Goal: Task Accomplishment & Management: Complete application form

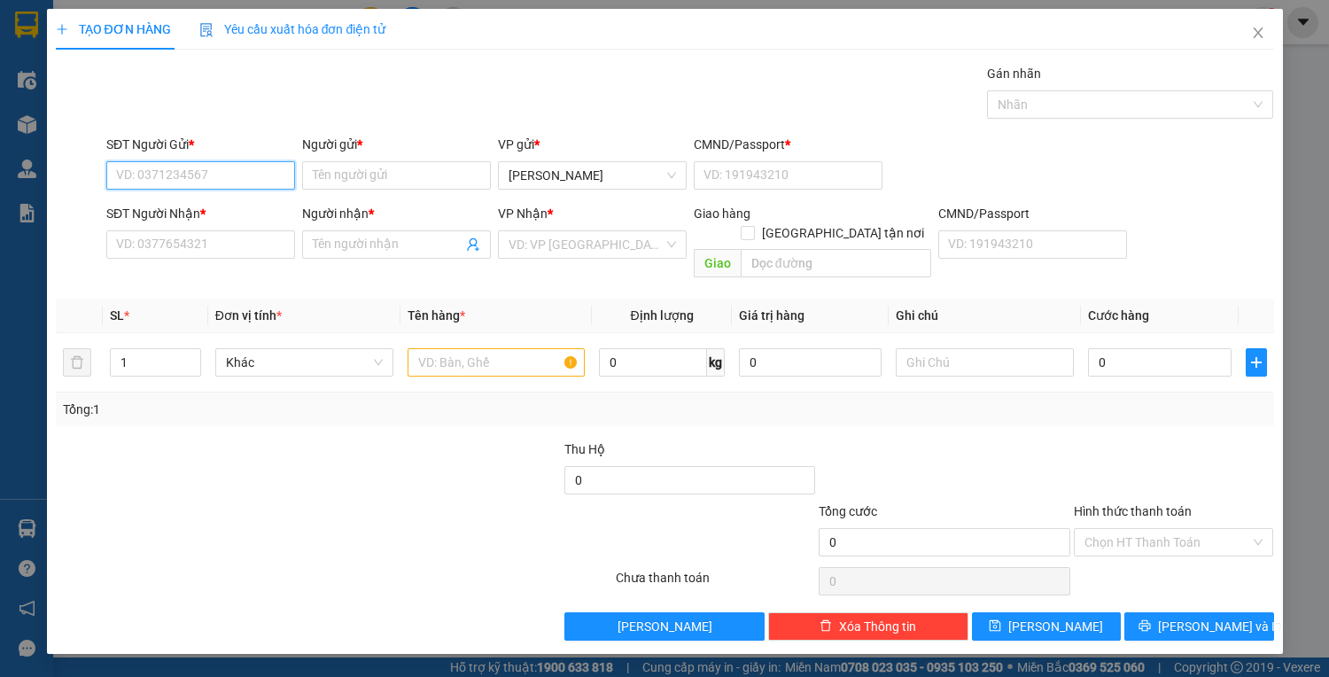
click at [174, 178] on input "SĐT Người Gửi *" at bounding box center [200, 175] width 189 height 28
type input "0794582222"
click at [234, 205] on div "0794582222 - toán" at bounding box center [200, 209] width 167 height 19
type input "toán"
type input "1"
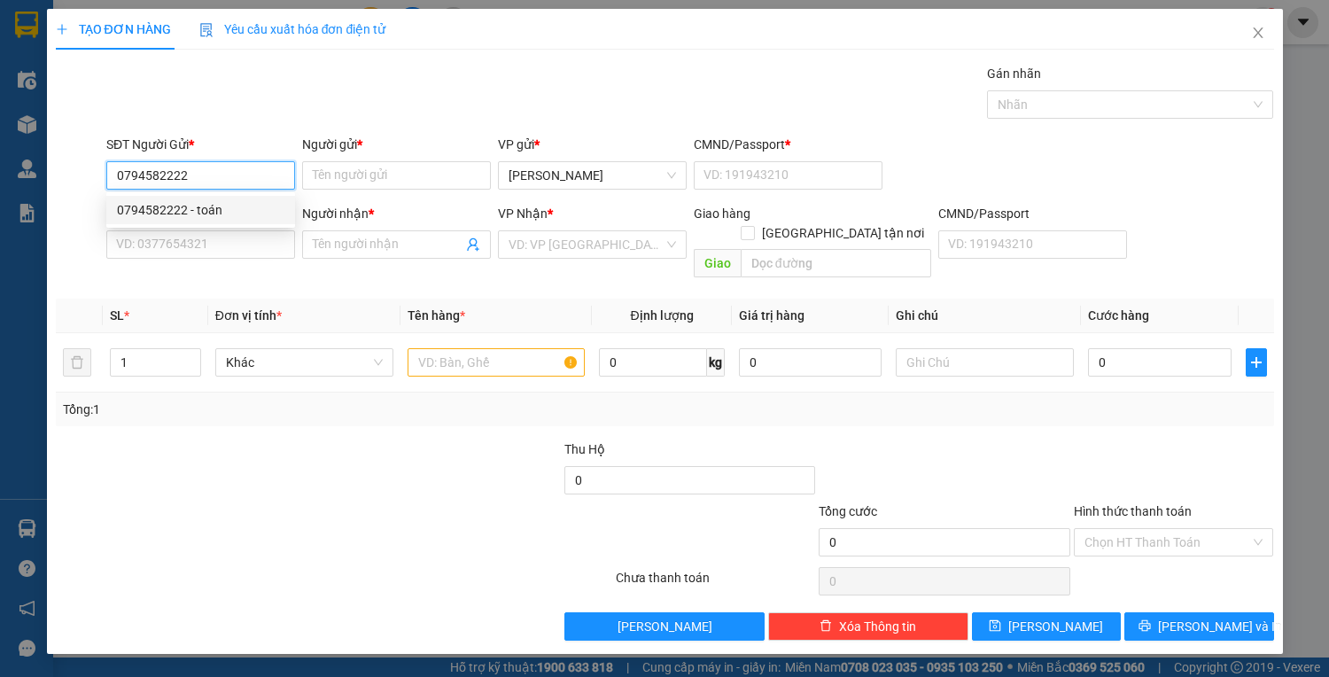
type input "0363313933"
type input "DUY"
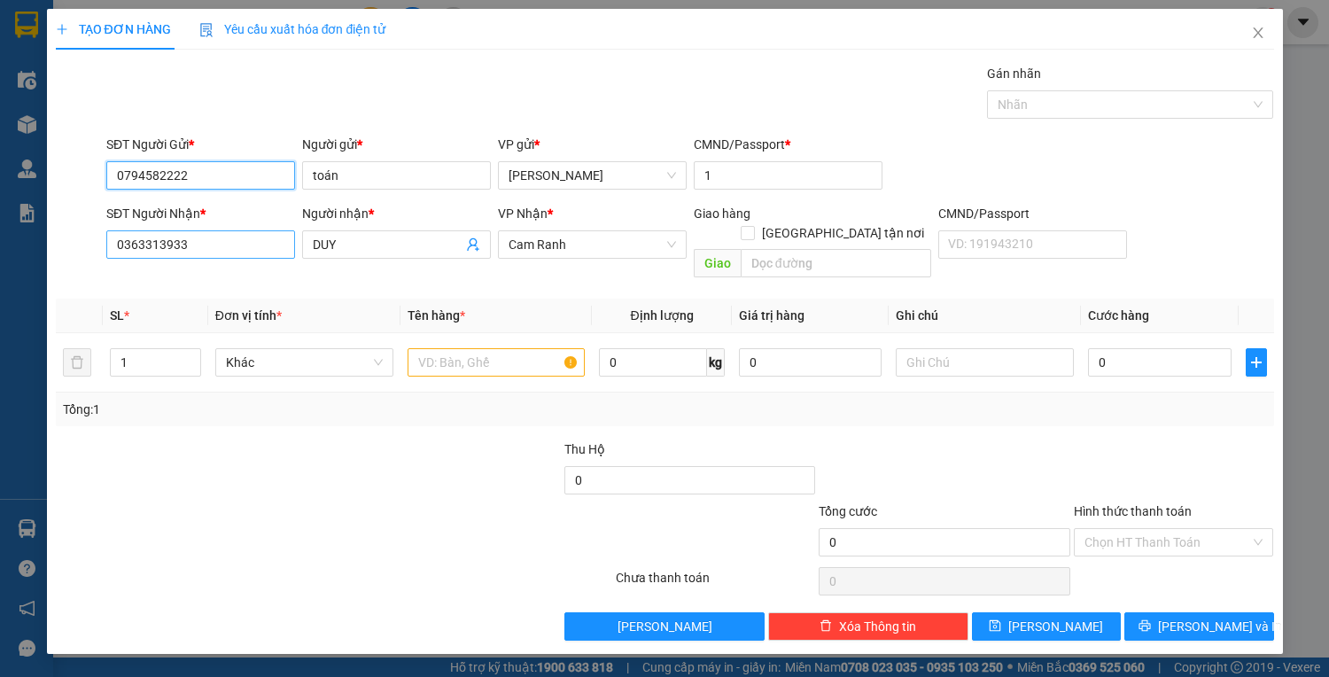
type input "0794582222"
click at [244, 231] on input "0363313933" at bounding box center [200, 244] width 189 height 28
click at [244, 241] on input "0363313933" at bounding box center [200, 244] width 189 height 28
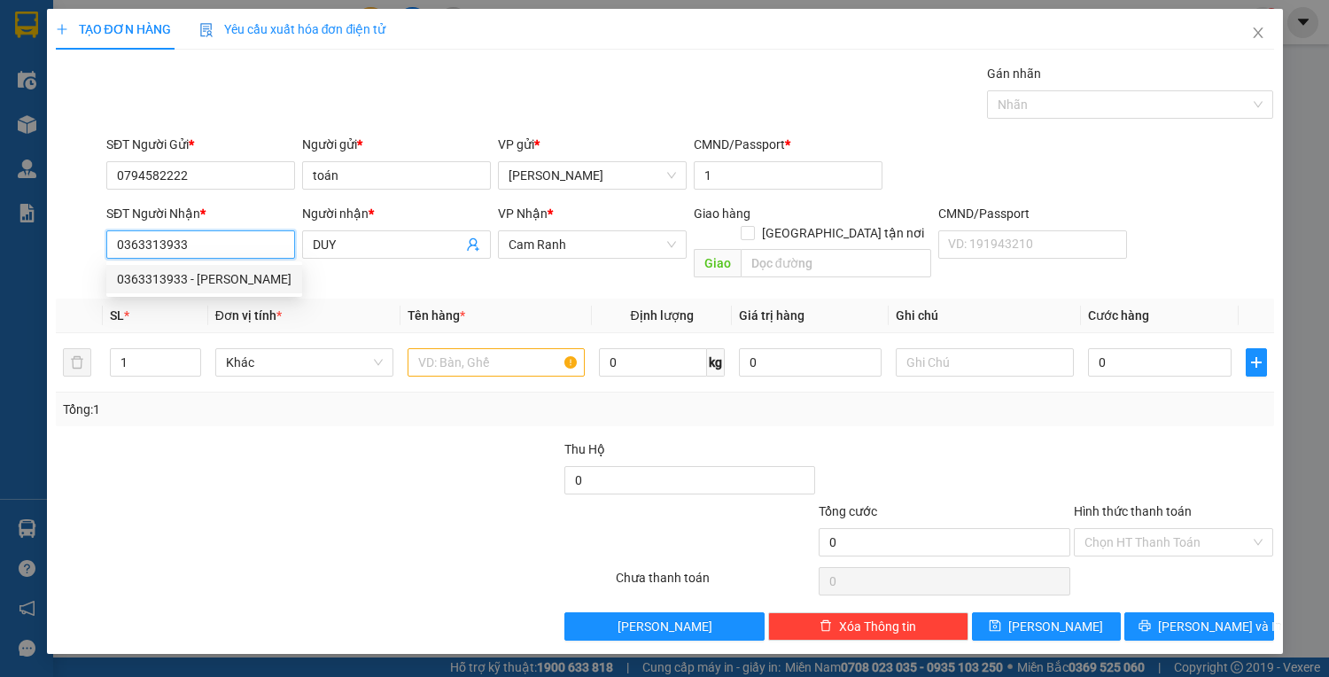
click at [244, 241] on input "0363313933" at bounding box center [200, 244] width 189 height 28
type input "0338333222"
click at [231, 305] on div "0338333222 - HIỆN" at bounding box center [200, 307] width 167 height 19
type input "HIỆN"
type input "0338333222"
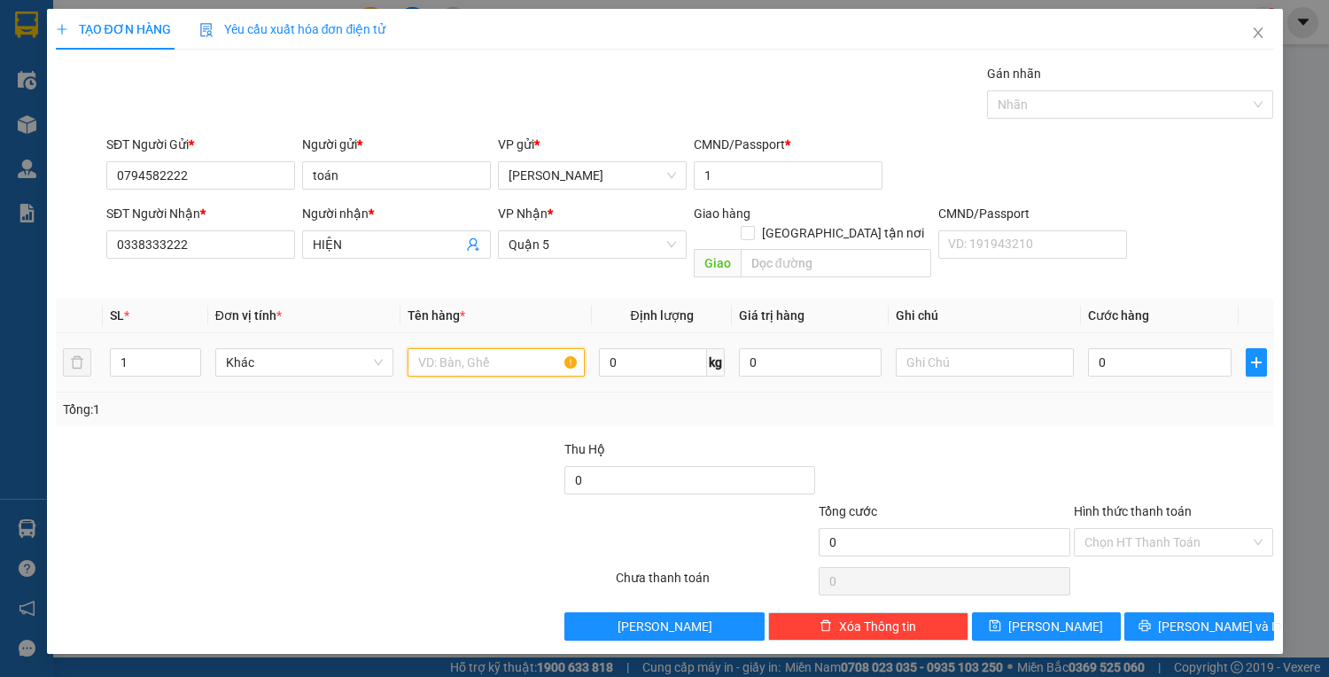
click at [454, 348] on input "text" at bounding box center [496, 362] width 178 height 28
type input "1 HỘP KEO VÀNG"
click at [1126, 348] on input "0" at bounding box center [1159, 362] width 143 height 28
type input "3"
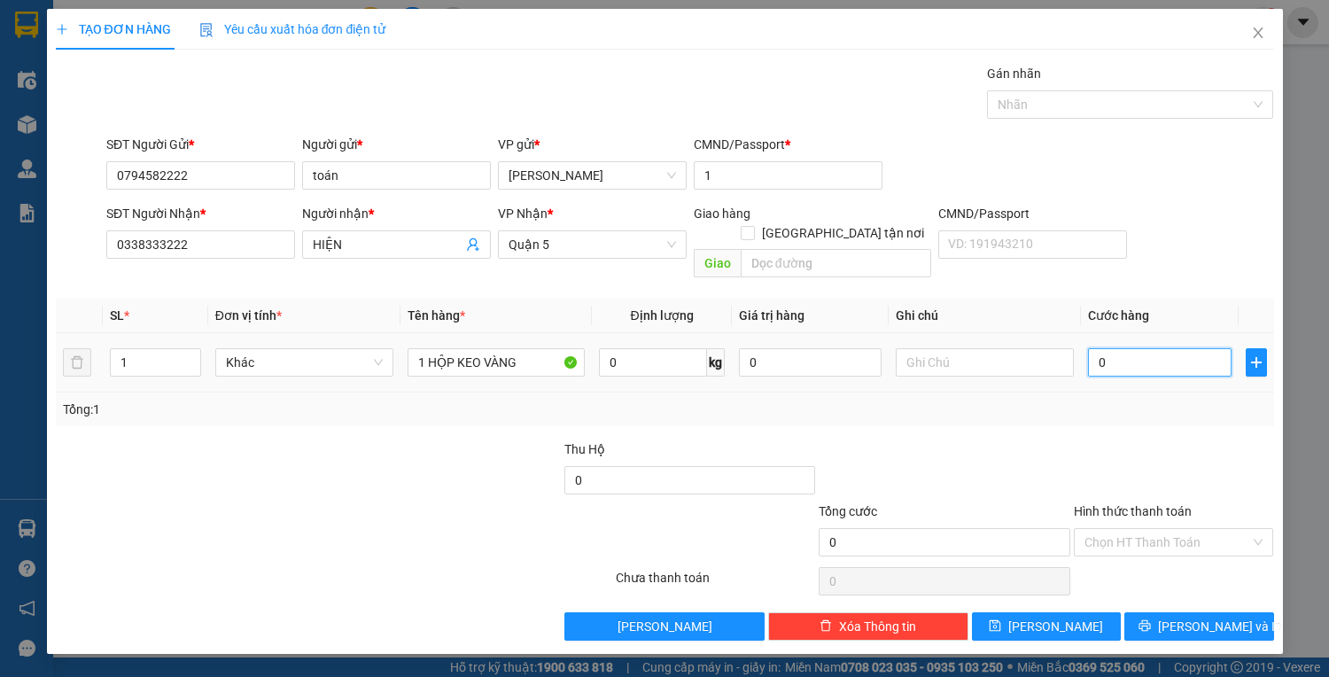
type input "3"
type input "30"
type input "30.000"
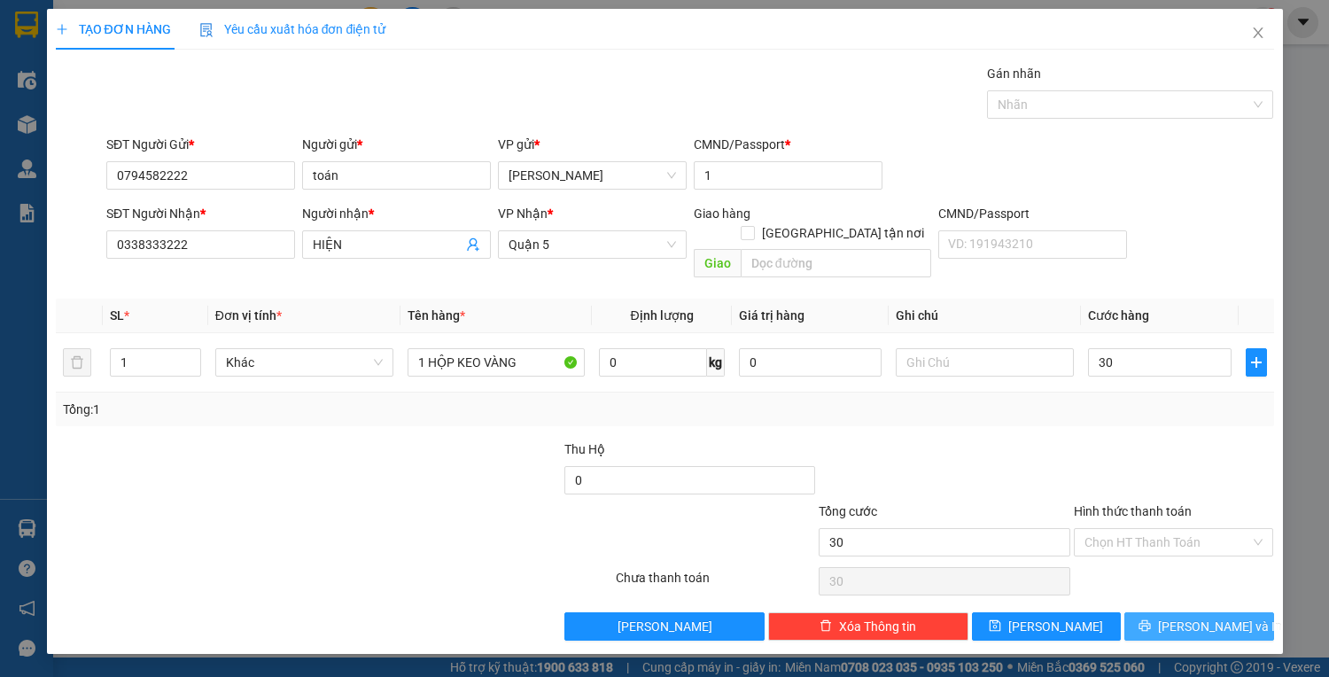
type input "30.000"
click at [1183, 612] on button "Lưu và In" at bounding box center [1198, 626] width 149 height 28
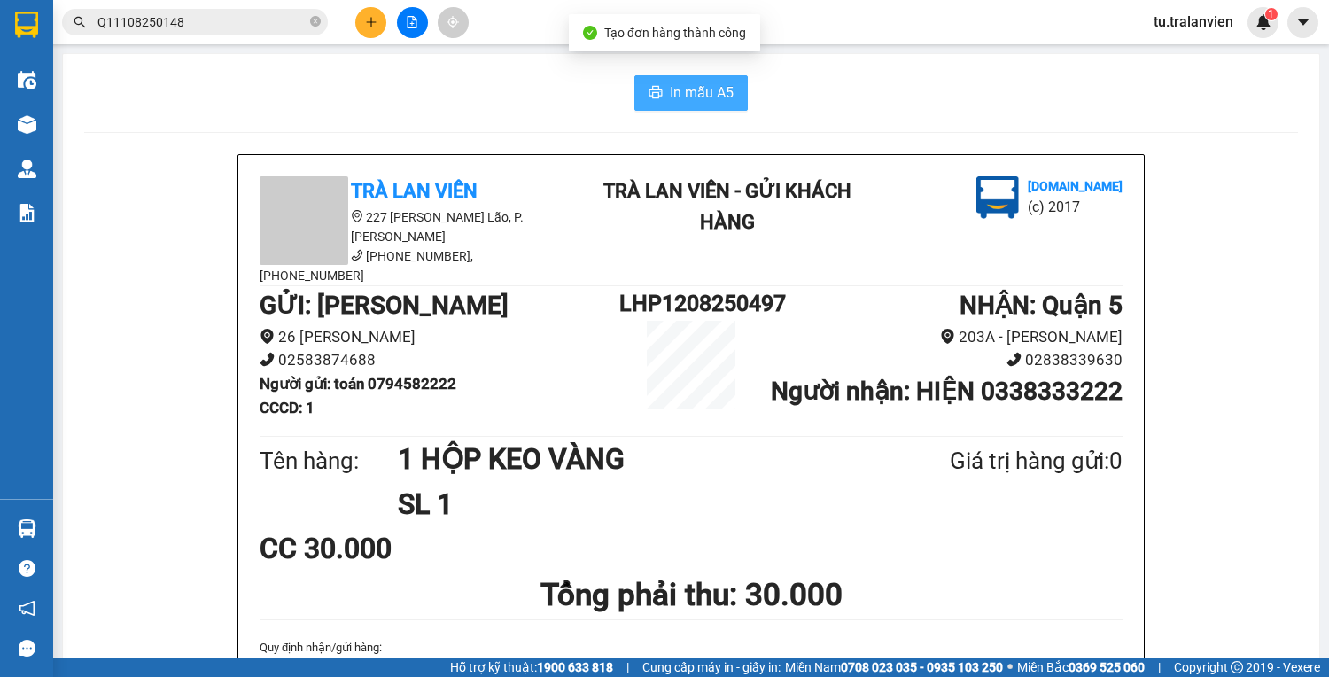
click at [694, 81] on button "In mẫu A5" at bounding box center [690, 92] width 113 height 35
click at [680, 472] on h1 "1 HỘP KEO VÀNG" at bounding box center [631, 459] width 466 height 44
click at [212, 11] on span "Q11108250148" at bounding box center [195, 22] width 266 height 27
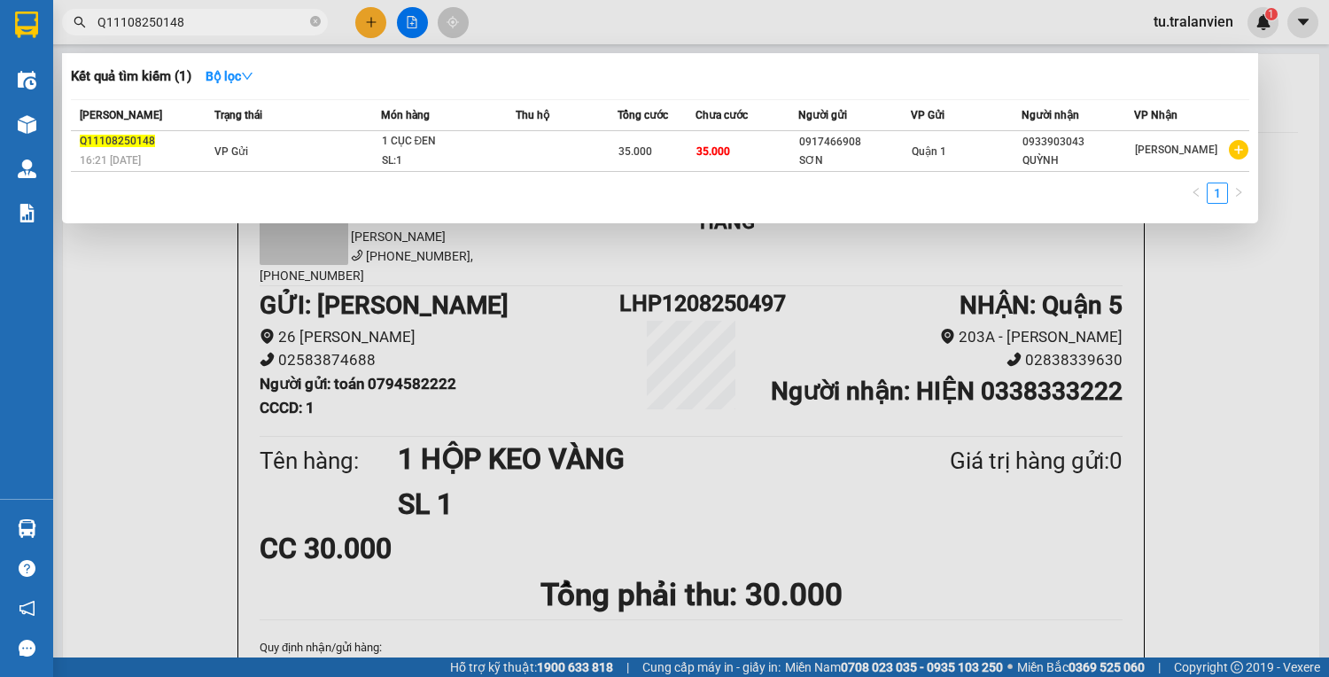
click at [215, 19] on input "Q11108250148" at bounding box center [201, 21] width 209 height 19
paste input "51108250191"
type input "Q51108250191"
click at [388, 27] on div at bounding box center [664, 338] width 1329 height 677
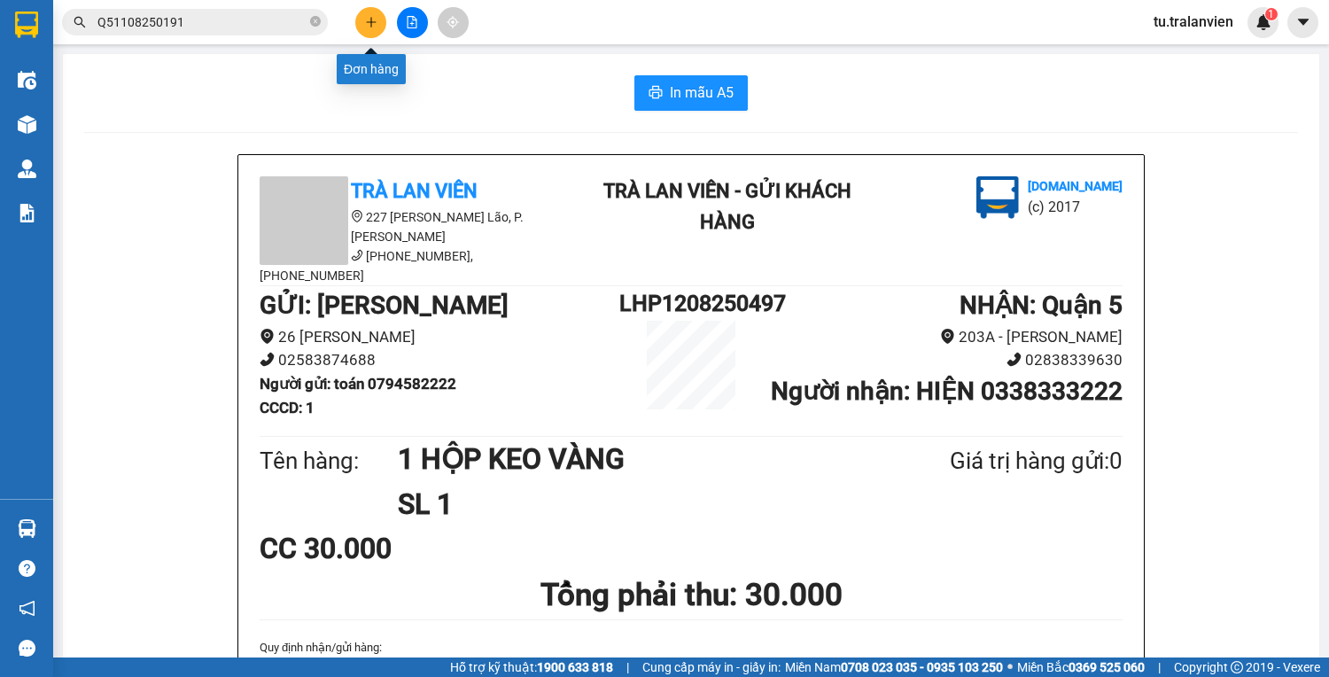
click at [382, 21] on button at bounding box center [370, 22] width 31 height 31
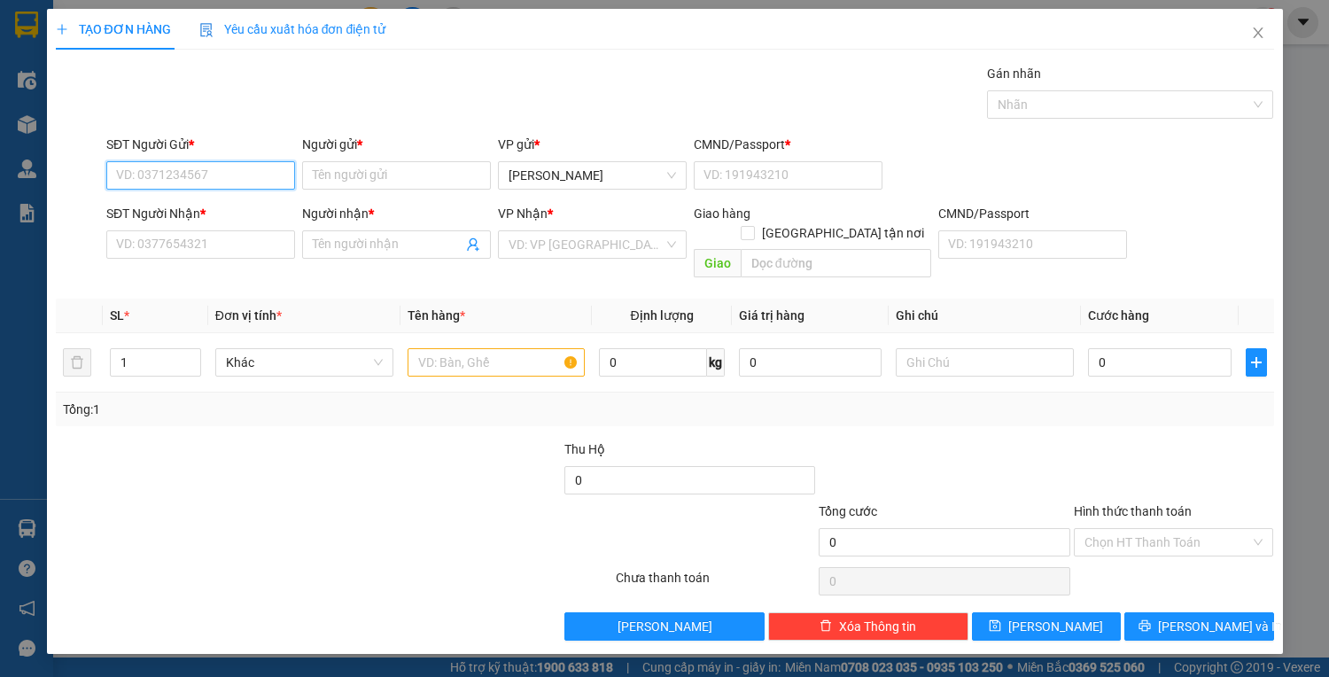
click at [235, 176] on input "SĐT Người Gửi *" at bounding box center [200, 175] width 189 height 28
type input "0367509553"
click at [259, 212] on div "0367509553 - hồng" at bounding box center [200, 209] width 167 height 19
type input "hồng"
type input "1"
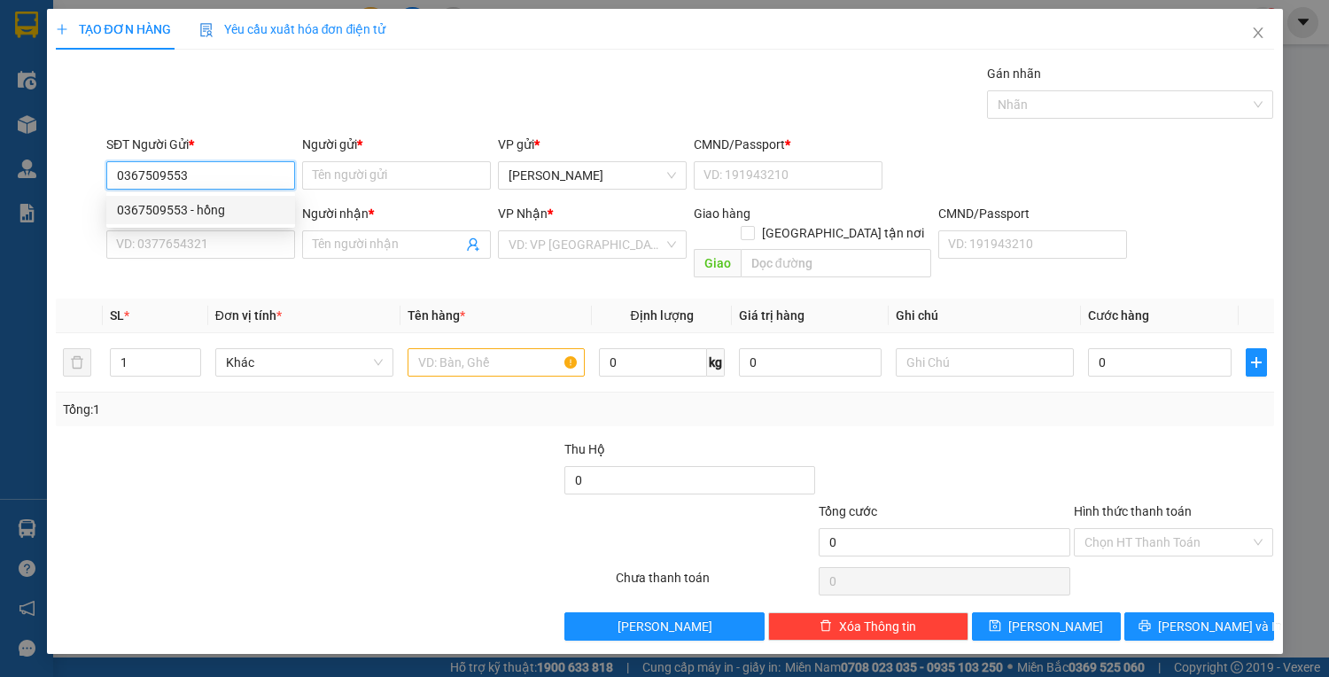
type input "0707020637"
type input "tuyết"
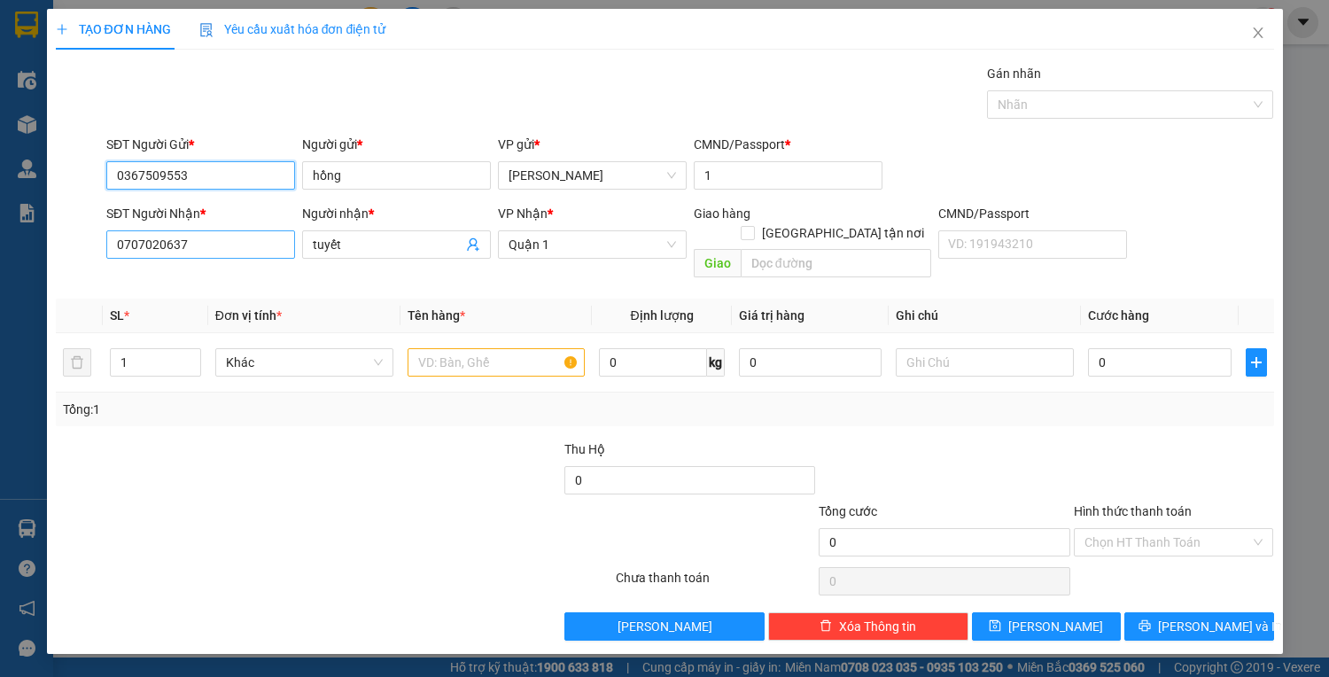
type input "0367509553"
click at [276, 247] on input "0707020637" at bounding box center [200, 244] width 189 height 28
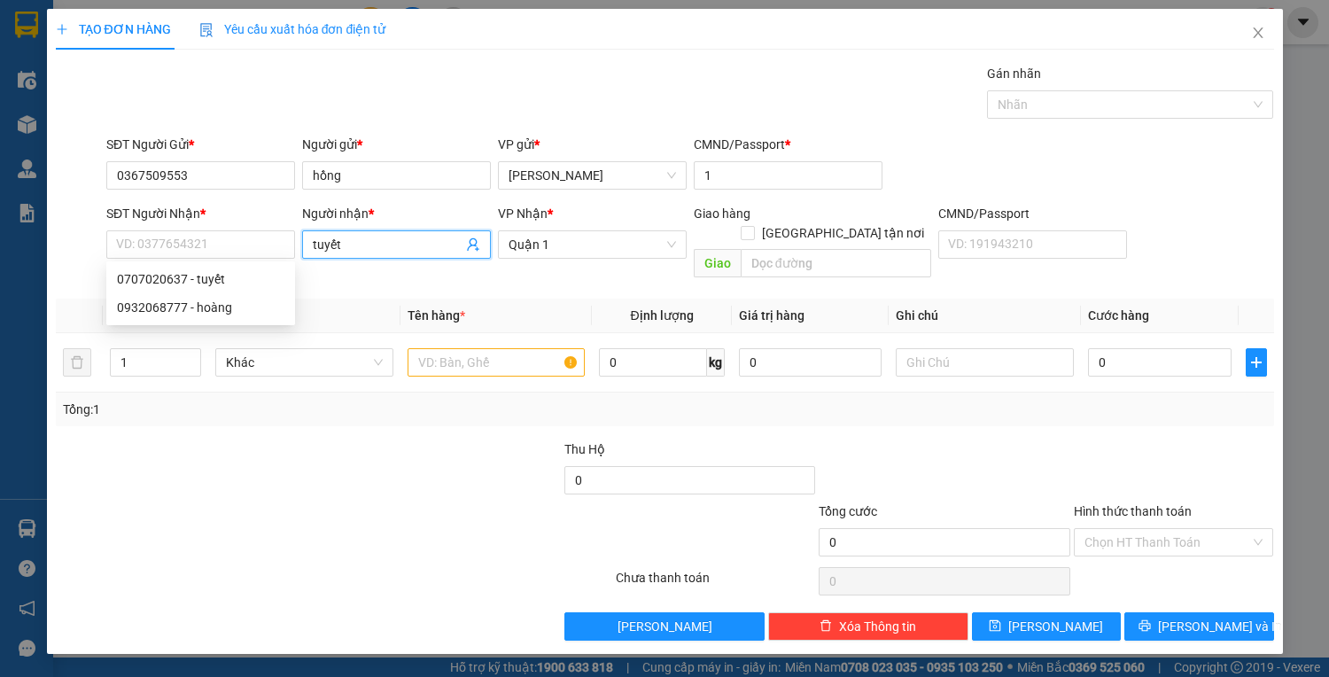
click at [335, 244] on input "tuyết" at bounding box center [388, 244] width 150 height 19
click at [246, 244] on input "SĐT Người Nhận *" at bounding box center [200, 244] width 189 height 28
click at [239, 301] on div "0932068777 - hoàng" at bounding box center [200, 307] width 167 height 19
type input "0932068777"
type input "hoàng"
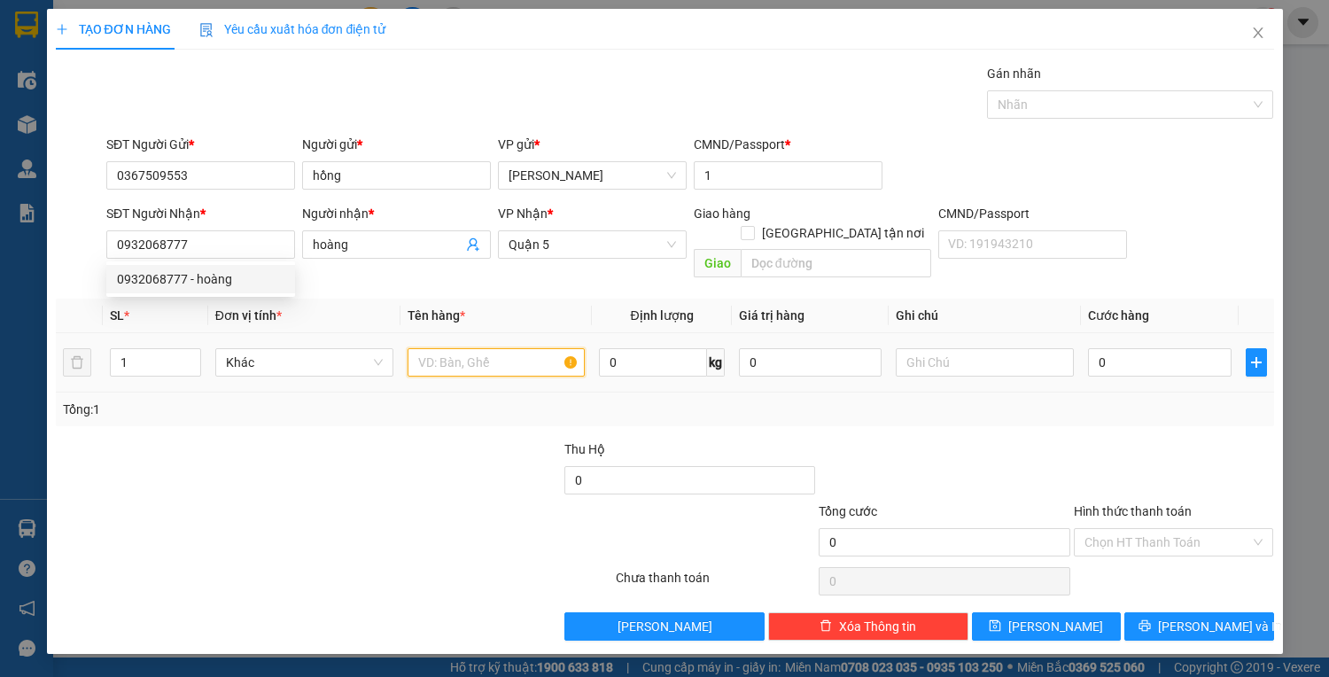
click at [486, 348] on input "text" at bounding box center [496, 362] width 178 height 28
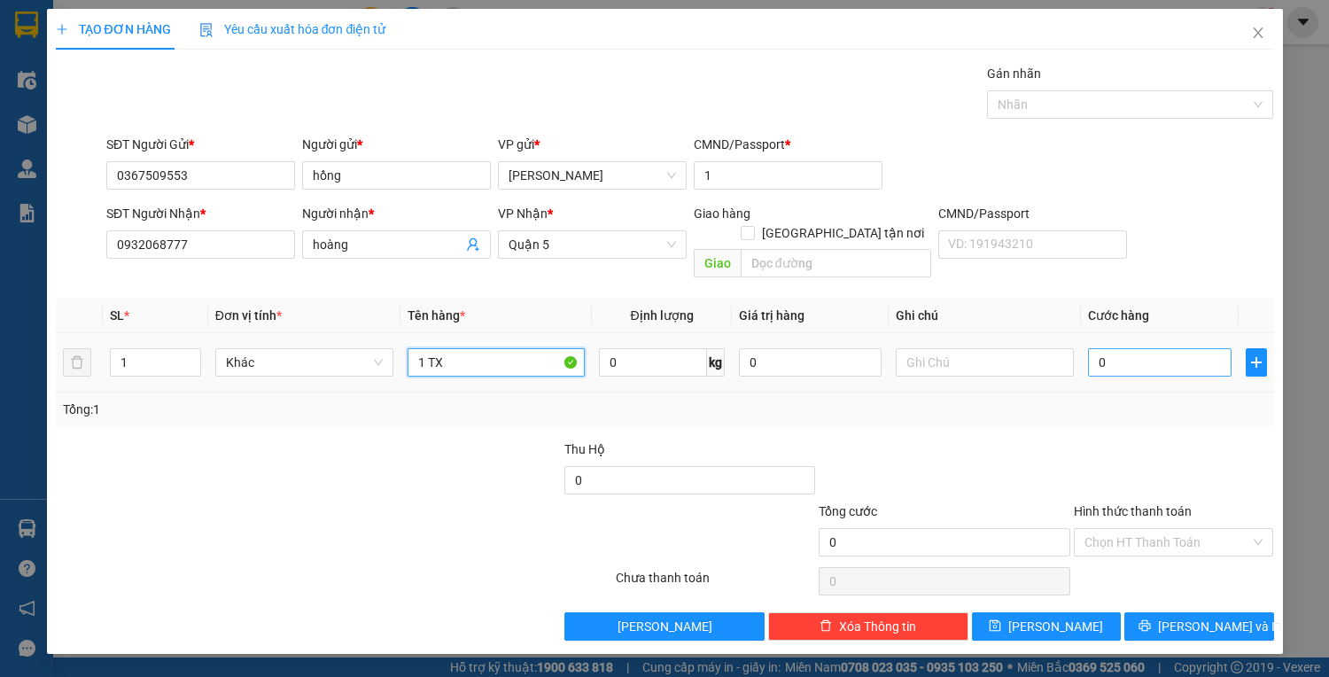
type input "1 TX"
click at [1146, 348] on input "0" at bounding box center [1159, 362] width 143 height 28
type input "1"
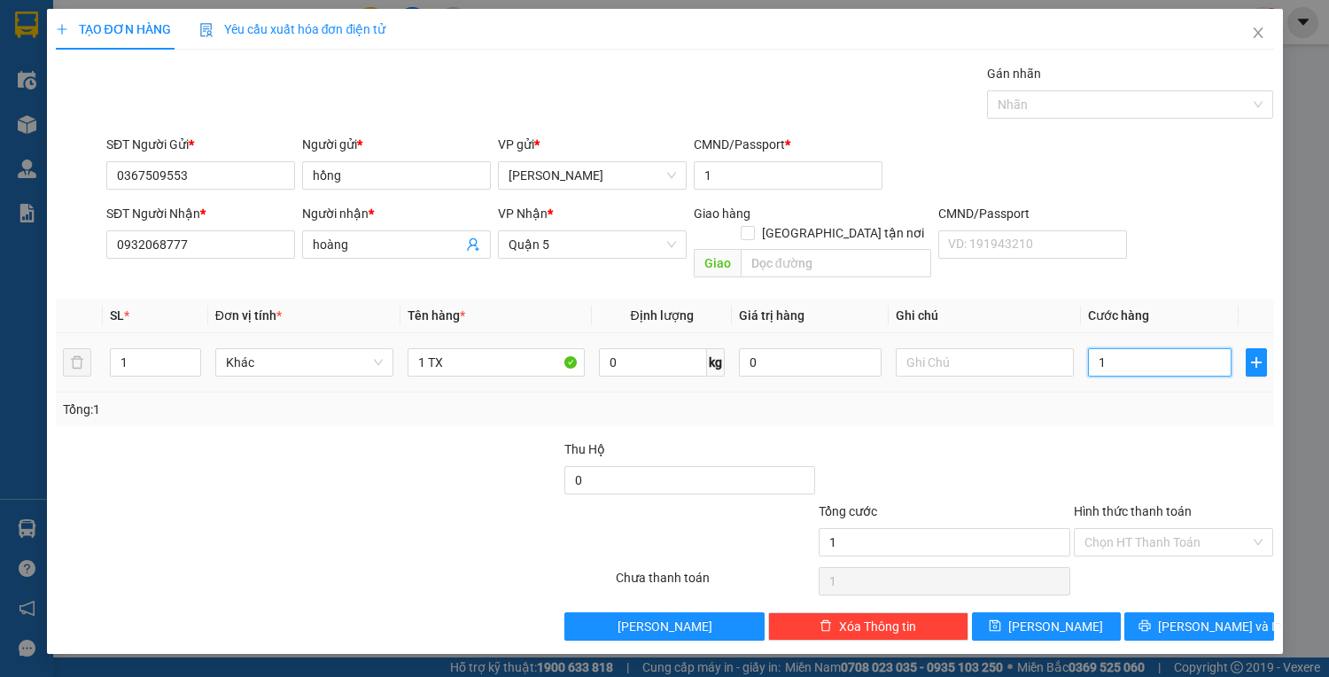
type input "10"
type input "100"
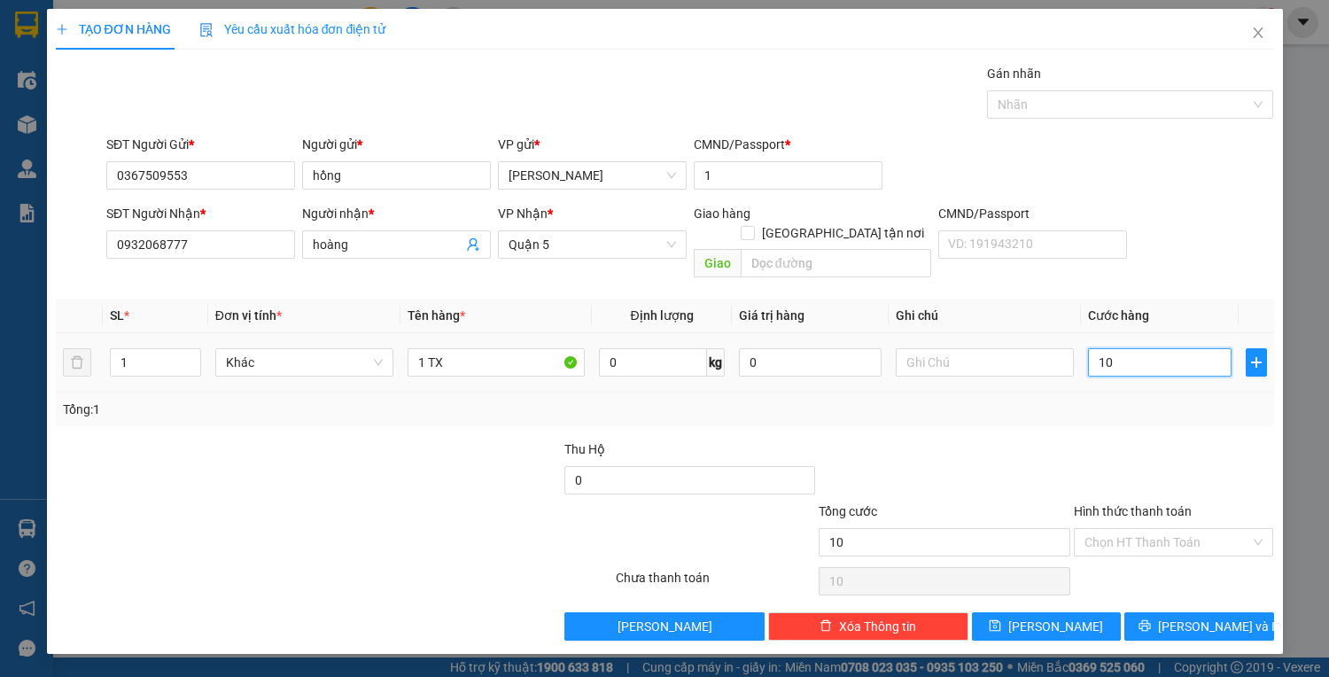
type input "100"
type input "100.000"
click at [1190, 529] on input "Hình thức thanh toán" at bounding box center [1167, 542] width 167 height 27
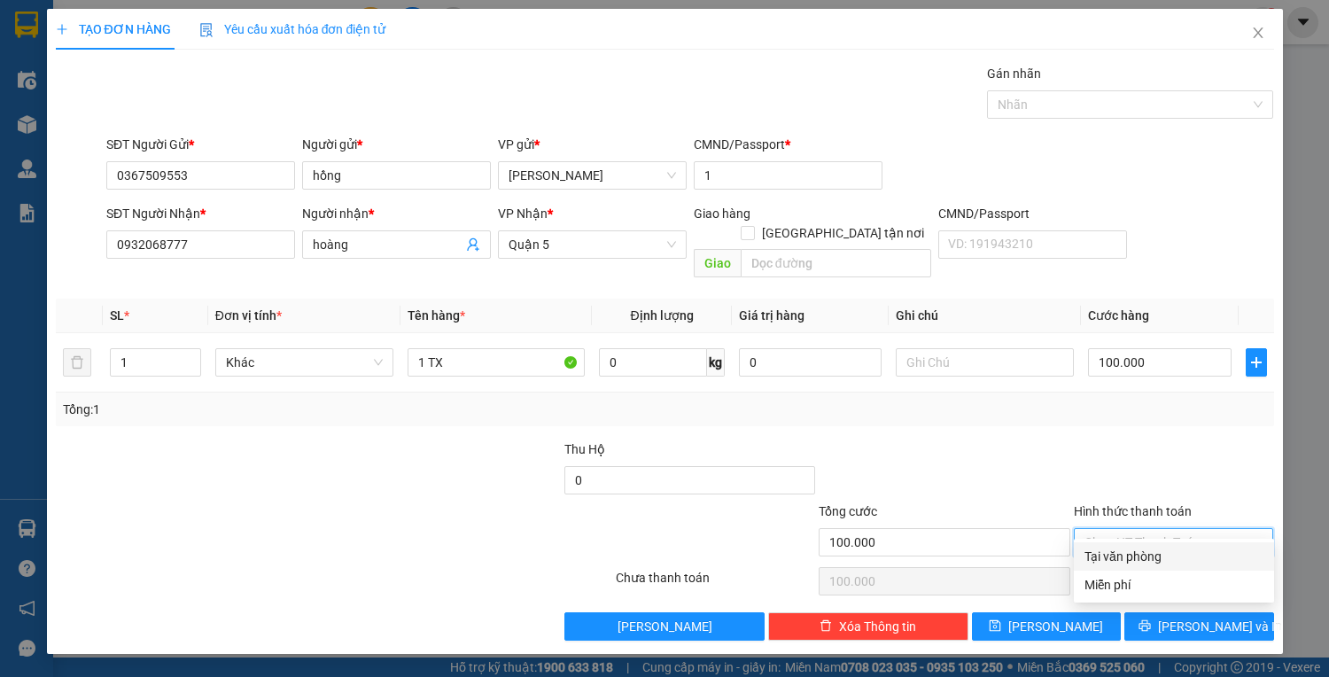
click at [1189, 554] on div "Tại văn phòng" at bounding box center [1173, 555] width 179 height 19
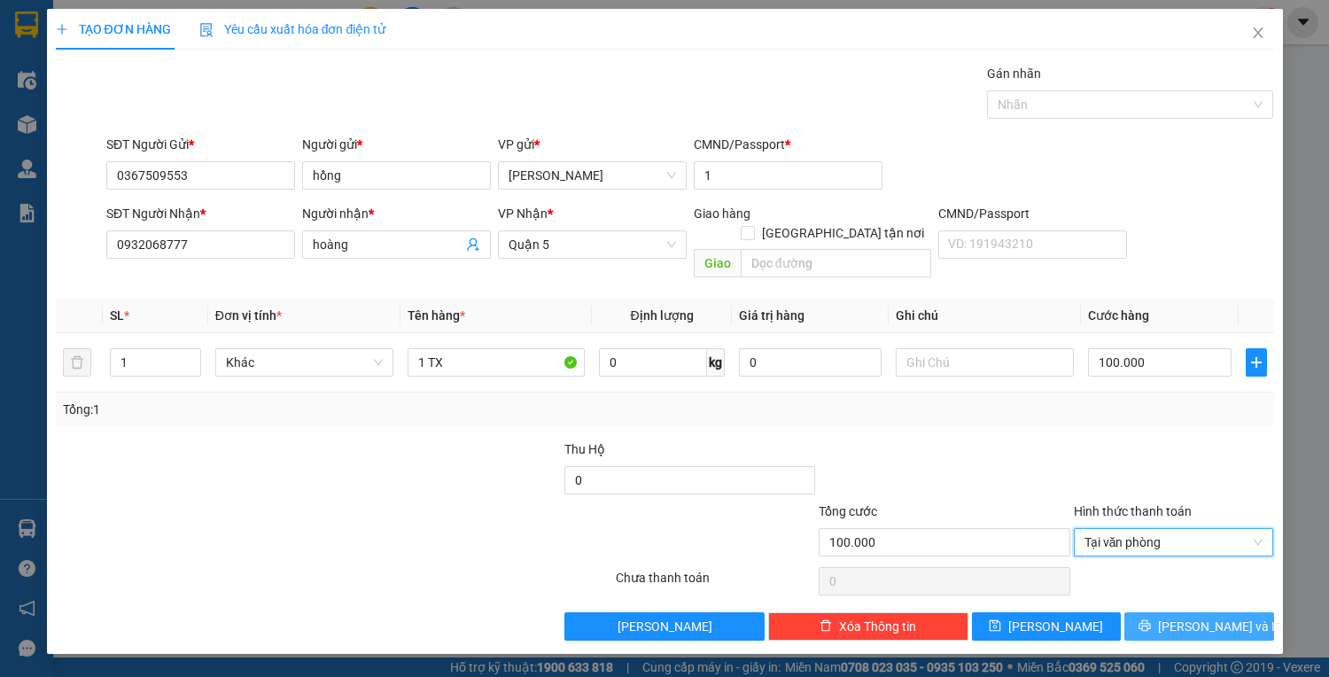
click at [1188, 616] on span "Lưu và In" at bounding box center [1220, 625] width 124 height 19
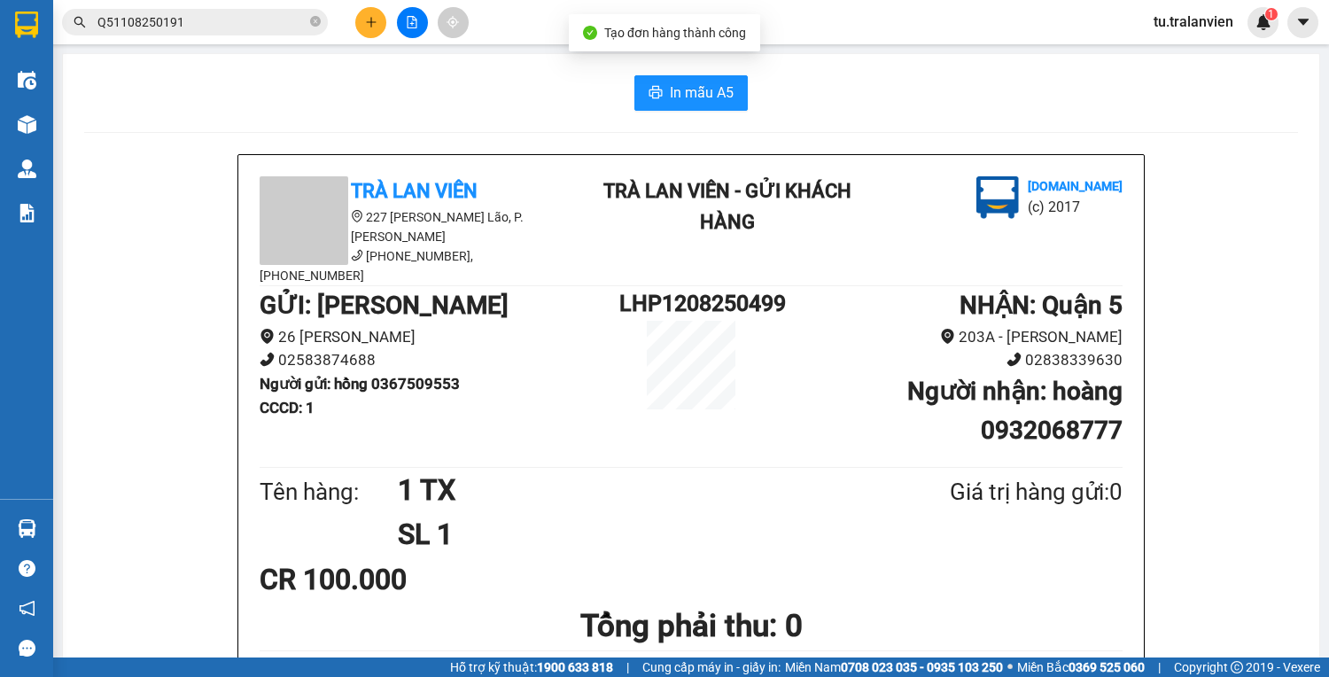
click at [694, 104] on button "In mẫu A5" at bounding box center [690, 92] width 113 height 35
click at [259, 35] on span "Q51108250191" at bounding box center [195, 22] width 266 height 27
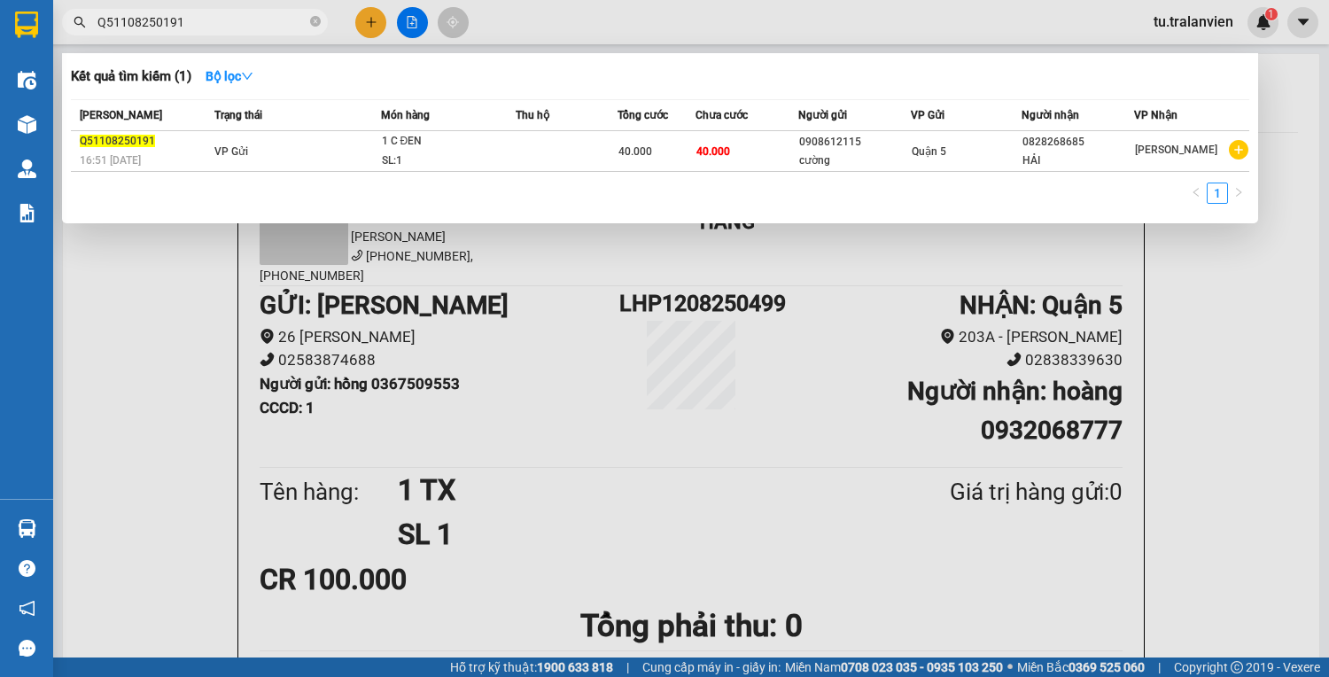
click at [253, 27] on input "Q51108250191" at bounding box center [201, 21] width 209 height 19
paste input "0903999898"
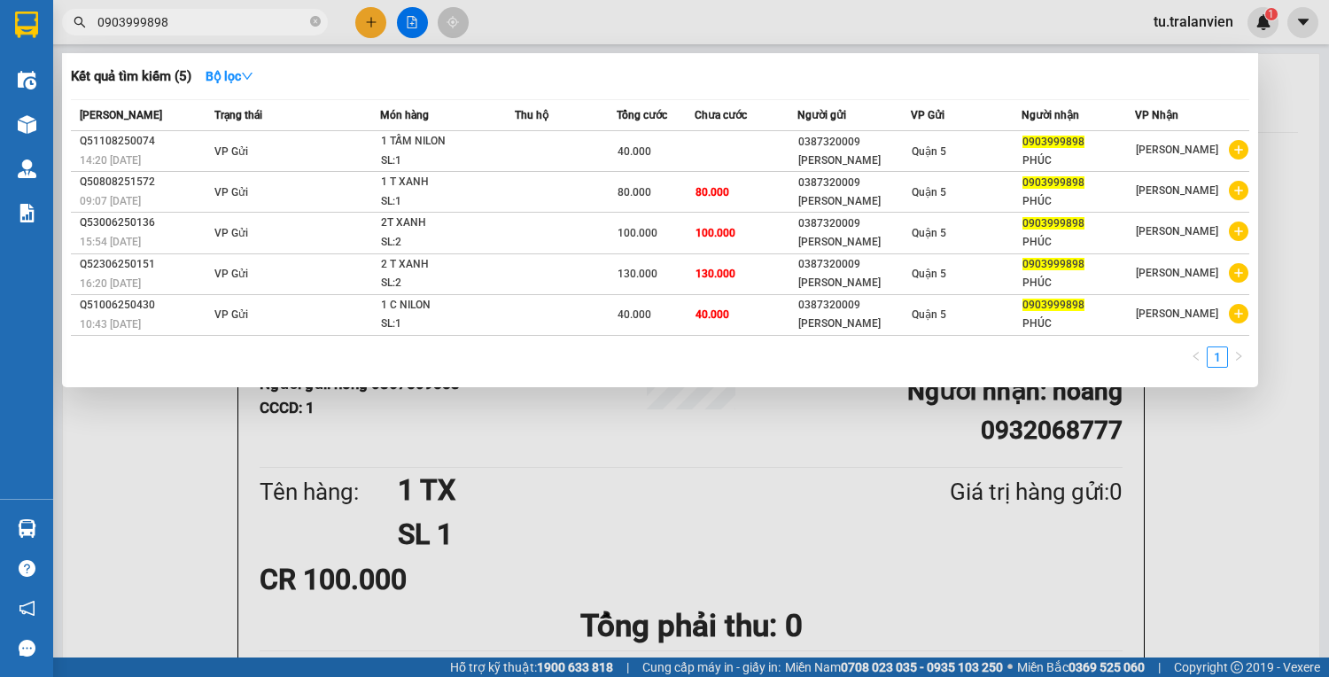
click at [273, 28] on input "0903999898" at bounding box center [201, 21] width 209 height 19
paste input "35179303"
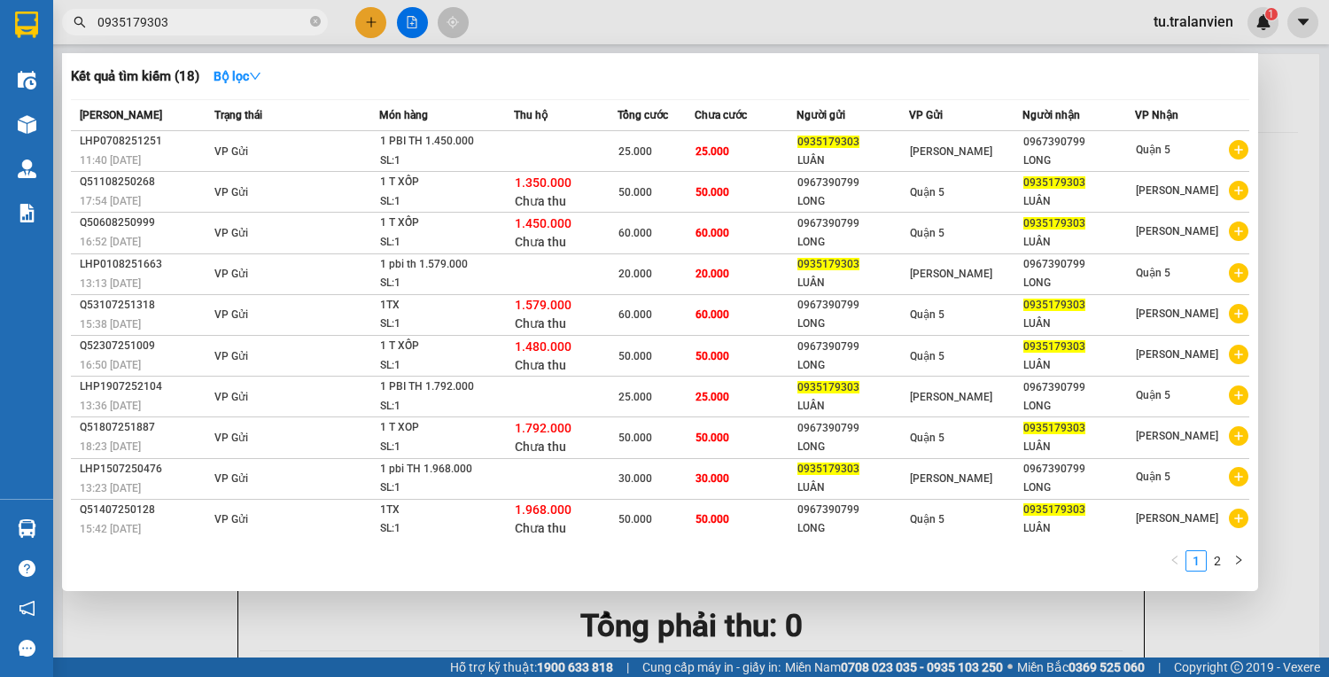
type input "0935179303"
click at [366, 28] on div at bounding box center [664, 338] width 1329 height 677
click at [366, 28] on button at bounding box center [370, 22] width 31 height 31
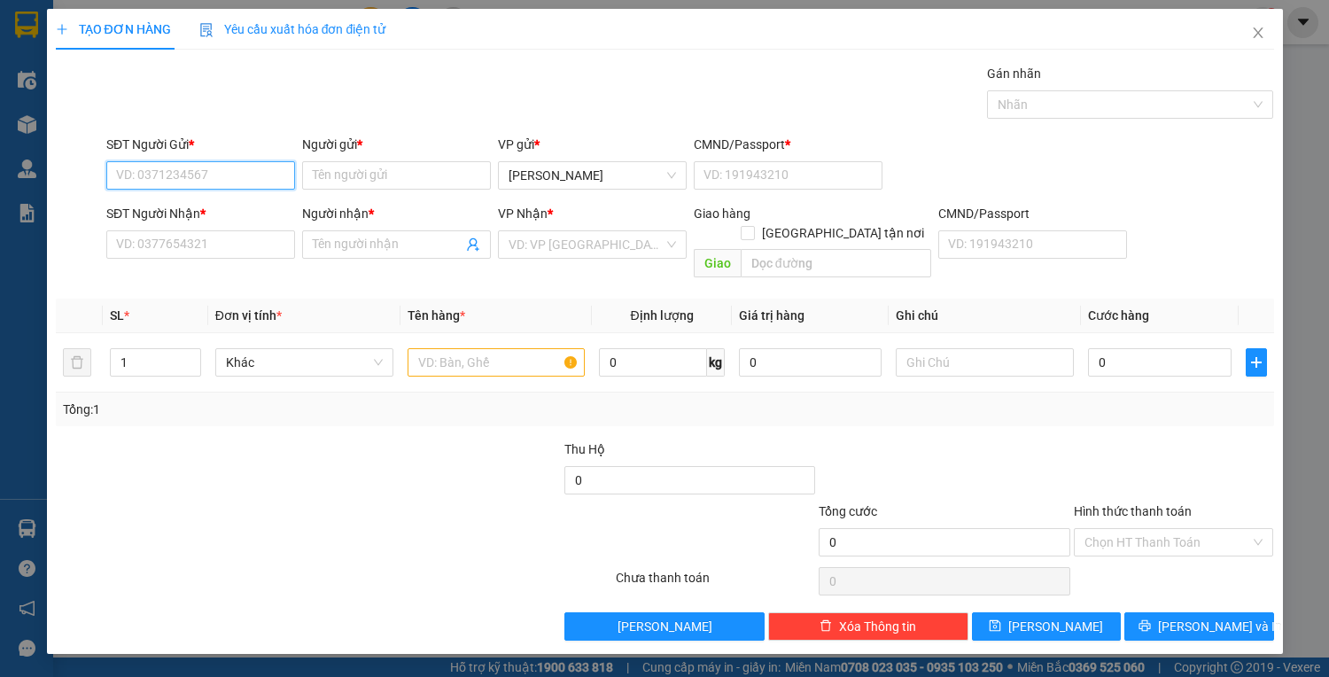
click at [248, 174] on input "SĐT Người Gửi *" at bounding box center [200, 175] width 189 height 28
paste input "0935179303"
type input "0935179303"
click at [215, 215] on div "0935179303 - LUÂN" at bounding box center [200, 209] width 167 height 19
type input "LUÂN"
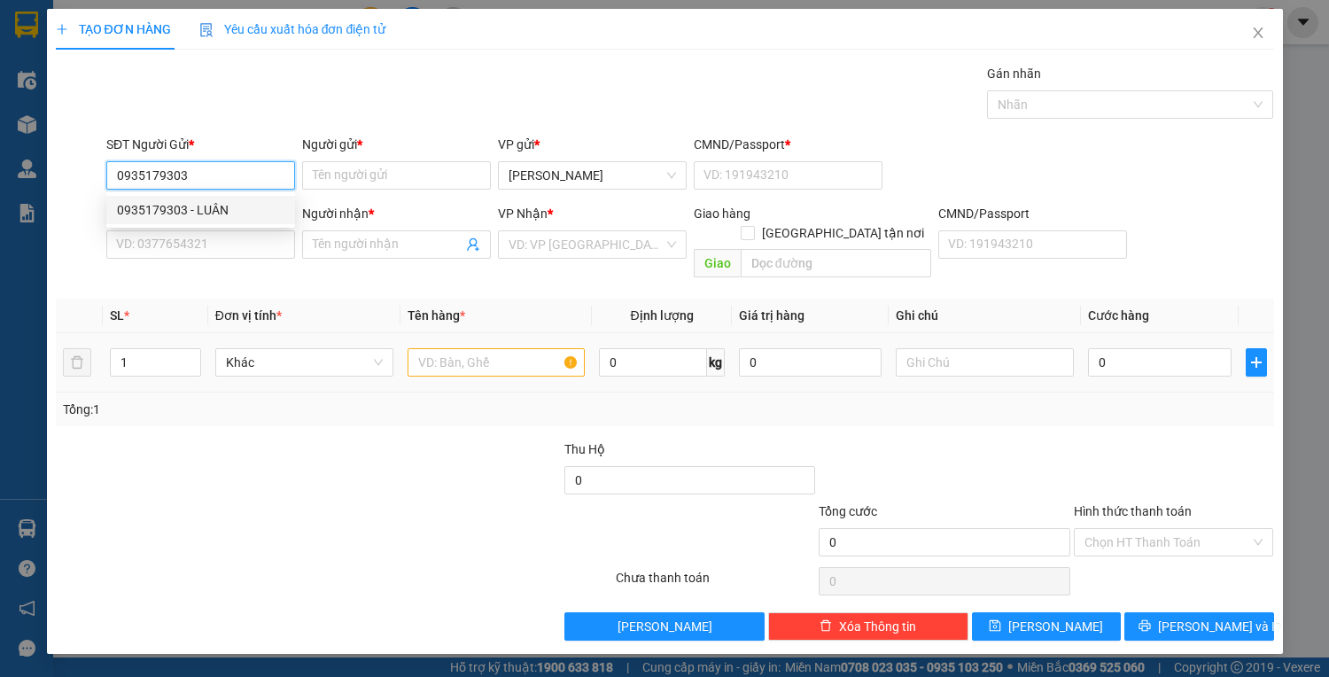
type input "1"
type input "0967390799"
type input "LONG"
type input "0935179303"
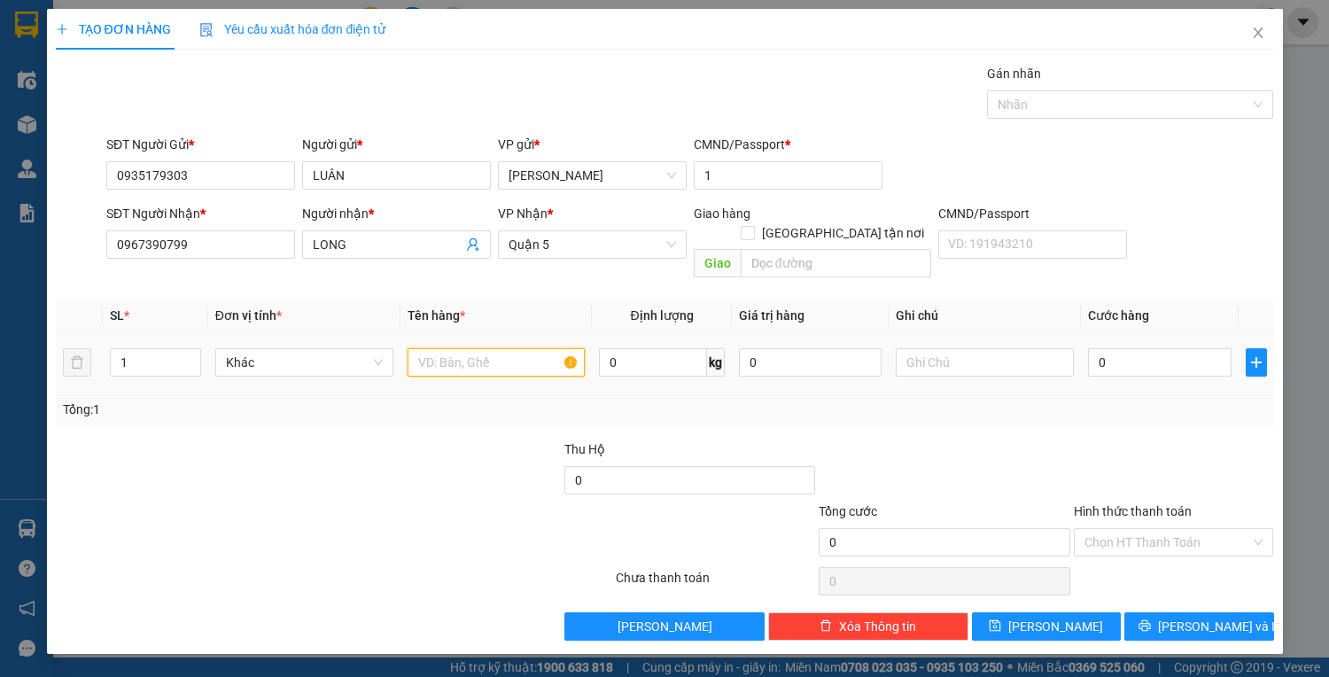
click at [458, 353] on input "text" at bounding box center [496, 362] width 178 height 28
type input "1 PBI TH 1"
click at [1173, 348] on input "0" at bounding box center [1159, 362] width 143 height 28
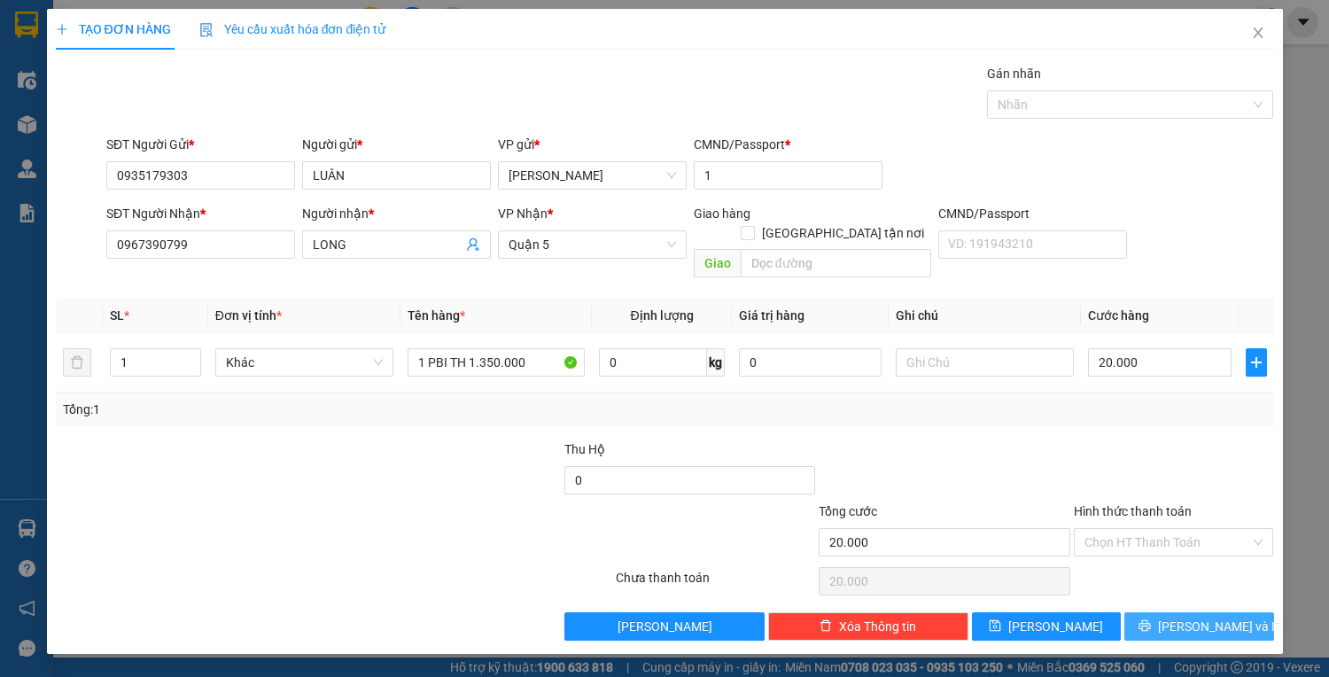
click at [1214, 616] on span "Lưu và In" at bounding box center [1220, 625] width 124 height 19
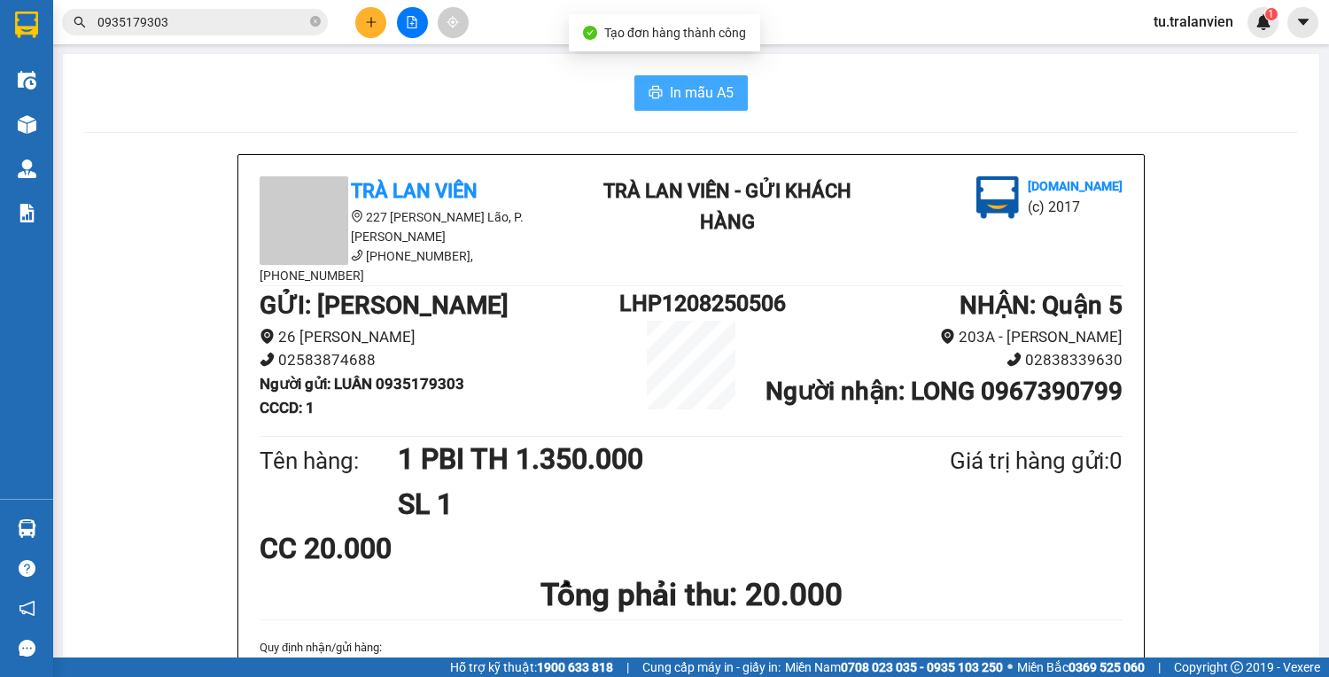
click at [691, 84] on span "In mẫu A5" at bounding box center [702, 92] width 64 height 22
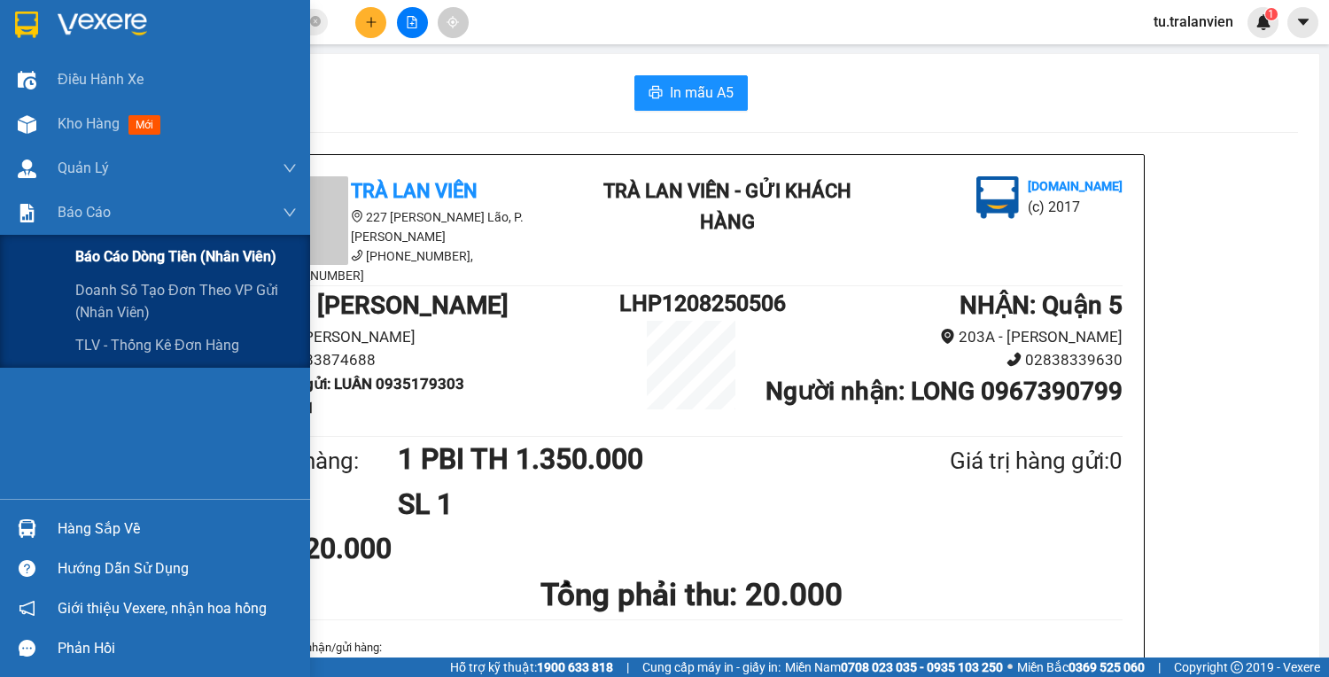
click at [58, 244] on div "Báo cáo dòng tiền (nhân viên)" at bounding box center [155, 257] width 310 height 44
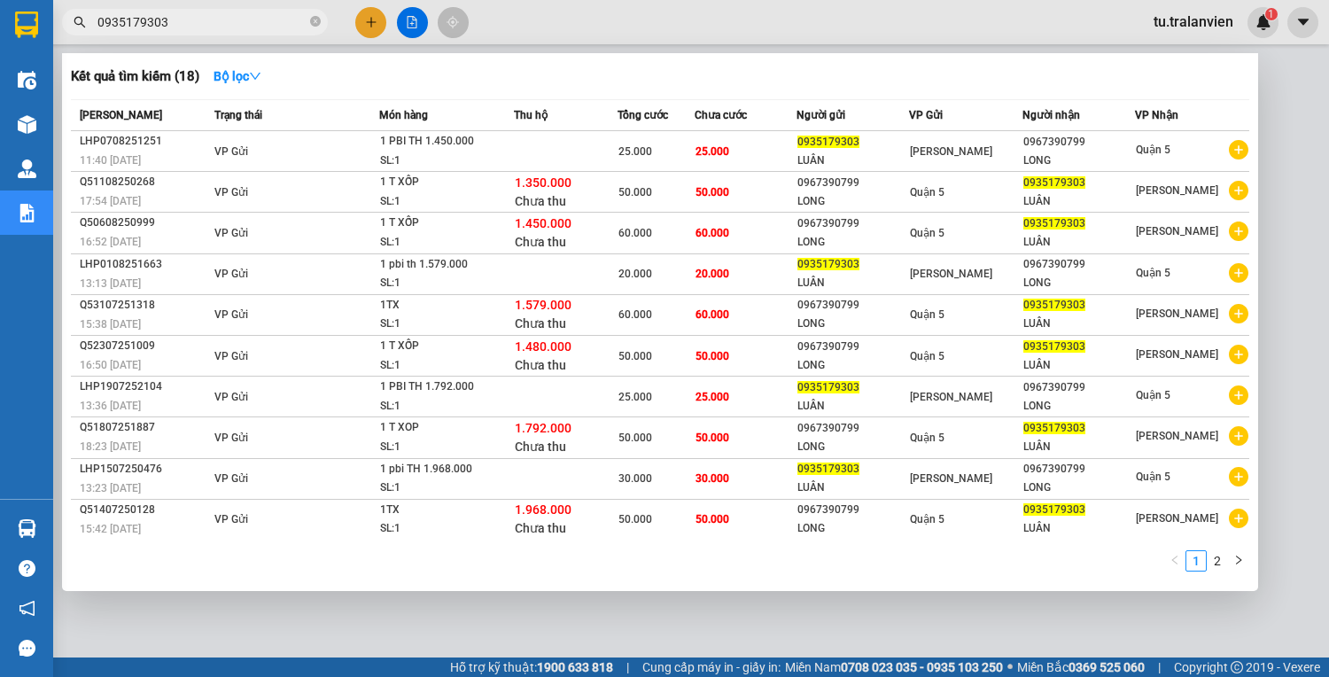
click at [222, 13] on input "0935179303" at bounding box center [201, 21] width 209 height 19
paste input "378788806"
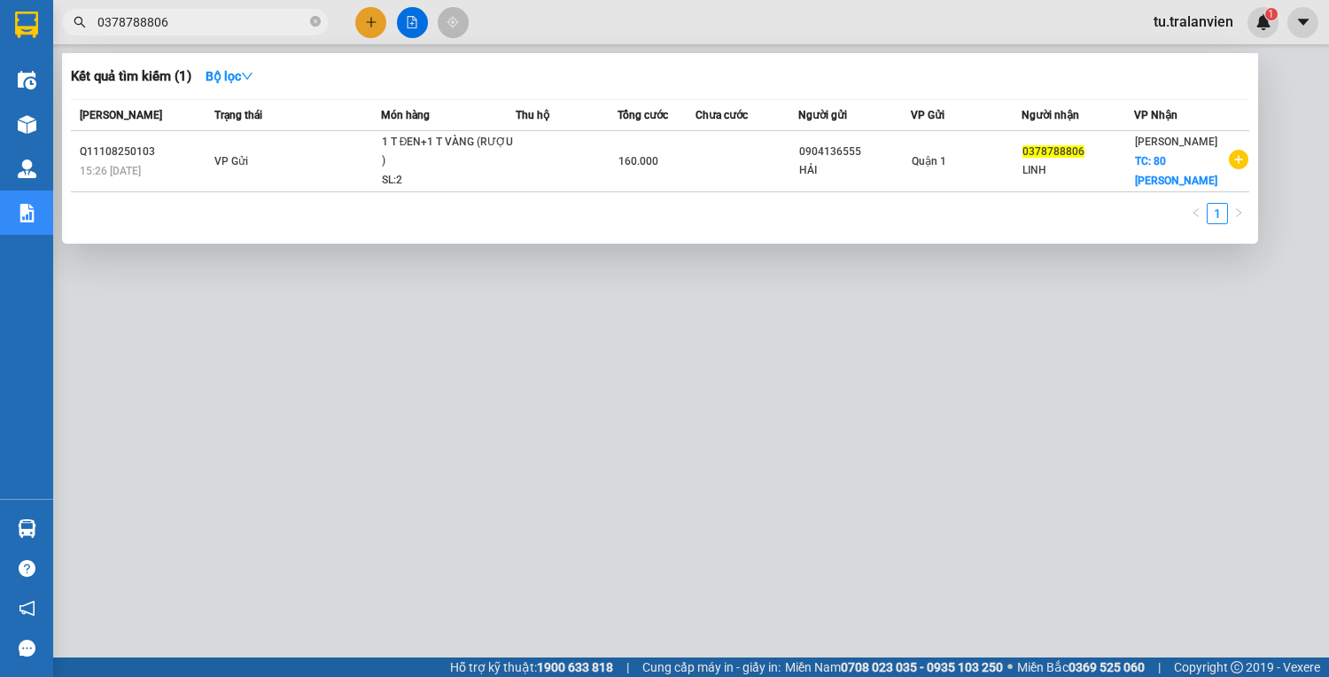
type input "0378788806"
click at [748, 455] on div at bounding box center [664, 338] width 1329 height 677
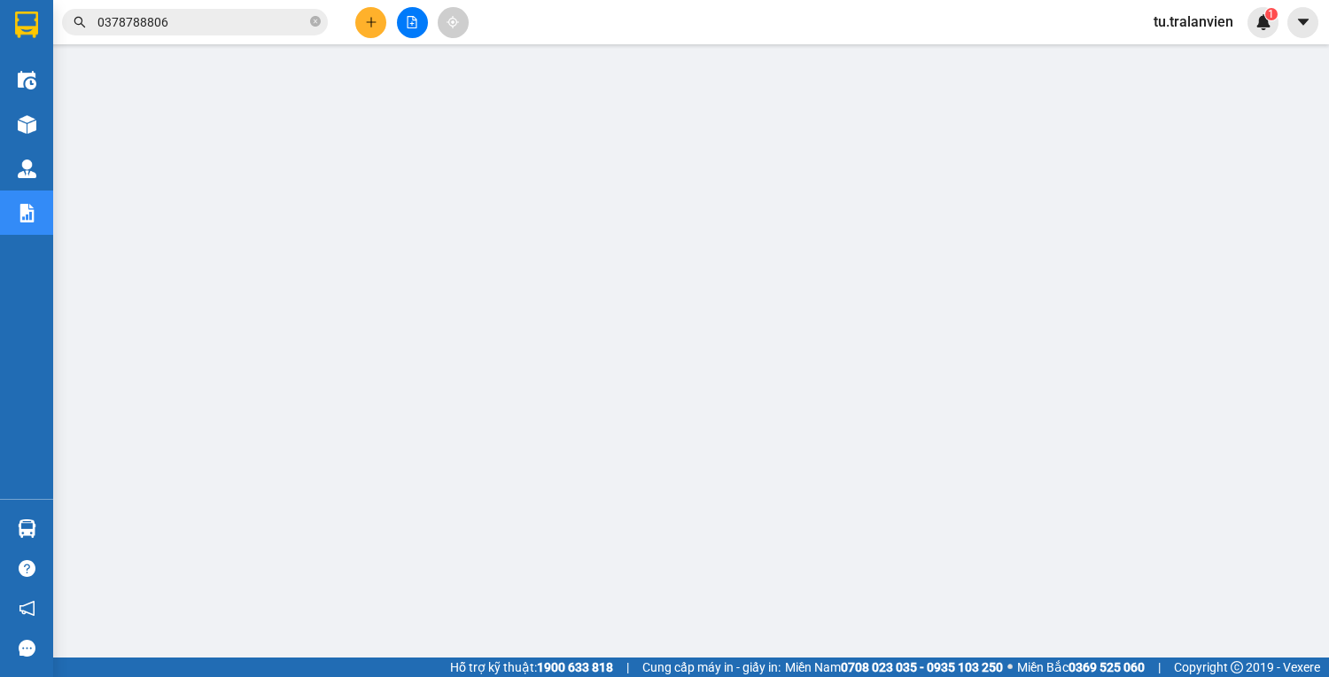
click at [1203, 27] on span "tu.tralanvien" at bounding box center [1193, 22] width 108 height 22
click at [1187, 57] on span "Đăng xuất" at bounding box center [1203, 54] width 74 height 19
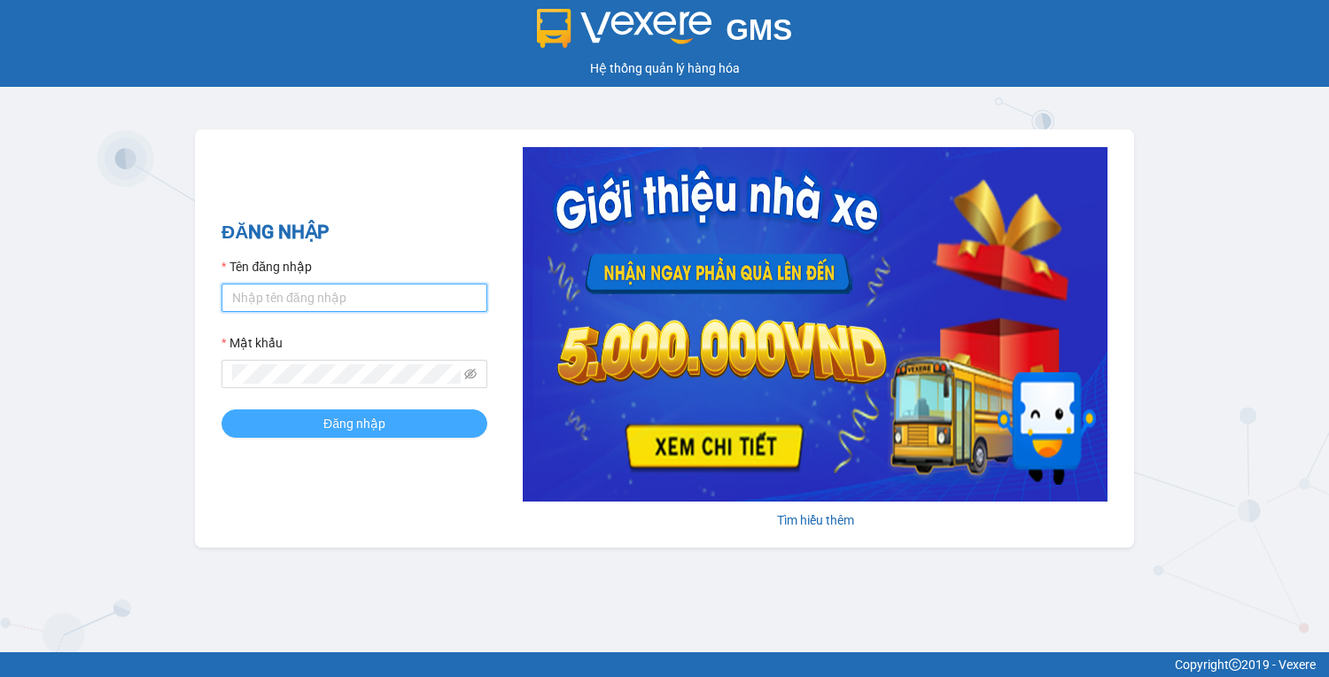
type input "vy.tralanvien"
click at [305, 429] on button "Đăng nhập" at bounding box center [354, 423] width 266 height 28
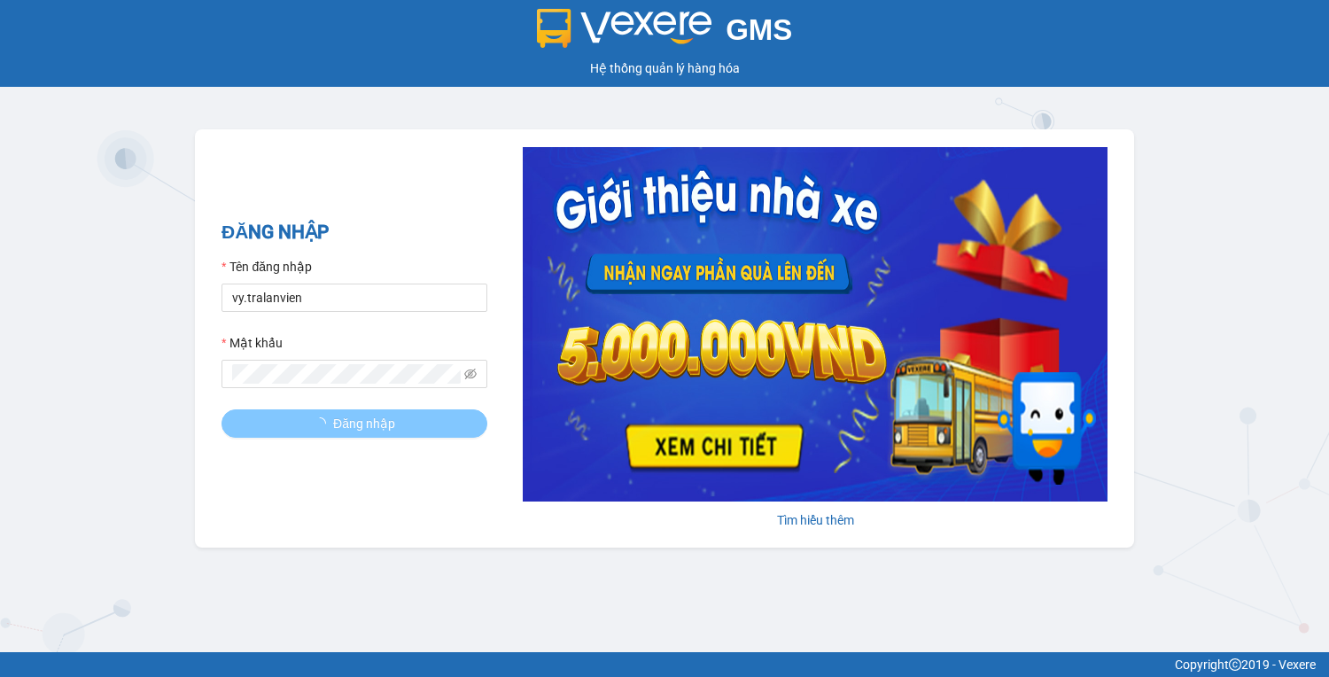
click at [305, 429] on button "Đăng nhập" at bounding box center [354, 423] width 266 height 28
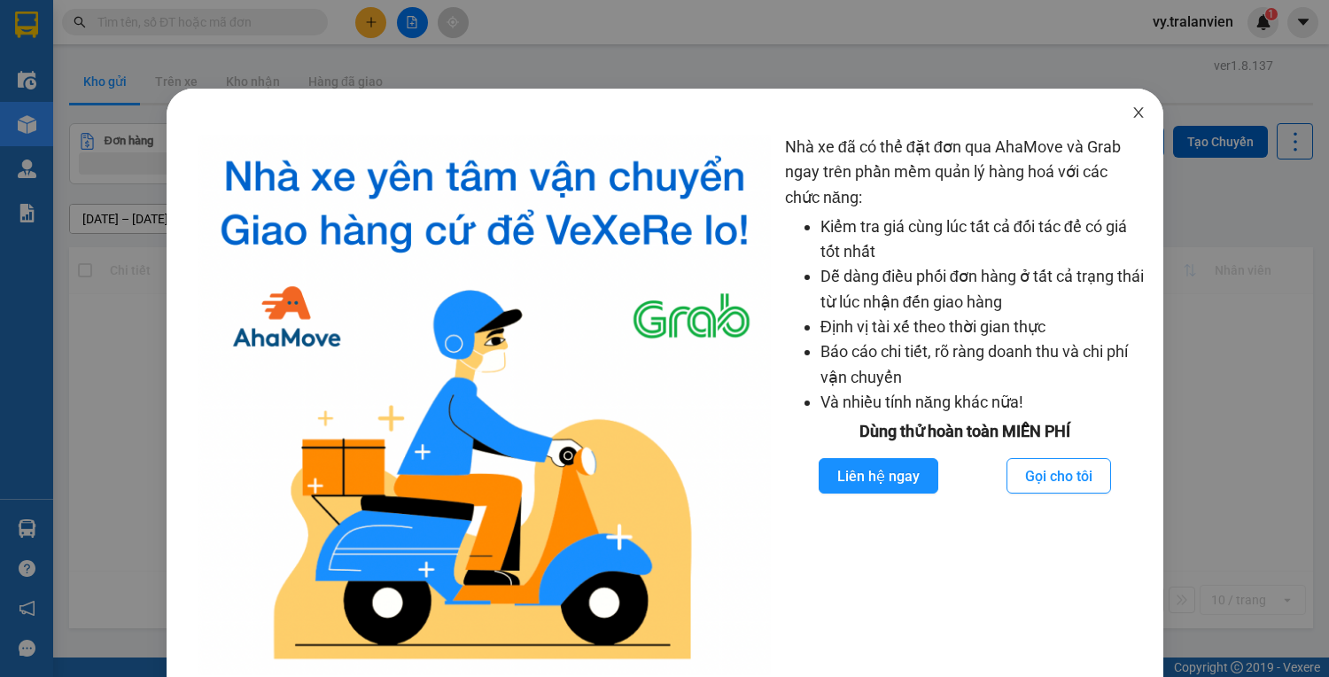
click at [1133, 109] on icon "close" at bounding box center [1138, 112] width 10 height 11
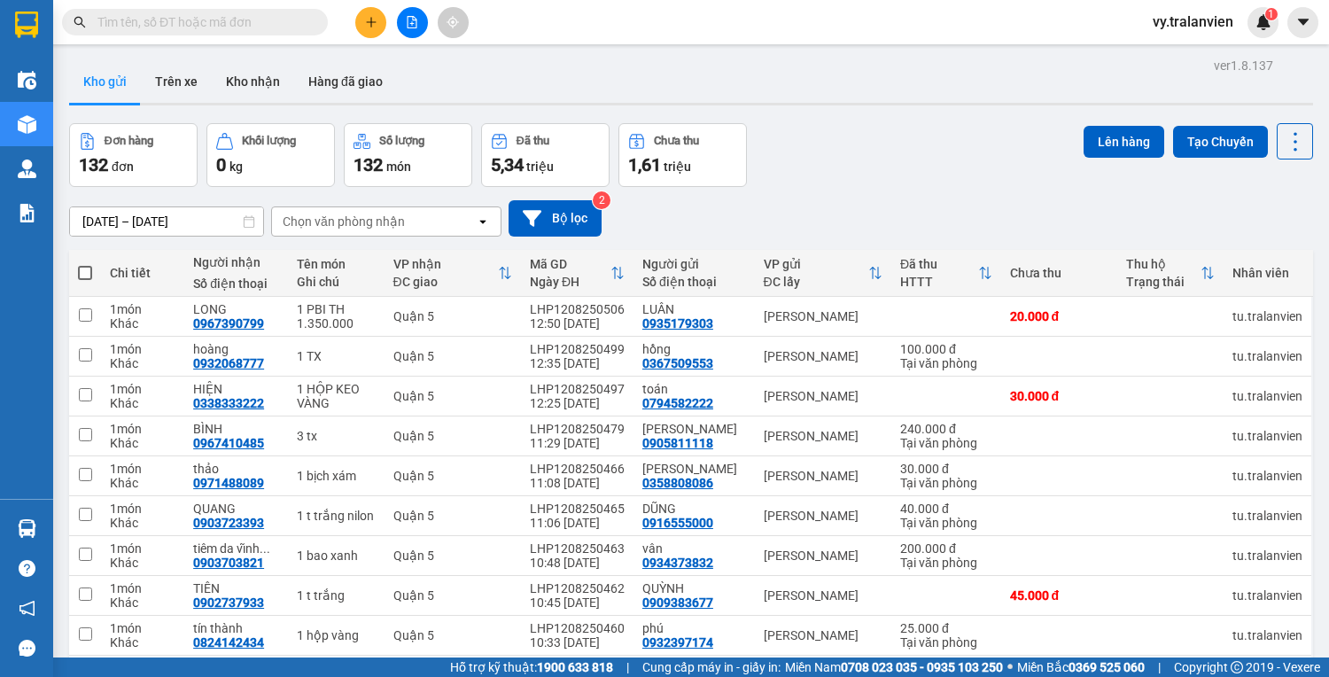
click at [825, 77] on div "Kho gửi Trên xe Kho nhận Hàng đã giao" at bounding box center [691, 83] width 1244 height 47
click at [910, 145] on div "Đơn hàng 132 đơn Khối lượng 0 kg Số lượng 132 món Đã thu 5,34 triệu Chưa thu 1,…" at bounding box center [691, 155] width 1244 height 64
click at [935, 182] on div "Đơn hàng 132 đơn Khối lượng 0 kg Số lượng 132 món Đã thu 5,34 triệu Chưa thu 1,…" at bounding box center [691, 155] width 1244 height 64
click at [365, 31] on button at bounding box center [370, 22] width 31 height 31
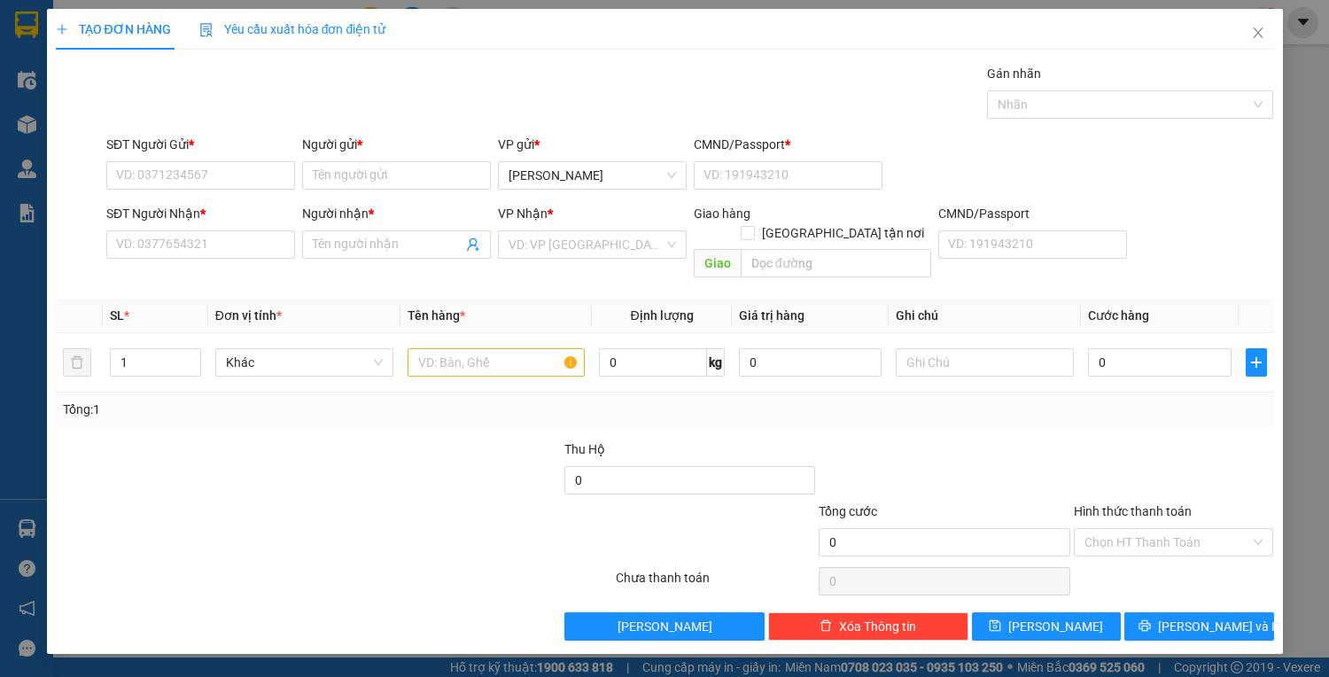
click at [731, 84] on div "Transit Pickup Surcharge Ids Transit Deliver Surcharge Ids Transit Deliver Surc…" at bounding box center [665, 352] width 1218 height 577
drag, startPoint x: 1073, startPoint y: 40, endPoint x: 349, endPoint y: 423, distance: 819.0
click at [349, 439] on div at bounding box center [435, 470] width 254 height 62
drag, startPoint x: 233, startPoint y: 180, endPoint x: 1328, endPoint y: 120, distance: 1096.4
click at [233, 178] on input "SĐT Người Gửi *" at bounding box center [200, 175] width 189 height 28
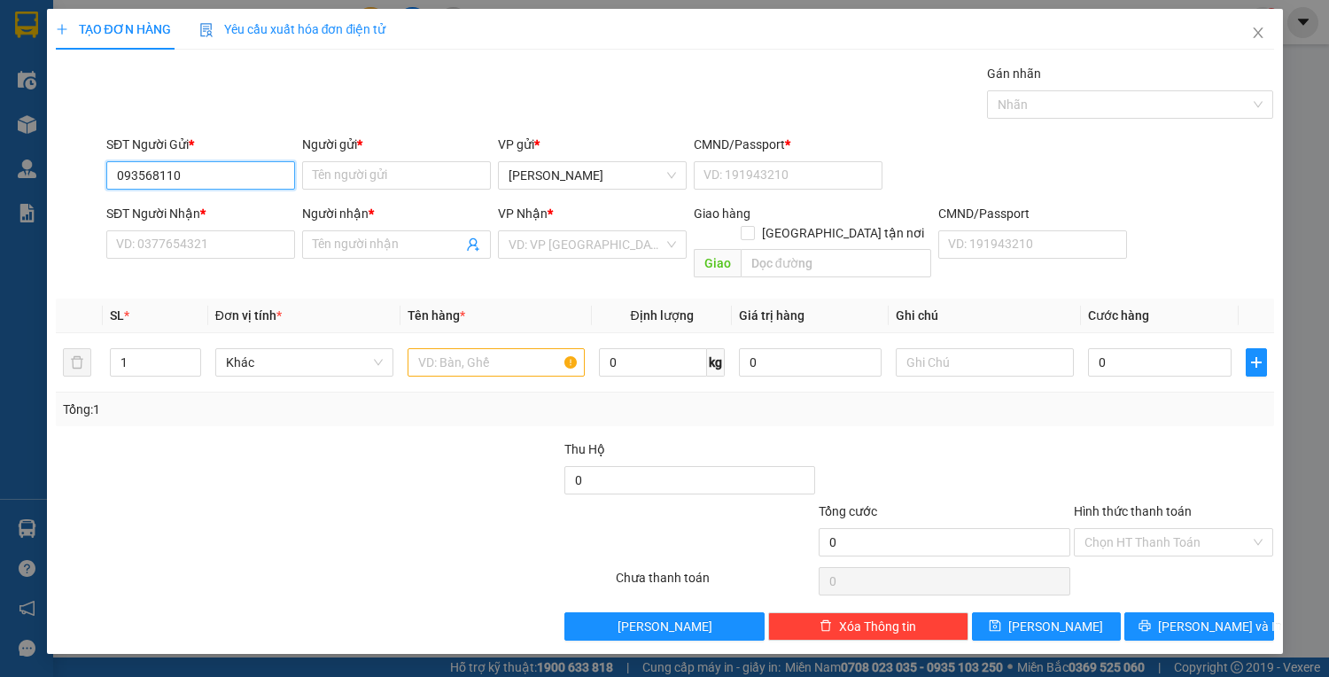
type input "0935681102"
click at [209, 214] on div "0935681102 - TRANG" at bounding box center [200, 209] width 167 height 19
type input "TRANG"
type input "1"
type input "0934479815"
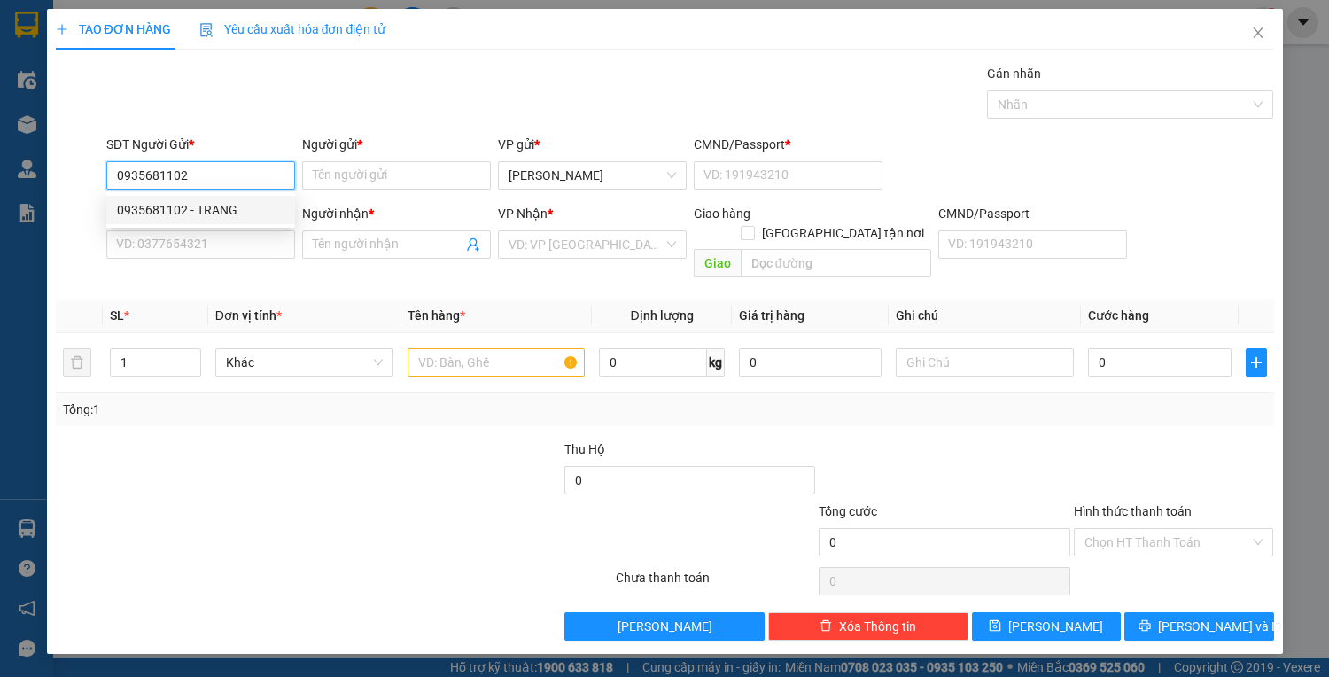
type input "DUYÊN"
type input "0935681102"
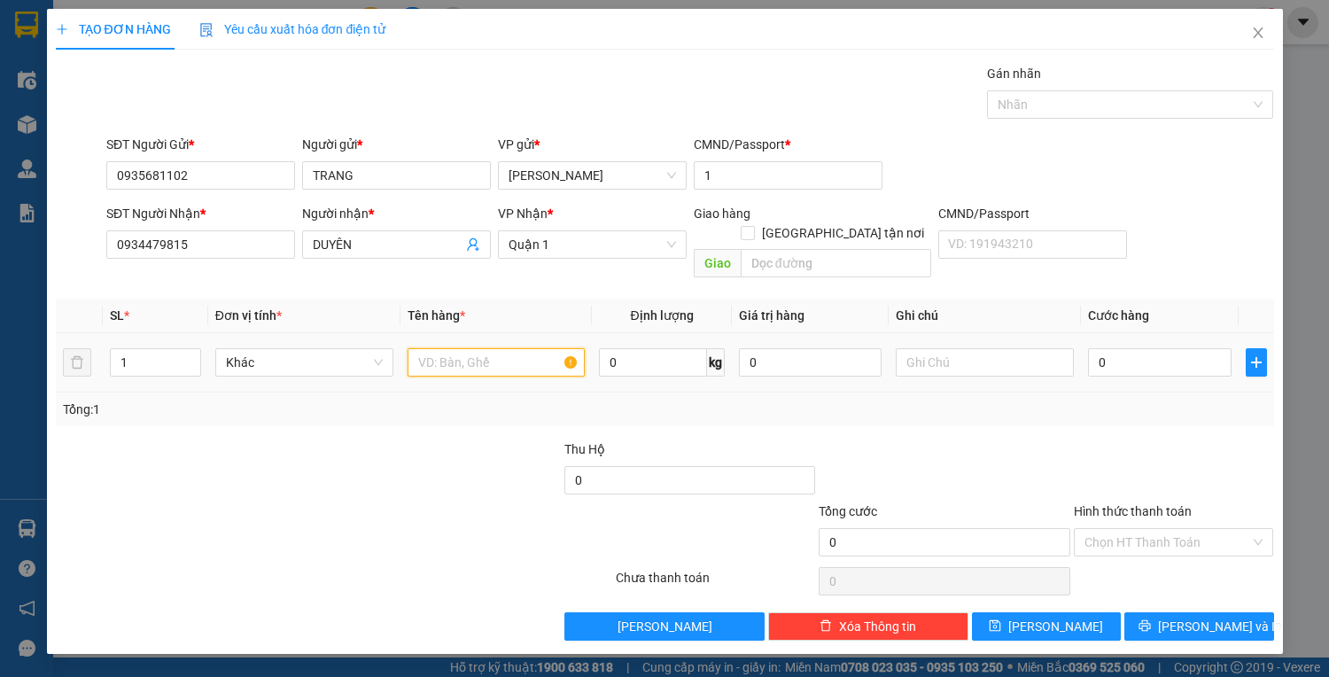
click at [474, 351] on input "text" at bounding box center [496, 362] width 178 height 28
type input "1t vàng"
click at [1127, 348] on input "0" at bounding box center [1159, 362] width 143 height 28
type input "4"
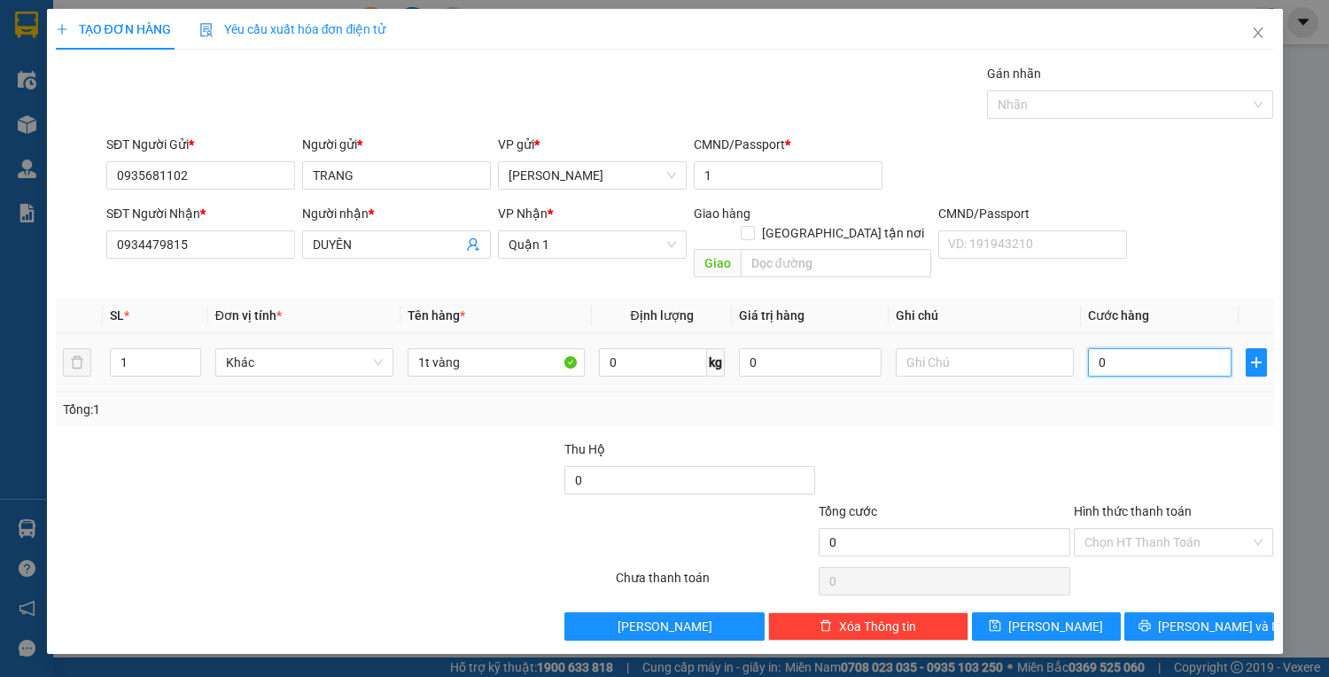
type input "4"
type input "40"
type input "40.000"
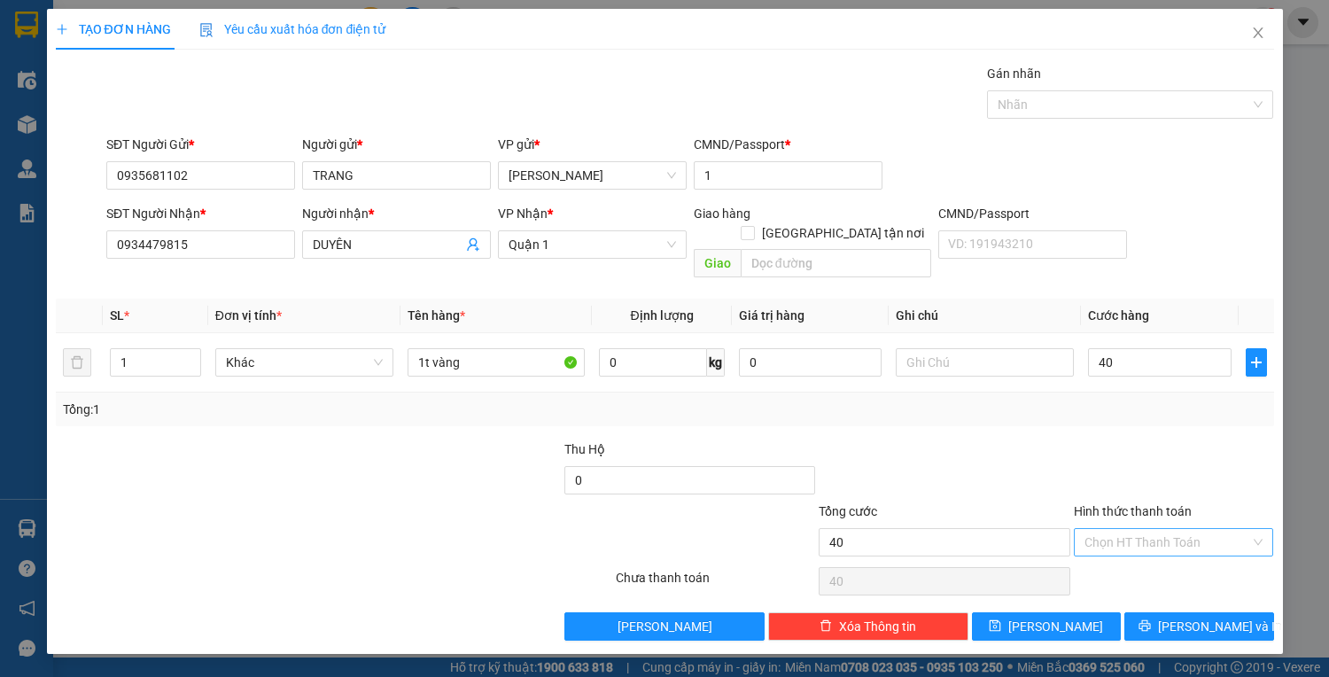
type input "40.000"
click at [1179, 529] on input "Hình thức thanh toán" at bounding box center [1167, 542] width 167 height 27
click at [1190, 555] on div "Tại văn phòng" at bounding box center [1173, 555] width 179 height 19
type input "0"
click at [1208, 616] on span "Lưu và In" at bounding box center [1220, 625] width 124 height 19
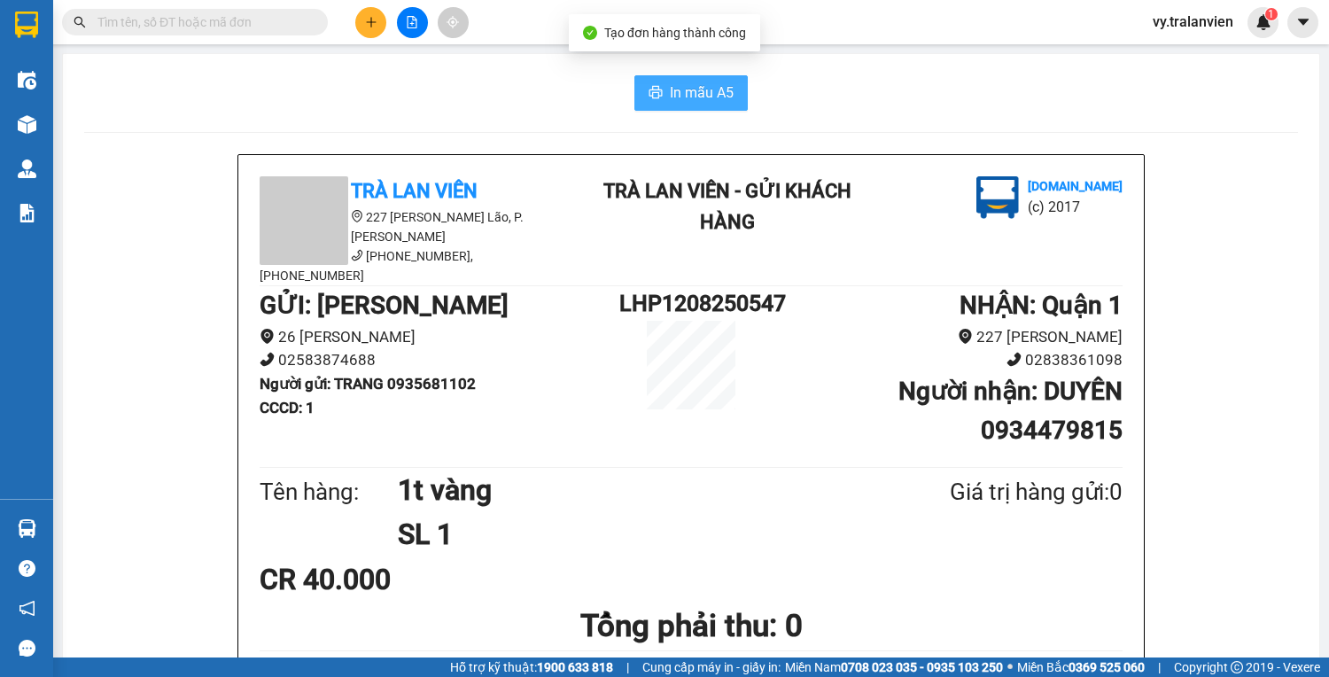
click at [673, 85] on span "In mẫu A5" at bounding box center [702, 92] width 64 height 22
click at [889, 102] on div "In mẫu A5" at bounding box center [690, 92] width 1213 height 35
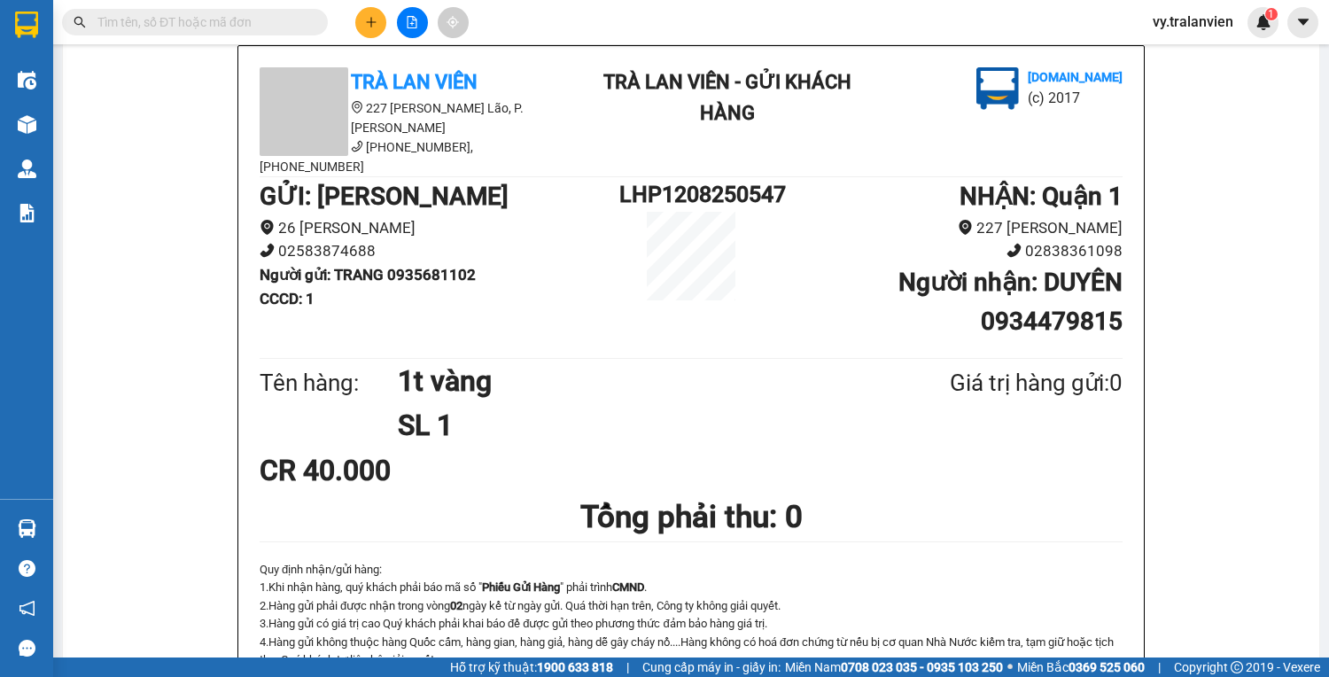
scroll to position [283, 0]
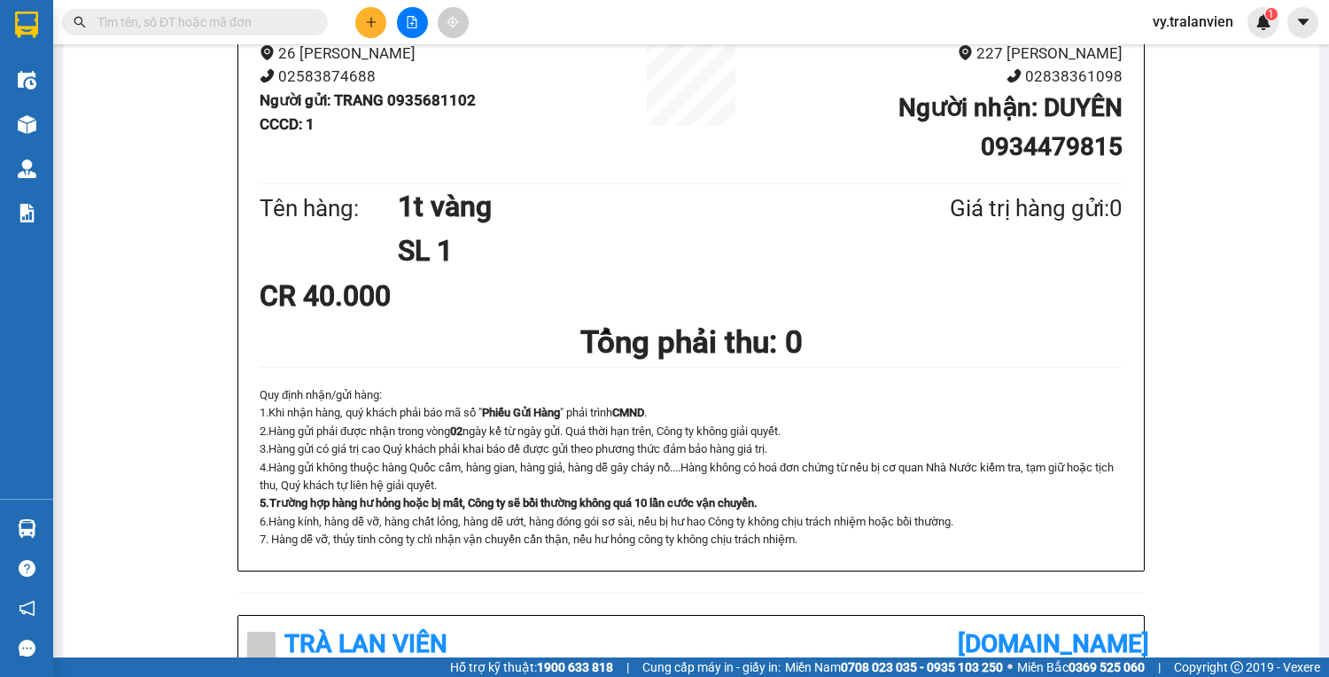
click at [1222, 301] on div "Trà Lan Viên 227 Phạm Ngũ Lão, P. Phạm Ngũ Lão (058) 3528 079, 093 372 7474 Trà…" at bounding box center [690, 550] width 1213 height 1359
click at [379, 15] on button at bounding box center [370, 22] width 31 height 31
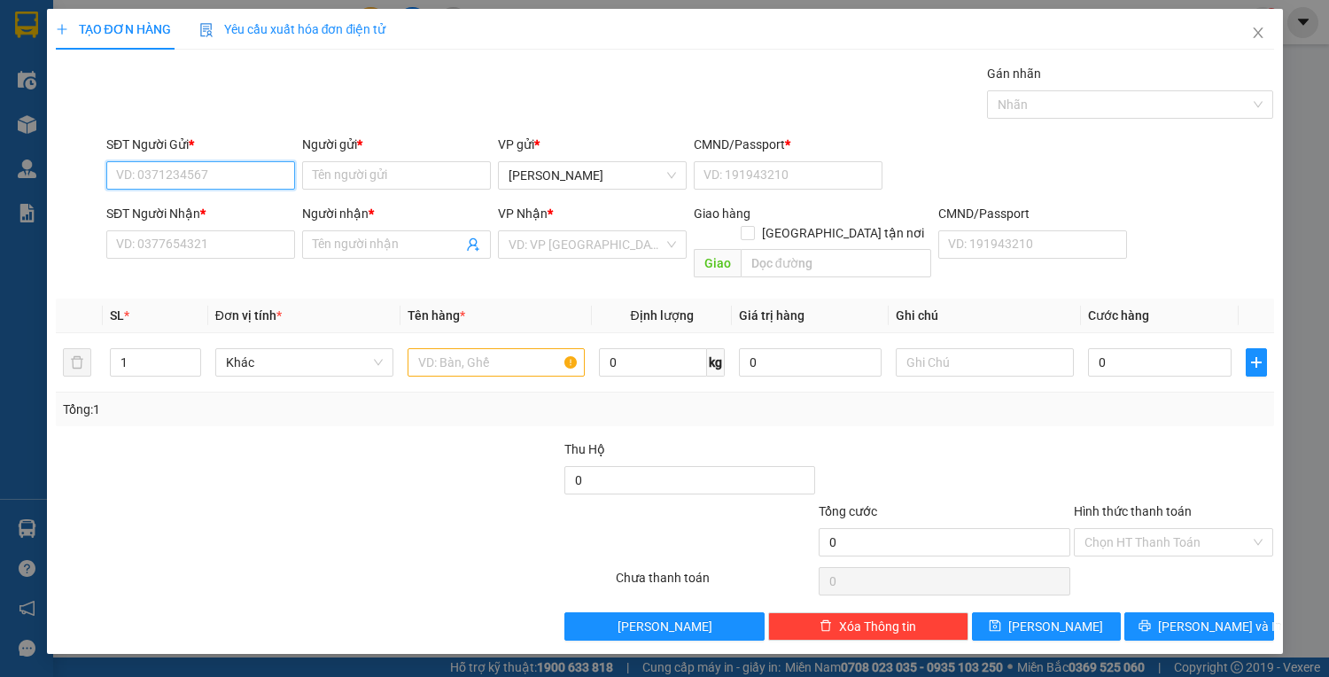
drag, startPoint x: 233, startPoint y: 165, endPoint x: 596, endPoint y: 128, distance: 365.0
click at [269, 155] on div "SĐT Người Gửi * VD: 0371234567" at bounding box center [200, 166] width 189 height 62
type input "0913413279"
click at [170, 210] on div "0913413279 - trung" at bounding box center [200, 209] width 167 height 19
type input "trung"
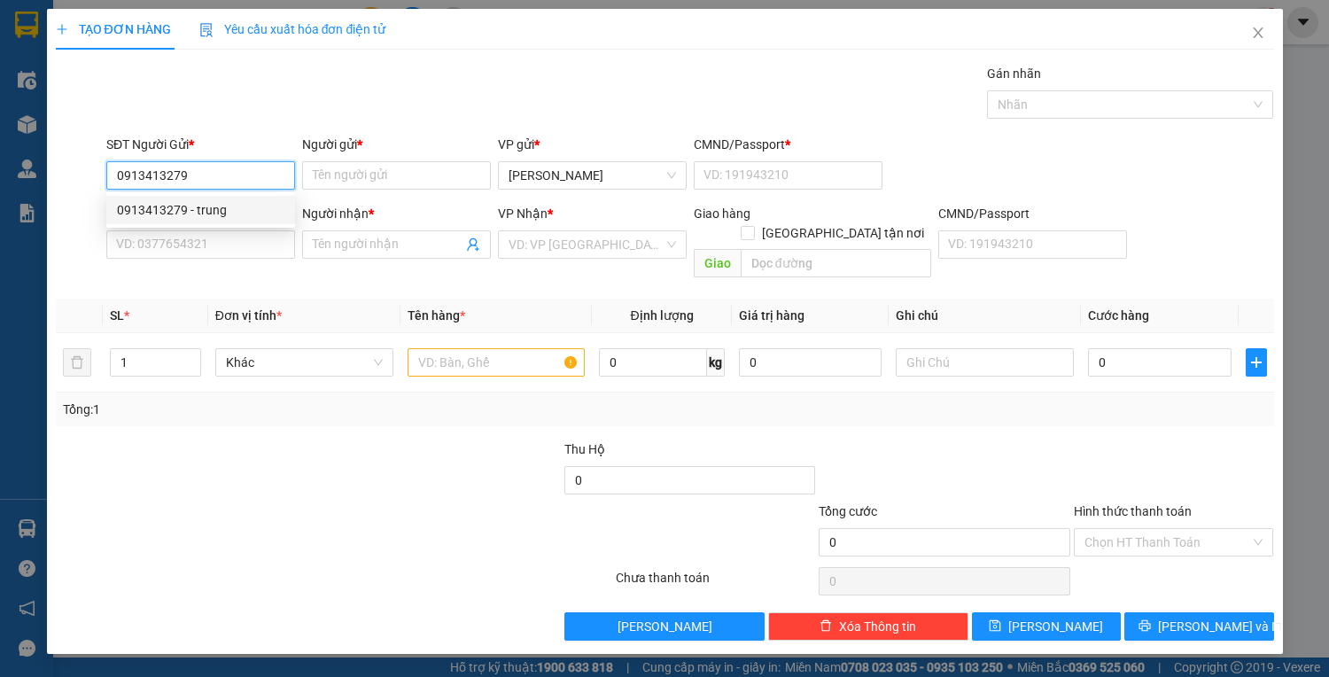
type input "1"
type input "0935717304"
type input "TIẾN"
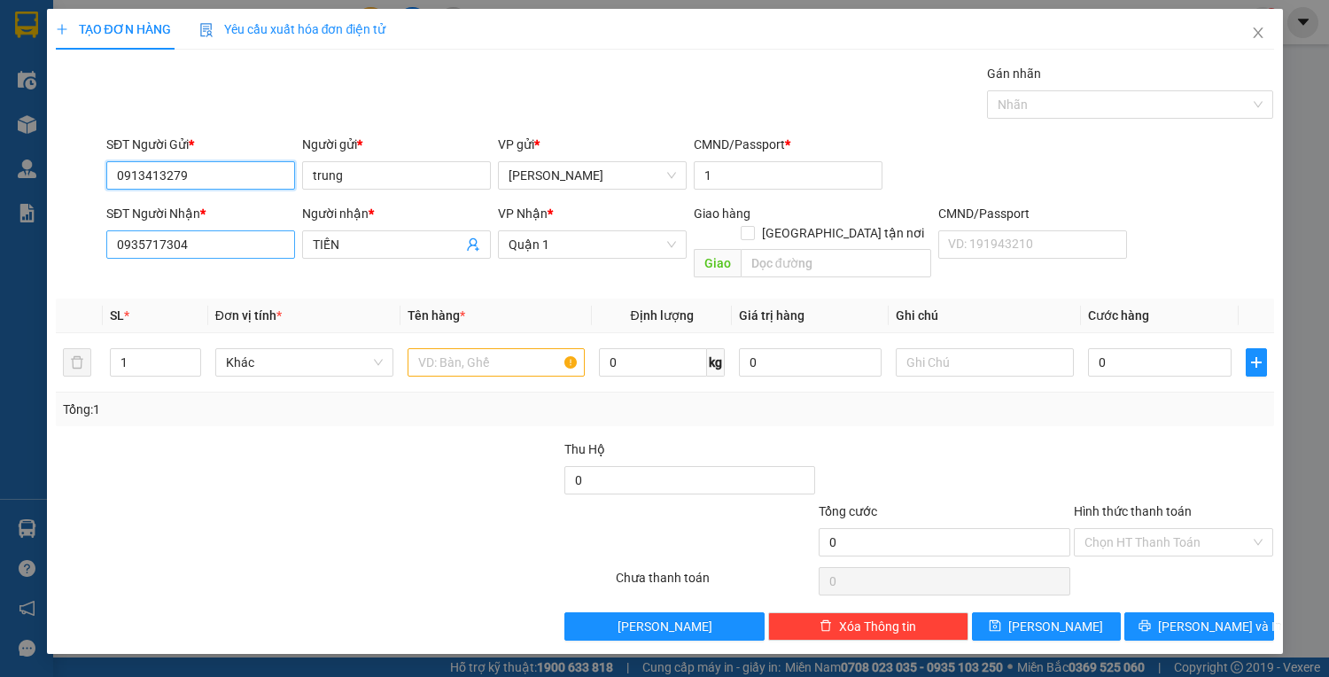
type input "0913413279"
click at [235, 244] on input "0935717304" at bounding box center [200, 244] width 189 height 28
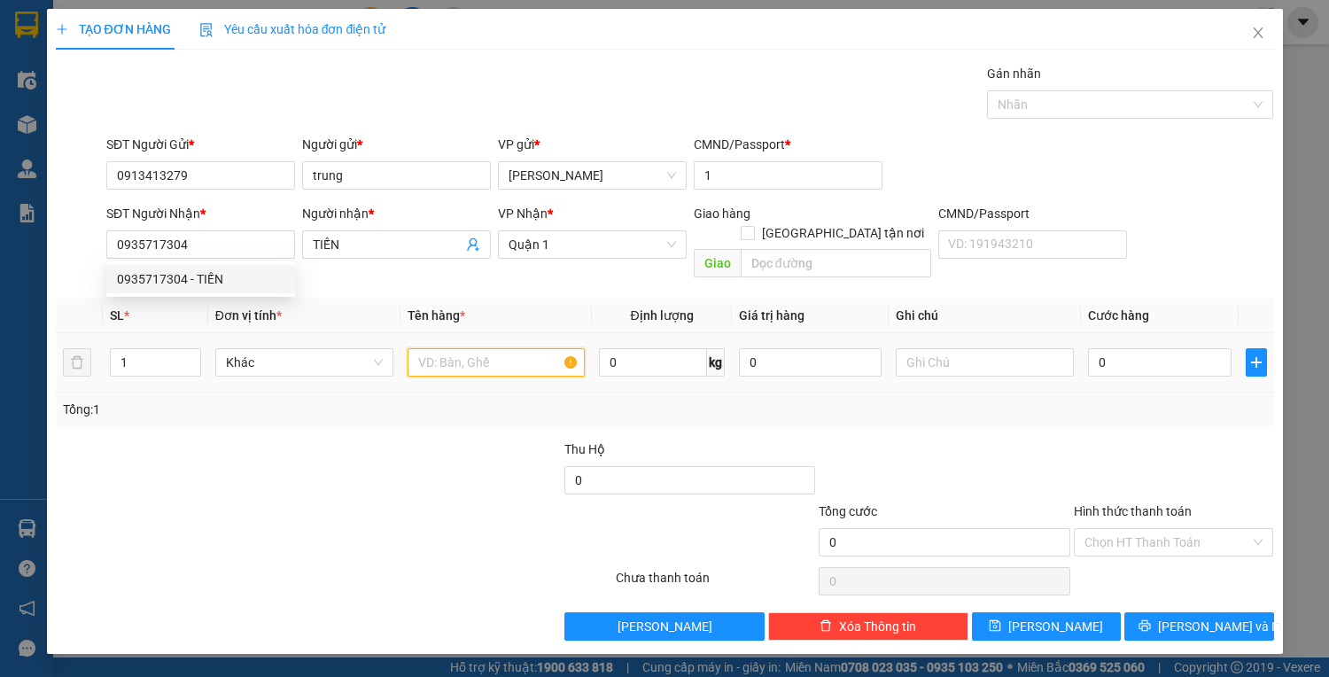
click at [470, 348] on input "text" at bounding box center [496, 362] width 178 height 28
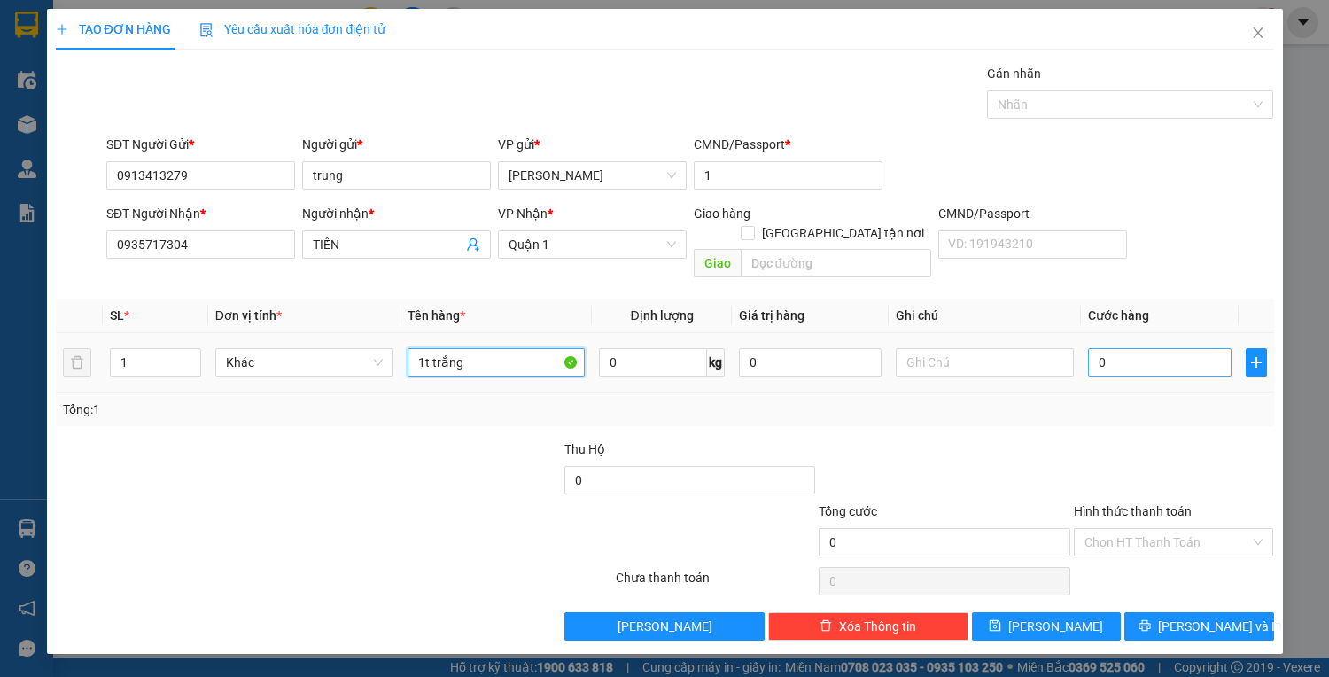
type input "1t trắng"
click at [1127, 348] on input "0" at bounding box center [1159, 362] width 143 height 28
type input "5"
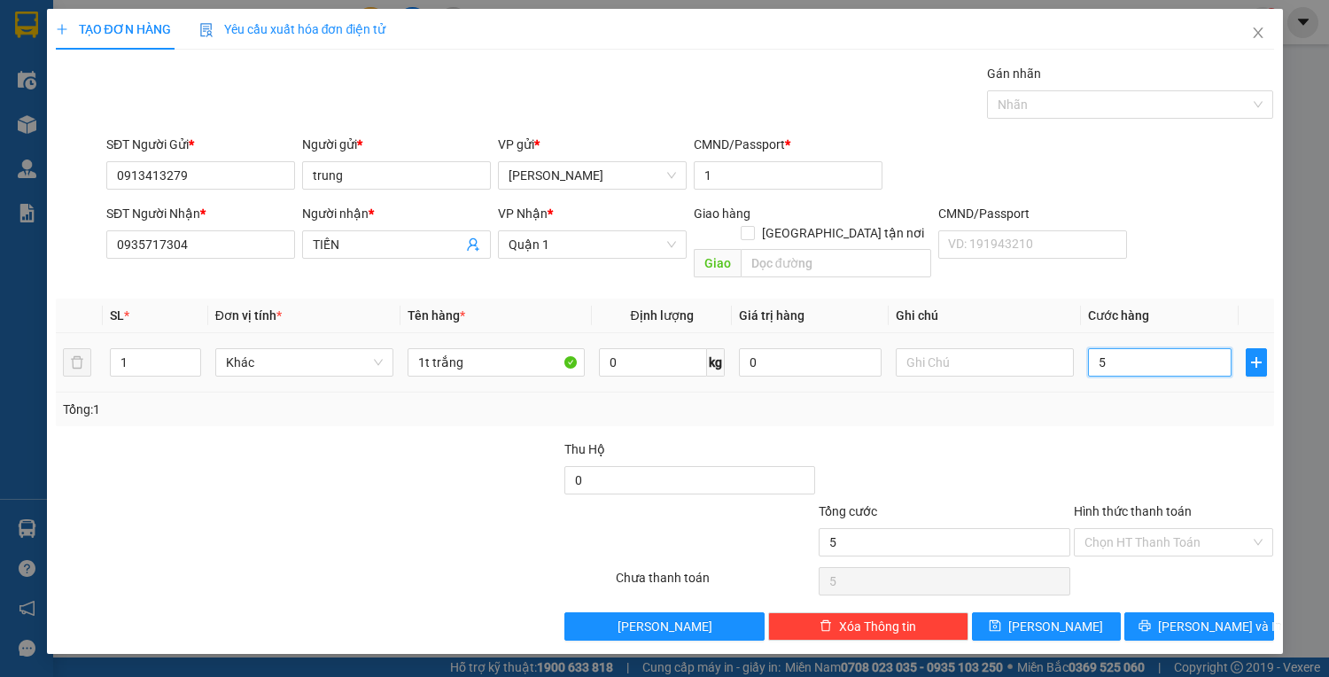
type input "50"
type input "50.000"
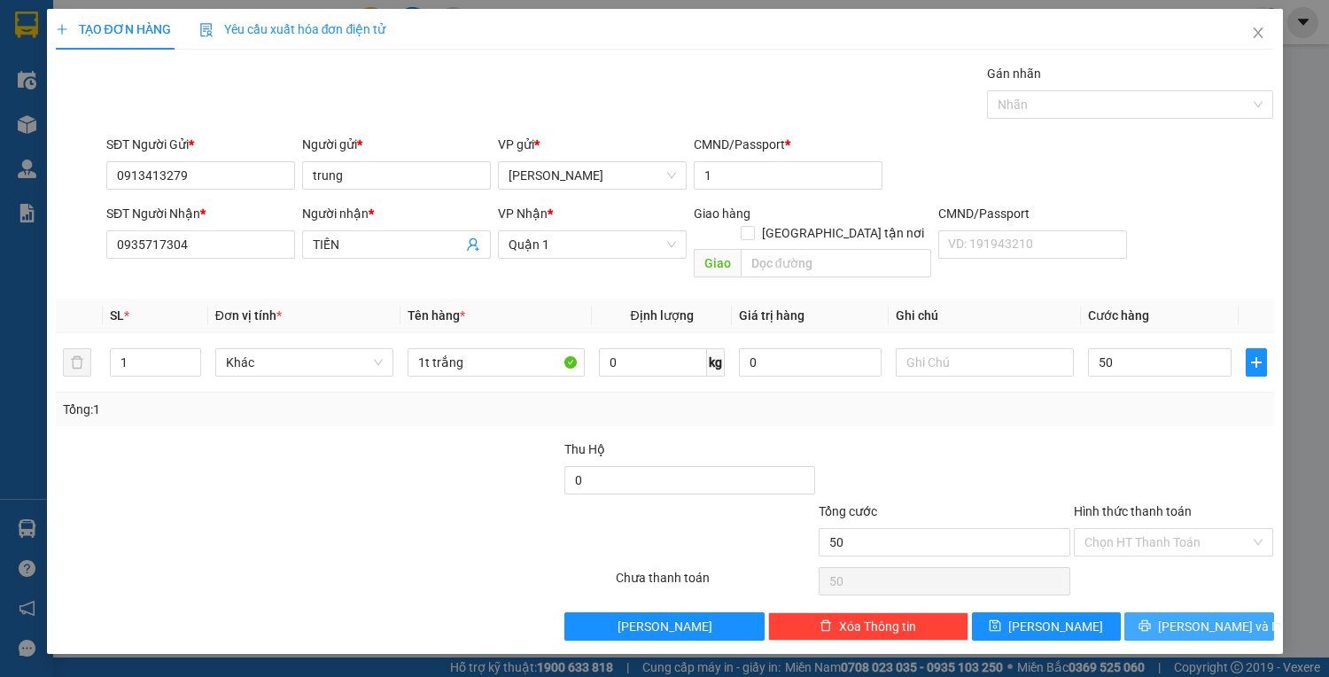
type input "50.000"
click at [1193, 616] on span "Lưu và In" at bounding box center [1220, 625] width 124 height 19
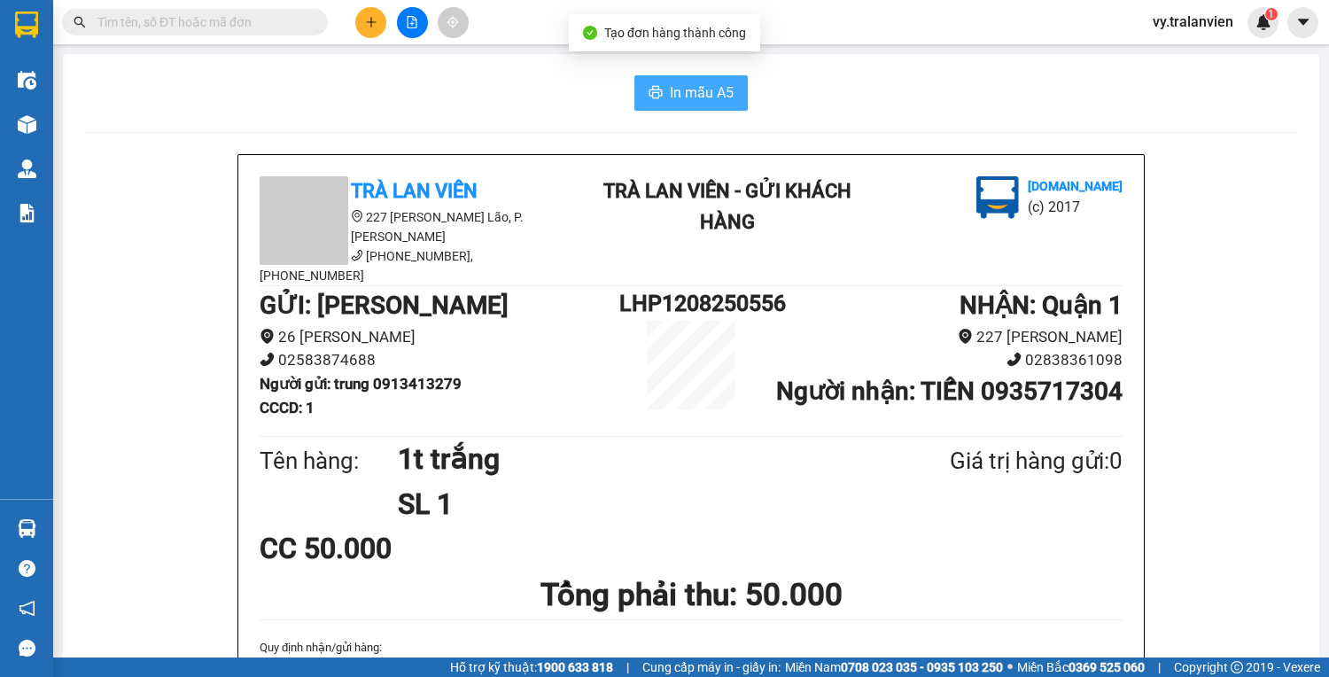
click at [654, 77] on button "In mẫu A5" at bounding box center [690, 92] width 113 height 35
click at [903, 97] on div "In mẫu A5" at bounding box center [690, 92] width 1213 height 35
click at [958, 104] on div "In mẫu A5" at bounding box center [690, 92] width 1213 height 35
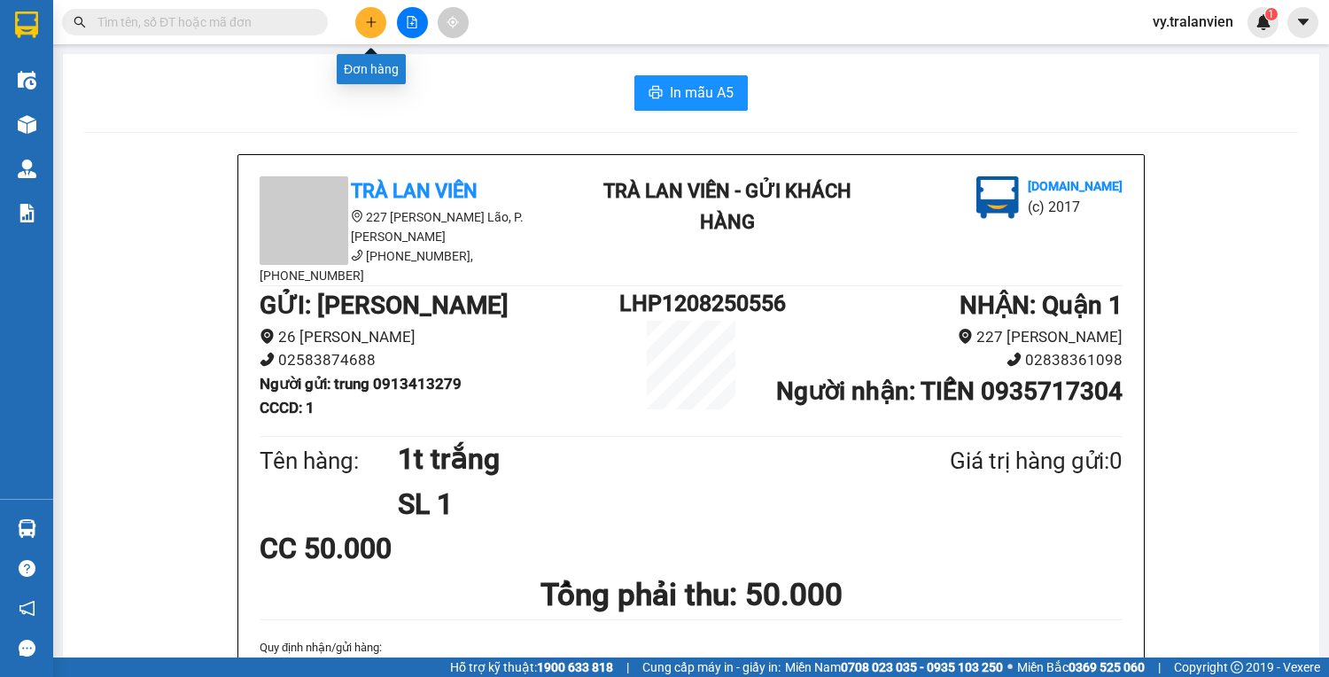
click at [367, 28] on button at bounding box center [370, 22] width 31 height 31
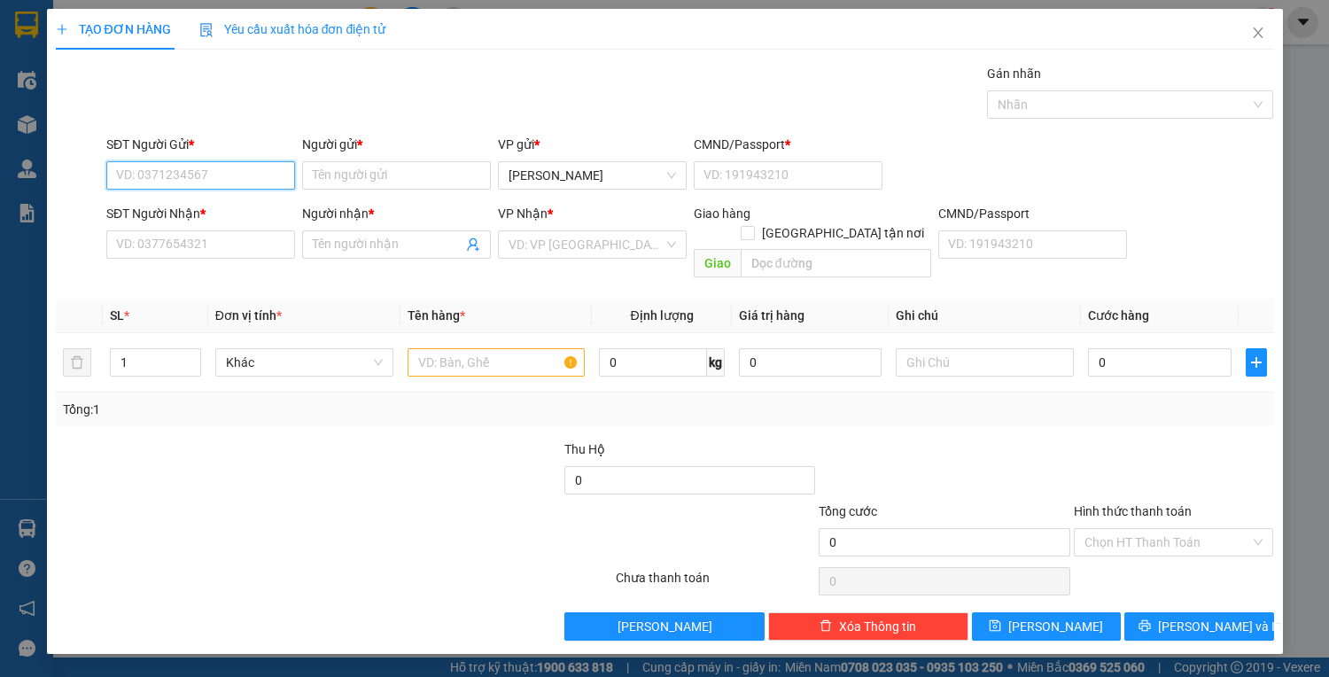
drag, startPoint x: 237, startPoint y: 174, endPoint x: 1328, endPoint y: 246, distance: 1092.7
click at [800, 174] on div "SĐT Người Gửi * VD: 0371234567 Người gửi * Tên người gửi VP gửi * Lê Hồng Phong…" at bounding box center [690, 166] width 1174 height 62
click at [238, 200] on div "0949992626 - hưng" at bounding box center [200, 209] width 167 height 19
type input "0949992626"
type input "hưng"
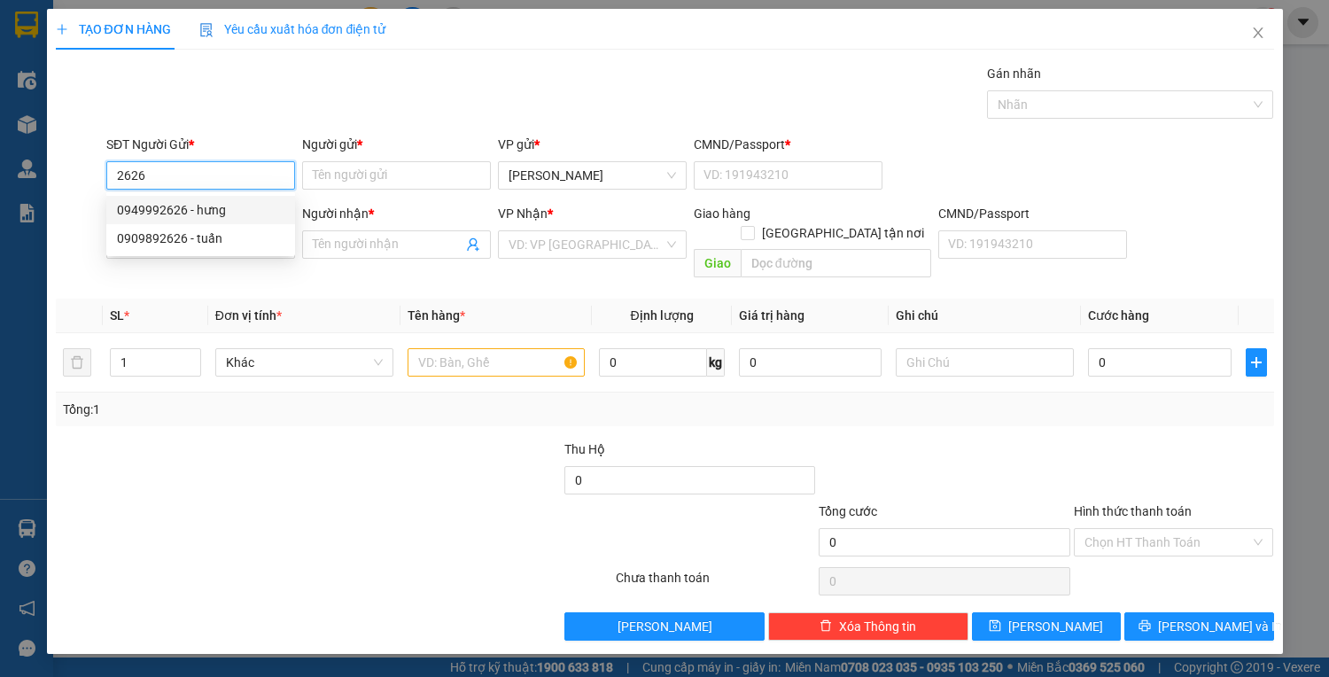
type input "1"
type input "0949992626"
type input "hưng"
type input "0123456789"
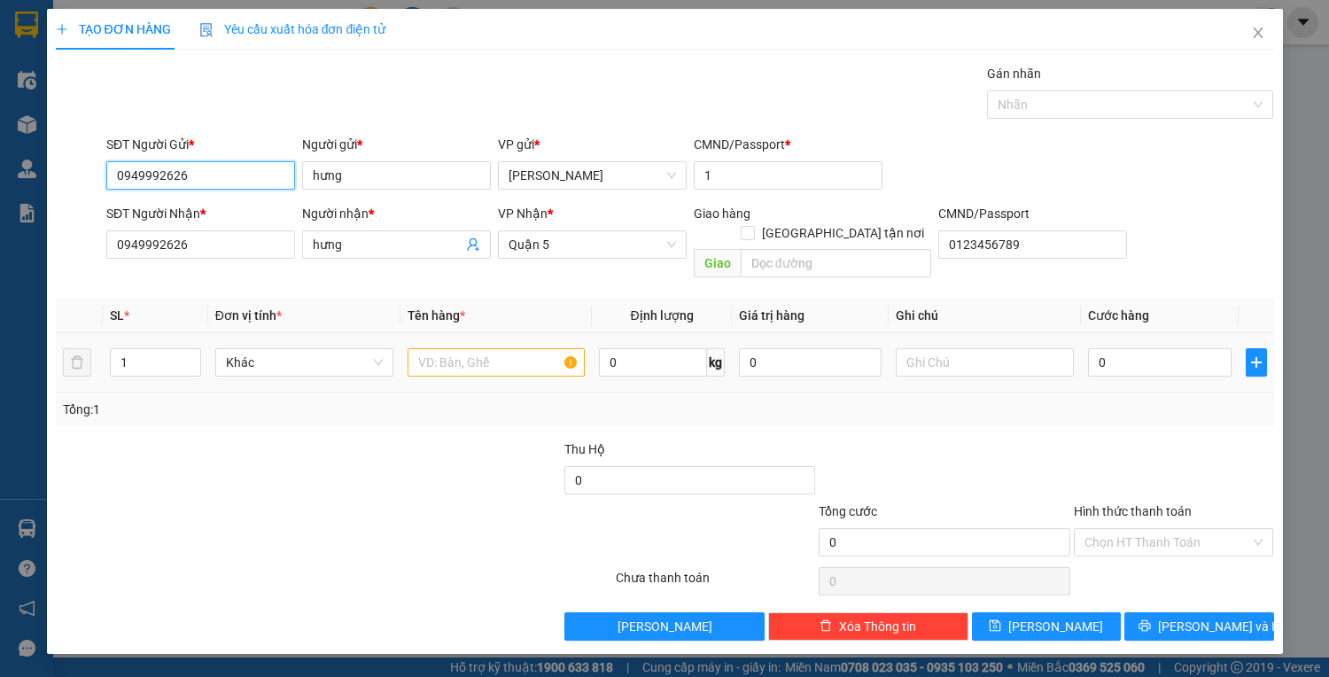
type input "0949992626"
drag, startPoint x: 488, startPoint y: 338, endPoint x: 475, endPoint y: 355, distance: 21.4
click at [488, 348] on input "text" at bounding box center [496, 362] width 178 height 28
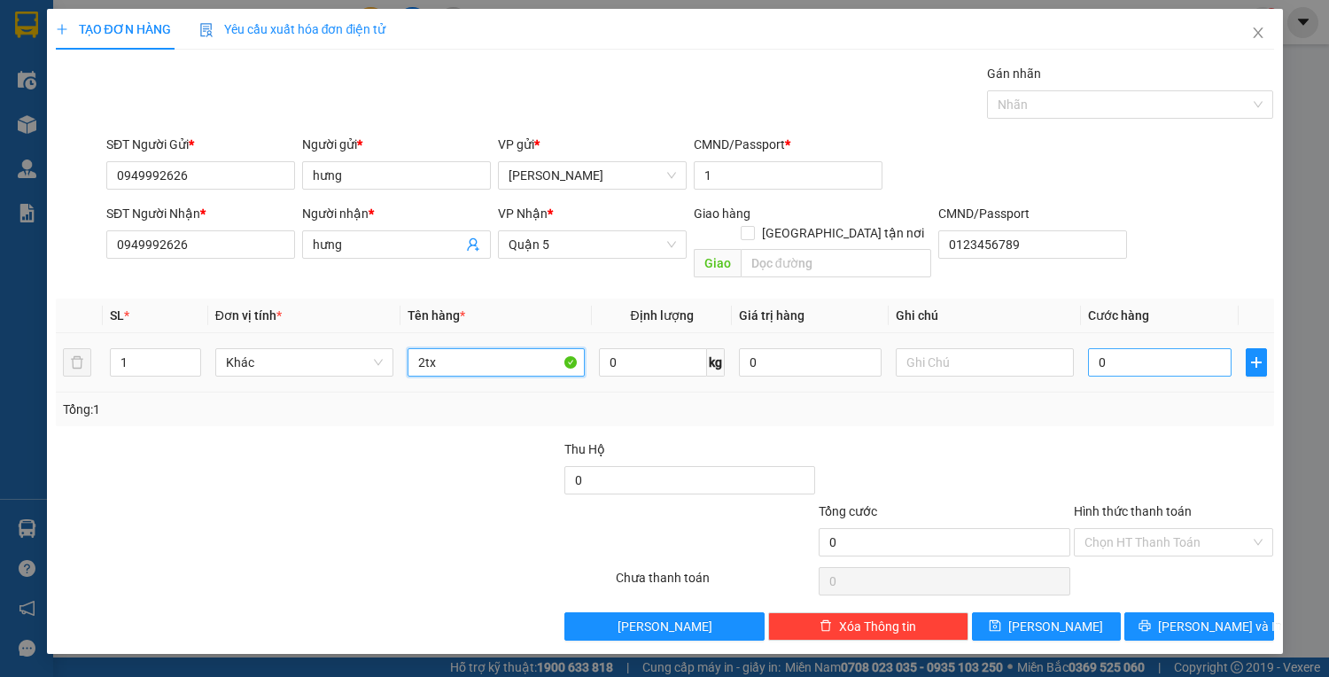
type input "2tx"
click at [1120, 348] on input "0" at bounding box center [1159, 362] width 143 height 28
type input "2"
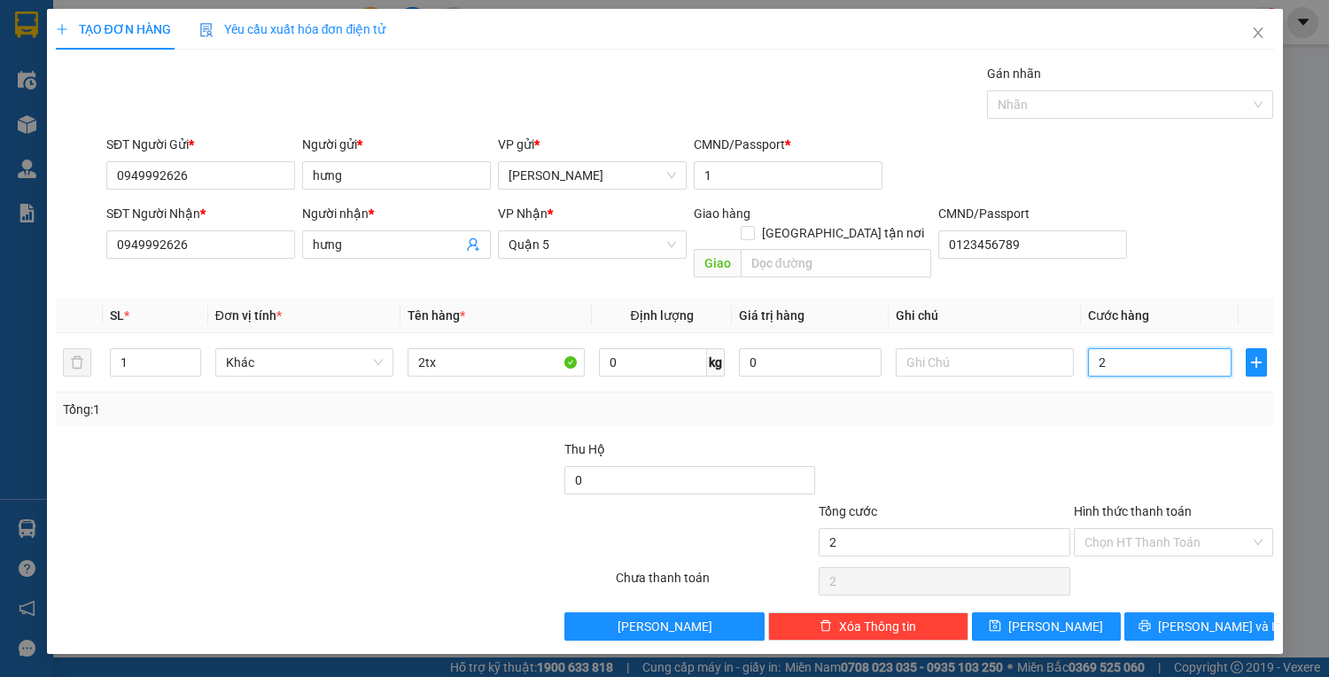
type input "20"
type input "200"
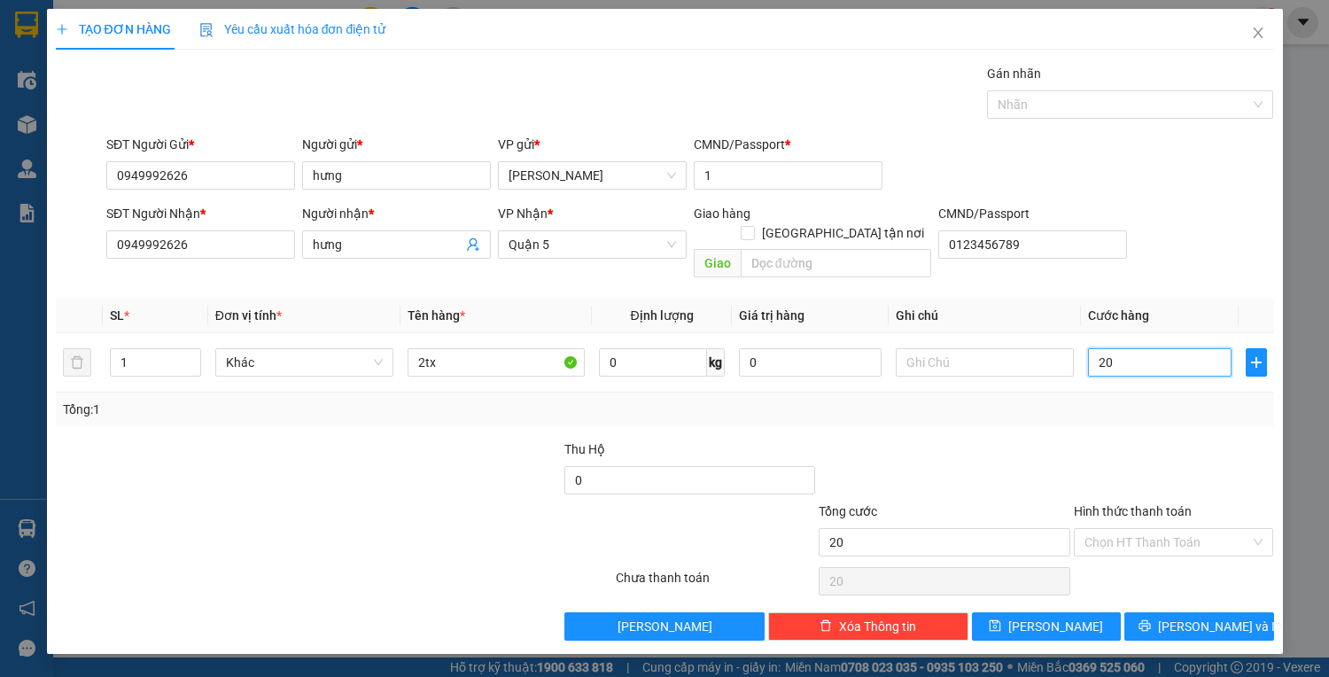
type input "200"
type input "200.000"
click at [1197, 529] on input "Hình thức thanh toán" at bounding box center [1167, 542] width 167 height 27
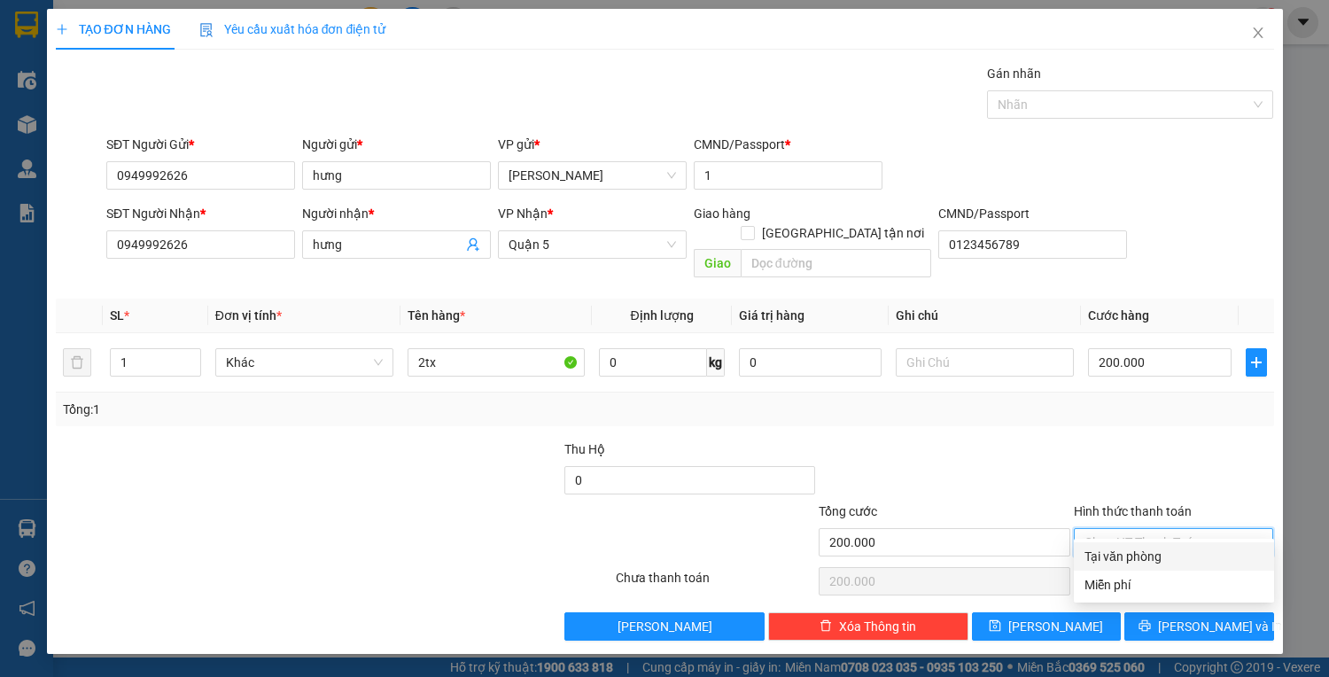
drag, startPoint x: 1196, startPoint y: 555, endPoint x: 1196, endPoint y: 602, distance: 46.9
click at [1196, 556] on div "Tại văn phòng" at bounding box center [1173, 555] width 179 height 19
type input "0"
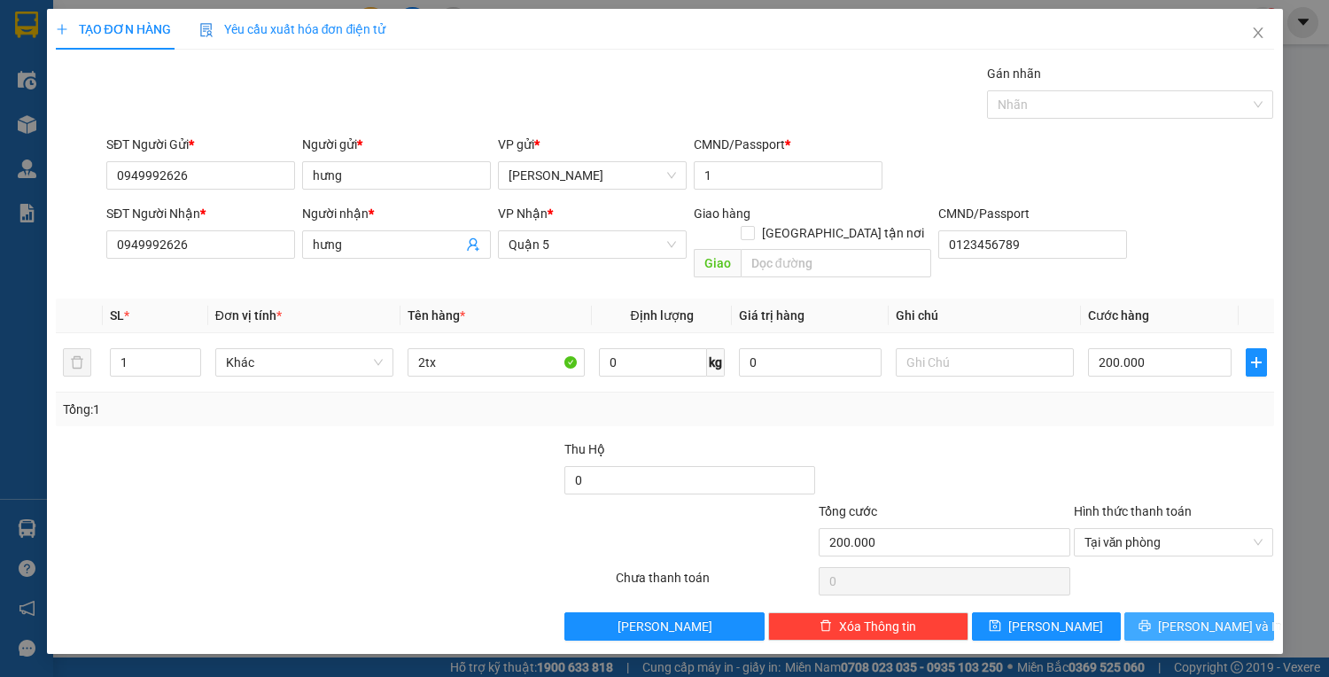
click at [1194, 616] on span "Lưu và In" at bounding box center [1220, 625] width 124 height 19
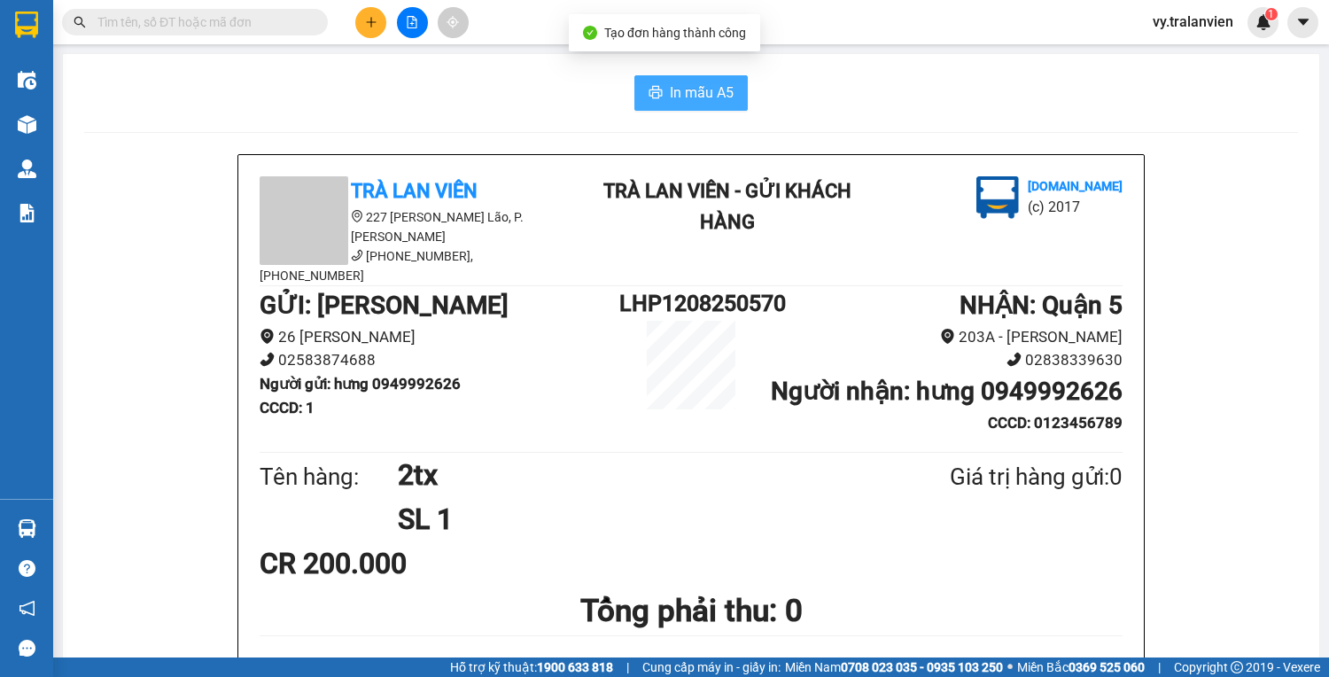
click at [706, 91] on span "In mẫu A5" at bounding box center [702, 92] width 64 height 22
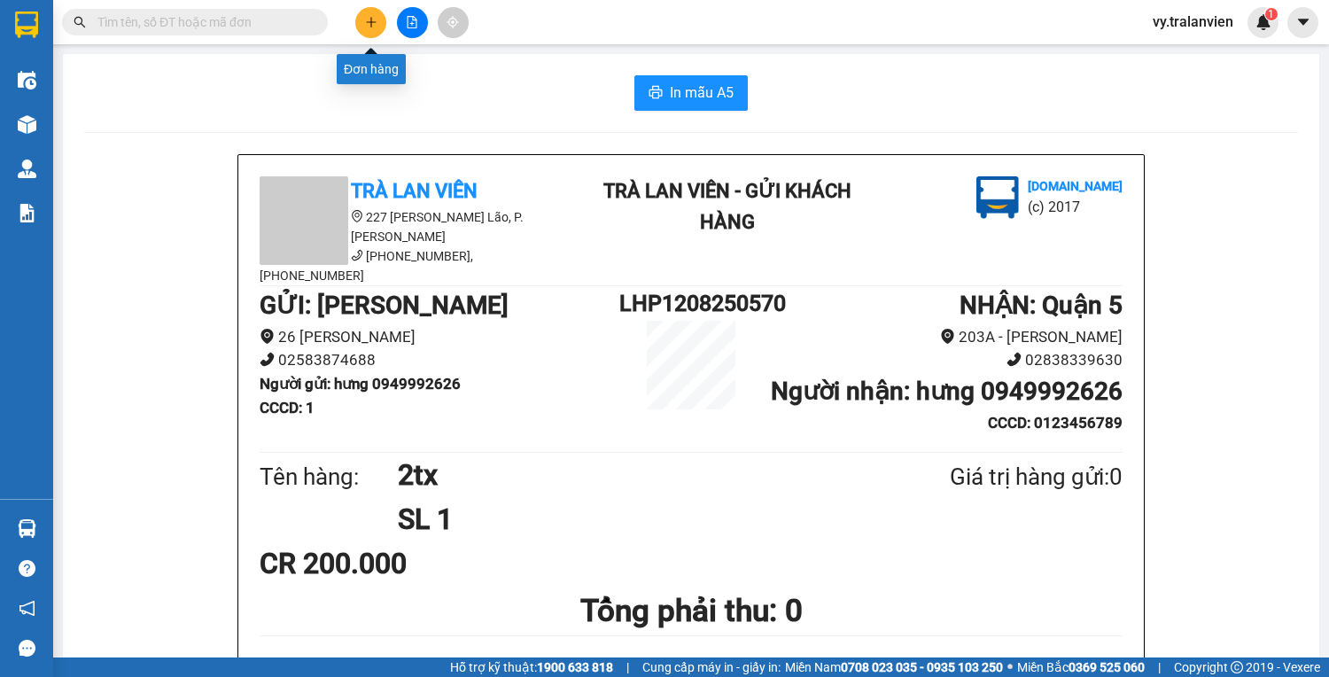
click at [372, 24] on icon "plus" at bounding box center [371, 22] width 12 height 12
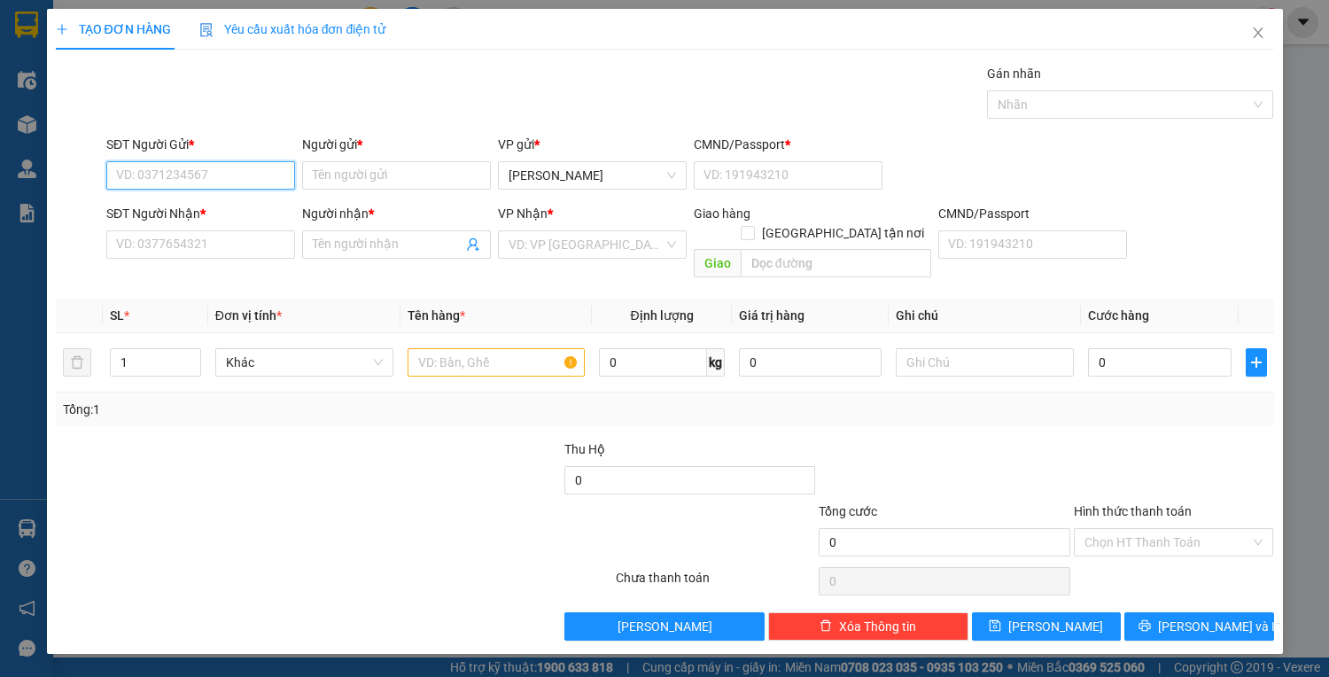
click at [248, 170] on input "SĐT Người Gửi *" at bounding box center [200, 175] width 189 height 28
click at [245, 168] on input "SĐT Người Gửi *" at bounding box center [200, 175] width 189 height 28
click at [209, 211] on div "0339204248 - LÂM" at bounding box center [200, 209] width 167 height 19
type input "0339204248"
type input "LÂM"
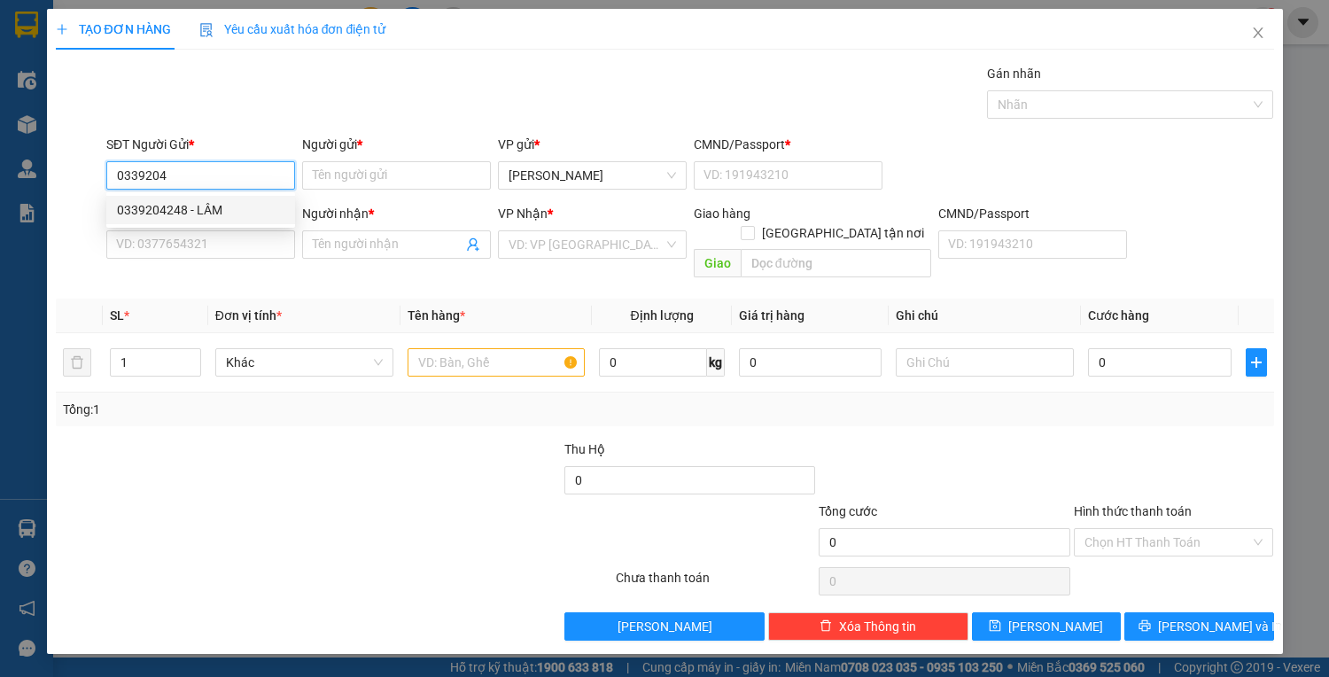
type input "22549118"
type input "0966734582"
type input "CHÍNH VŨ"
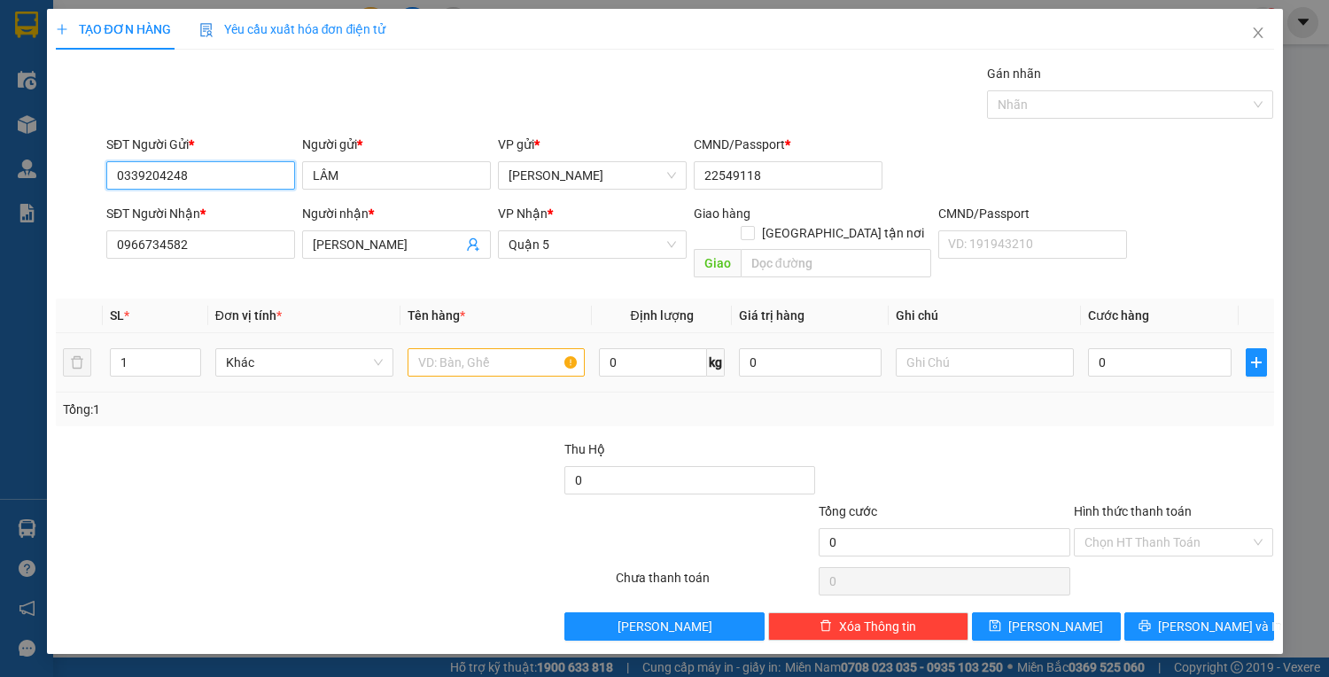
type input "0339204248"
click at [468, 348] on input "text" at bounding box center [496, 362] width 178 height 28
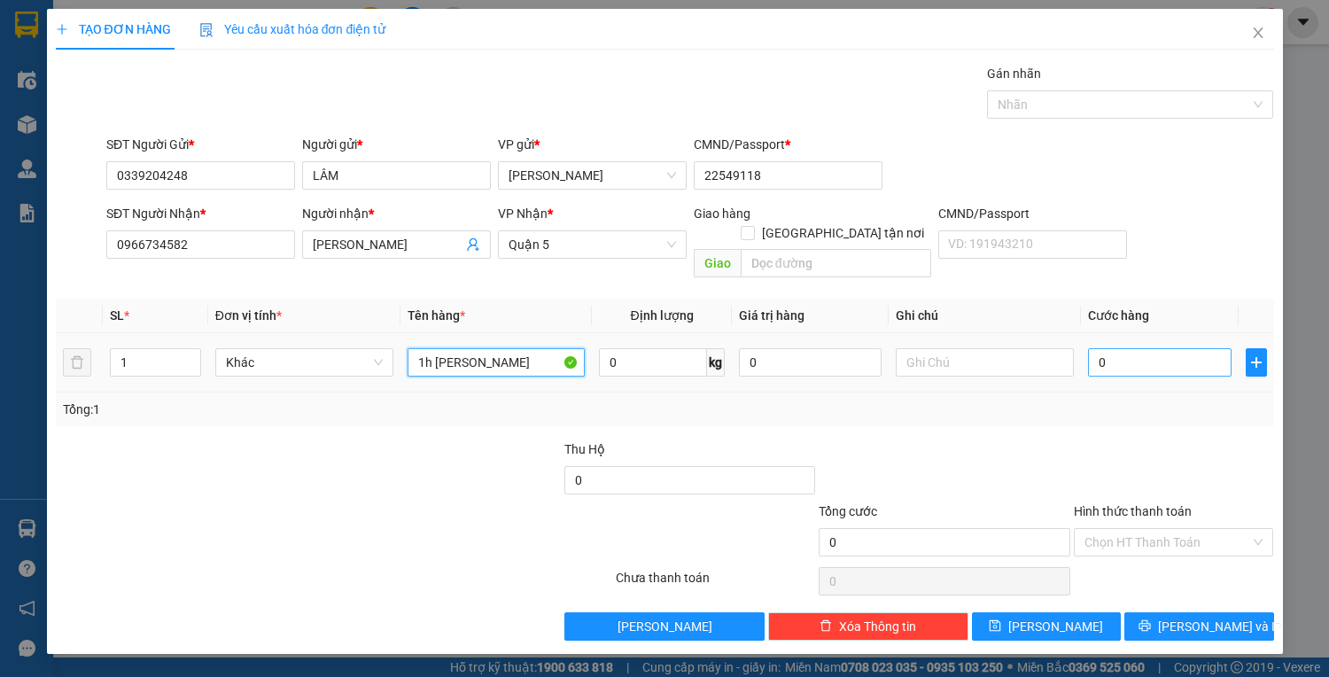
type input "1h vang chung"
click at [1192, 348] on input "0" at bounding box center [1159, 362] width 143 height 28
type input "3"
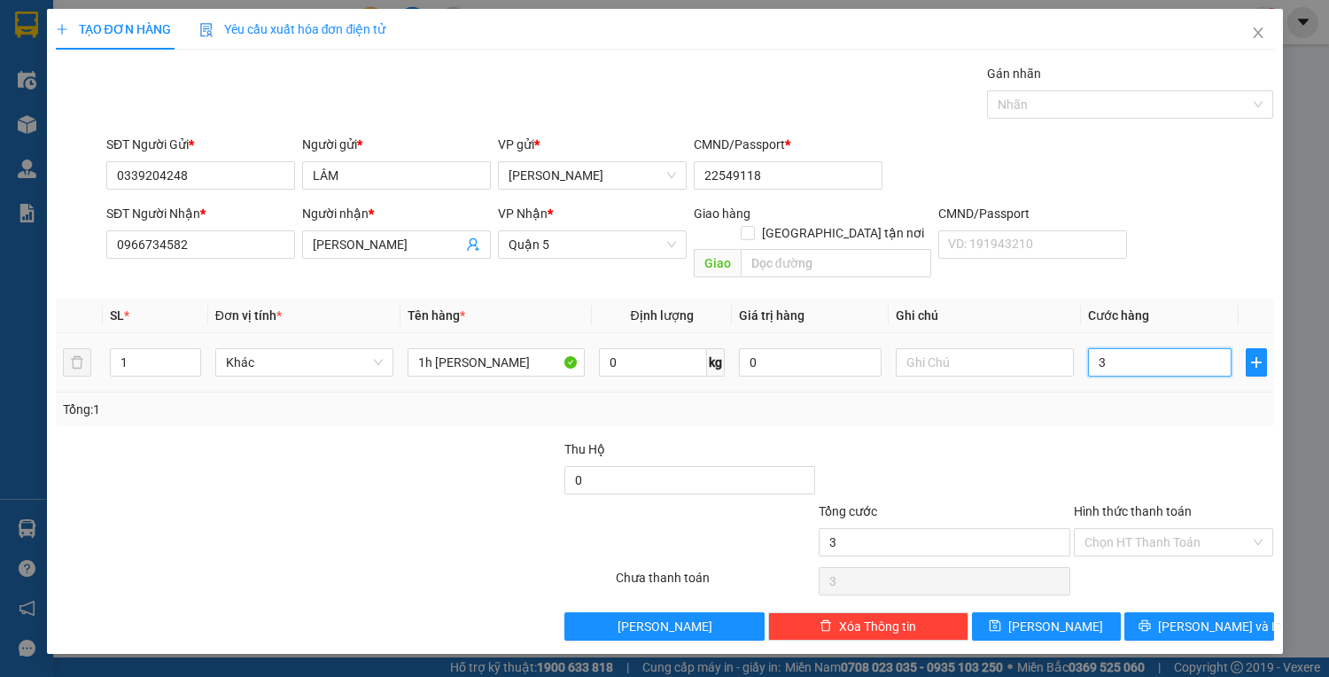
type input "30"
type input "30.000"
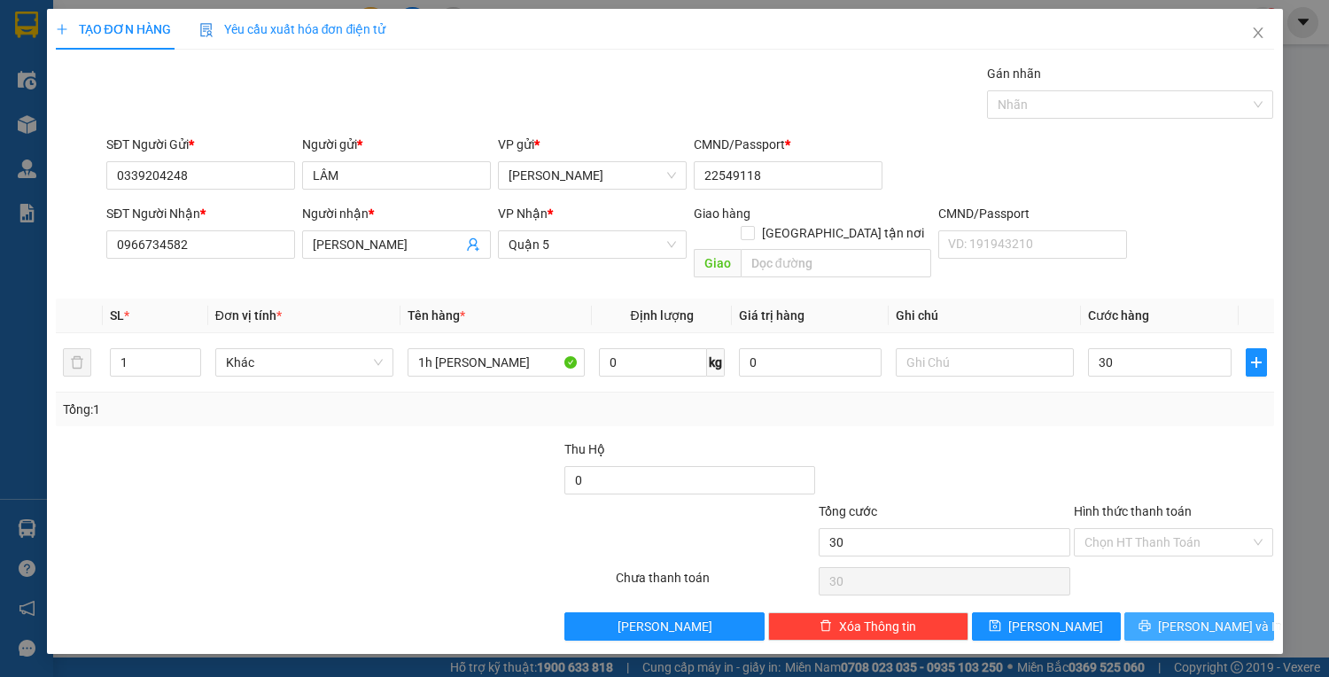
type input "30.000"
click at [1178, 612] on button "Lưu và In" at bounding box center [1198, 626] width 149 height 28
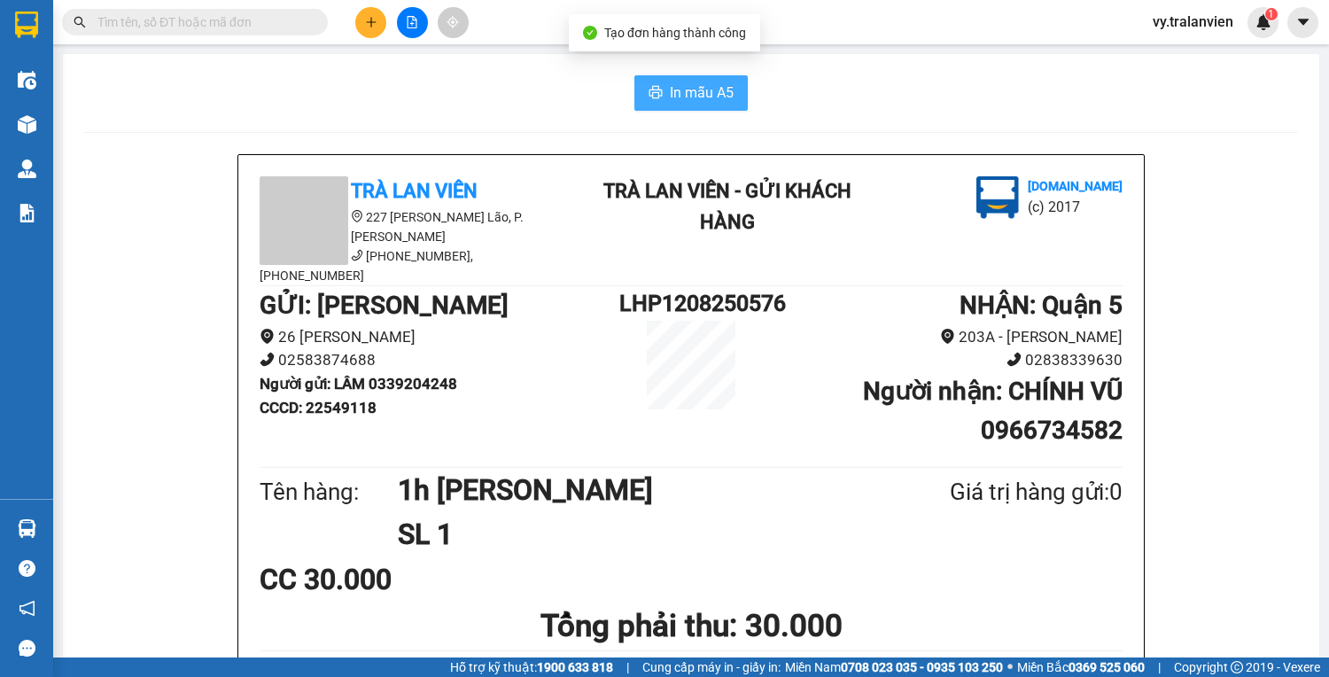
click at [705, 97] on span "In mẫu A5" at bounding box center [702, 92] width 64 height 22
click at [863, 94] on div "In mẫu A5" at bounding box center [690, 92] width 1213 height 35
click at [918, 107] on div "In mẫu A5" at bounding box center [690, 92] width 1213 height 35
click at [942, 95] on div "In mẫu A5" at bounding box center [690, 92] width 1213 height 35
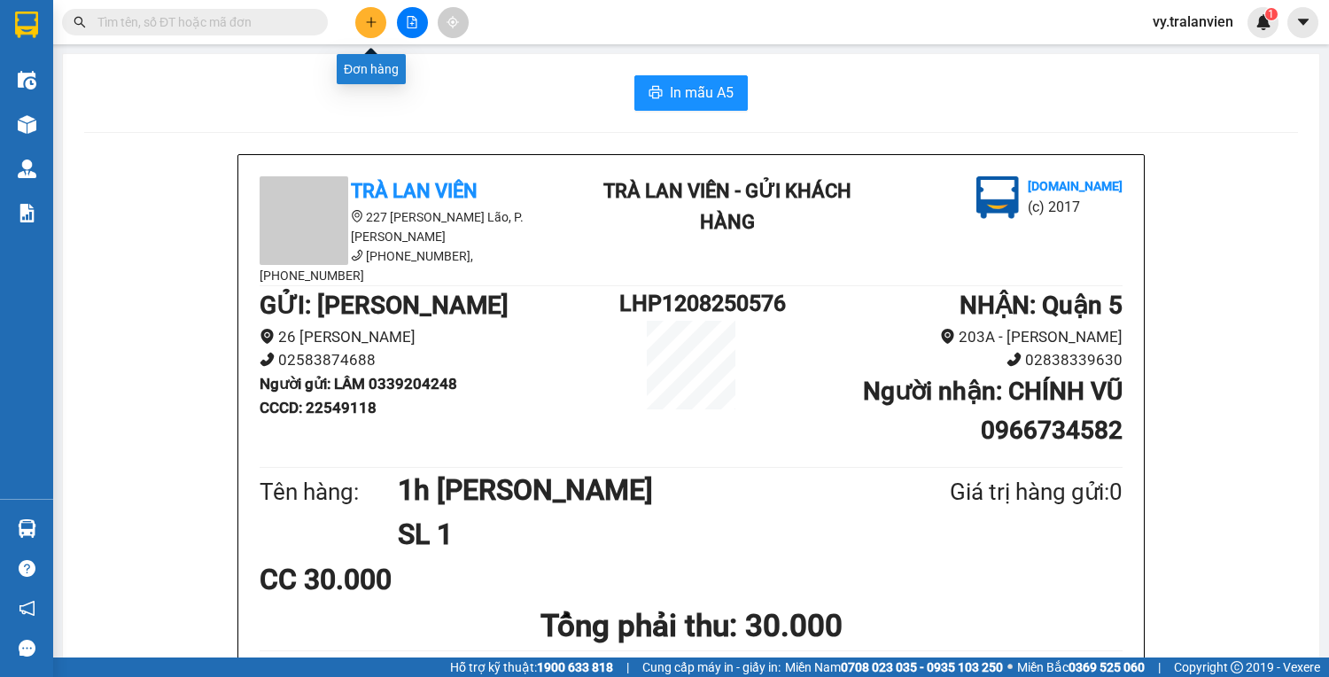
click at [372, 22] on icon "plus" at bounding box center [371, 22] width 12 height 12
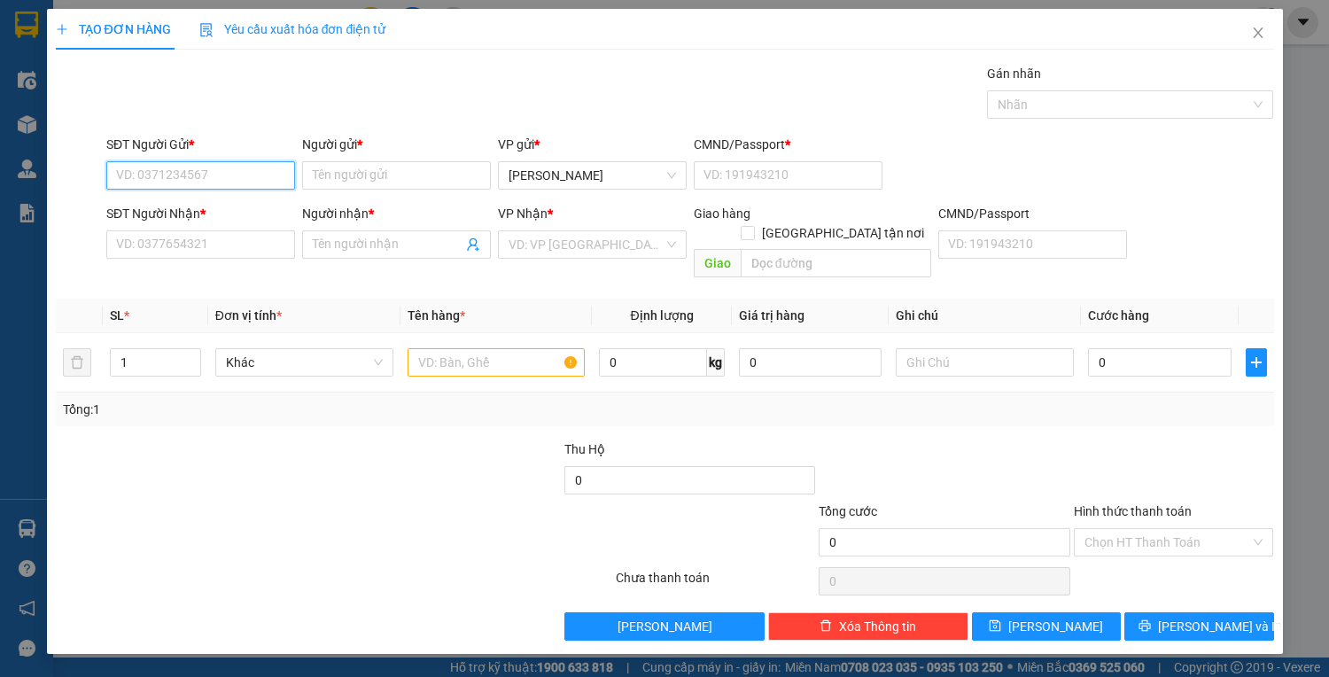
click at [256, 176] on input "SĐT Người Gửi *" at bounding box center [200, 175] width 189 height 28
drag, startPoint x: 174, startPoint y: 171, endPoint x: 1328, endPoint y: 50, distance: 1160.5
click at [371, 144] on div "SĐT Người Gửi * VD: 0371234567 Người gửi * Tên người gửi VP gửi * Lê Hồng Phong…" at bounding box center [690, 166] width 1174 height 62
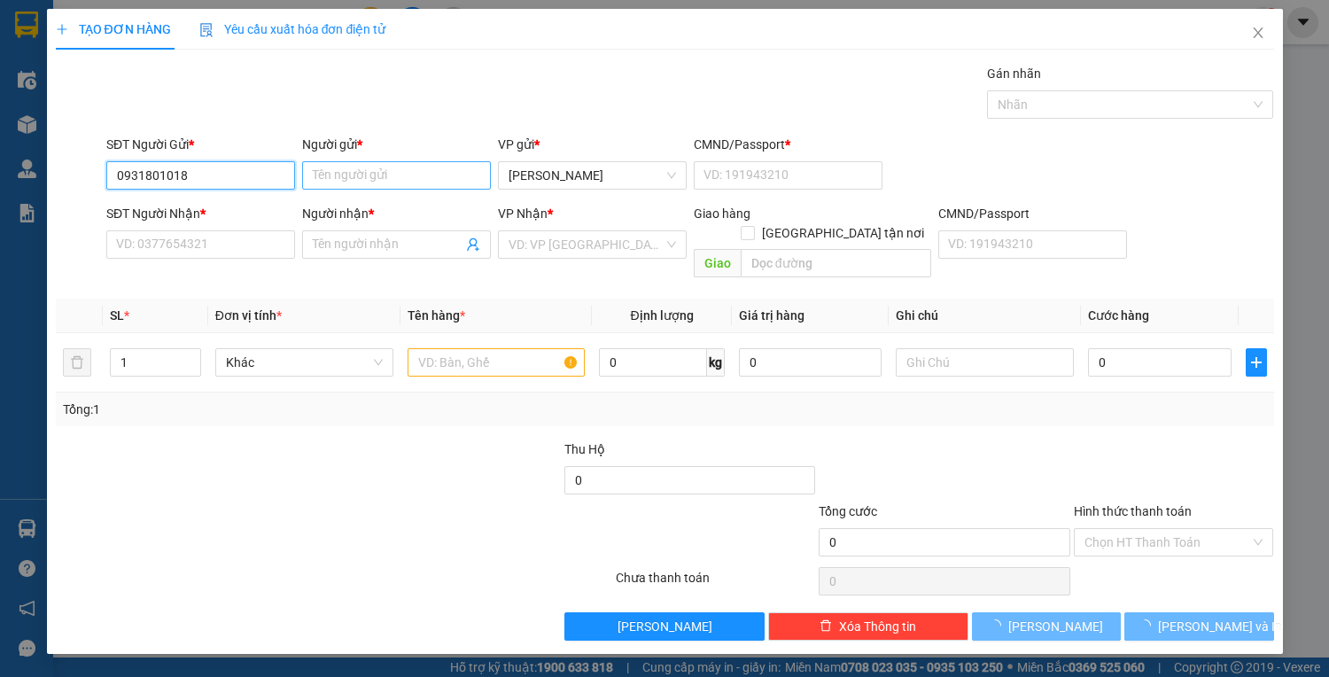
type input "0931801018"
click at [329, 181] on input "Người gửi *" at bounding box center [396, 175] width 189 height 28
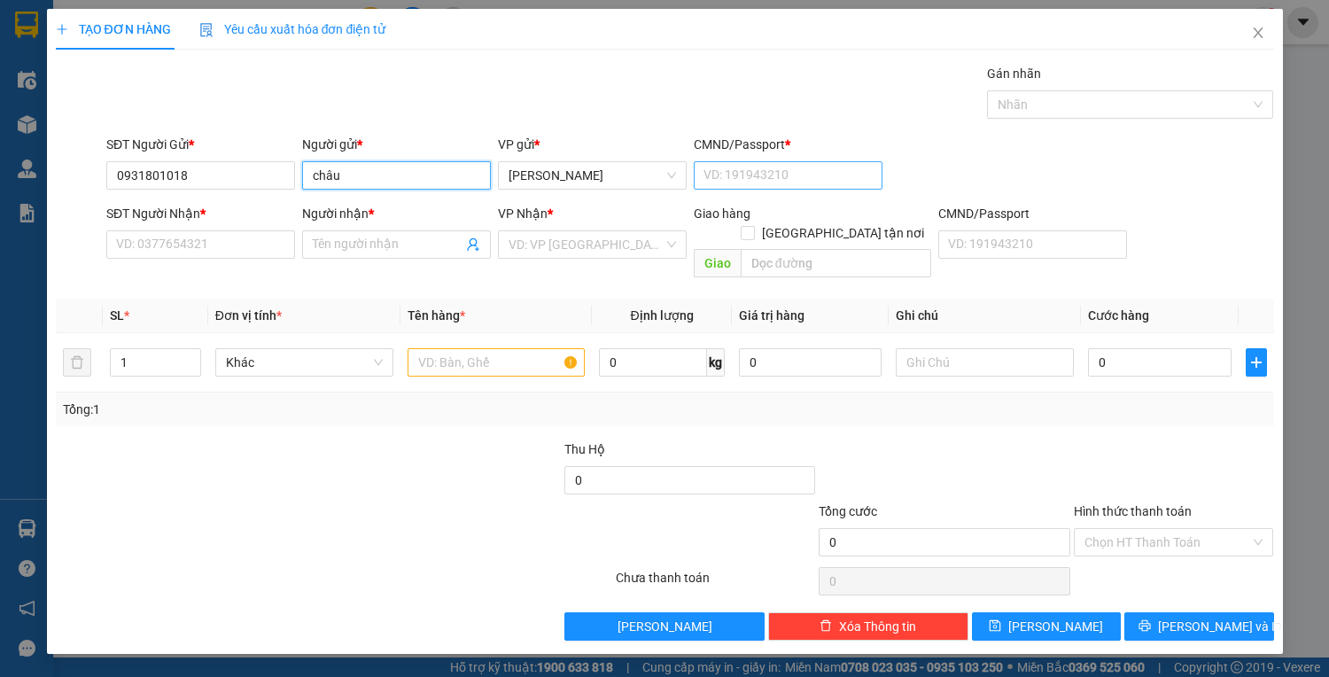
type input "châu"
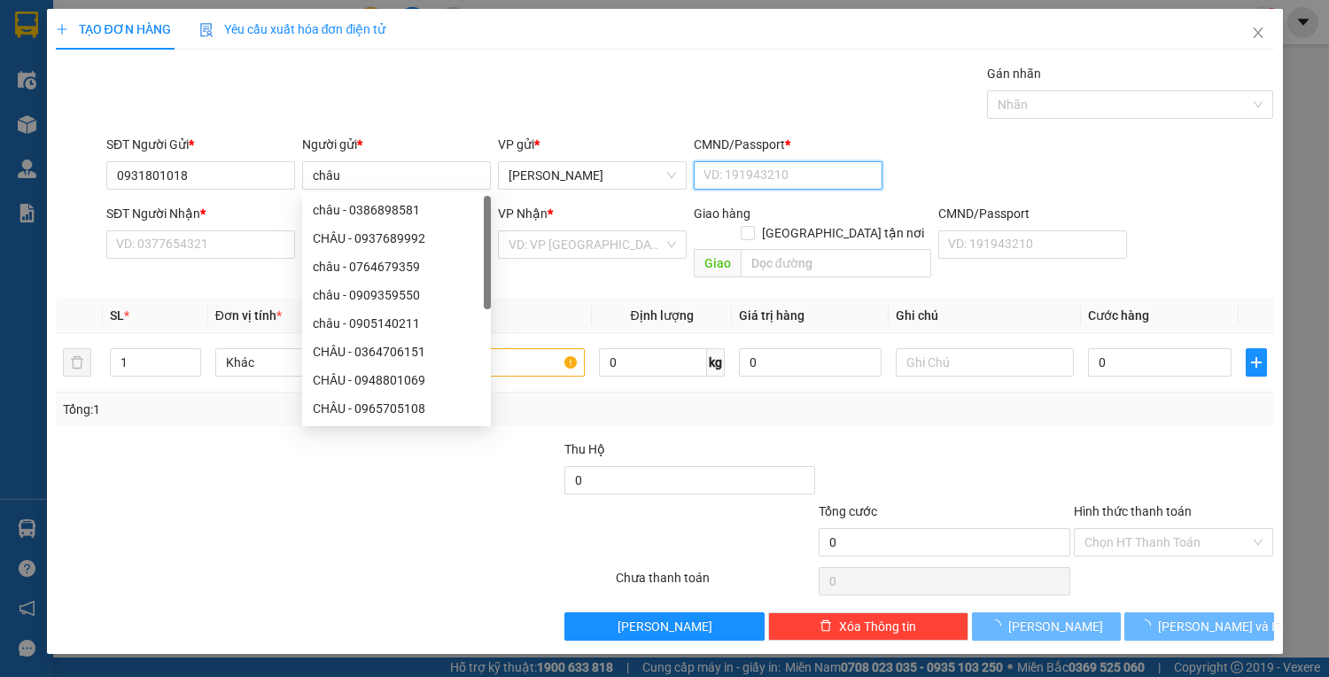
click at [766, 179] on input "CMND/Passport *" at bounding box center [788, 175] width 189 height 28
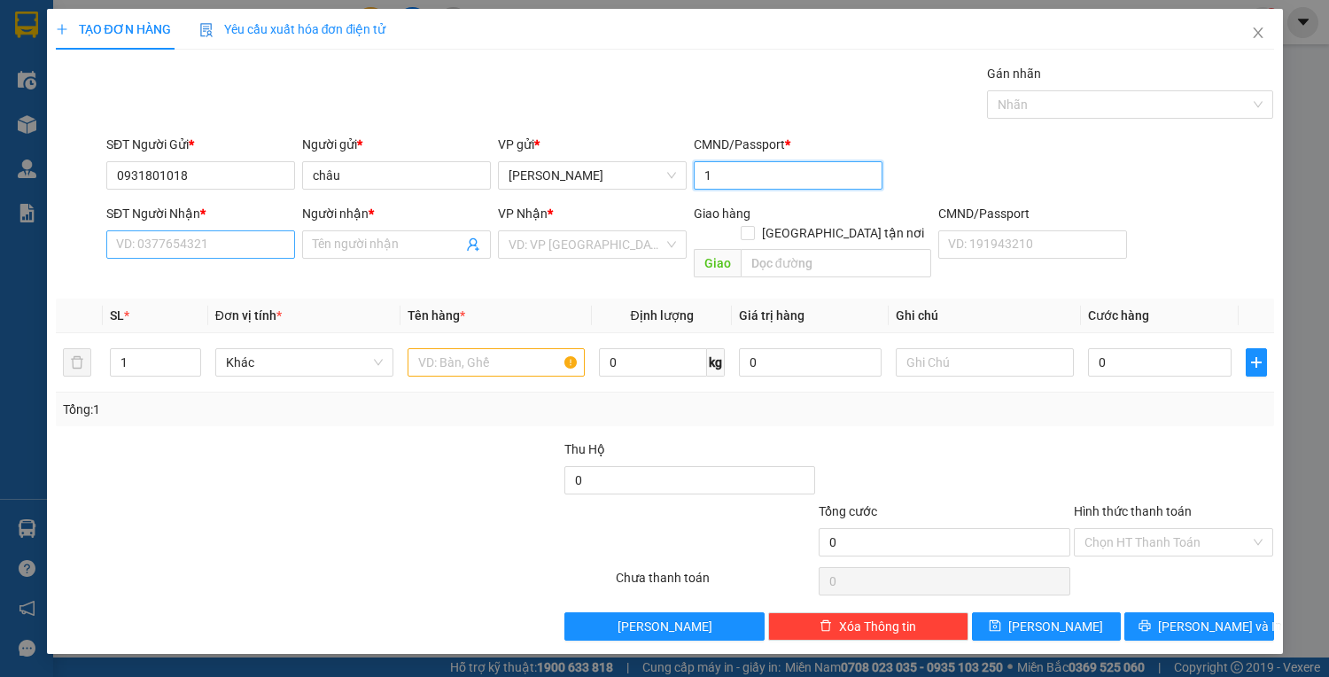
type input "1"
click at [227, 245] on input "SĐT Người Nhận *" at bounding box center [200, 244] width 189 height 28
click at [181, 238] on input "SĐT Người Nhận *" at bounding box center [200, 244] width 189 height 28
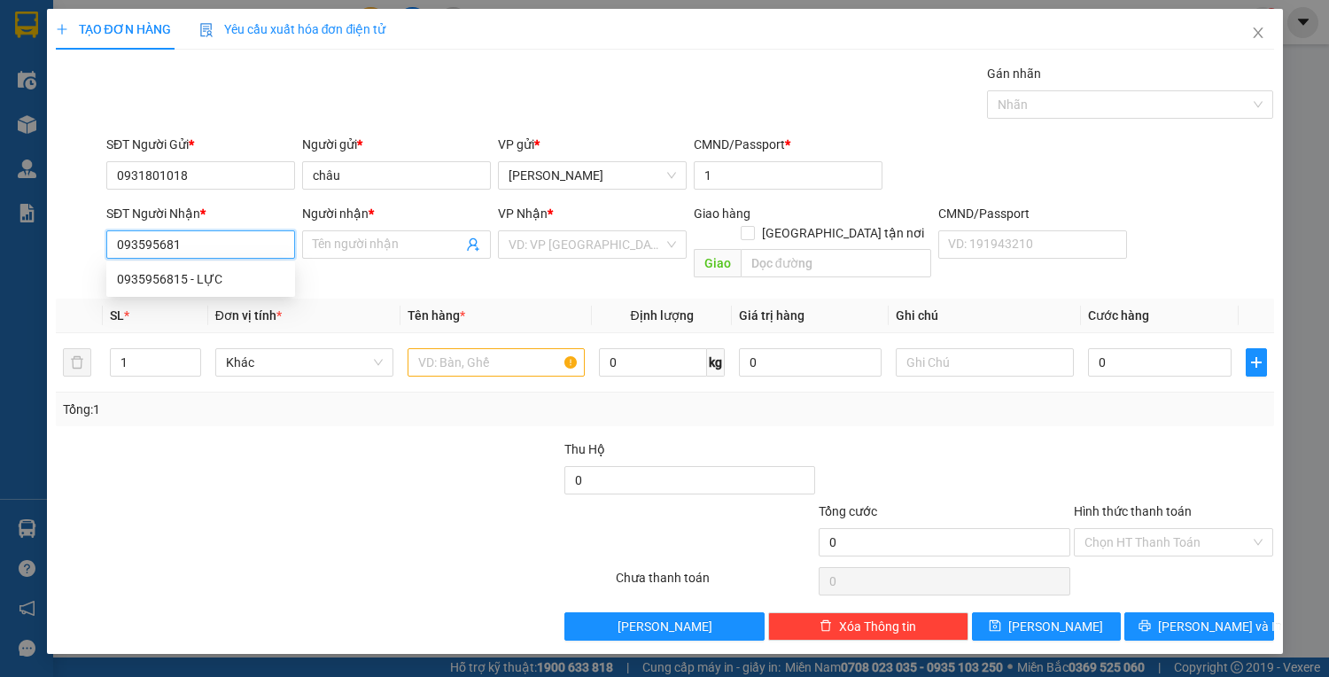
type input "0935956815"
click at [220, 281] on div "0935956815 - LỰC" at bounding box center [200, 278] width 167 height 19
type input "LỰC"
type input "0935956815"
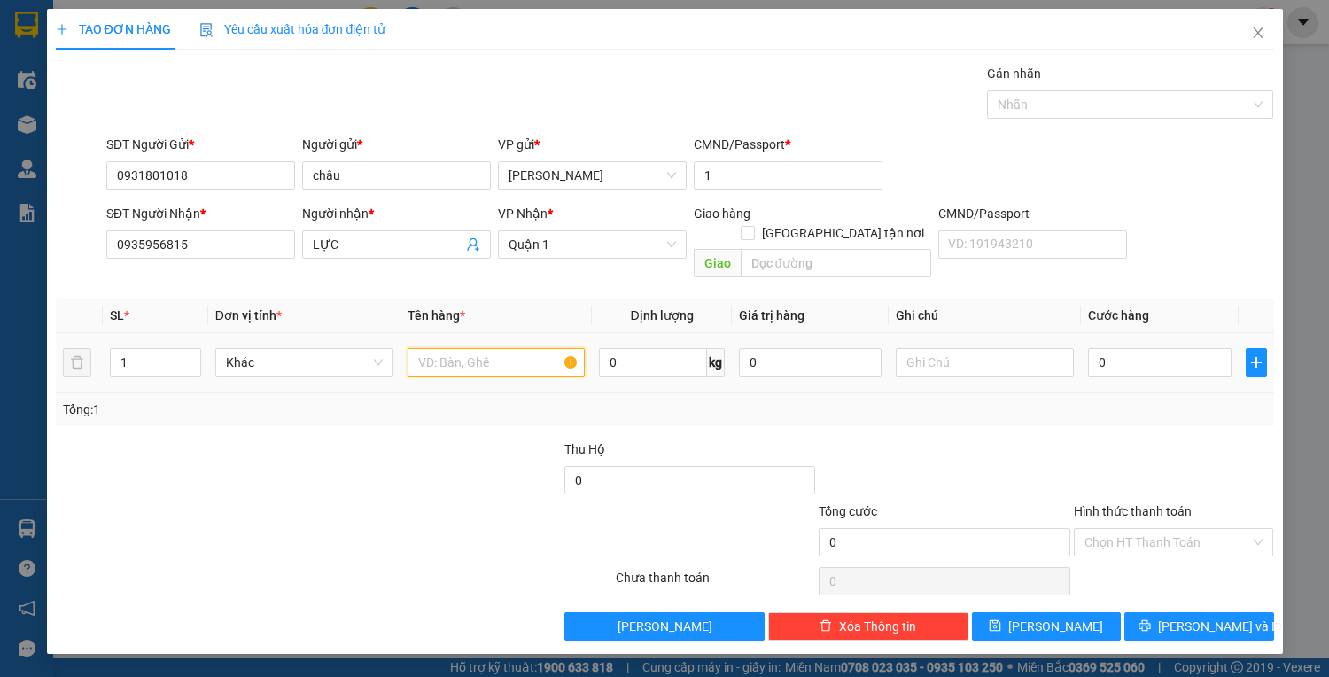
click at [523, 348] on input "text" at bounding box center [496, 362] width 178 height 28
type input "2t vàng"
click at [1120, 348] on input "0" at bounding box center [1159, 362] width 143 height 28
type input "8"
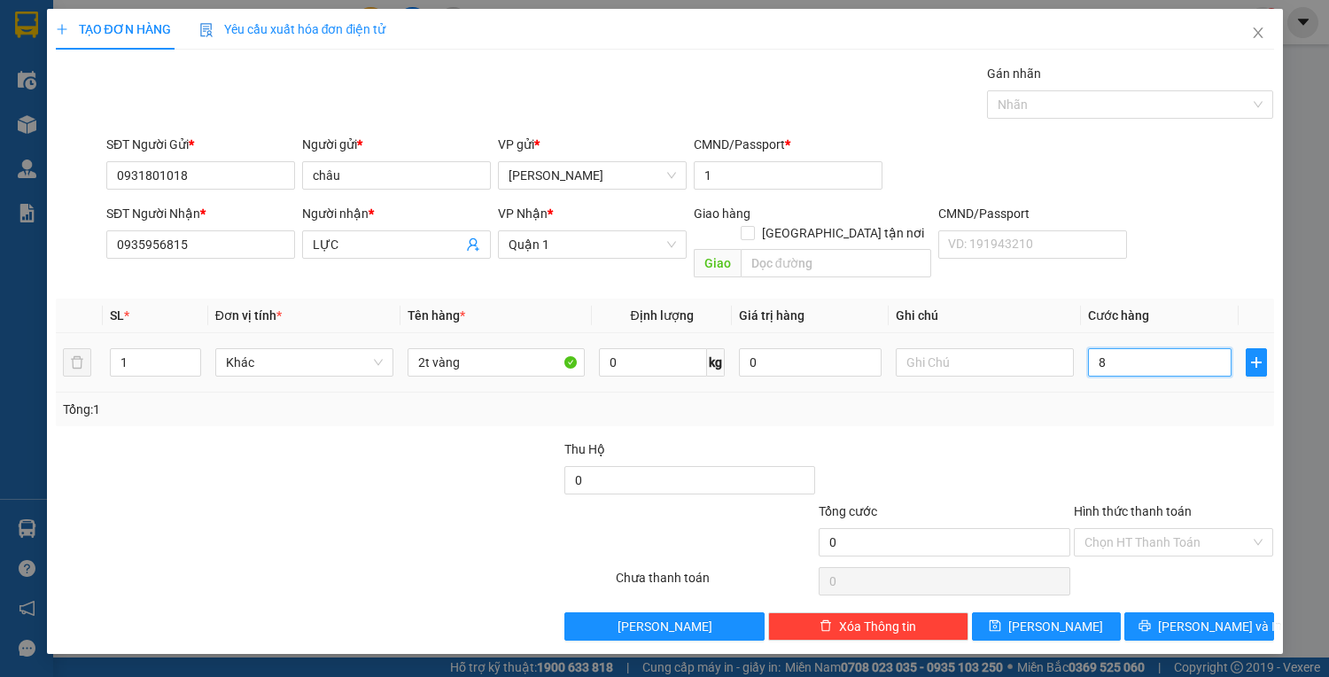
type input "8"
type input "80"
type input "80.000"
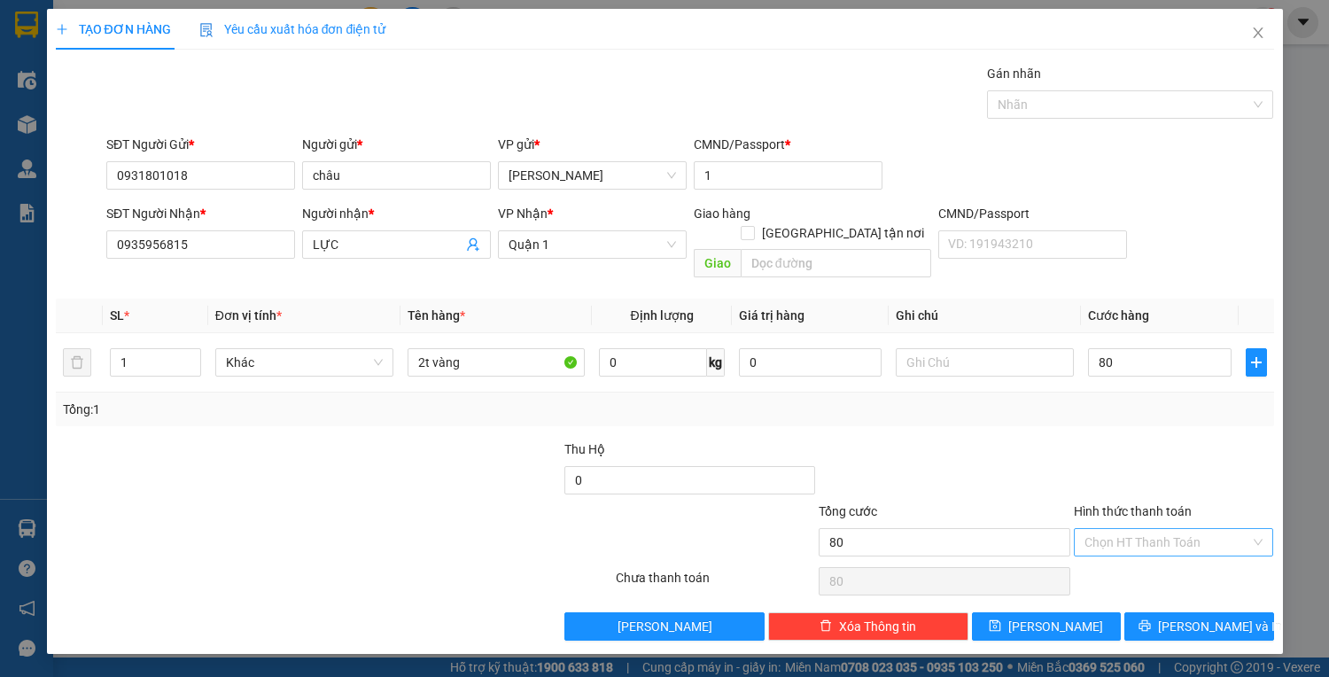
type input "80.000"
click at [1165, 529] on input "Hình thức thanh toán" at bounding box center [1167, 542] width 167 height 27
drag, startPoint x: 1172, startPoint y: 554, endPoint x: 1178, endPoint y: 591, distance: 36.8
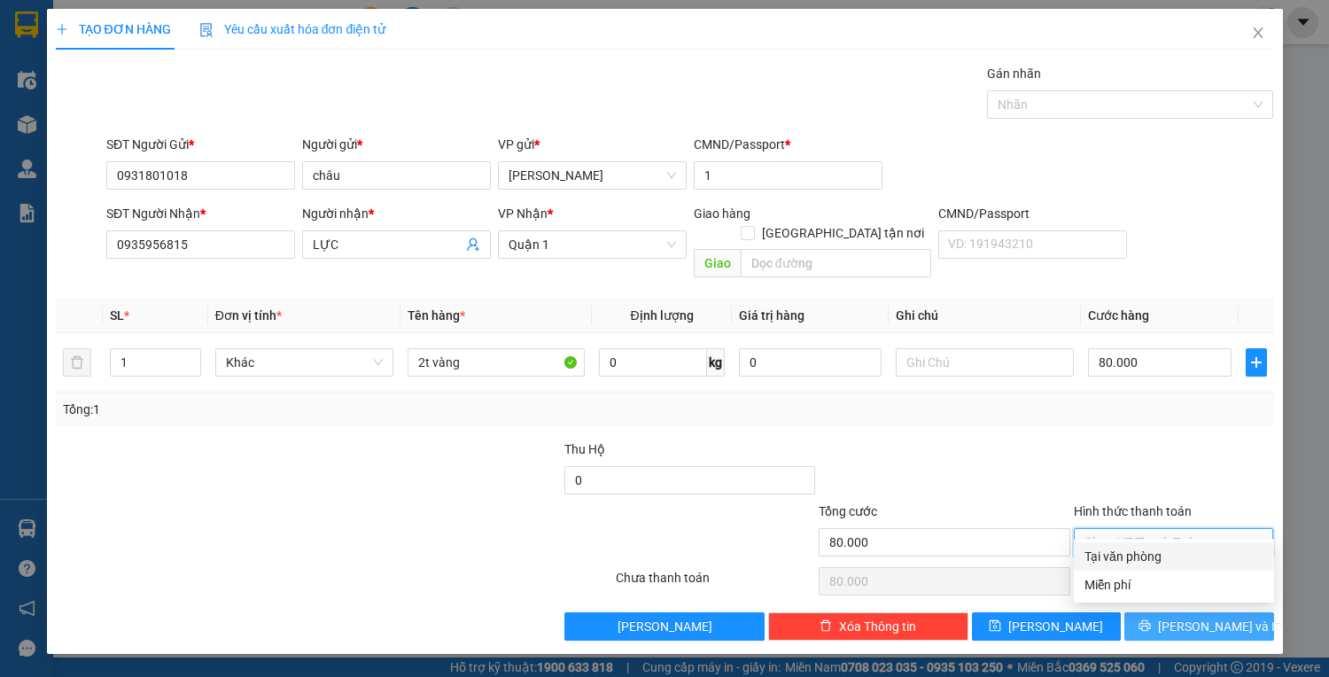
click at [1171, 554] on div "Tại văn phòng" at bounding box center [1173, 555] width 179 height 19
type input "0"
click at [1194, 616] on span "Lưu và In" at bounding box center [1220, 625] width 124 height 19
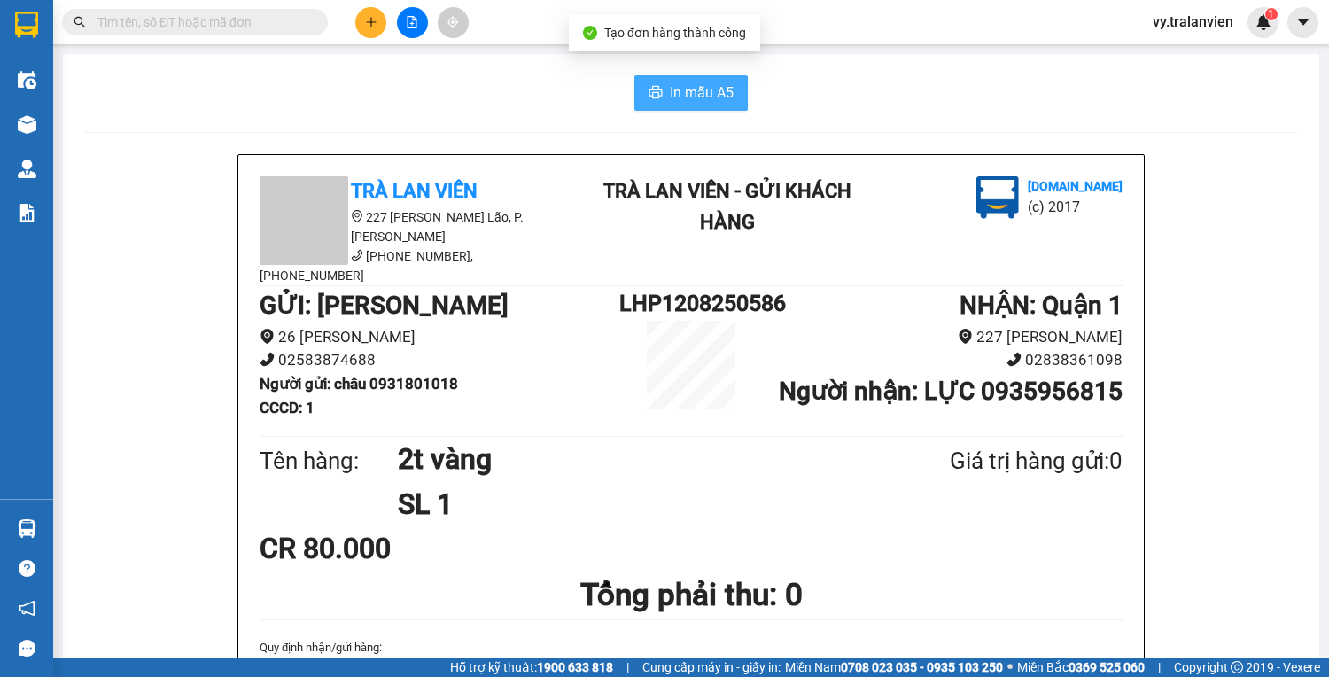
click at [691, 101] on span "In mẫu A5" at bounding box center [702, 92] width 64 height 22
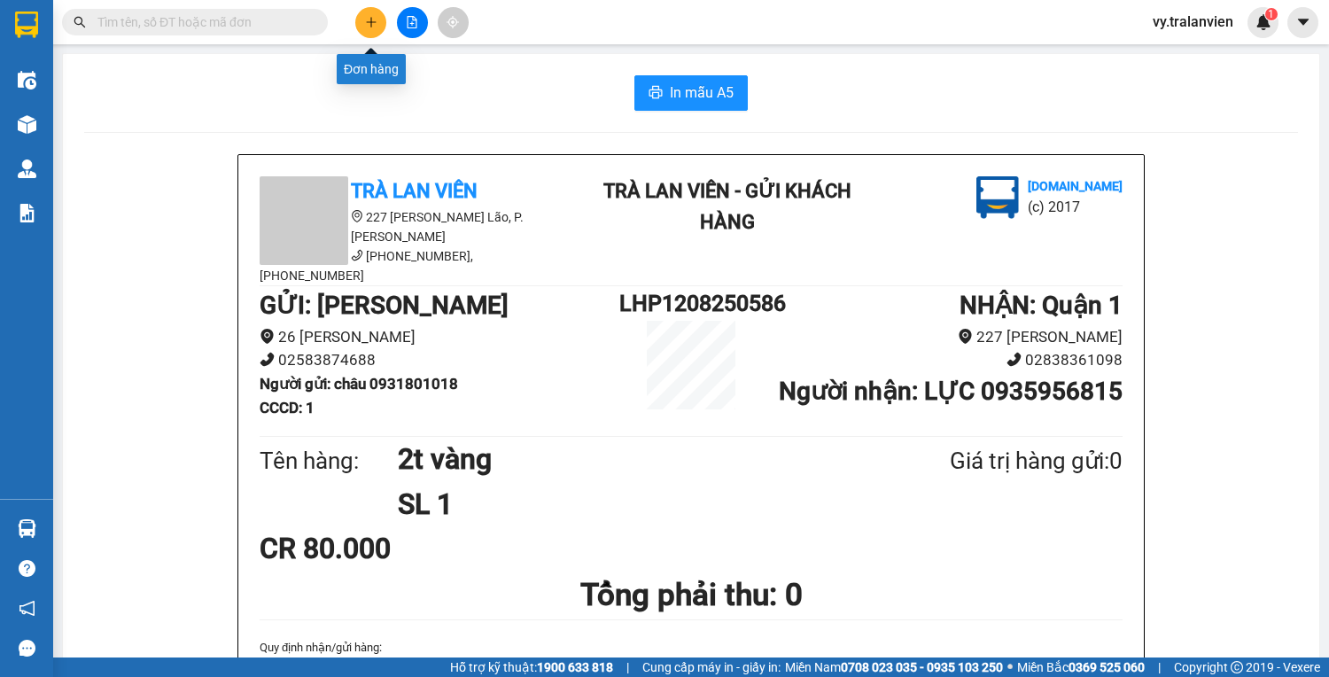
click at [369, 24] on icon "plus" at bounding box center [371, 22] width 12 height 12
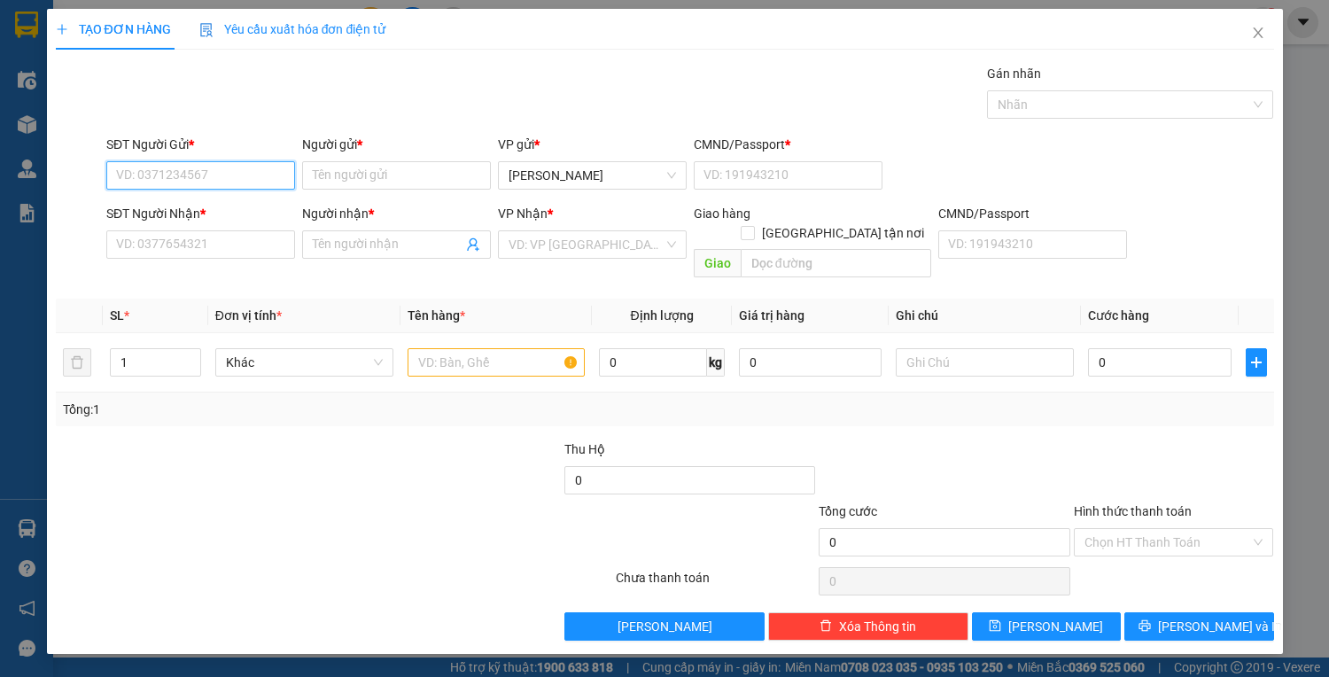
click at [227, 172] on input "SĐT Người Gửi *" at bounding box center [200, 175] width 189 height 28
type input "0775111686"
click at [252, 210] on div "0775111686 - quyên" at bounding box center [200, 209] width 167 height 19
type input "quyên"
type input "1"
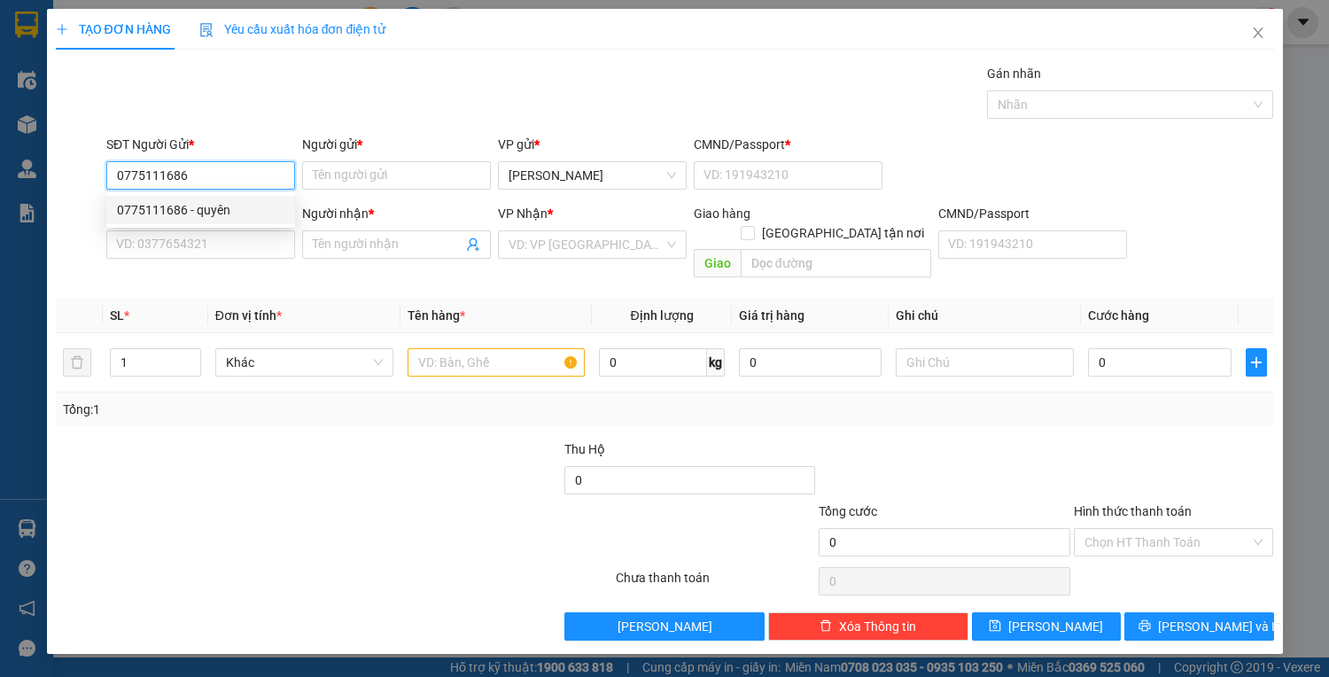
type input "0907000444"
type input "trúc"
type input "0775111686"
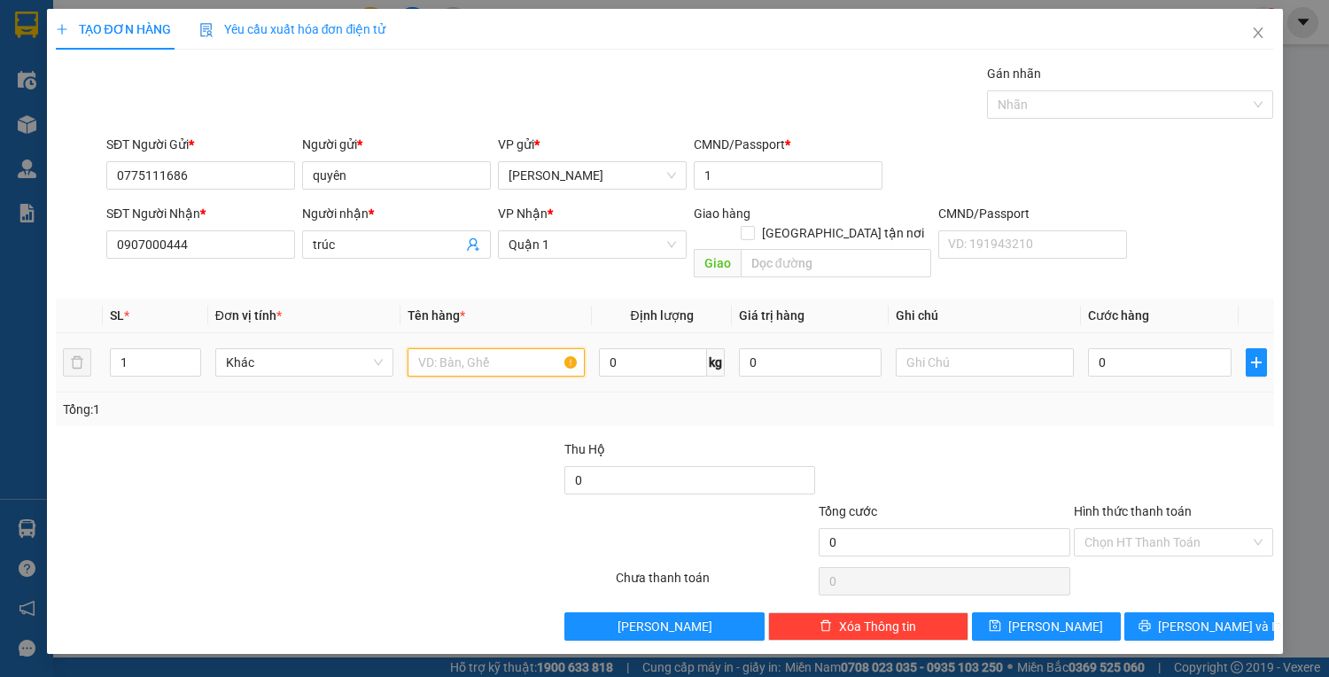
drag, startPoint x: 520, startPoint y: 343, endPoint x: 522, endPoint y: 329, distance: 14.3
click at [517, 348] on input "text" at bounding box center [496, 362] width 178 height 28
type input "1c trắng"
click at [1146, 348] on input "0" at bounding box center [1159, 362] width 143 height 28
type input "3"
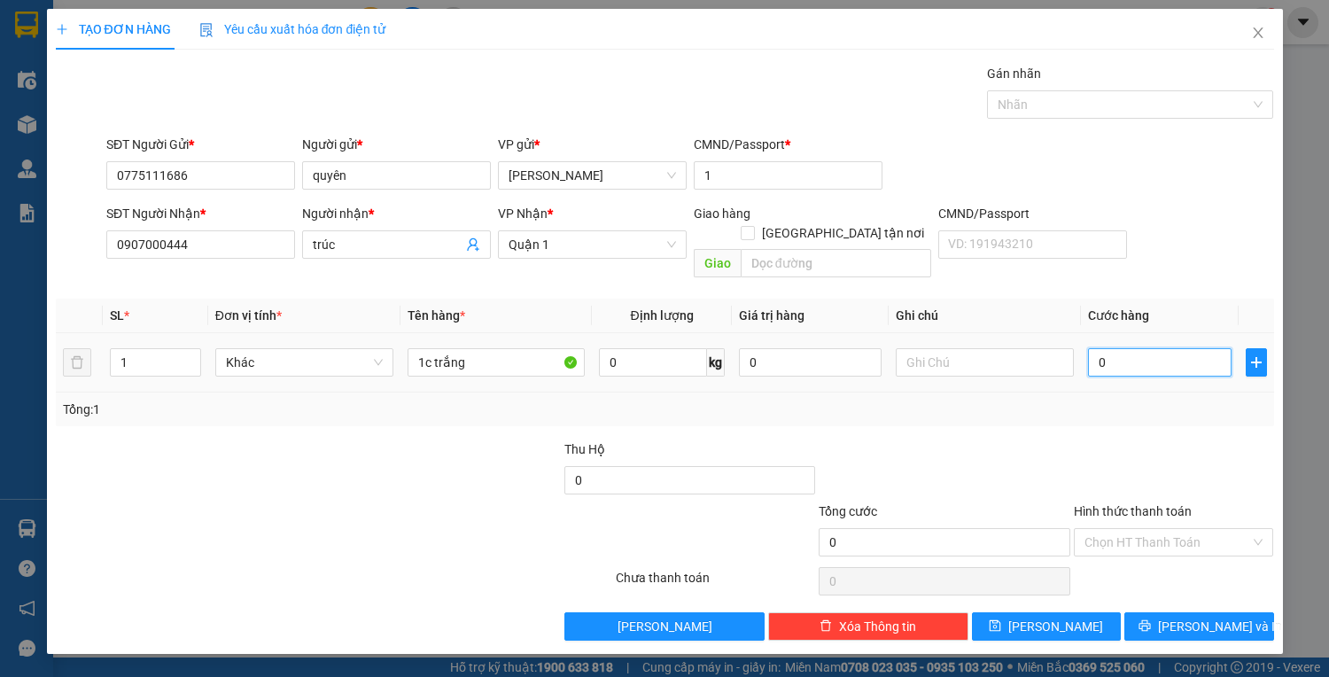
type input "3"
type input "30"
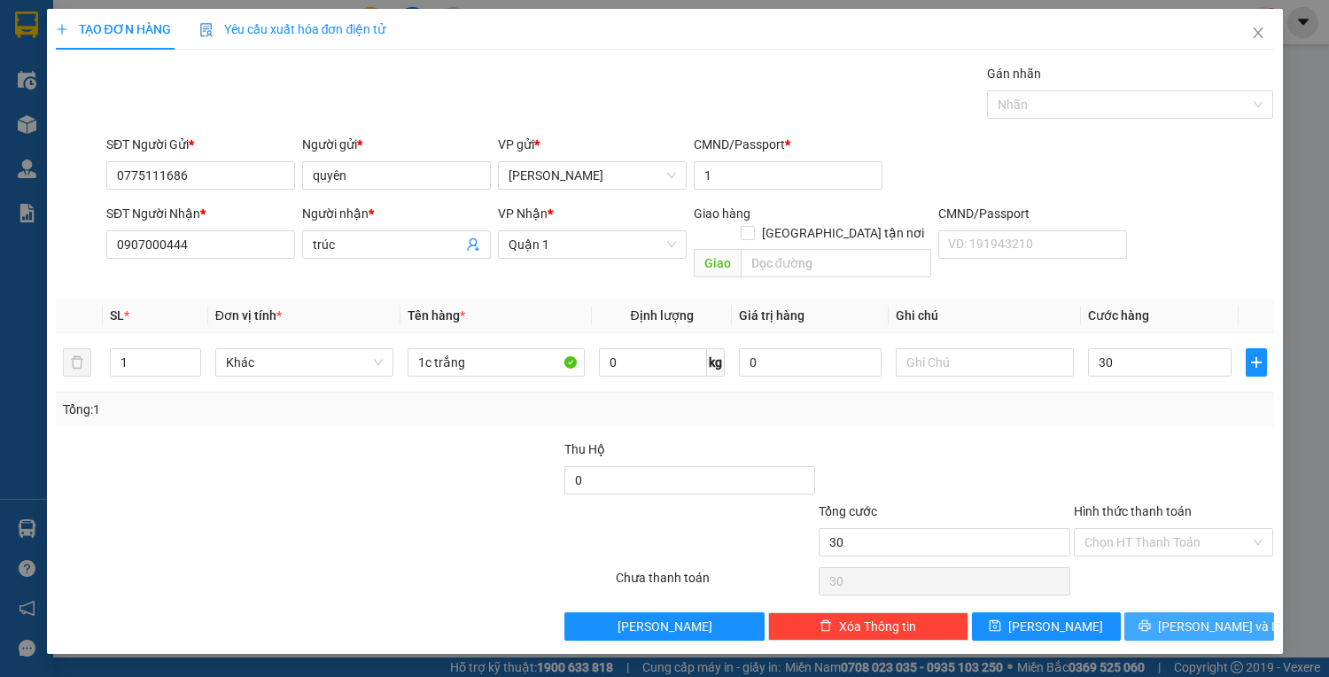
type input "30.000"
click at [1224, 616] on span "Lưu và In" at bounding box center [1220, 625] width 124 height 19
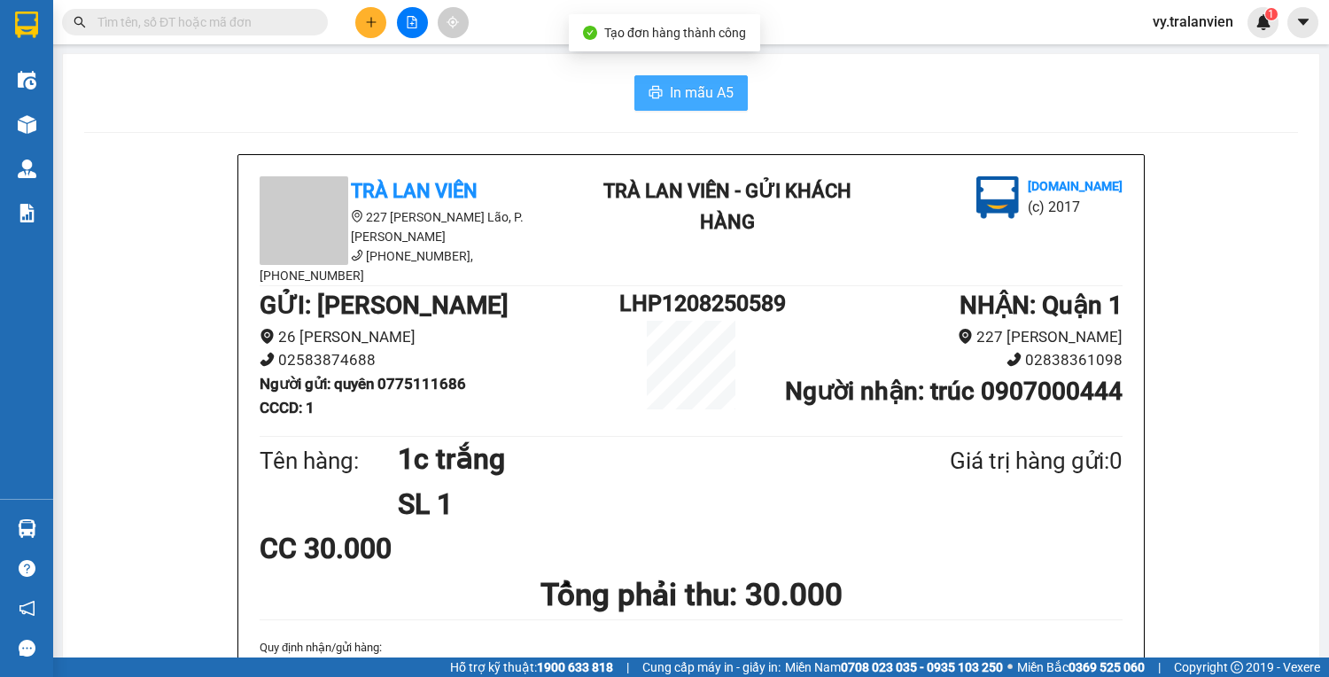
click at [684, 94] on span "In mẫu A5" at bounding box center [702, 92] width 64 height 22
click at [374, 24] on icon "plus" at bounding box center [371, 22] width 12 height 12
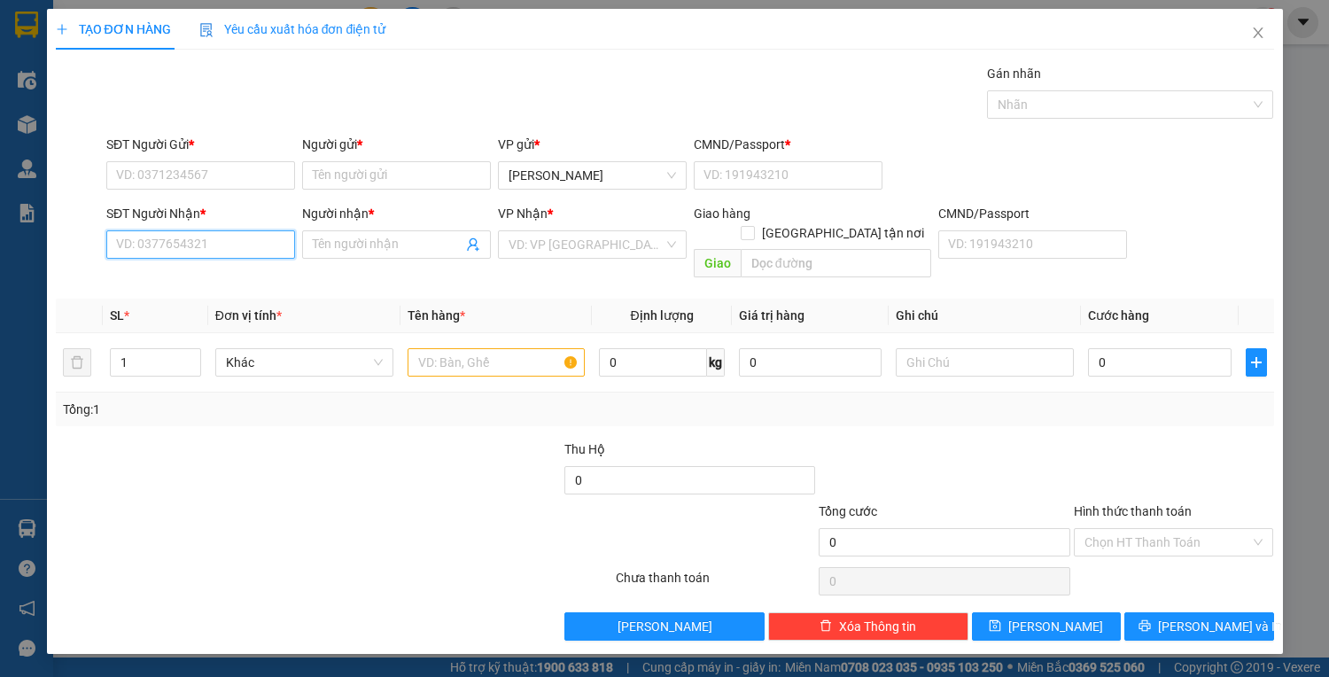
click at [167, 244] on input "SĐT Người Nhận *" at bounding box center [200, 244] width 189 height 28
type input "0936348830"
click at [174, 281] on div "0936348830 - THANH" at bounding box center [204, 278] width 174 height 19
type input "THANH"
type input "0936348830"
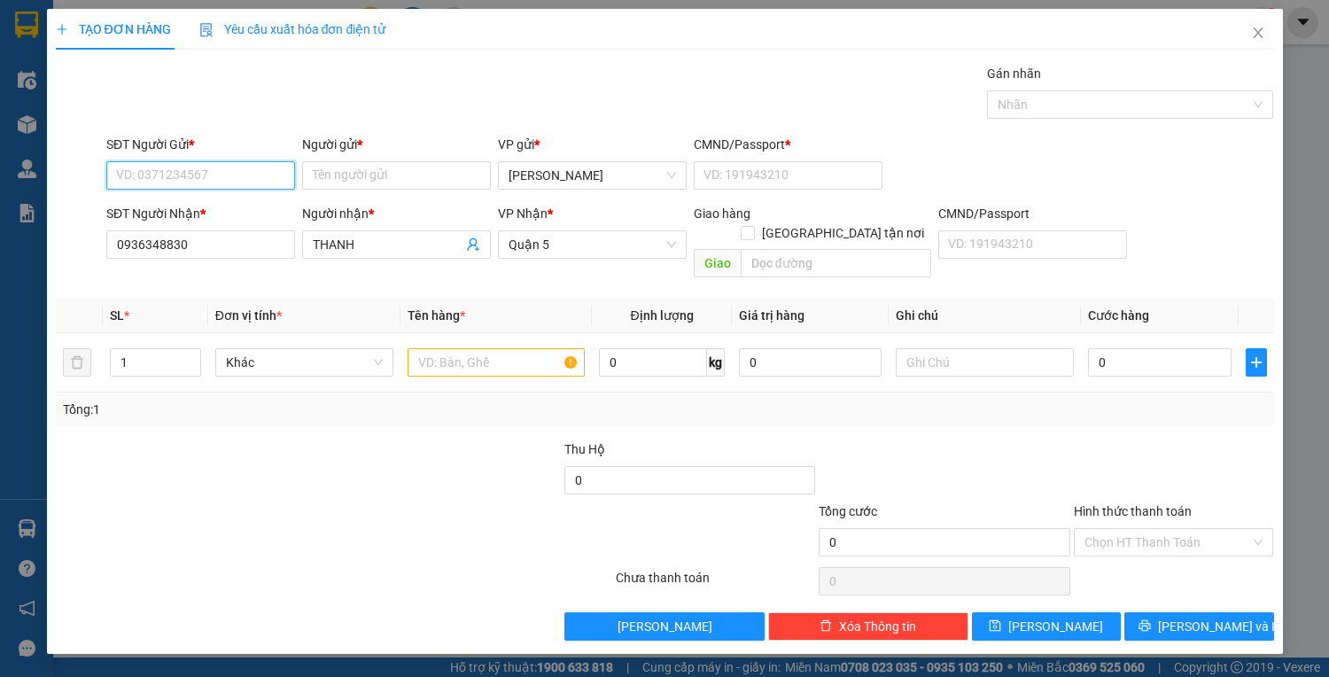
click at [205, 170] on input "SĐT Người Gửi *" at bounding box center [200, 175] width 189 height 28
click at [255, 177] on input "SĐT Người Gửi *" at bounding box center [200, 175] width 189 height 28
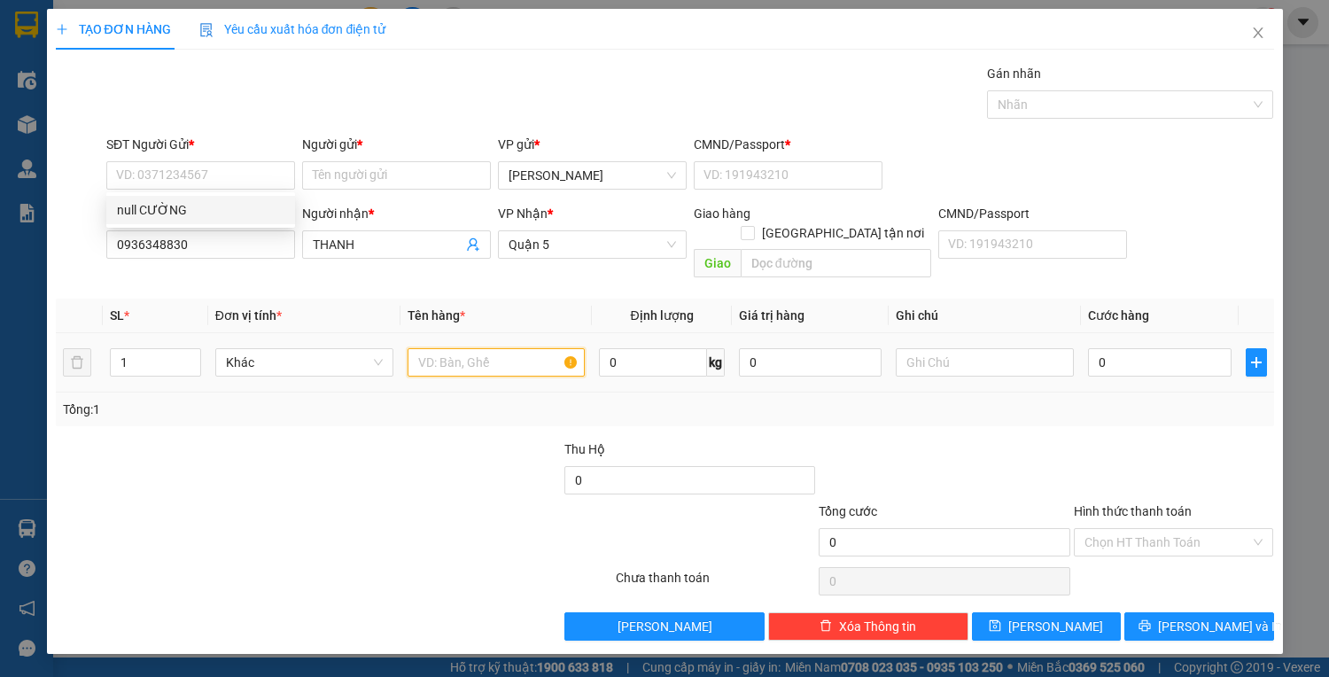
click at [501, 352] on input "text" at bounding box center [496, 362] width 178 height 28
click at [818, 67] on div "Gán nhãn Nhãn" at bounding box center [690, 95] width 1174 height 62
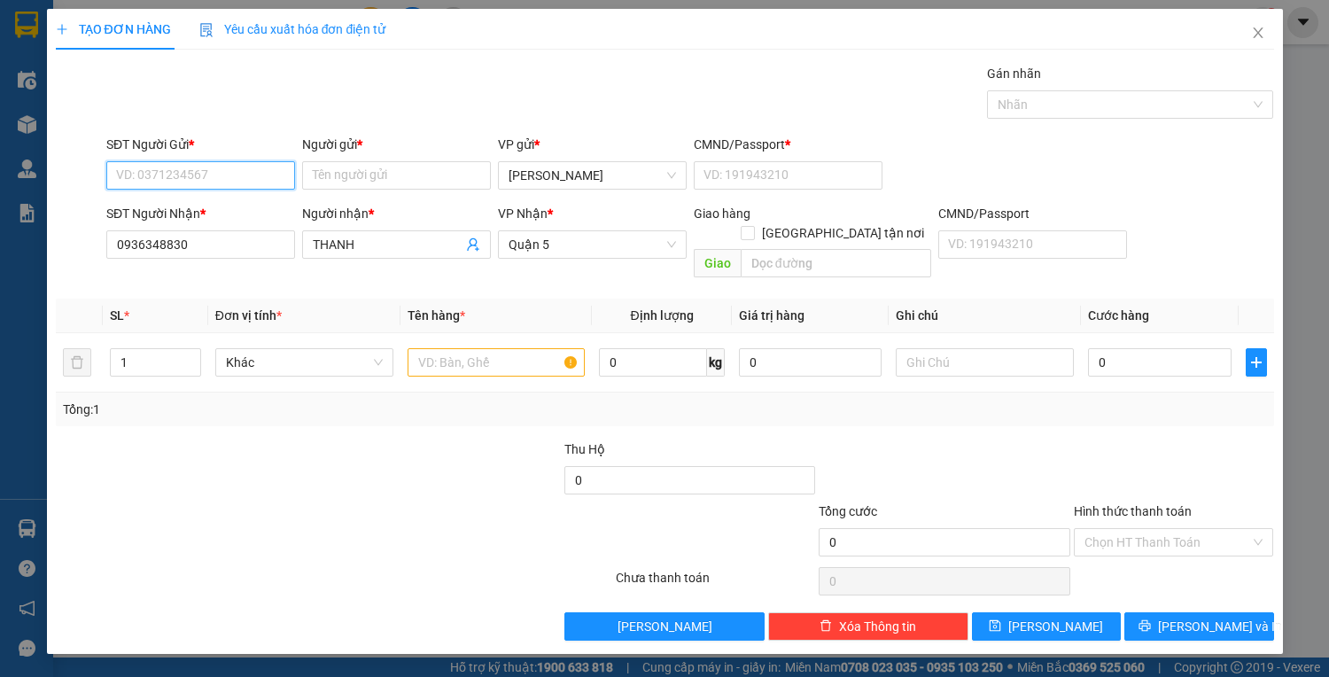
click at [244, 173] on input "SĐT Người Gửi *" at bounding box center [200, 175] width 189 height 28
click at [951, 135] on div "SĐT Người Gửi * VD: 0371234567 Người gửi * Tên người gửi VP gửi * Lê Hồng Phong…" at bounding box center [690, 166] width 1174 height 62
click at [213, 167] on input "SĐT Người Gửi *" at bounding box center [200, 175] width 189 height 28
click at [252, 213] on div "0947481183 - thảo" at bounding box center [200, 209] width 167 height 19
type input "0947481183"
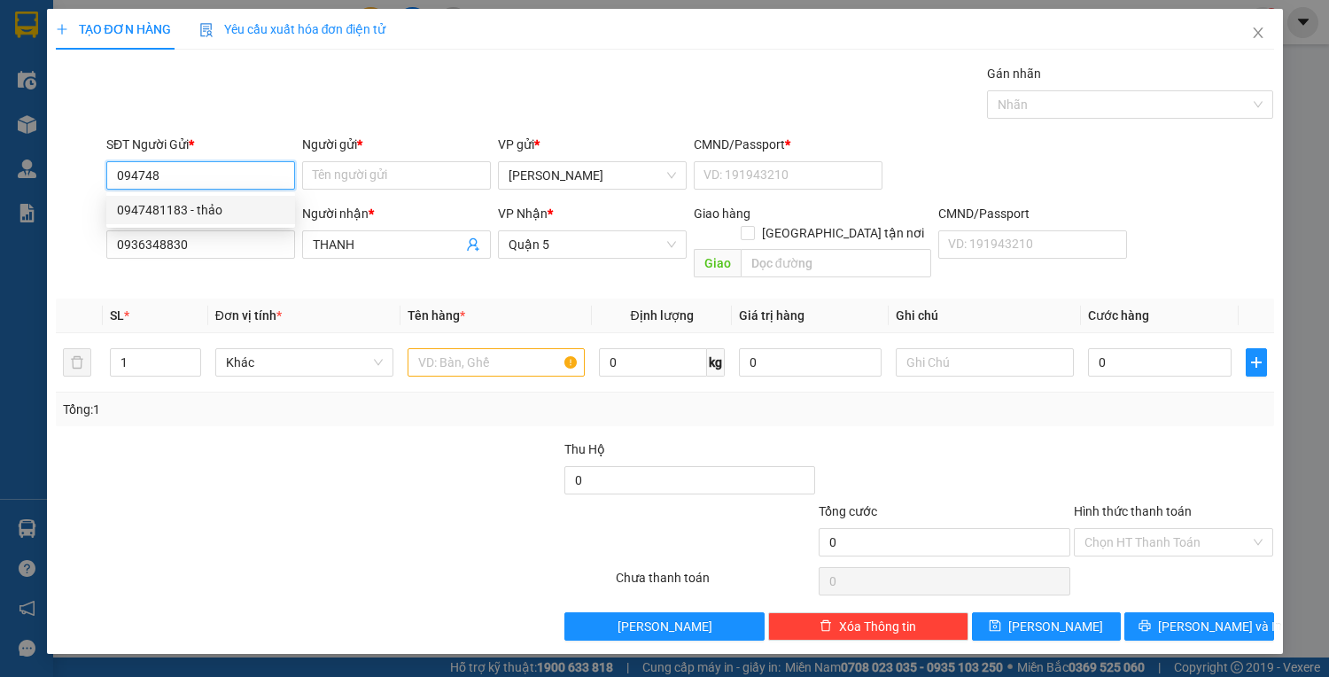
type input "thảo"
type input "1"
type input "0947481183"
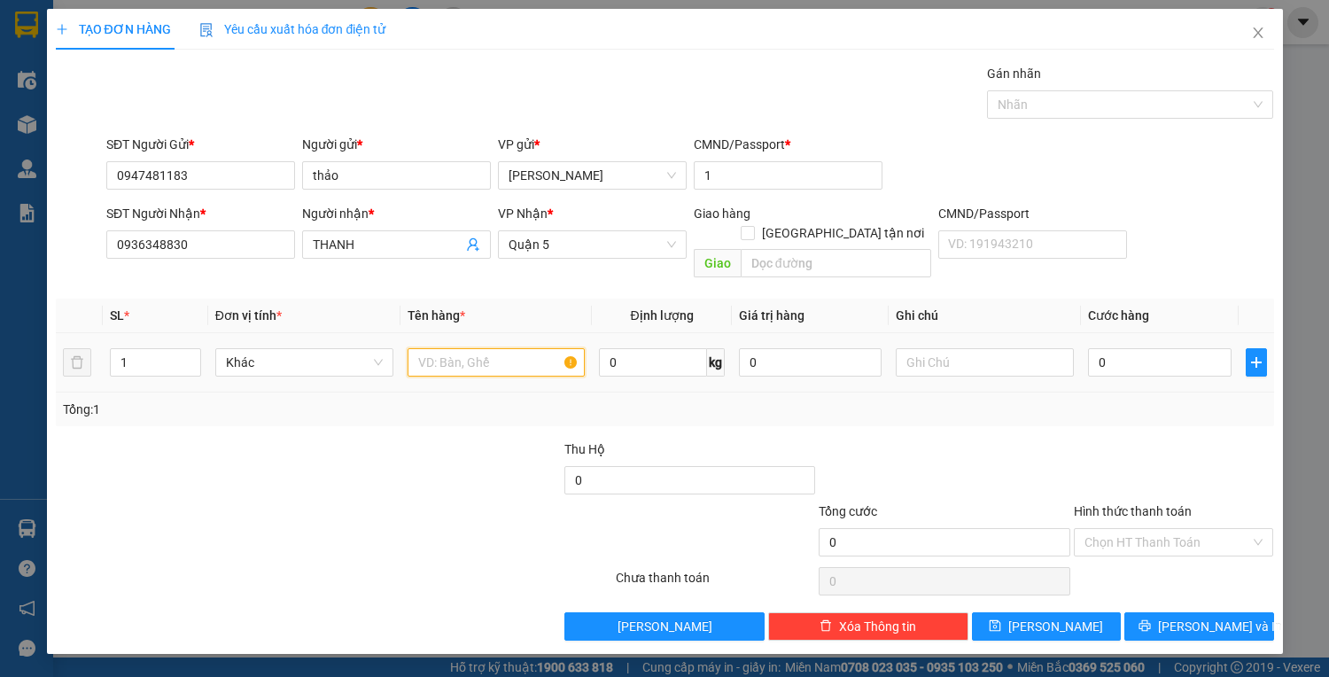
click at [496, 348] on input "text" at bounding box center [496, 362] width 178 height 28
type input "2t vàng"
click at [1133, 348] on input "0" at bounding box center [1159, 362] width 143 height 28
type input "1"
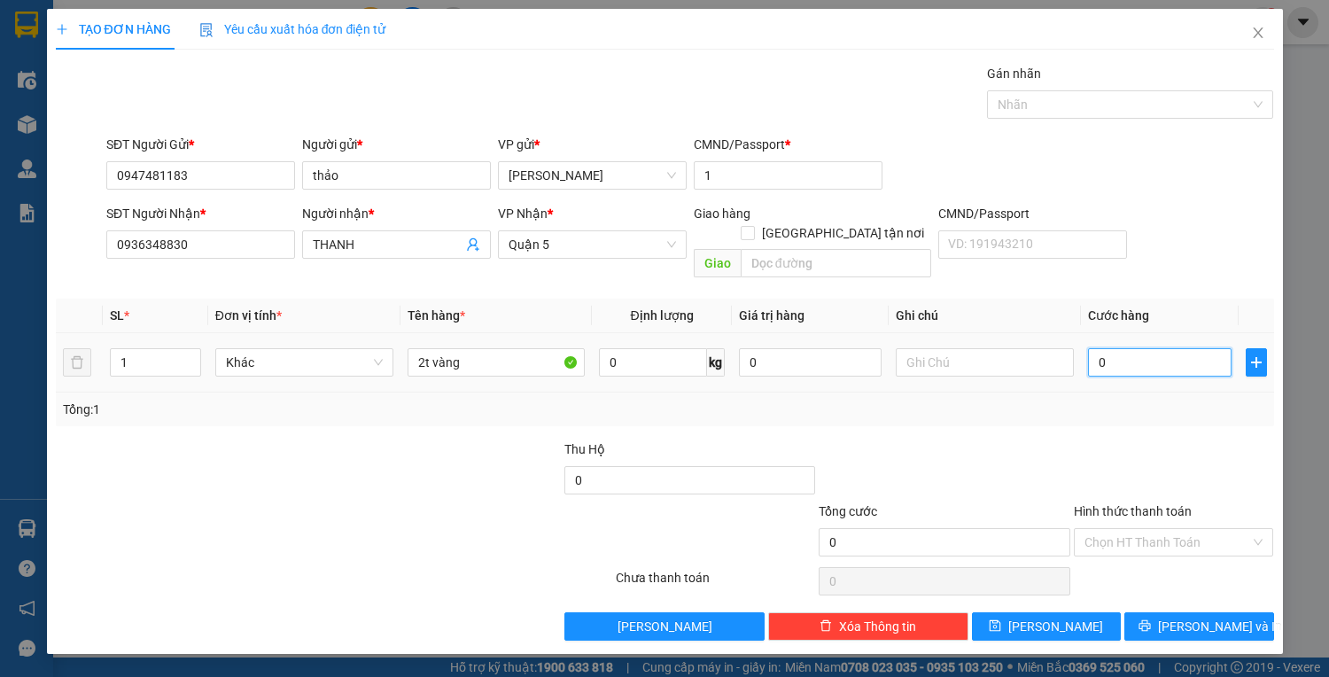
type input "1"
type input "12"
type input "120"
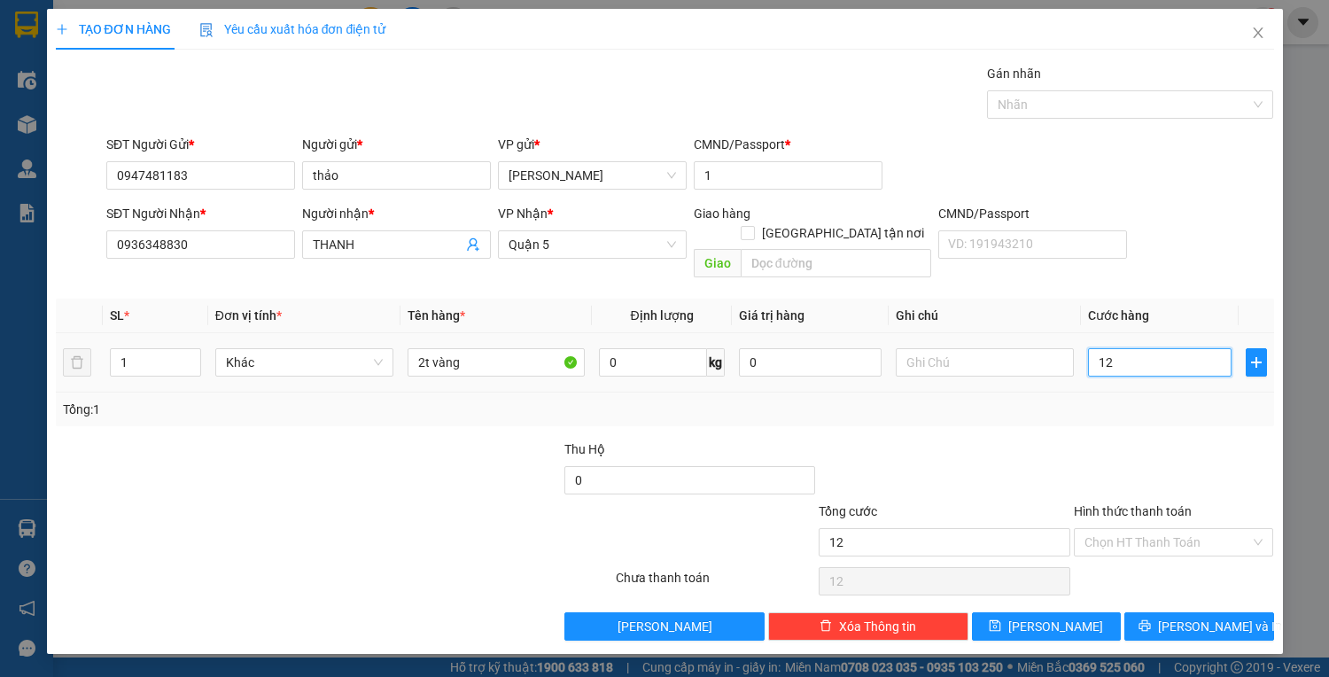
type input "120"
type input "120.000"
drag, startPoint x: 1174, startPoint y: 514, endPoint x: 1174, endPoint y: 535, distance: 21.3
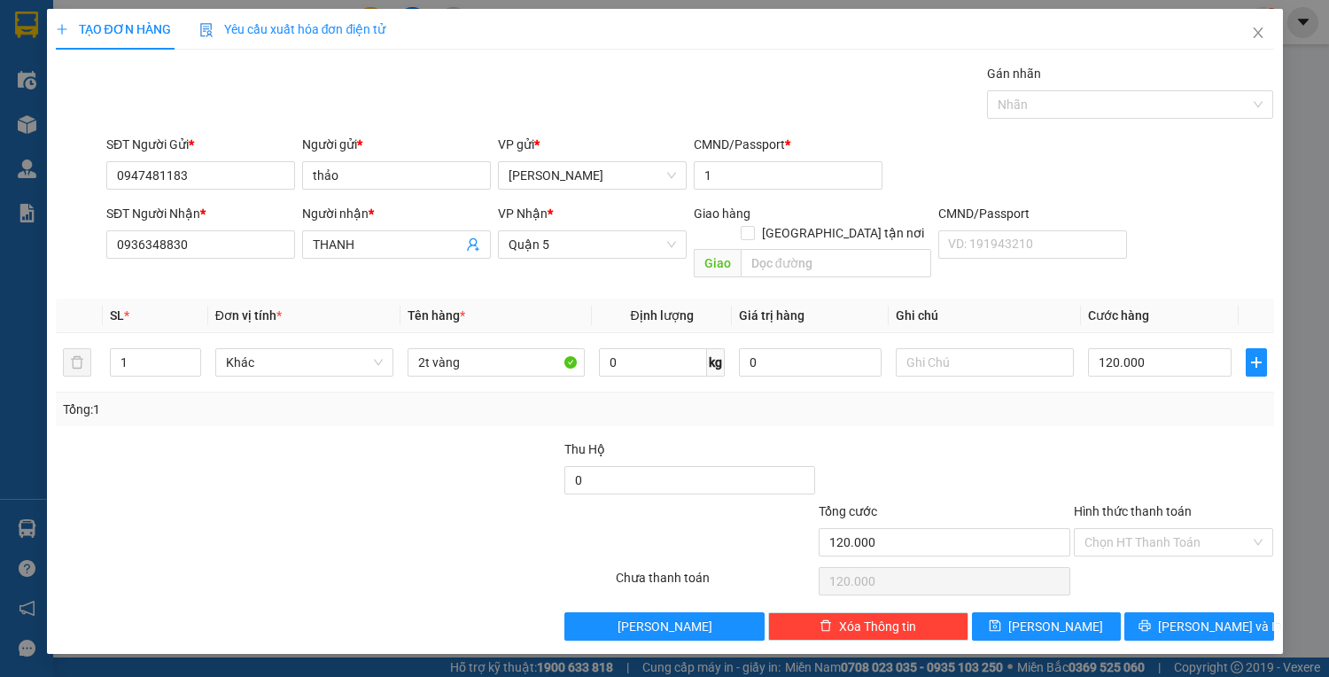
click at [1174, 529] on input "Hình thức thanh toán" at bounding box center [1167, 542] width 167 height 27
drag, startPoint x: 1174, startPoint y: 535, endPoint x: 1183, endPoint y: 622, distance: 87.3
click at [1172, 556] on div "Tại văn phòng" at bounding box center [1173, 555] width 179 height 19
type input "0"
click at [1182, 612] on button "Lưu và In" at bounding box center [1198, 626] width 149 height 28
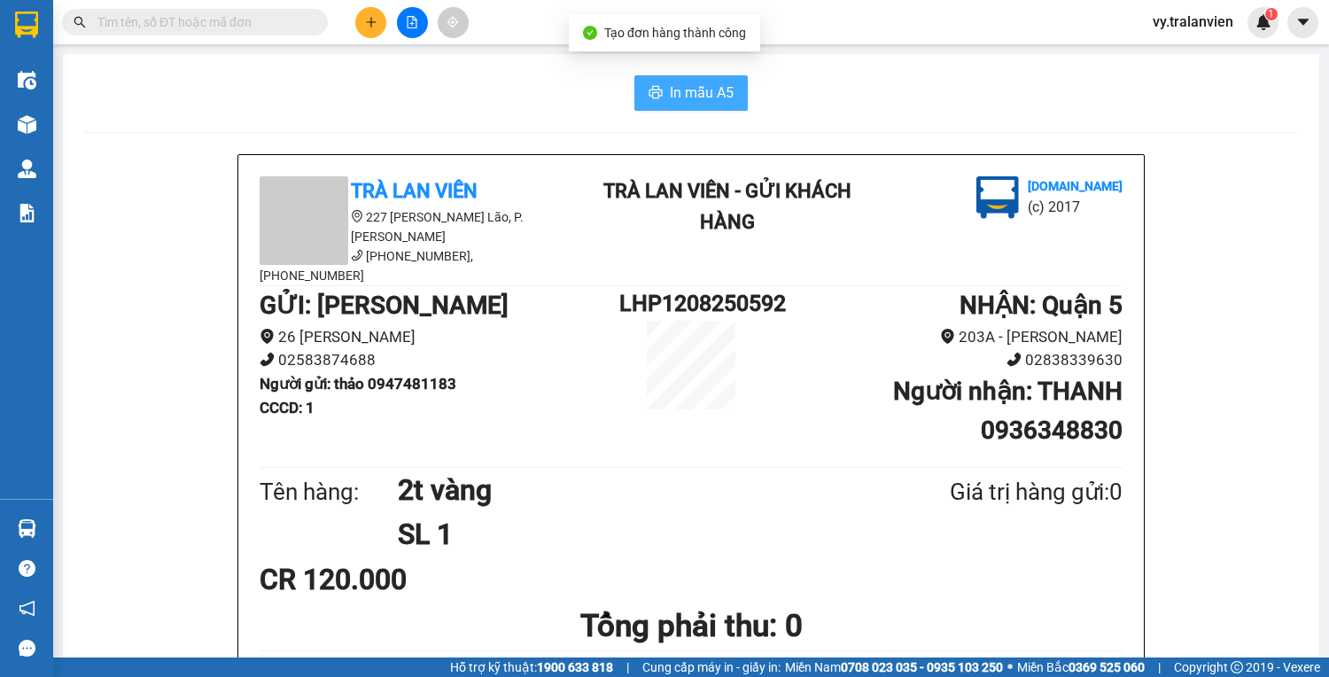
click at [690, 81] on span "In mẫu A5" at bounding box center [702, 92] width 64 height 22
click at [986, 81] on div "In mẫu A5" at bounding box center [690, 92] width 1213 height 35
click at [920, 106] on div "In mẫu A5" at bounding box center [690, 92] width 1213 height 35
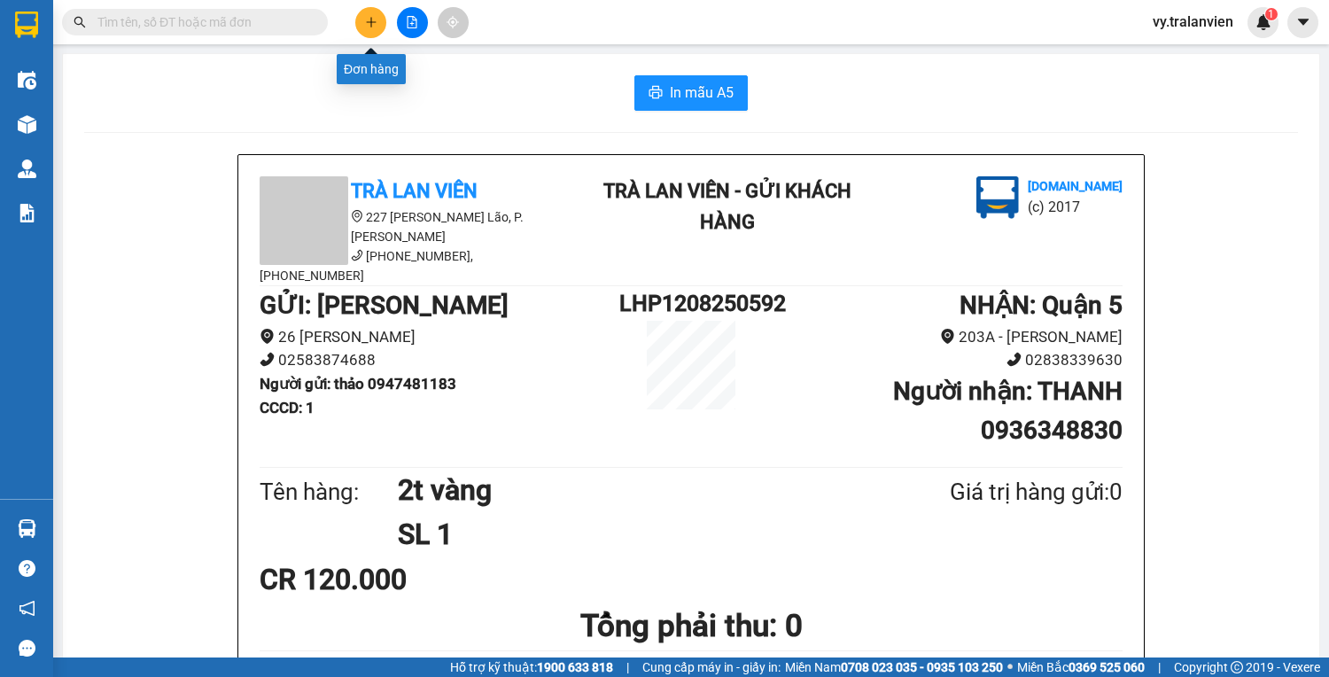
click at [374, 16] on icon "plus" at bounding box center [371, 22] width 12 height 12
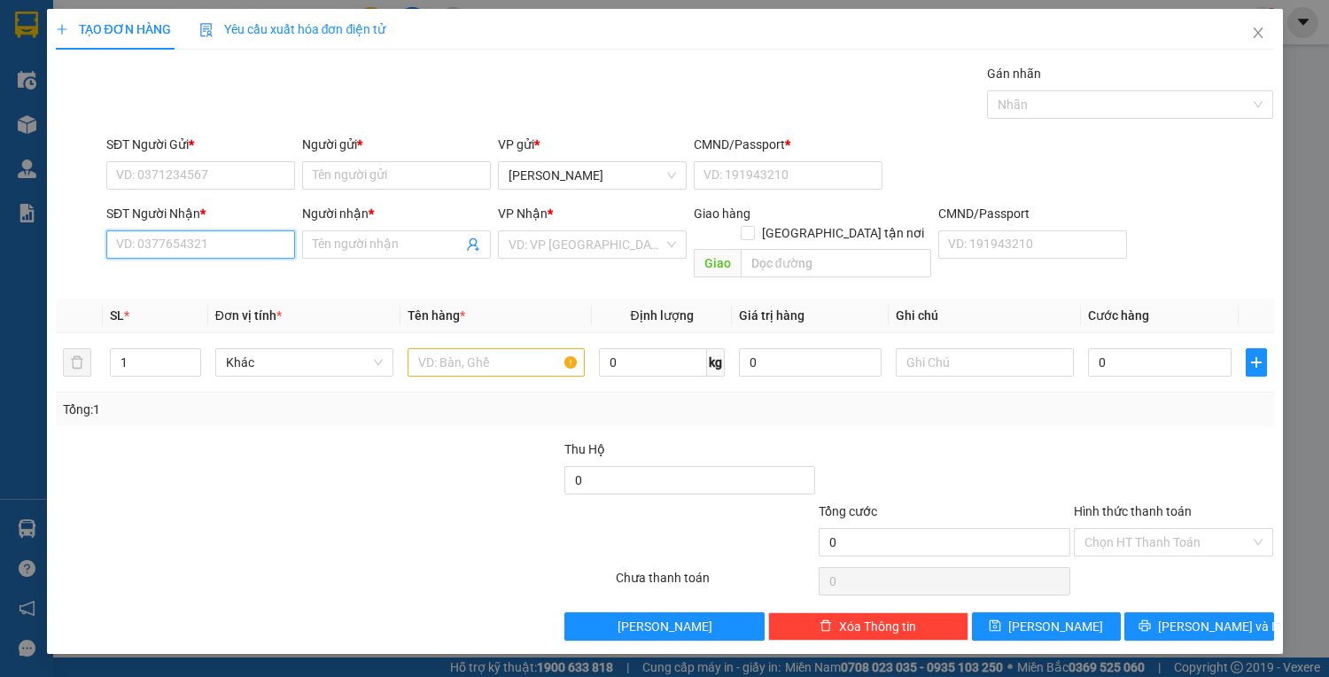
drag, startPoint x: 197, startPoint y: 248, endPoint x: 1328, endPoint y: 177, distance: 1133.3
click at [466, 160] on form "SĐT Người Gửi * VD: 0371234567 Người gửi * Tên người gửi VP gửi * Lê Hồng Phong…" at bounding box center [665, 210] width 1218 height 151
click at [223, 280] on div "0374584182 - NGUYỆT" at bounding box center [200, 278] width 167 height 19
type input "0374584182"
type input "NGUYỆT"
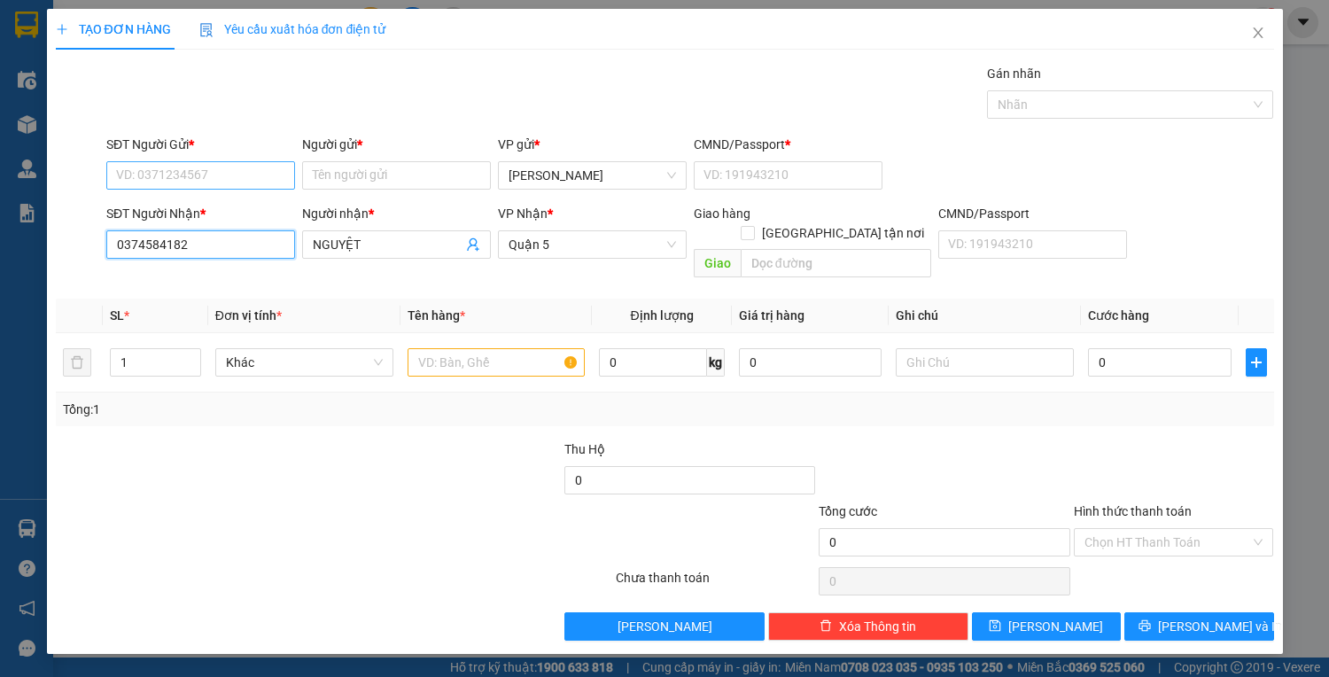
type input "0374584182"
click at [190, 167] on input "SĐT Người Gửi *" at bounding box center [200, 175] width 189 height 28
click at [220, 211] on div "0939166300 - THÀNH ĐẠT" at bounding box center [200, 209] width 167 height 19
type input "0939166300"
type input "THÀNH ĐẠT"
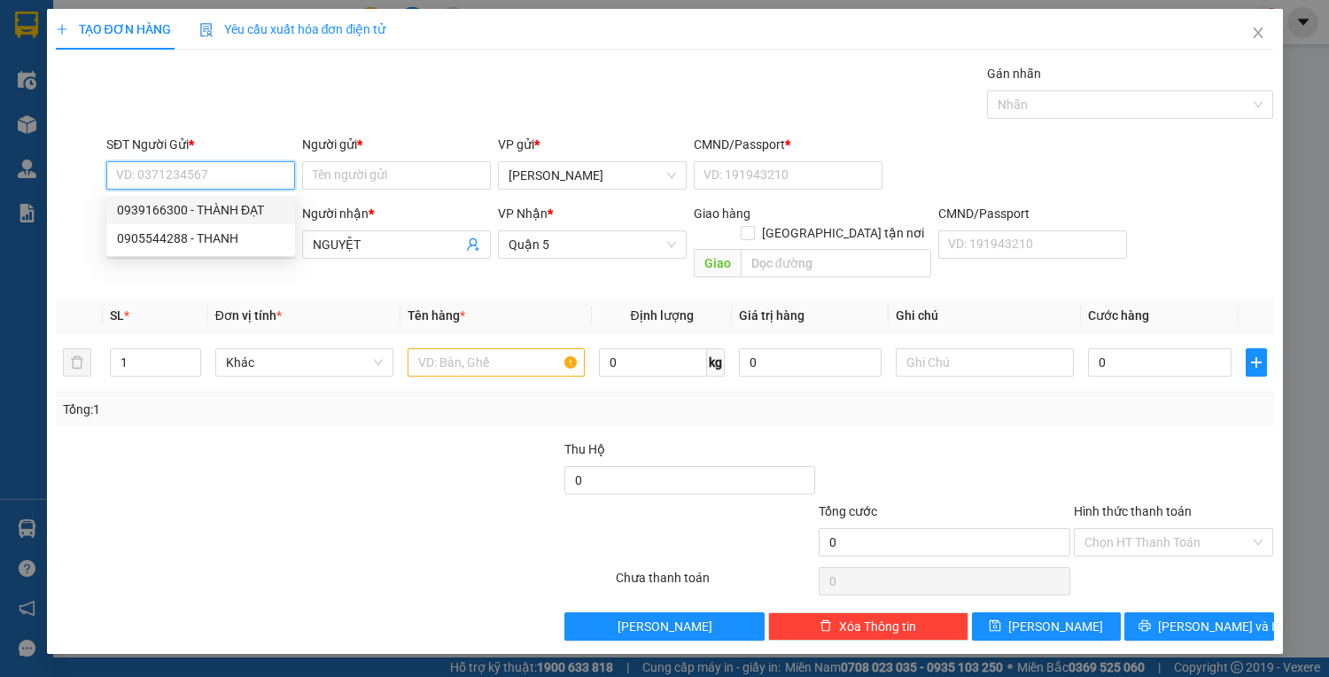
type input "054200000872"
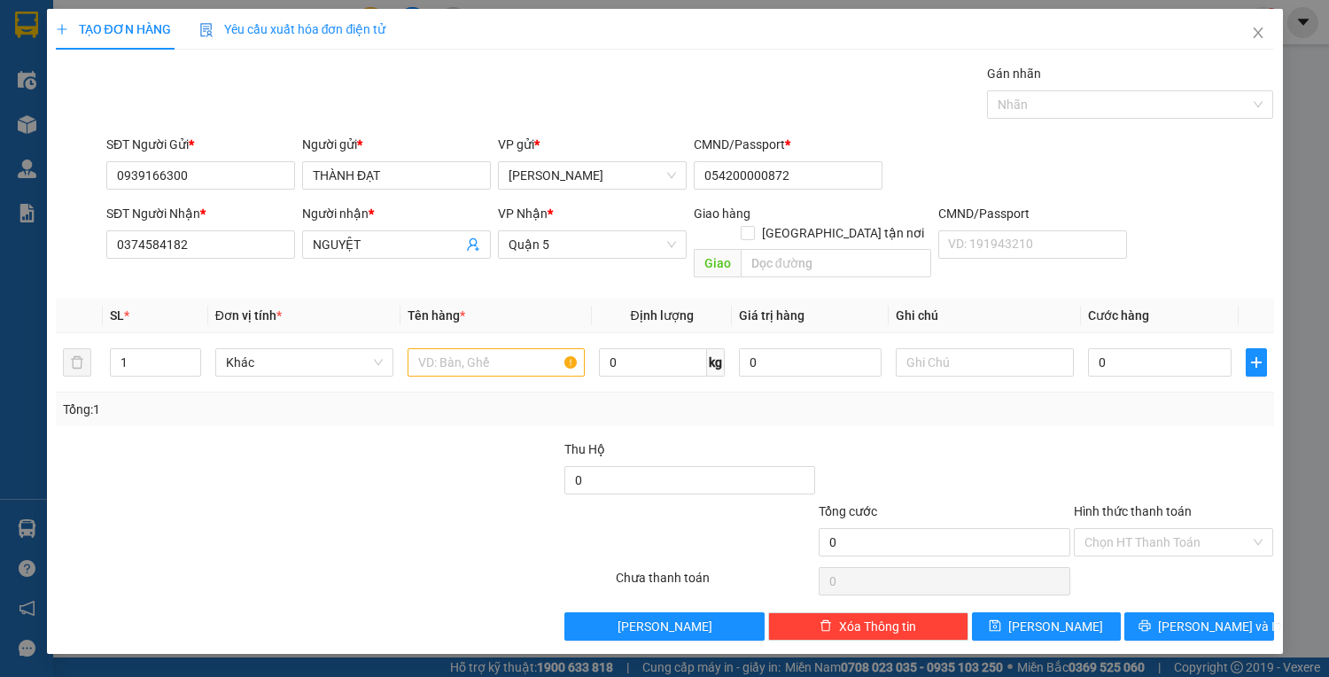
click at [1114, 131] on div "Transit Pickup Surcharge Ids Transit Deliver Surcharge Ids Transit Deliver Surc…" at bounding box center [665, 352] width 1218 height 577
click at [460, 348] on input "text" at bounding box center [496, 362] width 178 height 28
type input "1 bao xanh"
click at [1147, 350] on input "0" at bounding box center [1159, 362] width 143 height 28
type input "1"
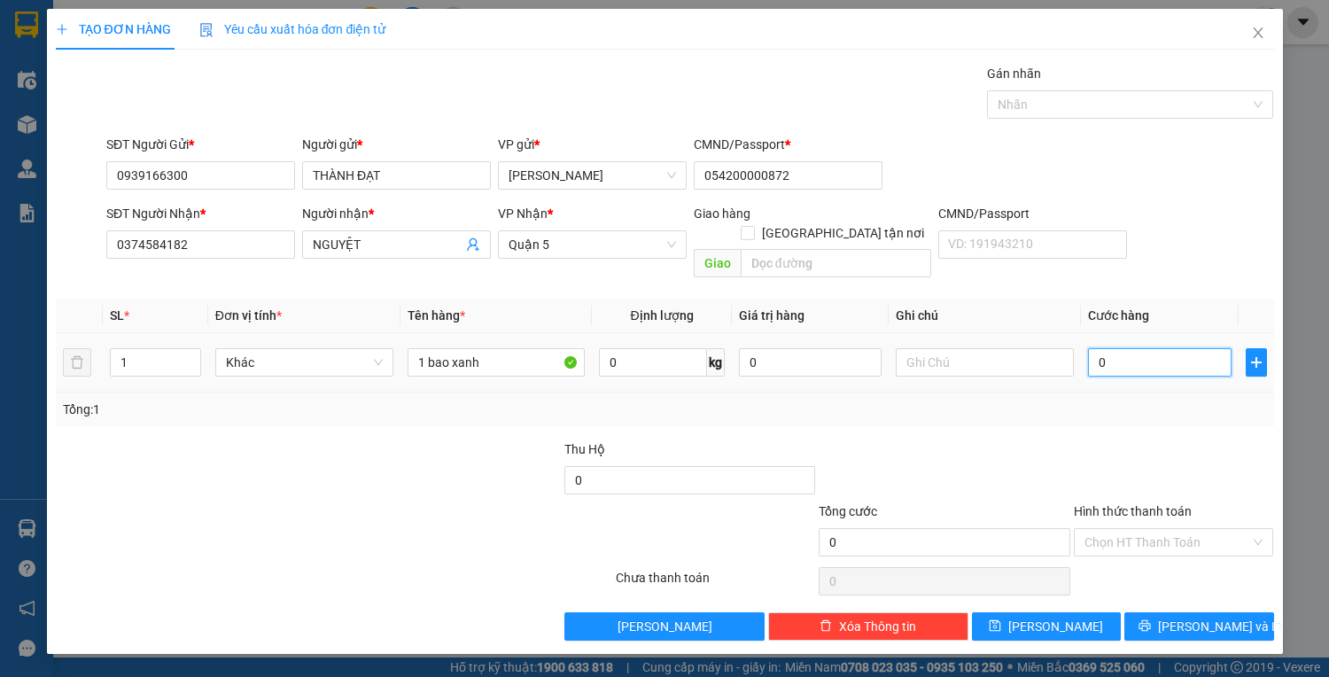
type input "1"
type input "12"
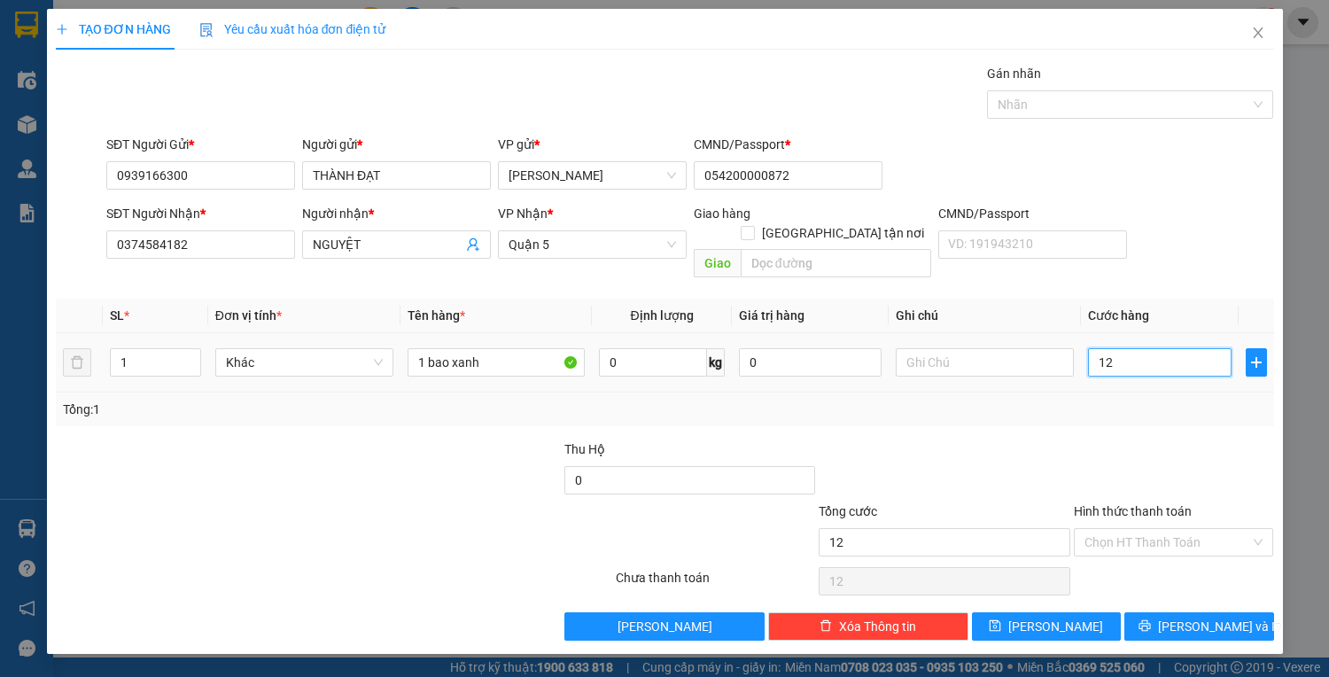
type input "120"
type input "120.000"
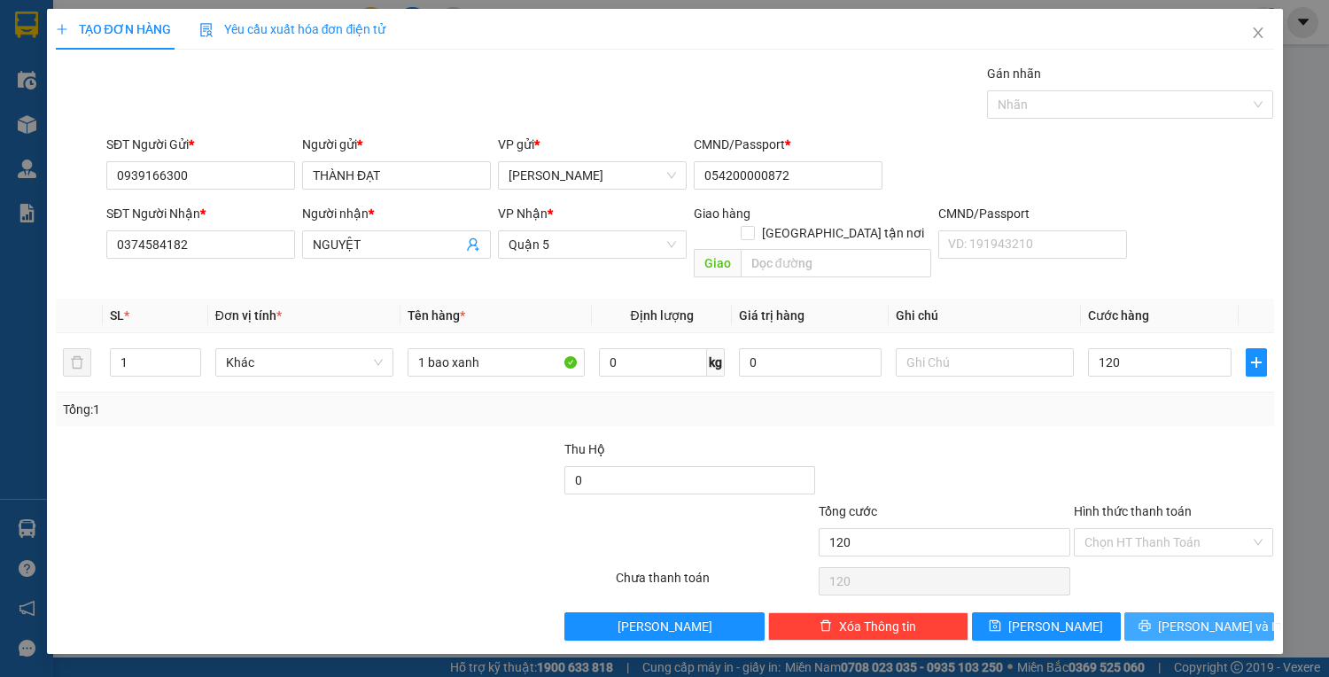
type input "120.000"
click at [1200, 616] on span "Lưu và In" at bounding box center [1220, 625] width 124 height 19
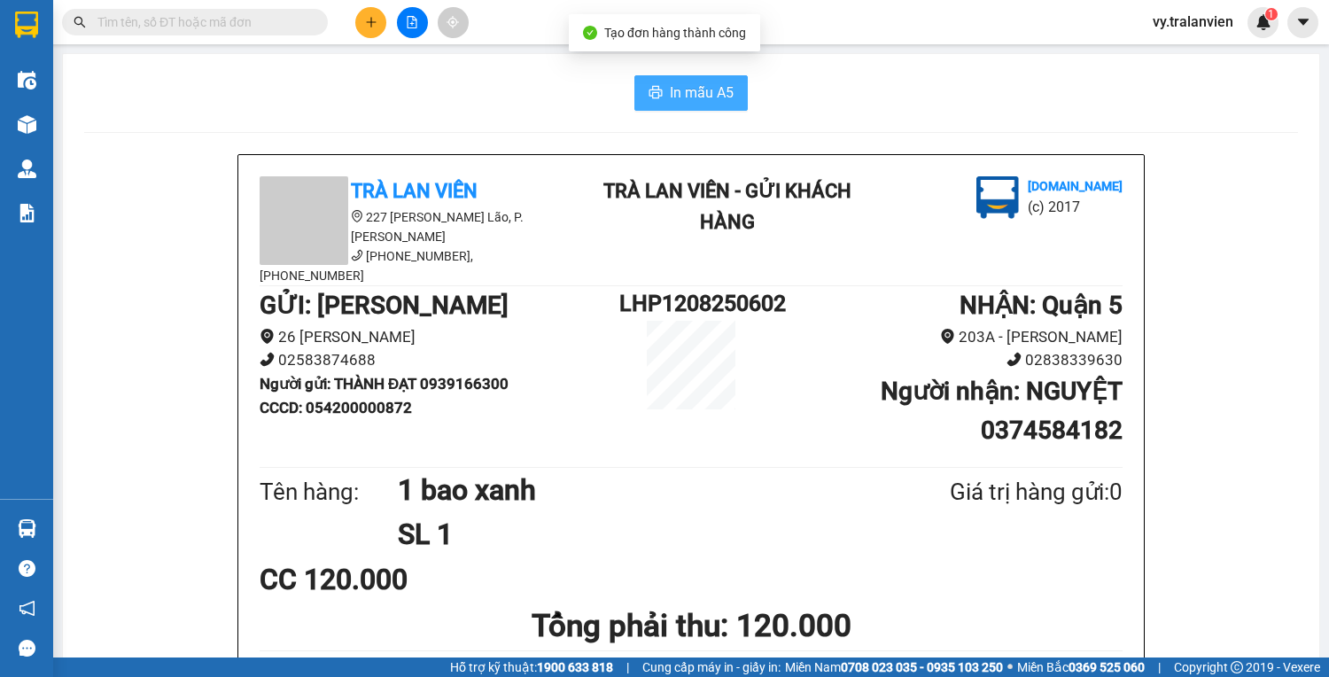
click at [684, 93] on span "In mẫu A5" at bounding box center [702, 92] width 64 height 22
click at [928, 89] on div "In mẫu A5" at bounding box center [690, 92] width 1213 height 35
click at [821, 97] on div "In mẫu A5" at bounding box center [690, 92] width 1213 height 35
click at [887, 104] on div "In mẫu A5" at bounding box center [690, 92] width 1213 height 35
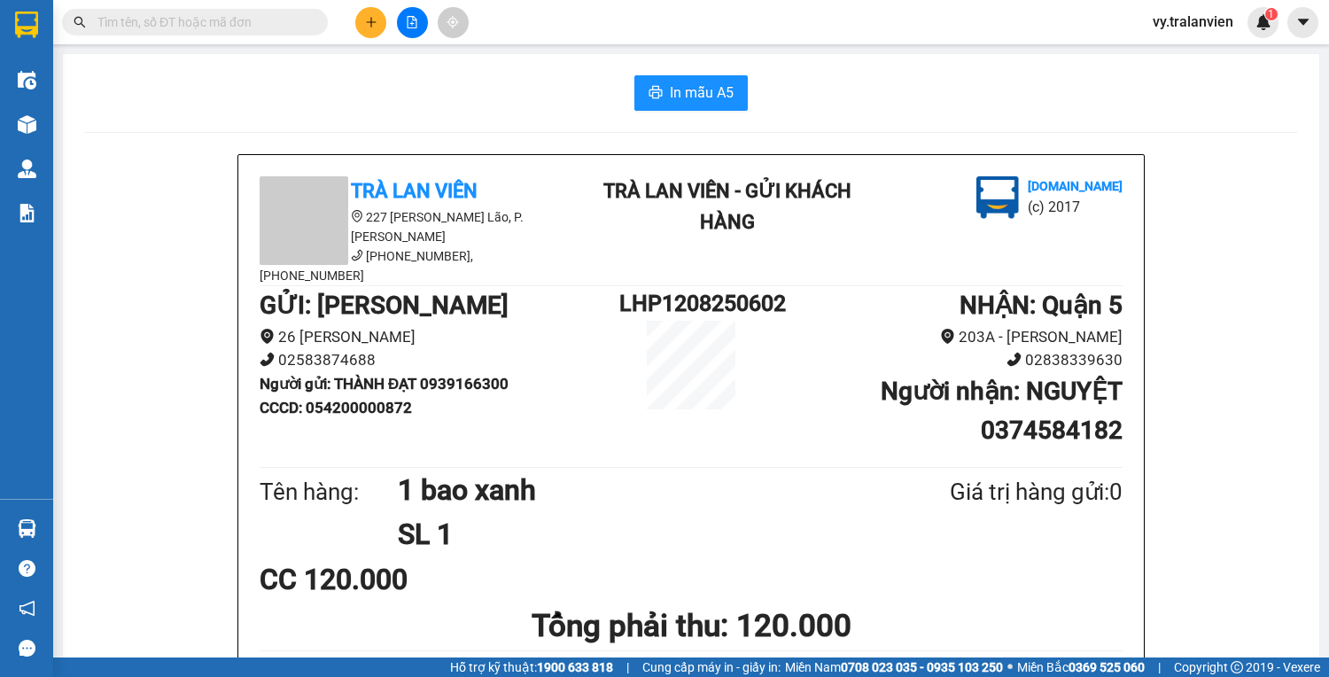
click at [376, 23] on icon "plus" at bounding box center [371, 22] width 12 height 12
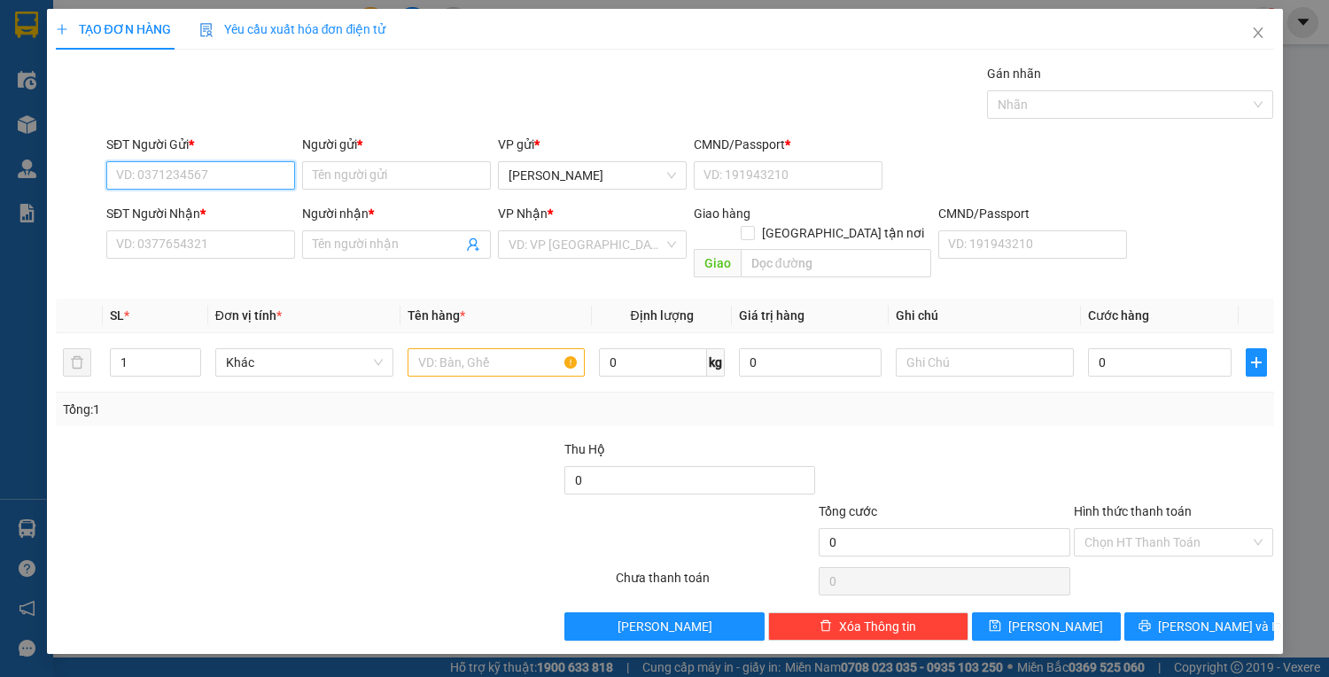
drag, startPoint x: 205, startPoint y: 174, endPoint x: 1328, endPoint y: 67, distance: 1127.2
click at [696, 96] on div "Transit Pickup Surcharge Ids Transit Deliver Surcharge Ids Transit Deliver Surc…" at bounding box center [665, 352] width 1218 height 577
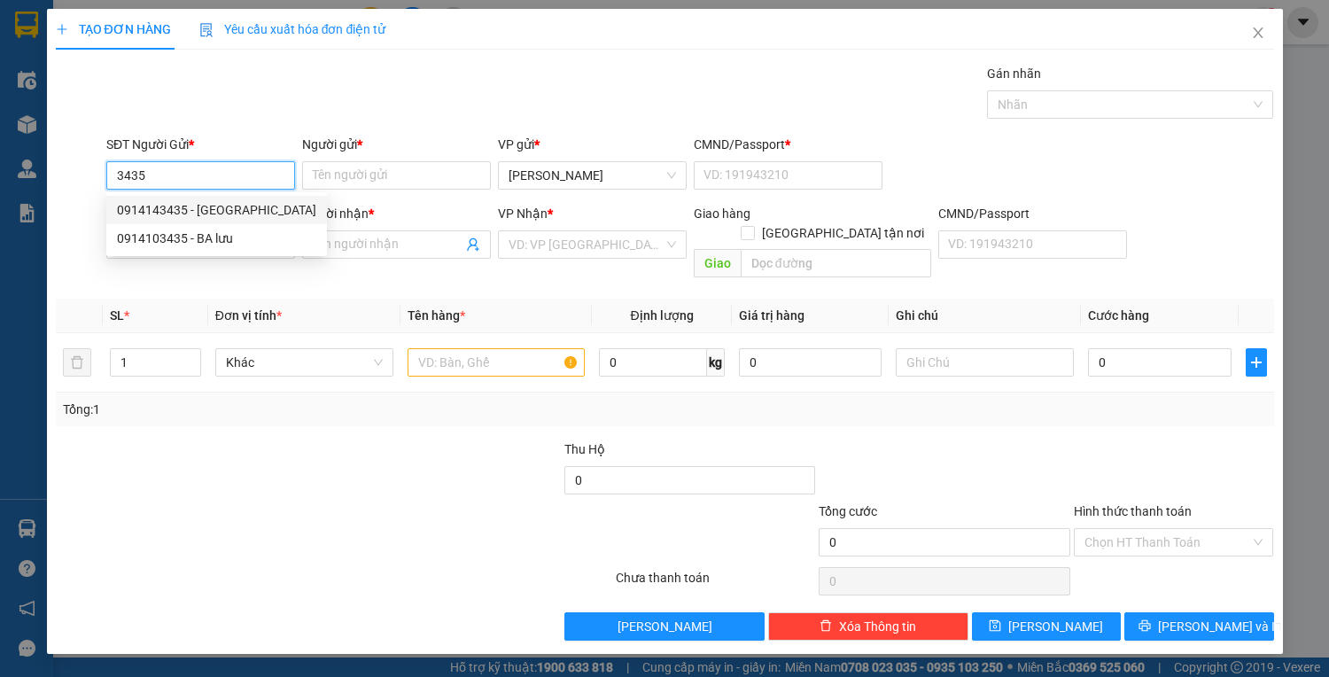
click at [216, 213] on div "0914143435 - TÂN TRANG" at bounding box center [216, 209] width 199 height 19
type input "0914143435"
type input "TÂN TRANG"
type input "1"
type input "0913933789"
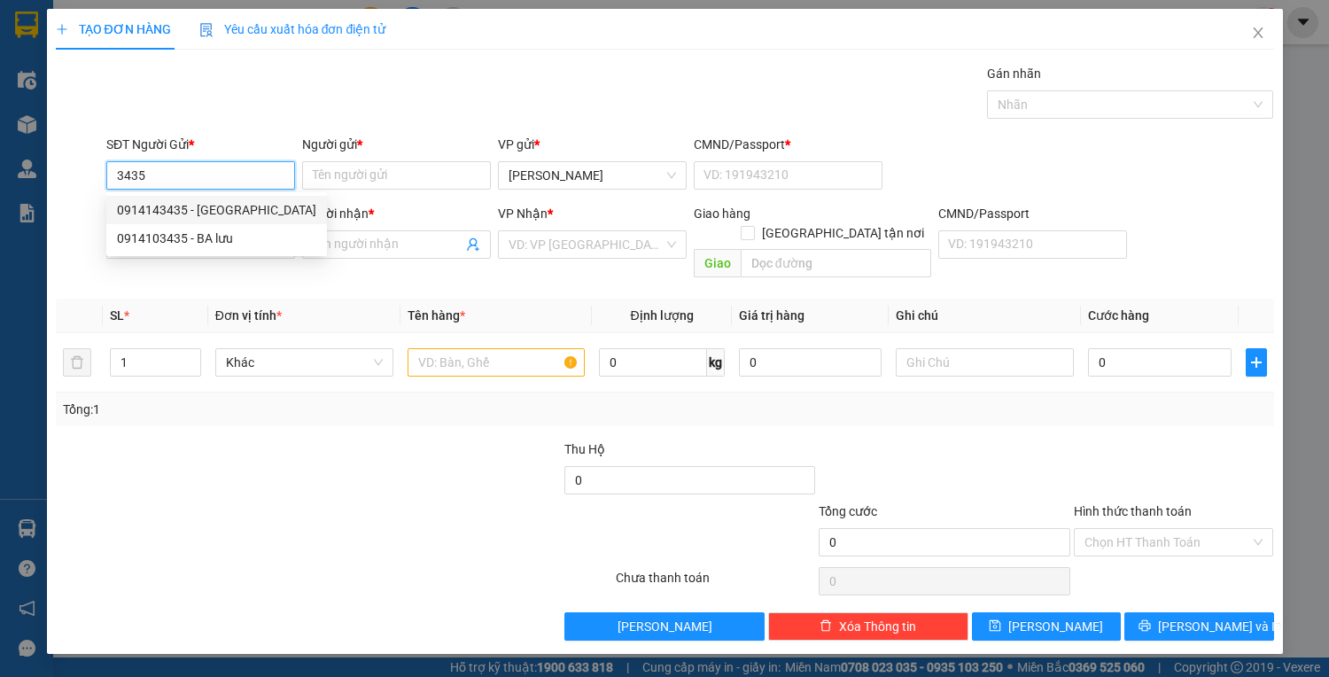
type input "PHÚC THỊNH"
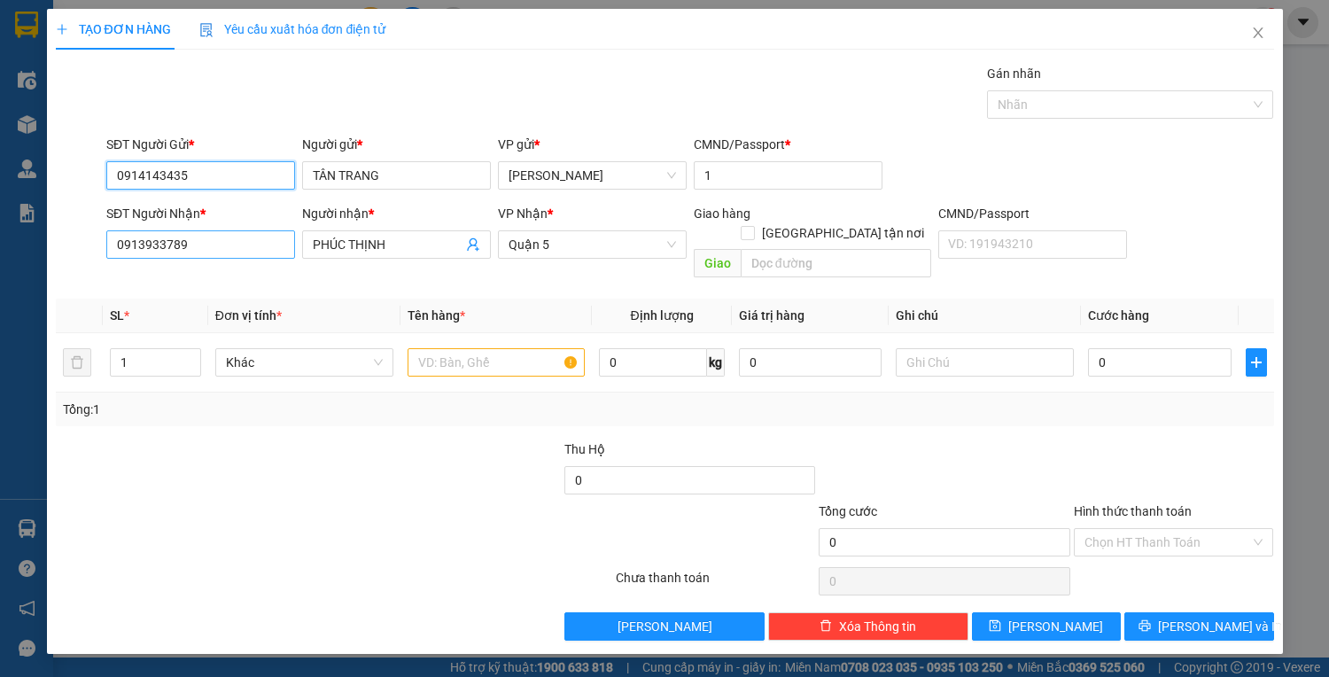
type input "0914143435"
click at [220, 248] on input "0913933789" at bounding box center [200, 244] width 189 height 28
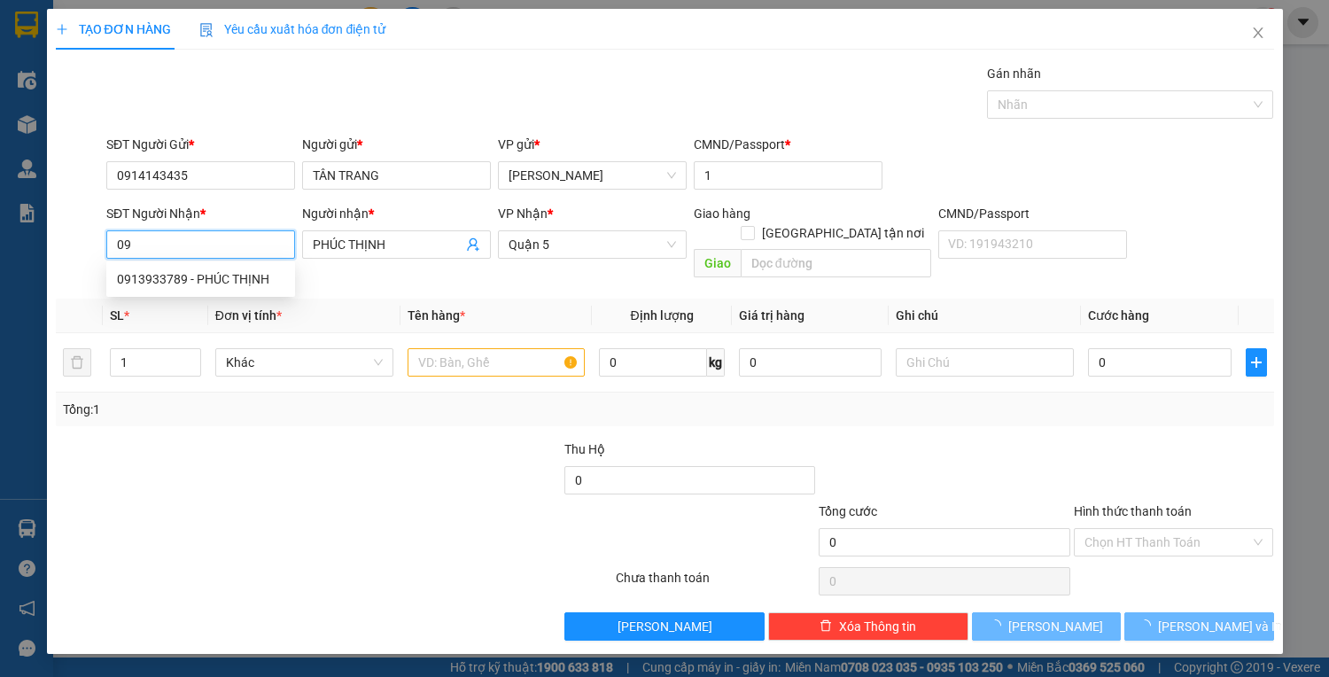
type input "0"
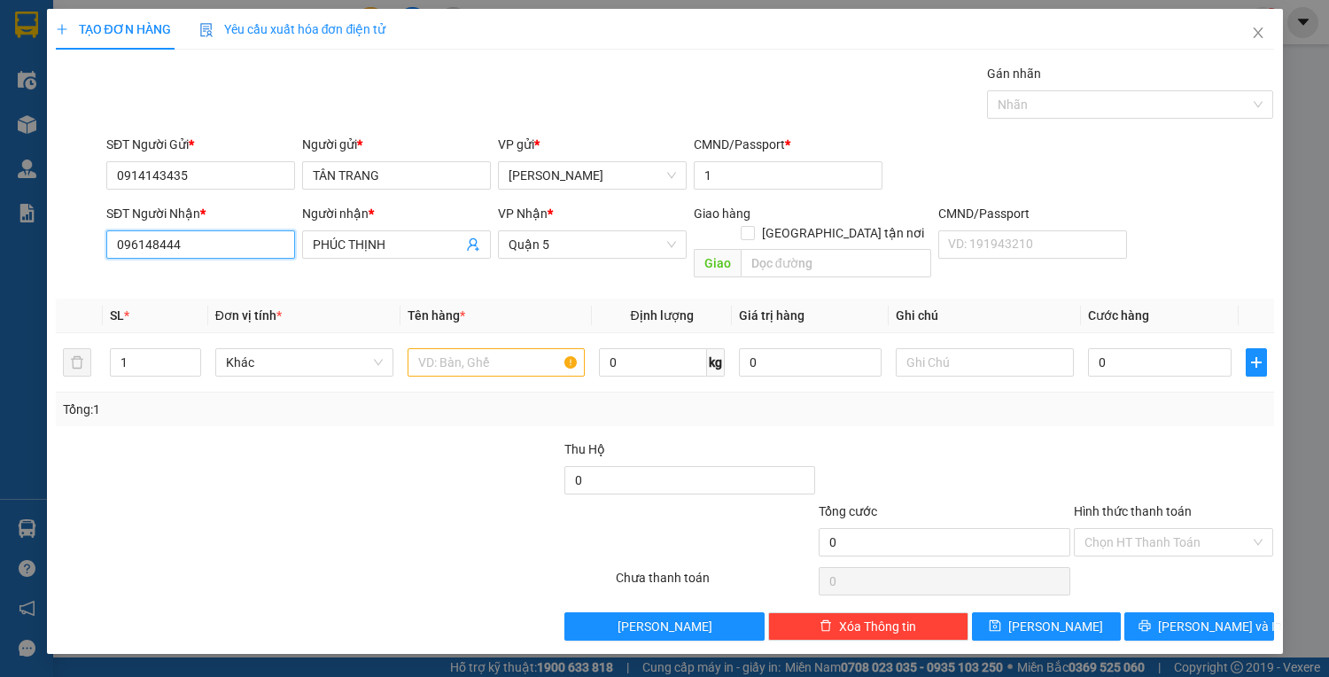
type input "0961484444"
click at [232, 280] on div "0961484444 - HIẾU" at bounding box center [200, 278] width 167 height 19
type input "HIẾU"
type input "0961484444"
click at [479, 348] on input "text" at bounding box center [496, 362] width 178 height 28
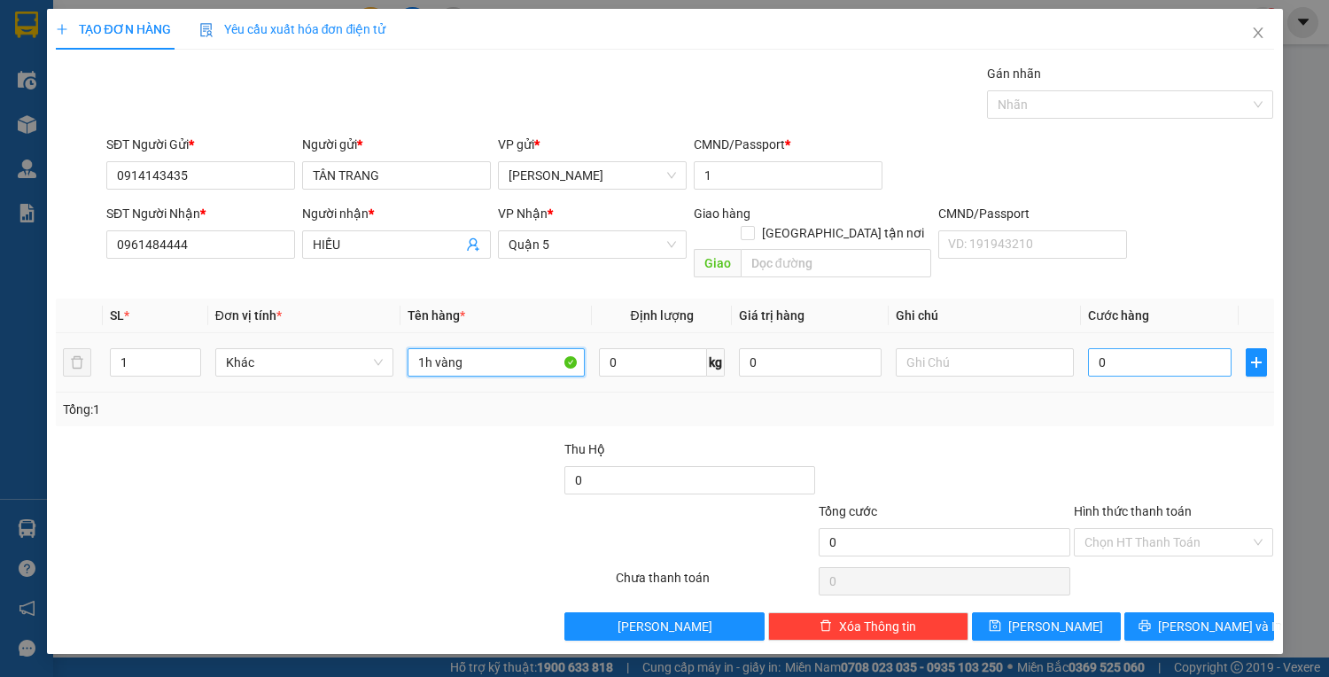
type input "1h vàng"
click at [1133, 348] on input "0" at bounding box center [1159, 362] width 143 height 28
type input "3"
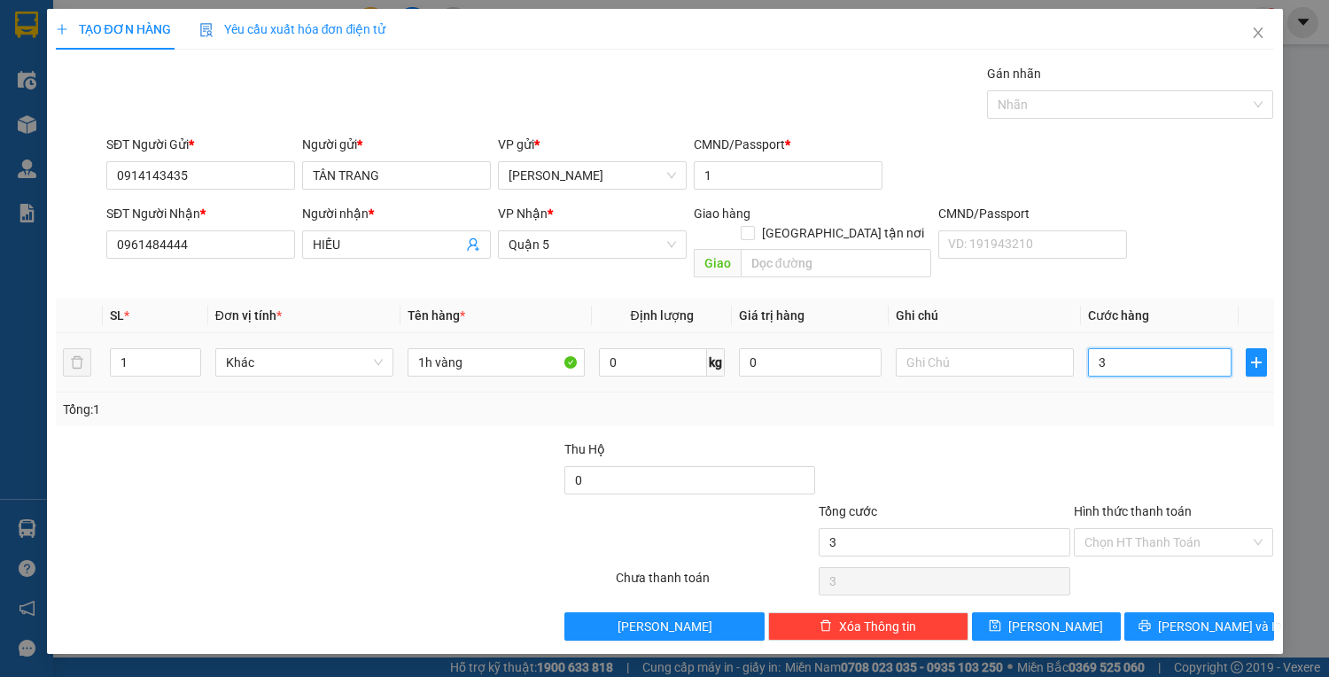
type input "30"
type input "30.000"
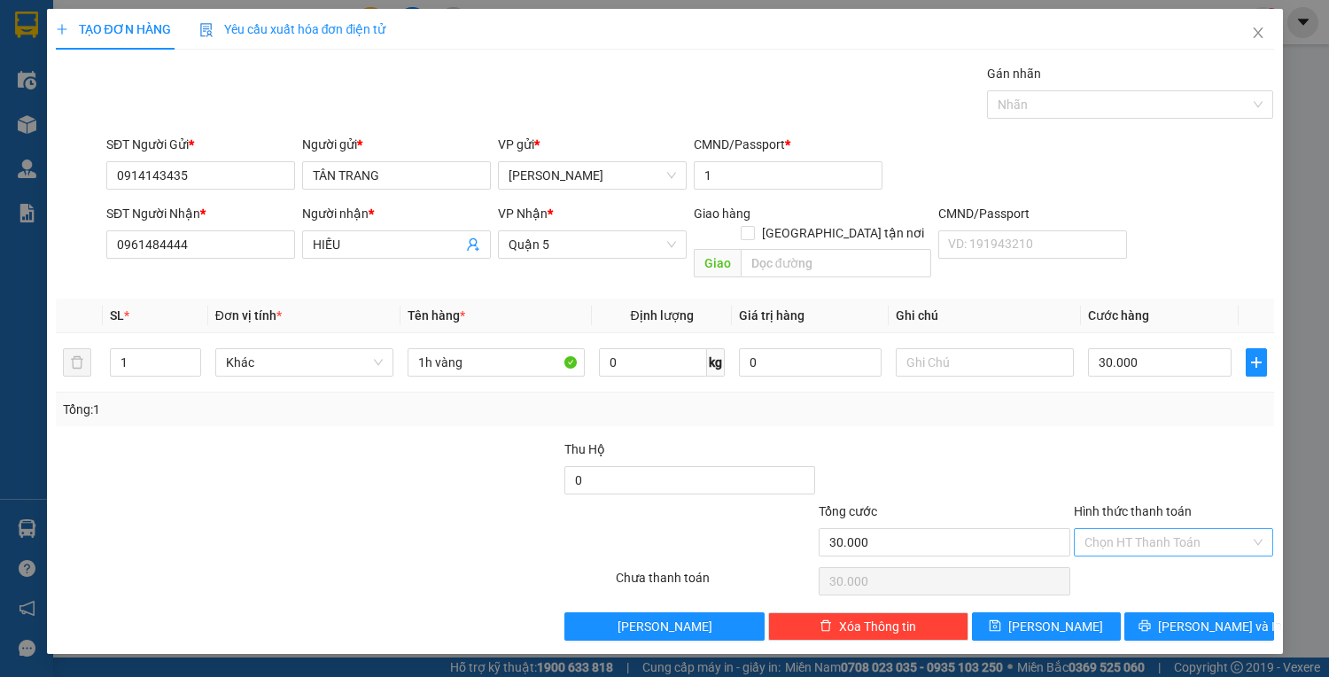
click at [1190, 529] on input "Hình thức thanh toán" at bounding box center [1167, 542] width 167 height 27
click at [1190, 556] on div "Tại văn phòng" at bounding box center [1173, 555] width 179 height 19
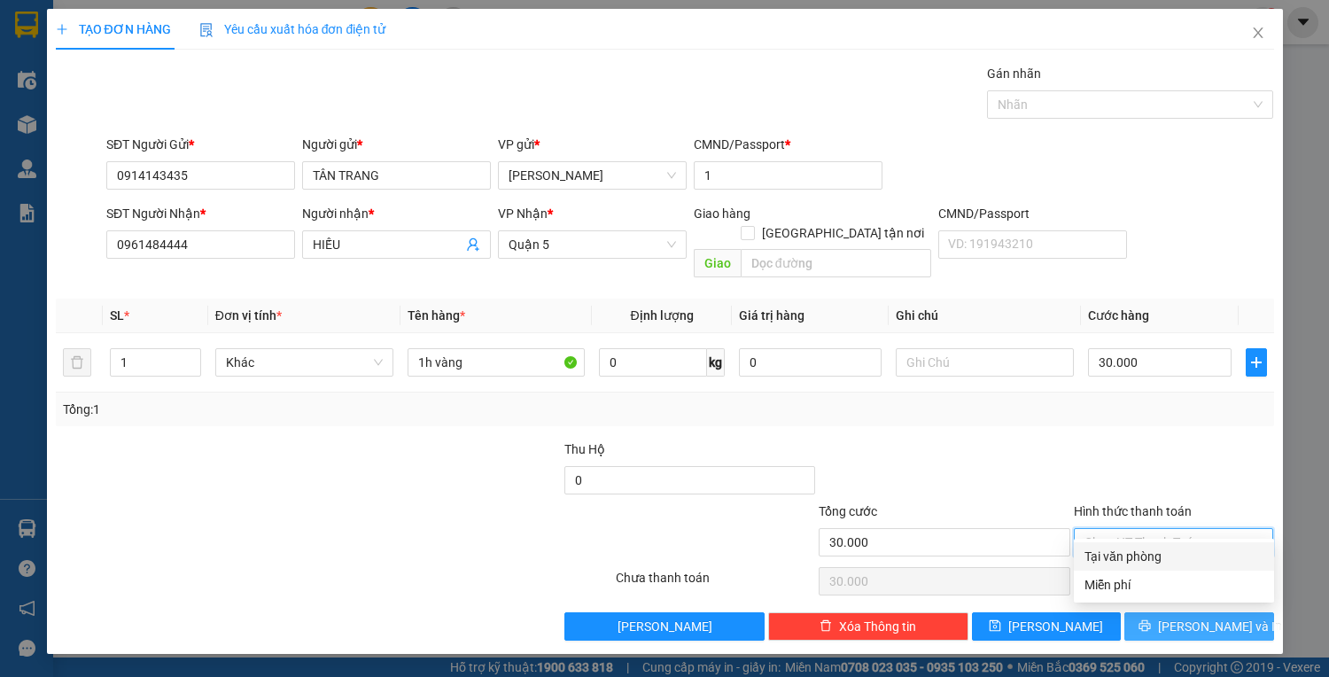
type input "0"
click at [1200, 615] on button "Lưu và In" at bounding box center [1198, 626] width 149 height 28
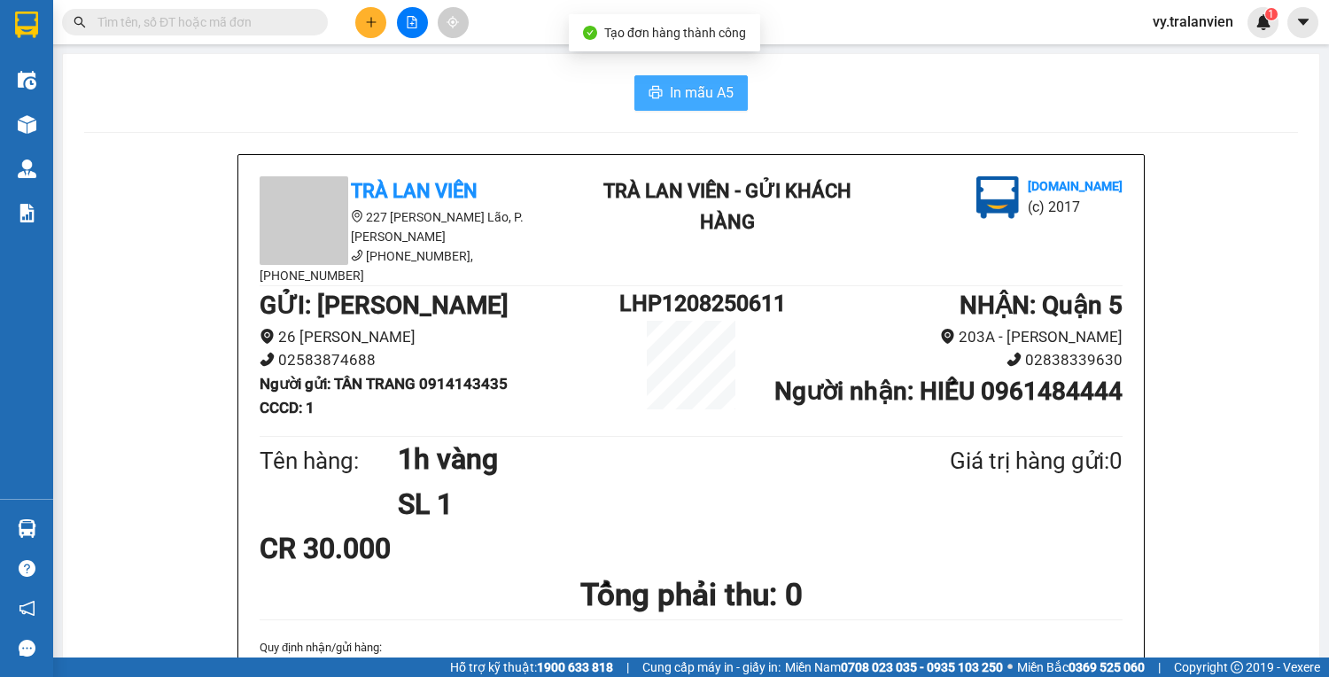
click at [662, 82] on button "In mẫu A5" at bounding box center [690, 92] width 113 height 35
click at [1068, 96] on div "In mẫu A5" at bounding box center [690, 92] width 1213 height 35
drag, startPoint x: 0, startPoint y: 65, endPoint x: 688, endPoint y: 117, distance: 690.2
click at [842, 108] on div "In mẫu A5" at bounding box center [690, 92] width 1213 height 35
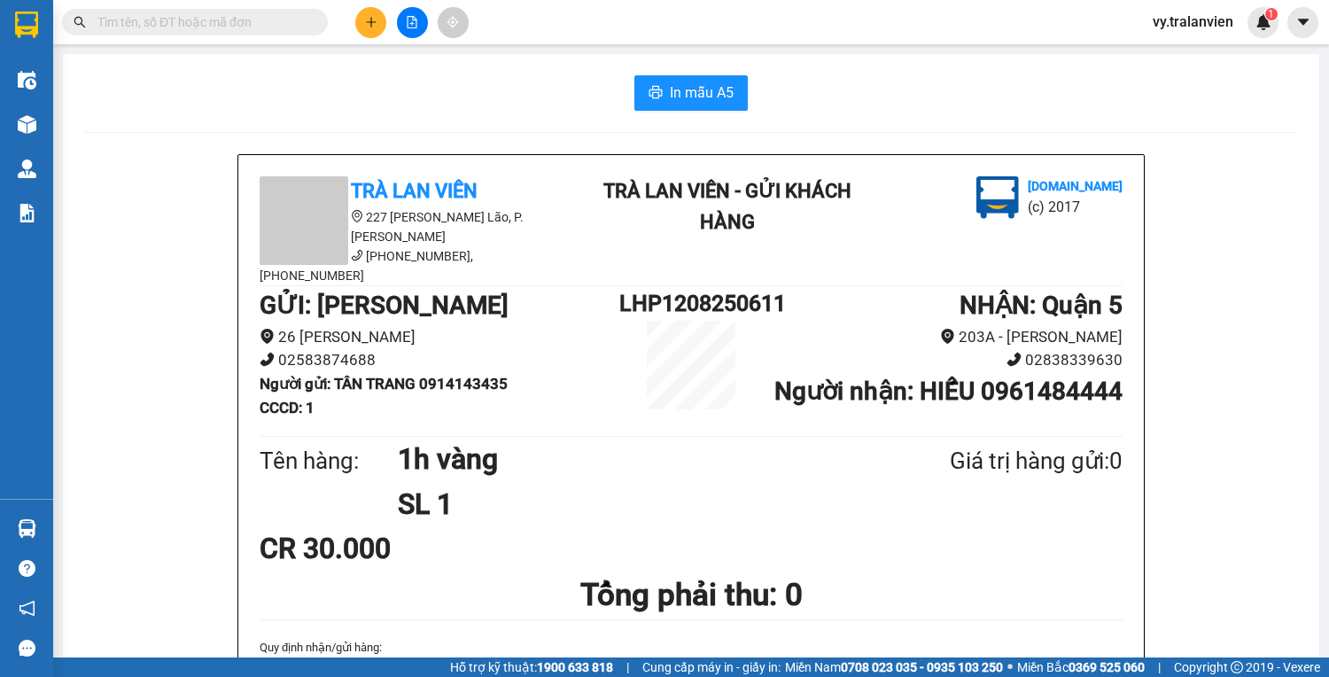
click at [849, 102] on div "In mẫu A5" at bounding box center [690, 92] width 1213 height 35
click at [372, 26] on icon "plus" at bounding box center [371, 22] width 12 height 12
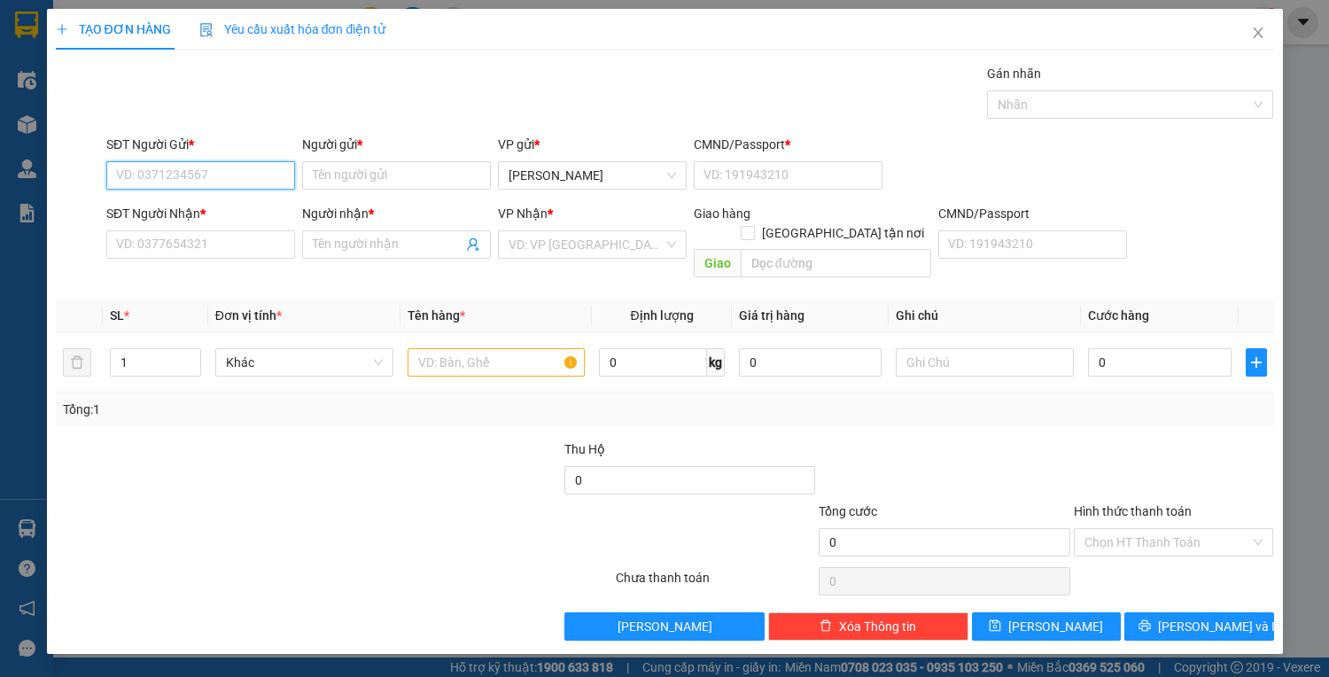
click at [209, 169] on input "SĐT Người Gửi *" at bounding box center [200, 175] width 189 height 28
type input "0787511954"
click at [352, 179] on input "Người gửi *" at bounding box center [396, 175] width 189 height 28
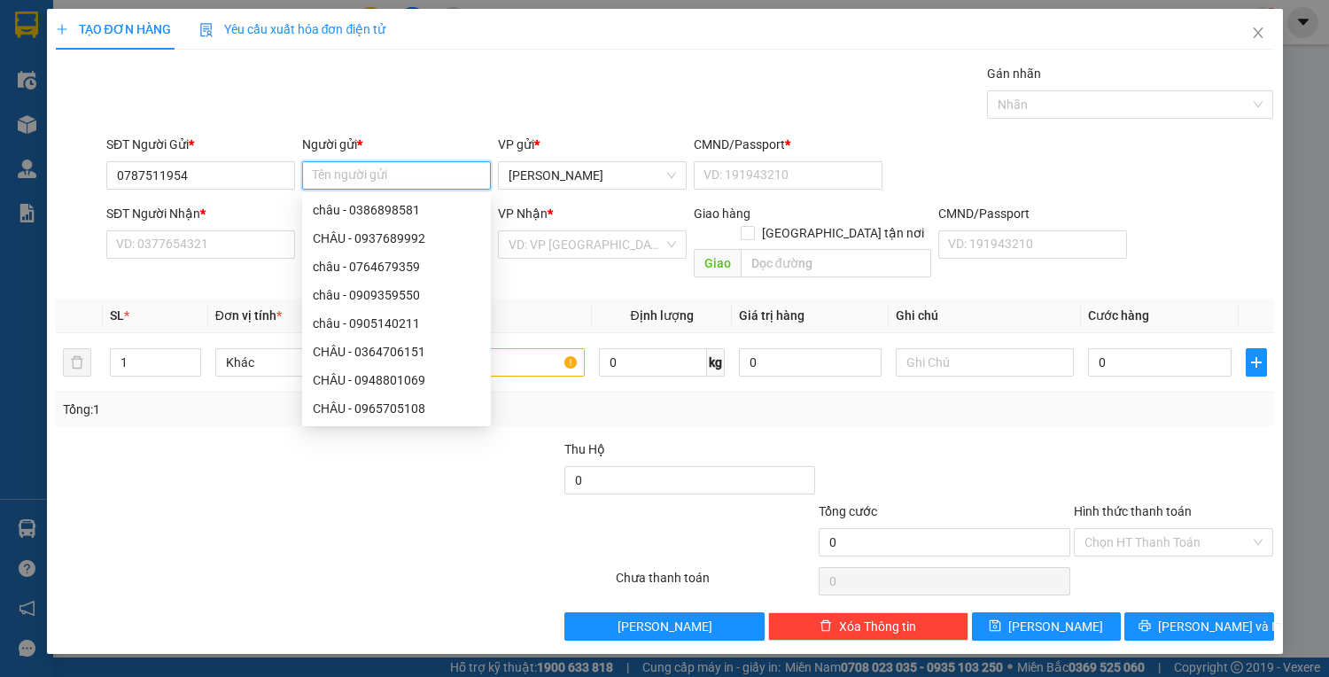
click at [352, 174] on input "Người gửi *" at bounding box center [396, 175] width 189 height 28
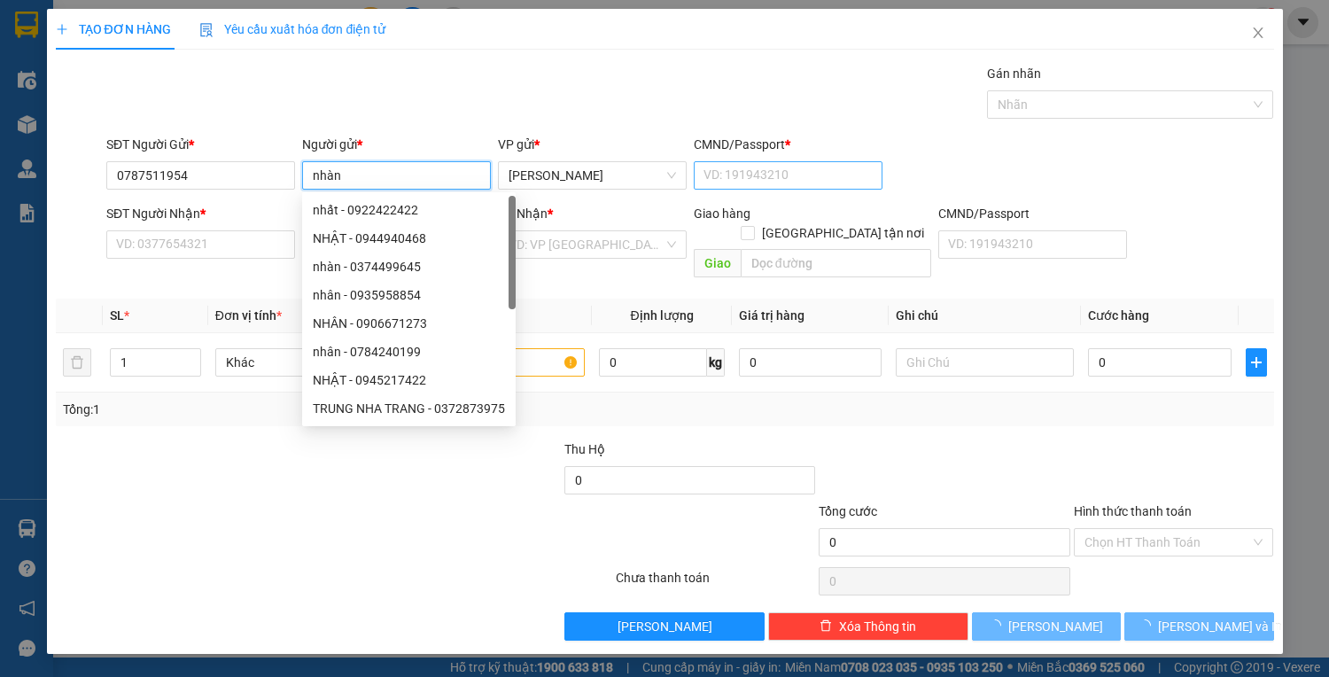
type input "nhàn"
click at [776, 167] on input "CMND/Passport *" at bounding box center [788, 175] width 189 height 28
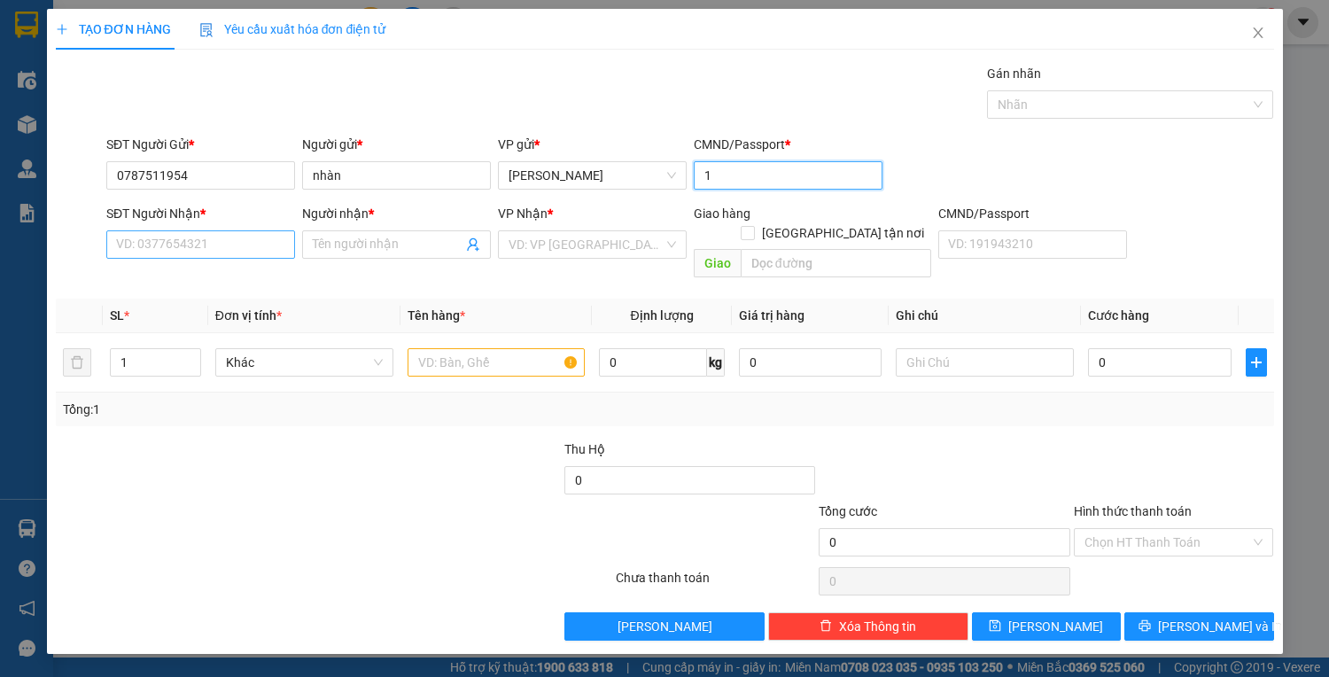
type input "1"
click at [244, 243] on input "SĐT Người Nhận *" at bounding box center [200, 244] width 189 height 28
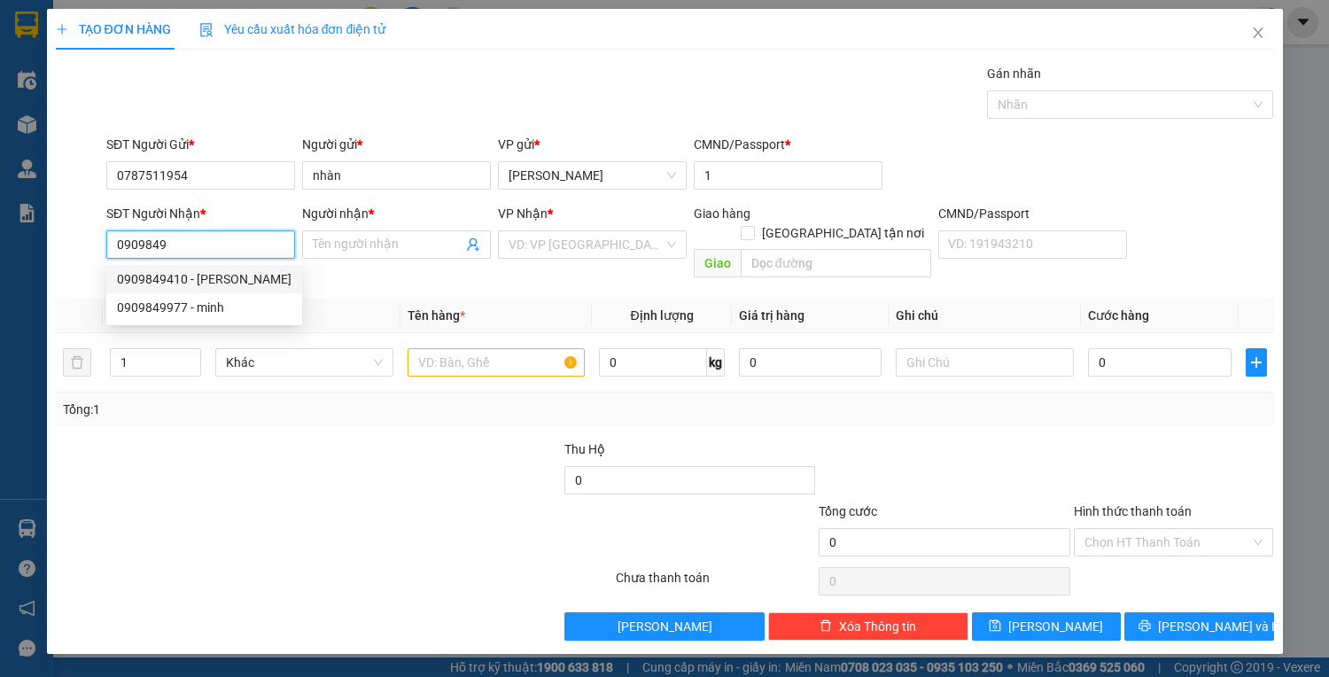
click at [191, 278] on div "0909849410 - KIM" at bounding box center [204, 278] width 174 height 19
type input "0909849410"
type input "KIM"
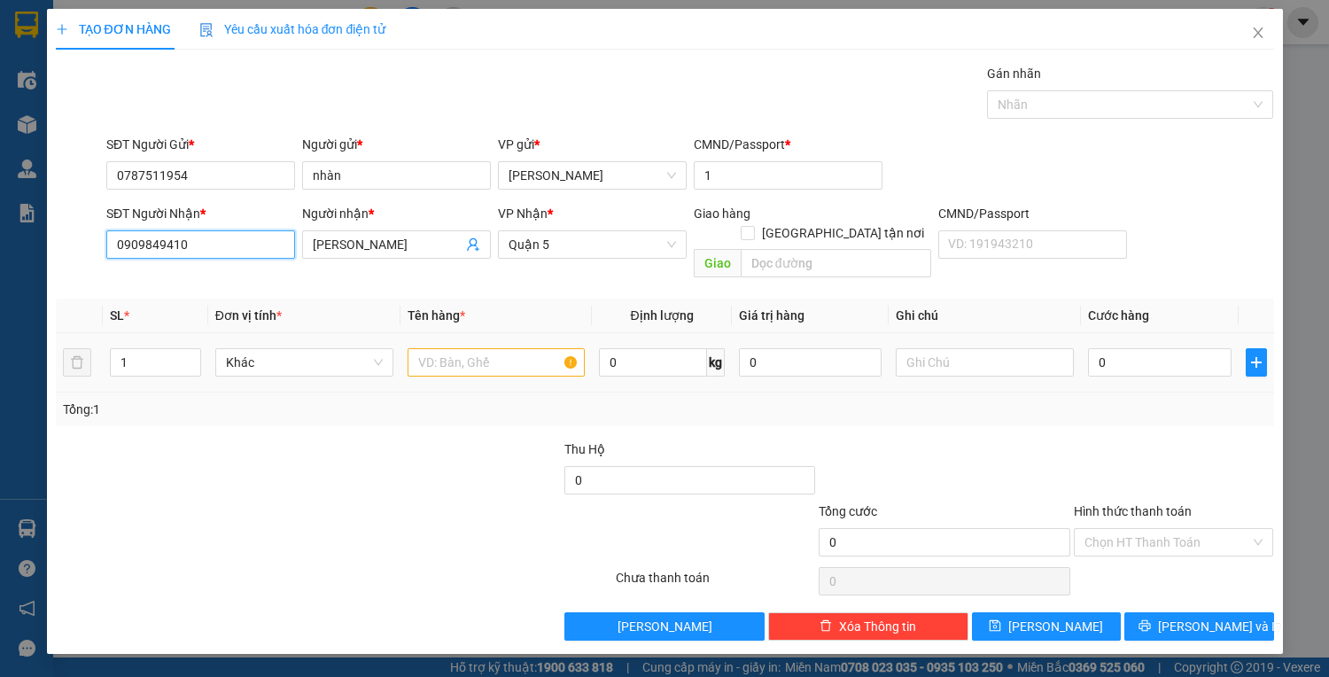
type input "0909849410"
click at [512, 348] on input "text" at bounding box center [496, 362] width 178 height 28
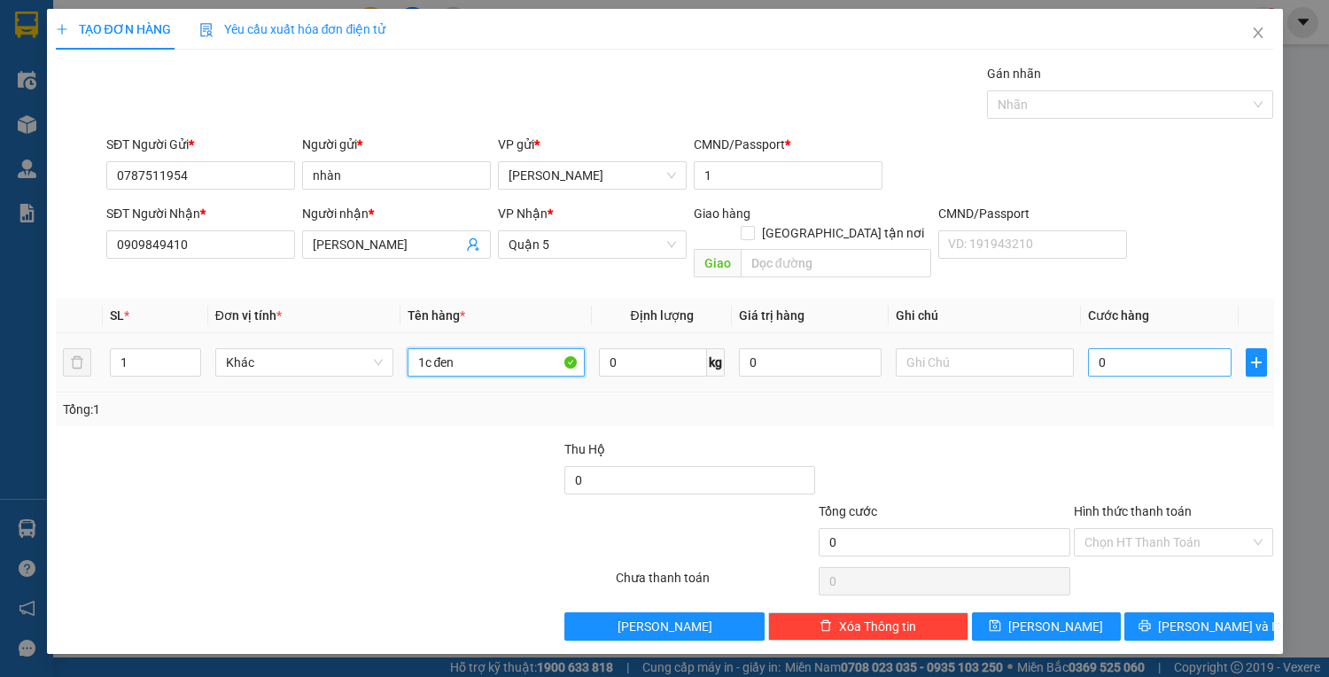
type input "1c đen"
click at [1141, 348] on input "0" at bounding box center [1159, 362] width 143 height 28
type input "4"
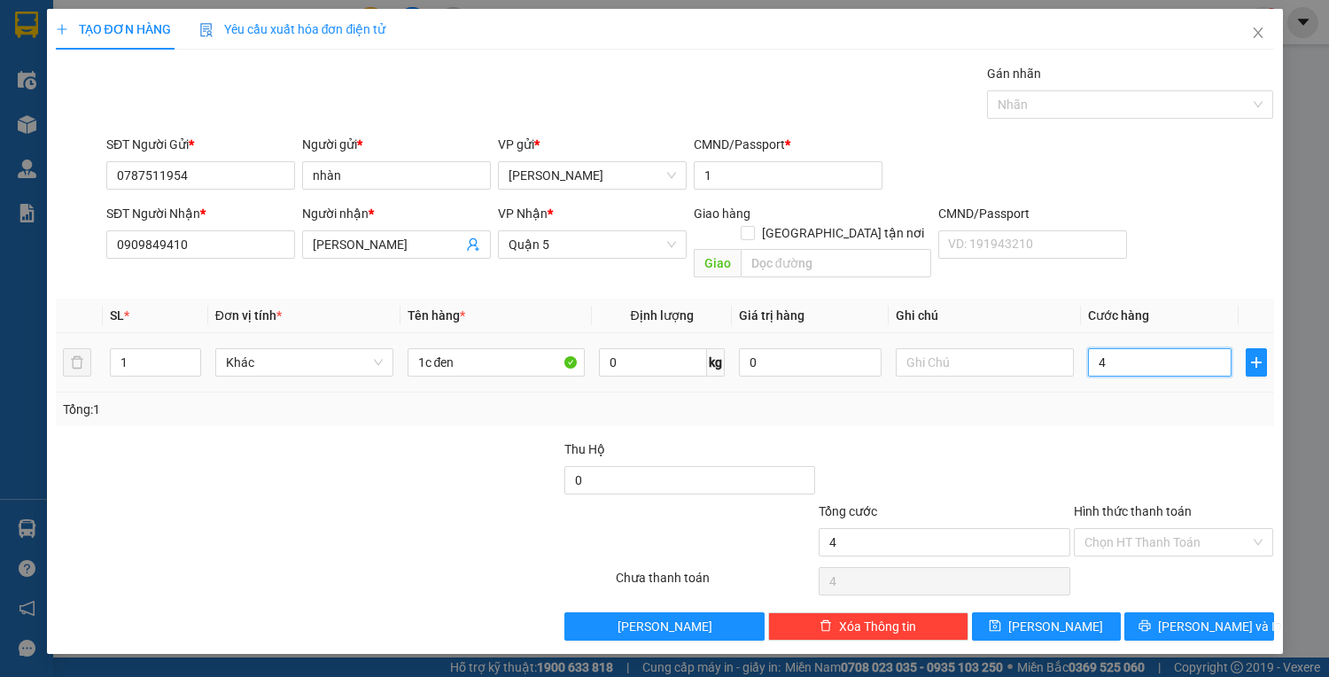
type input "40"
type input "40.000"
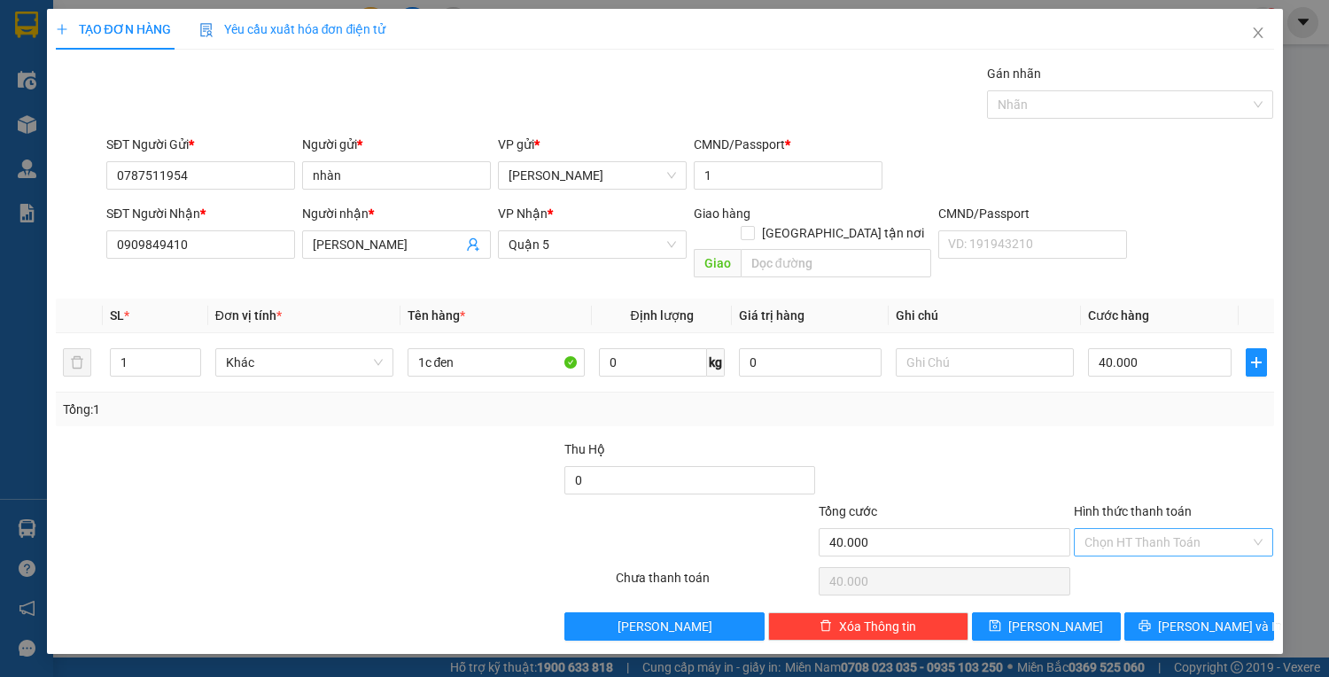
click at [1183, 529] on input "Hình thức thanh toán" at bounding box center [1167, 542] width 167 height 27
drag, startPoint x: 1179, startPoint y: 555, endPoint x: 1196, endPoint y: 609, distance: 56.6
click at [1179, 556] on div "Tại văn phòng" at bounding box center [1173, 555] width 179 height 19
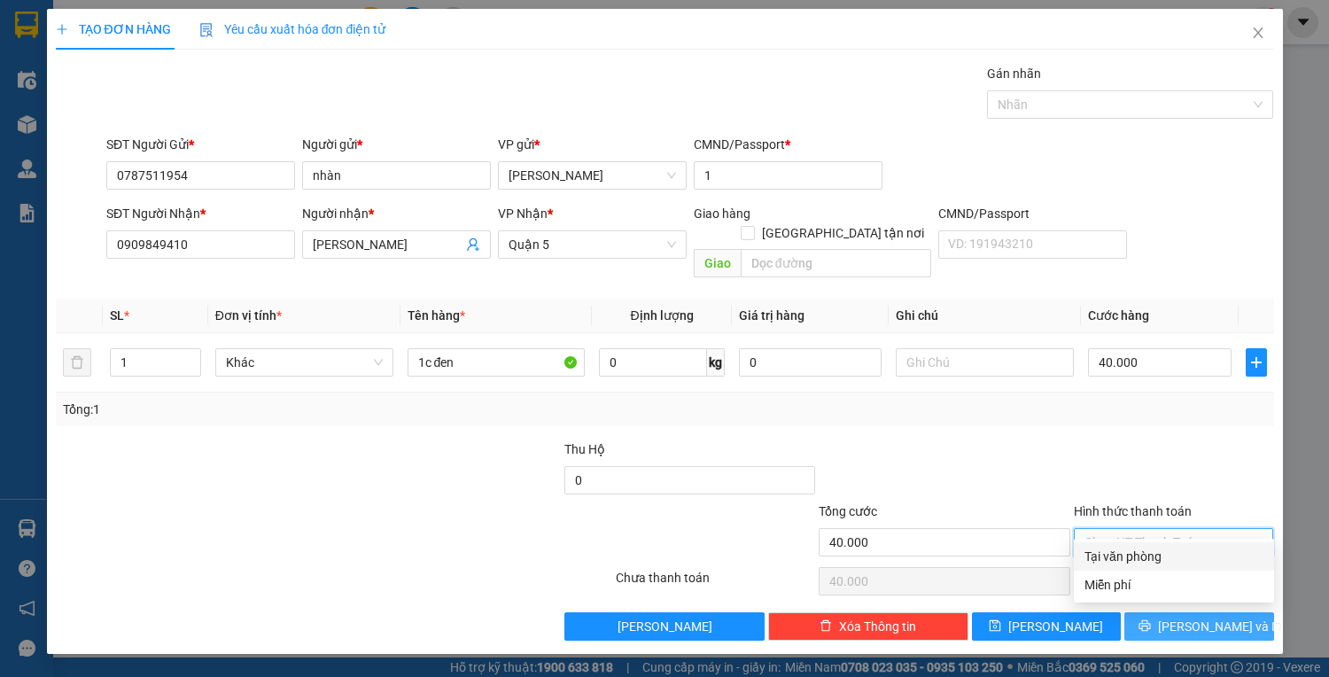
type input "0"
click at [1196, 616] on span "Lưu và In" at bounding box center [1220, 625] width 124 height 19
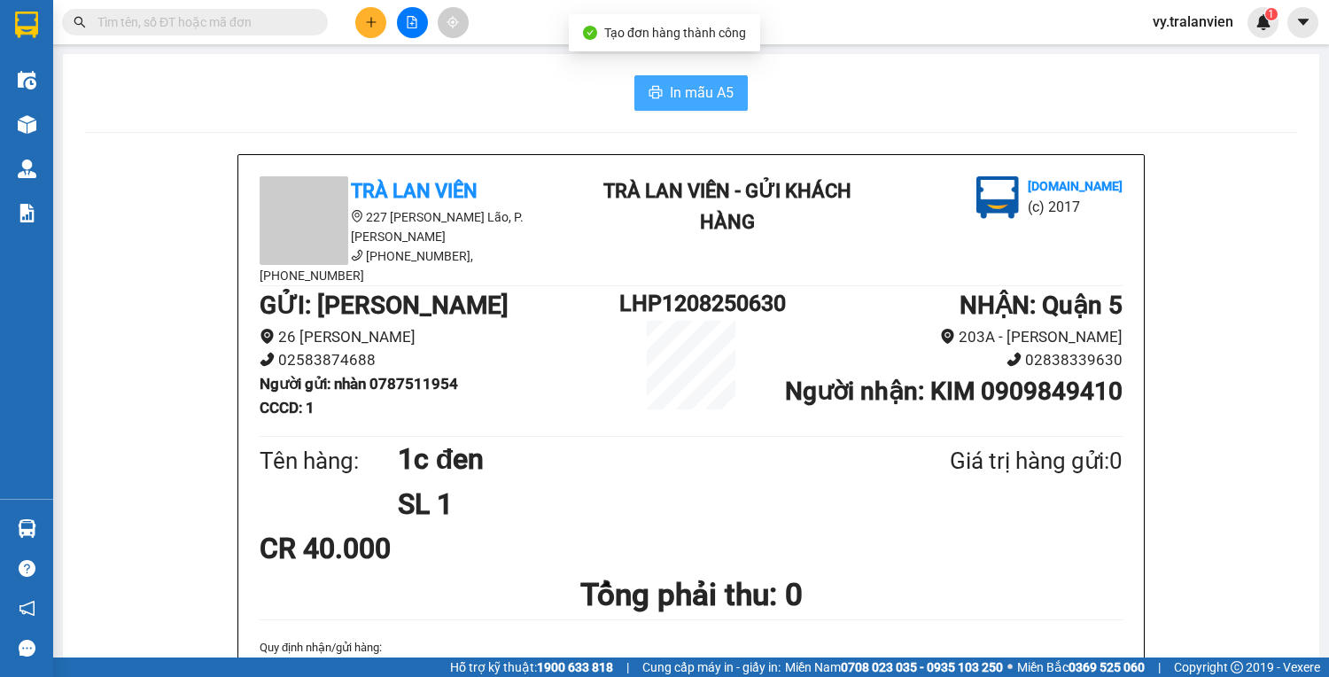
click at [712, 106] on button "In mẫu A5" at bounding box center [690, 92] width 113 height 35
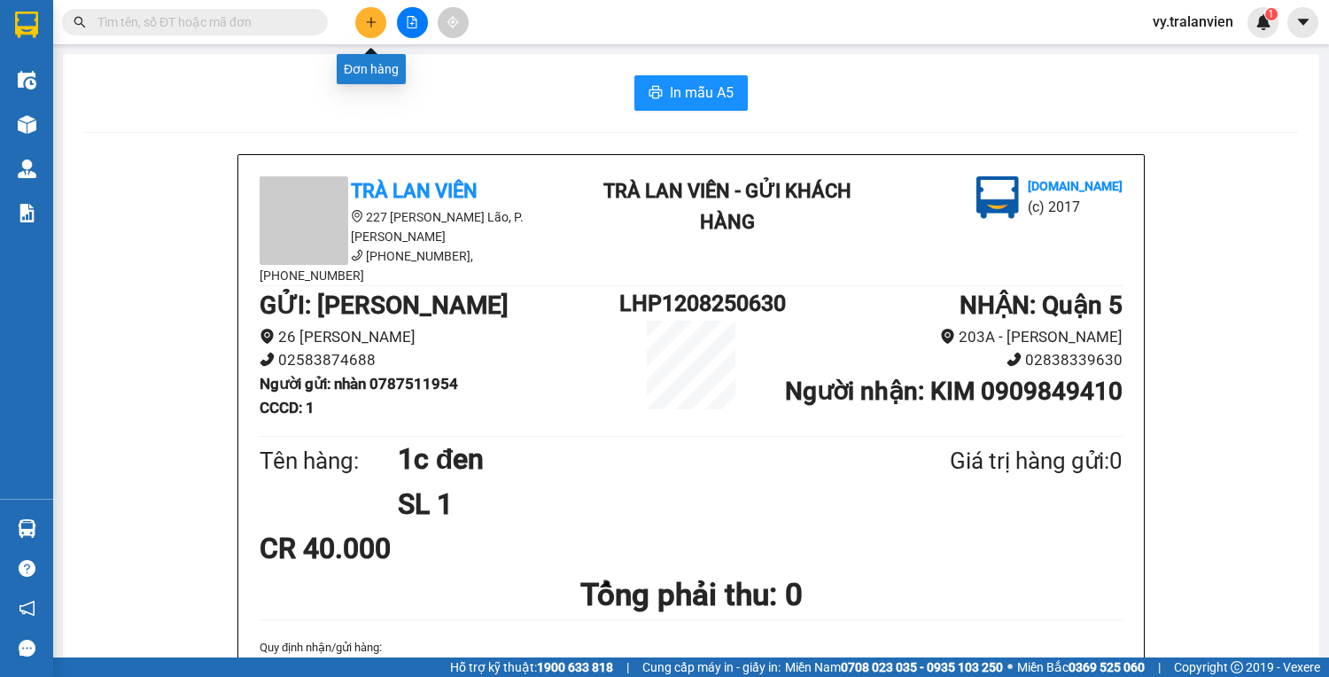
click at [371, 20] on icon "plus" at bounding box center [370, 22] width 1 height 10
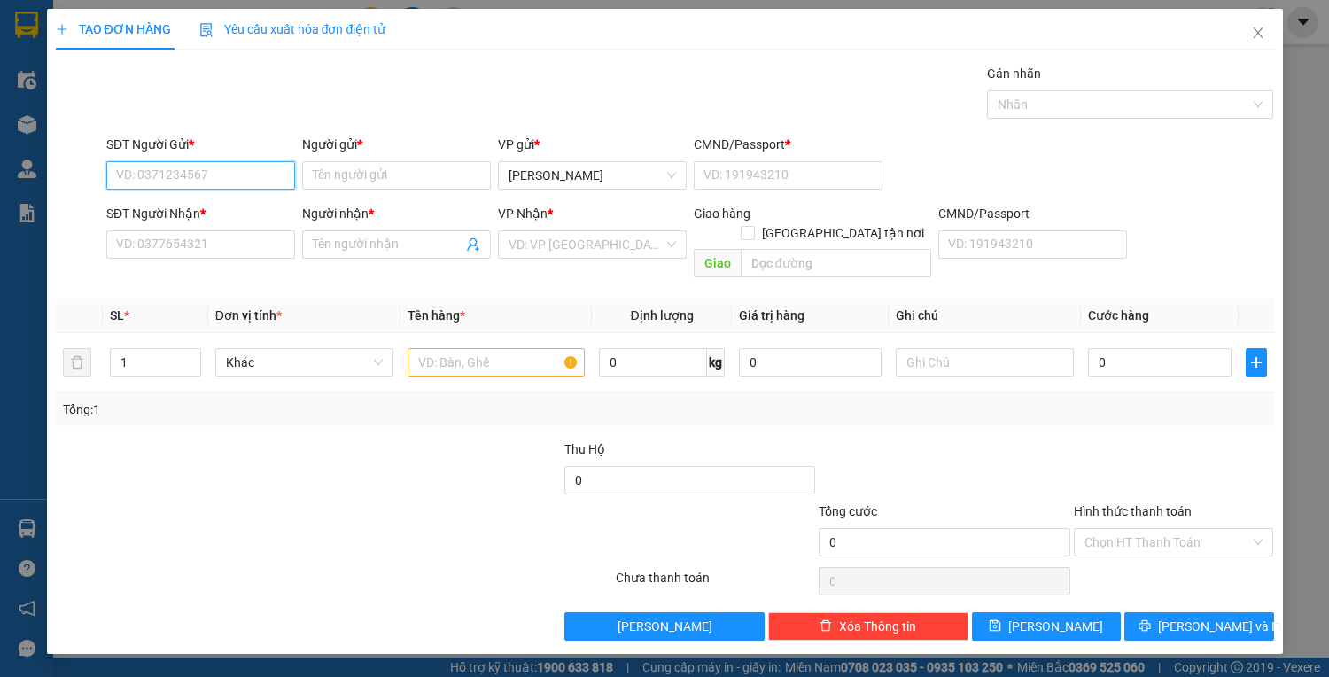
click at [166, 177] on input "SĐT Người Gửi *" at bounding box center [200, 175] width 189 height 28
type input "0796760310"
click at [354, 177] on input "Người gửi *" at bounding box center [396, 175] width 189 height 28
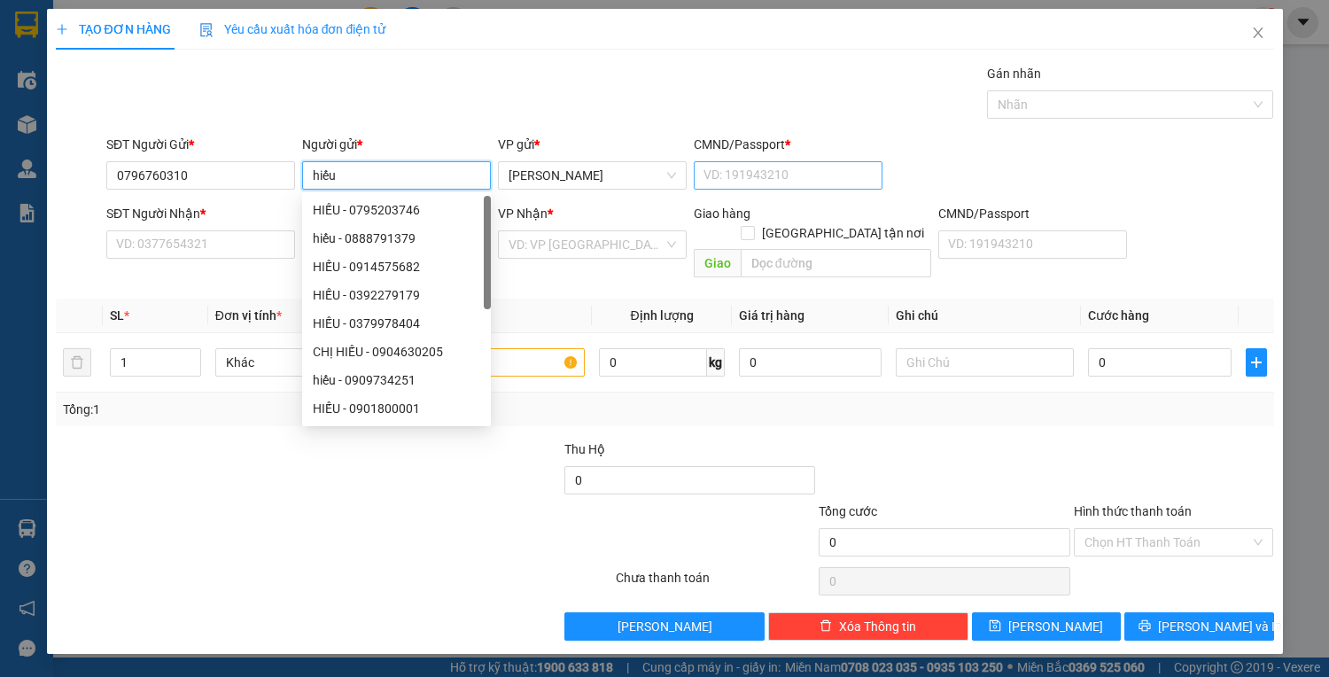
type input "hiếu"
click at [759, 173] on input "CMND/Passport *" at bounding box center [788, 175] width 189 height 28
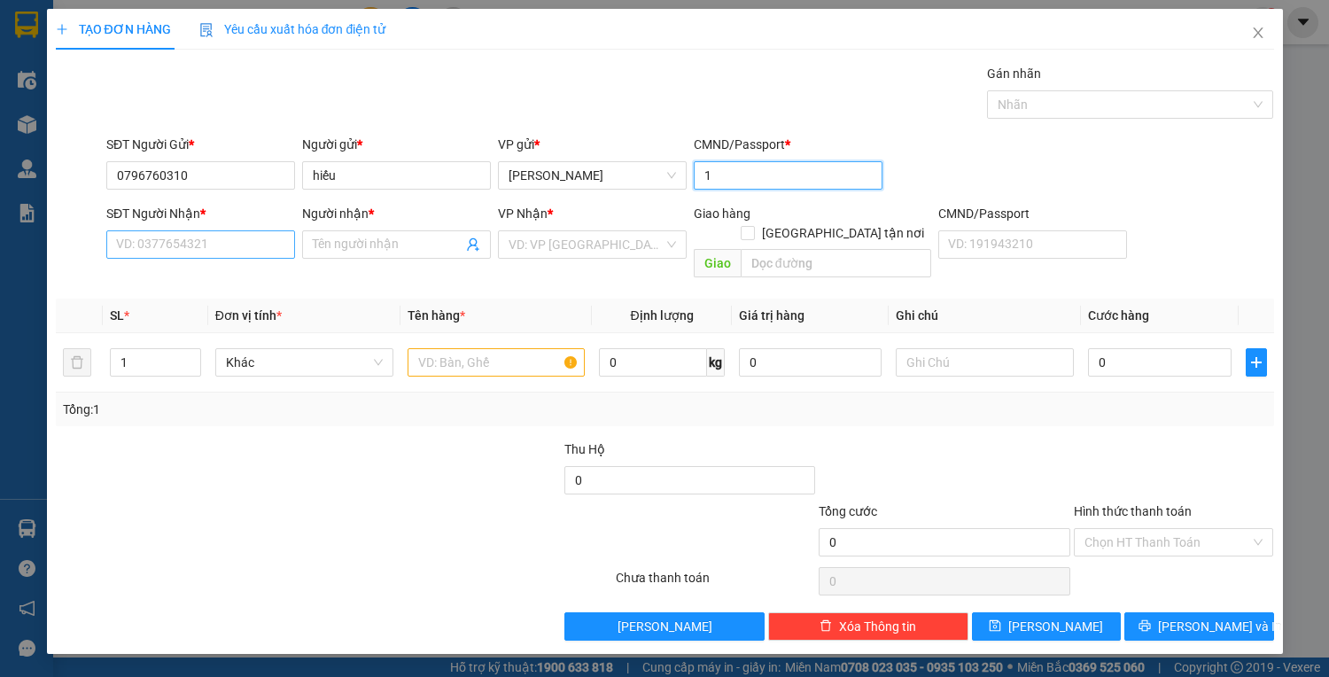
type input "1"
click at [236, 234] on input "SĐT Người Nhận *" at bounding box center [200, 244] width 189 height 28
type input "0908462308"
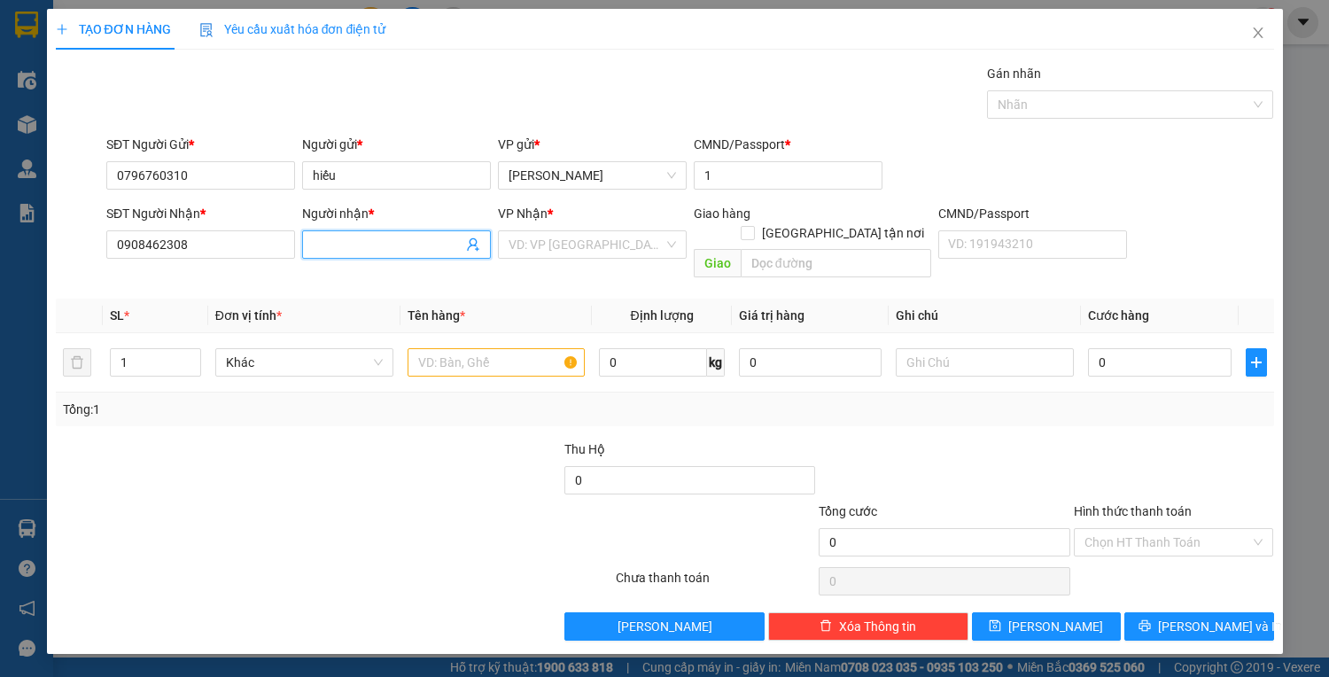
click at [392, 240] on input "Người nhận *" at bounding box center [388, 244] width 150 height 19
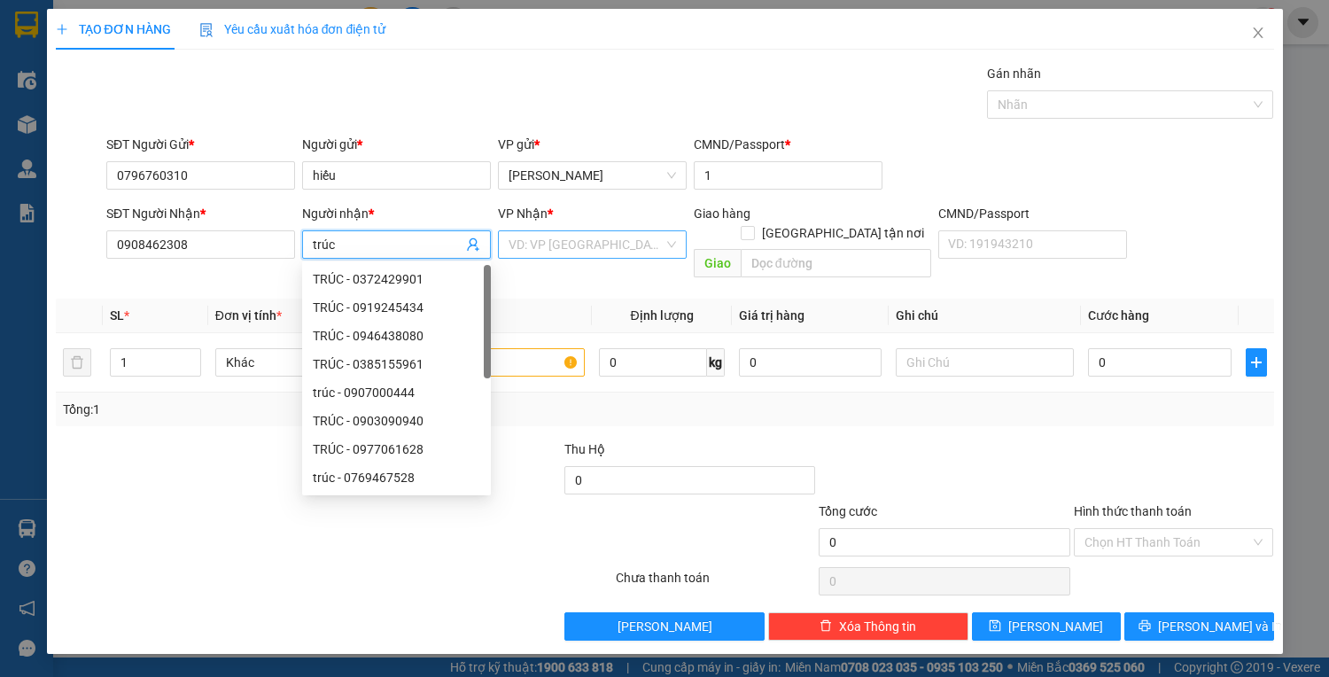
type input "trúc"
click at [581, 231] on input "search" at bounding box center [585, 244] width 155 height 27
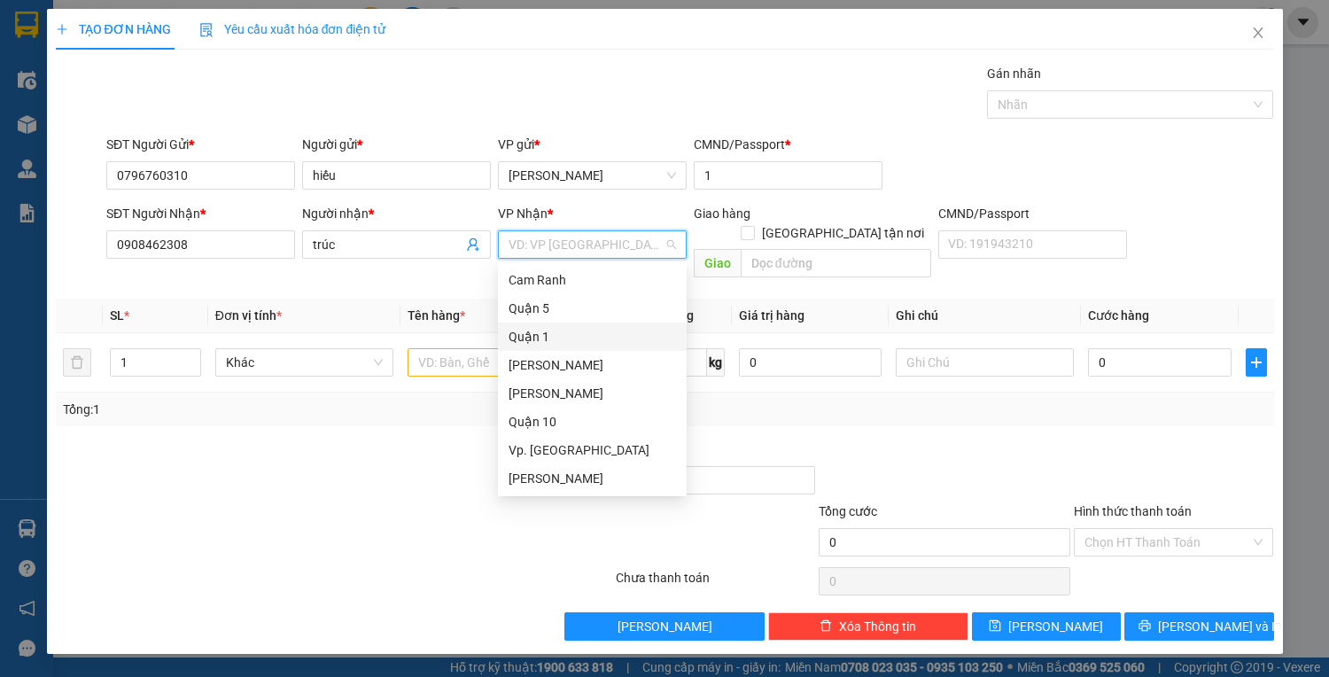
click at [549, 337] on div "Quận 1" at bounding box center [591, 336] width 167 height 19
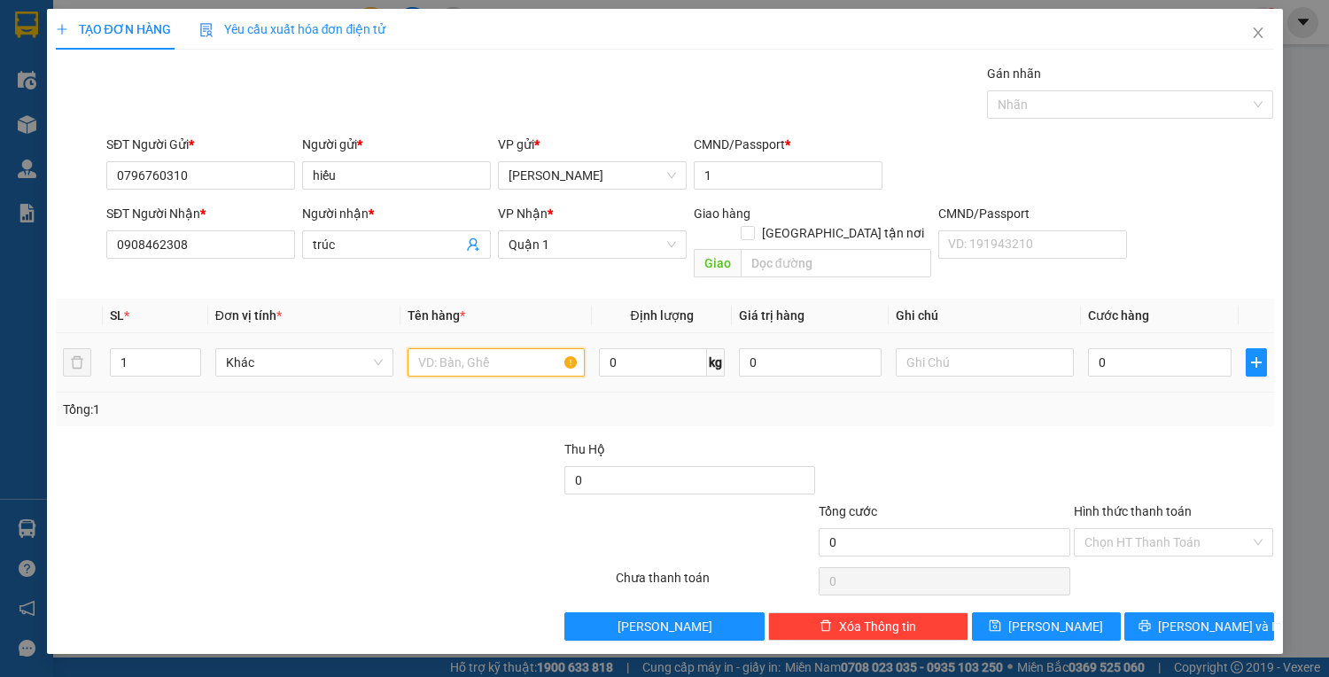
click at [485, 348] on input "text" at bounding box center [496, 362] width 178 height 28
click at [423, 348] on input "1t vàng+gtn" at bounding box center [496, 362] width 178 height 28
type input "2t vàng+gtn"
click at [1155, 345] on div "0" at bounding box center [1159, 362] width 143 height 35
click at [1148, 348] on input "0" at bounding box center [1159, 362] width 143 height 28
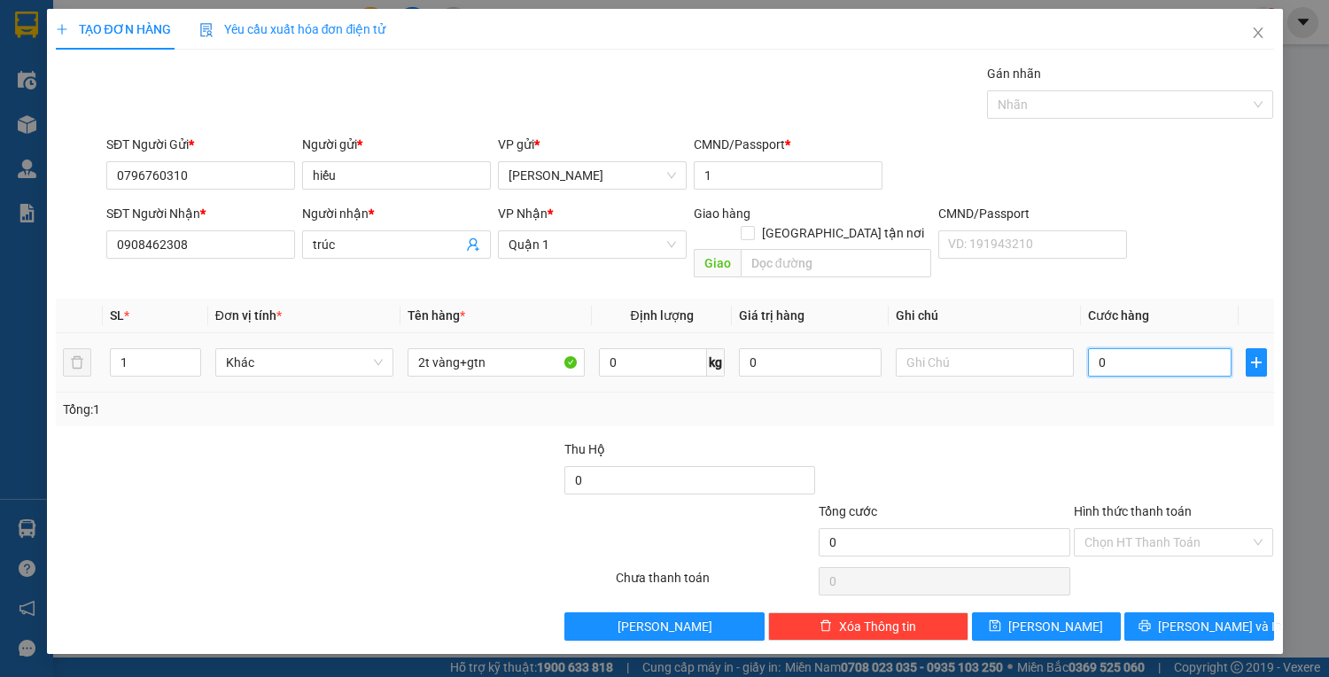
type input "1"
type input "10"
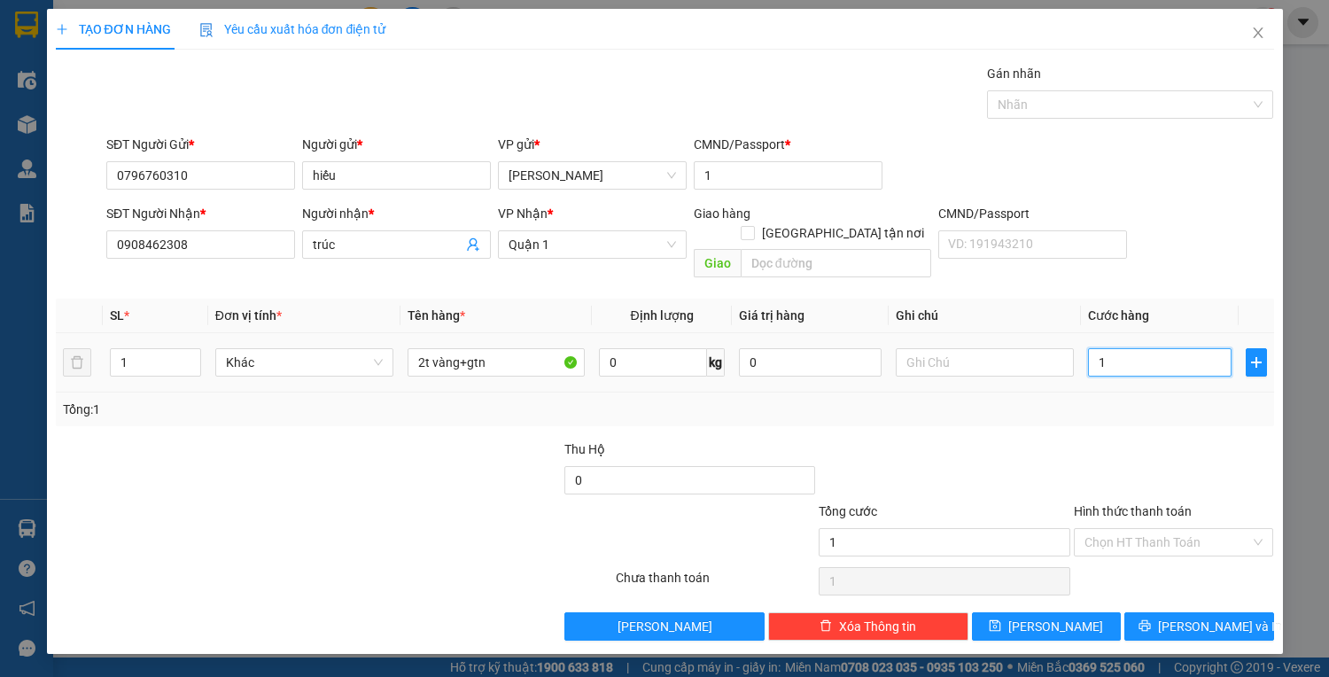
type input "10"
type input "100"
type input "100.000"
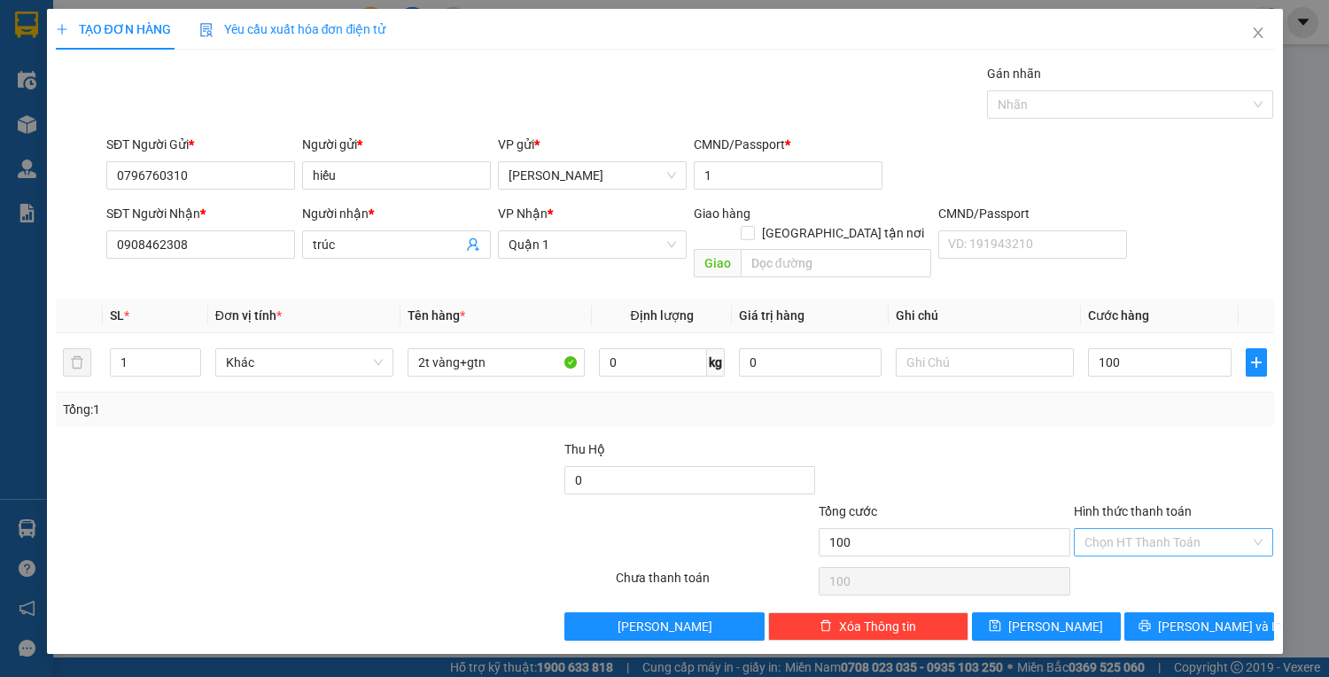
type input "100.000"
click at [1197, 529] on input "Hình thức thanh toán" at bounding box center [1167, 542] width 167 height 27
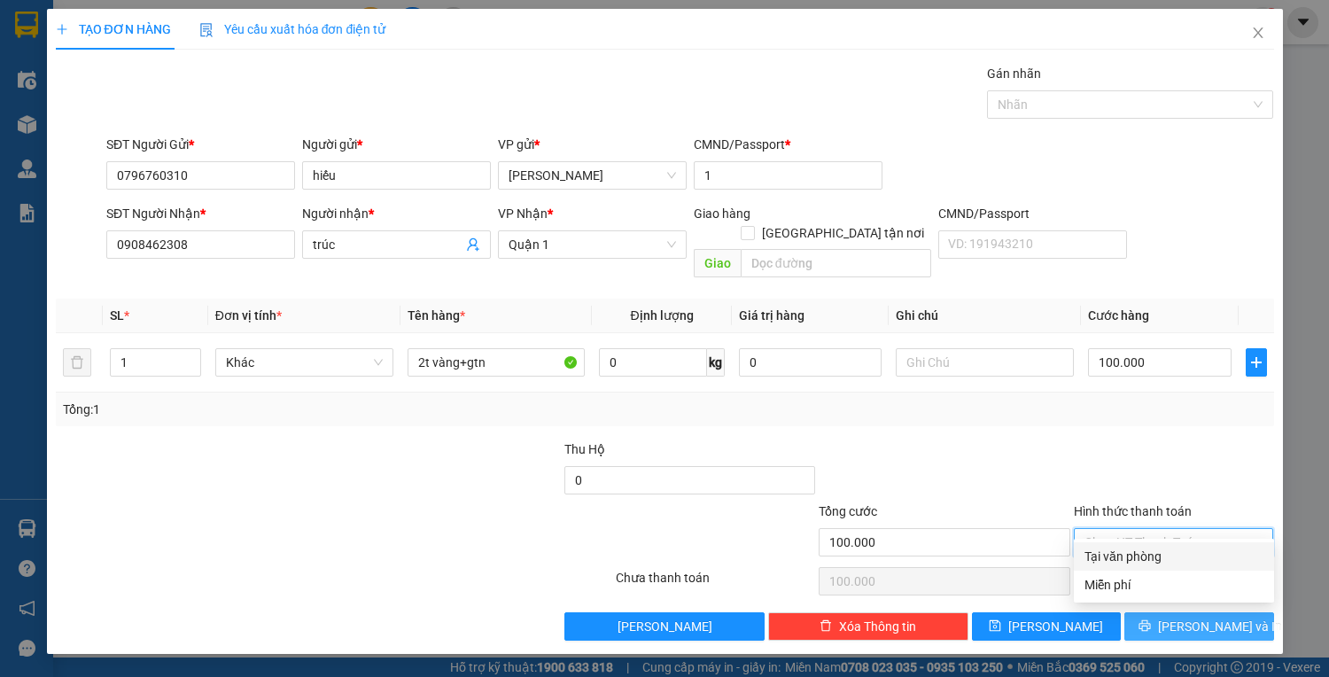
drag, startPoint x: 1193, startPoint y: 551, endPoint x: 1189, endPoint y: 602, distance: 51.6
click at [1192, 559] on div "Tại văn phòng" at bounding box center [1173, 555] width 179 height 19
type input "0"
click at [1192, 616] on span "Lưu và In" at bounding box center [1220, 625] width 124 height 19
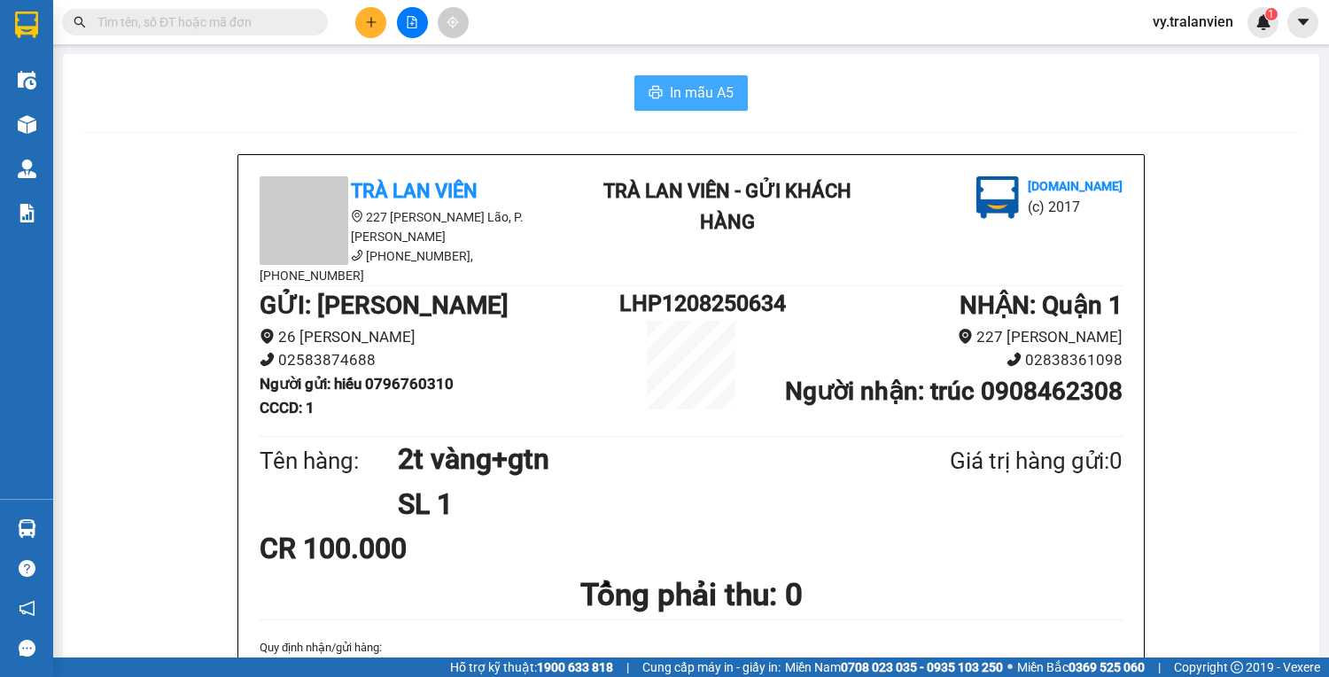
click at [678, 101] on span "In mẫu A5" at bounding box center [702, 92] width 64 height 22
click at [373, 16] on icon "plus" at bounding box center [371, 22] width 12 height 12
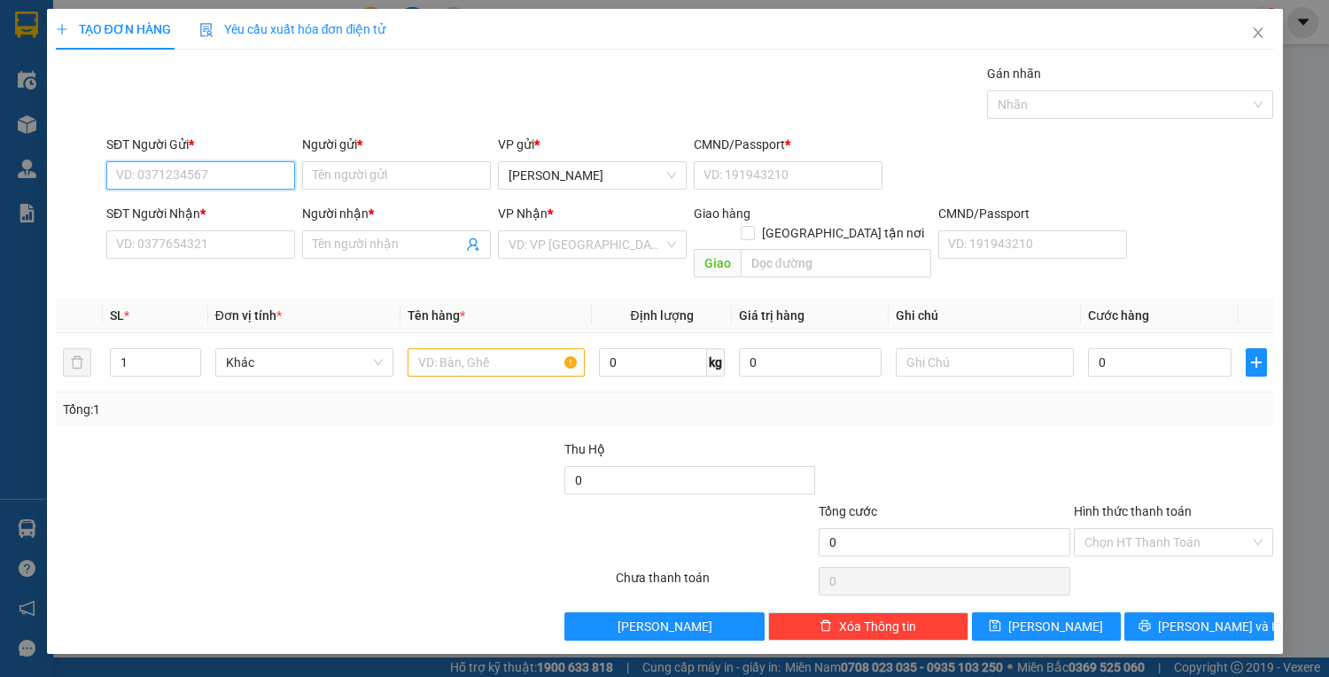
click at [226, 167] on input "SĐT Người Gửi *" at bounding box center [200, 175] width 189 height 28
click at [232, 238] on div "0905380335 - thái" at bounding box center [200, 238] width 167 height 19
type input "0905380335"
type input "thái"
type input "1"
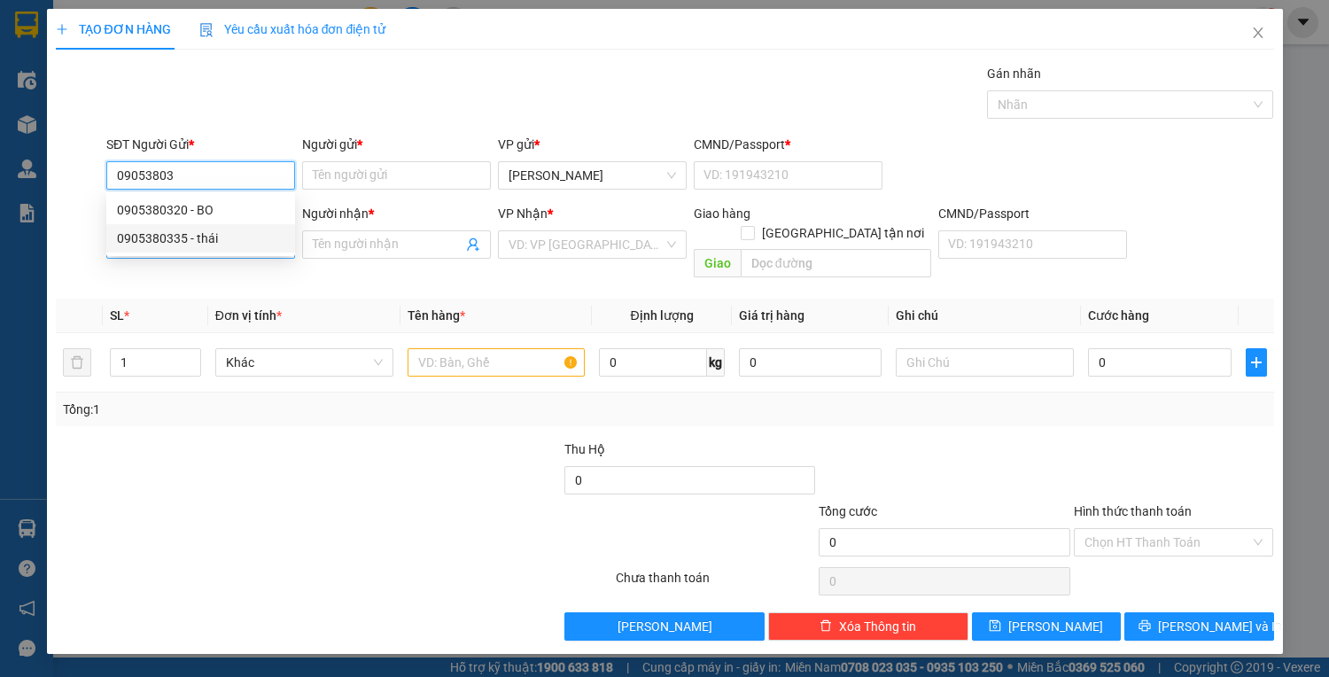
type input "0903600520"
type input "THI"
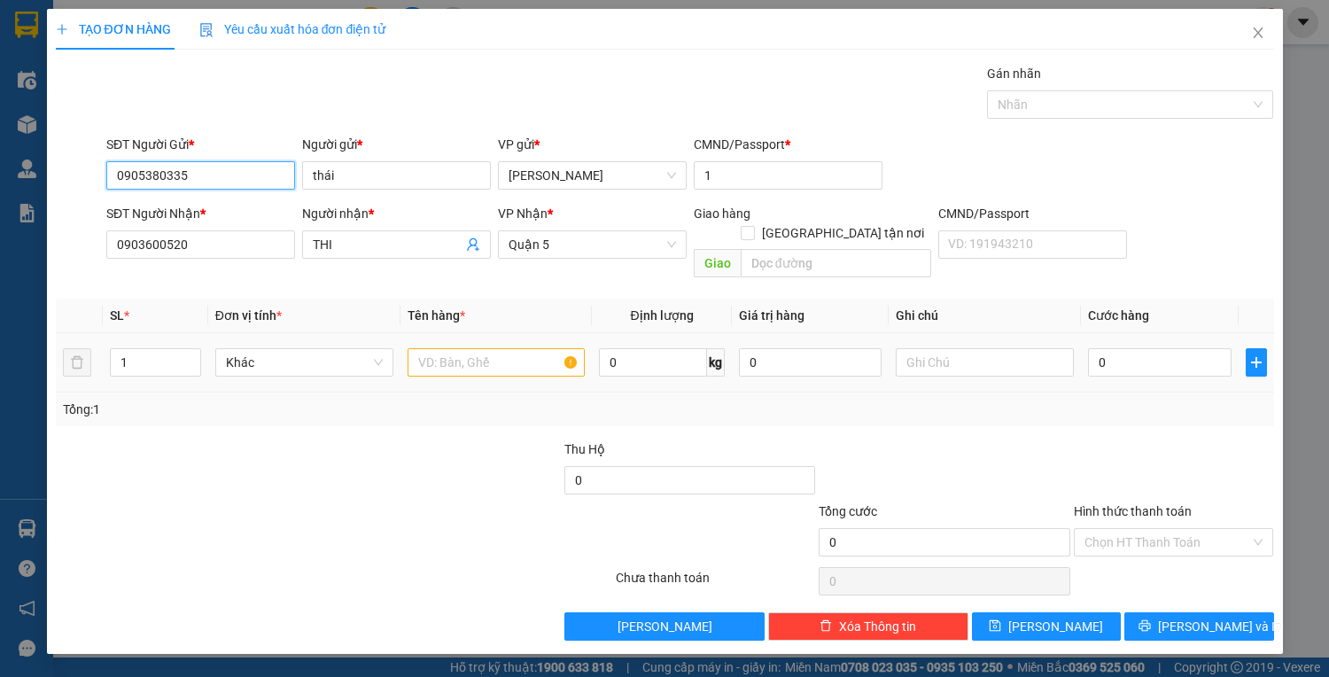
type input "0905380335"
click at [434, 348] on input "text" at bounding box center [496, 362] width 178 height 28
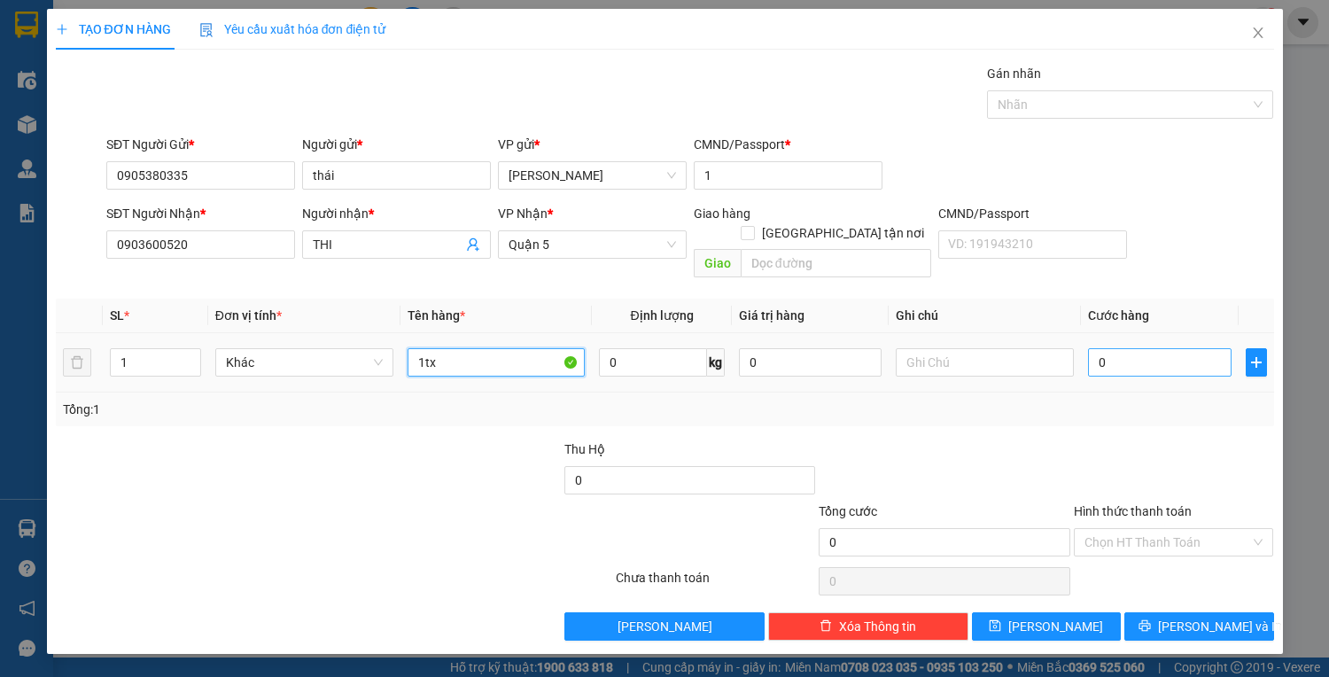
type input "1tx"
click at [1112, 348] on input "0" at bounding box center [1159, 362] width 143 height 28
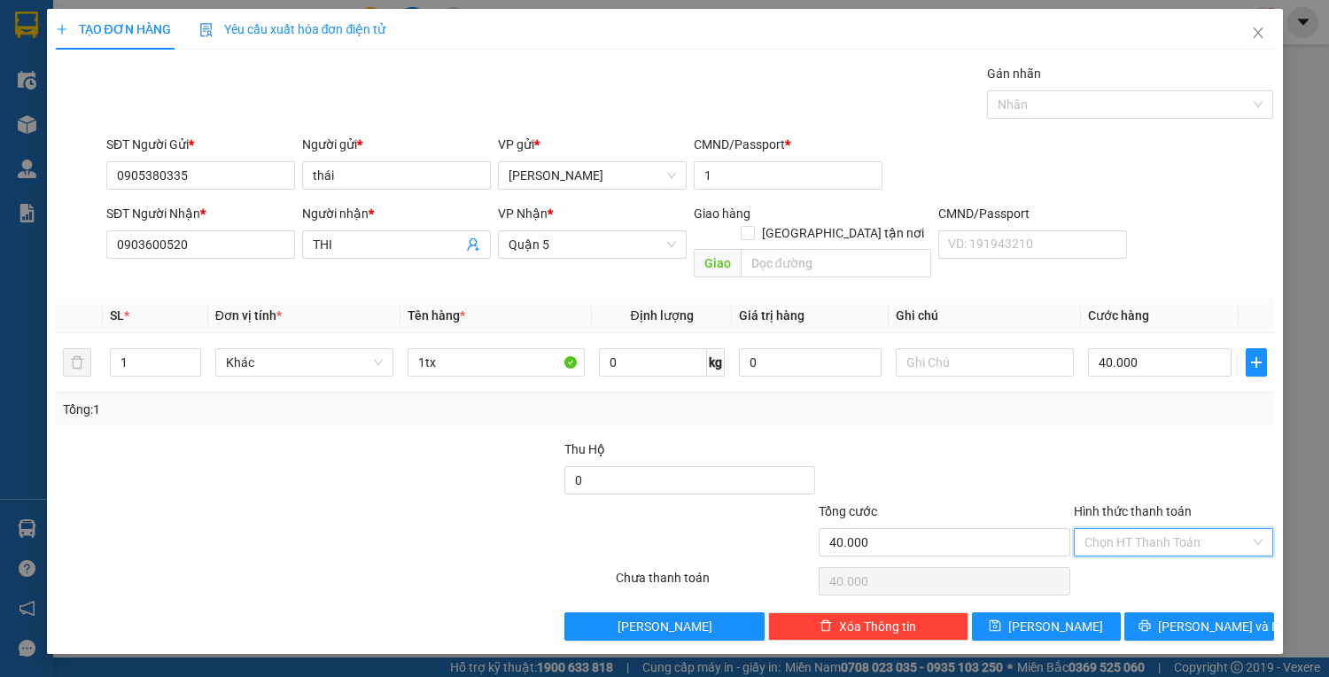
click at [1157, 529] on input "Hình thức thanh toán" at bounding box center [1167, 542] width 167 height 27
click at [1167, 555] on div "Tại văn phòng" at bounding box center [1173, 555] width 179 height 19
click at [1197, 612] on button "Lưu và In" at bounding box center [1198, 626] width 149 height 28
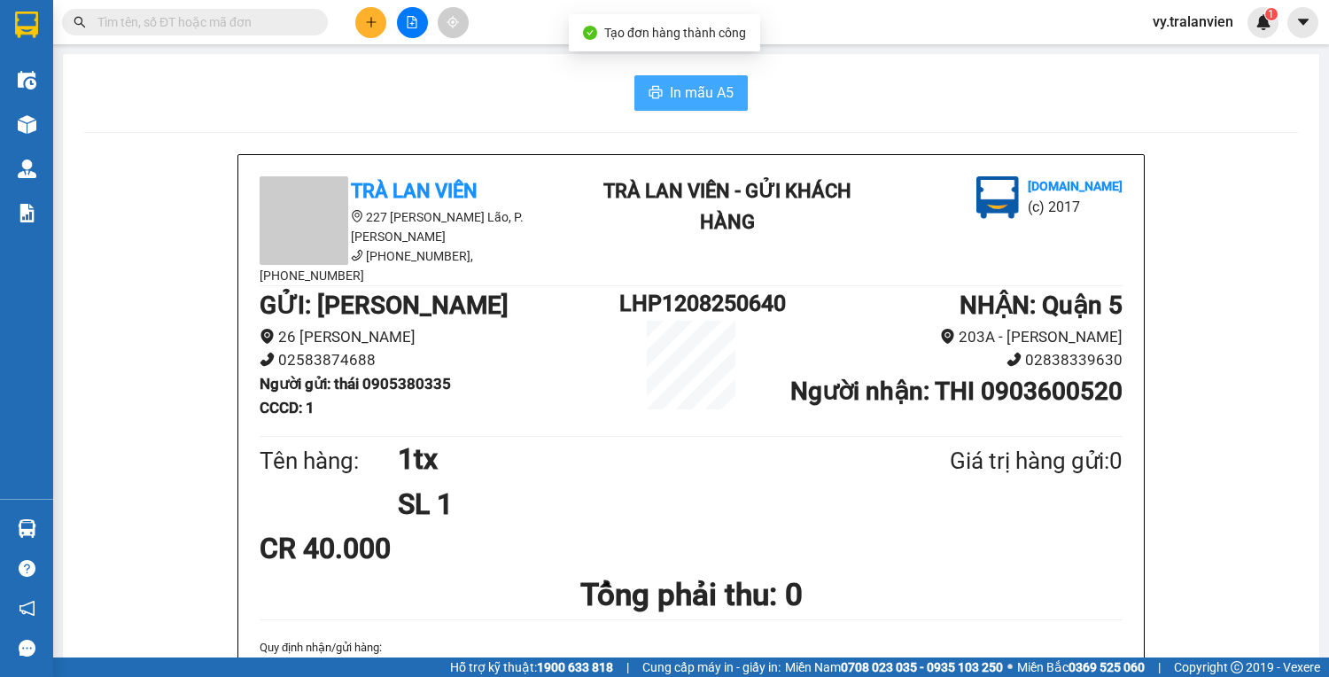
click at [678, 81] on span "In mẫu A5" at bounding box center [702, 92] width 64 height 22
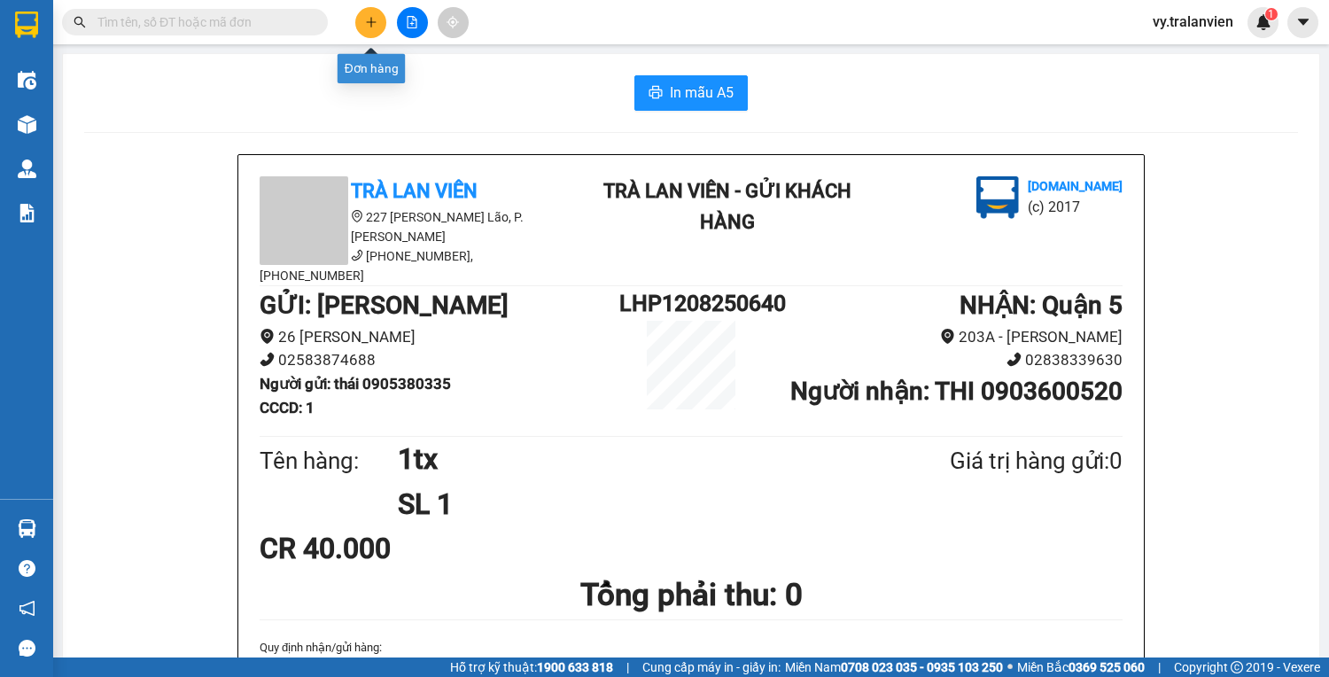
click at [376, 15] on button at bounding box center [370, 22] width 31 height 31
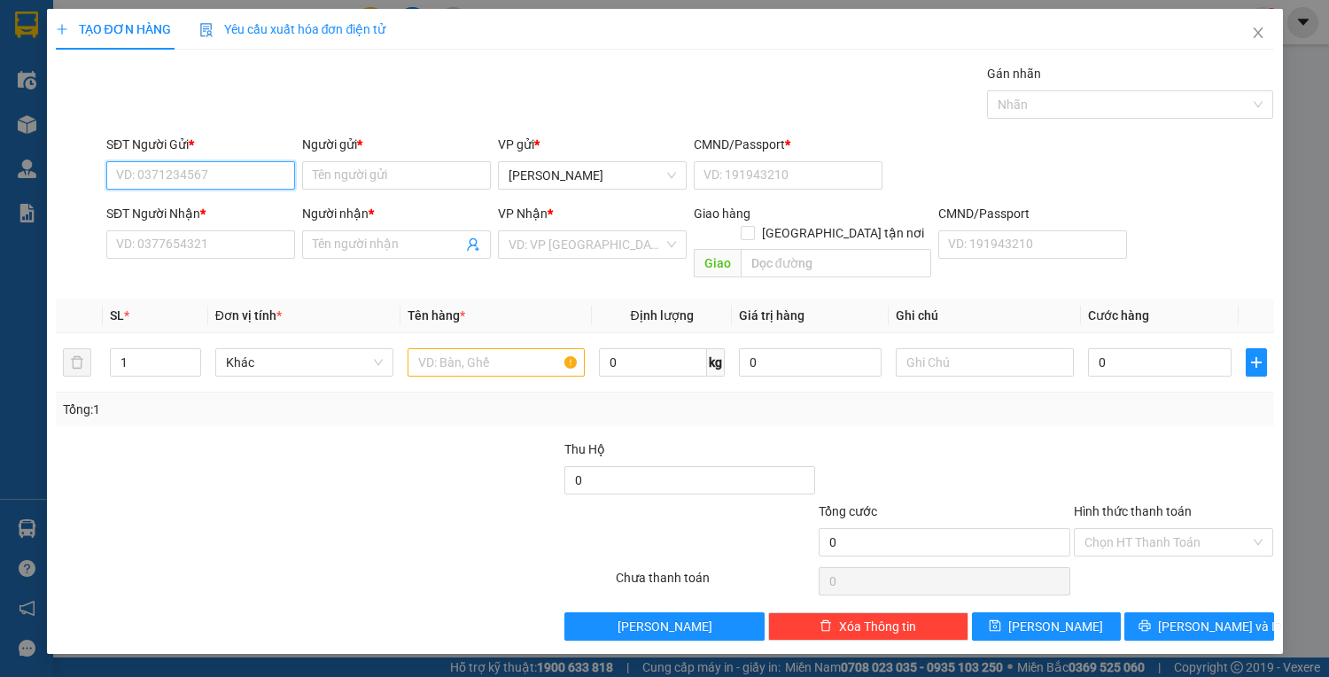
click at [195, 181] on input "SĐT Người Gửi *" at bounding box center [200, 175] width 189 height 28
click at [195, 174] on input "SĐT Người Gửi *" at bounding box center [200, 175] width 189 height 28
click at [351, 165] on input "Người gửi *" at bounding box center [396, 175] width 189 height 28
drag, startPoint x: 113, startPoint y: 174, endPoint x: 222, endPoint y: 175, distance: 109.0
click at [222, 175] on input "0902789029" at bounding box center [200, 175] width 189 height 28
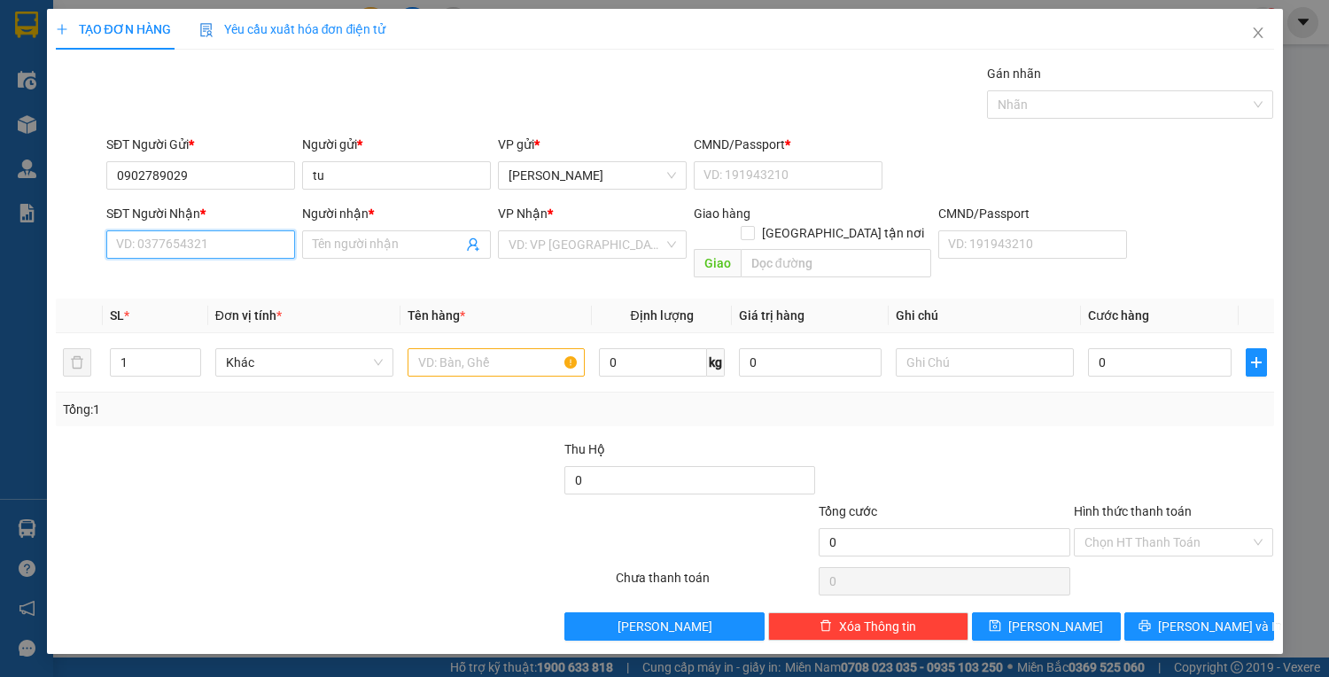
paste input "0902789029"
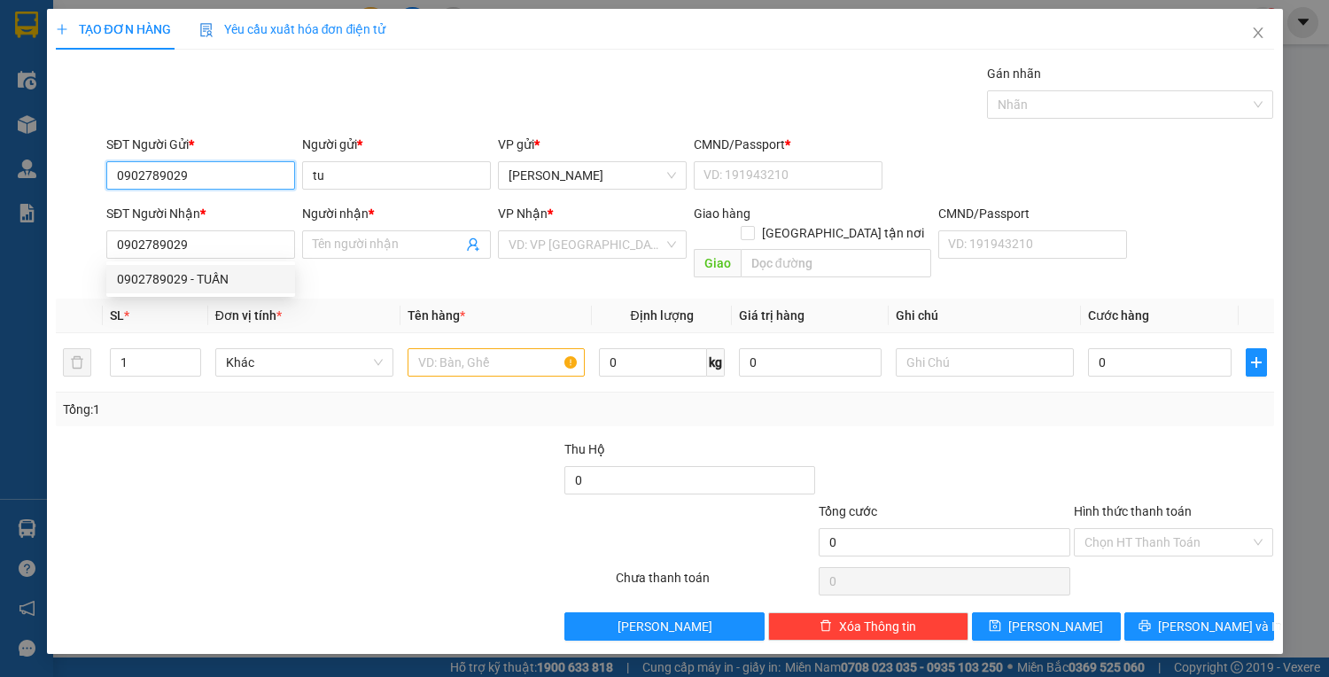
click at [242, 169] on input "0902789029" at bounding box center [200, 175] width 189 height 28
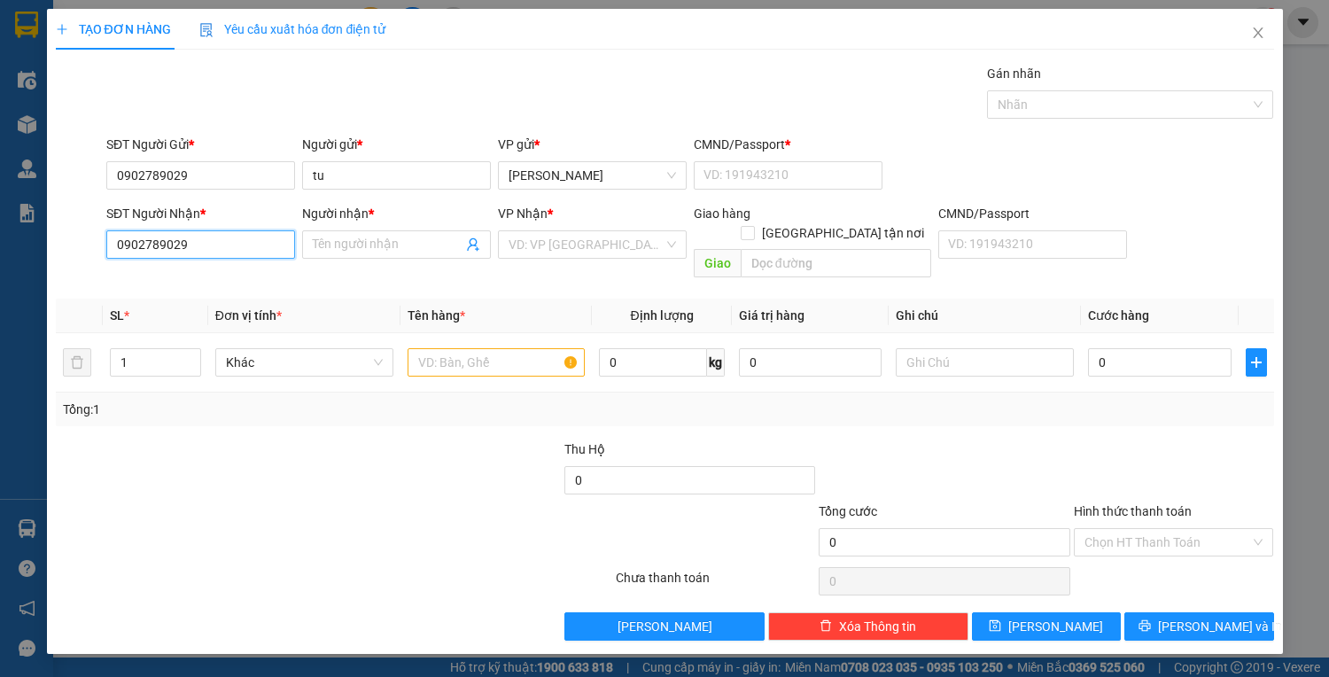
click at [227, 253] on input "0902789029" at bounding box center [200, 244] width 189 height 28
click at [231, 280] on div "0902789029 - TUẤN" at bounding box center [200, 278] width 167 height 19
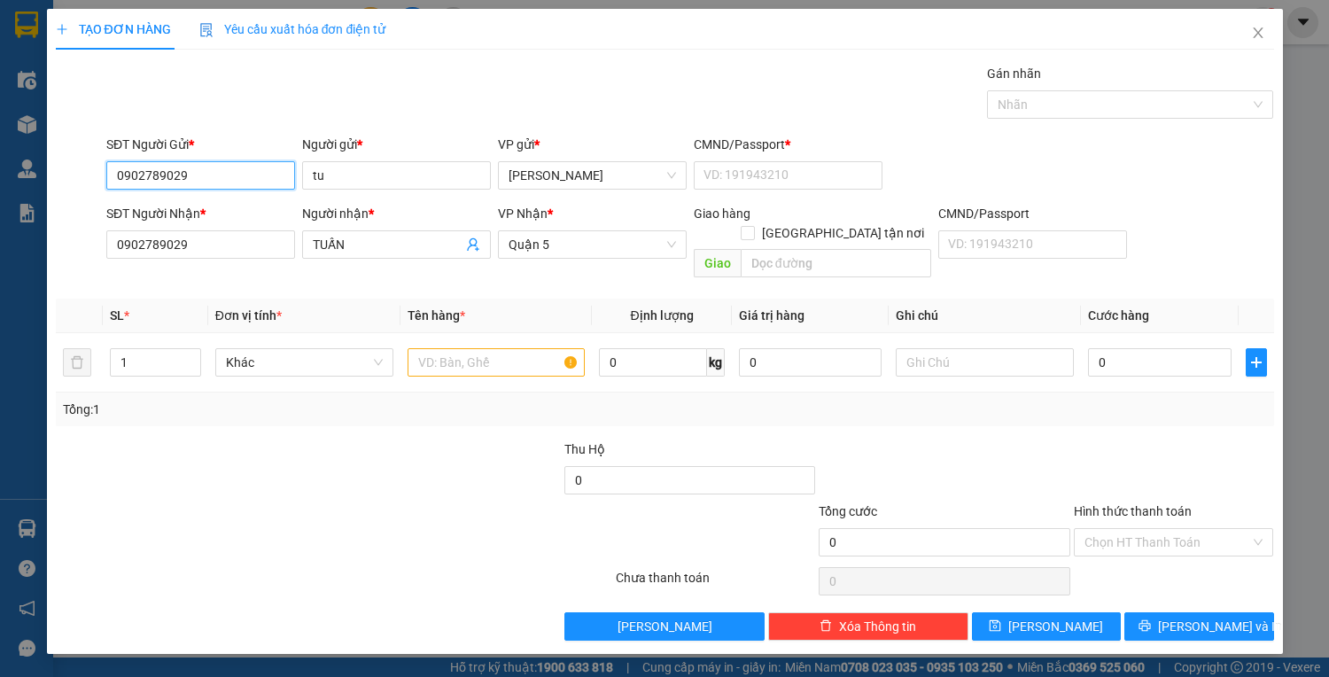
click at [225, 174] on input "0902789029" at bounding box center [200, 175] width 189 height 28
click at [361, 163] on input "tu" at bounding box center [396, 175] width 189 height 28
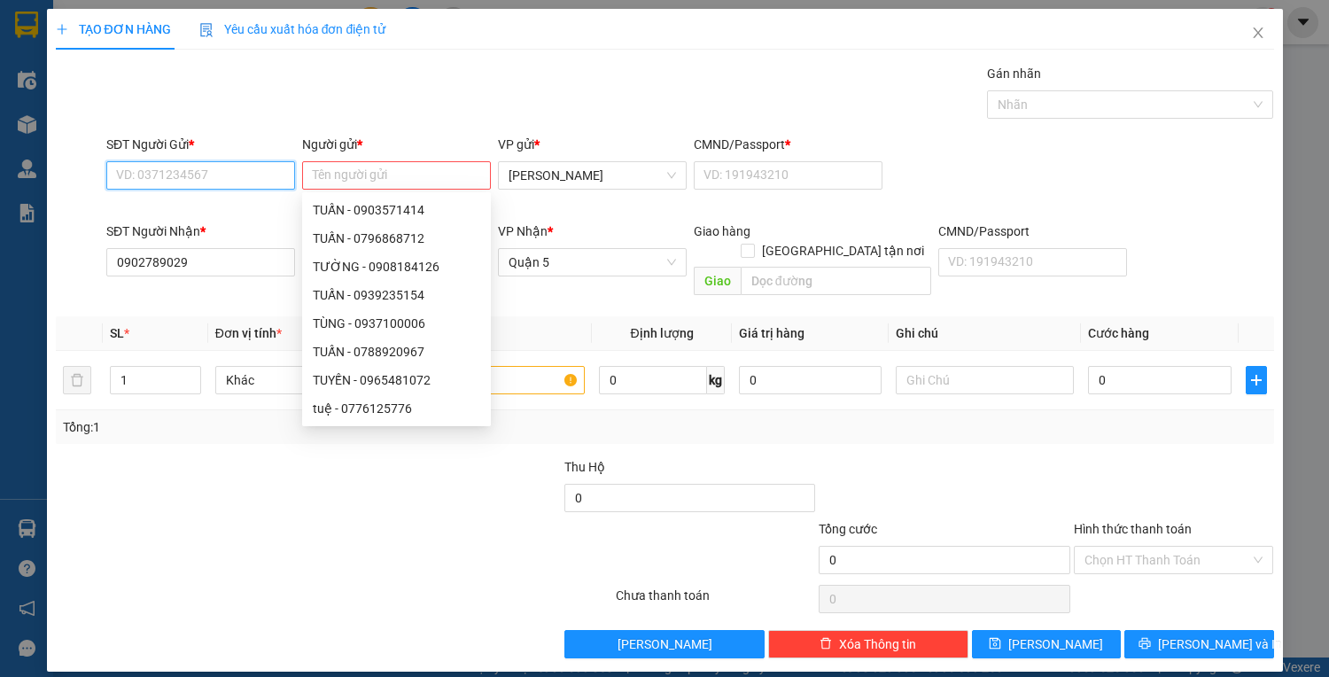
click at [177, 168] on input "SĐT Người Gửi *" at bounding box center [200, 175] width 189 height 28
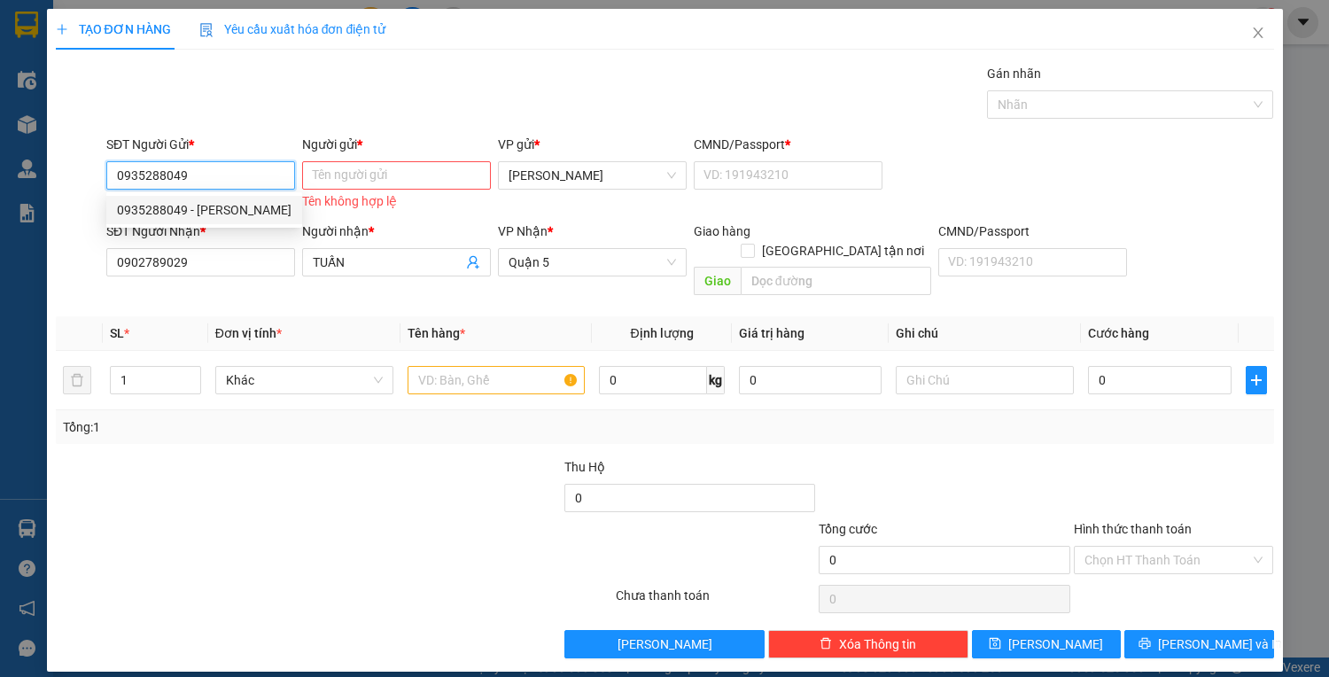
click at [243, 205] on div "0935288049 - BẢO TRÂN" at bounding box center [204, 209] width 174 height 19
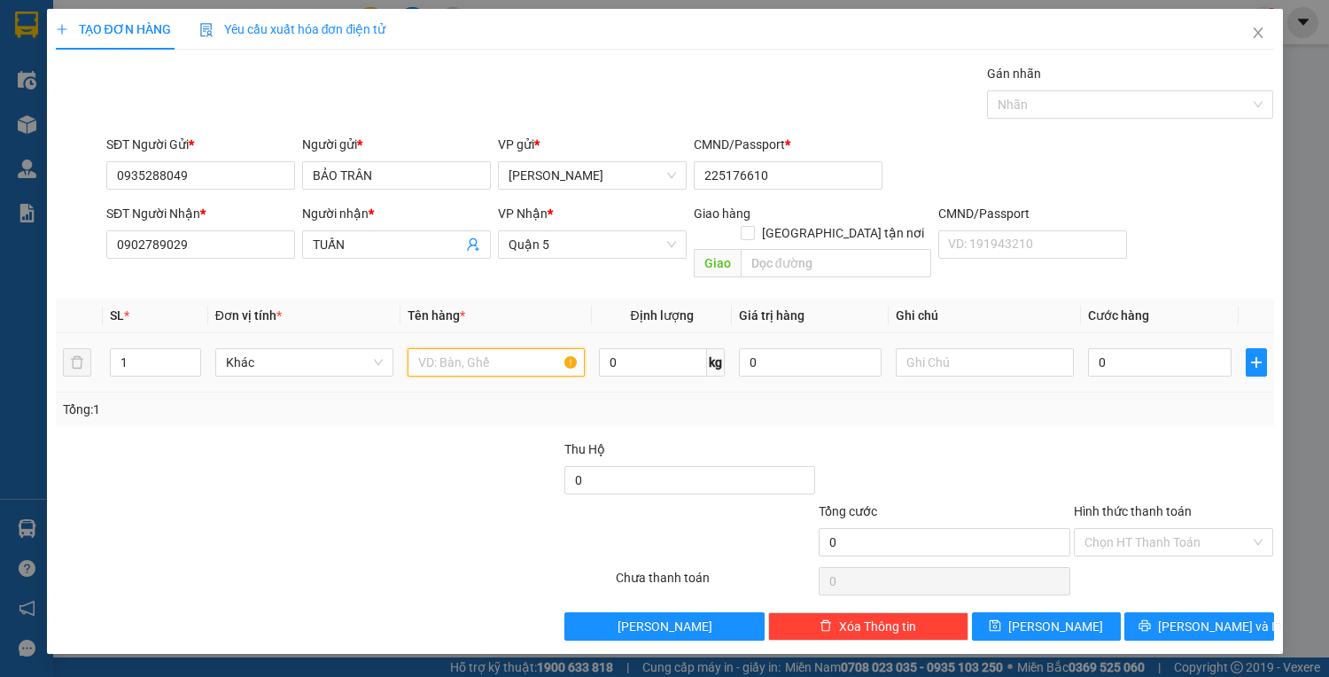
click at [477, 348] on input "text" at bounding box center [496, 362] width 178 height 28
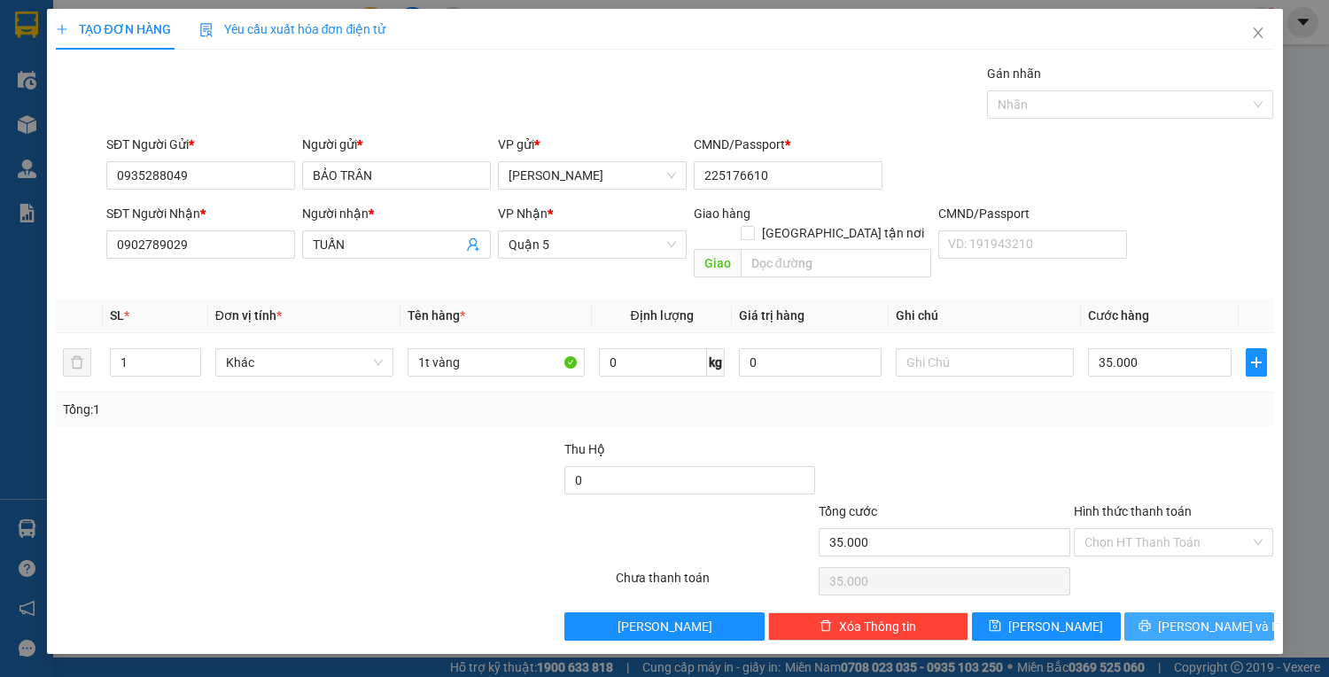
click at [1168, 612] on button "Lưu và In" at bounding box center [1198, 626] width 149 height 28
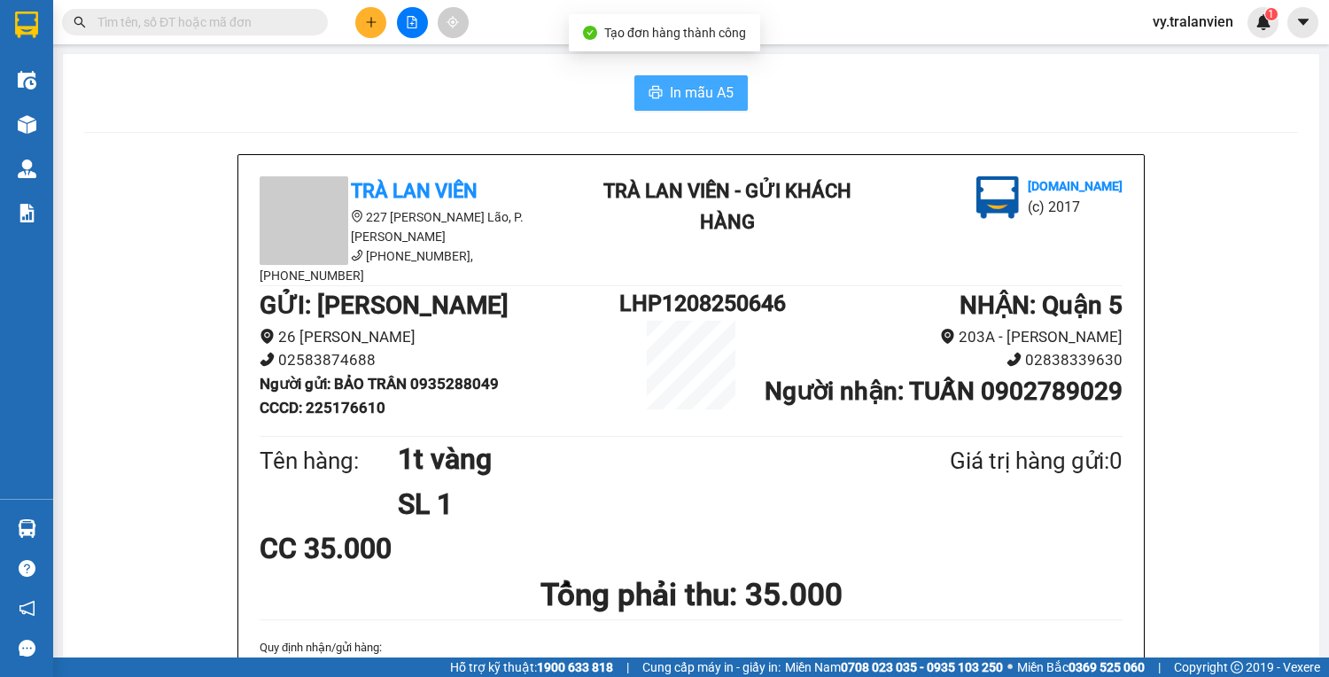
click at [705, 98] on span "In mẫu A5" at bounding box center [702, 92] width 64 height 22
click at [924, 99] on div "In mẫu A5" at bounding box center [690, 92] width 1213 height 35
click at [937, 109] on div "In mẫu A5" at bounding box center [690, 92] width 1213 height 35
click at [927, 96] on div "In mẫu A5" at bounding box center [690, 92] width 1213 height 35
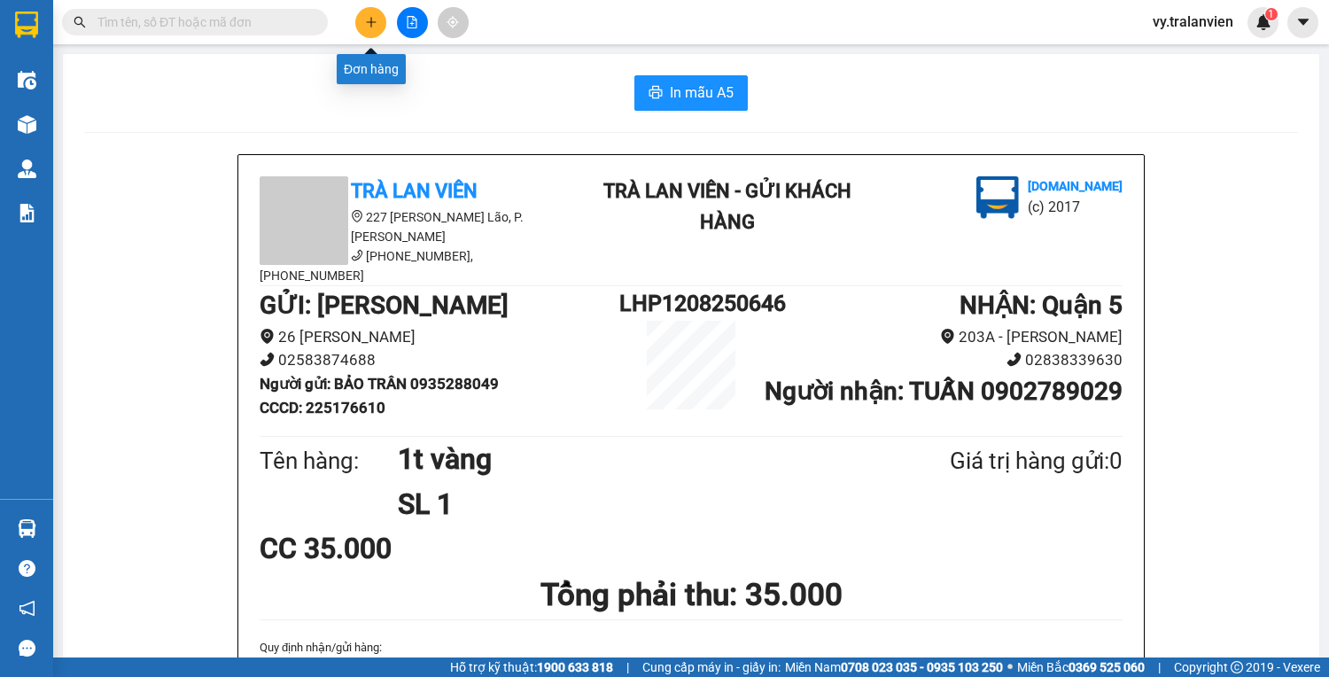
click at [371, 14] on button at bounding box center [370, 22] width 31 height 31
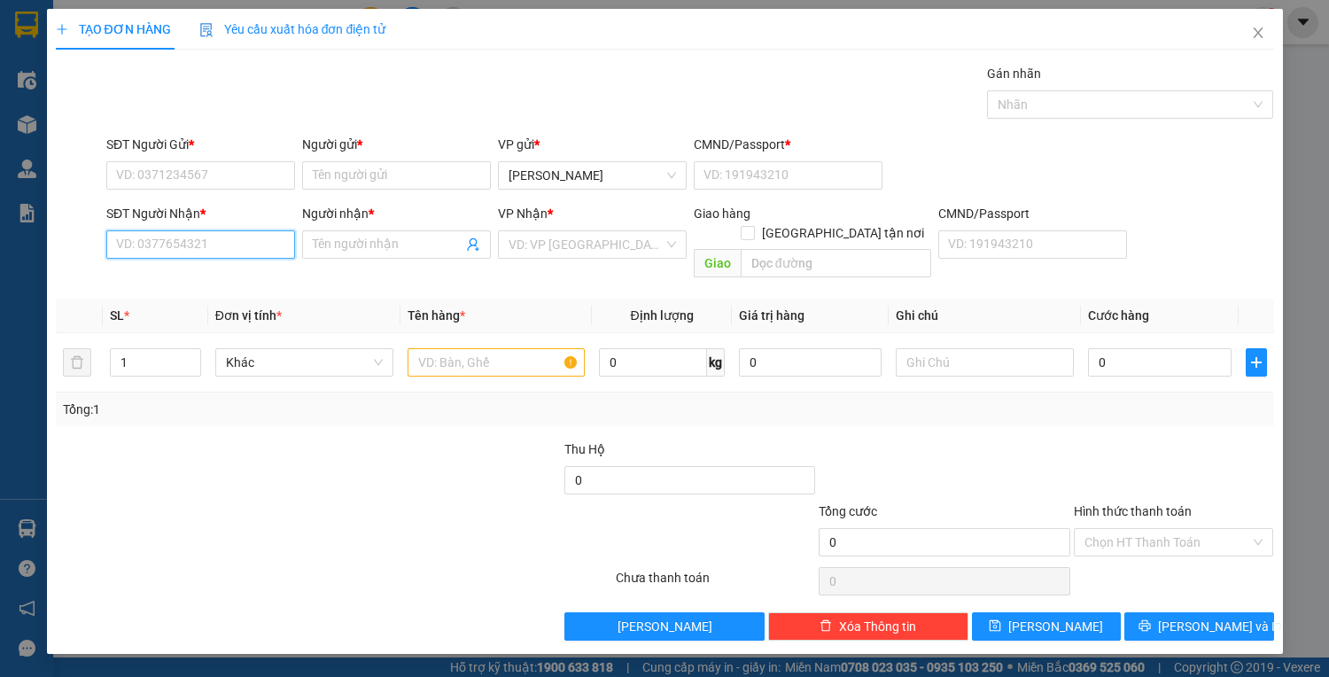
drag, startPoint x: 162, startPoint y: 247, endPoint x: 1306, endPoint y: 55, distance: 1160.4
click at [446, 195] on form "SĐT Người Gửi * VD: 0371234567 Người gửi * Tên người gửi VP gửi * Lê Hồng Phong…" at bounding box center [665, 210] width 1218 height 151
click at [170, 234] on input "09120873373" at bounding box center [200, 244] width 189 height 28
drag, startPoint x: 246, startPoint y: 280, endPoint x: 234, endPoint y: 198, distance: 82.4
click at [245, 280] on div "0912087373 - TÂM" at bounding box center [200, 278] width 167 height 19
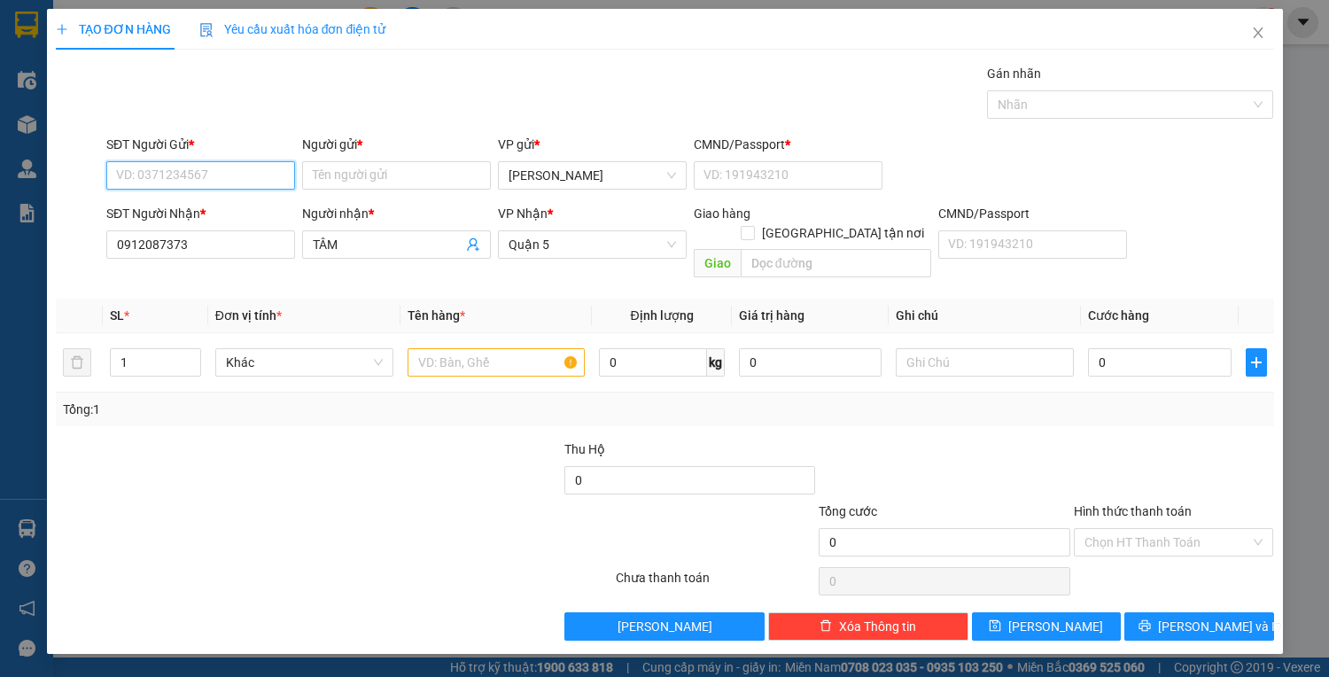
click at [229, 174] on input "SĐT Người Gửi *" at bounding box center [200, 175] width 189 height 28
drag, startPoint x: 366, startPoint y: 170, endPoint x: 353, endPoint y: 176, distance: 13.9
click at [366, 170] on input "Người gửi *" at bounding box center [396, 175] width 189 height 28
click at [256, 477] on form "Thu Hộ 0 Tổng cước 0 Hình thức thanh toán Chọn HT Thanh Toán" at bounding box center [665, 501] width 1218 height 124
click at [487, 348] on input "text" at bounding box center [496, 362] width 178 height 28
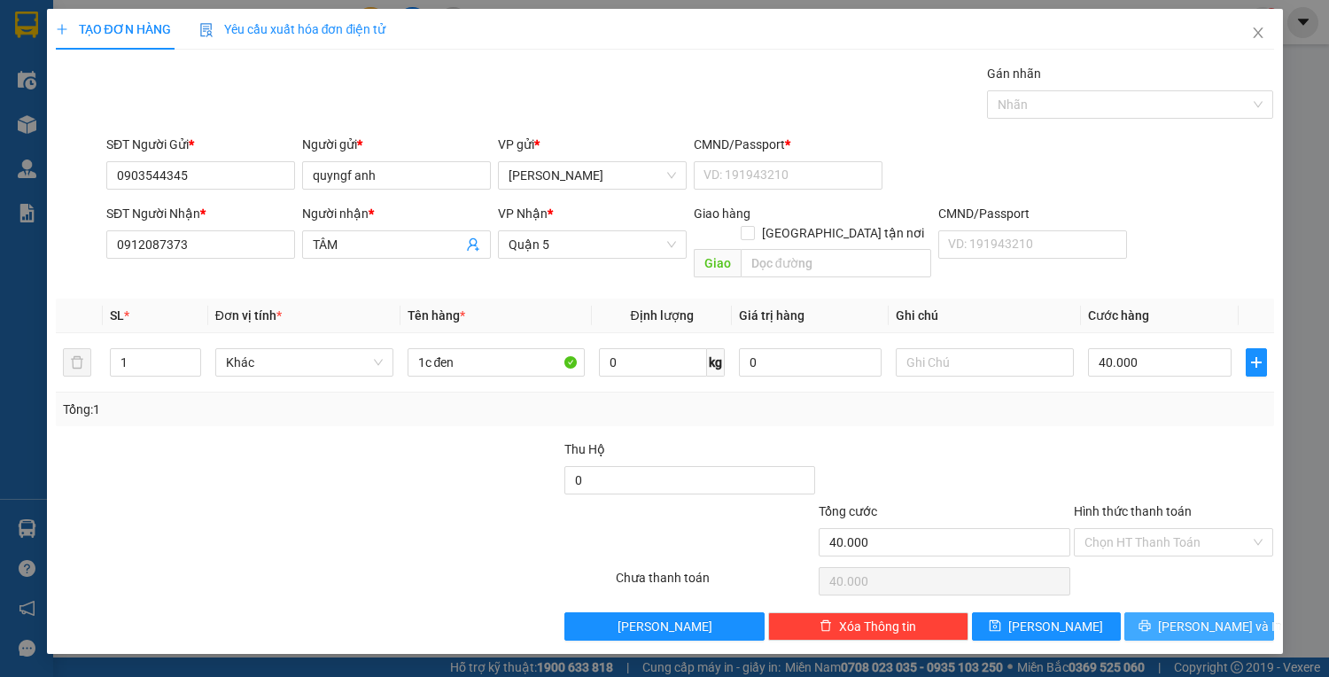
click at [1186, 616] on span "Lưu và In" at bounding box center [1220, 625] width 124 height 19
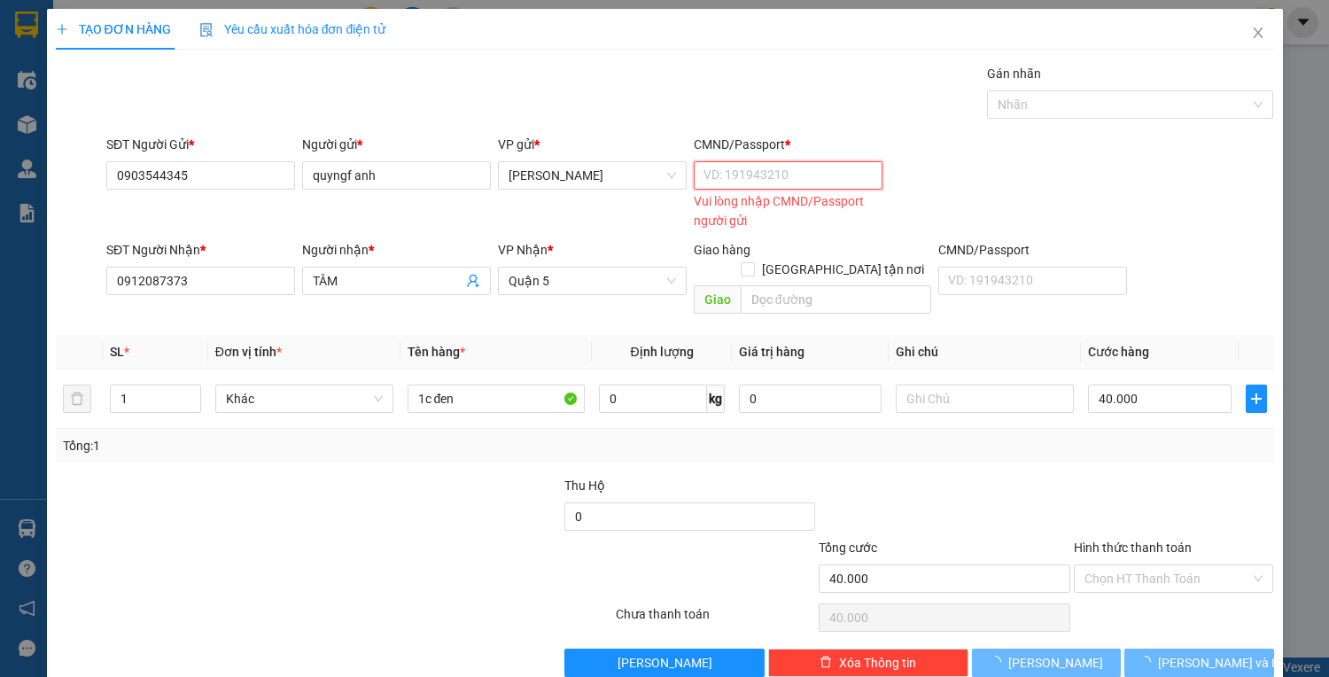
click at [817, 170] on input "CMND/Passport *" at bounding box center [788, 175] width 189 height 28
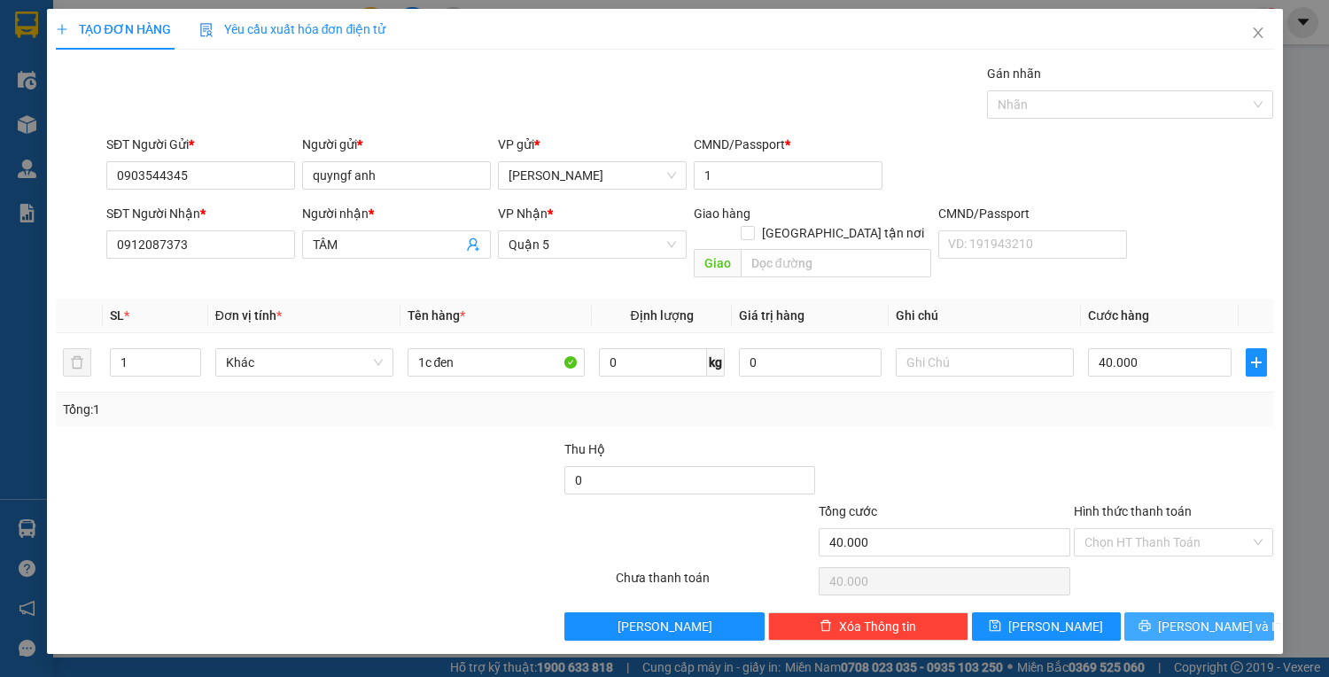
click at [1166, 612] on button "Lưu và In" at bounding box center [1198, 626] width 149 height 28
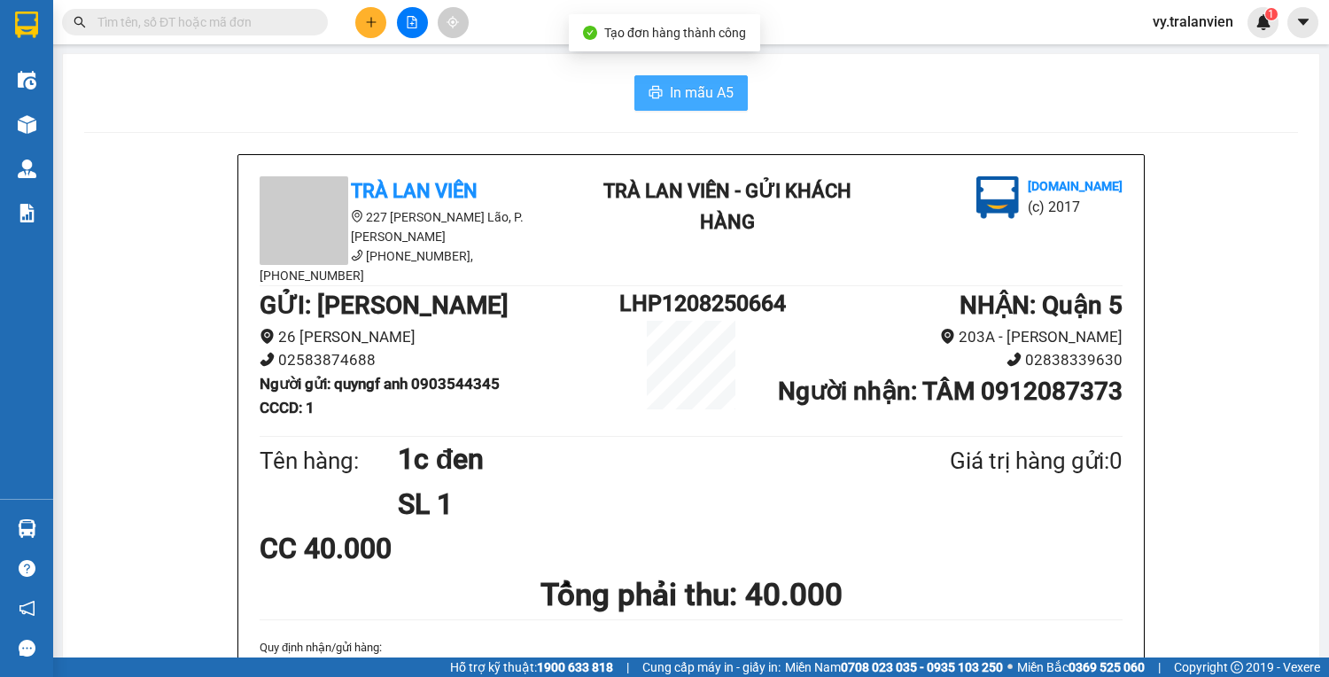
click at [708, 100] on span "In mẫu A5" at bounding box center [702, 92] width 64 height 22
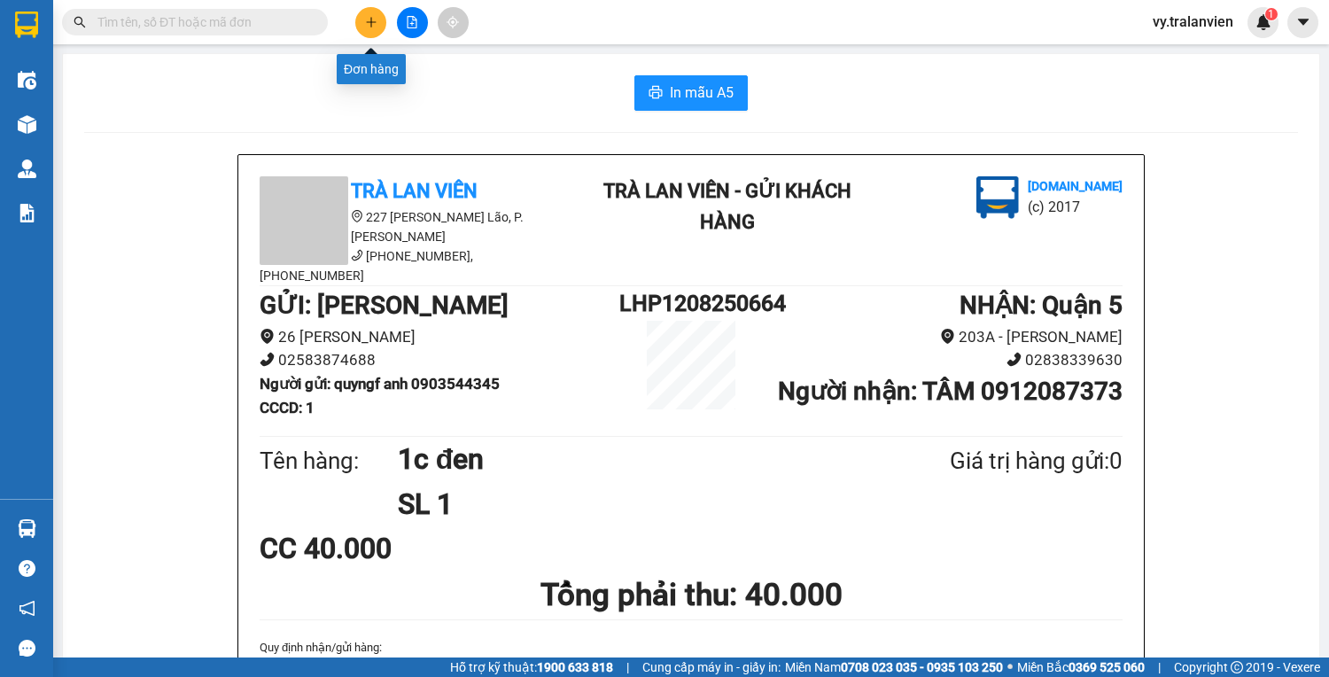
click at [365, 18] on icon "plus" at bounding box center [371, 22] width 12 height 12
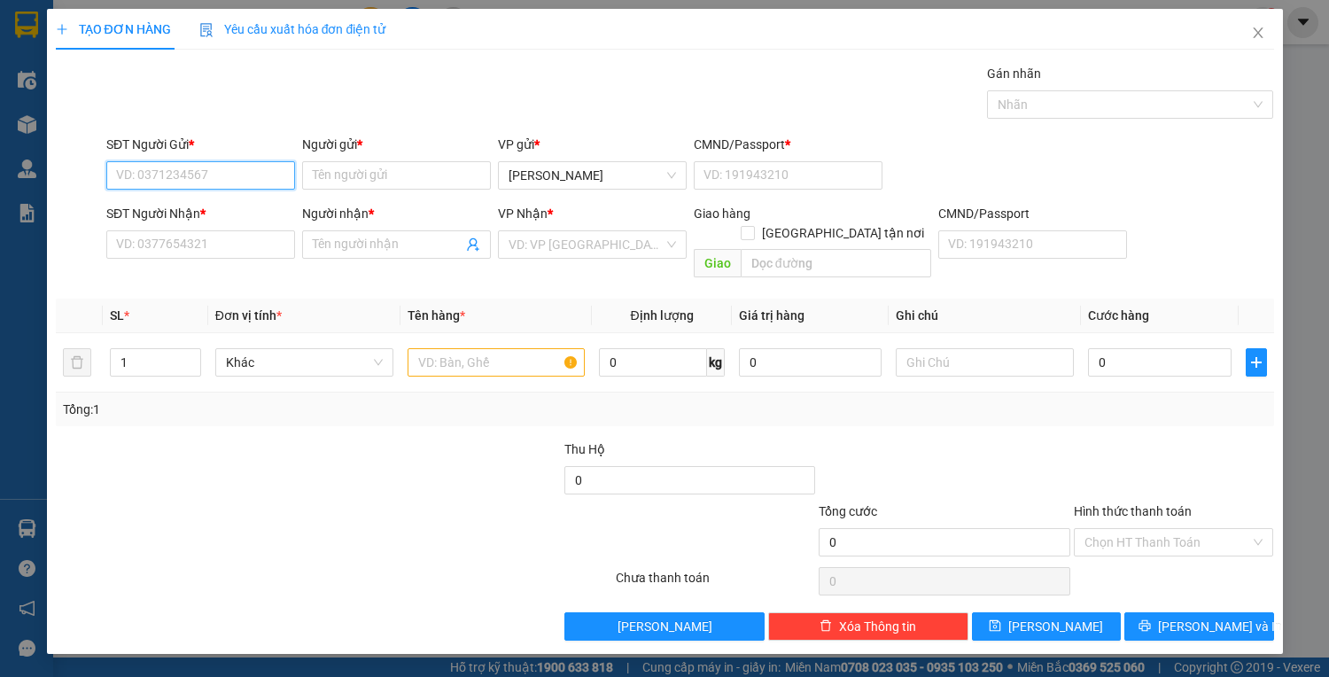
drag, startPoint x: 262, startPoint y: 174, endPoint x: 996, endPoint y: 16, distance: 750.3
click at [683, 79] on div "Transit Pickup Surcharge Ids Transit Deliver Surcharge Ids Transit Deliver Surc…" at bounding box center [665, 352] width 1218 height 577
click at [219, 206] on div "0905544288 - THANH" at bounding box center [200, 209] width 167 height 19
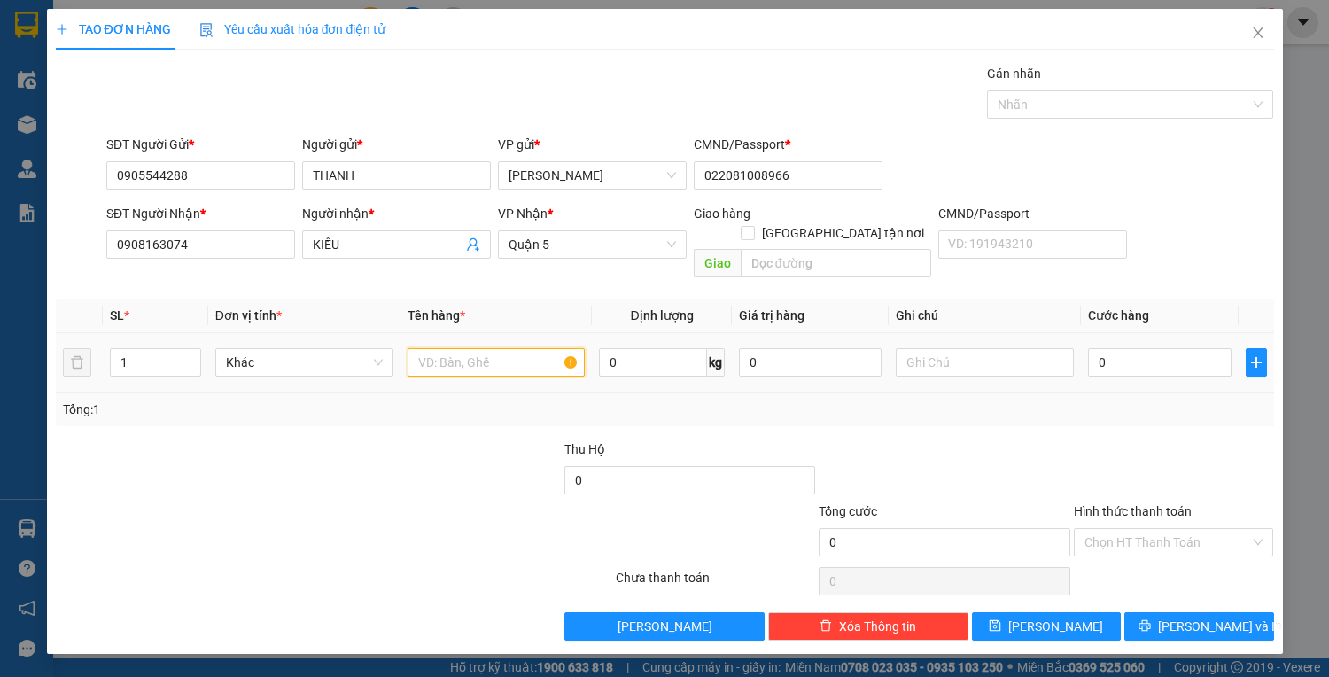
drag, startPoint x: 462, startPoint y: 349, endPoint x: 668, endPoint y: 315, distance: 208.2
click at [469, 348] on input "text" at bounding box center [496, 362] width 178 height 28
click at [1139, 348] on input "0" at bounding box center [1159, 362] width 143 height 28
click at [1175, 529] on input "Hình thức thanh toán" at bounding box center [1167, 542] width 167 height 27
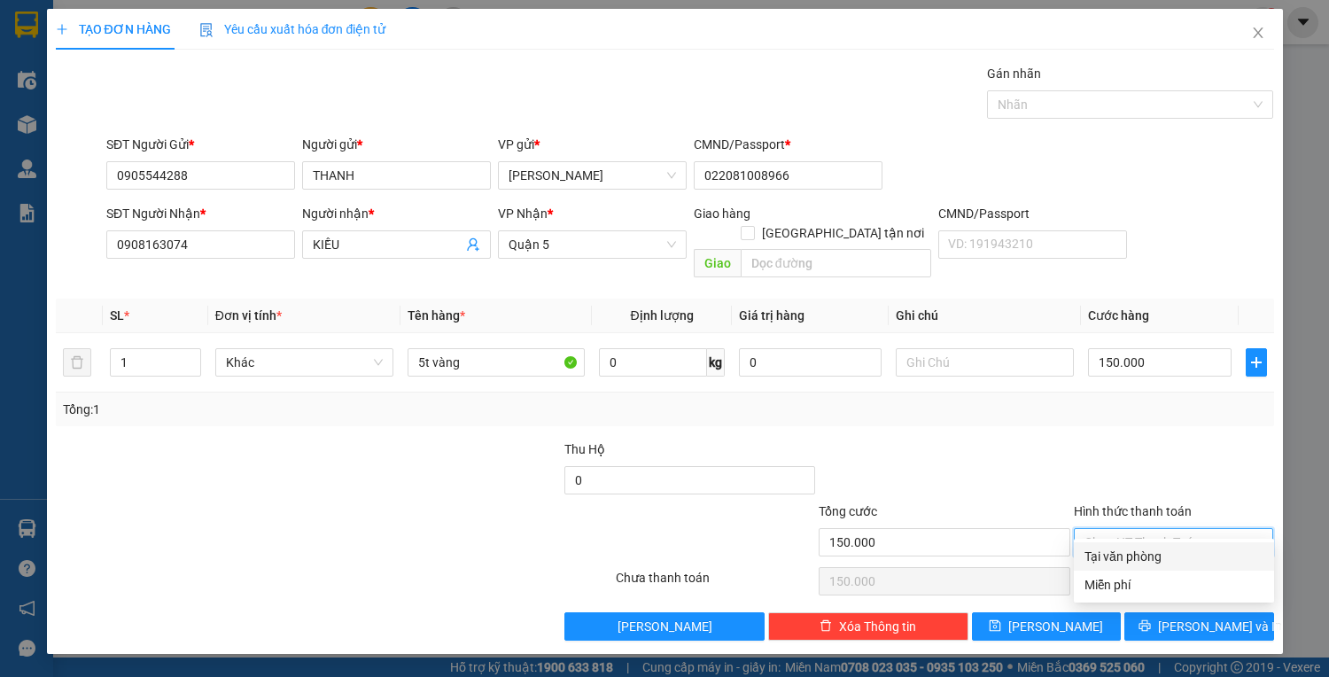
click at [1178, 546] on div "Tại văn phòng" at bounding box center [1173, 555] width 179 height 19
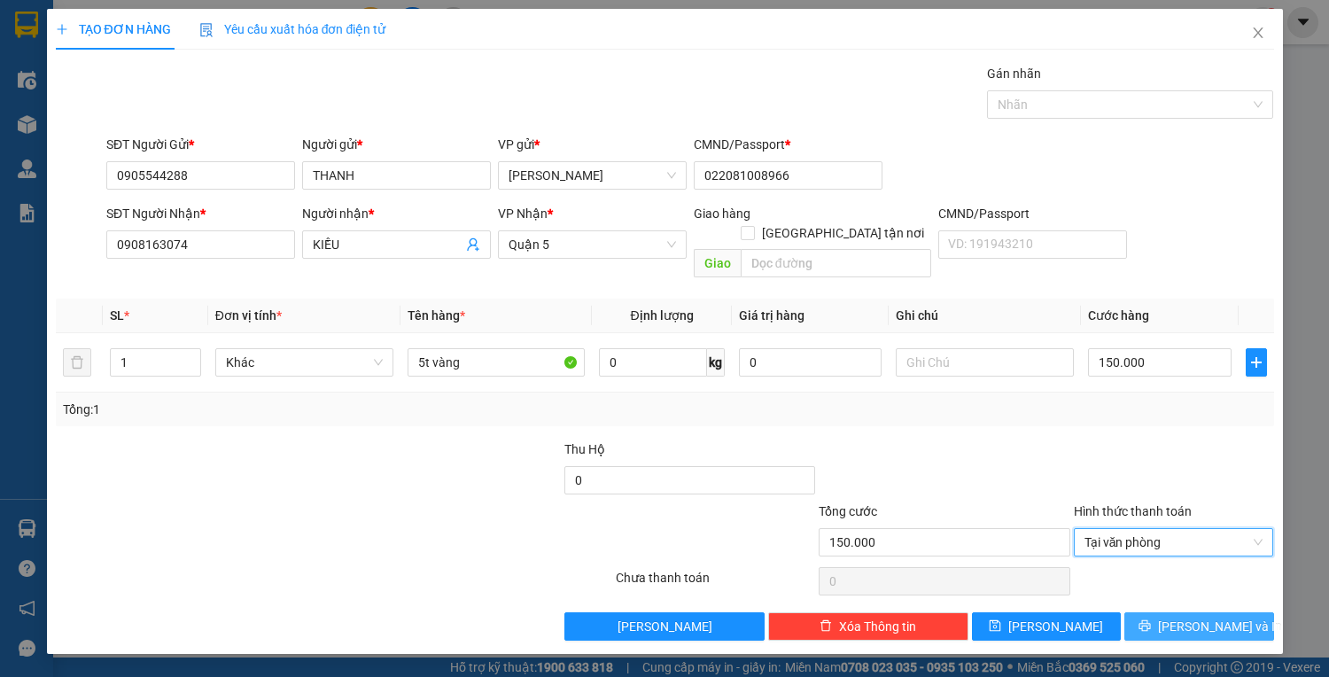
click at [1187, 616] on span "Lưu và In" at bounding box center [1220, 625] width 124 height 19
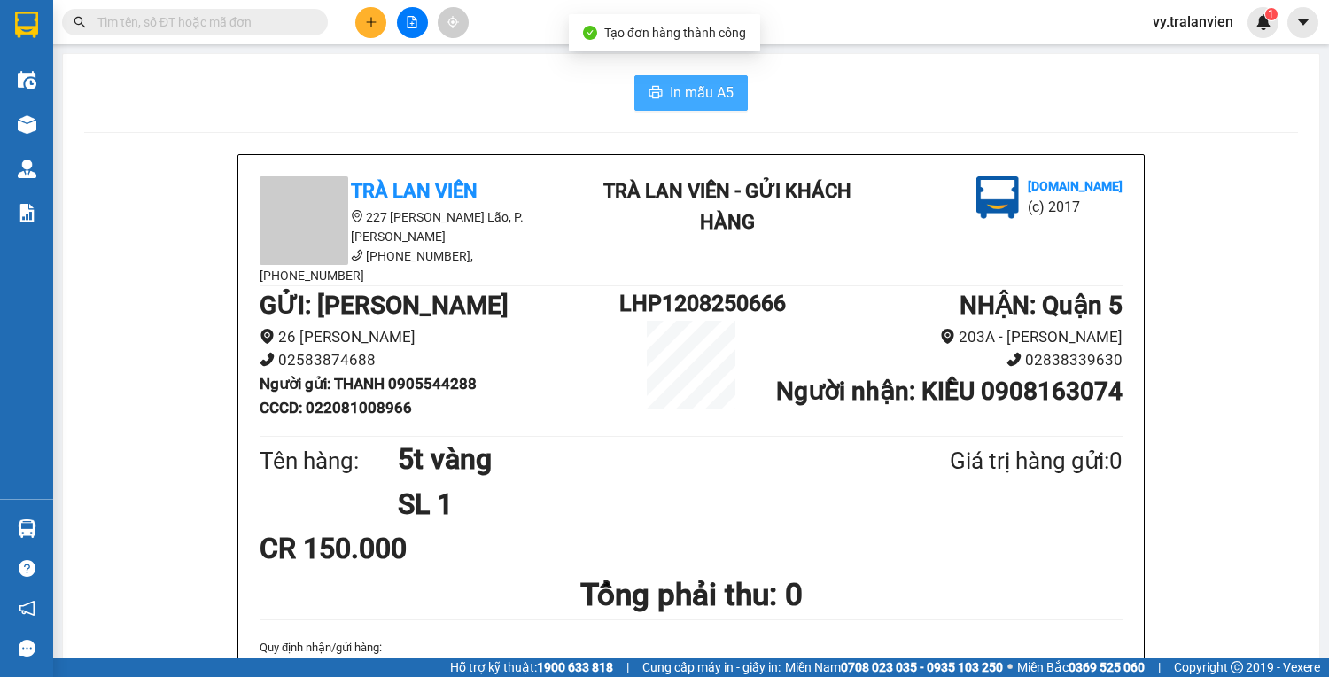
click at [694, 103] on span "In mẫu A5" at bounding box center [702, 92] width 64 height 22
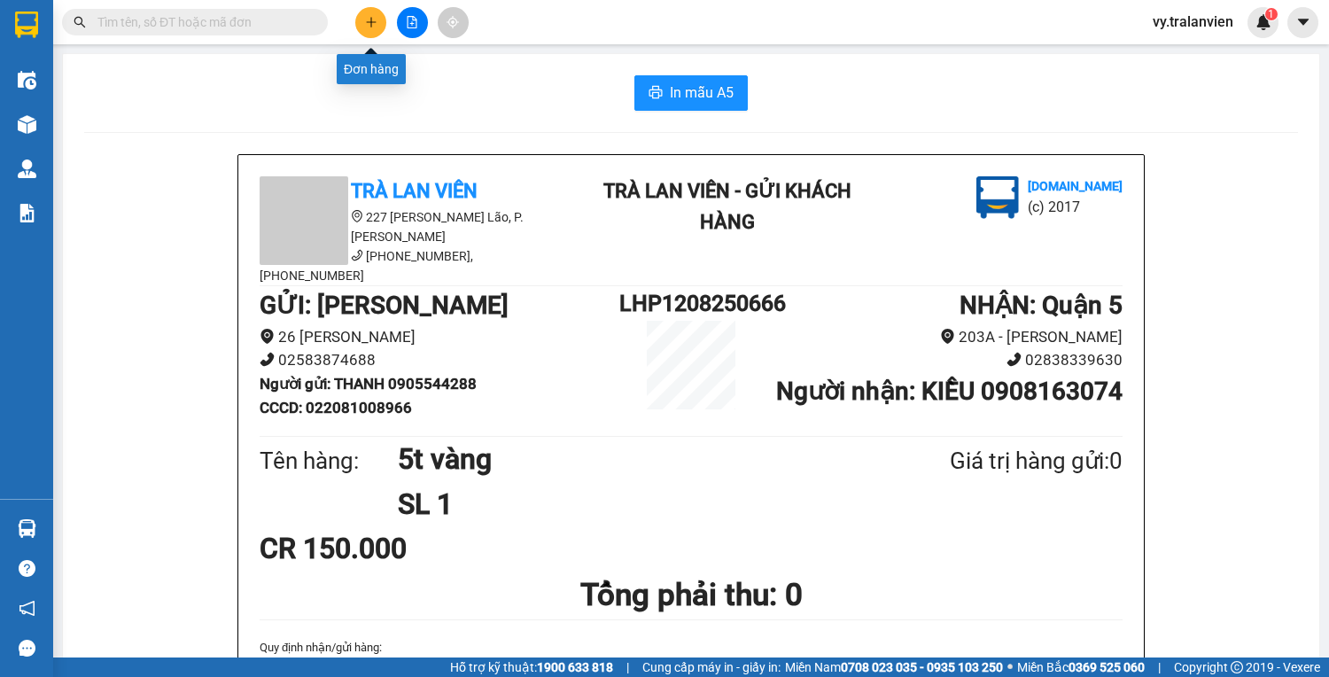
click at [370, 14] on button at bounding box center [370, 22] width 31 height 31
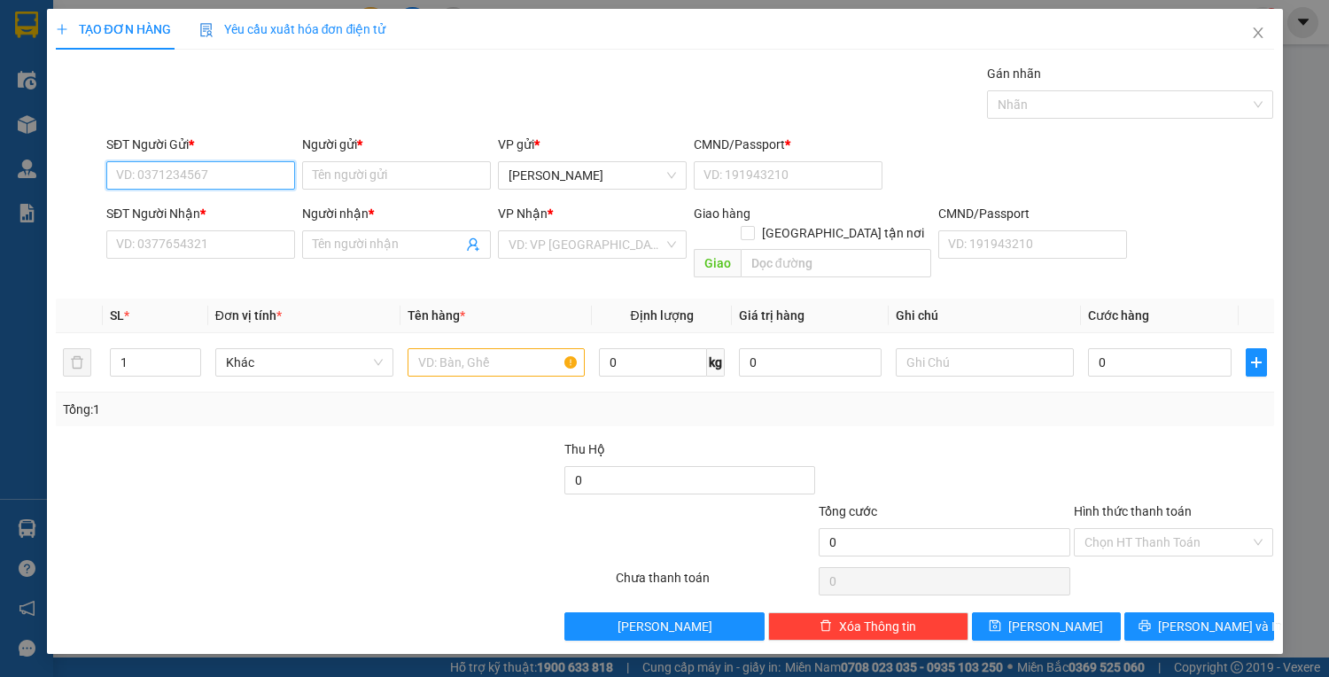
drag, startPoint x: 193, startPoint y: 174, endPoint x: 256, endPoint y: 159, distance: 64.9
click at [195, 174] on input "SĐT Người Gửi *" at bounding box center [200, 175] width 189 height 28
click at [213, 209] on div "0396086957 - HÀ" at bounding box center [204, 209] width 174 height 19
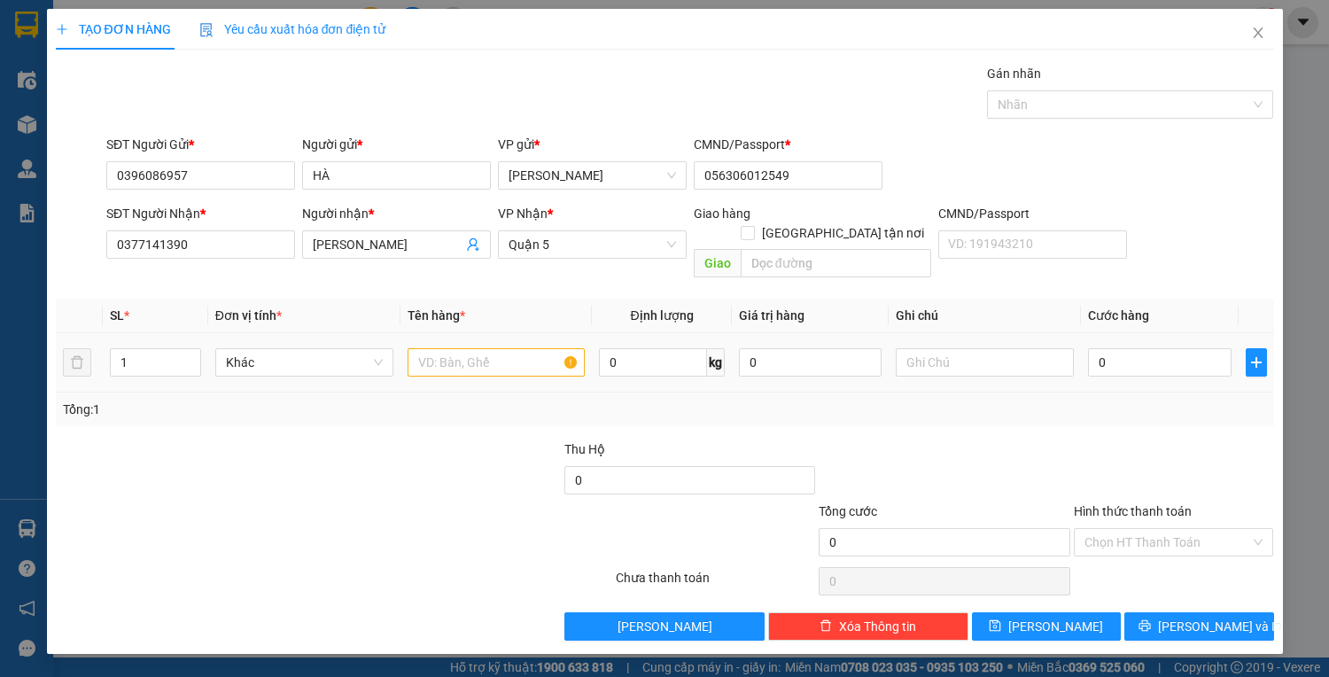
click at [475, 333] on td at bounding box center [496, 362] width 192 height 59
click at [531, 348] on input "text" at bounding box center [496, 362] width 178 height 28
click at [1156, 529] on input "Hình thức thanh toán" at bounding box center [1167, 542] width 167 height 27
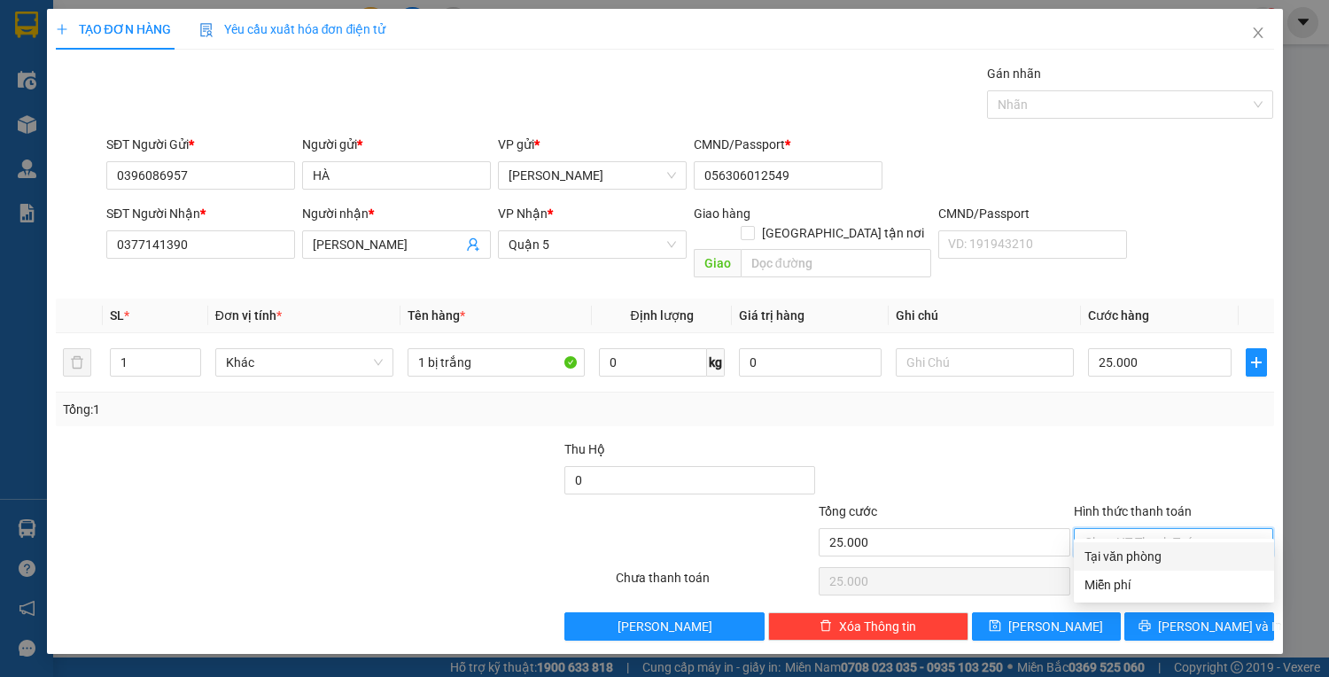
click at [1156, 546] on div "Tại văn phòng" at bounding box center [1173, 556] width 200 height 28
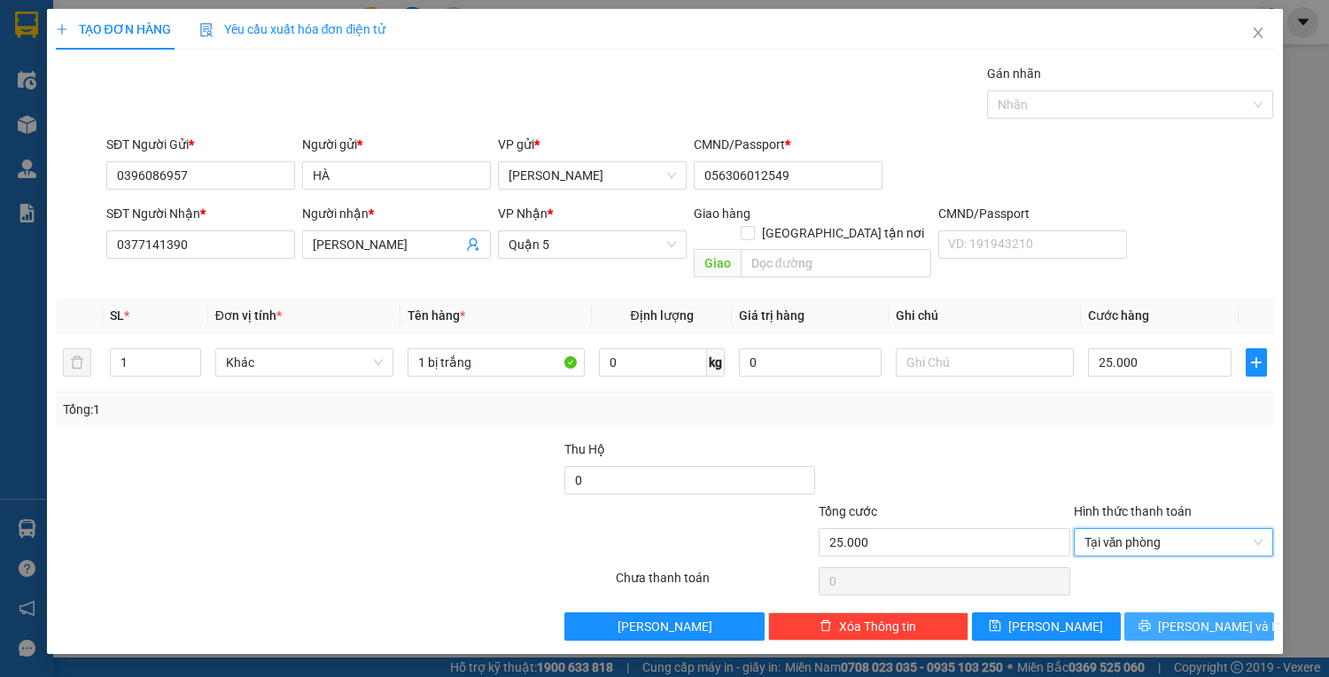
click at [1162, 612] on button "Lưu và In" at bounding box center [1198, 626] width 149 height 28
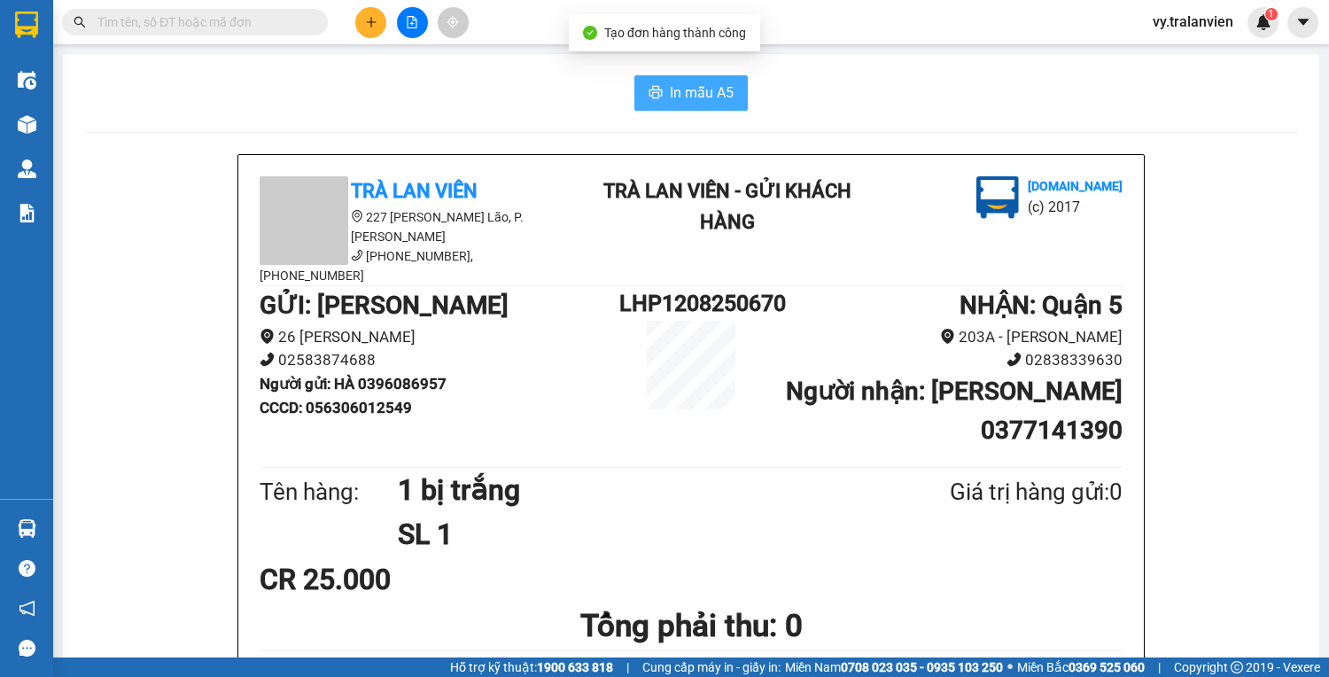
click at [697, 87] on span "In mẫu A5" at bounding box center [702, 92] width 64 height 22
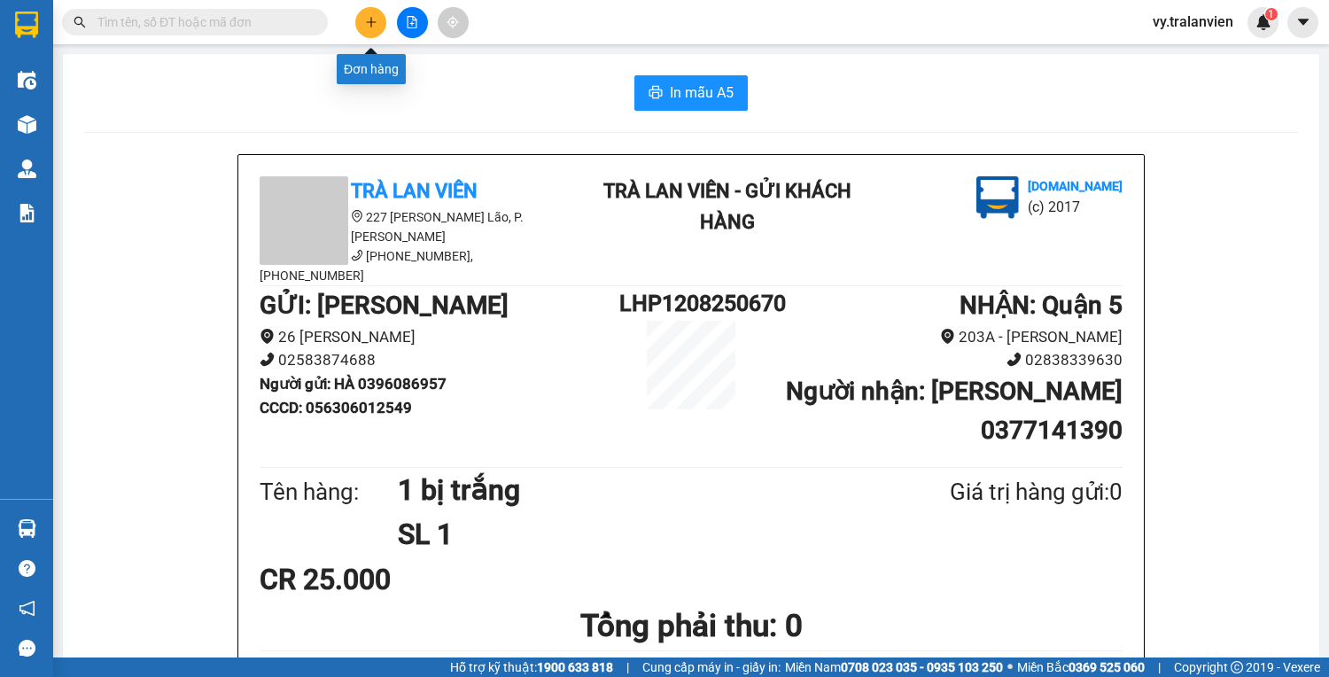
click at [367, 27] on icon "plus" at bounding box center [371, 22] width 12 height 12
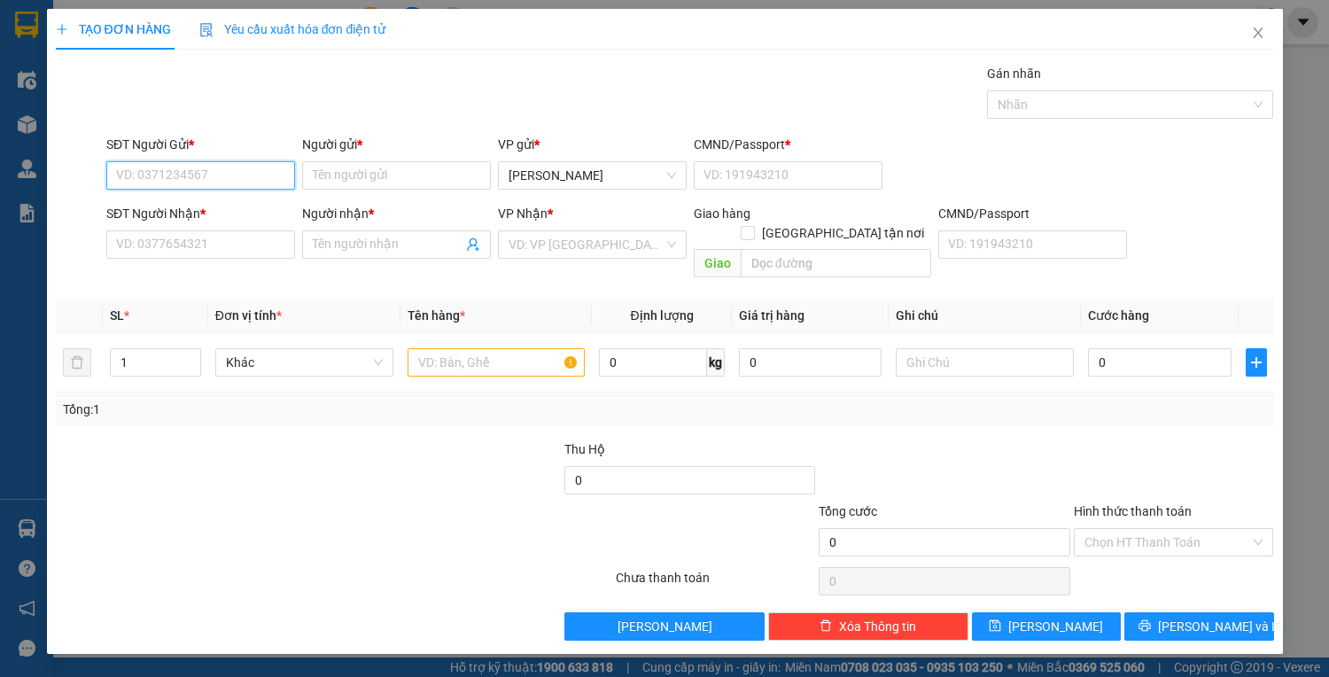
click at [204, 170] on input "SĐT Người Gửi *" at bounding box center [200, 175] width 189 height 28
click at [173, 213] on div "0393732699 - CƯỜNG" at bounding box center [200, 209] width 167 height 19
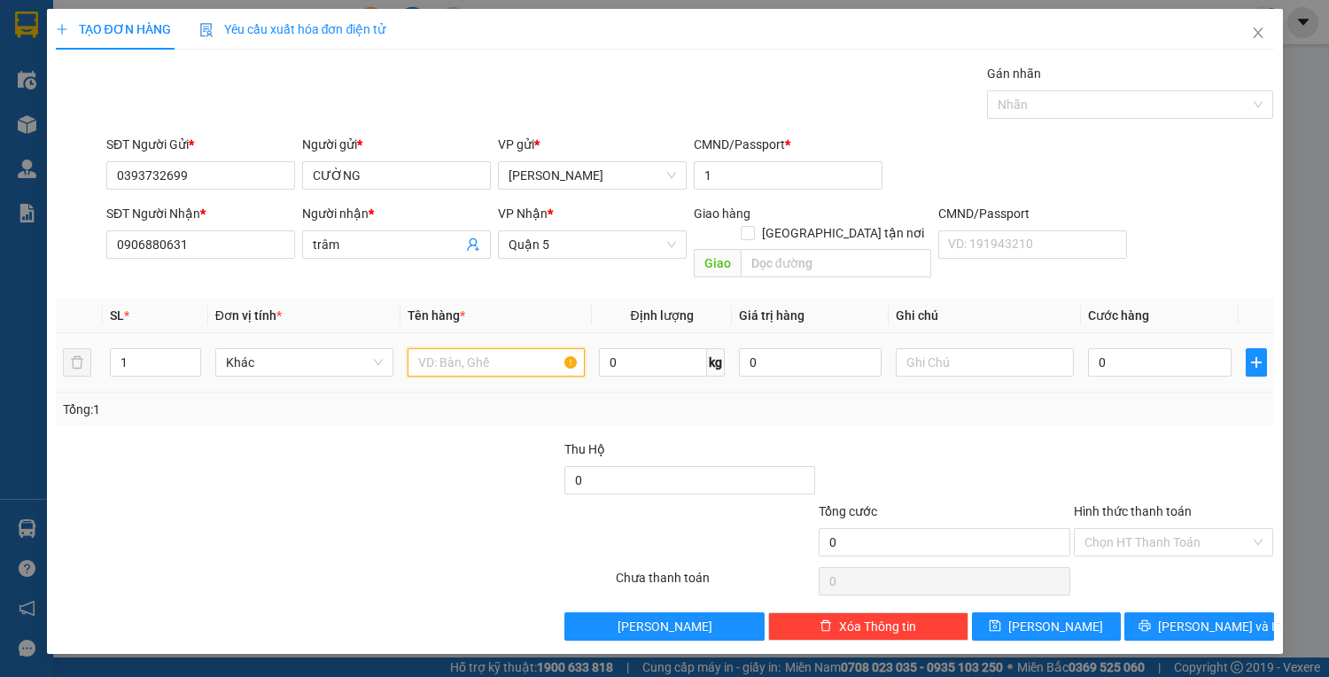
click at [453, 348] on input "text" at bounding box center [496, 362] width 178 height 28
drag, startPoint x: 203, startPoint y: 241, endPoint x: 213, endPoint y: 242, distance: 10.7
click at [207, 241] on input "0906880631" at bounding box center [200, 244] width 189 height 28
click at [375, 244] on input "trâm" at bounding box center [388, 244] width 150 height 19
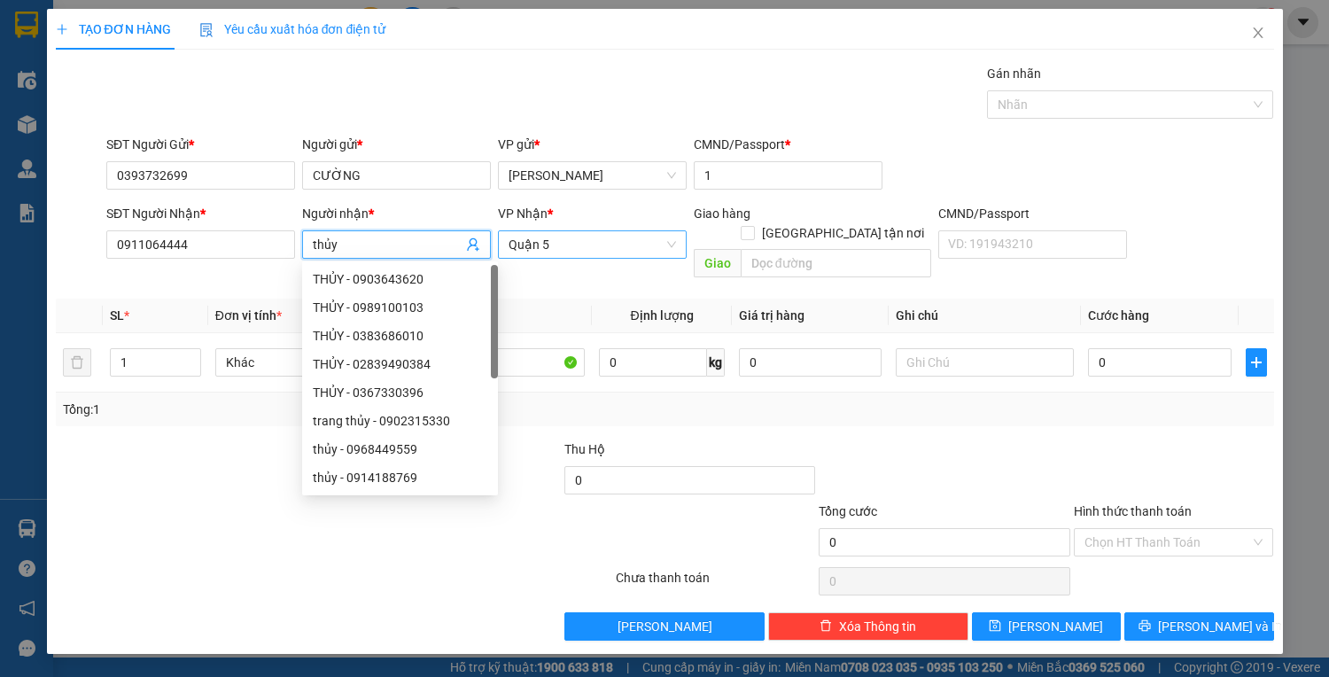
click at [594, 247] on span "Quận 5" at bounding box center [591, 244] width 167 height 27
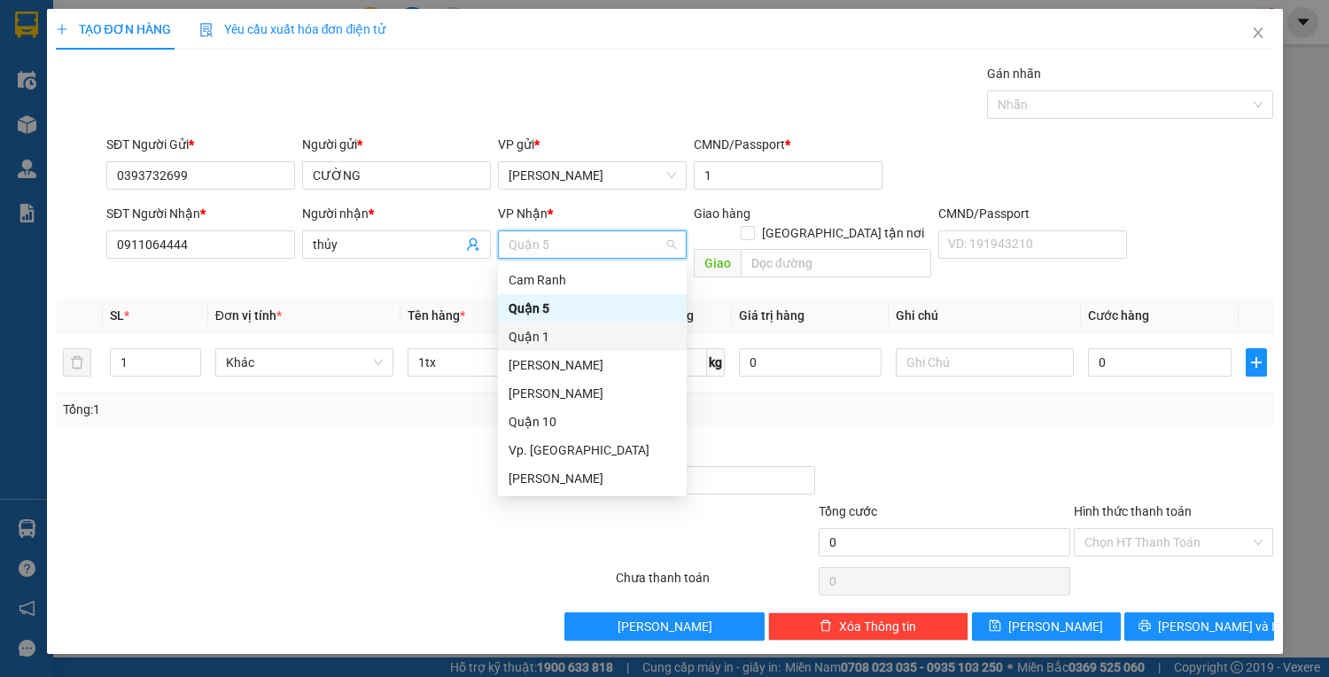
click at [531, 337] on div "Quận 1" at bounding box center [591, 336] width 167 height 19
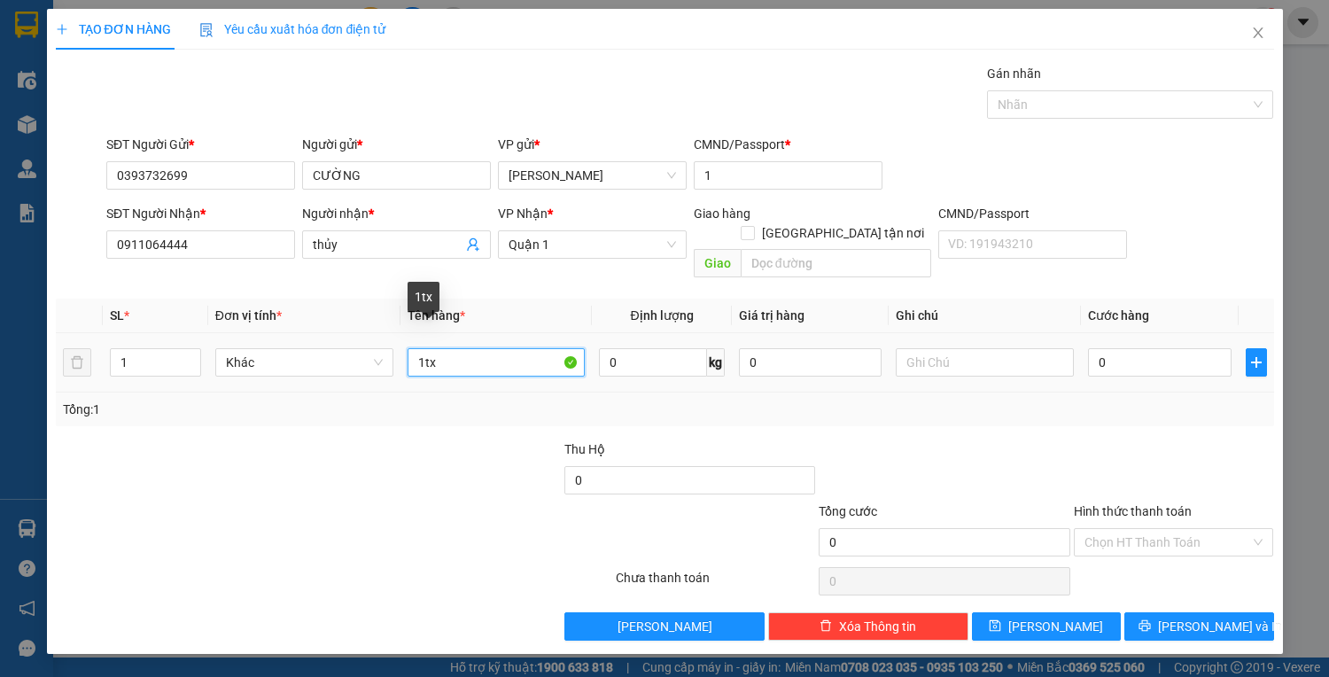
click at [483, 348] on input "1tx" at bounding box center [496, 362] width 178 height 28
drag, startPoint x: 1162, startPoint y: 345, endPoint x: 1205, endPoint y: 330, distance: 45.7
click at [1163, 348] on input "0" at bounding box center [1159, 362] width 143 height 28
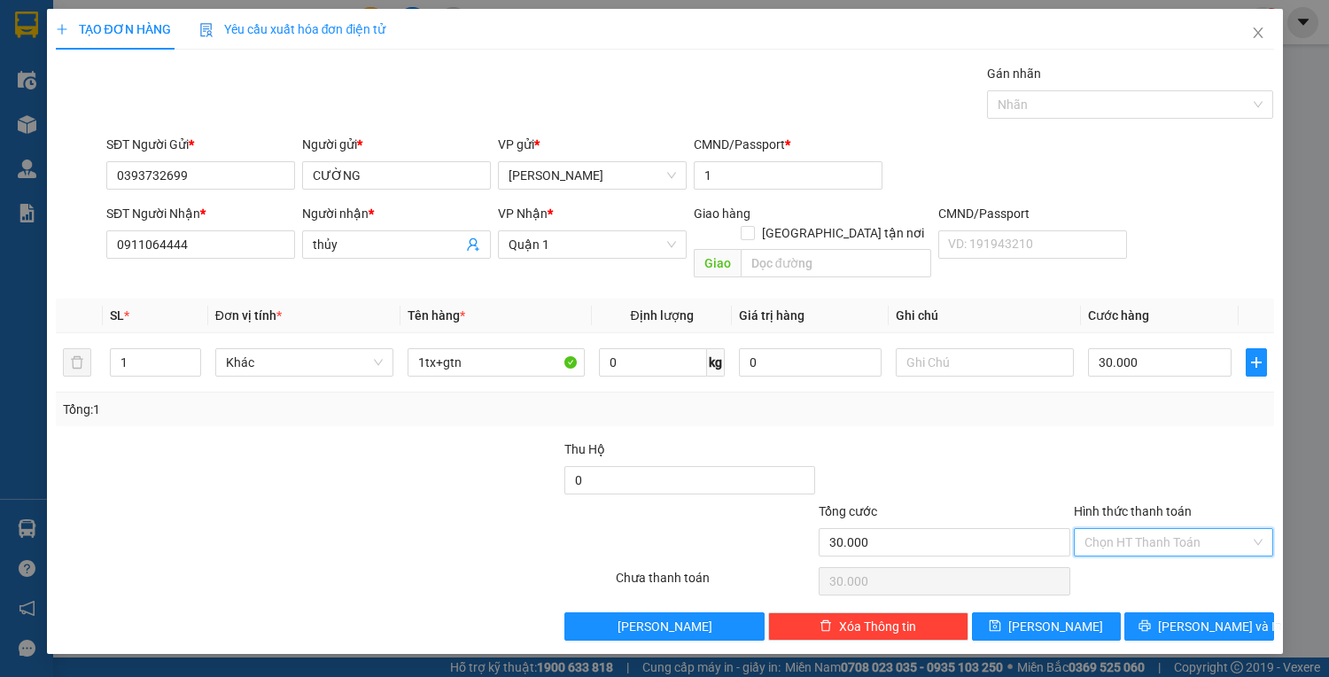
drag, startPoint x: 1158, startPoint y: 526, endPoint x: 1156, endPoint y: 544, distance: 17.8
click at [1155, 529] on input "Hình thức thanh toán" at bounding box center [1167, 542] width 167 height 27
click at [1159, 560] on div "Tại văn phòng" at bounding box center [1173, 555] width 179 height 19
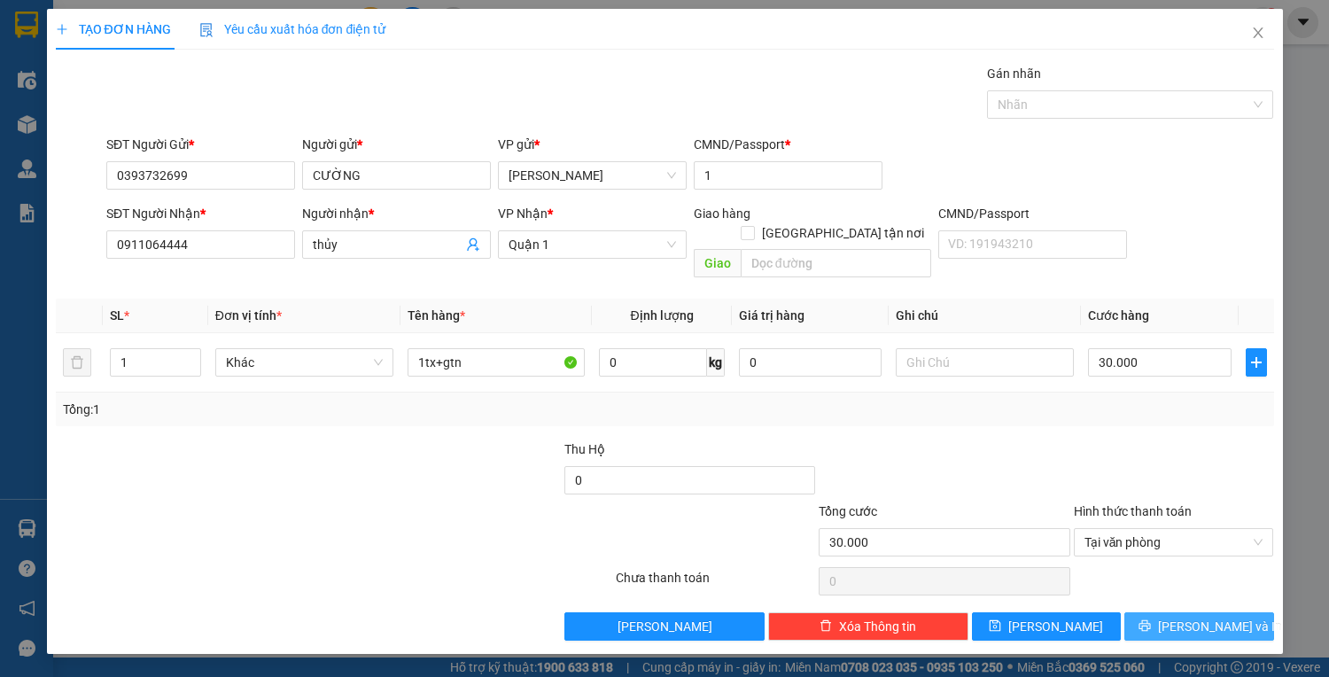
click at [1151, 619] on icon "printer" at bounding box center [1144, 625] width 12 height 12
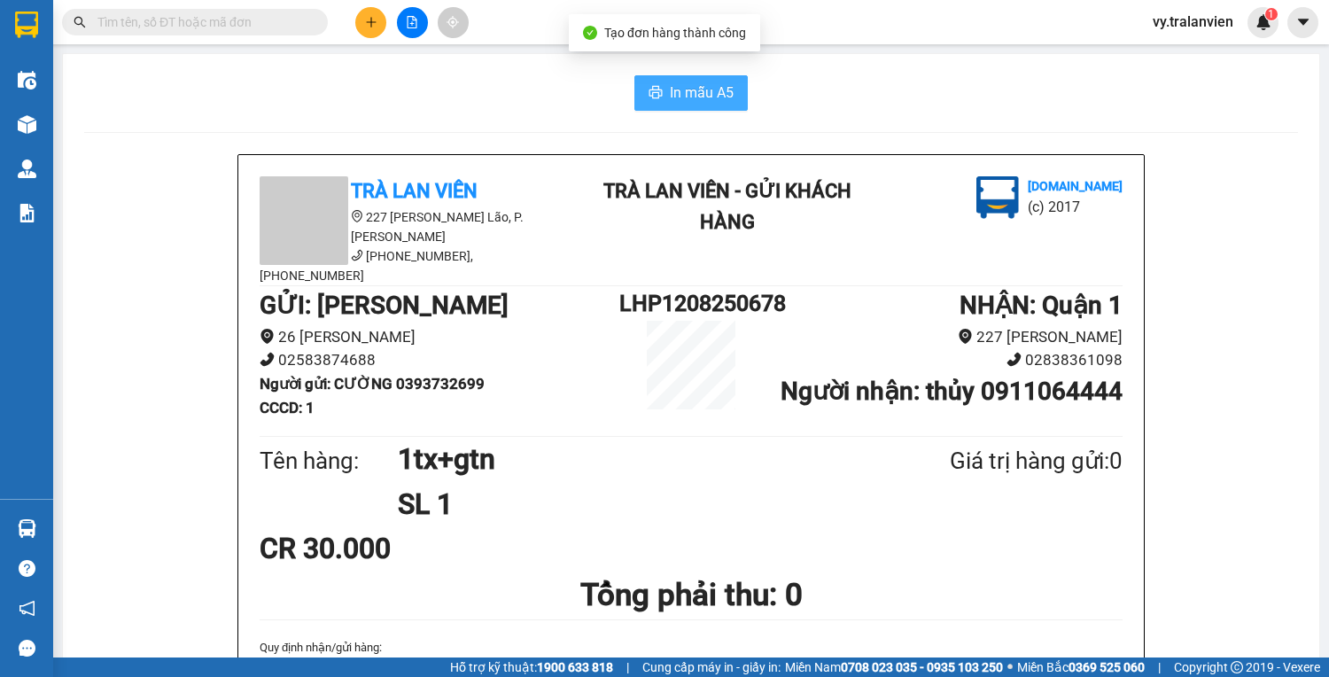
click at [675, 81] on span "In mẫu A5" at bounding box center [702, 92] width 64 height 22
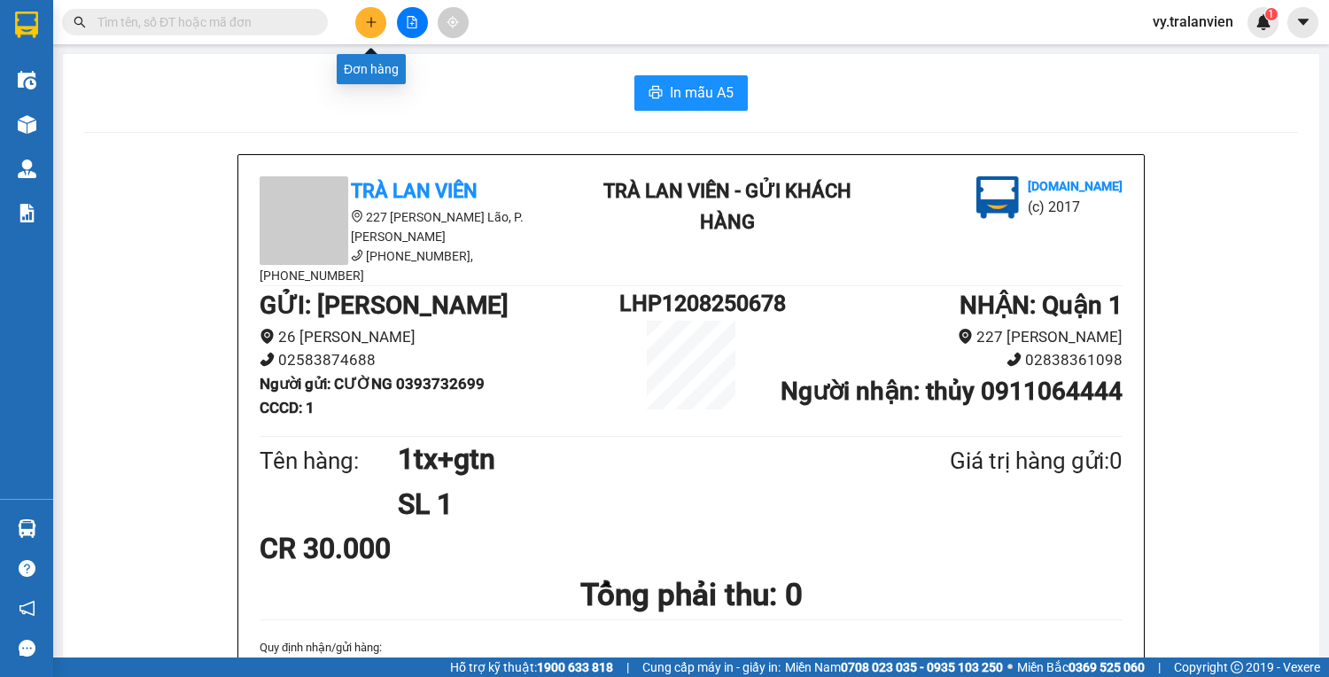
click at [372, 11] on button at bounding box center [370, 22] width 31 height 31
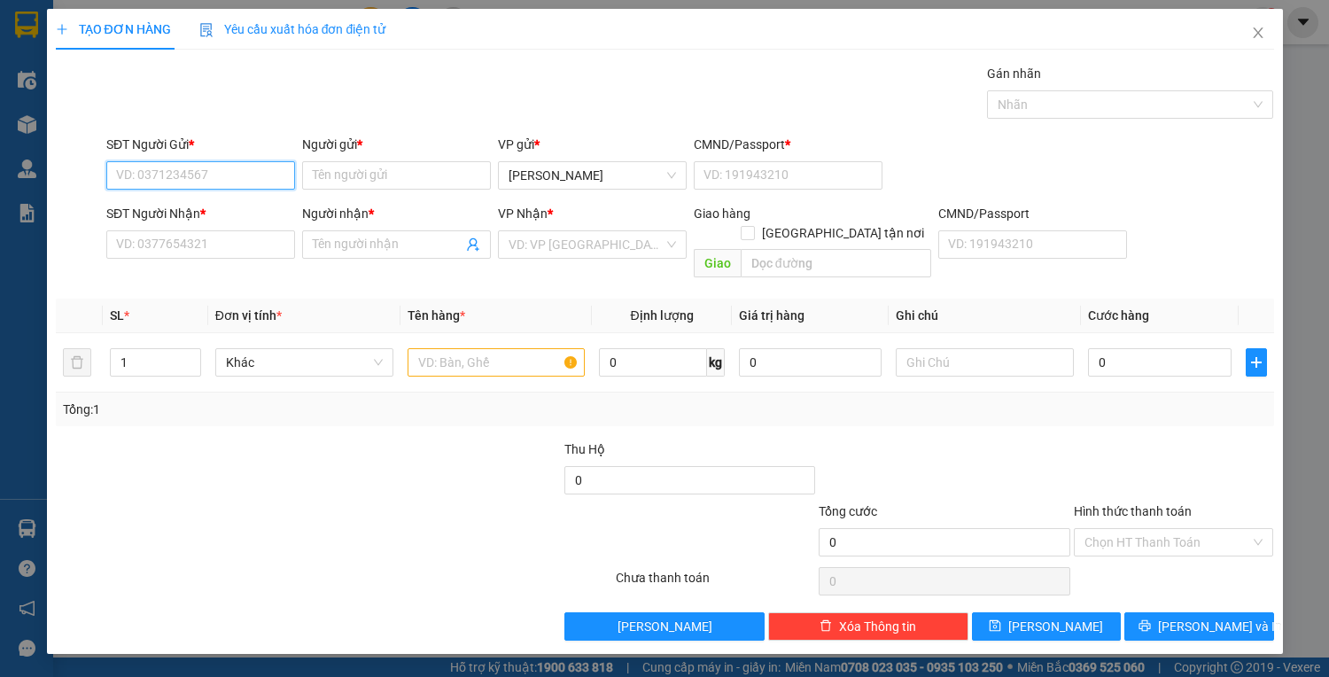
click at [212, 164] on input "SĐT Người Gửi *" at bounding box center [200, 175] width 189 height 28
click at [232, 245] on input "SĐT Người Nhận *" at bounding box center [200, 244] width 189 height 28
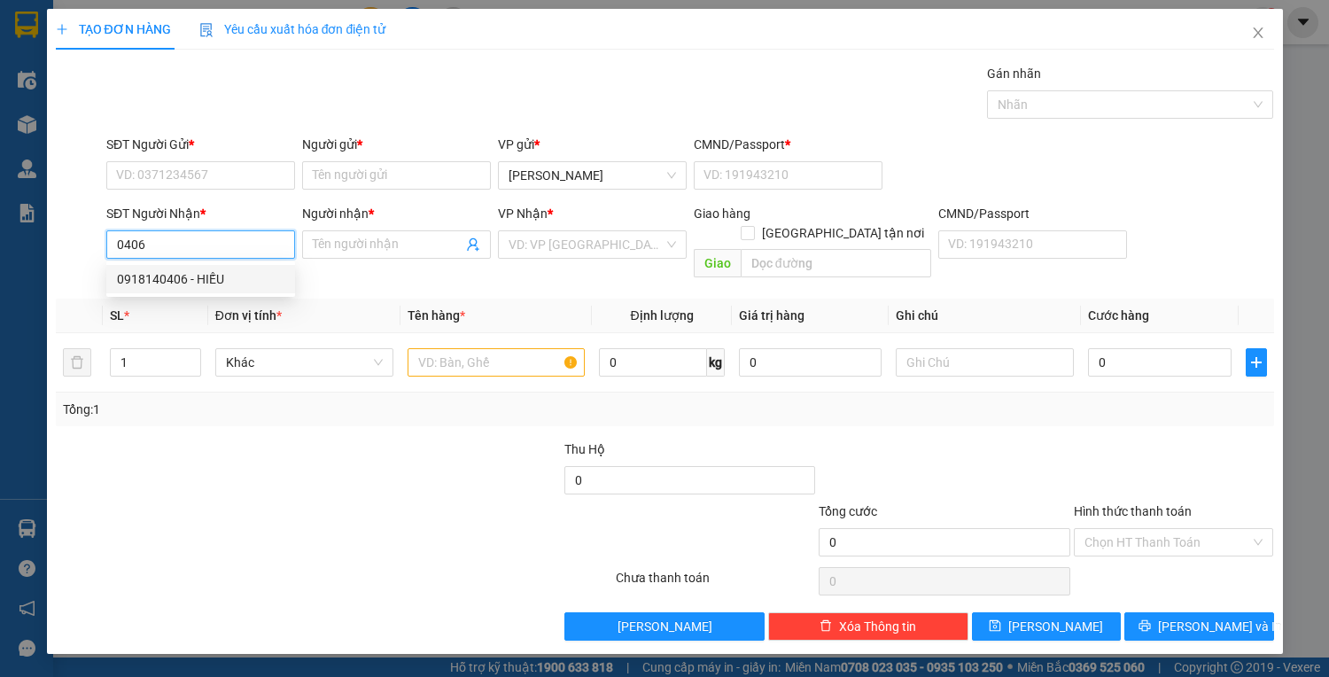
click at [239, 279] on div "0918140406 - HIẾU" at bounding box center [200, 278] width 167 height 19
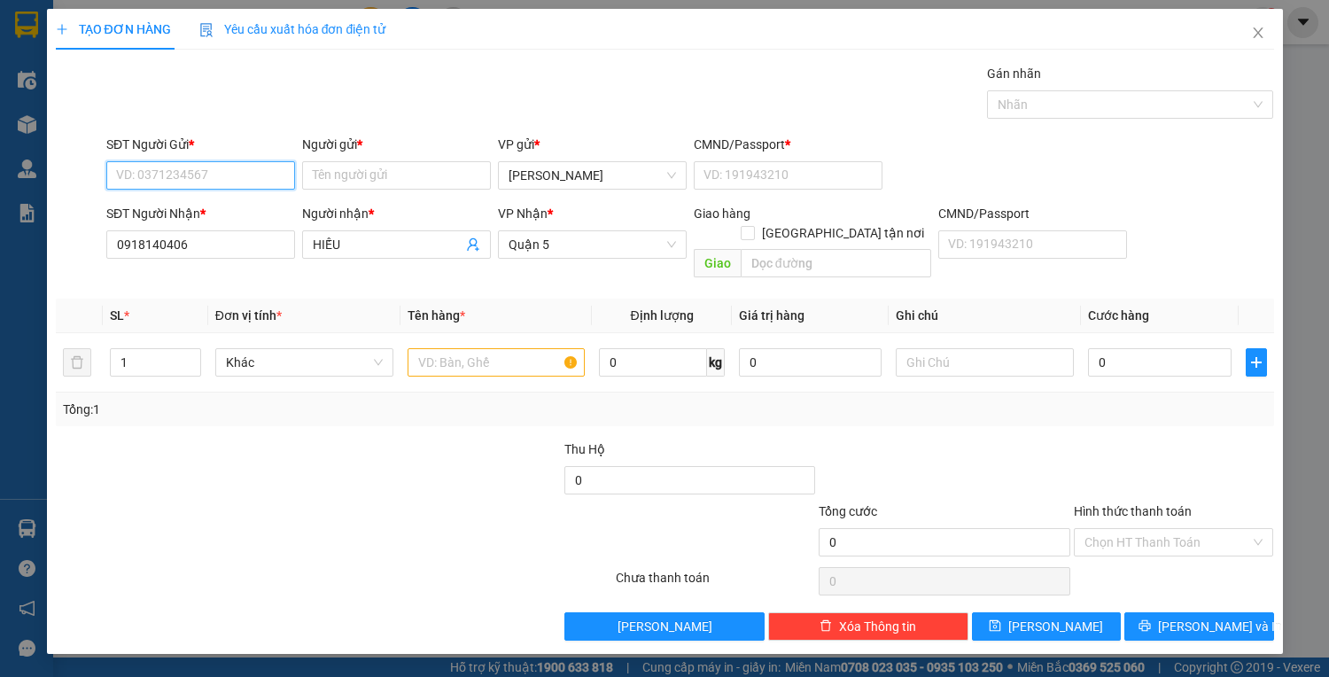
click at [233, 169] on input "SĐT Người Gửi *" at bounding box center [200, 175] width 189 height 28
click at [219, 206] on div "0905175987 - mai vân" at bounding box center [204, 209] width 174 height 19
drag, startPoint x: 471, startPoint y: 340, endPoint x: 471, endPoint y: 362, distance: 22.1
click at [471, 348] on input "text" at bounding box center [496, 362] width 178 height 28
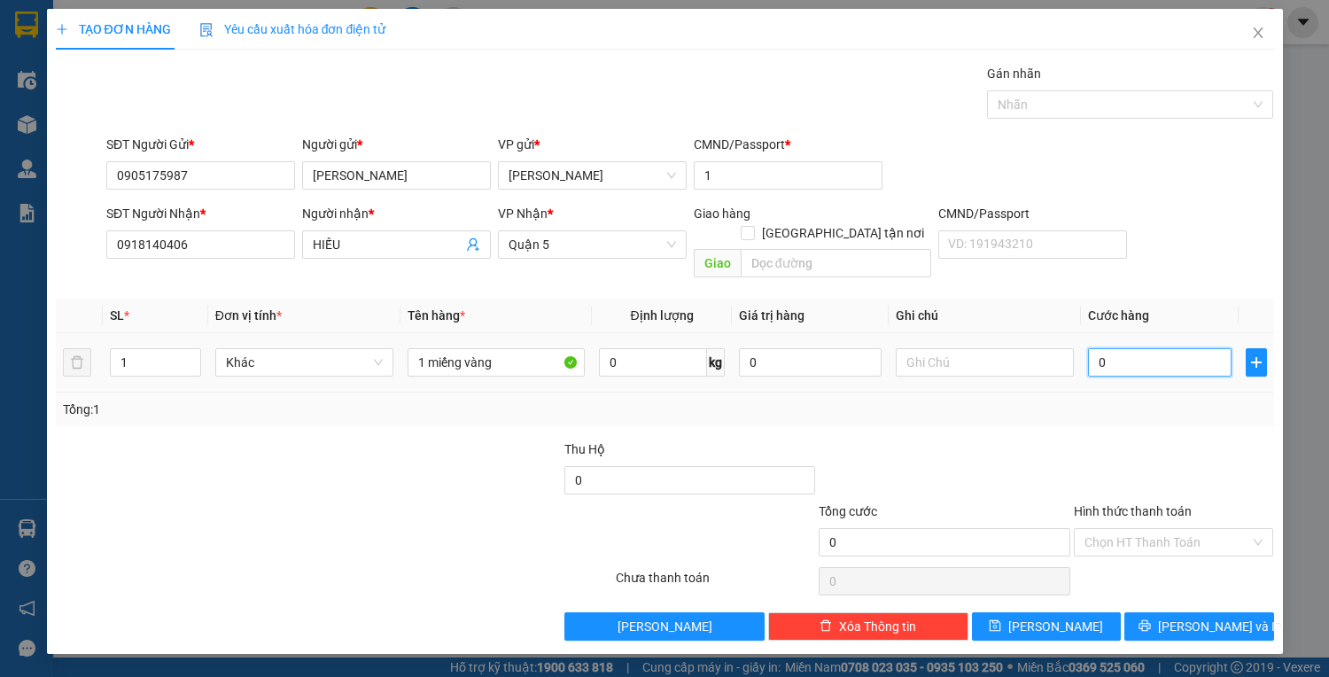
click at [1127, 348] on input "0" at bounding box center [1159, 362] width 143 height 28
click at [1197, 529] on input "Hình thức thanh toán" at bounding box center [1167, 542] width 167 height 27
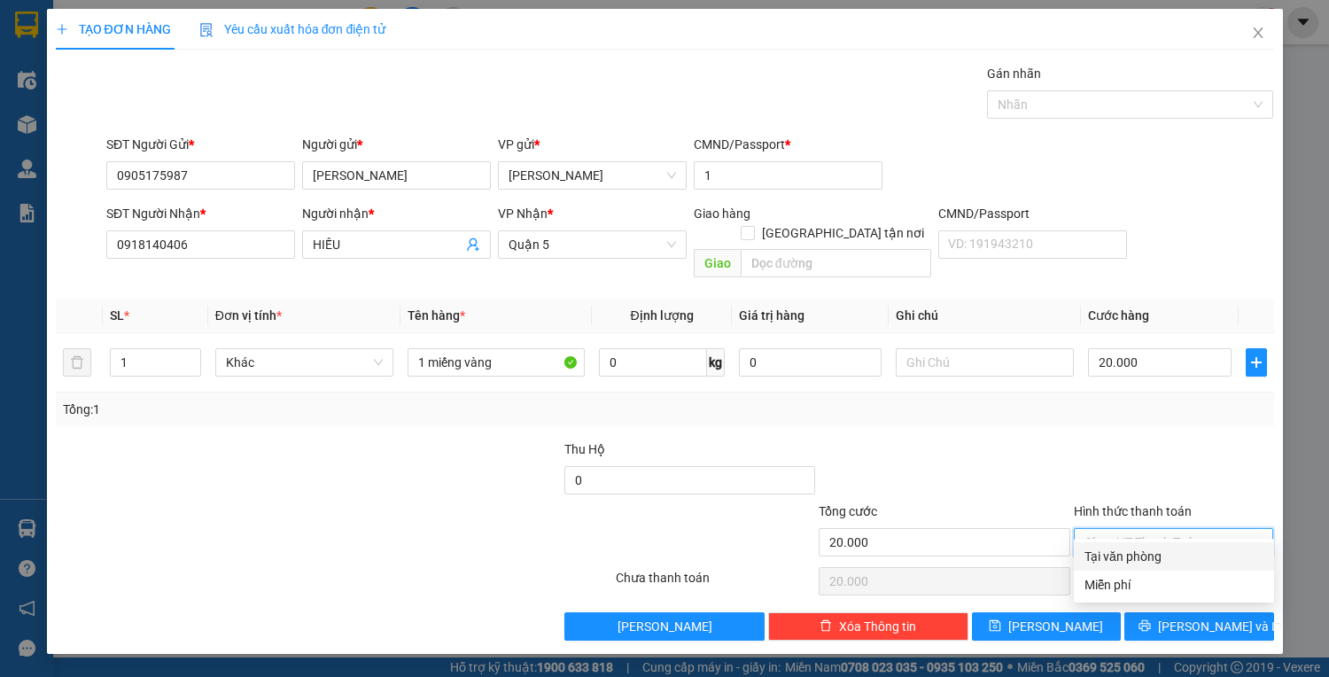
click at [1192, 549] on div "Tại văn phòng" at bounding box center [1173, 555] width 179 height 19
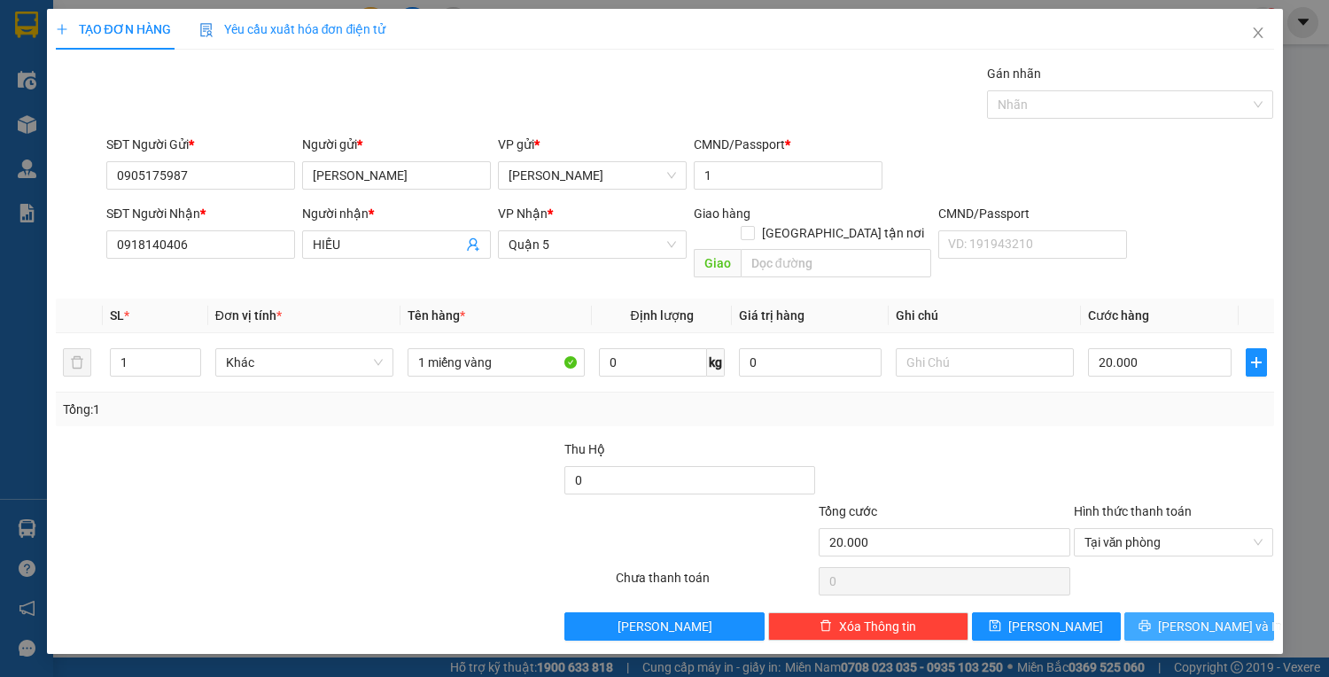
click at [1194, 616] on span "Lưu và In" at bounding box center [1220, 625] width 124 height 19
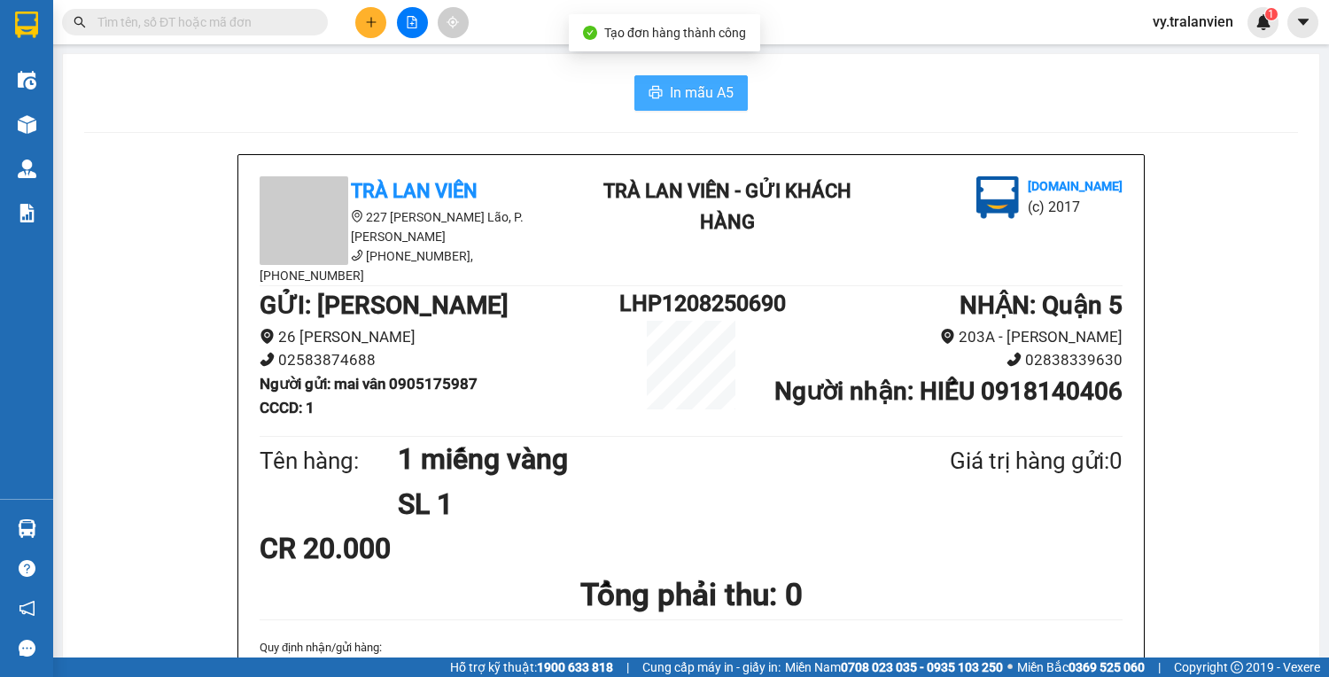
click at [702, 81] on button "In mẫu A5" at bounding box center [690, 92] width 113 height 35
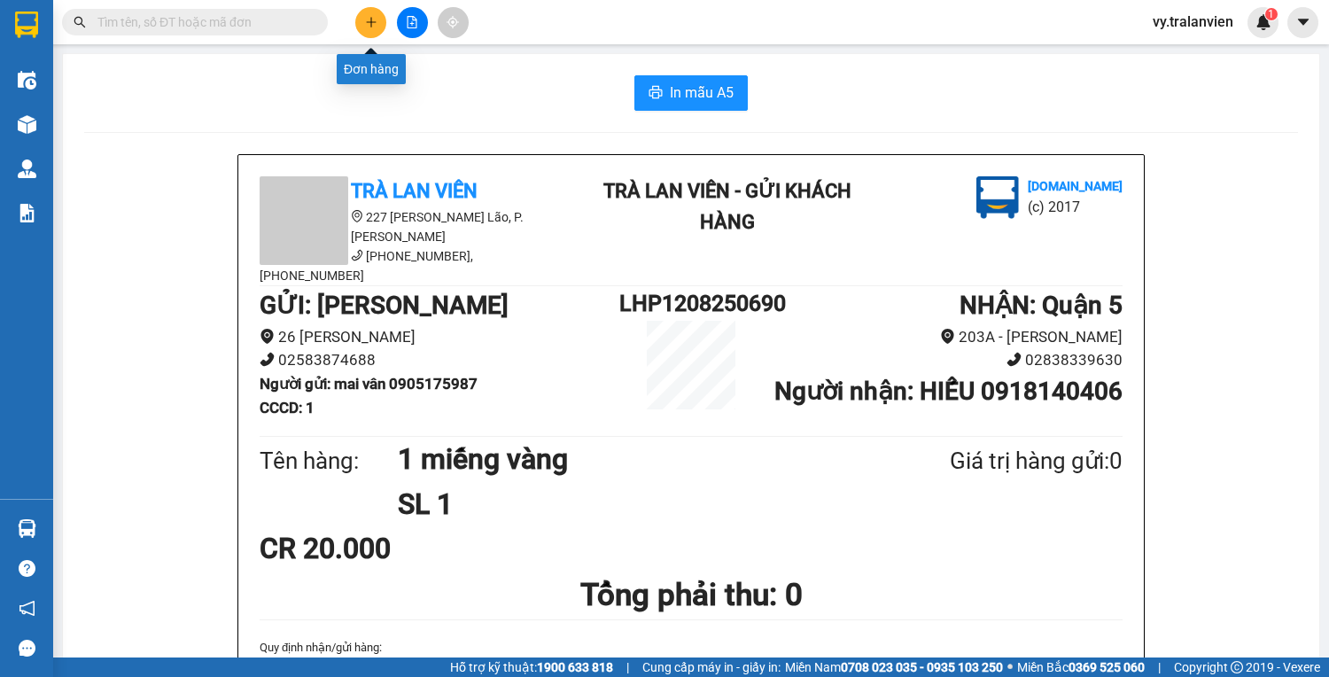
click at [368, 18] on icon "plus" at bounding box center [371, 22] width 12 height 12
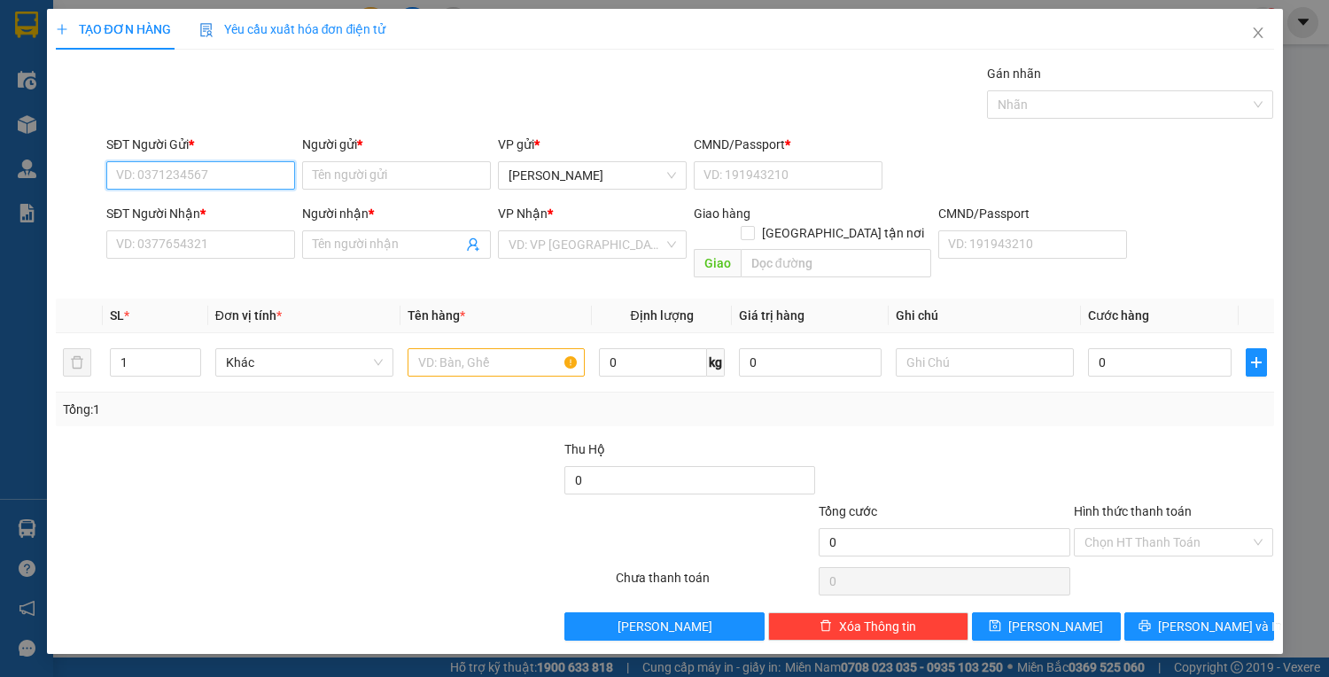
click at [249, 173] on input "SĐT Người Gửi *" at bounding box center [200, 175] width 189 height 28
click at [244, 174] on input "SĐT Người Gửi *" at bounding box center [200, 175] width 189 height 28
click at [237, 210] on div "0908872368 - tâm" at bounding box center [200, 209] width 167 height 19
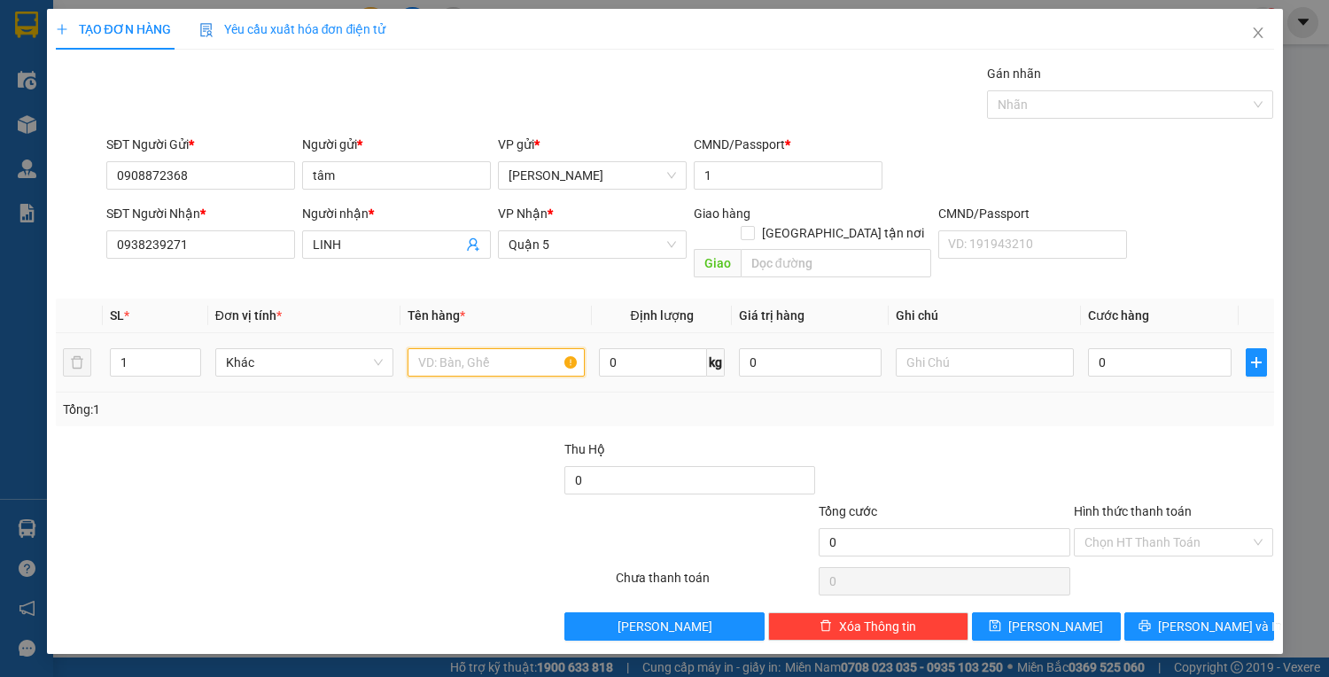
click at [505, 348] on input "text" at bounding box center [496, 362] width 178 height 28
click at [1148, 348] on input "0" at bounding box center [1159, 362] width 143 height 28
click at [1221, 529] on input "Hình thức thanh toán" at bounding box center [1167, 542] width 167 height 27
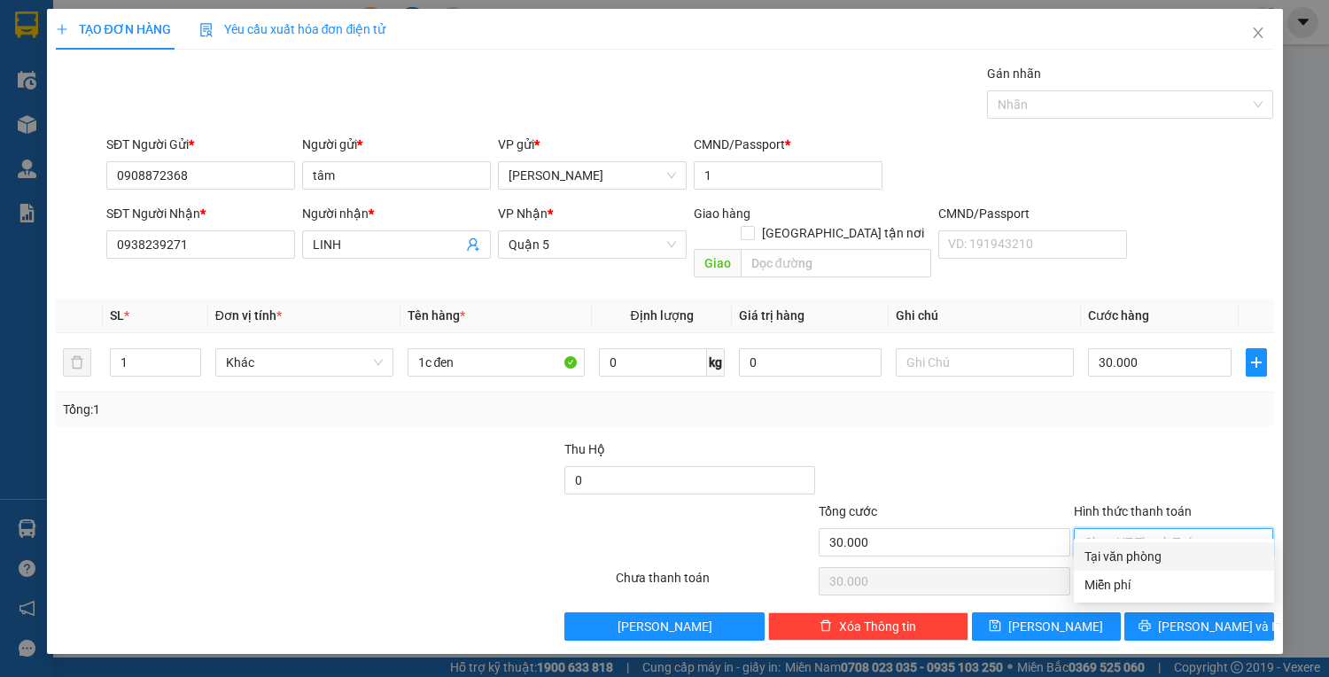
click at [1207, 556] on div "Tại văn phòng" at bounding box center [1173, 555] width 179 height 19
drag, startPoint x: 1217, startPoint y: 603, endPoint x: 875, endPoint y: 409, distance: 393.1
click at [875, 409] on div "Transit Pickup Surcharge Ids Transit Deliver Surcharge Ids Transit Deliver Surc…" at bounding box center [665, 352] width 1218 height 577
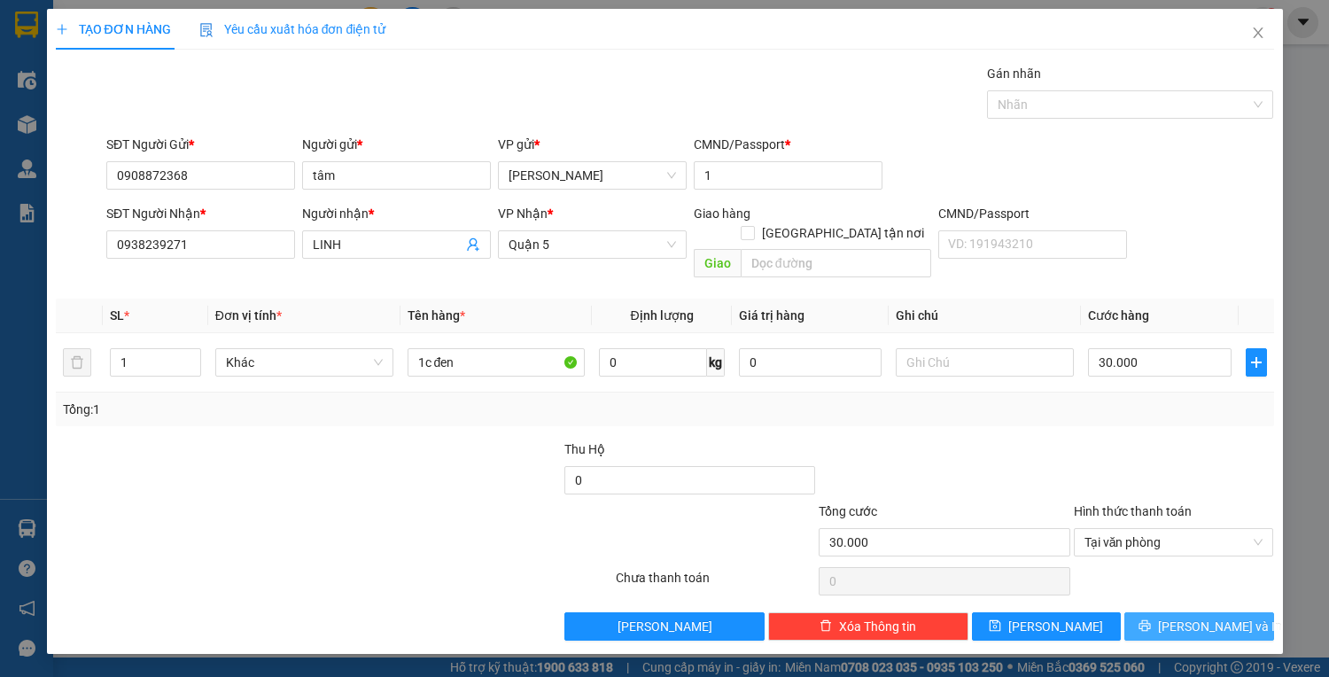
click at [1151, 619] on icon "printer" at bounding box center [1144, 625] width 12 height 12
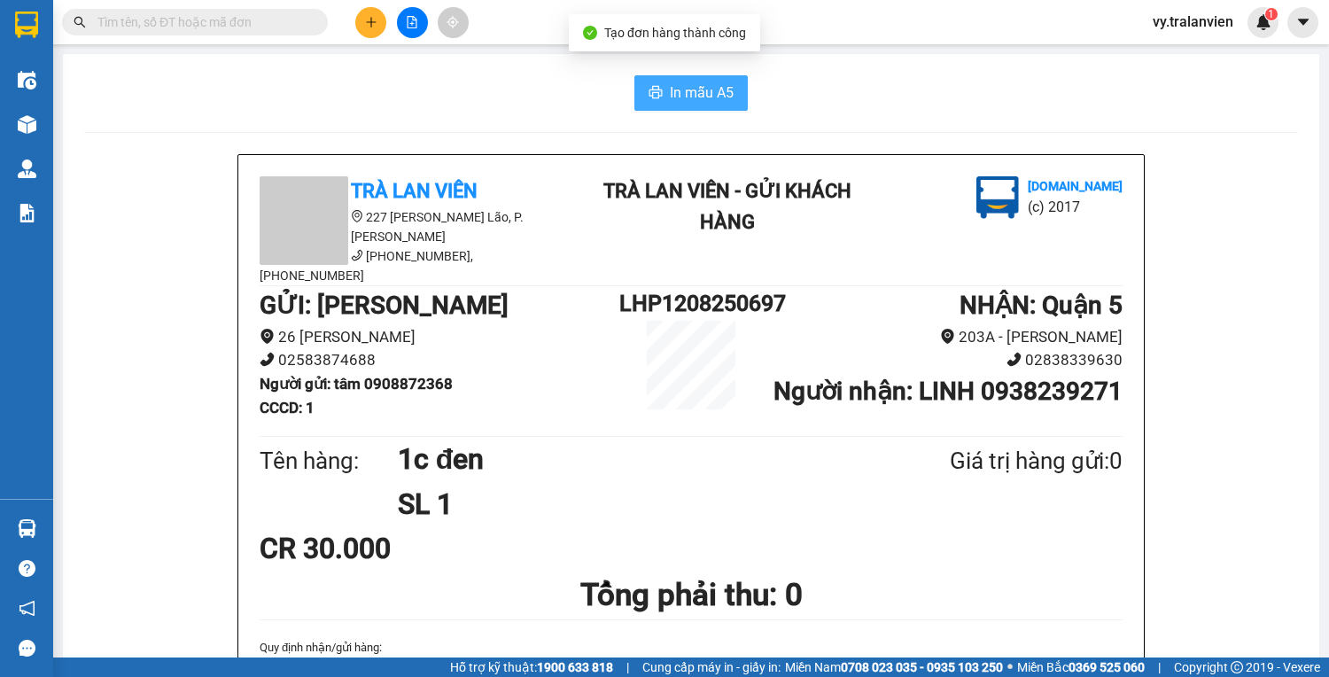
click at [685, 91] on span "In mẫu A5" at bounding box center [702, 92] width 64 height 22
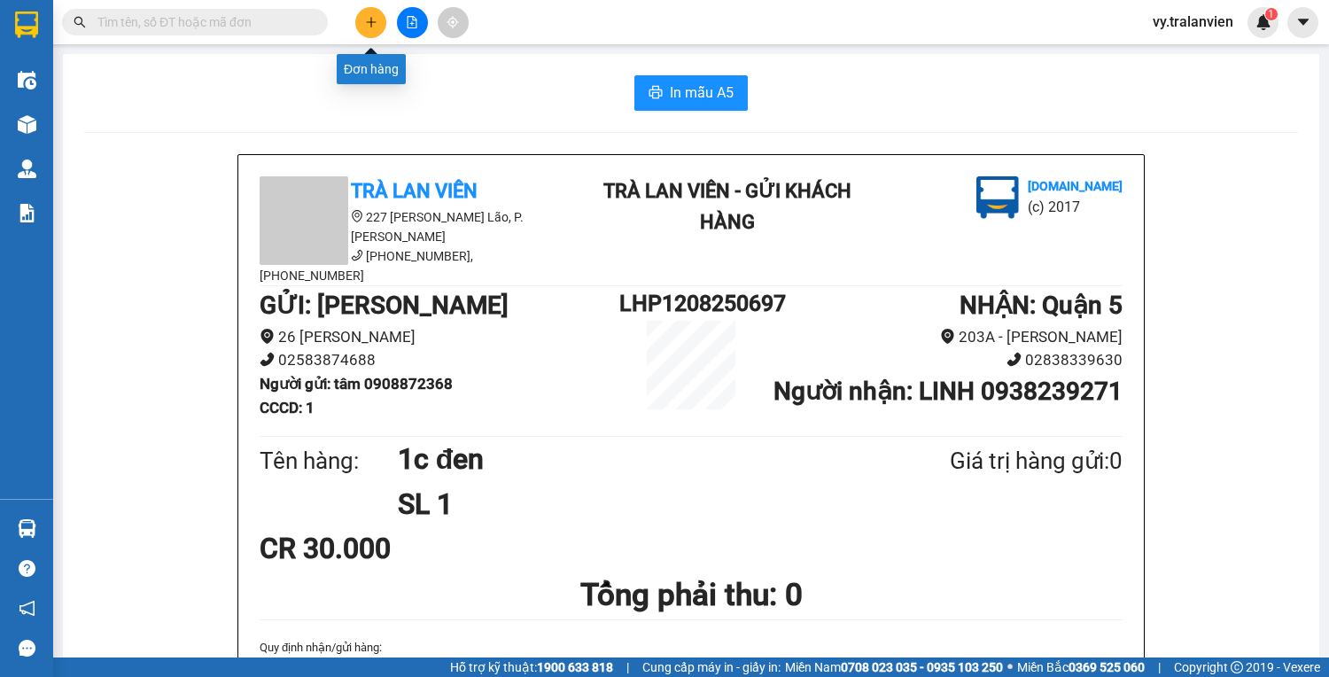
click at [376, 18] on icon "plus" at bounding box center [371, 22] width 12 height 12
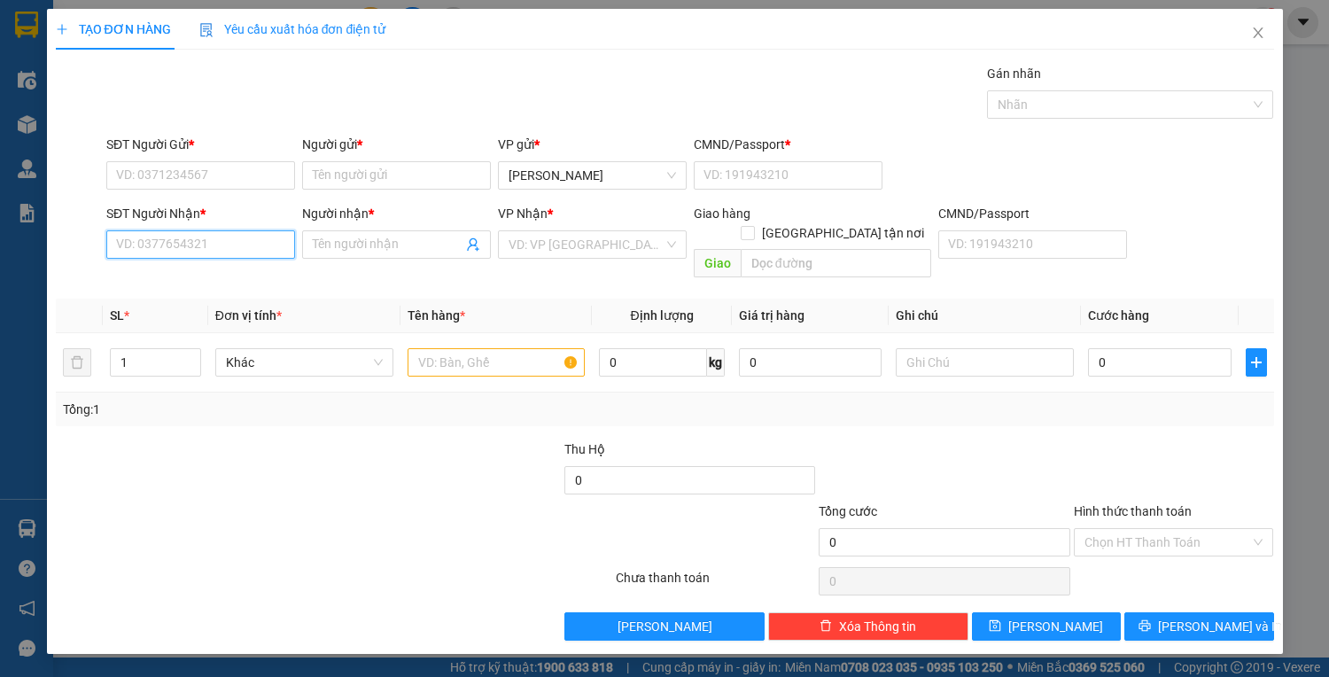
click at [191, 245] on input "SĐT Người Nhận *" at bounding box center [200, 244] width 189 height 28
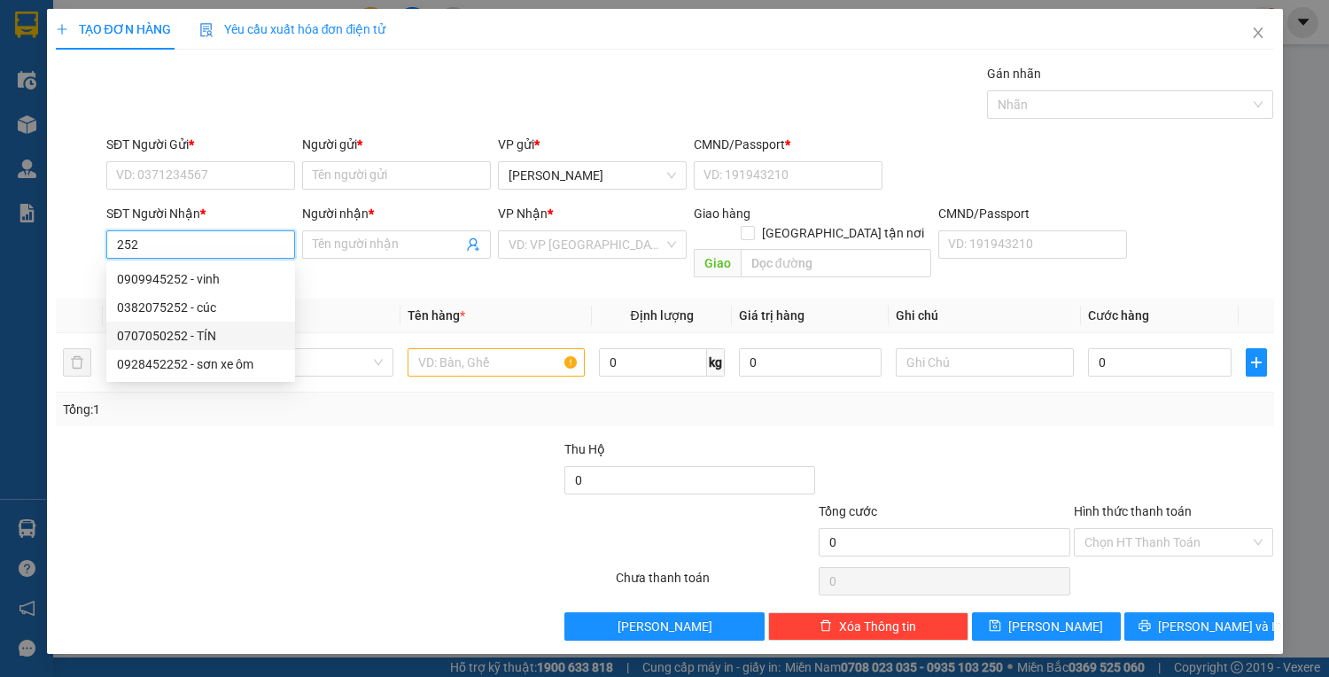
click at [209, 336] on div "0707050252 - TÍN" at bounding box center [200, 335] width 167 height 19
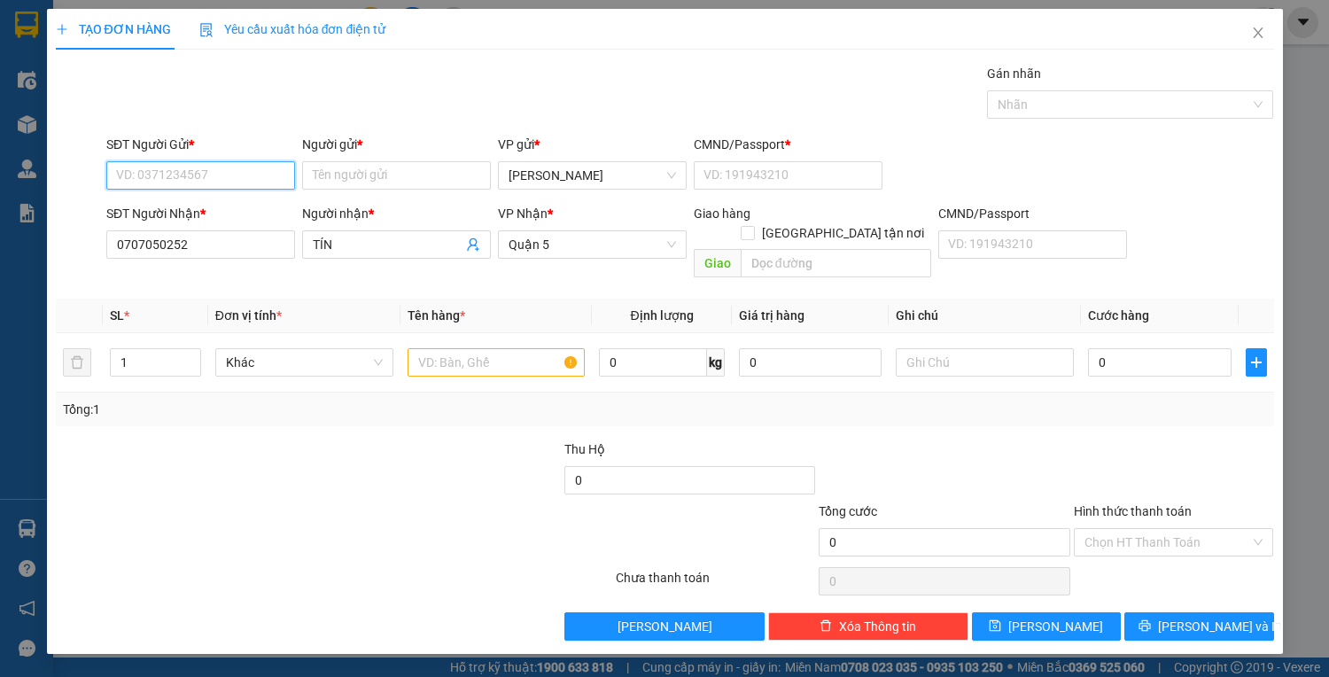
click at [229, 183] on input "SĐT Người Gửi *" at bounding box center [200, 175] width 189 height 28
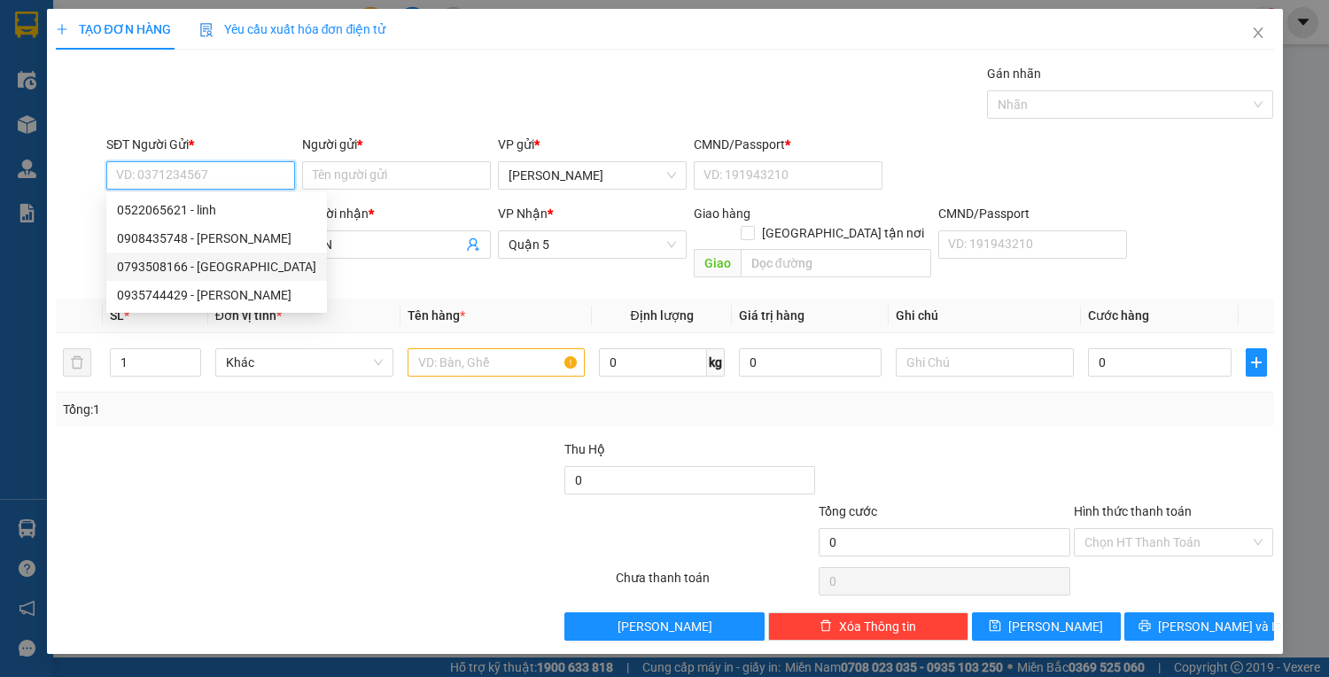
click at [259, 270] on div "0793508166 - NHẬT ANH" at bounding box center [216, 266] width 199 height 19
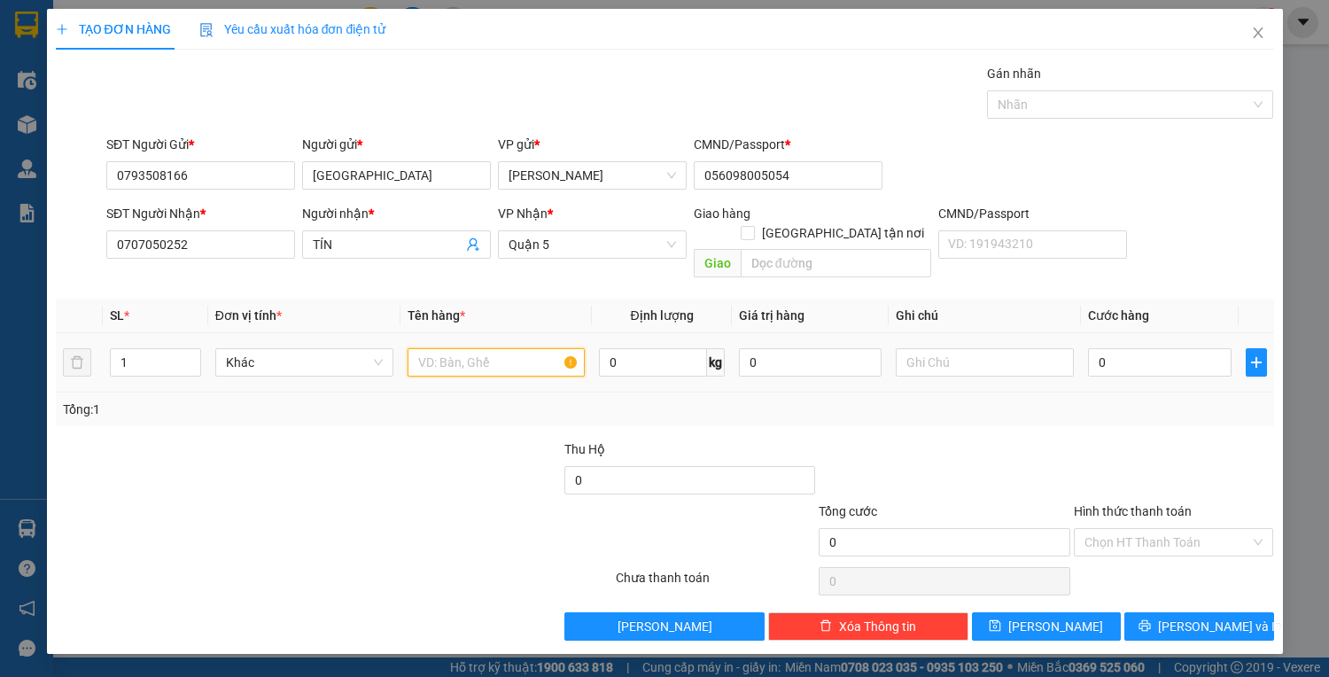
click at [451, 350] on input "text" at bounding box center [496, 362] width 178 height 28
click at [1131, 348] on input "0" at bounding box center [1159, 362] width 143 height 28
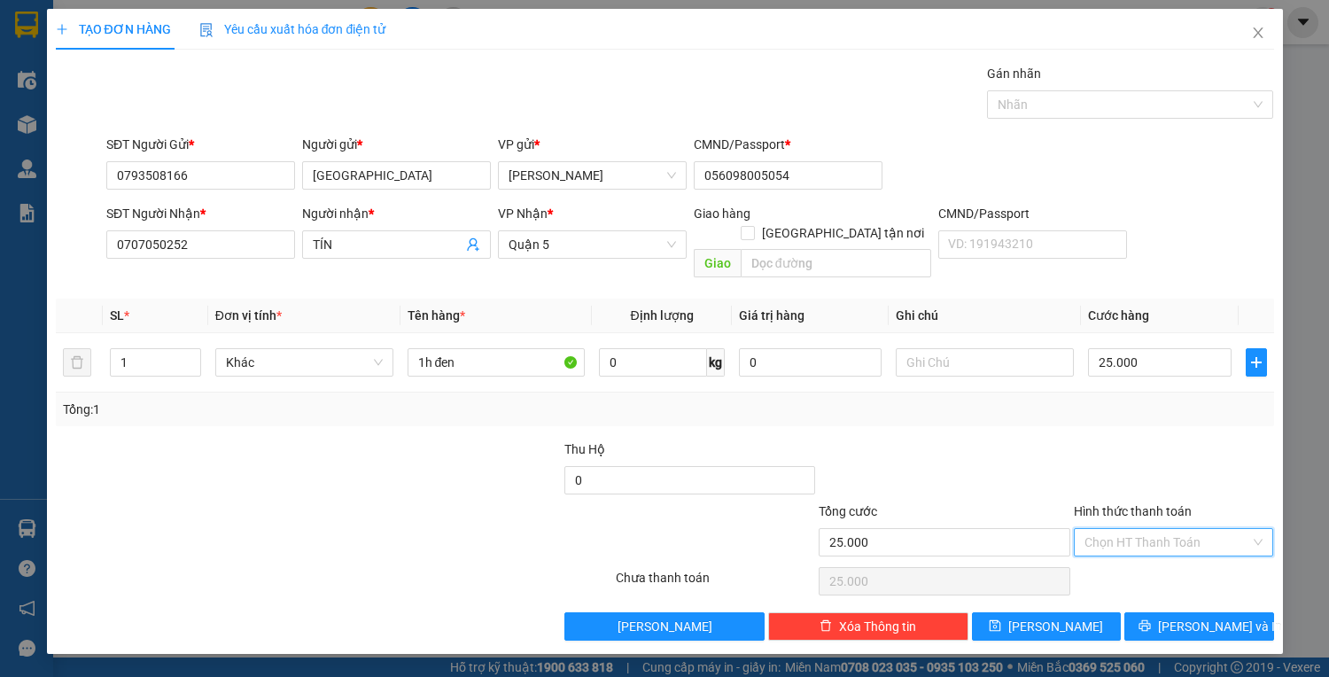
click at [1162, 531] on input "Hình thức thanh toán" at bounding box center [1167, 542] width 167 height 27
click at [1173, 559] on div "Tại văn phòng" at bounding box center [1173, 555] width 179 height 19
click at [1200, 616] on span "Lưu và In" at bounding box center [1220, 625] width 124 height 19
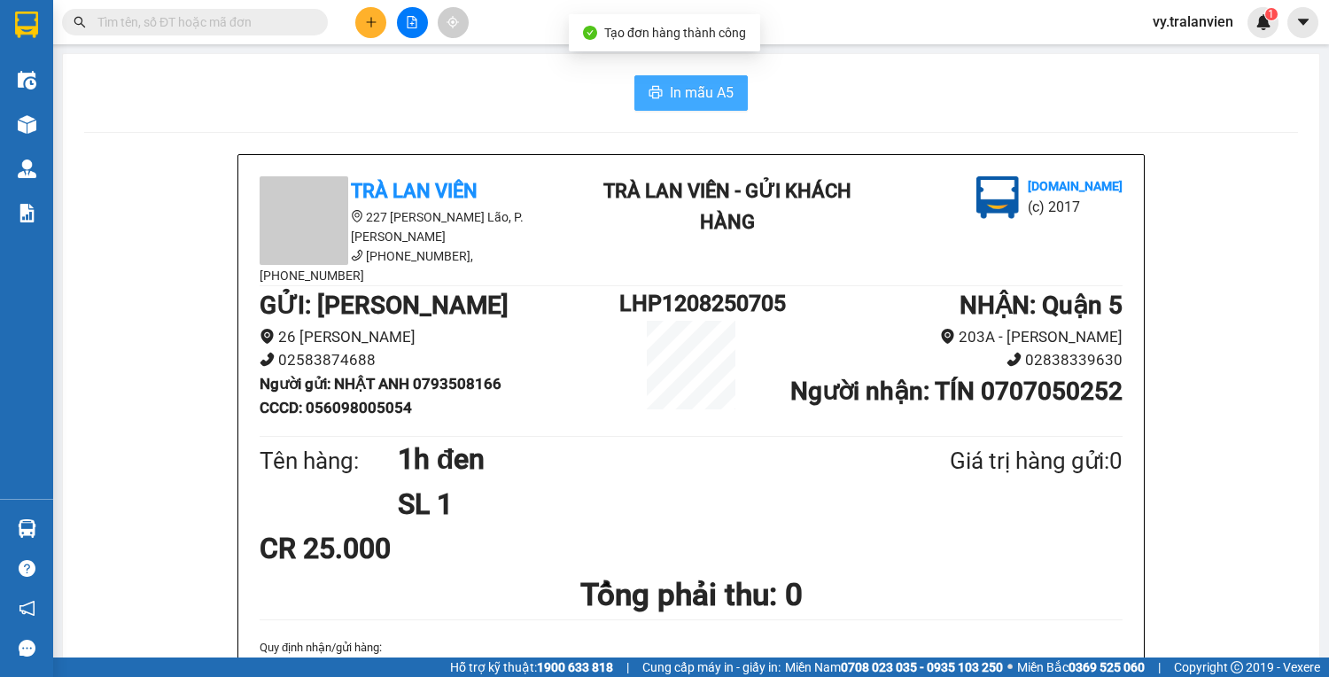
click at [701, 98] on span "In mẫu A5" at bounding box center [702, 92] width 64 height 22
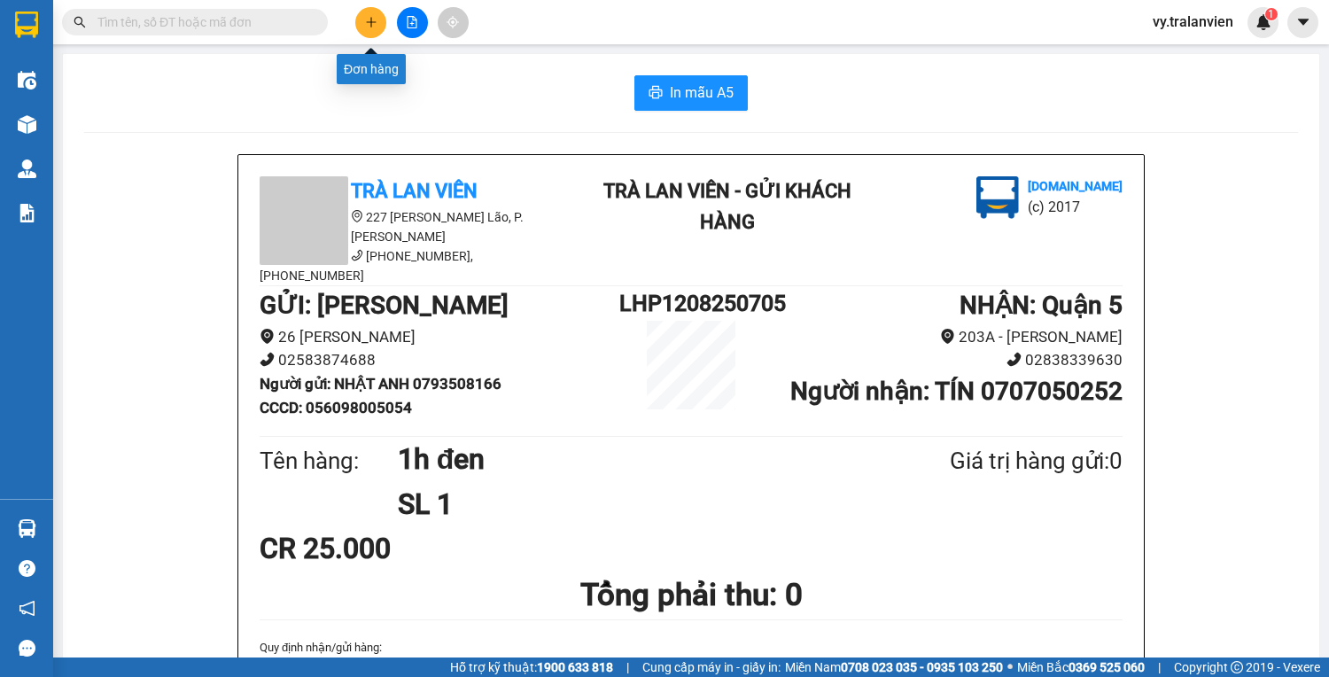
click at [372, 18] on icon "plus" at bounding box center [371, 22] width 12 height 12
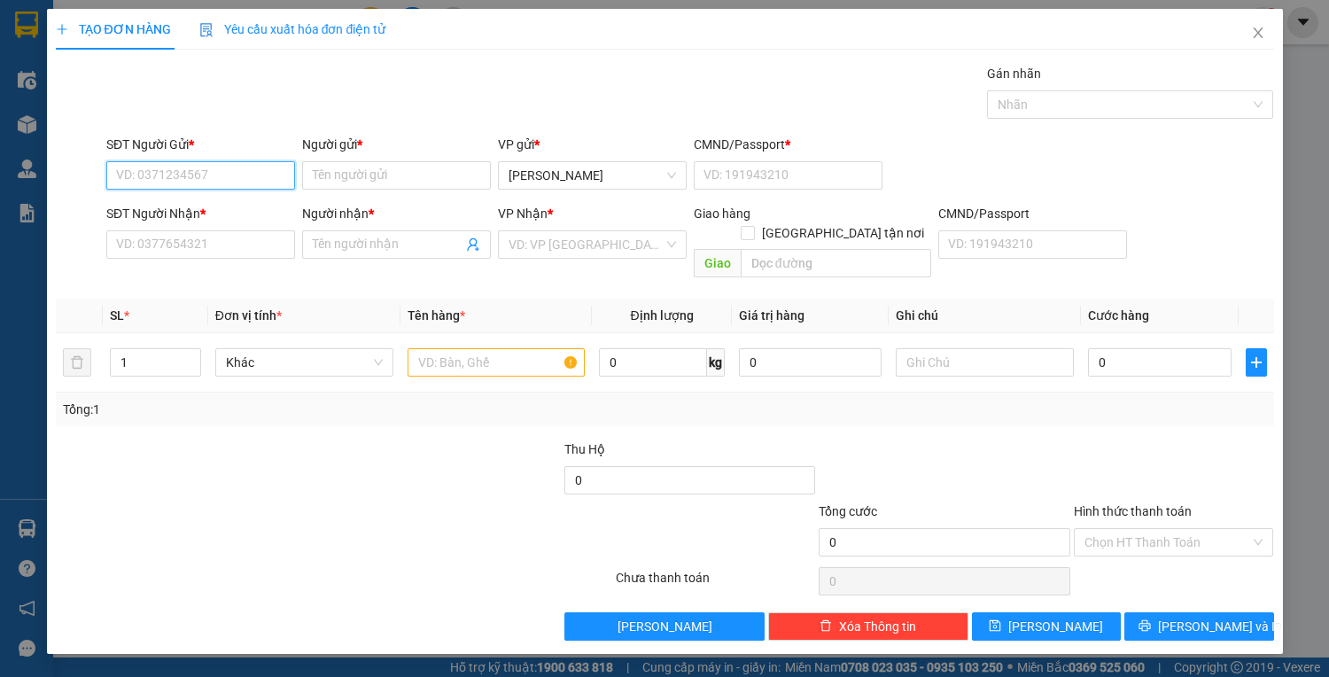
click at [141, 174] on input "SĐT Người Gửi *" at bounding box center [200, 175] width 189 height 28
click at [205, 209] on div "0905993559 - TIỆP" at bounding box center [200, 209] width 167 height 19
click at [457, 348] on input "text" at bounding box center [496, 362] width 178 height 28
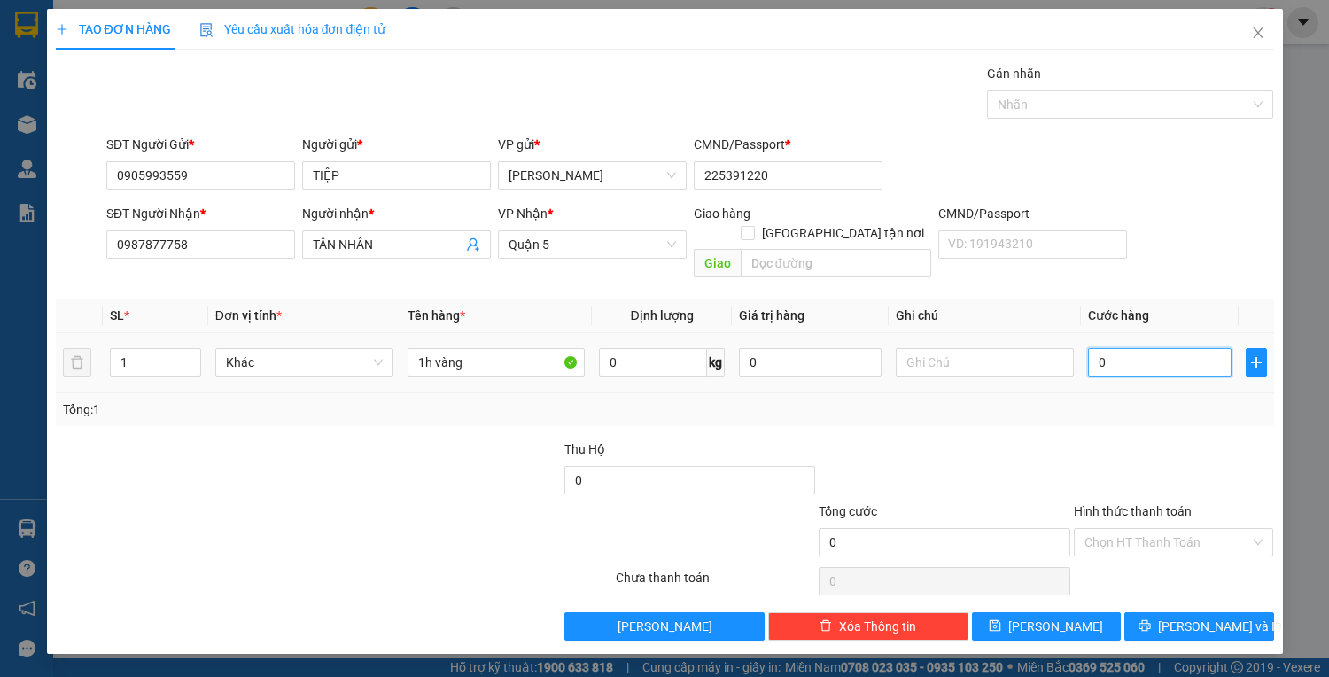
drag, startPoint x: 1168, startPoint y: 336, endPoint x: 1182, endPoint y: 342, distance: 14.7
click at [1182, 348] on input "0" at bounding box center [1159, 362] width 143 height 28
click at [1186, 616] on span "Lưu và In" at bounding box center [1220, 625] width 124 height 19
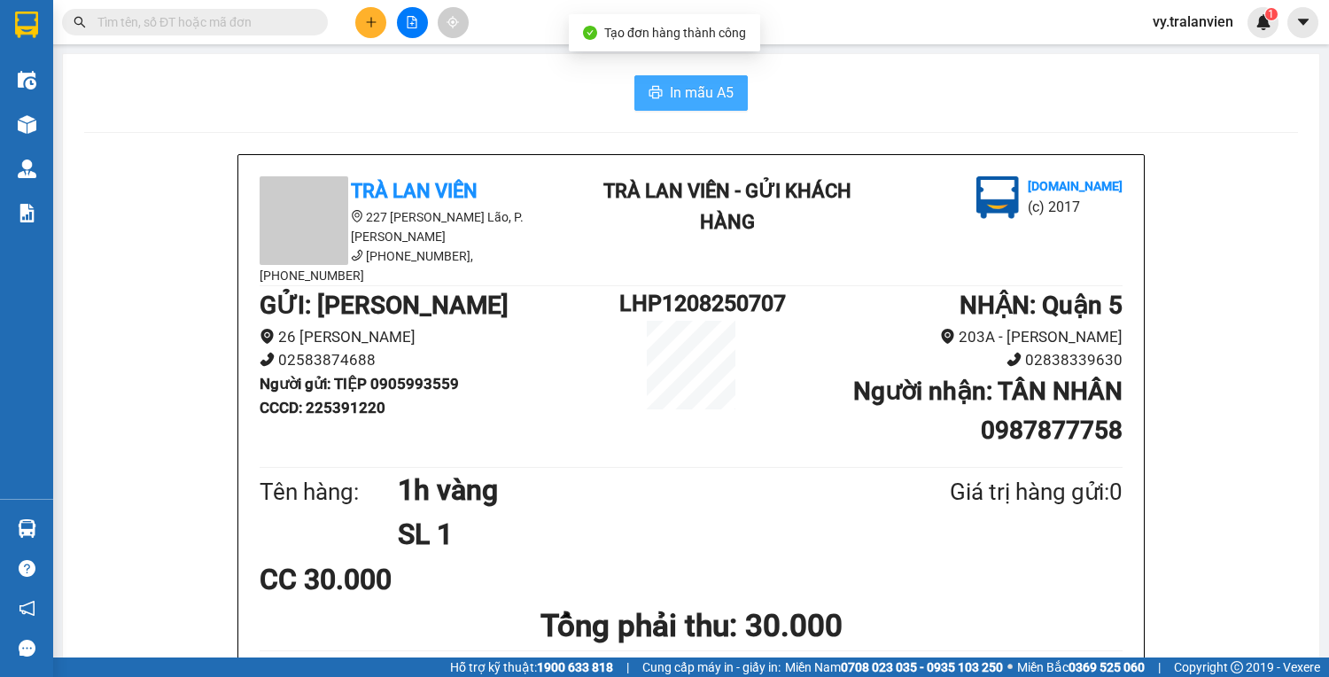
click at [655, 91] on icon "printer" at bounding box center [655, 92] width 13 height 12
click at [367, 20] on icon "plus" at bounding box center [371, 22] width 12 height 12
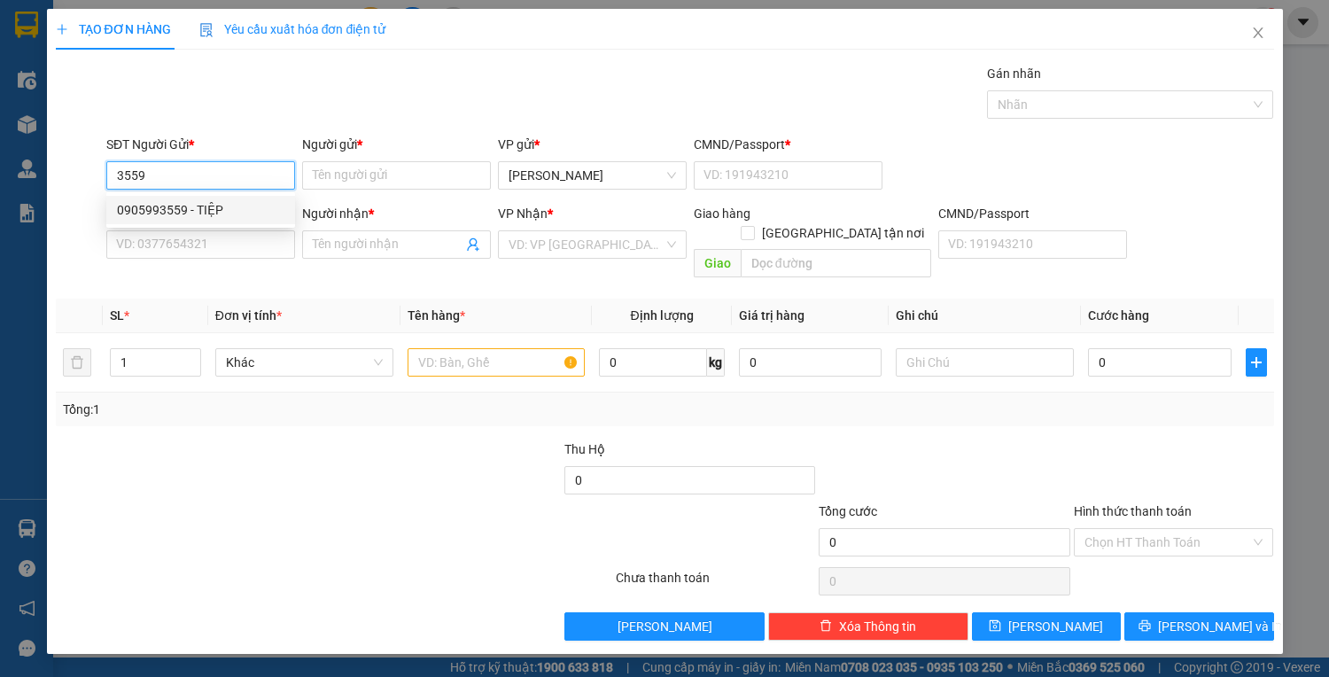
click at [221, 198] on div "0905993559 - TIỆP" at bounding box center [200, 210] width 189 height 28
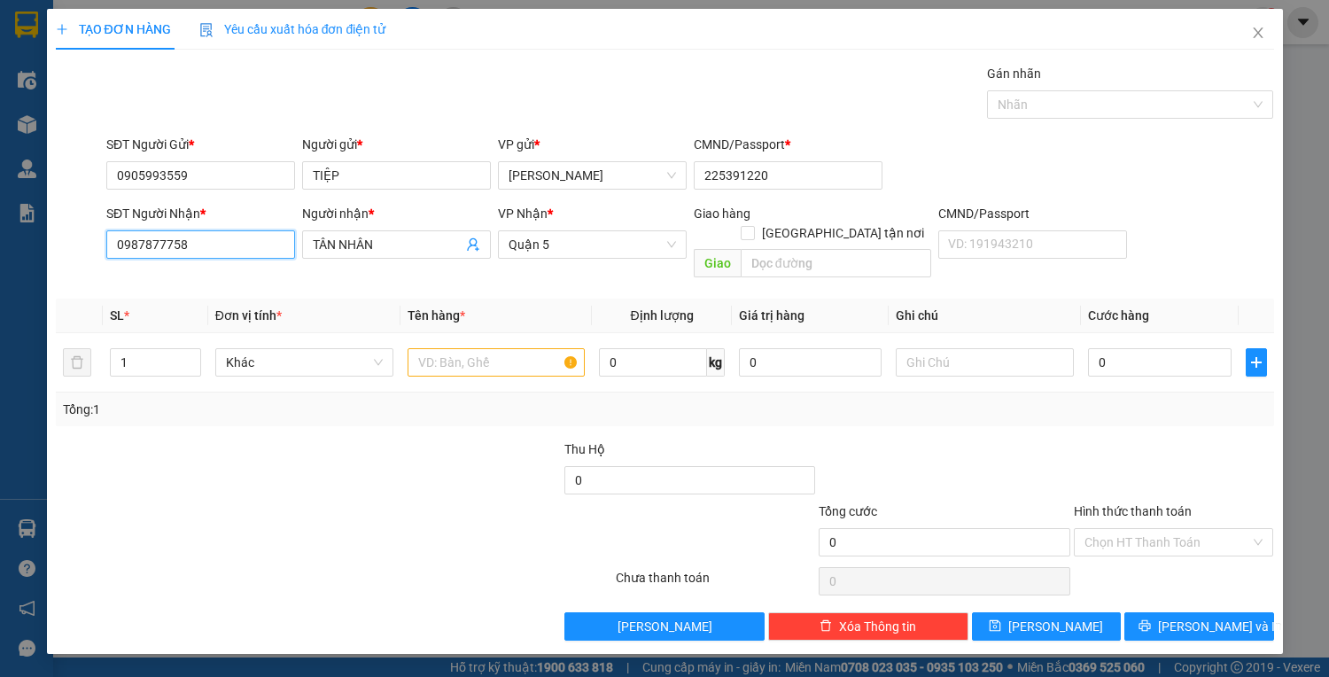
click at [244, 254] on input "0987877758" at bounding box center [200, 244] width 189 height 28
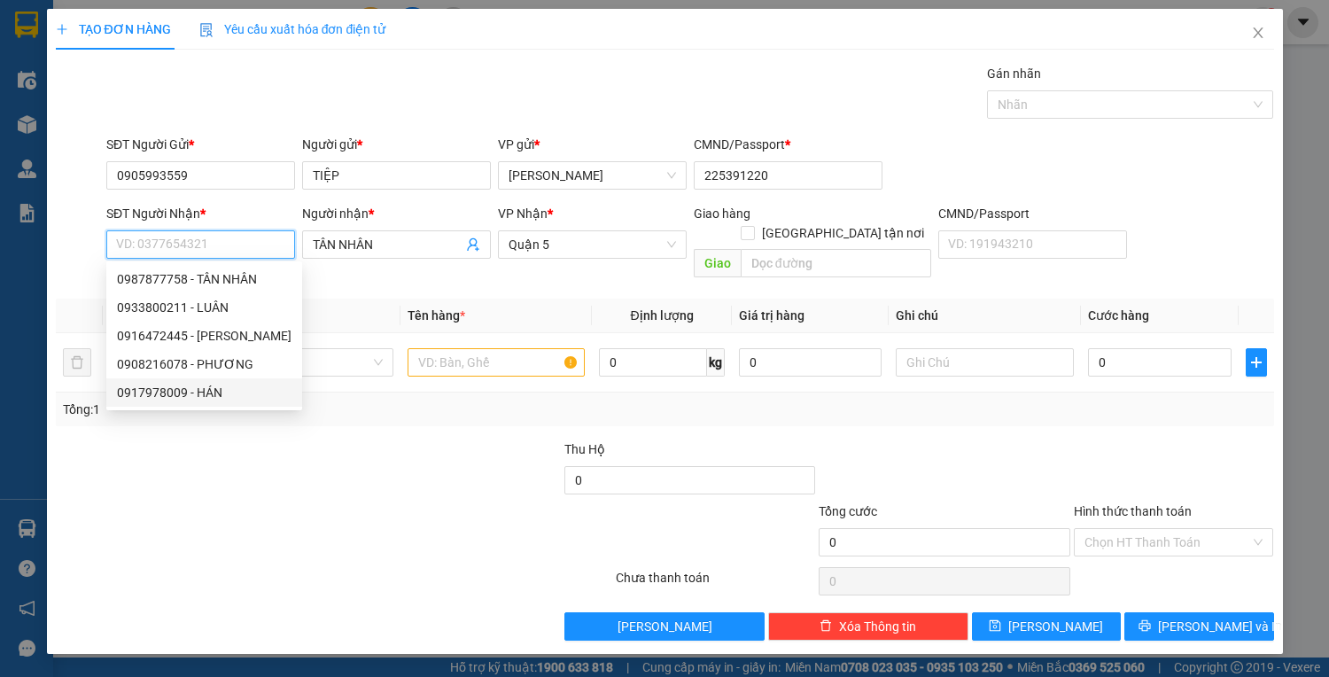
click at [247, 399] on div "0917978009 - HÁN" at bounding box center [204, 392] width 174 height 19
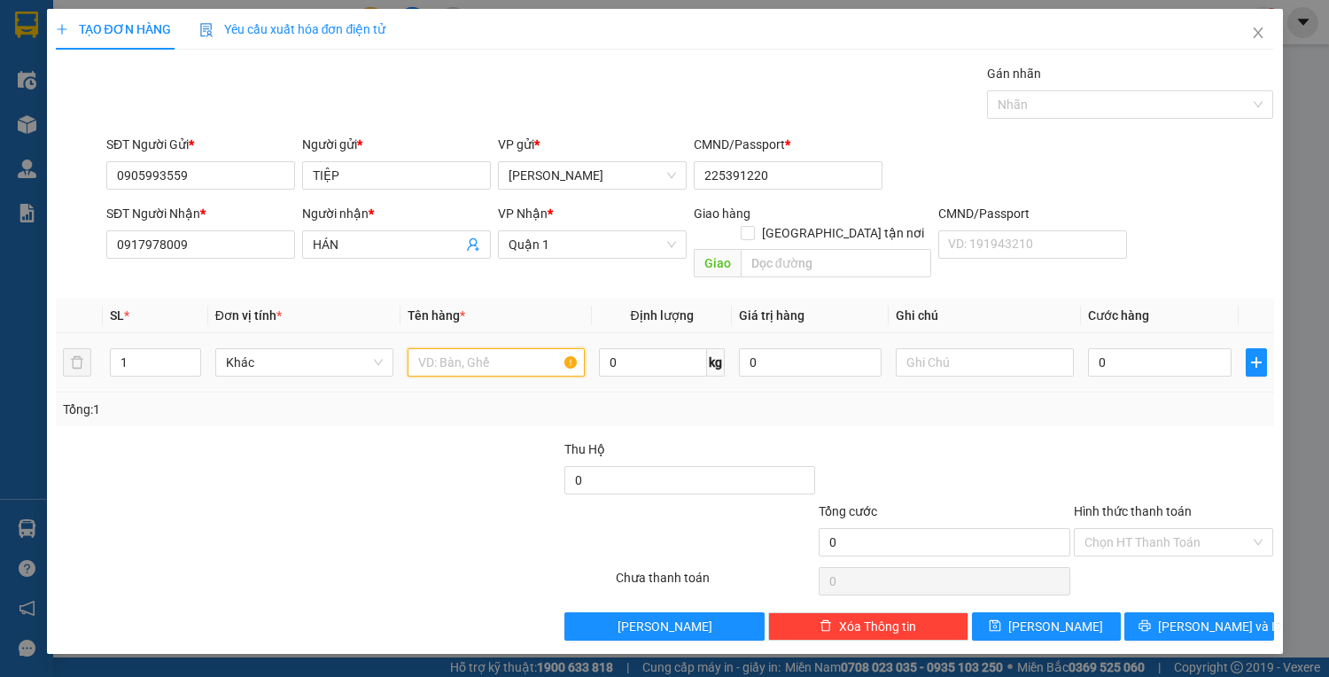
click at [458, 348] on input "text" at bounding box center [496, 362] width 178 height 28
click at [1116, 348] on input "0" at bounding box center [1159, 362] width 143 height 28
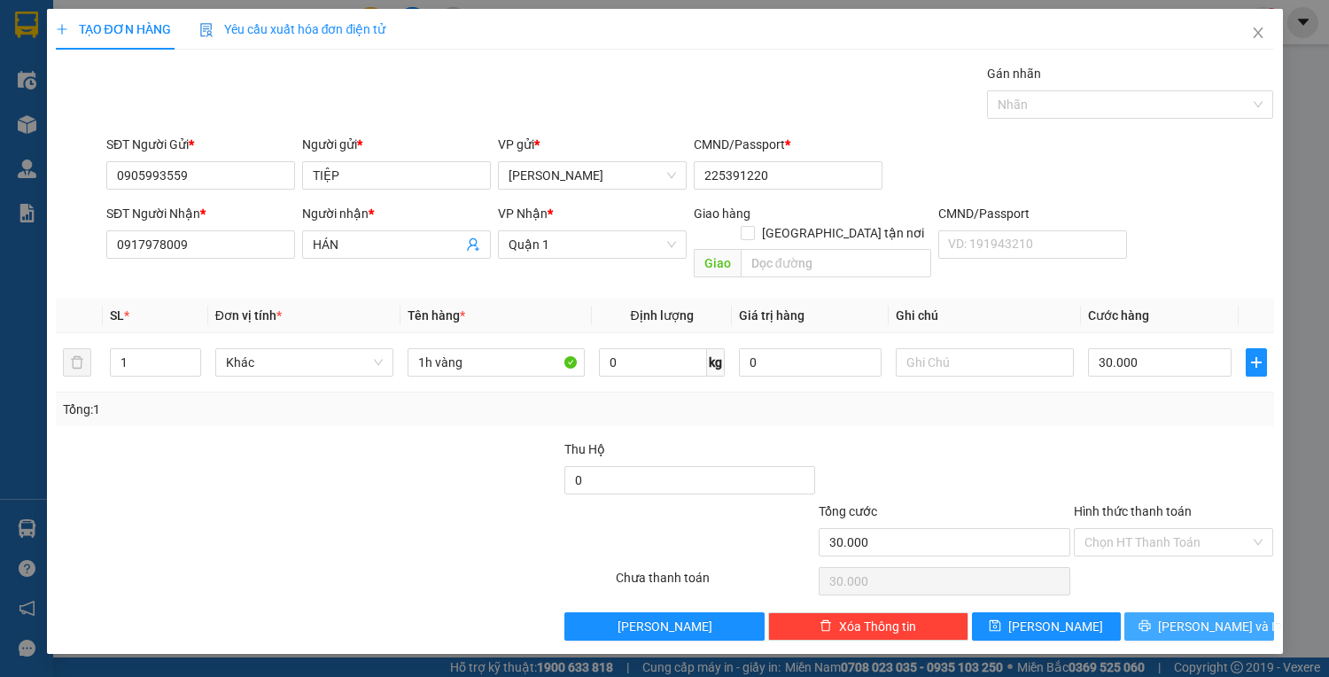
click at [1151, 619] on icon "printer" at bounding box center [1144, 625] width 12 height 12
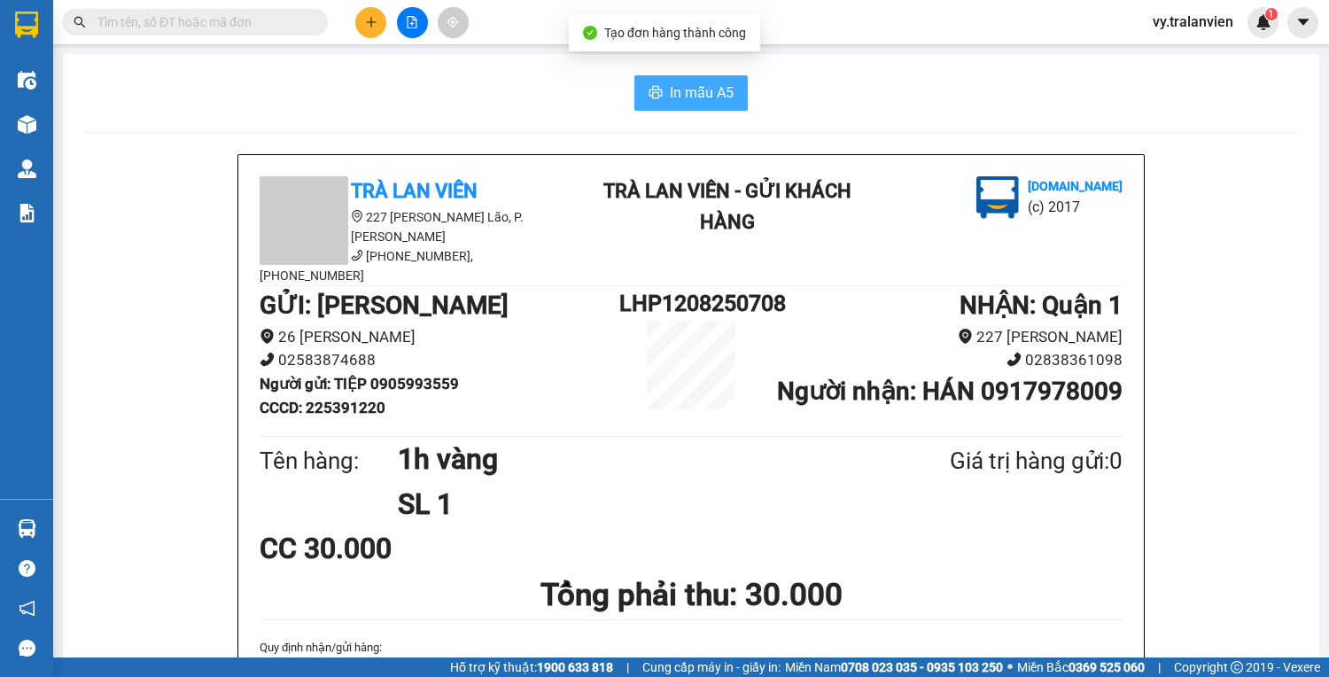
click at [671, 89] on span "In mẫu A5" at bounding box center [702, 92] width 64 height 22
click at [856, 91] on div "In mẫu A5" at bounding box center [690, 92] width 1213 height 35
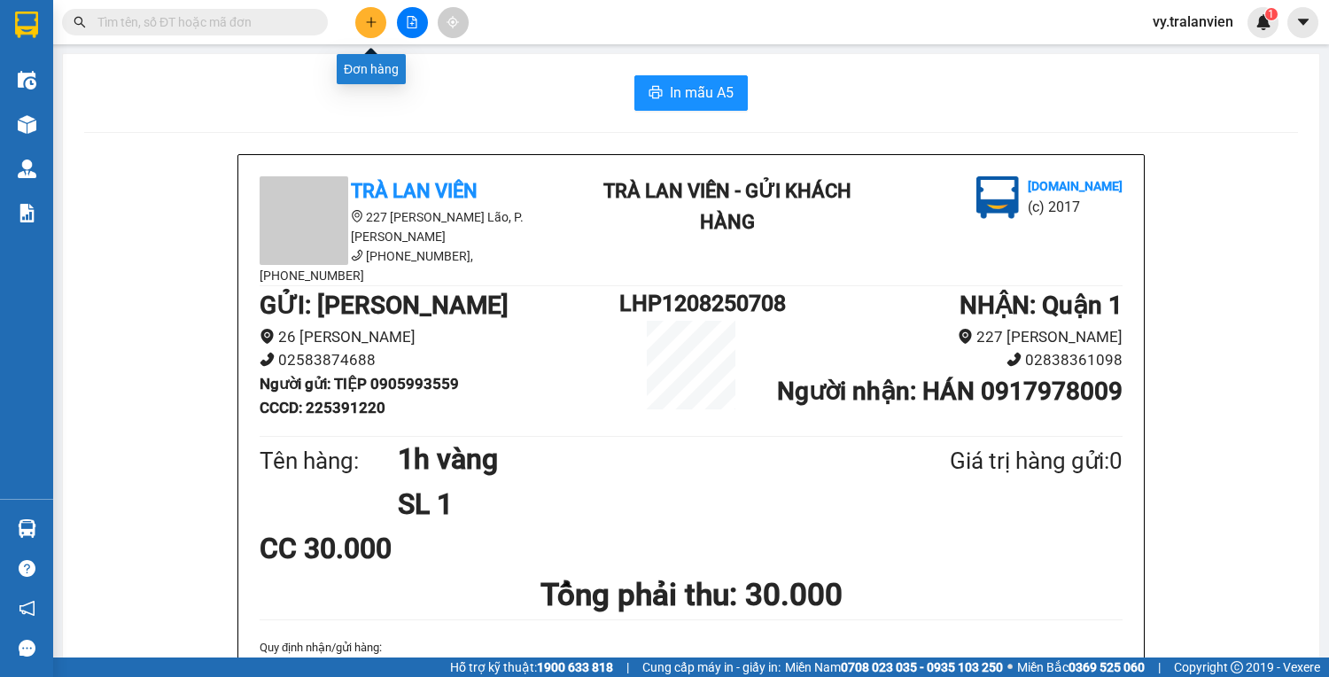
click at [374, 18] on icon "plus" at bounding box center [371, 22] width 12 height 12
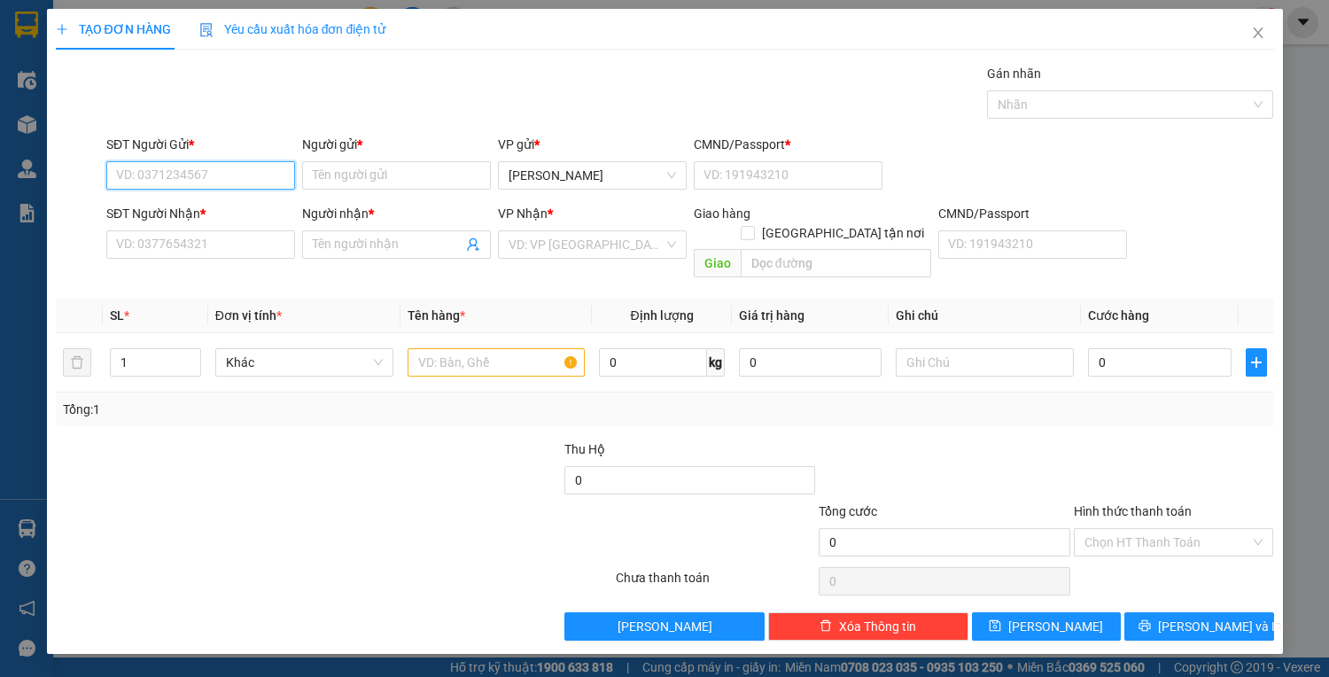
click at [187, 173] on input "SĐT Người Gửi *" at bounding box center [200, 175] width 189 height 28
click at [283, 208] on div "0914901466 - NGUYỄN VĂN TOÀN(247)" at bounding box center [219, 209] width 205 height 19
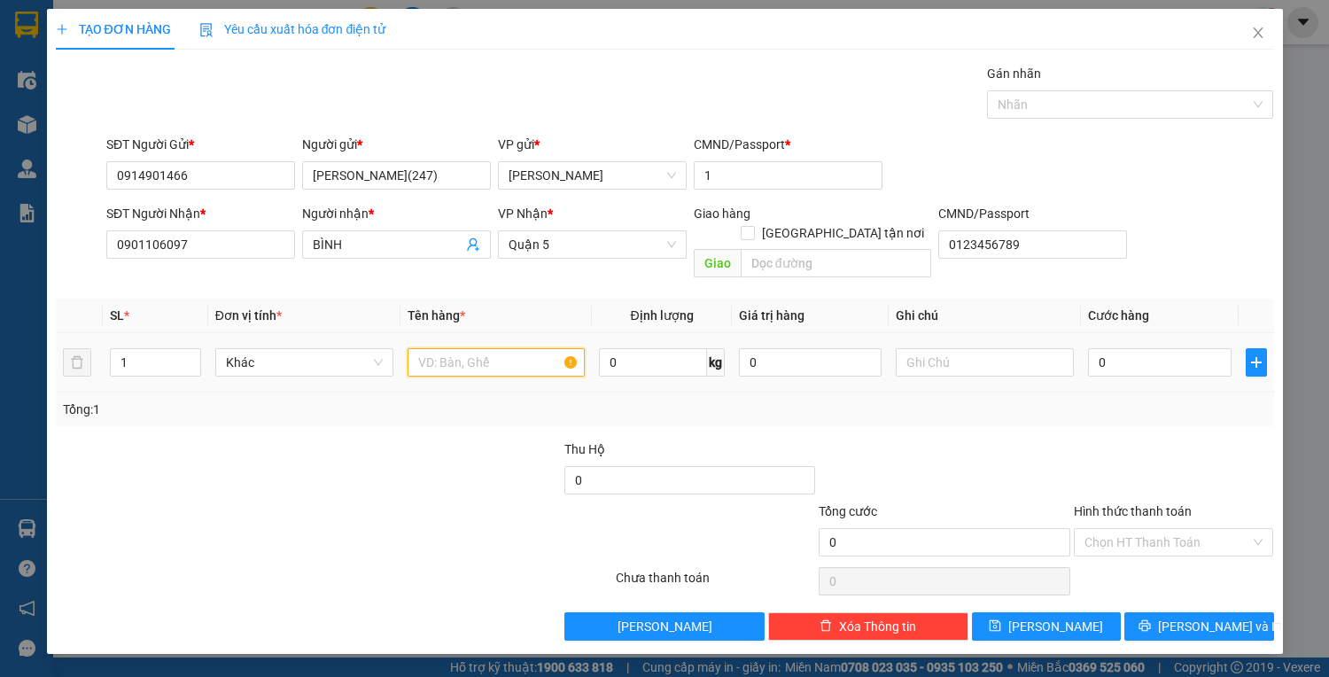
click at [483, 351] on input "text" at bounding box center [496, 362] width 178 height 28
click at [1150, 348] on input "0" at bounding box center [1159, 362] width 143 height 28
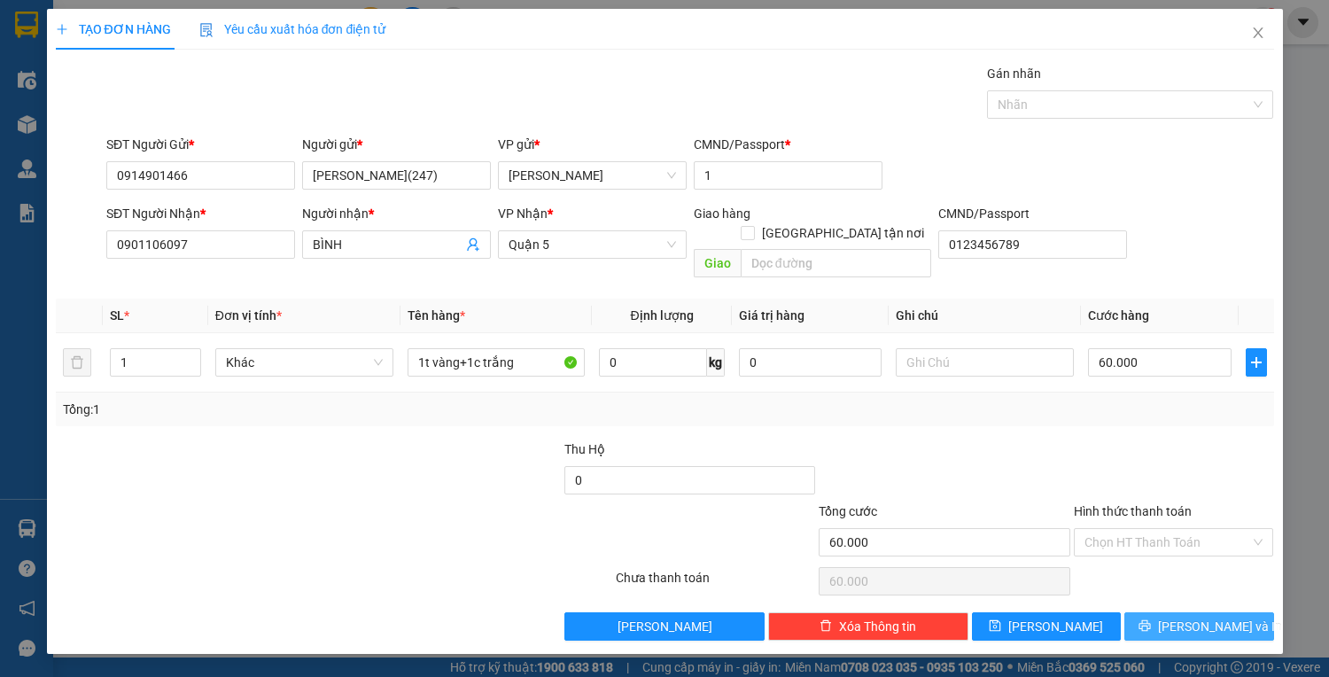
click at [1184, 616] on span "Lưu và In" at bounding box center [1220, 625] width 124 height 19
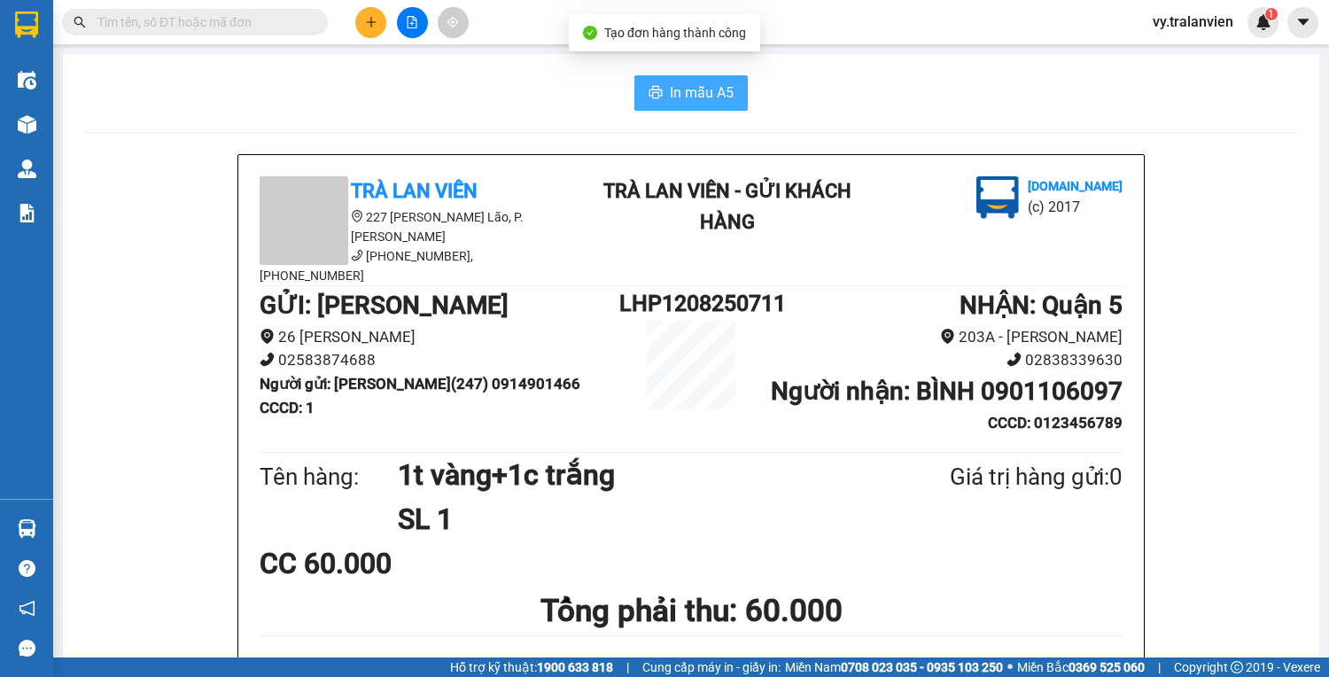
click at [721, 89] on span "In mẫu A5" at bounding box center [702, 92] width 64 height 22
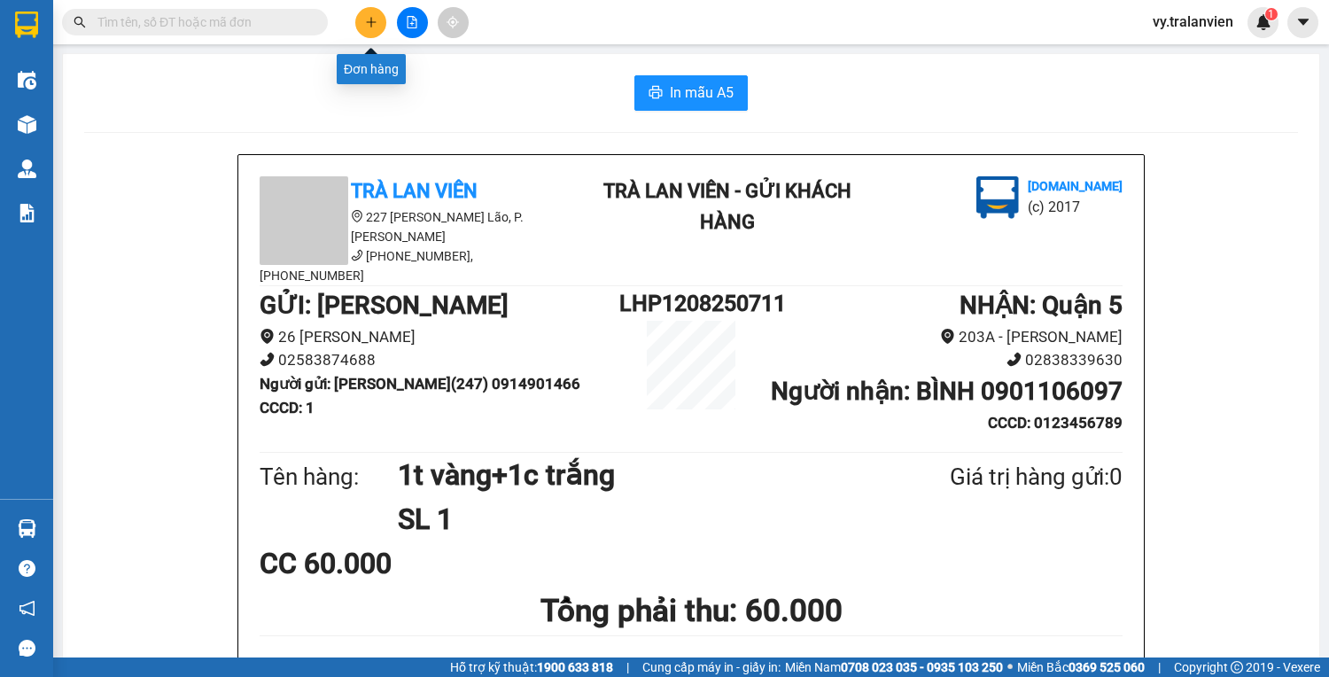
click at [370, 24] on icon "plus" at bounding box center [370, 22] width 1 height 10
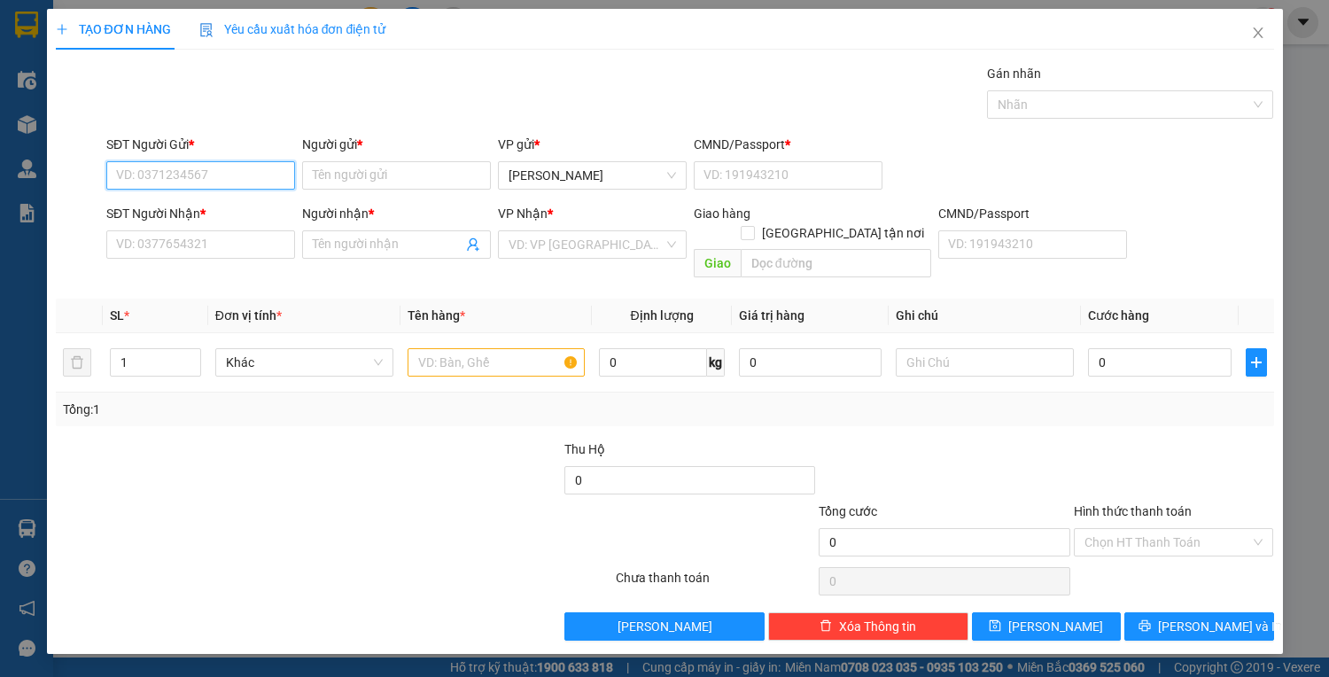
drag, startPoint x: 220, startPoint y: 170, endPoint x: 592, endPoint y: 2, distance: 408.3
click at [322, 115] on div "Transit Pickup Surcharge Ids Transit Deliver Surcharge Ids Transit Deliver Surc…" at bounding box center [665, 352] width 1218 height 577
click at [268, 209] on div "0914901466 - NGUYỄN VĂN TOÀN(247)" at bounding box center [219, 209] width 205 height 19
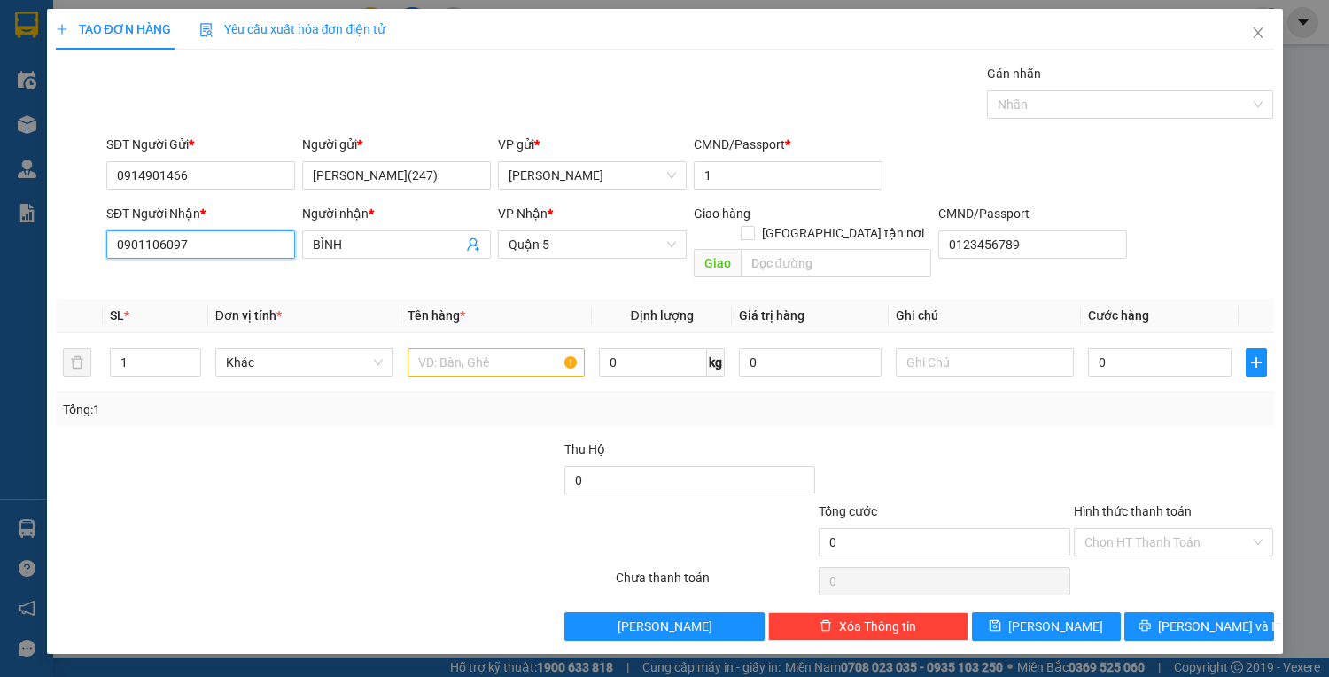
click at [250, 246] on input "0901106097" at bounding box center [200, 244] width 189 height 28
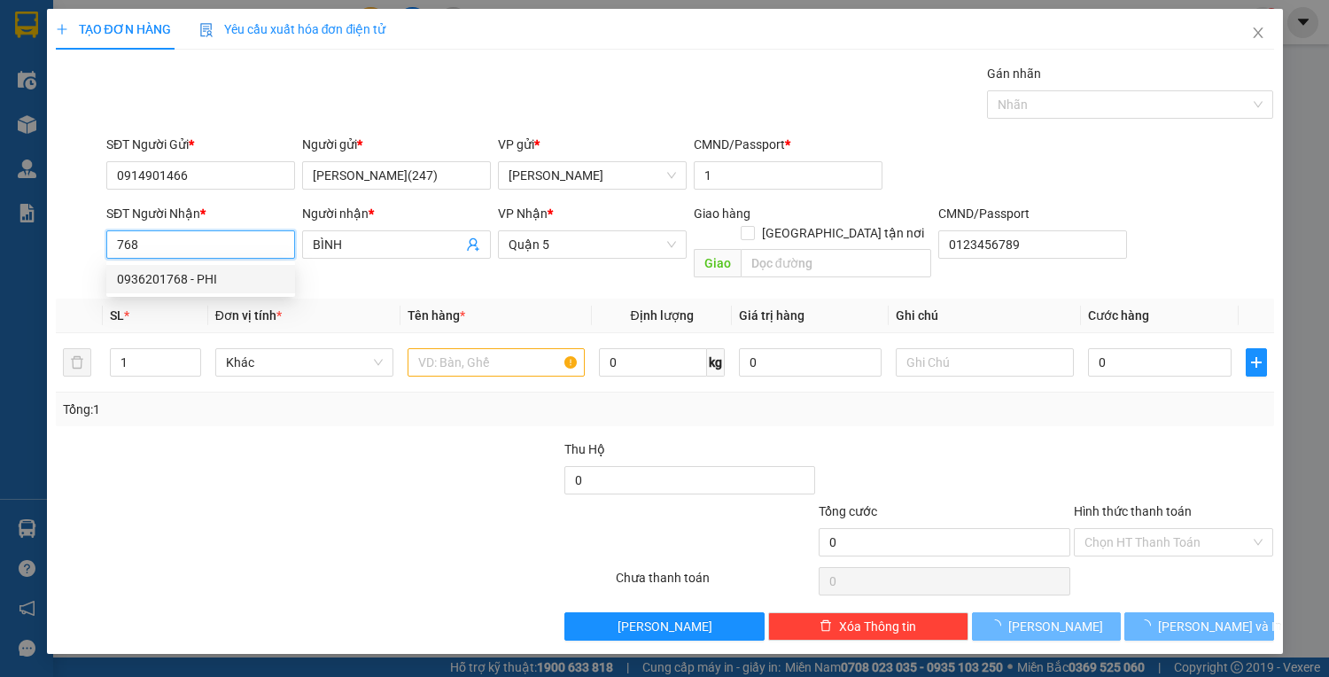
click at [258, 285] on div "0936201768 - PHI" at bounding box center [200, 278] width 167 height 19
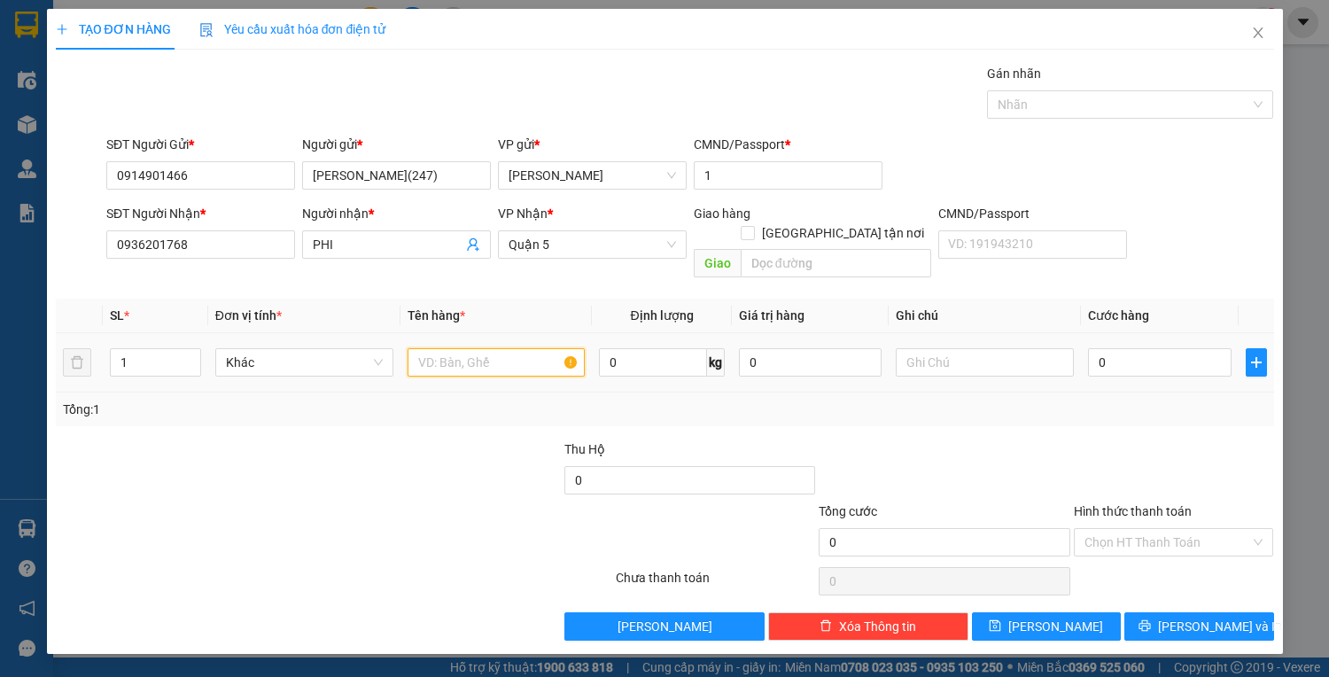
click at [473, 351] on input "text" at bounding box center [496, 362] width 178 height 28
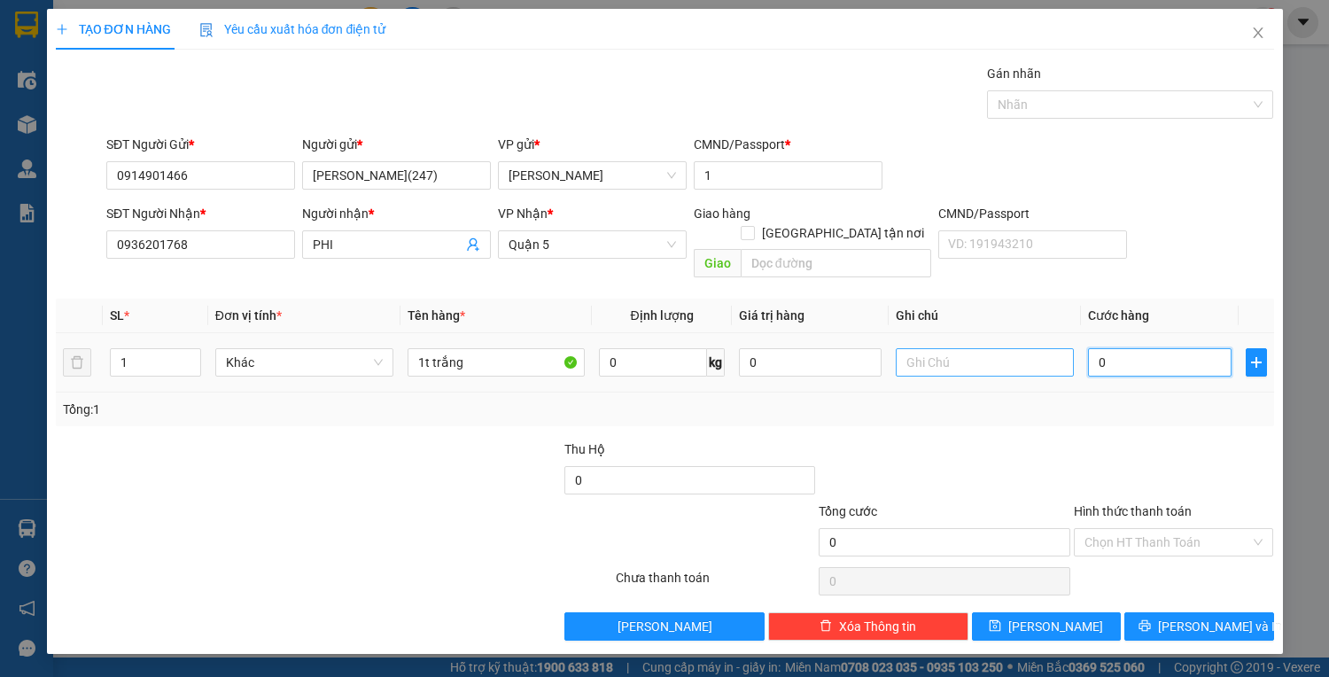
drag, startPoint x: 1108, startPoint y: 347, endPoint x: 1059, endPoint y: 347, distance: 48.7
click at [1109, 348] on input "0" at bounding box center [1159, 362] width 143 height 28
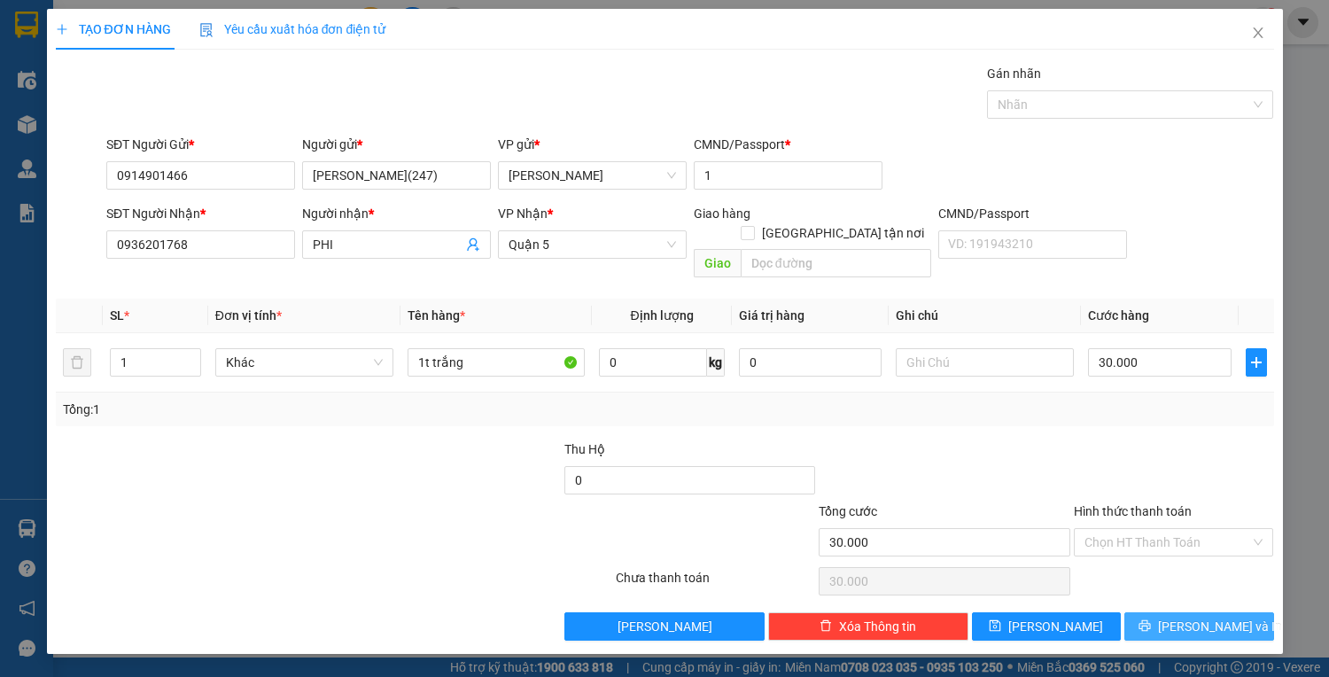
click at [1206, 616] on span "Lưu và In" at bounding box center [1220, 625] width 124 height 19
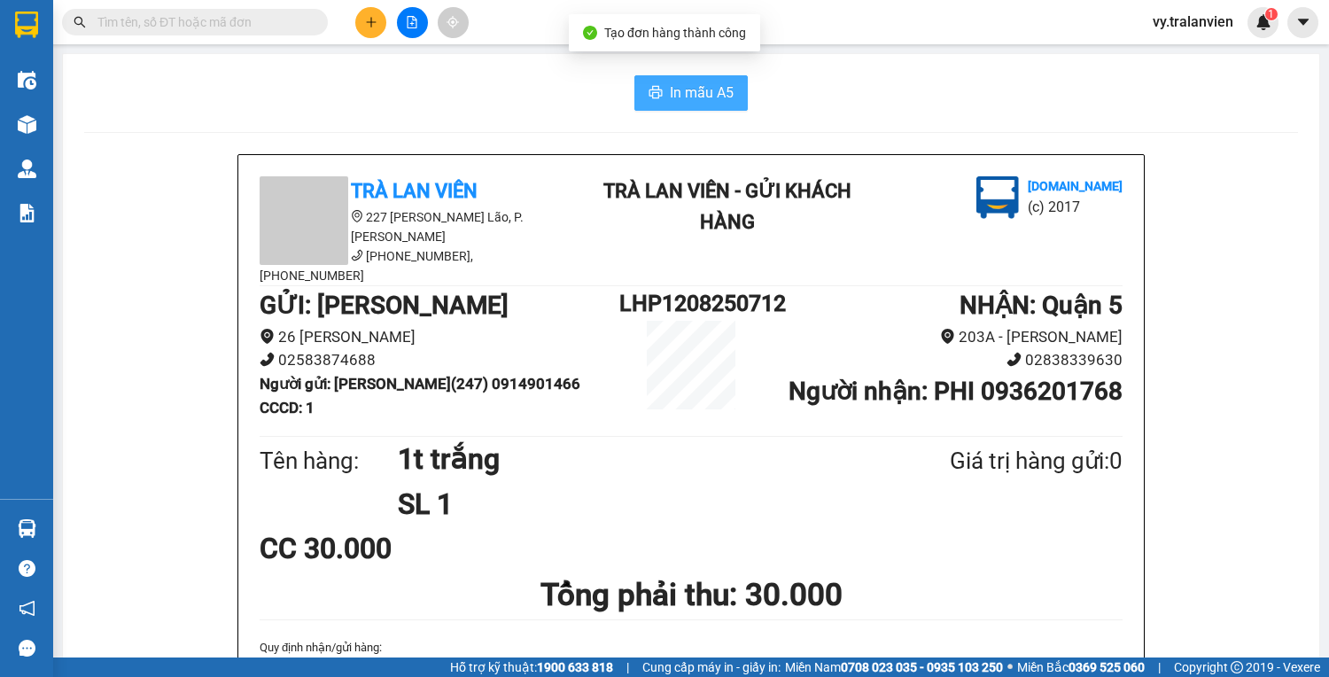
click at [701, 91] on span "In mẫu A5" at bounding box center [702, 92] width 64 height 22
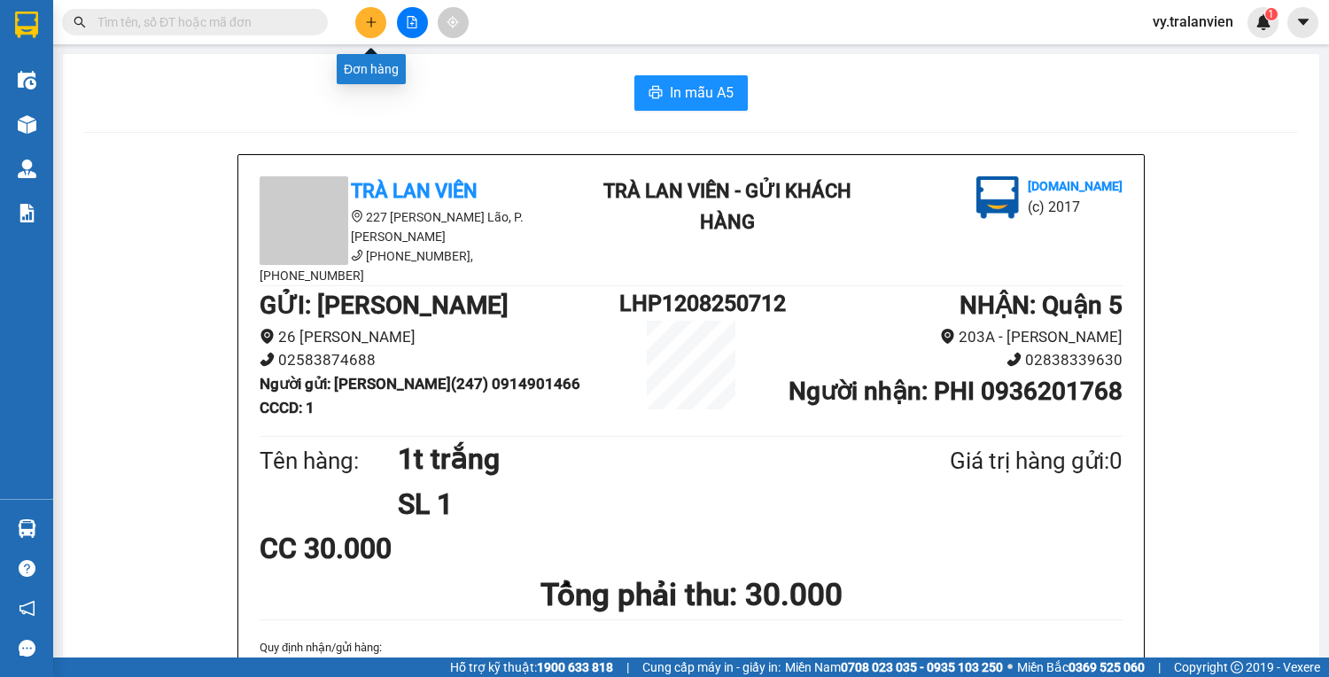
click at [365, 18] on icon "plus" at bounding box center [371, 22] width 12 height 12
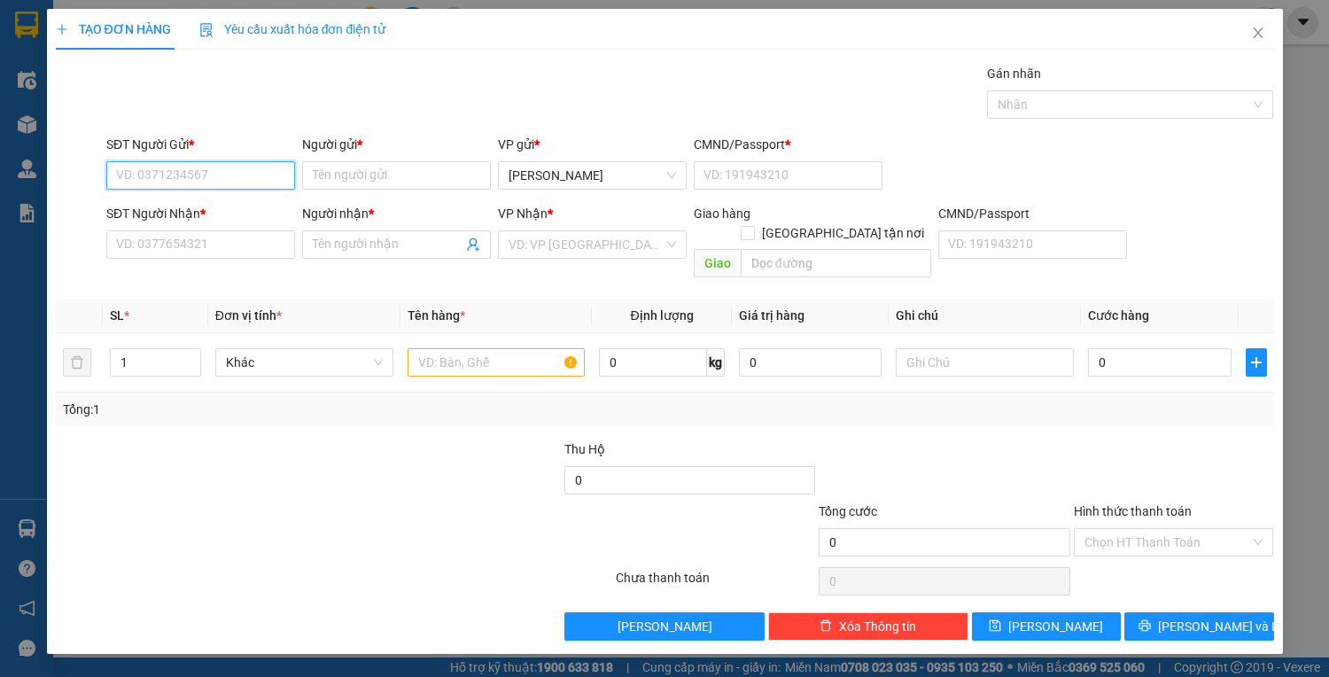
drag, startPoint x: 273, startPoint y: 171, endPoint x: 337, endPoint y: 156, distance: 66.4
click at [337, 156] on div "SĐT Người Gửi * VD: 0371234567 Người gửi * Tên người gửi VP gửi * Lê Hồng Phong…" at bounding box center [690, 166] width 1174 height 62
click at [223, 213] on div "0914901466 - NGUYỄN VĂN TOÀN(247)" at bounding box center [219, 209] width 205 height 19
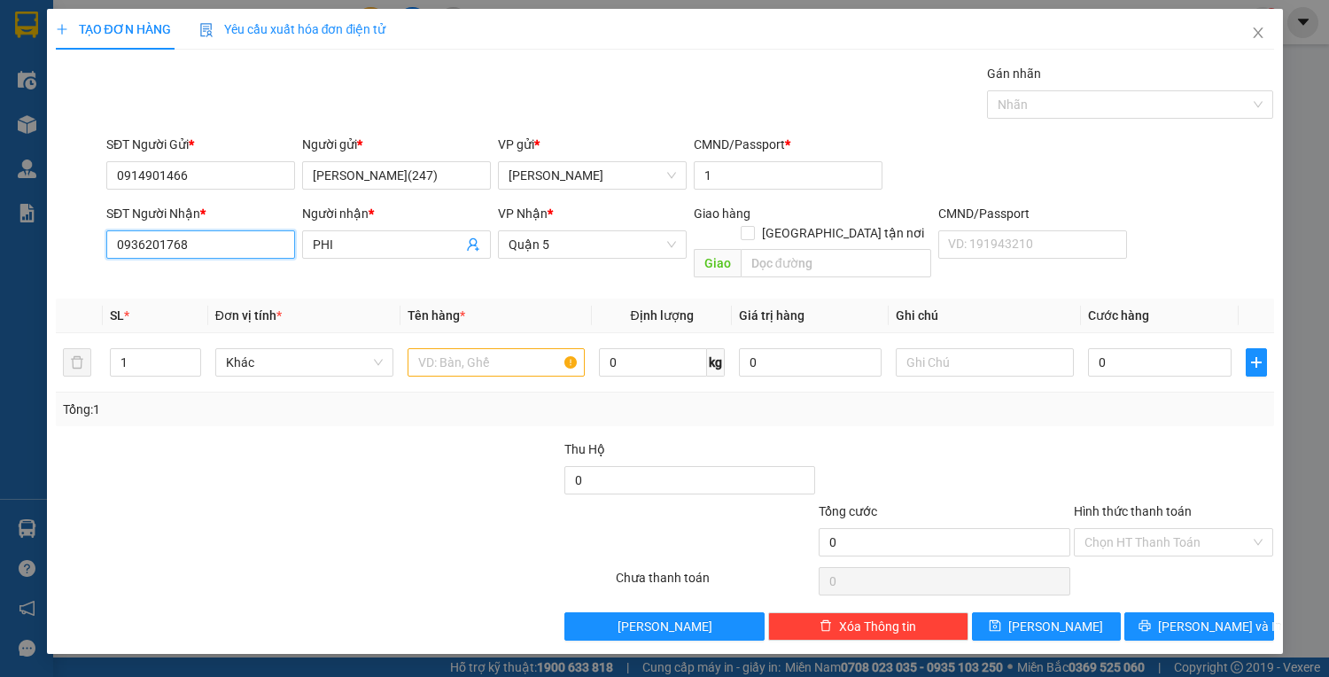
click at [209, 255] on input "0936201768" at bounding box center [200, 244] width 189 height 28
click at [232, 275] on div "0936002645 - TASETCO" at bounding box center [200, 278] width 167 height 19
click at [499, 352] on input "text" at bounding box center [496, 362] width 178 height 28
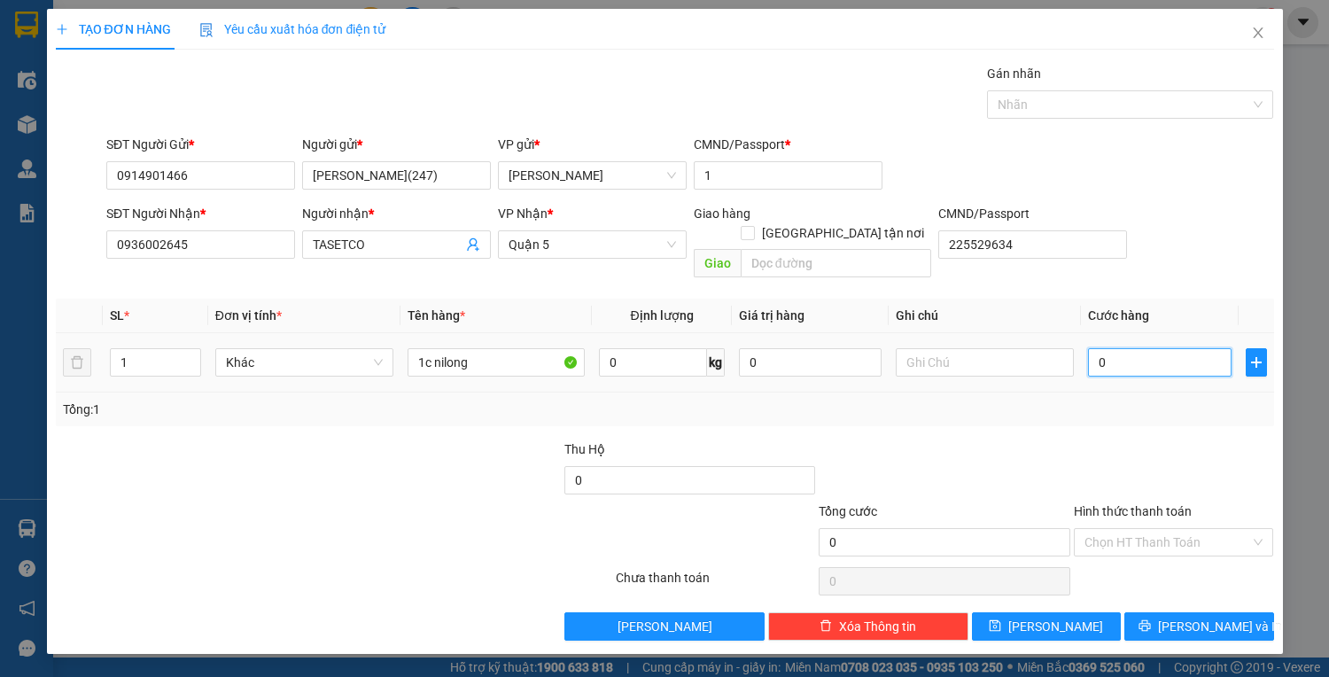
click at [1128, 348] on input "0" at bounding box center [1159, 362] width 143 height 28
click at [1198, 616] on span "Lưu và In" at bounding box center [1220, 625] width 124 height 19
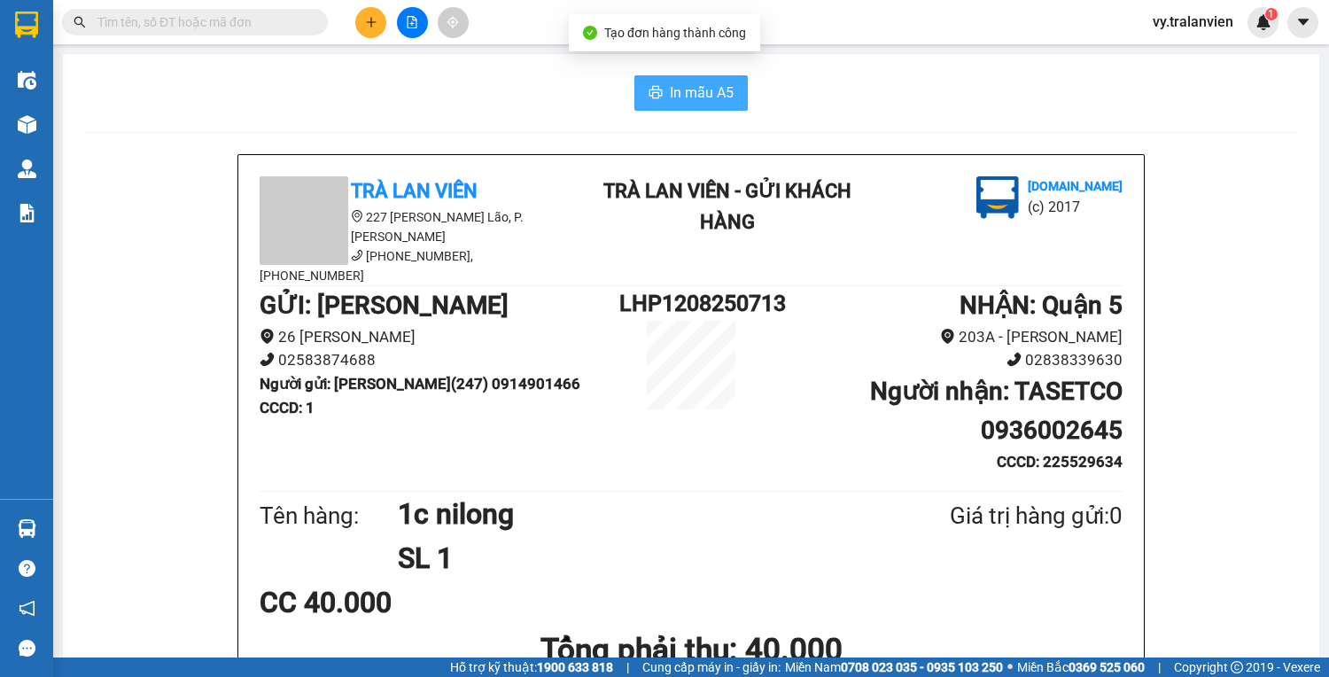
click at [685, 92] on span "In mẫu A5" at bounding box center [702, 92] width 64 height 22
click at [360, 19] on button at bounding box center [370, 22] width 31 height 31
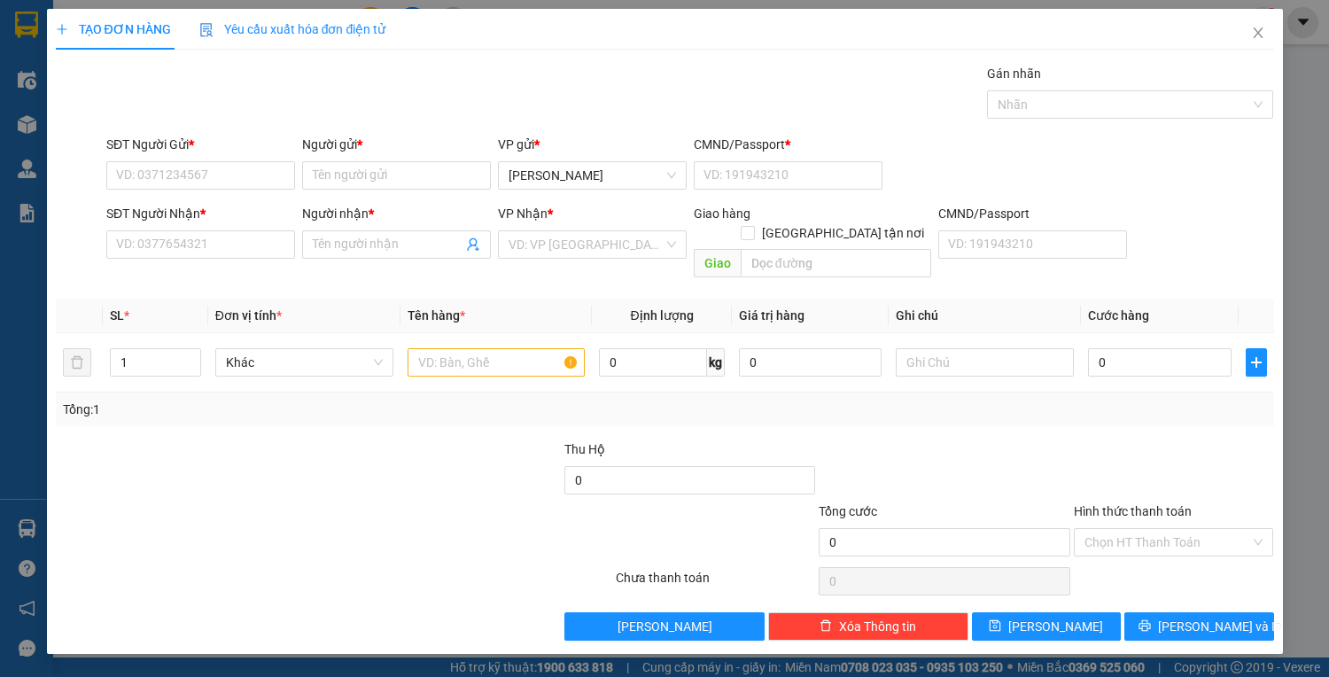
click at [1311, 160] on div "TẠO ĐƠN HÀNG Yêu cầu xuất hóa đơn điện tử Transit Pickup Surcharge Ids Transit …" at bounding box center [664, 338] width 1329 height 677
drag, startPoint x: 230, startPoint y: 165, endPoint x: 544, endPoint y: 129, distance: 315.5
click at [251, 165] on input "SĐT Người Gửi *" at bounding box center [200, 175] width 189 height 28
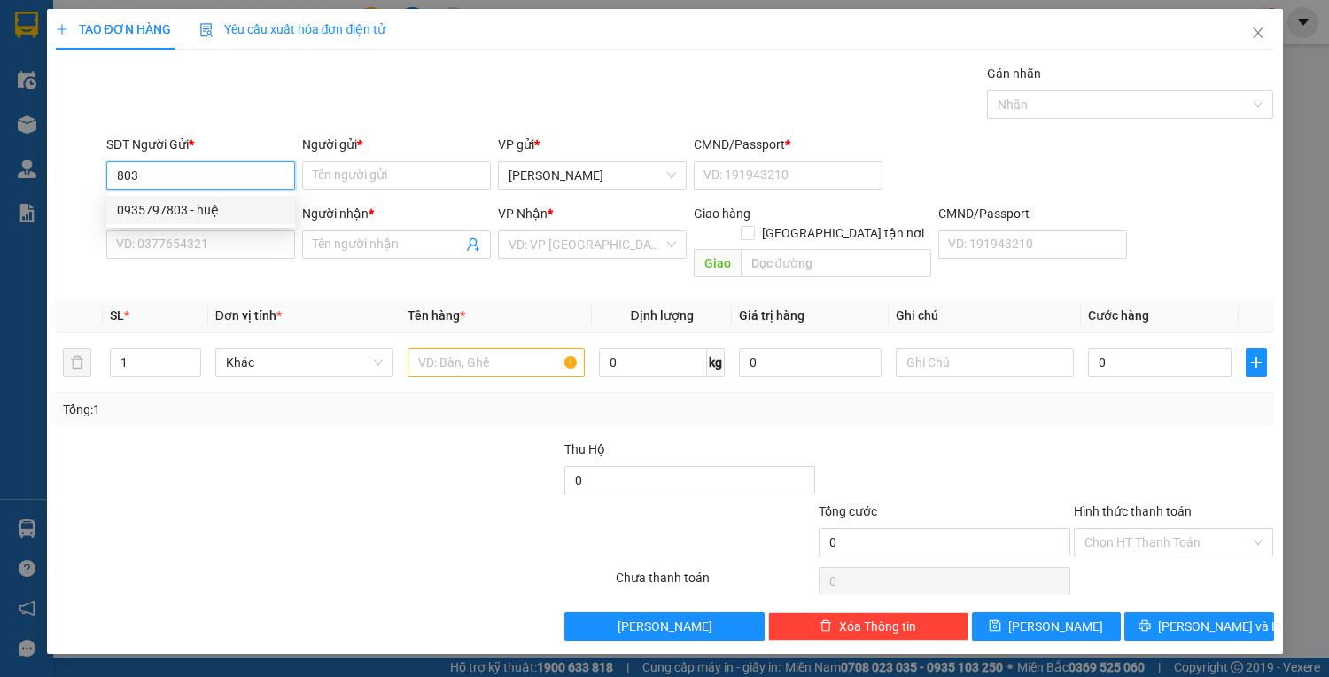
click at [230, 211] on div "0935797803 - huệ" at bounding box center [200, 209] width 167 height 19
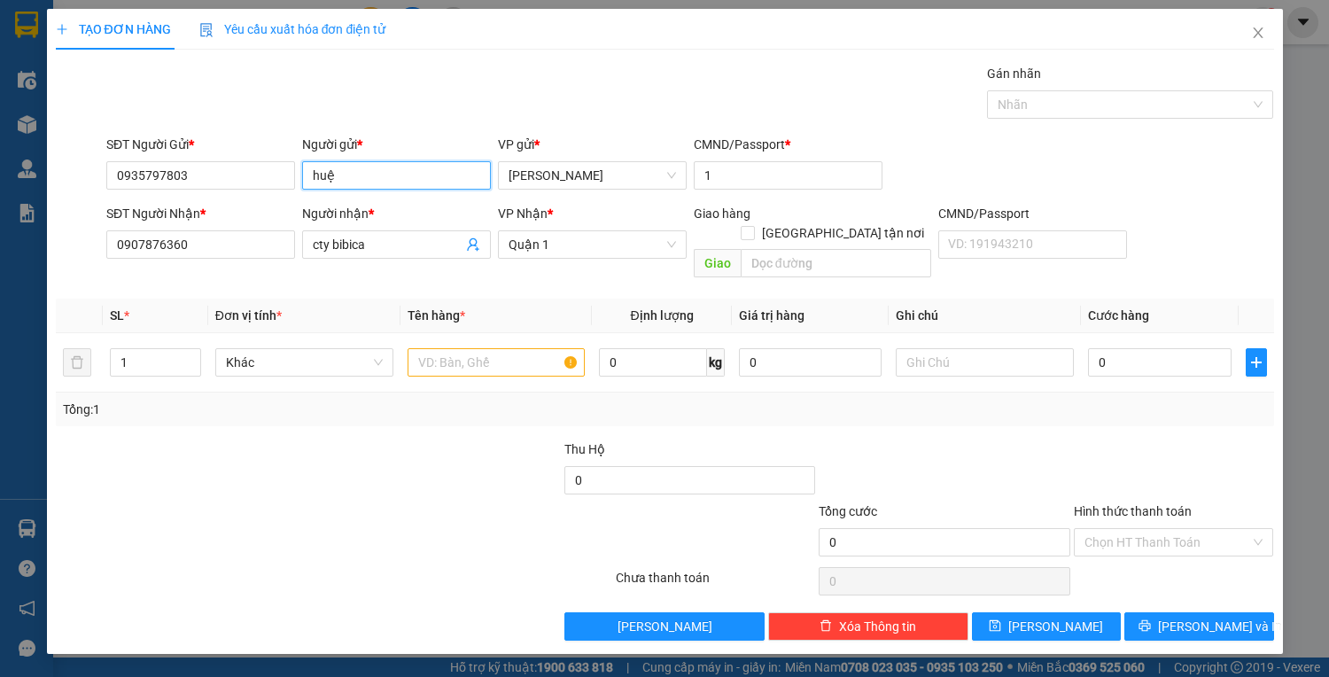
click at [409, 179] on input "huệ" at bounding box center [396, 175] width 189 height 28
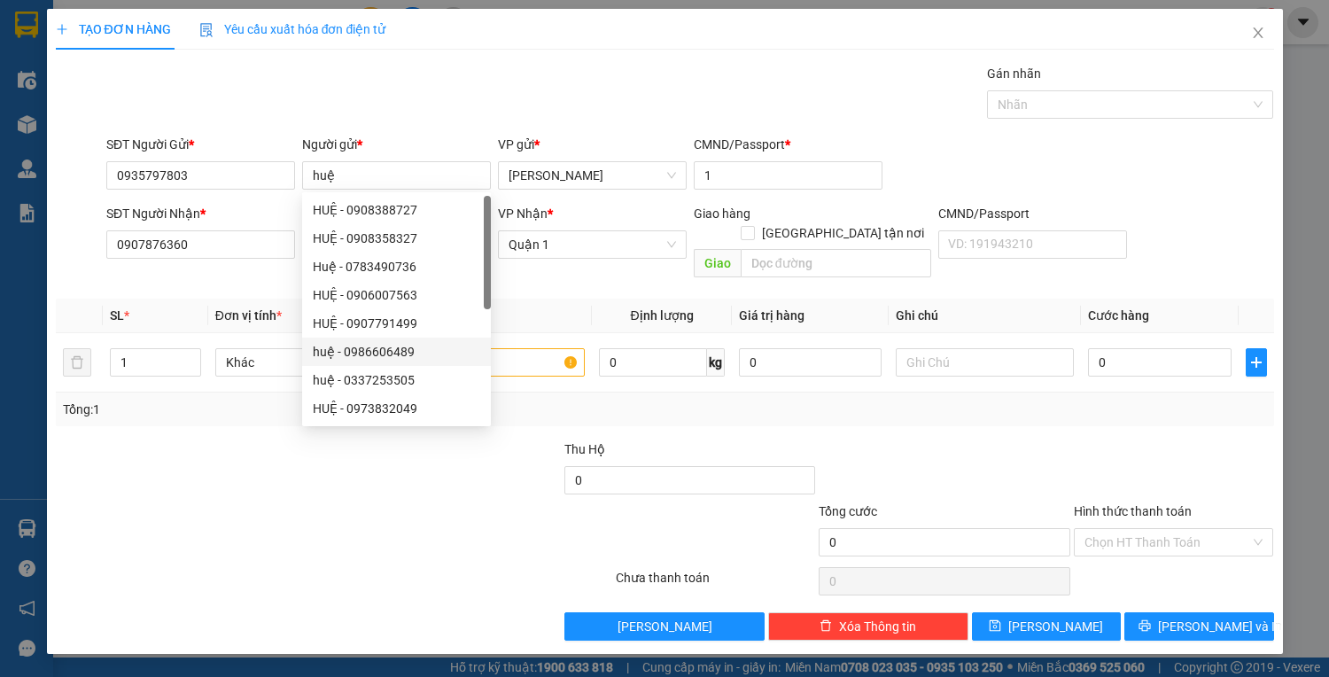
click at [264, 478] on div at bounding box center [181, 470] width 254 height 62
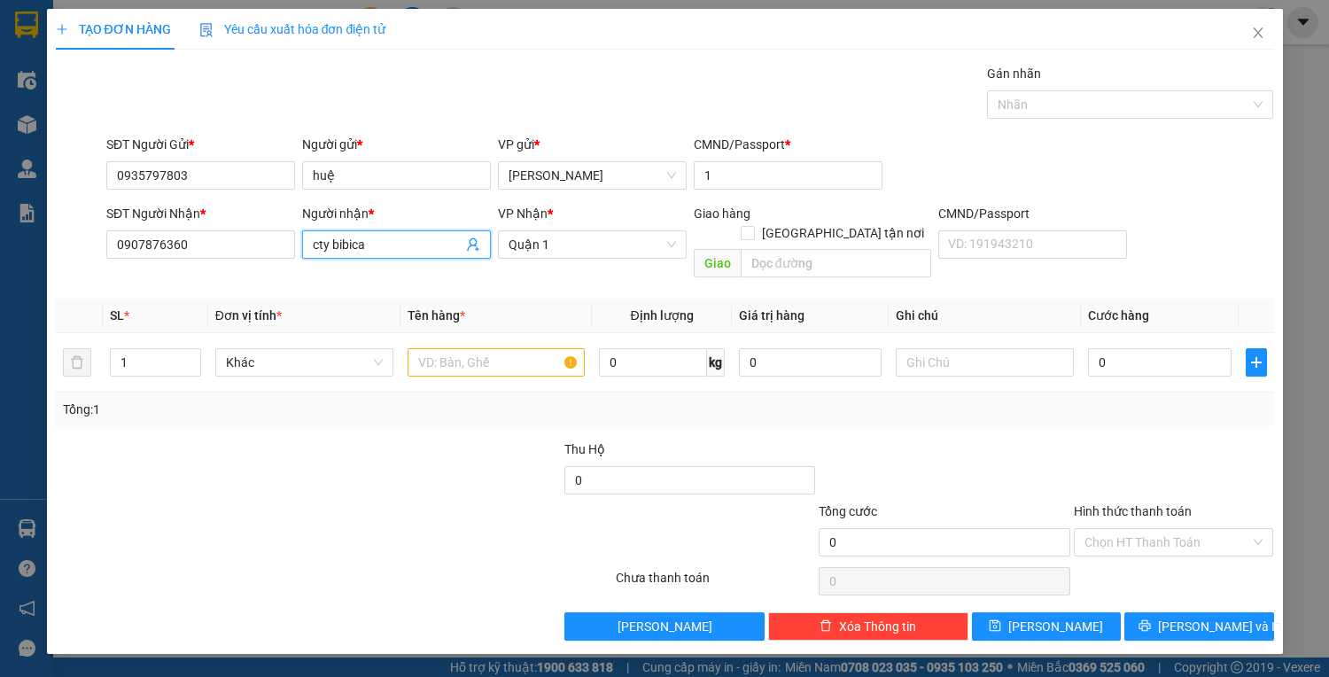
click at [393, 241] on input "cty bibica" at bounding box center [388, 244] width 150 height 19
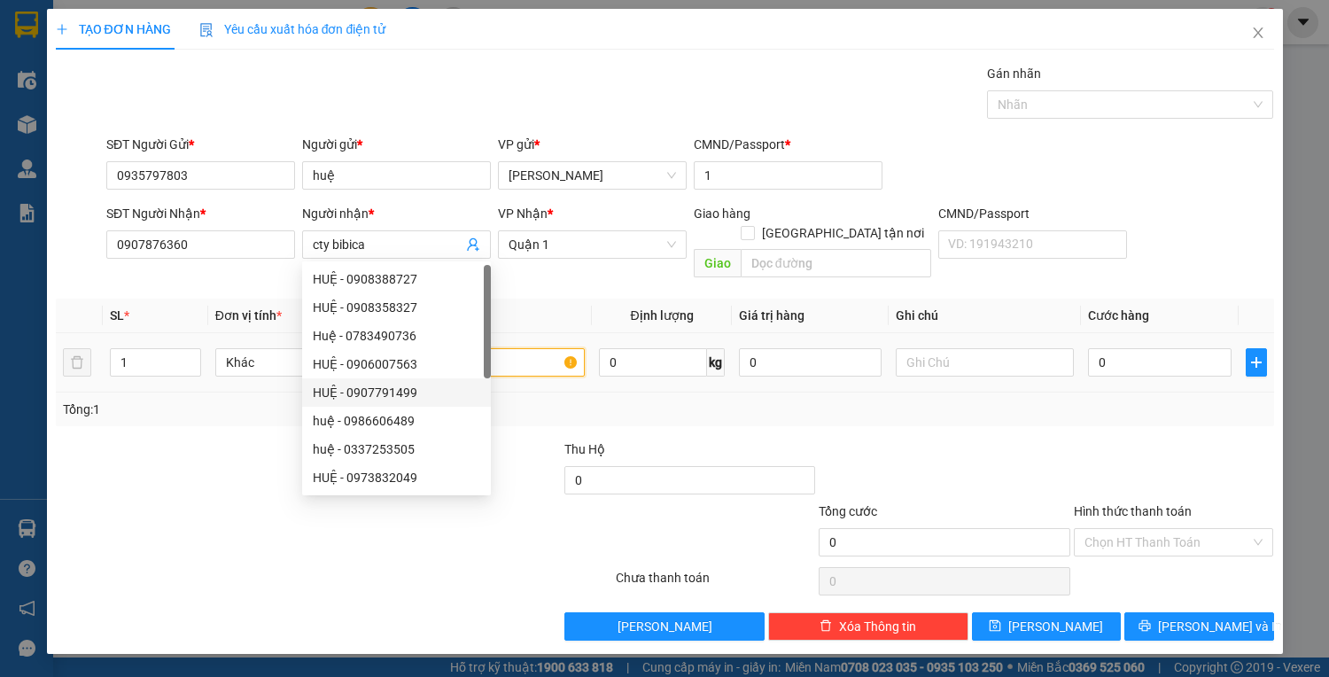
click at [546, 348] on input "text" at bounding box center [496, 362] width 178 height 28
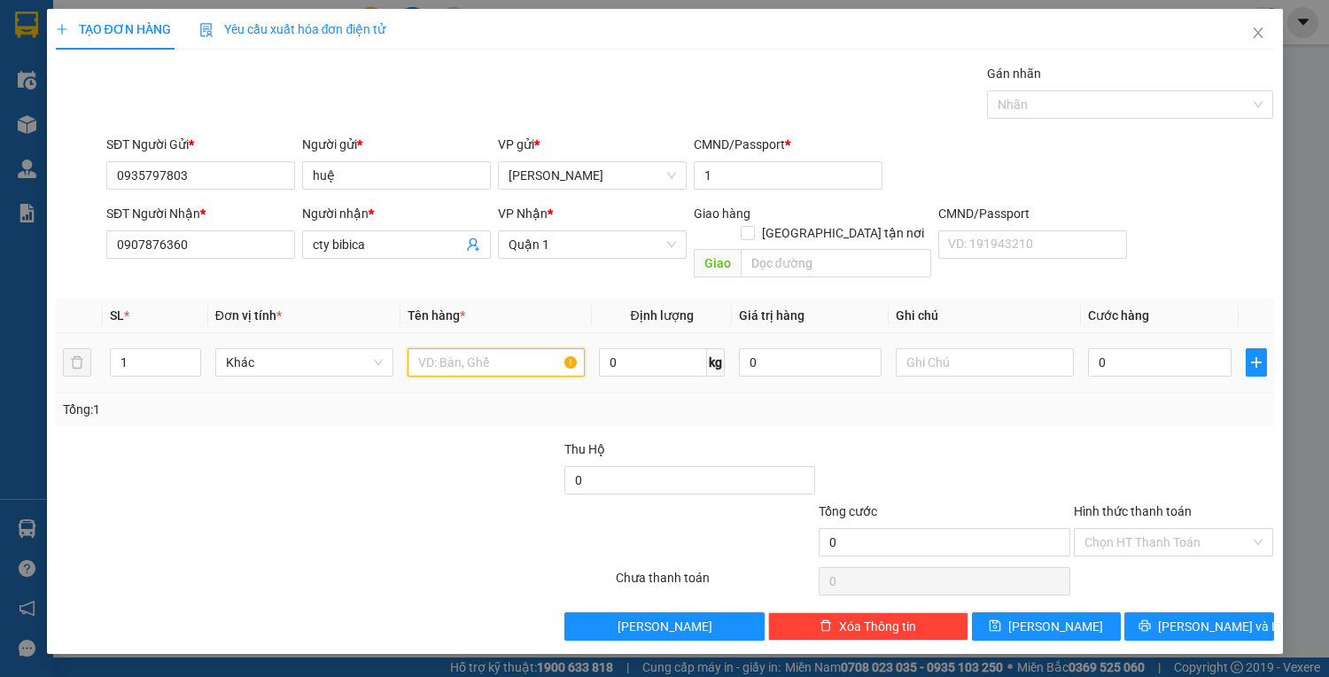
click at [539, 348] on input "text" at bounding box center [496, 362] width 178 height 28
click at [1147, 348] on input "0" at bounding box center [1159, 362] width 143 height 28
click at [1200, 529] on input "Hình thức thanh toán" at bounding box center [1167, 542] width 167 height 27
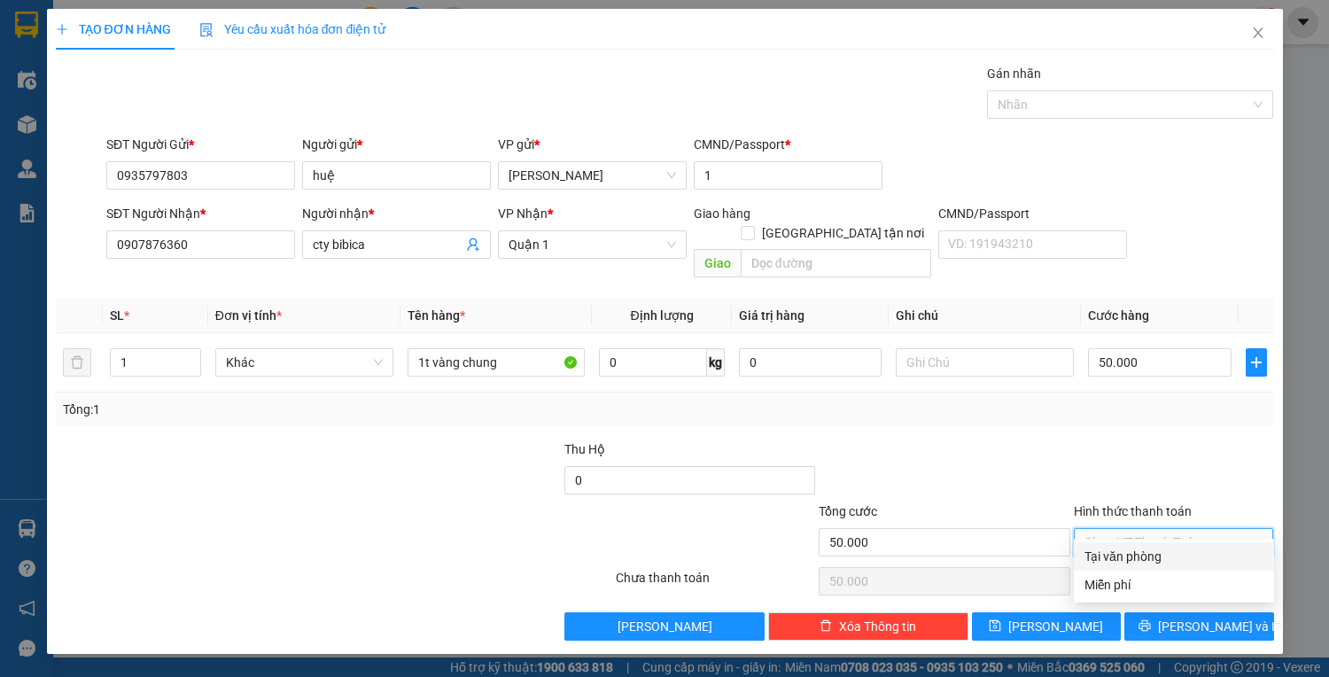
click at [1200, 560] on div "Tại văn phòng" at bounding box center [1173, 555] width 179 height 19
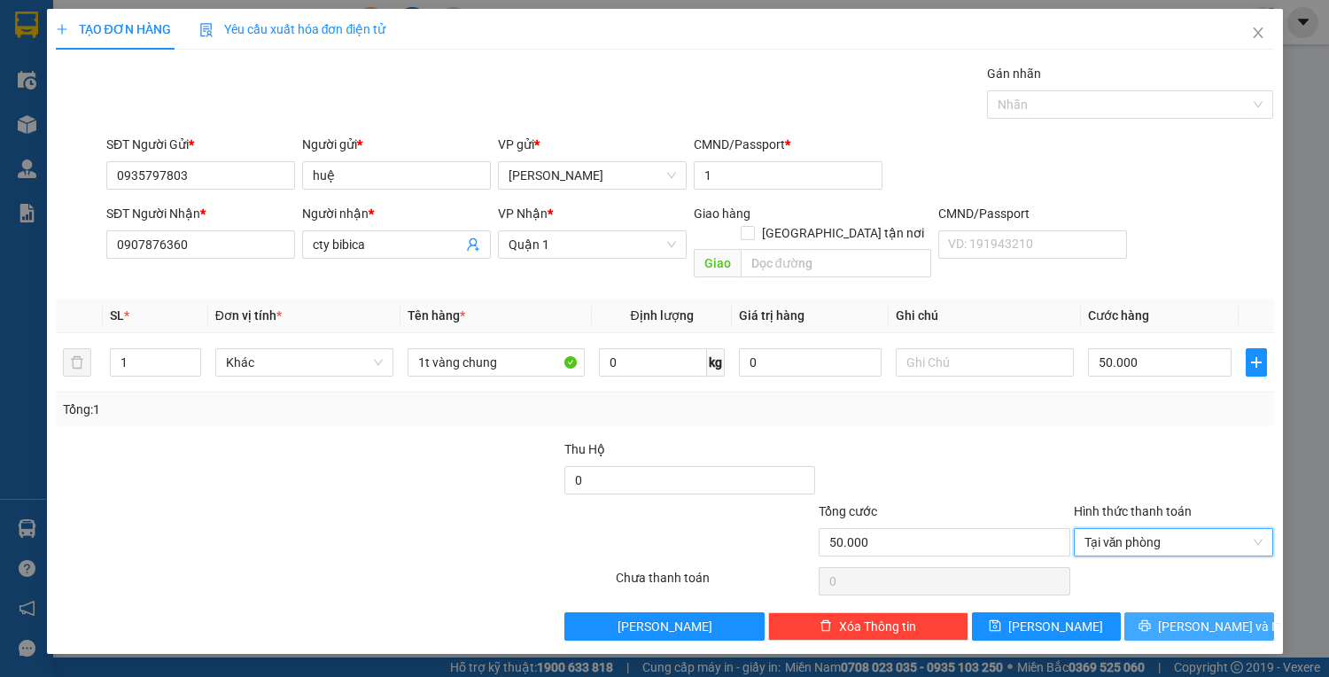
click at [1212, 616] on span "Lưu và In" at bounding box center [1220, 625] width 124 height 19
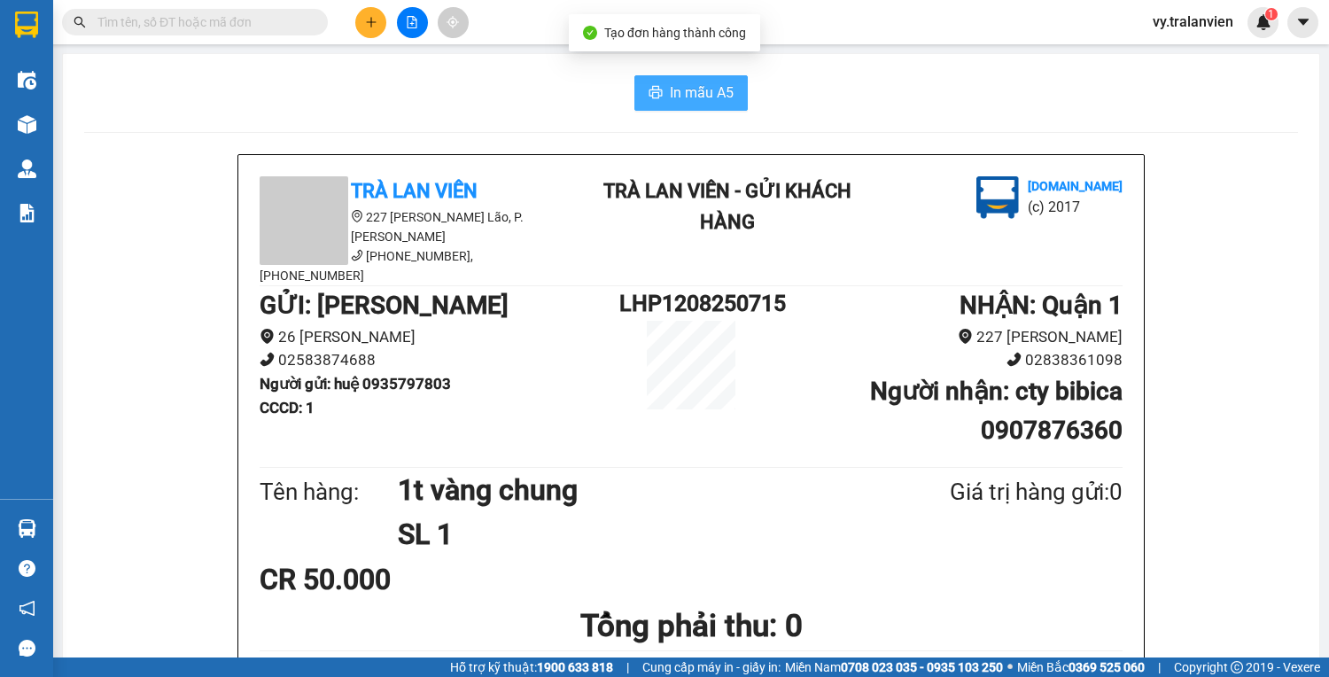
click at [670, 96] on span "In mẫu A5" at bounding box center [702, 92] width 64 height 22
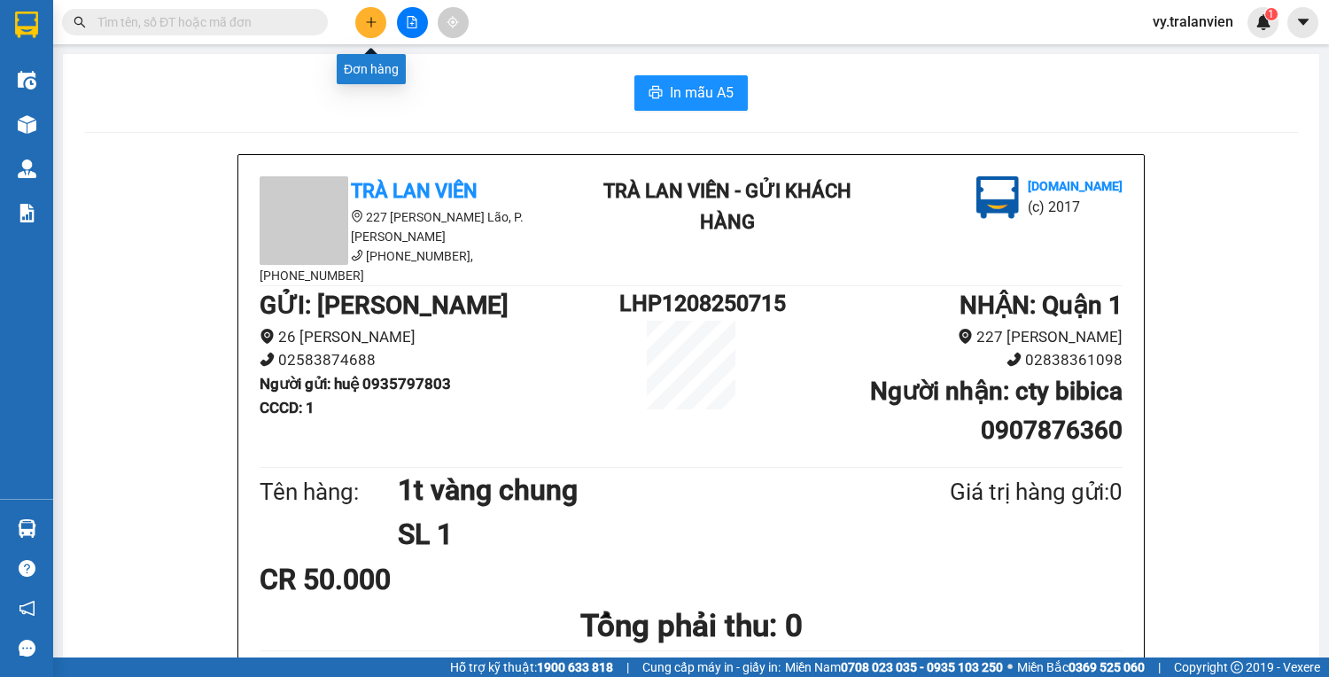
click at [372, 22] on icon "plus" at bounding box center [371, 22] width 12 height 12
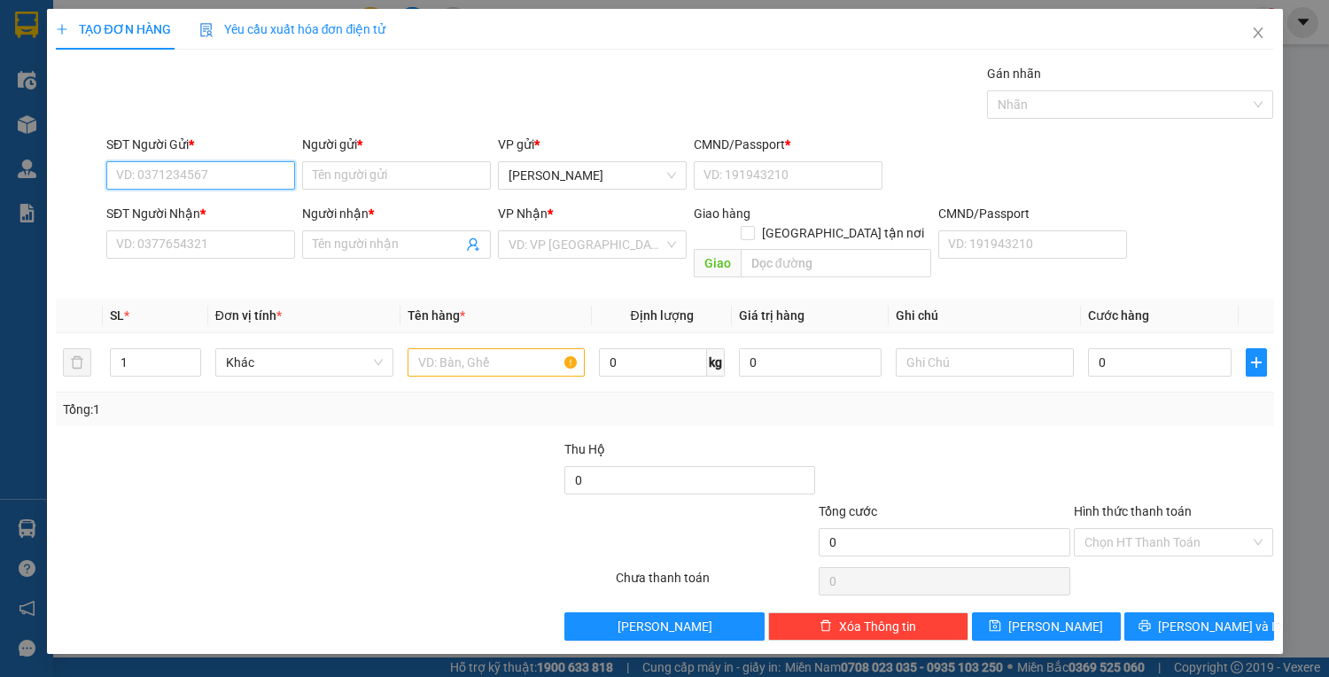
click at [202, 161] on input "SĐT Người Gửi *" at bounding box center [200, 175] width 189 height 28
click at [256, 212] on div "0774365365 - thảo" at bounding box center [200, 209] width 167 height 19
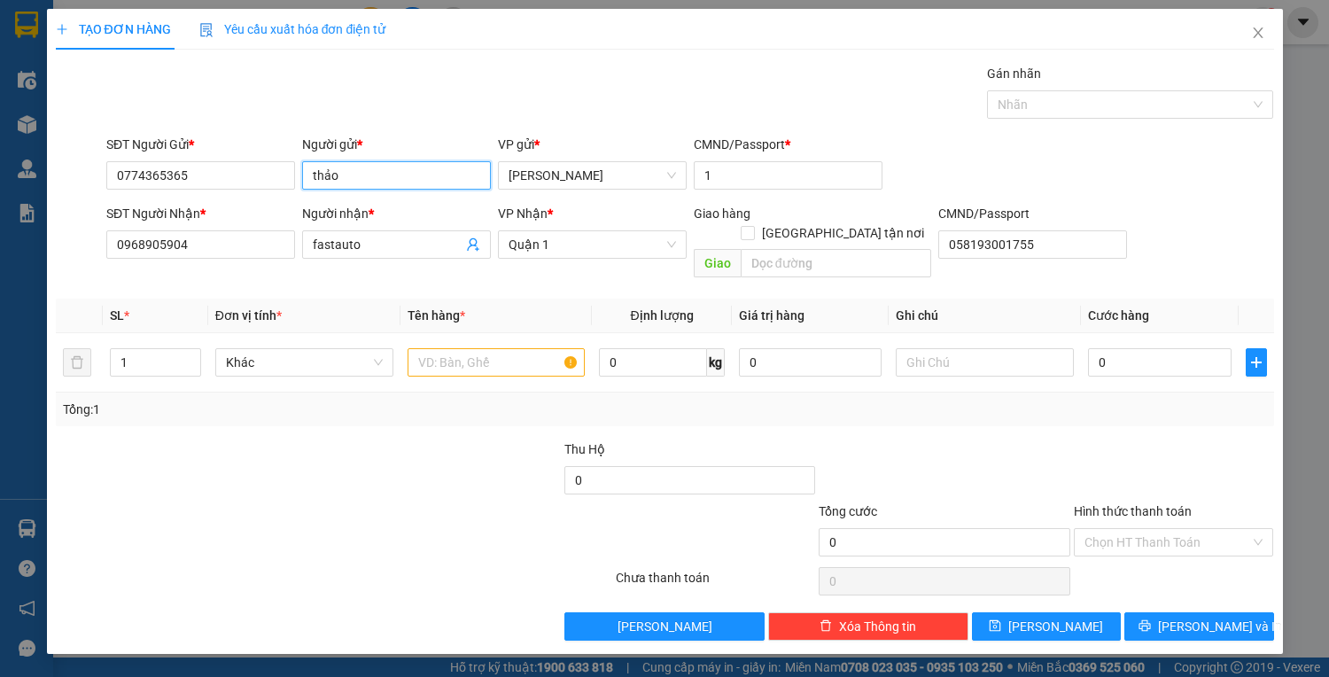
click at [353, 182] on input "thảo" at bounding box center [396, 175] width 189 height 28
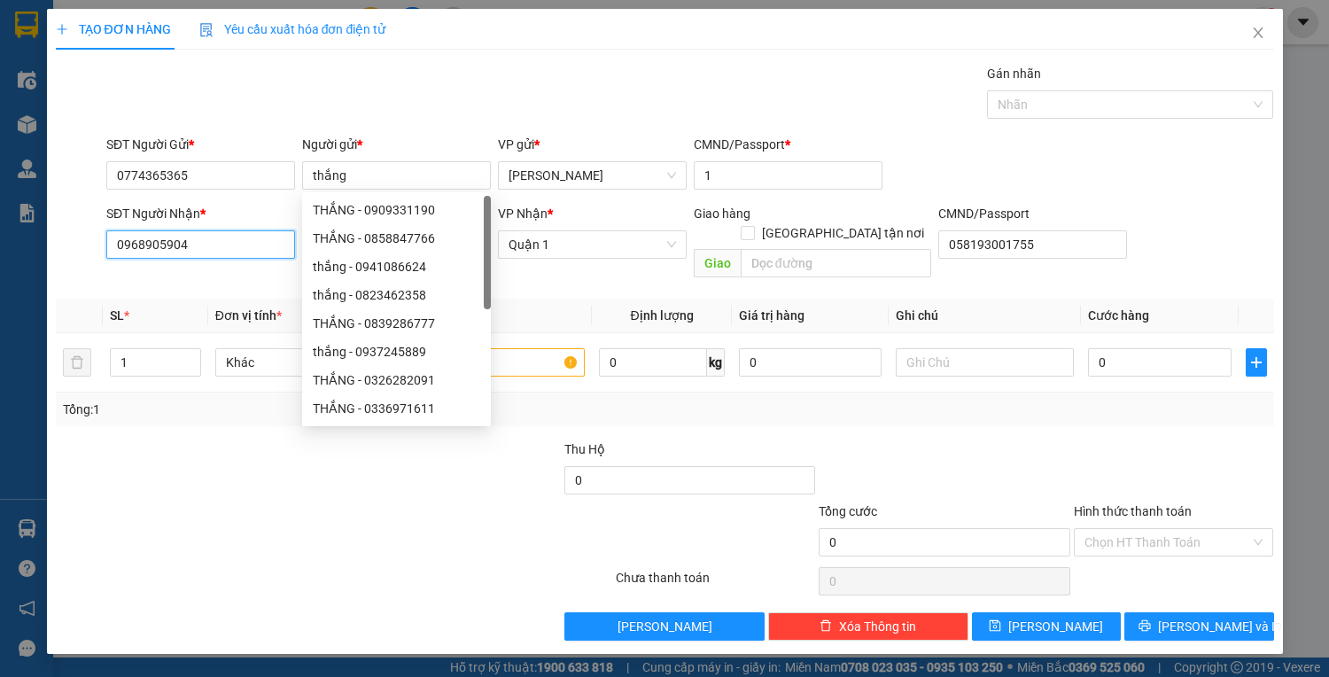
click at [198, 248] on input "0968905904" at bounding box center [200, 244] width 189 height 28
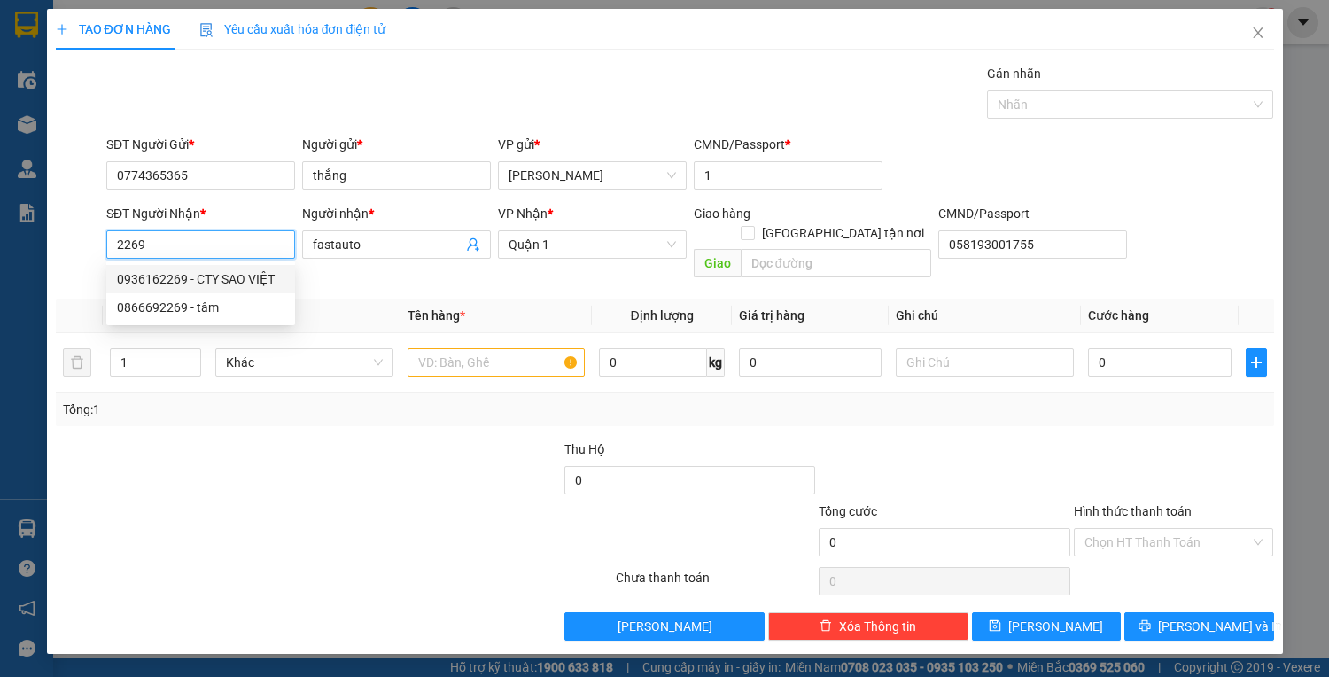
click at [209, 280] on div "0936162269 - CTY SAO VIỆT" at bounding box center [200, 278] width 167 height 19
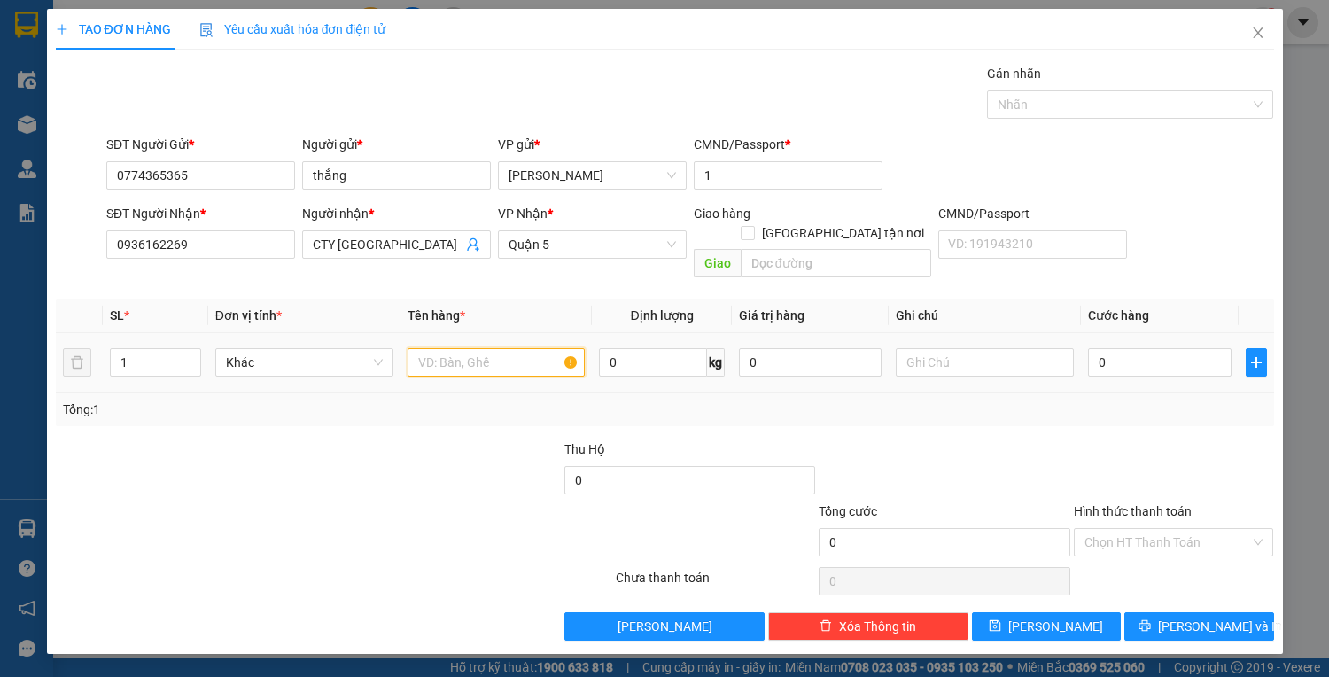
drag, startPoint x: 516, startPoint y: 347, endPoint x: 503, endPoint y: 349, distance: 13.4
click at [508, 348] on input "text" at bounding box center [496, 362] width 178 height 28
click at [1148, 350] on input "0" at bounding box center [1159, 362] width 143 height 28
click at [1159, 529] on input "Hình thức thanh toán" at bounding box center [1167, 542] width 167 height 27
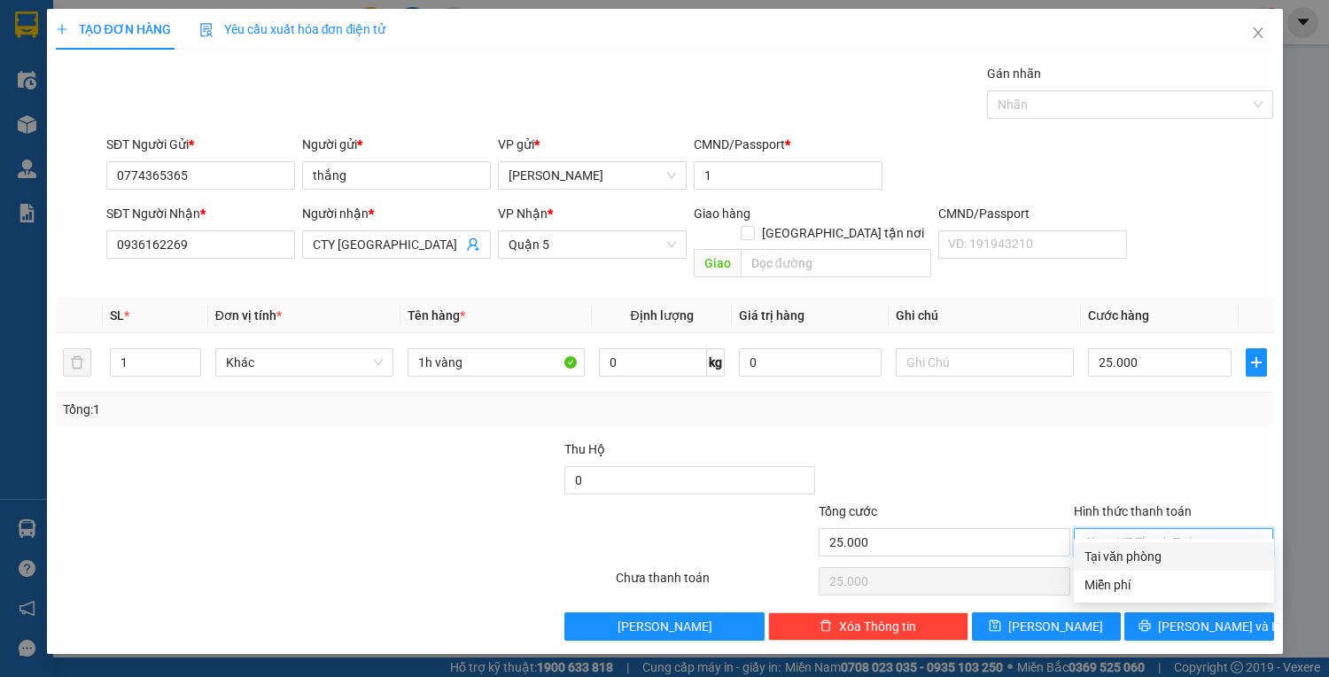
click at [1167, 549] on div "Tại văn phòng" at bounding box center [1173, 555] width 179 height 19
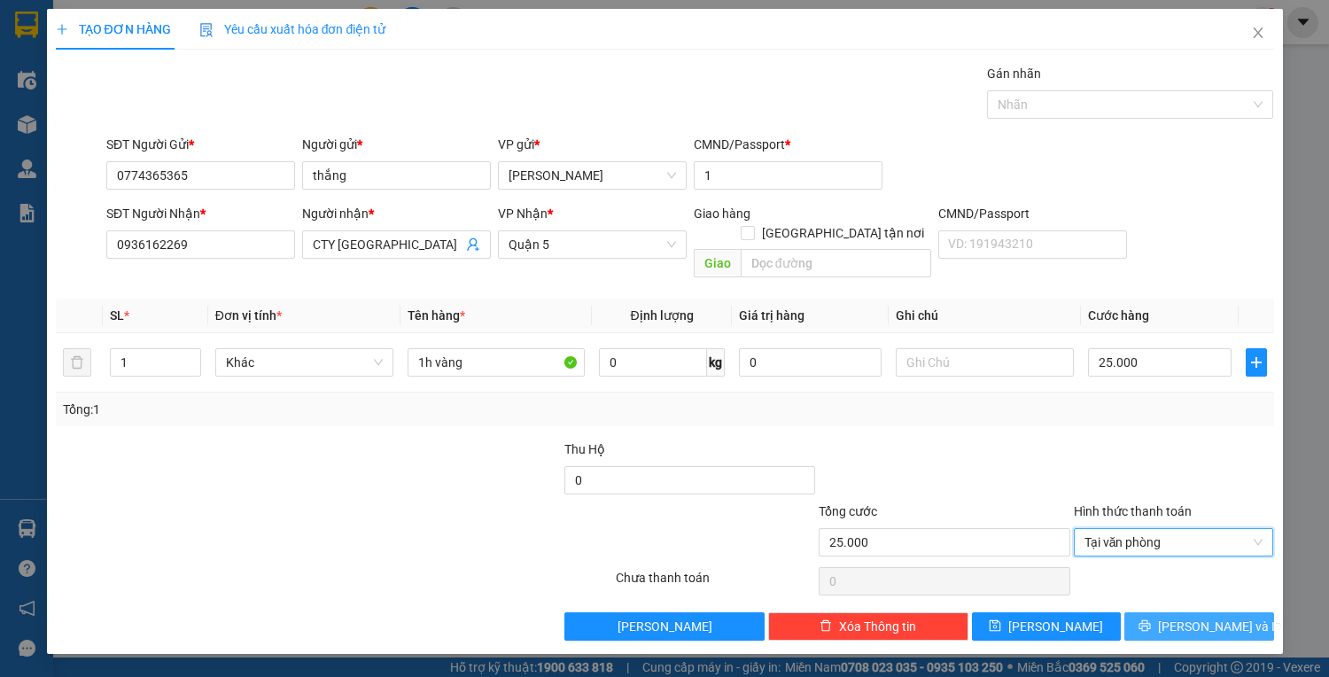
click at [1180, 612] on button "Lưu và In" at bounding box center [1198, 626] width 149 height 28
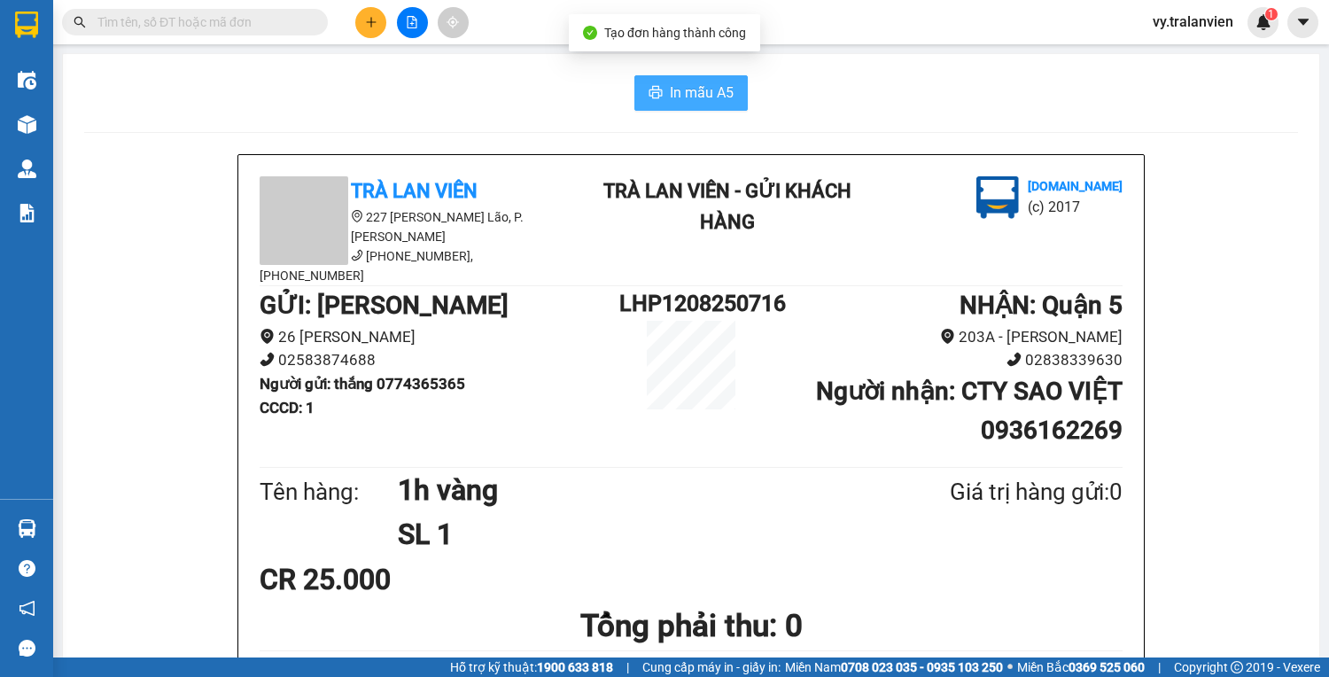
click at [712, 96] on span "In mẫu A5" at bounding box center [702, 92] width 64 height 22
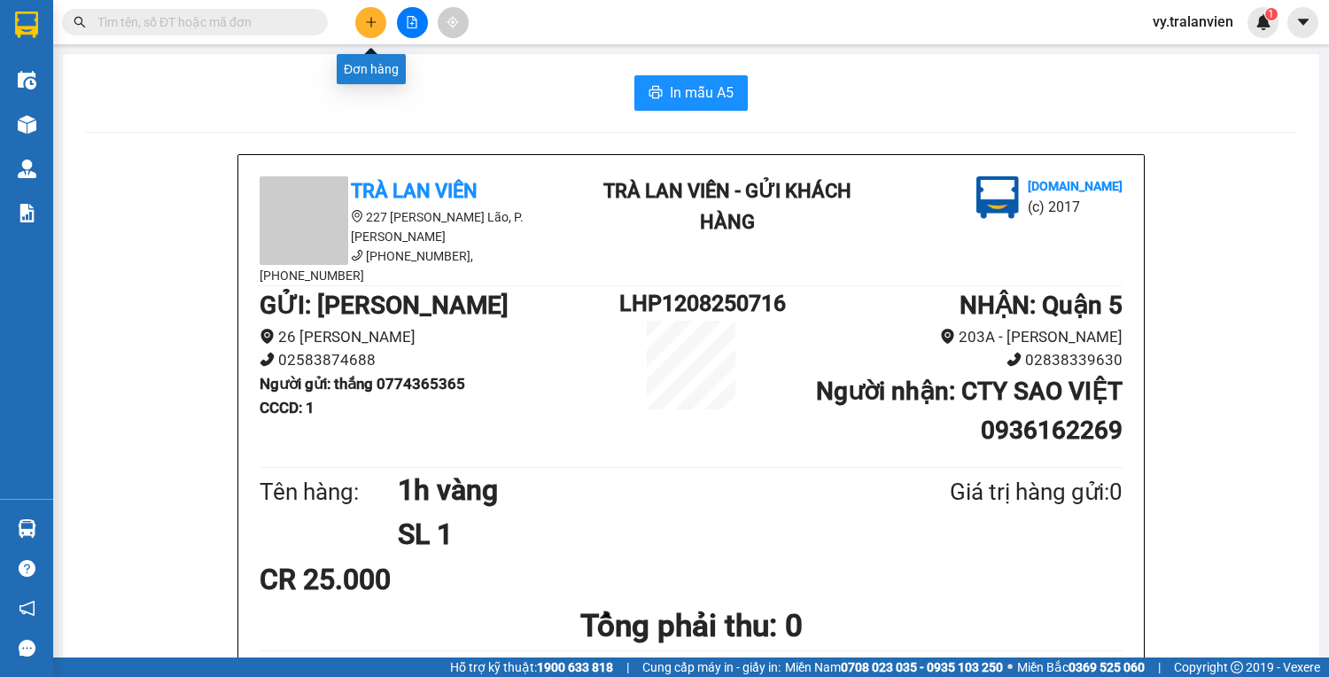
click at [379, 20] on button at bounding box center [370, 22] width 31 height 31
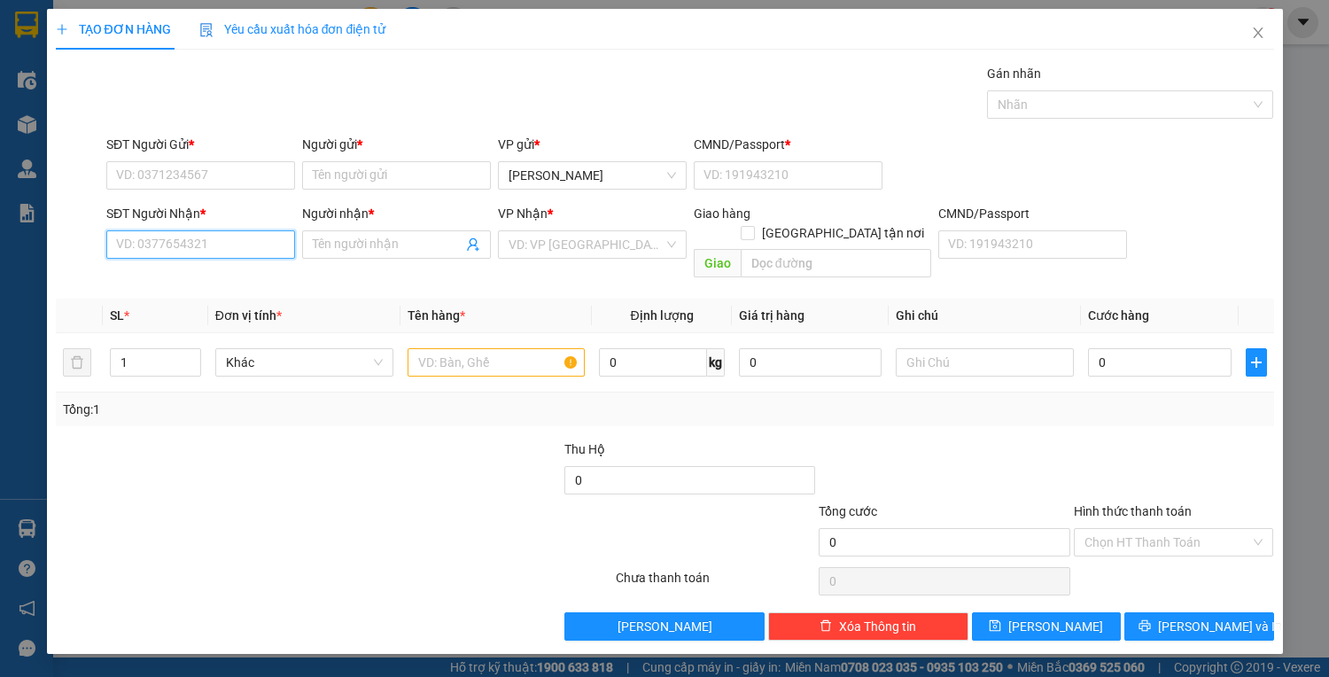
click at [188, 242] on input "SĐT Người Nhận *" at bounding box center [200, 244] width 189 height 28
click at [236, 289] on div "0335343177 - QUẾ" at bounding box center [200, 279] width 189 height 28
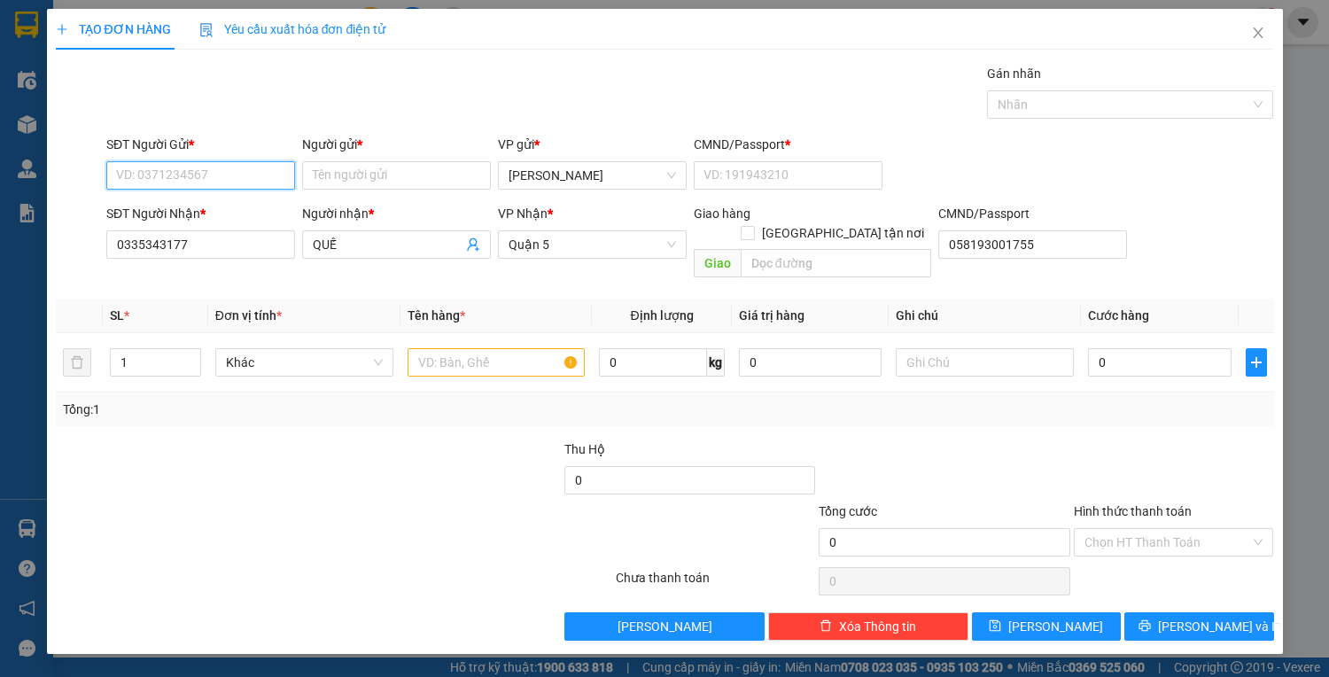
click at [242, 174] on input "SĐT Người Gửi *" at bounding box center [200, 175] width 189 height 28
click at [248, 205] on div "0774365365 - thắng" at bounding box center [200, 209] width 167 height 19
click at [496, 348] on input "text" at bounding box center [496, 362] width 178 height 28
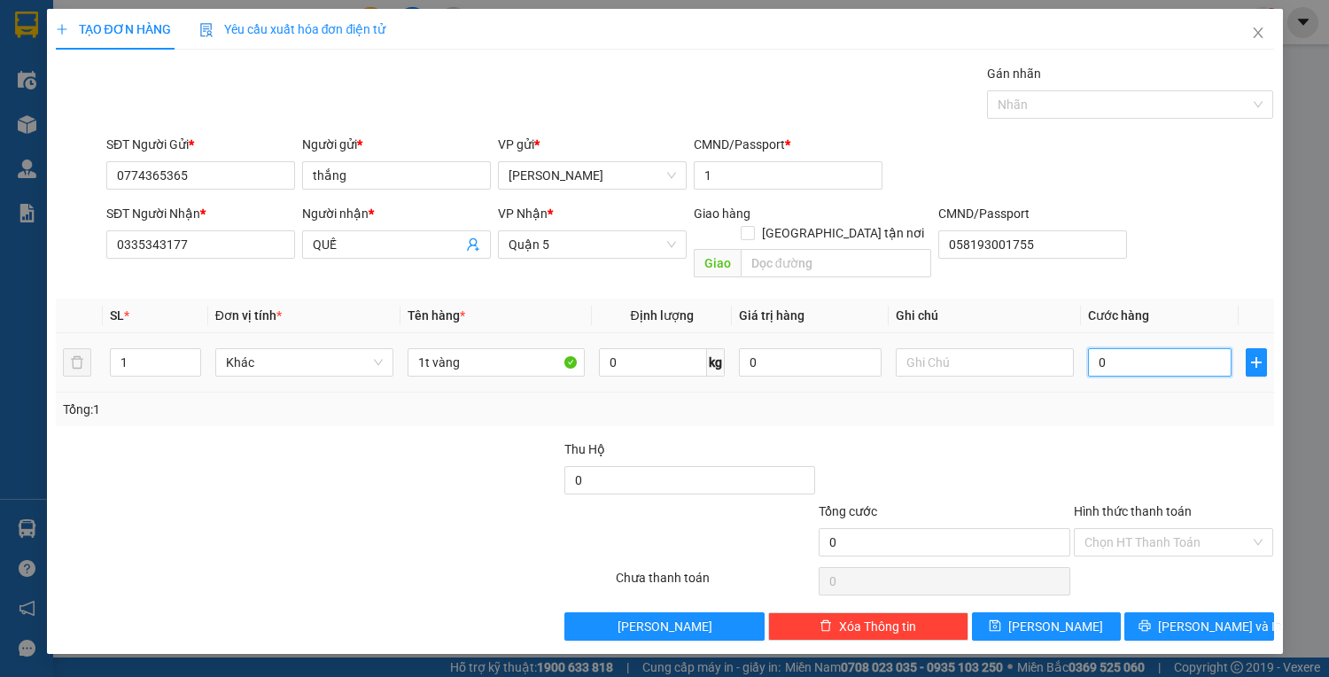
click at [1138, 348] on input "0" at bounding box center [1159, 362] width 143 height 28
drag, startPoint x: 1169, startPoint y: 520, endPoint x: 1169, endPoint y: 532, distance: 12.4
click at [1169, 529] on input "Hình thức thanh toán" at bounding box center [1167, 542] width 167 height 27
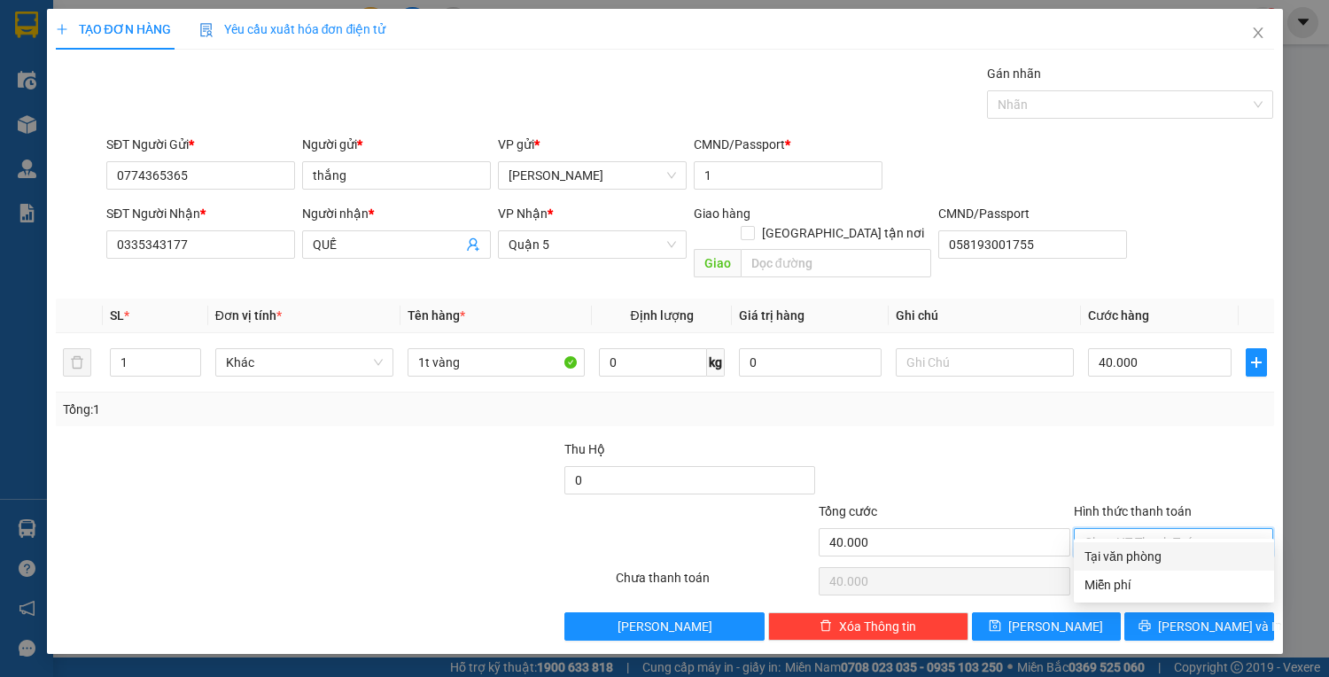
click at [1174, 554] on div "Tại văn phòng" at bounding box center [1173, 555] width 179 height 19
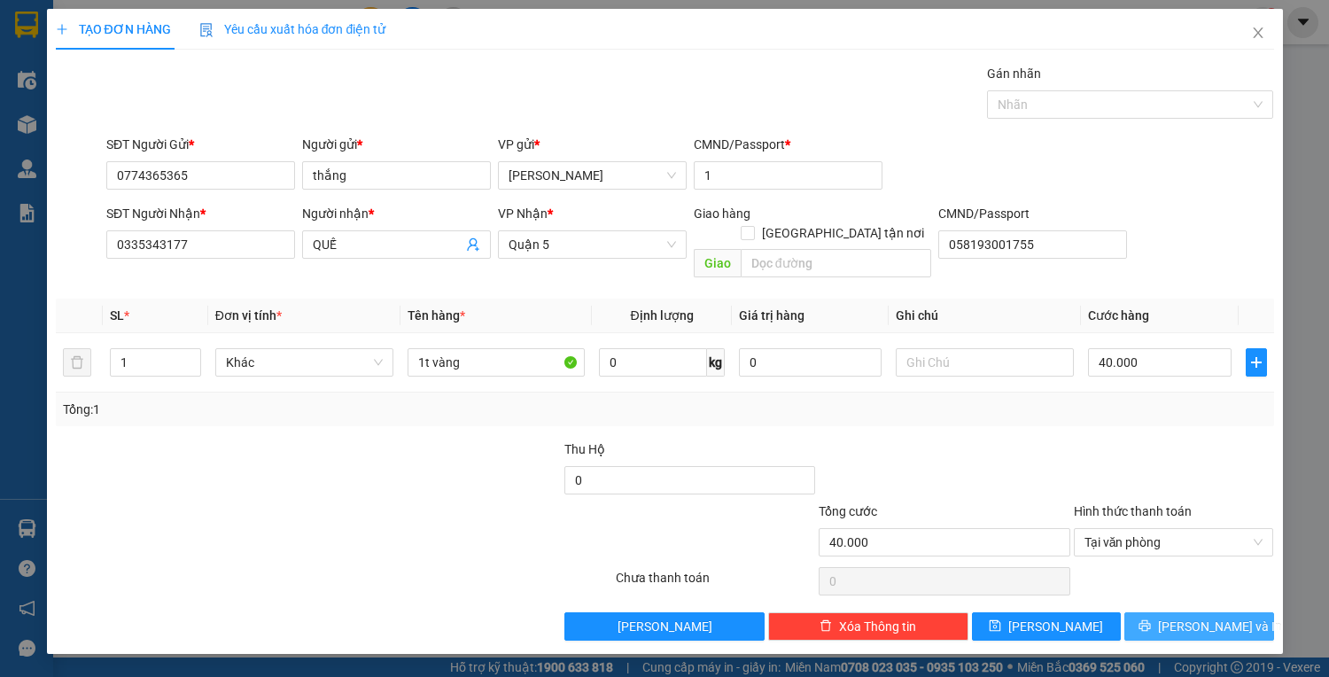
click at [1190, 616] on span "Lưu và In" at bounding box center [1220, 625] width 124 height 19
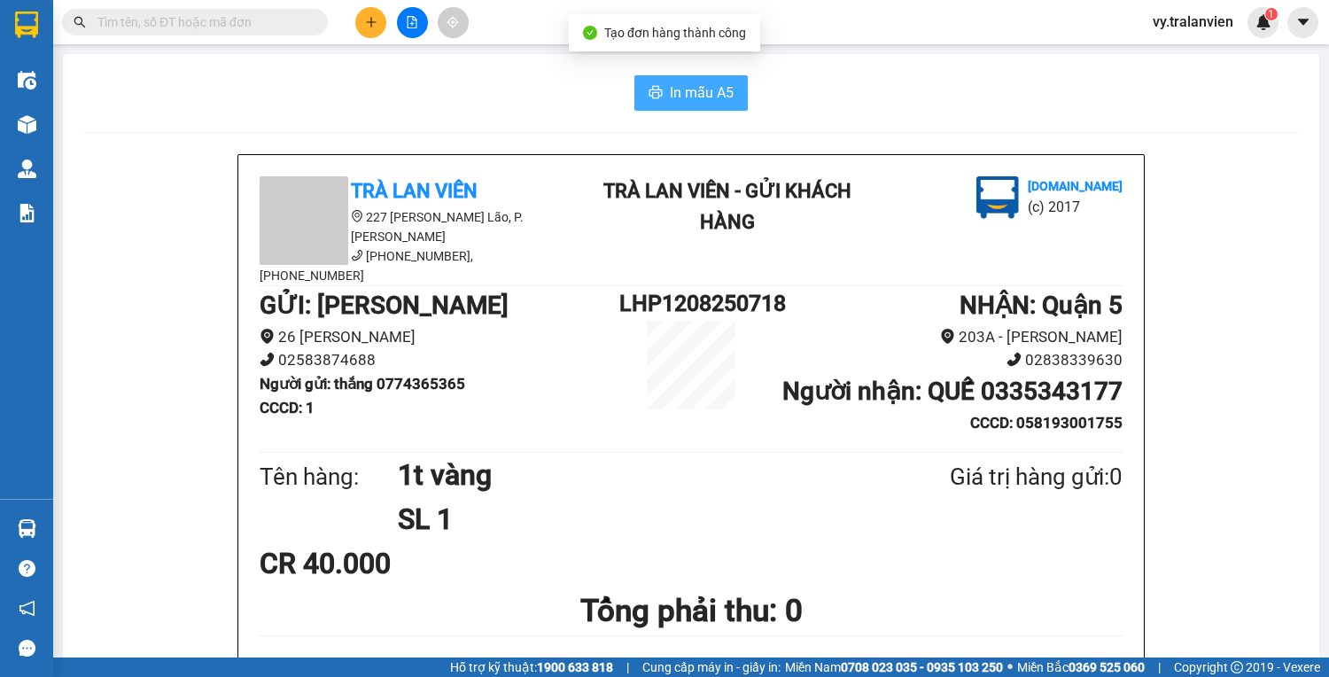
click at [700, 93] on span "In mẫu A5" at bounding box center [702, 92] width 64 height 22
click at [388, 19] on div at bounding box center [411, 22] width 133 height 31
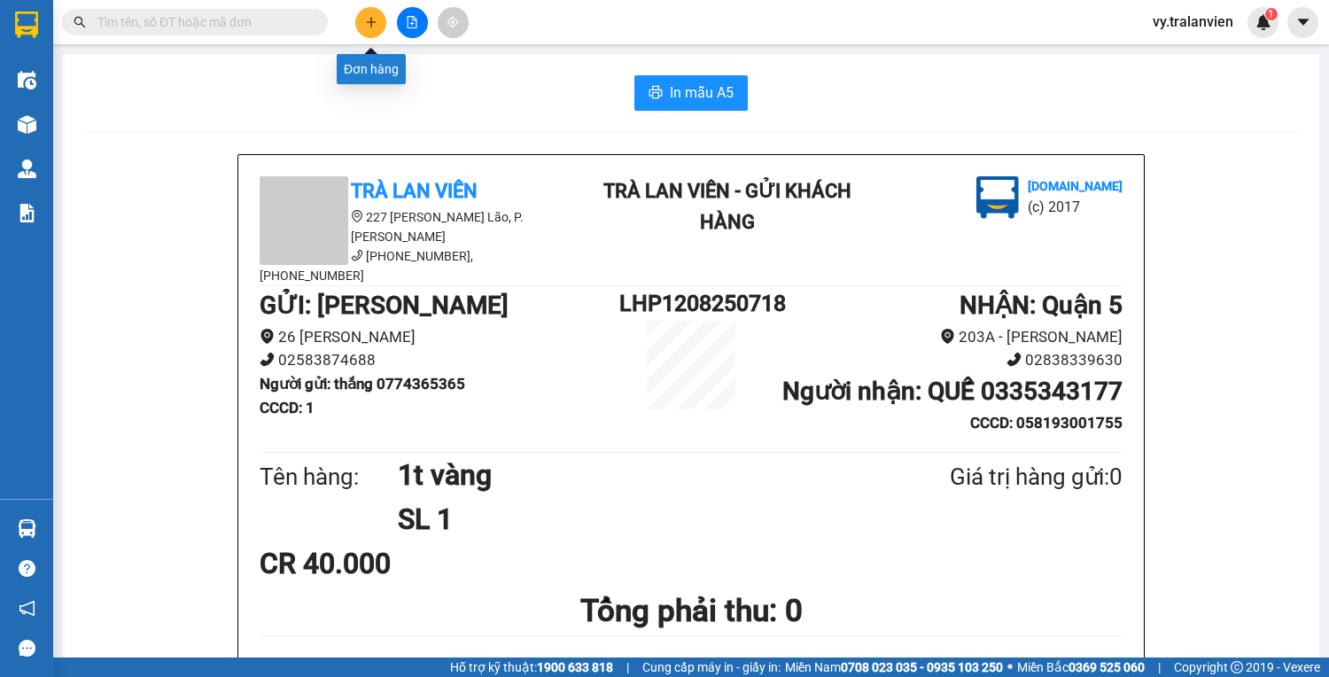
click at [382, 17] on button at bounding box center [370, 22] width 31 height 31
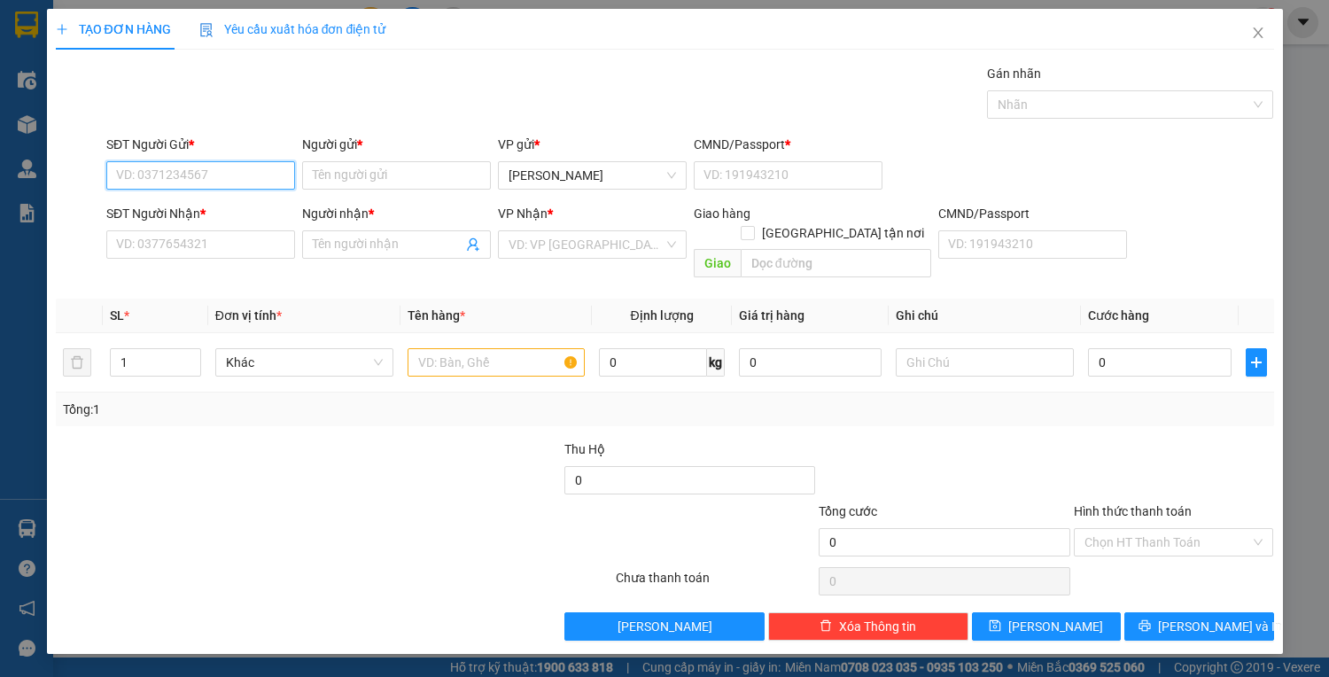
drag, startPoint x: 213, startPoint y: 166, endPoint x: 1328, endPoint y: 607, distance: 1198.4
click at [446, 166] on div "SĐT Người Gửi * VD: 0371234567 Người gửi * Tên người gửi VP gửi * Lê Hồng Phong…" at bounding box center [690, 166] width 1174 height 62
click at [237, 210] on div "0903068075 - LABO NGUYỄN" at bounding box center [204, 209] width 174 height 19
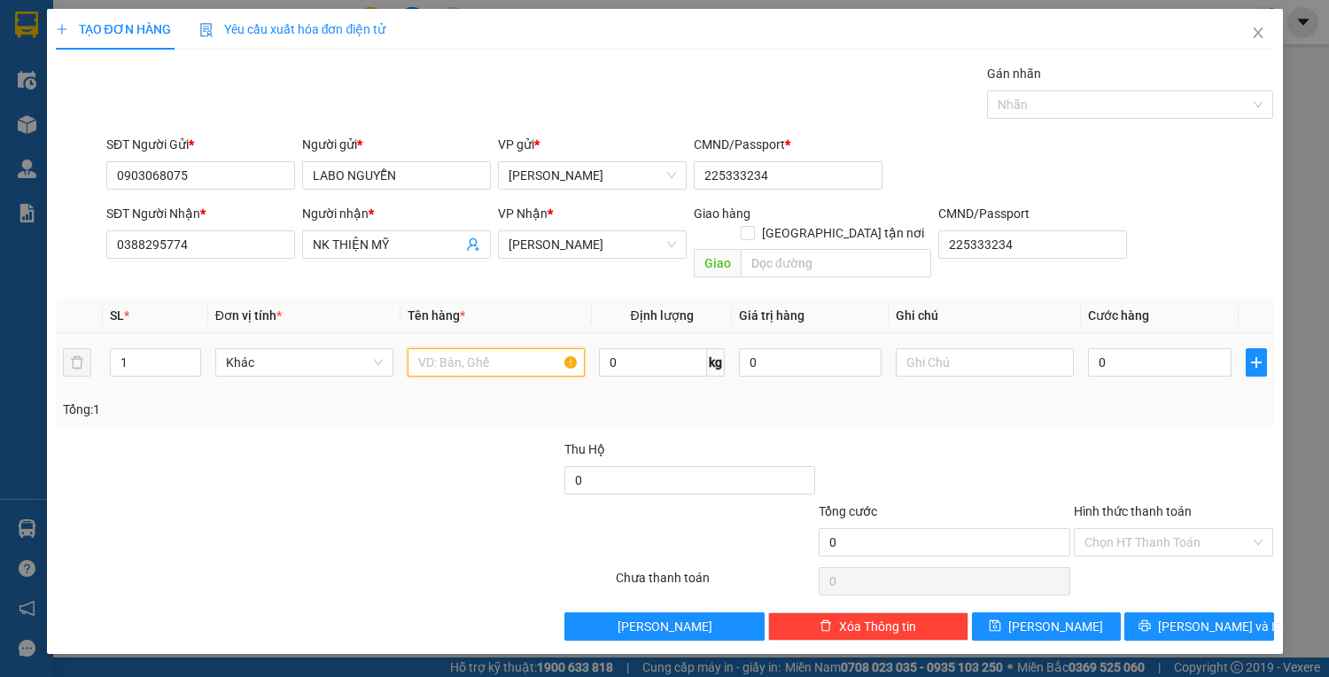
click at [444, 349] on input "text" at bounding box center [496, 362] width 178 height 28
click at [507, 348] on input "text" at bounding box center [496, 362] width 178 height 28
click at [1118, 350] on input "0" at bounding box center [1159, 362] width 143 height 28
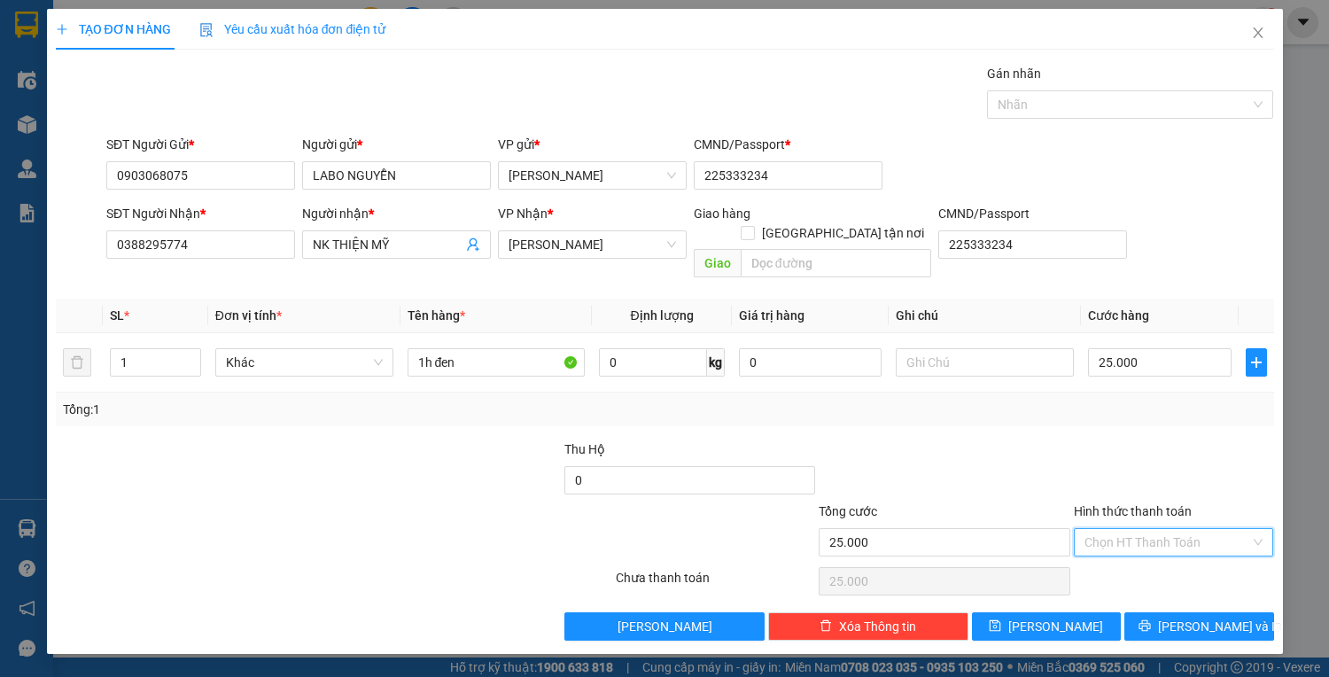
click at [1151, 529] on input "Hình thức thanh toán" at bounding box center [1167, 542] width 167 height 27
click at [1155, 552] on div "Tại văn phòng" at bounding box center [1173, 555] width 179 height 19
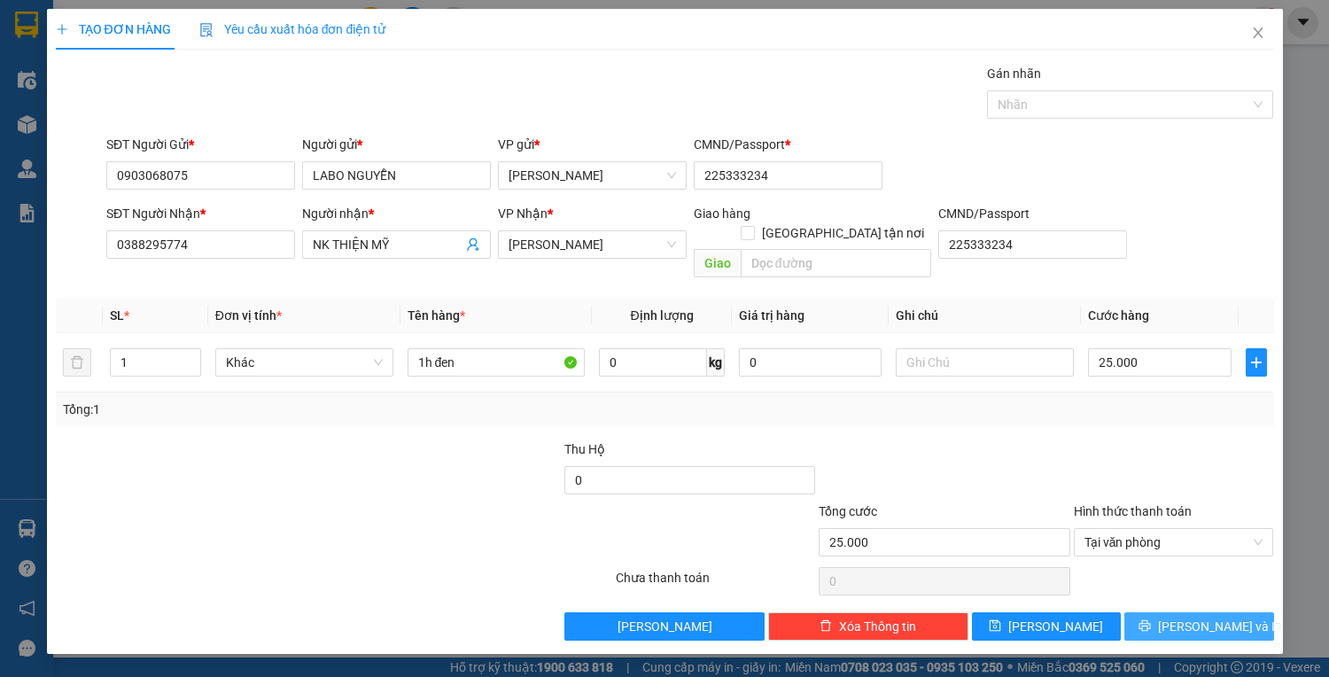
click at [1159, 612] on button "Lưu và In" at bounding box center [1198, 626] width 149 height 28
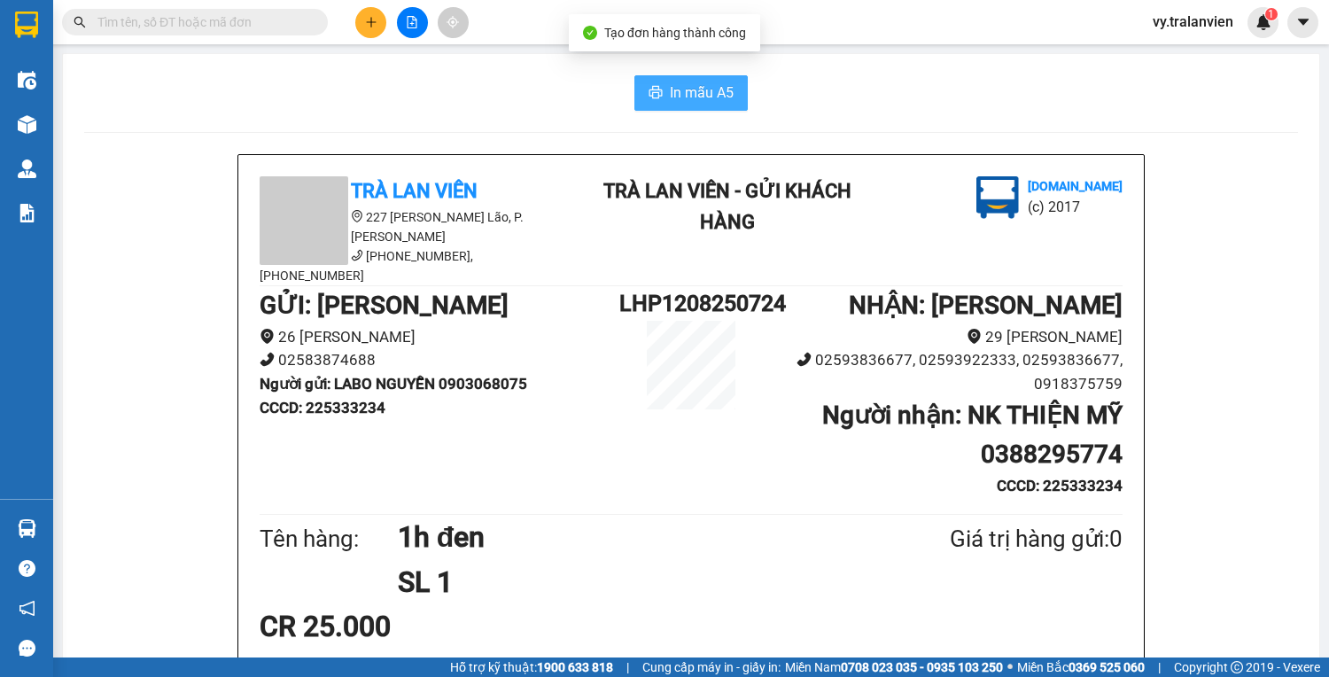
click at [714, 102] on span "In mẫu A5" at bounding box center [702, 92] width 64 height 22
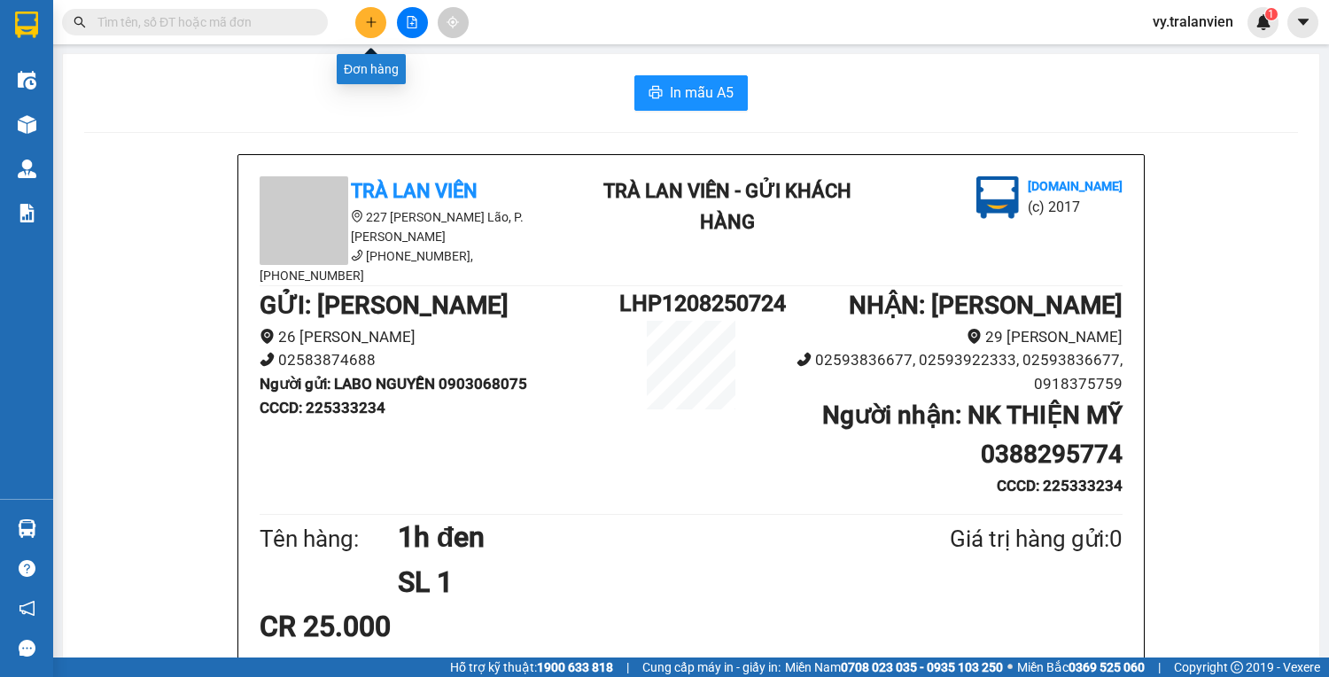
click at [376, 25] on icon "plus" at bounding box center [371, 22] width 12 height 12
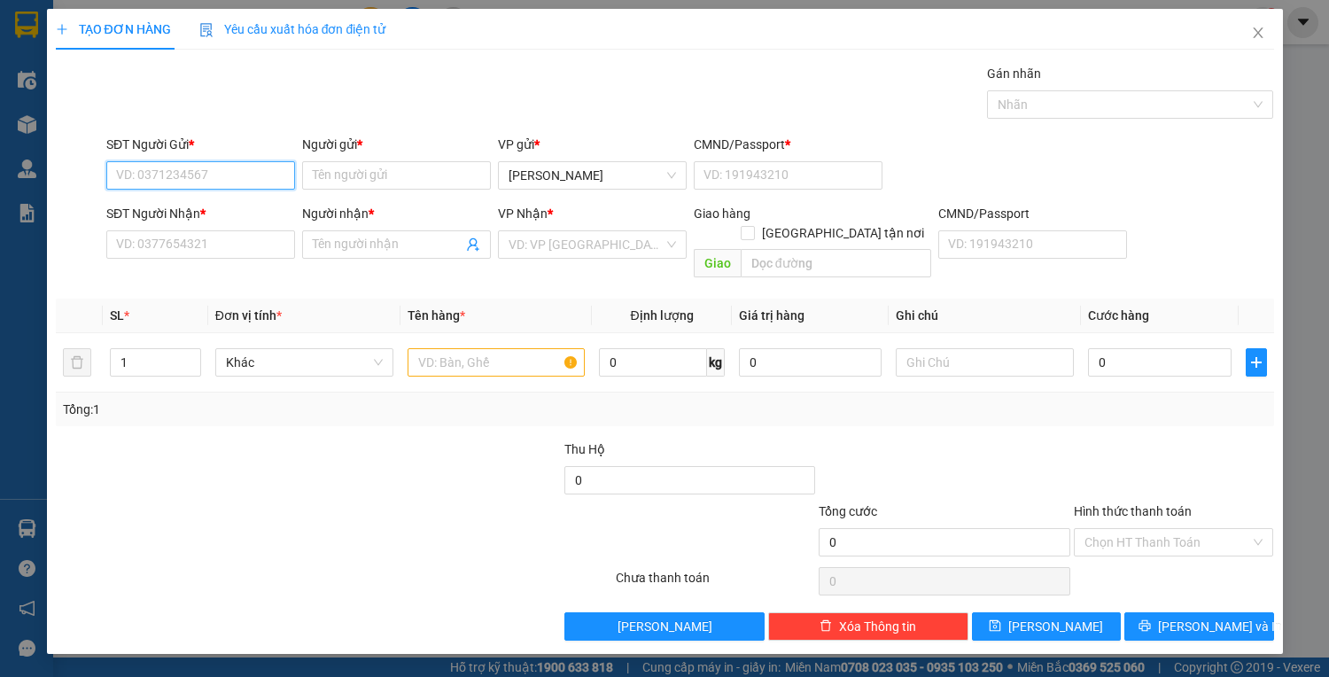
click at [201, 172] on input "SĐT Người Gửi *" at bounding box center [200, 175] width 189 height 28
click at [237, 213] on div "0932746550 - lab nguyễn" at bounding box center [214, 209] width 194 height 19
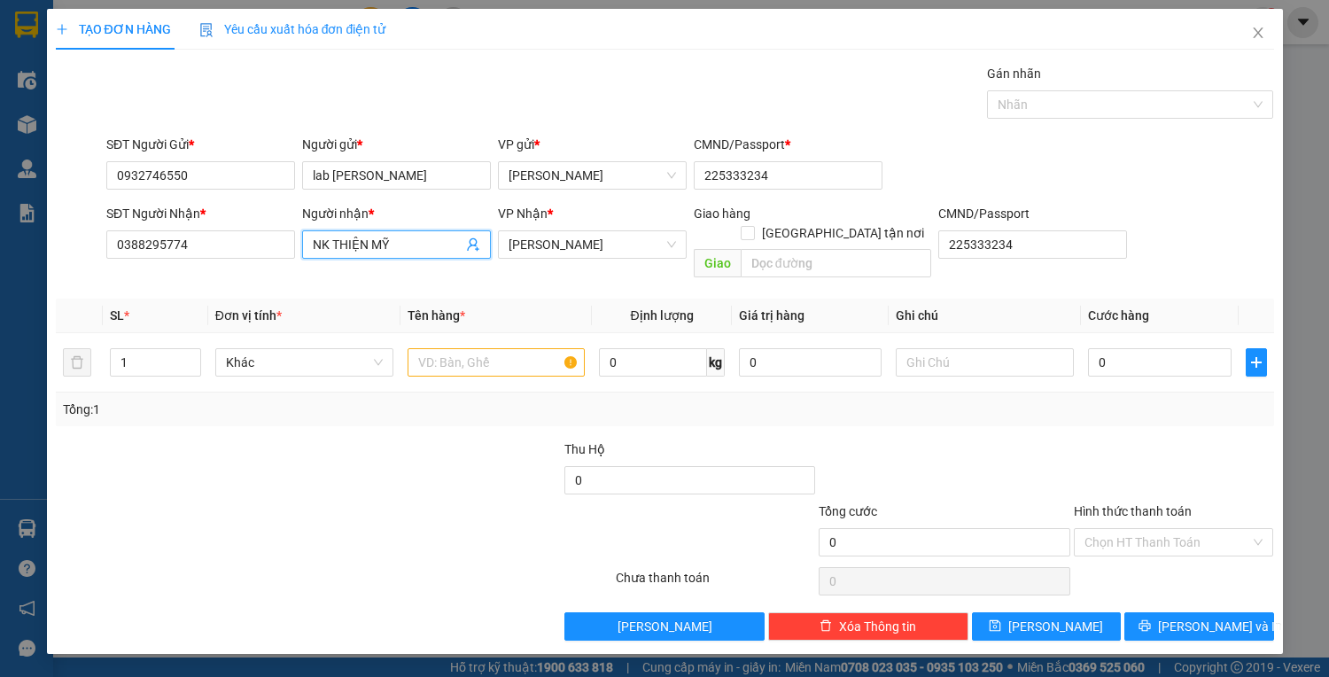
click at [305, 248] on span "NK THIỆN MỸ" at bounding box center [396, 244] width 189 height 28
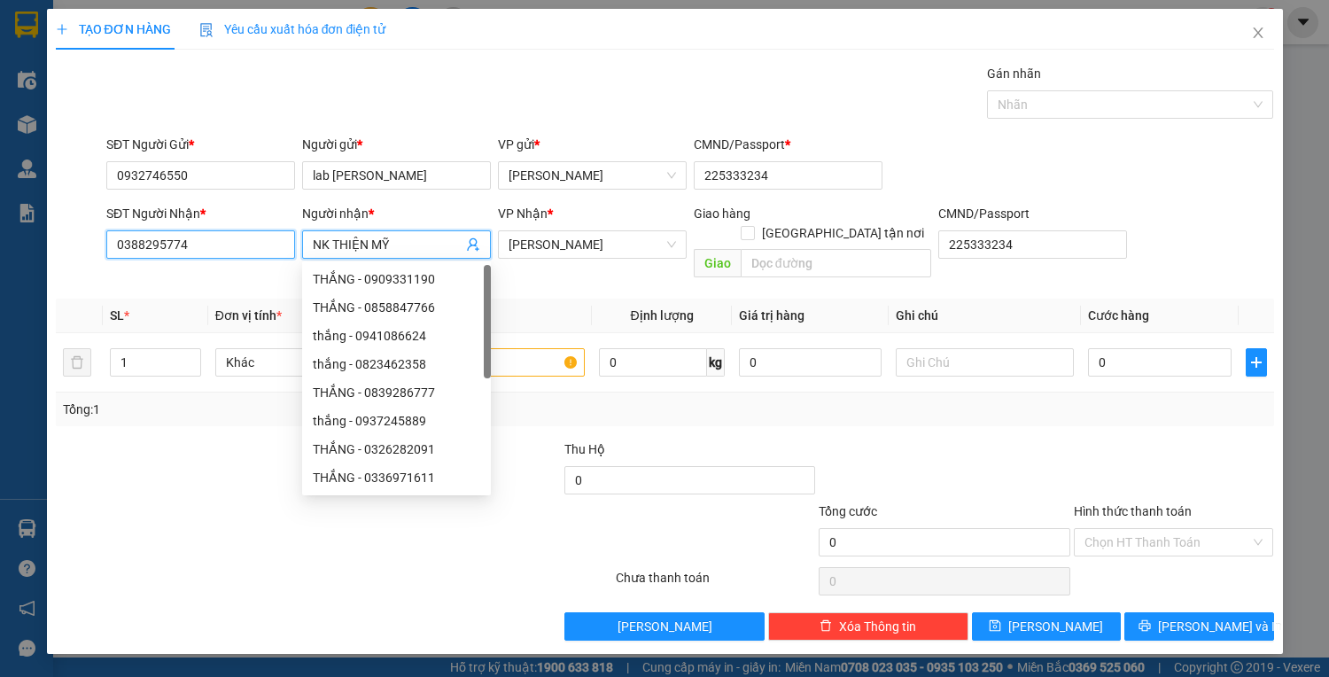
click at [205, 252] on input "0388295774" at bounding box center [200, 244] width 189 height 28
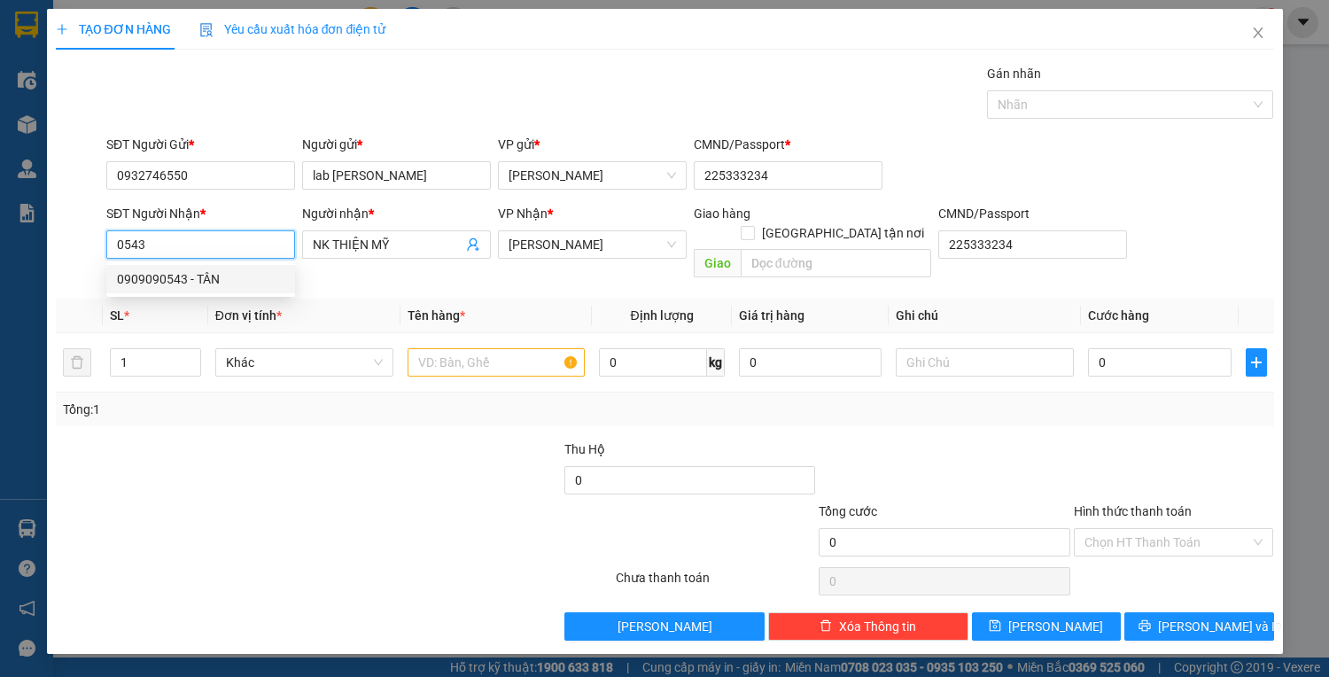
click at [221, 276] on div "0909090543 - TÂN" at bounding box center [200, 278] width 167 height 19
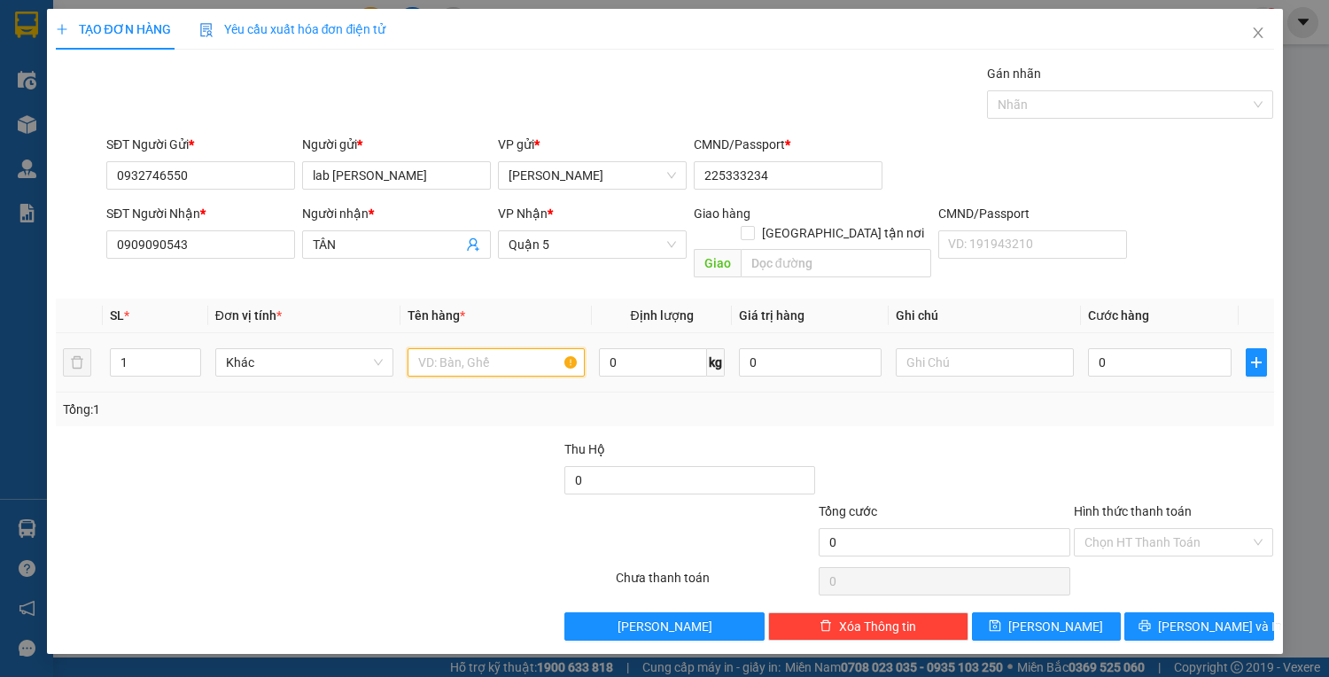
click at [490, 348] on input "text" at bounding box center [496, 362] width 178 height 28
click at [1123, 348] on input "0" at bounding box center [1159, 362] width 143 height 28
click at [1144, 348] on input "30" at bounding box center [1159, 362] width 143 height 28
drag, startPoint x: 1179, startPoint y: 418, endPoint x: 1230, endPoint y: 437, distance: 54.6
click at [1230, 439] on div at bounding box center [1174, 470] width 204 height 62
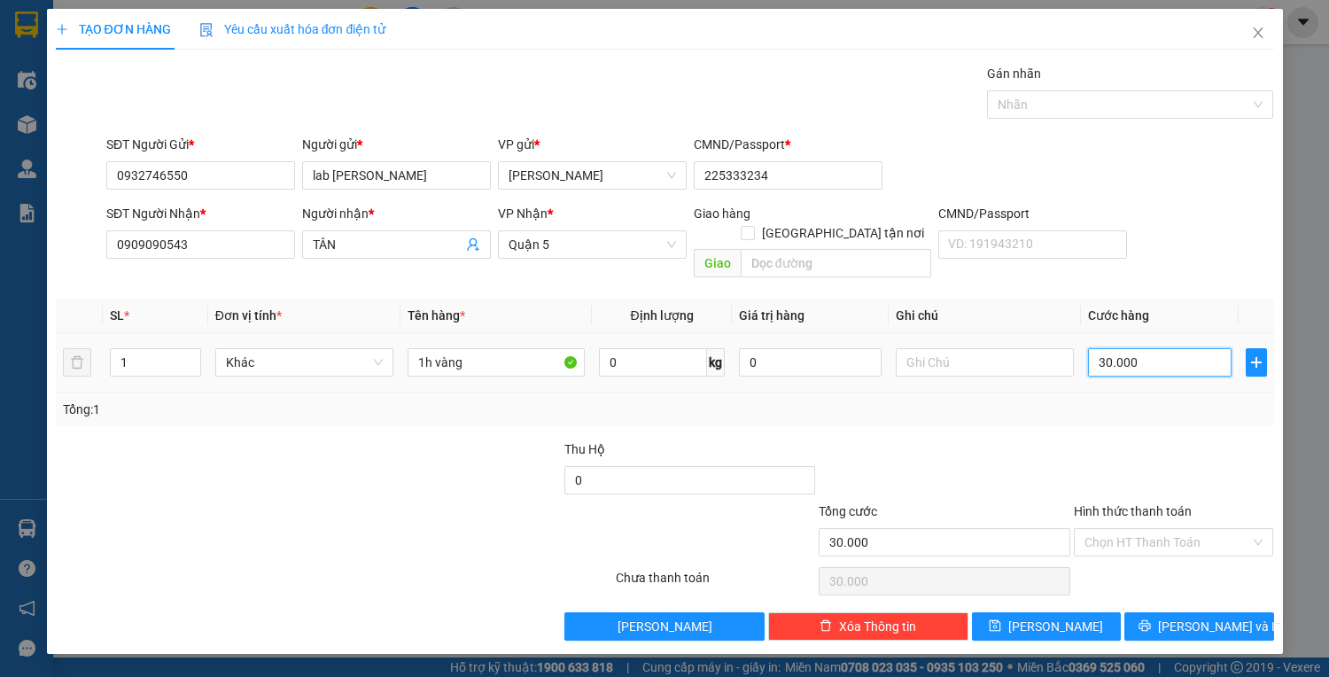
click at [1171, 348] on input "30.000" at bounding box center [1159, 362] width 143 height 28
click at [1196, 529] on input "Hình thức thanh toán" at bounding box center [1167, 542] width 167 height 27
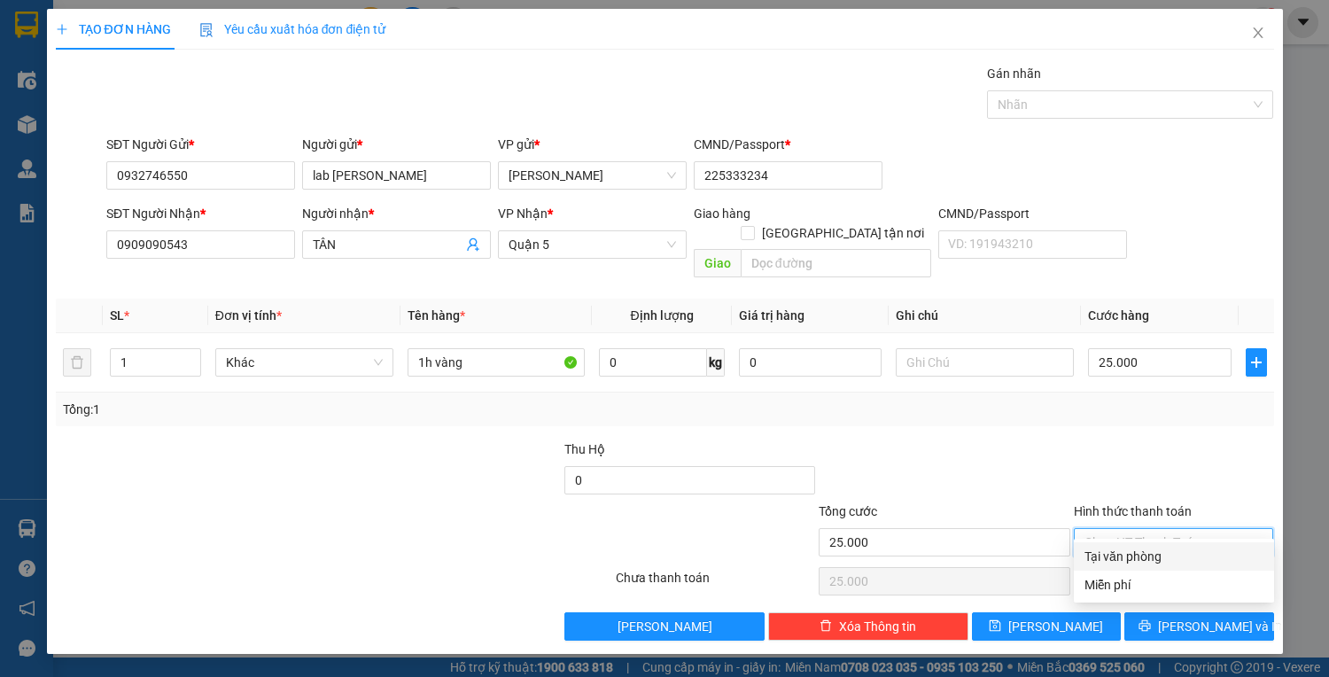
click at [1175, 553] on div "Tại văn phòng" at bounding box center [1173, 555] width 179 height 19
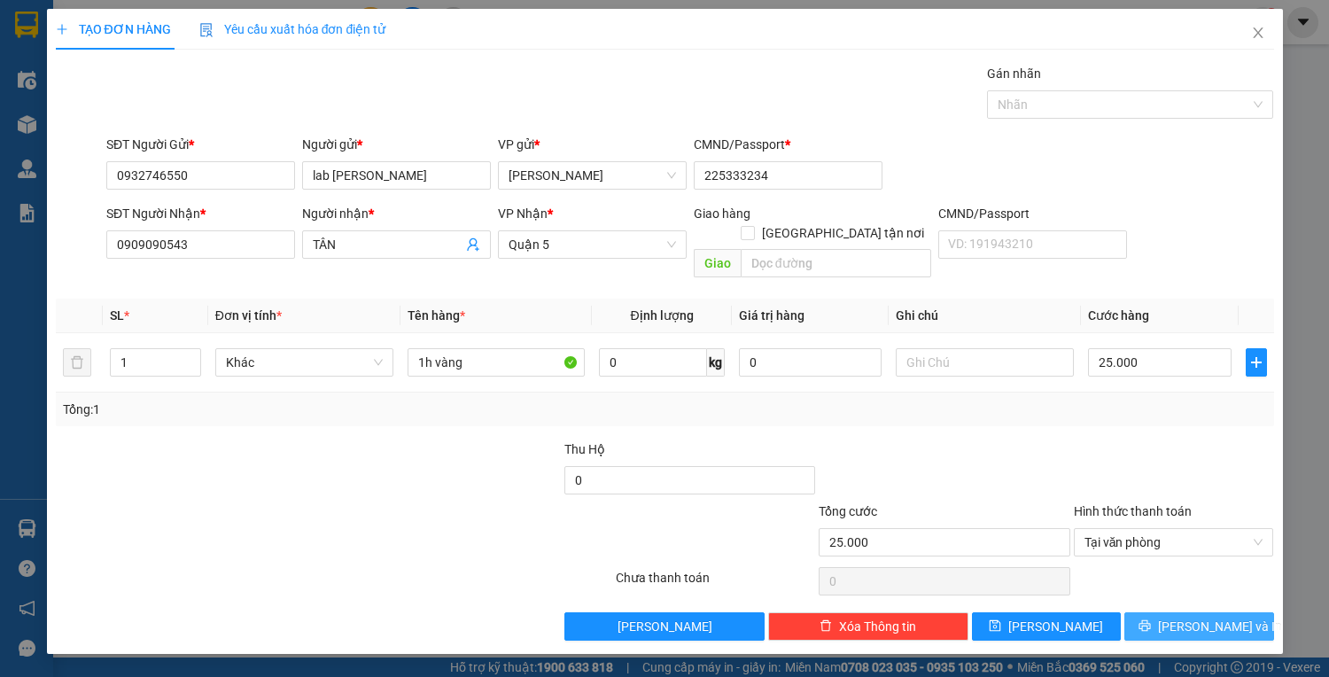
drag, startPoint x: 1185, startPoint y: 602, endPoint x: 1218, endPoint y: 602, distance: 32.8
click at [1219, 616] on span "Lưu và In" at bounding box center [1220, 625] width 124 height 19
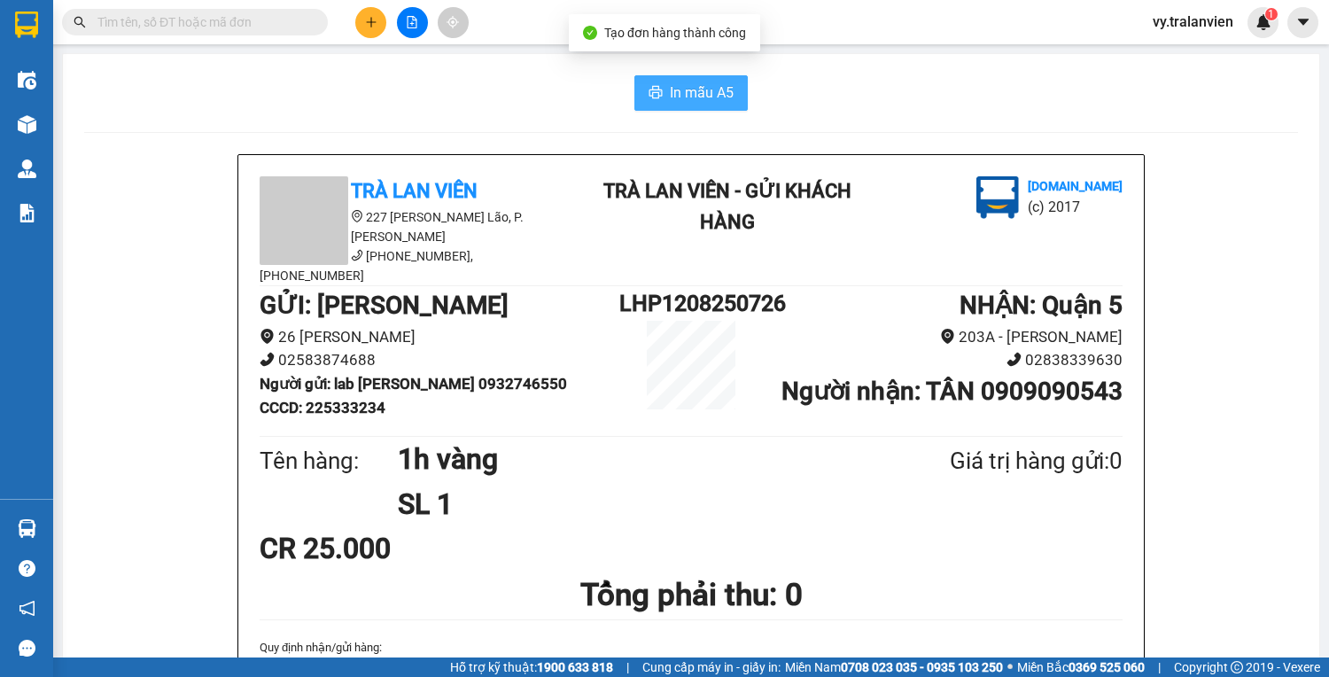
click at [682, 92] on span "In mẫu A5" at bounding box center [702, 92] width 64 height 22
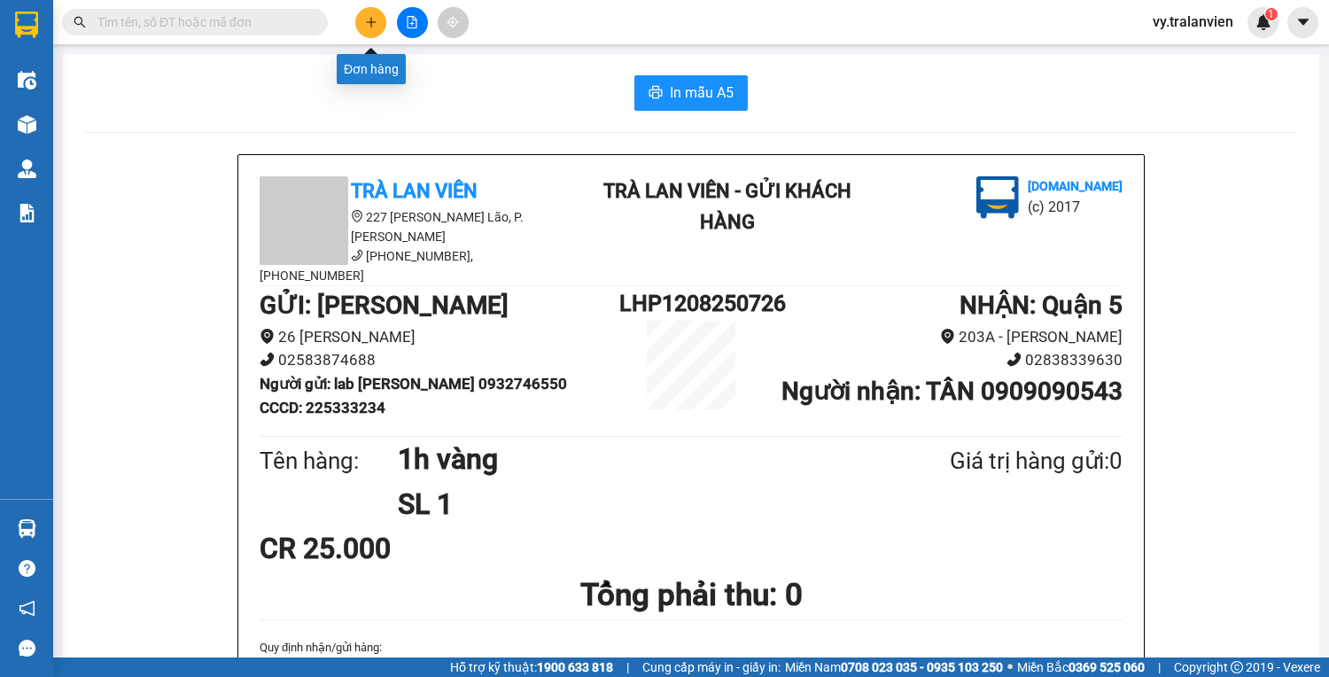
click at [371, 17] on icon "plus" at bounding box center [371, 22] width 12 height 12
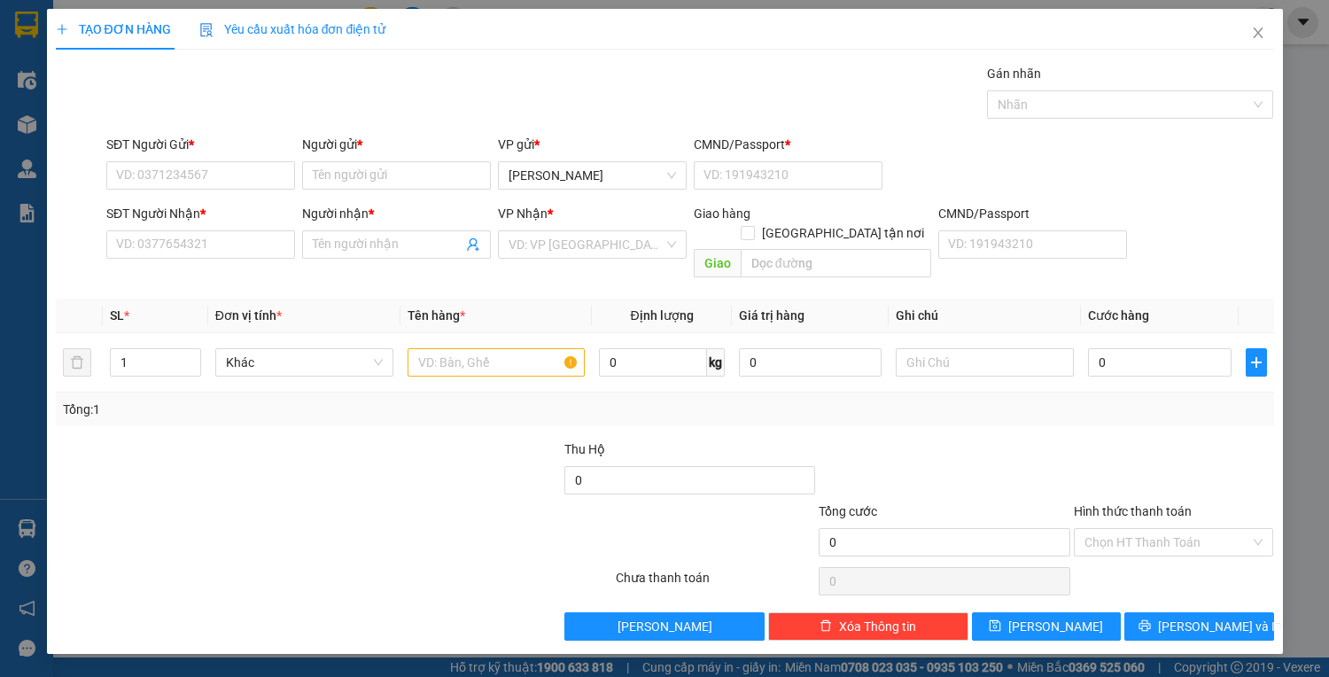
drag, startPoint x: 167, startPoint y: 170, endPoint x: 151, endPoint y: 589, distance: 419.2
click at [151, 612] on div "Lưu nháp Xóa Thông tin Lưu Lưu và In" at bounding box center [664, 626] width 1221 height 28
click at [179, 182] on input "SĐT Người Gửi *" at bounding box center [200, 175] width 189 height 28
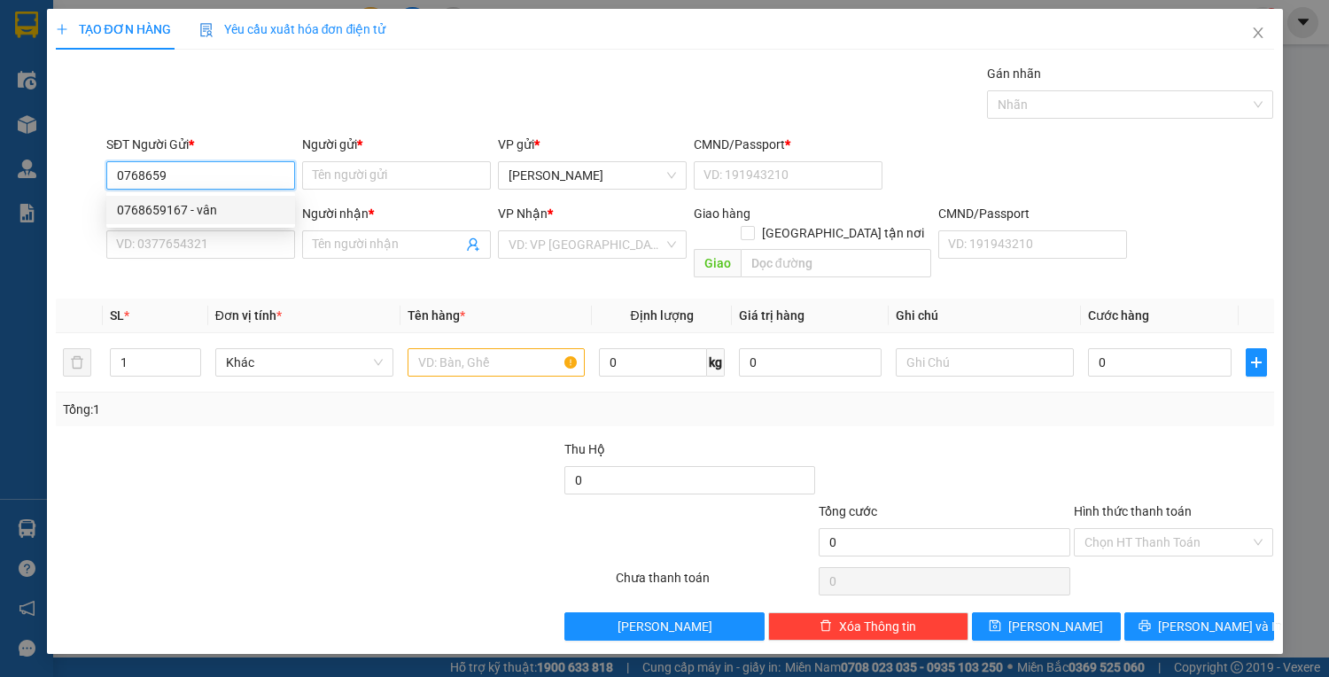
click at [210, 209] on div "0768659167 - vân" at bounding box center [200, 209] width 167 height 19
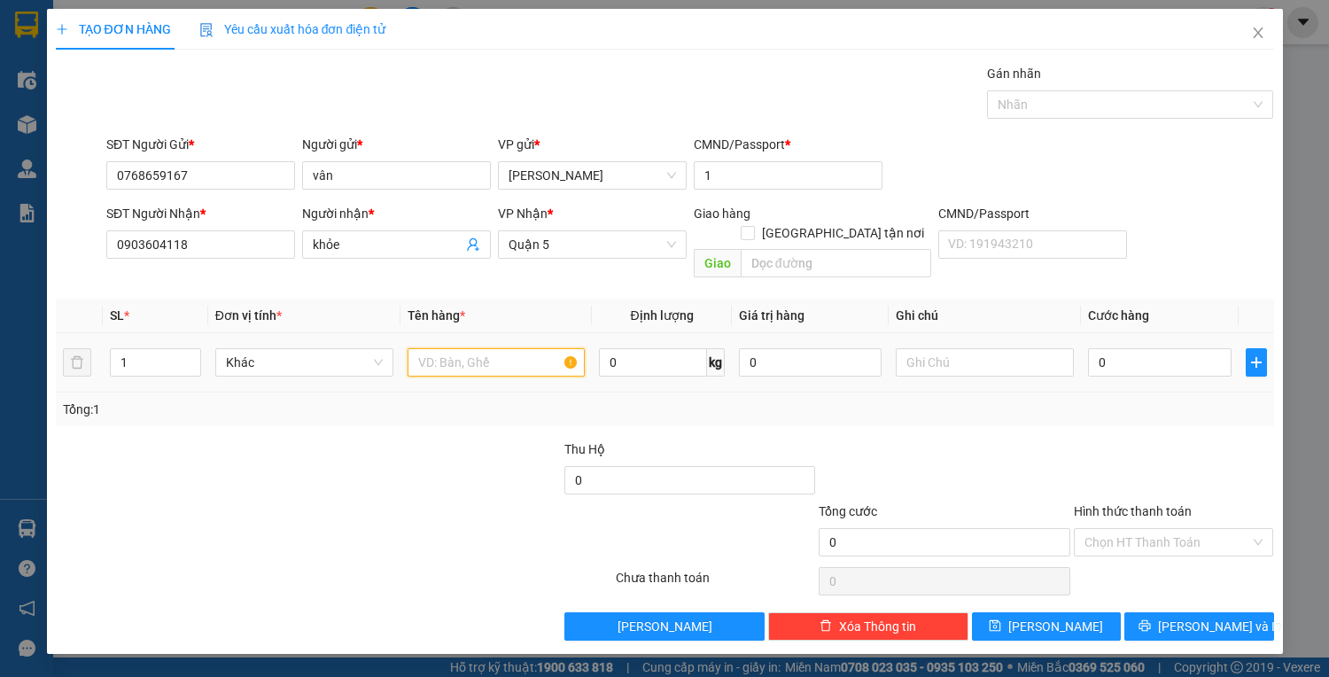
click at [497, 348] on input "text" at bounding box center [496, 362] width 178 height 28
click at [1128, 348] on input "0" at bounding box center [1159, 362] width 143 height 28
click at [1157, 529] on input "Hình thức thanh toán" at bounding box center [1167, 542] width 167 height 27
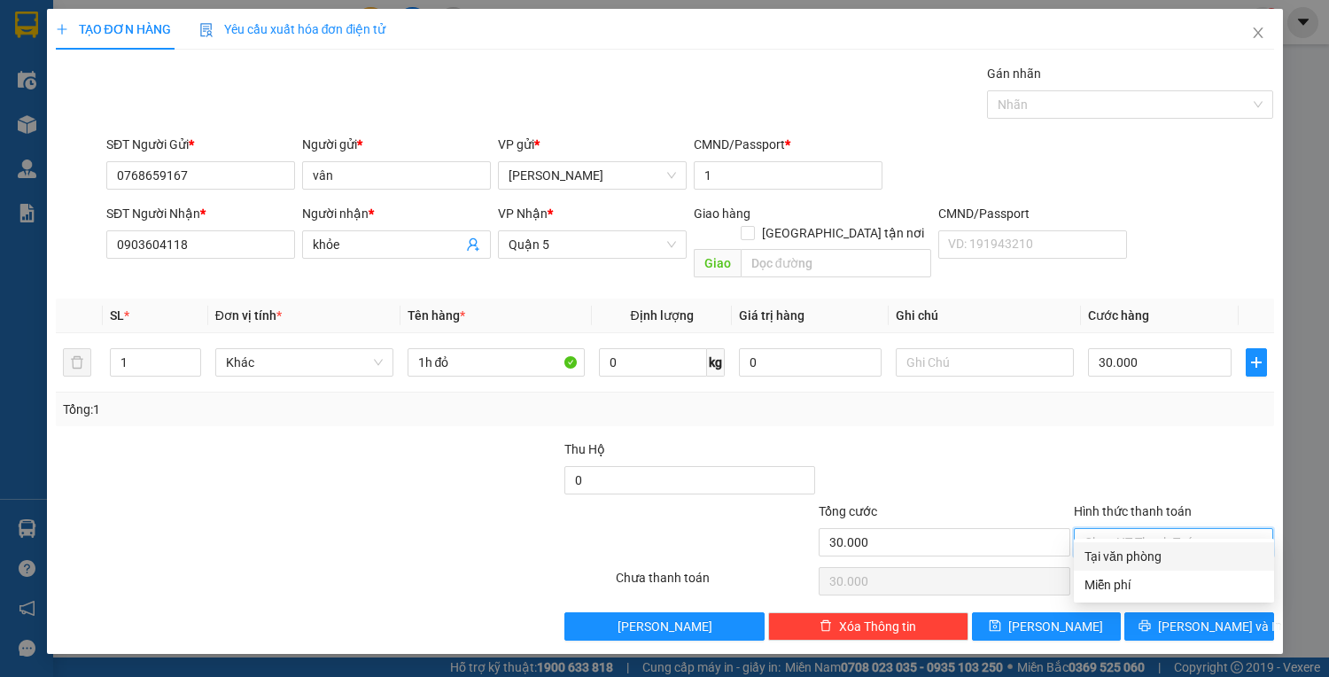
click at [1159, 543] on div "Tại văn phòng" at bounding box center [1173, 556] width 200 height 28
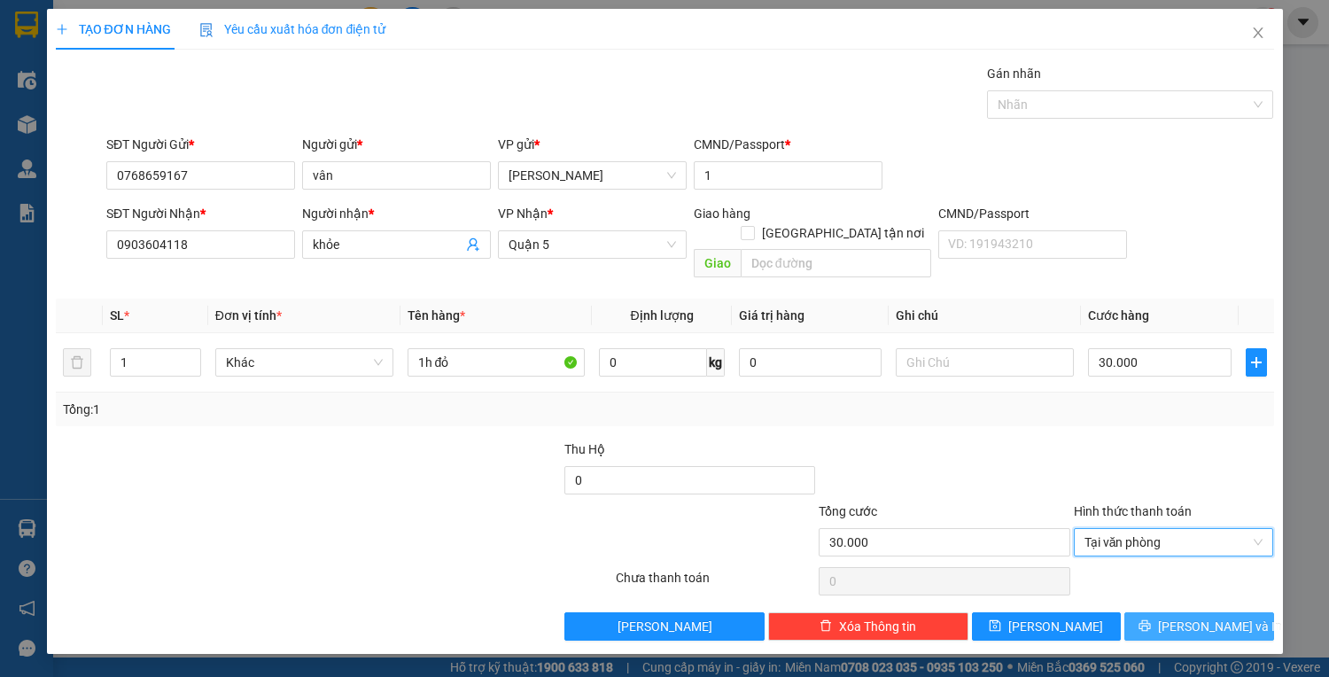
click at [1182, 612] on button "Lưu và In" at bounding box center [1198, 626] width 149 height 28
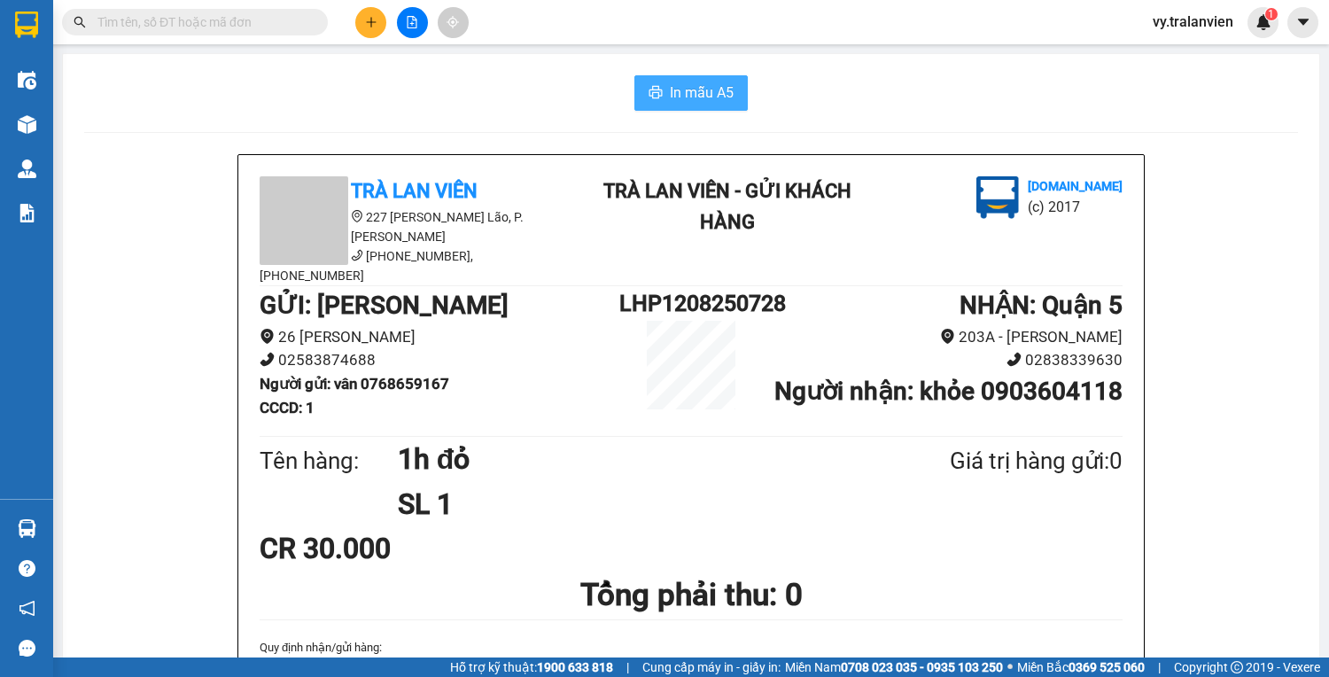
click at [670, 100] on span "In mẫu A5" at bounding box center [702, 92] width 64 height 22
click at [375, 23] on icon "plus" at bounding box center [371, 22] width 12 height 12
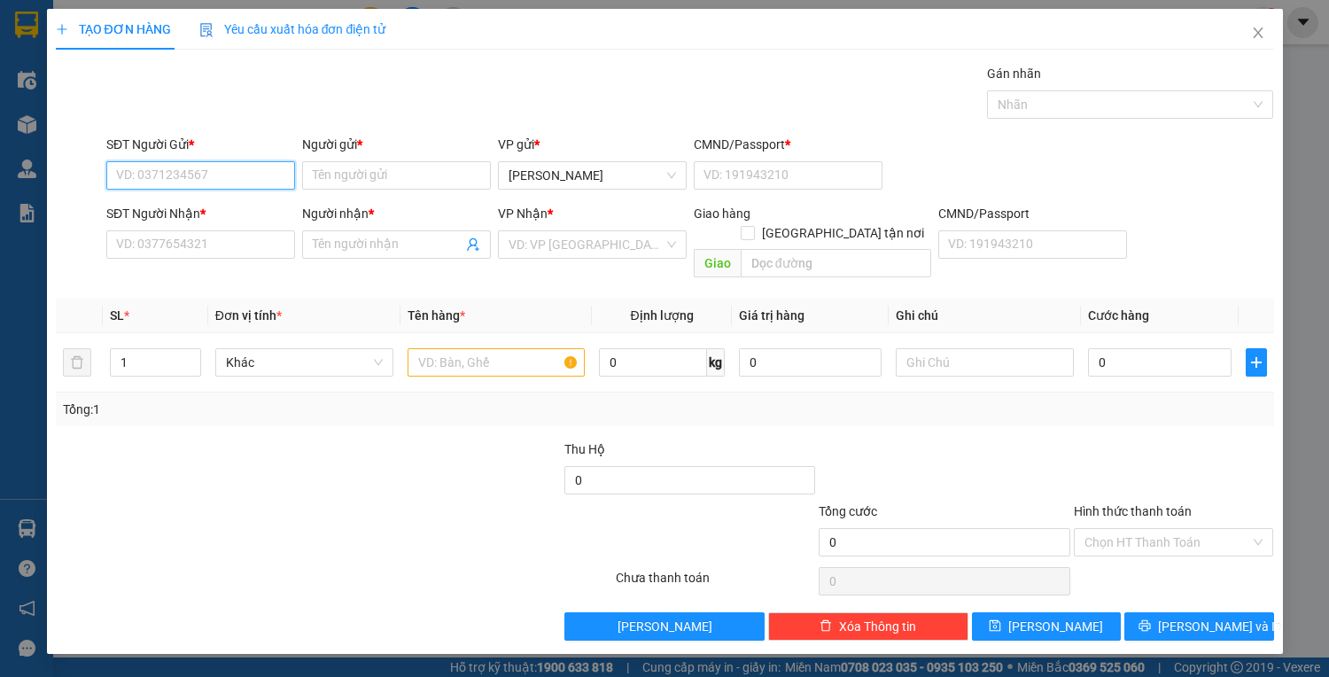
click at [202, 181] on input "SĐT Người Gửi *" at bounding box center [200, 175] width 189 height 28
click at [260, 213] on div "0901910599 - nhơn" at bounding box center [200, 209] width 167 height 19
click at [438, 348] on input "text" at bounding box center [496, 362] width 178 height 28
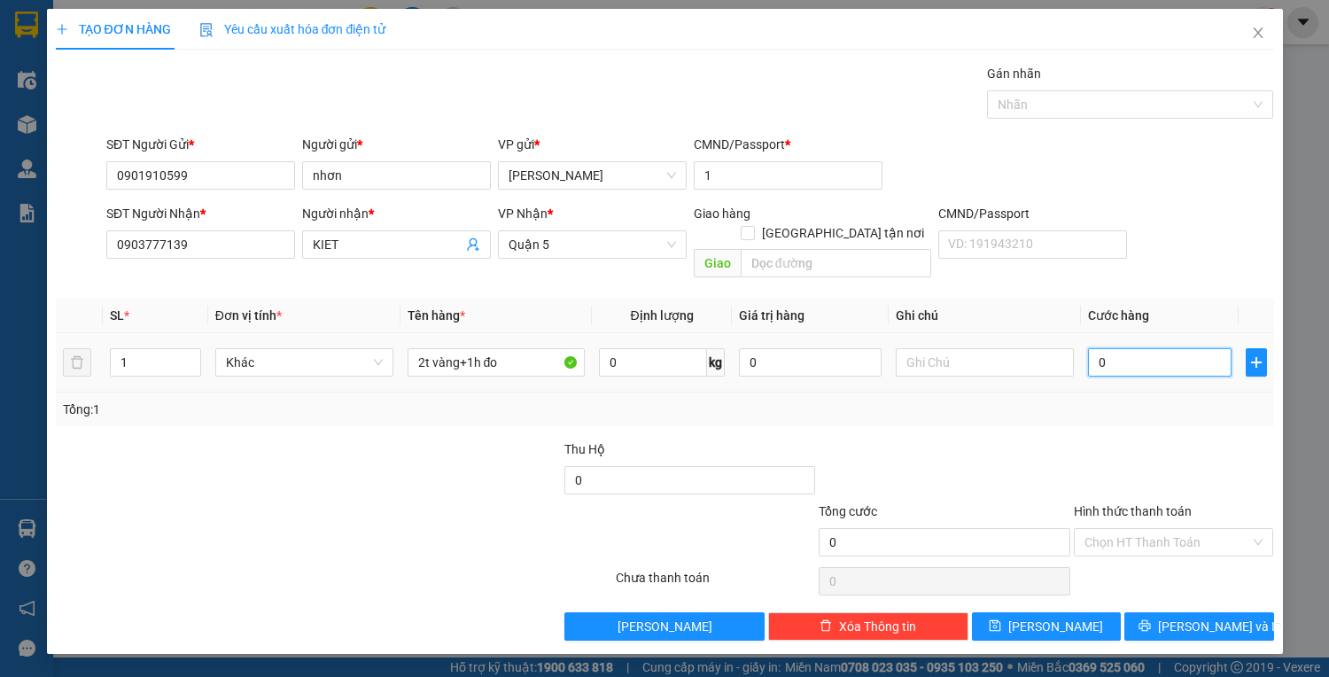
click at [1149, 348] on input "0" at bounding box center [1159, 362] width 143 height 28
click at [1177, 612] on button "Lưu và In" at bounding box center [1198, 626] width 149 height 28
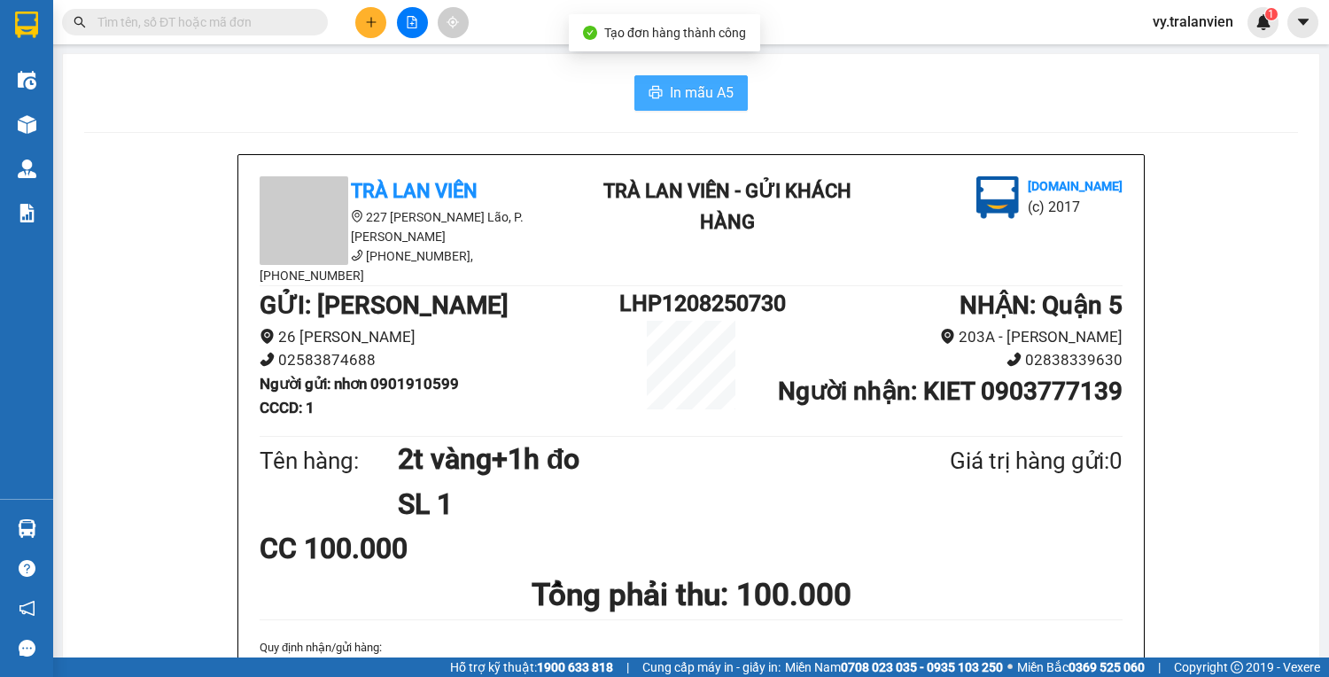
click at [724, 82] on span "In mẫu A5" at bounding box center [702, 92] width 64 height 22
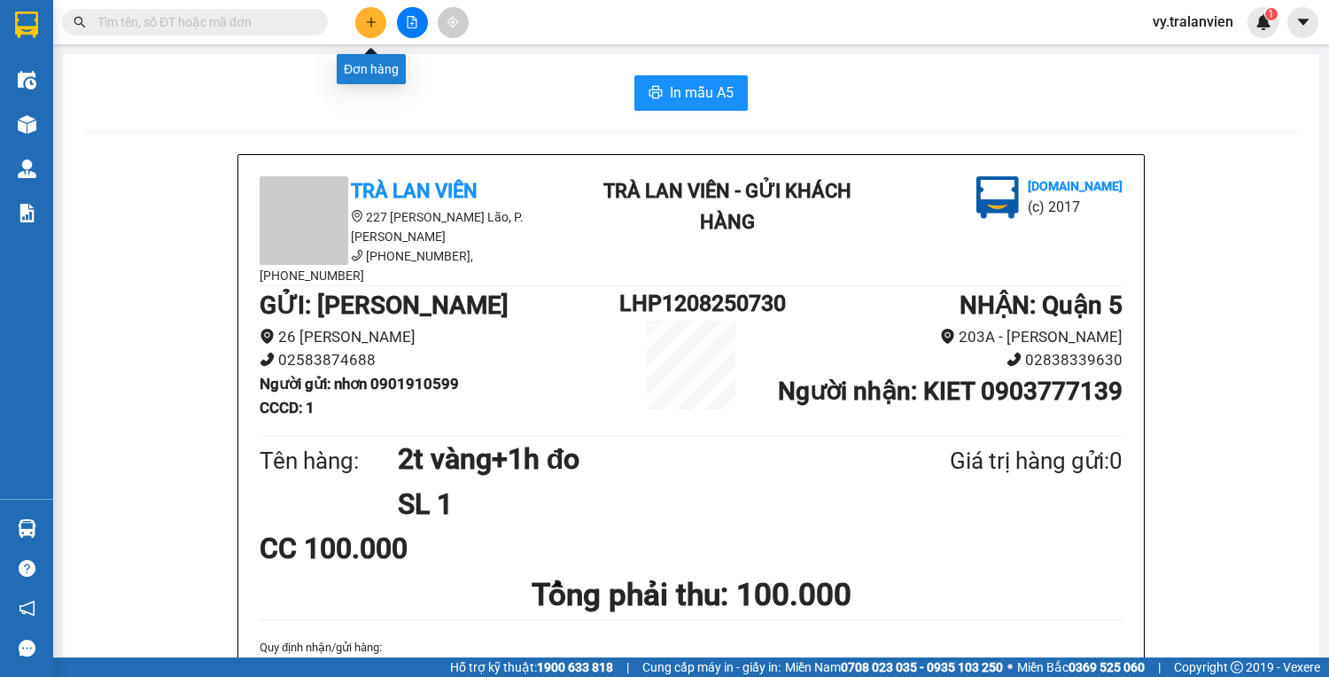
click at [379, 16] on button at bounding box center [370, 22] width 31 height 31
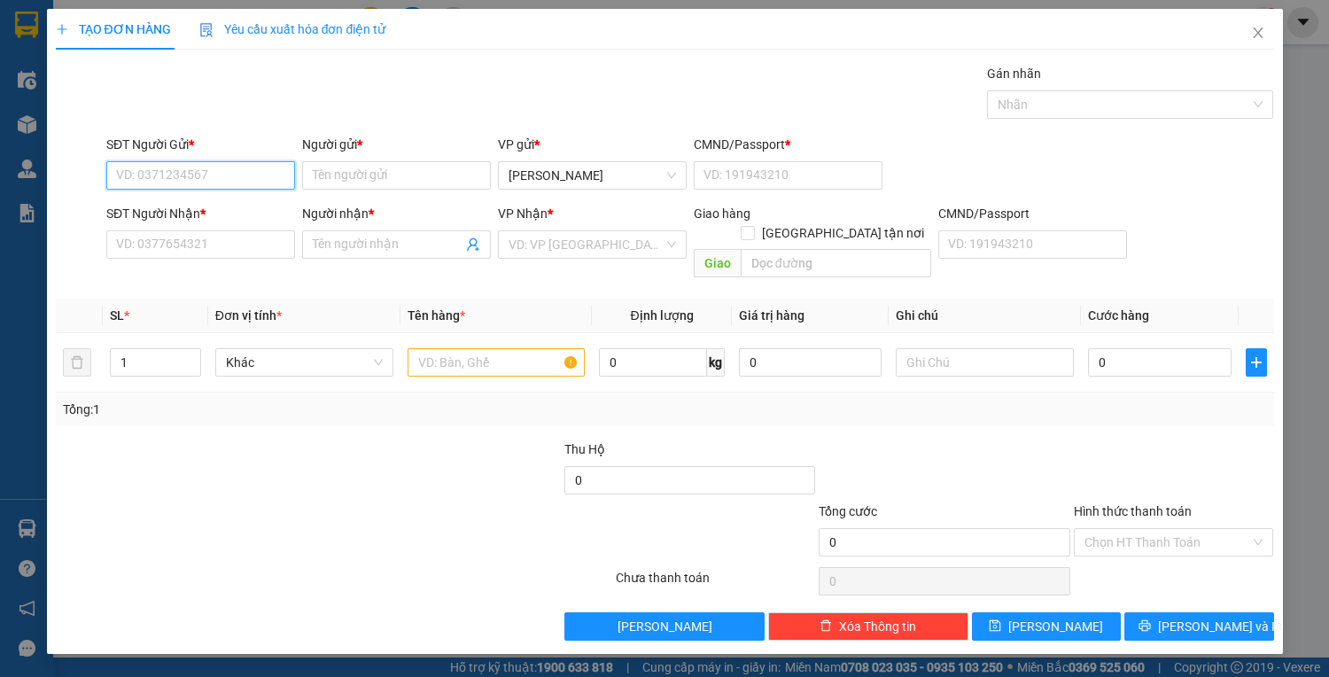
click at [152, 175] on input "SĐT Người Gửi *" at bounding box center [200, 175] width 189 height 28
click at [225, 203] on div "0904140004 - hải" at bounding box center [200, 209] width 167 height 19
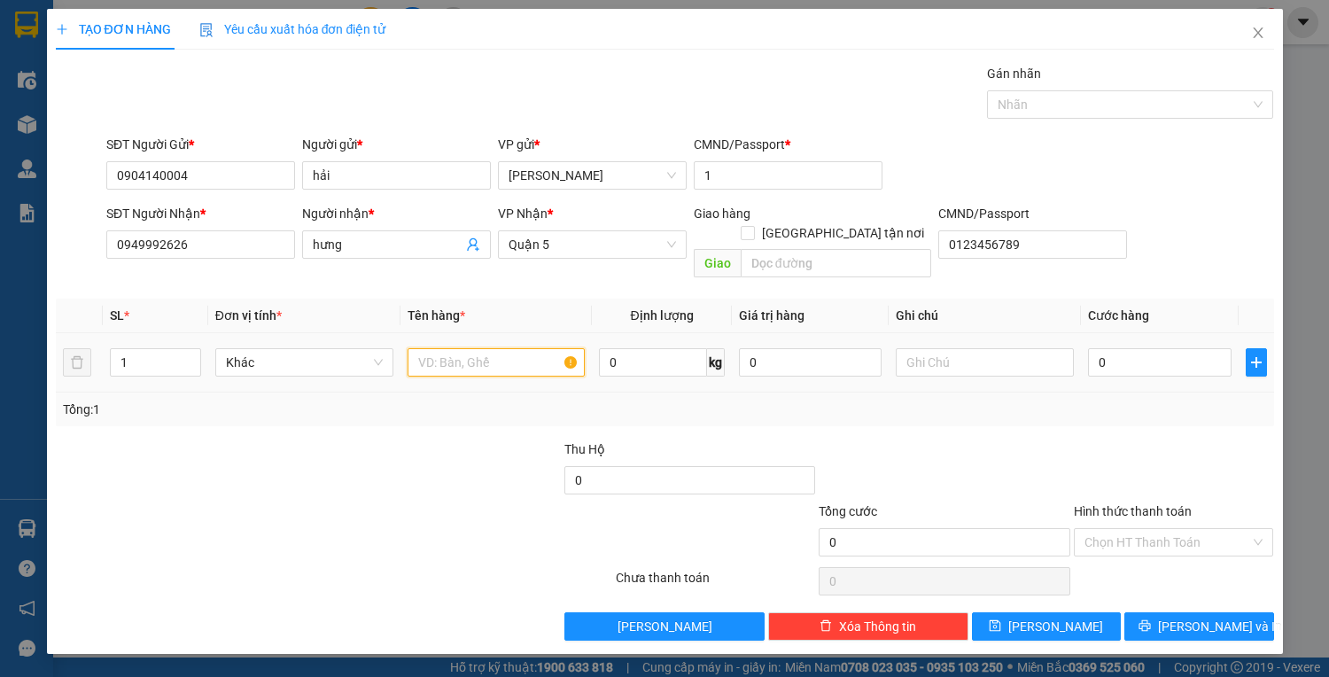
click at [452, 348] on input "text" at bounding box center [496, 362] width 178 height 28
click at [1145, 348] on input "0" at bounding box center [1159, 362] width 143 height 28
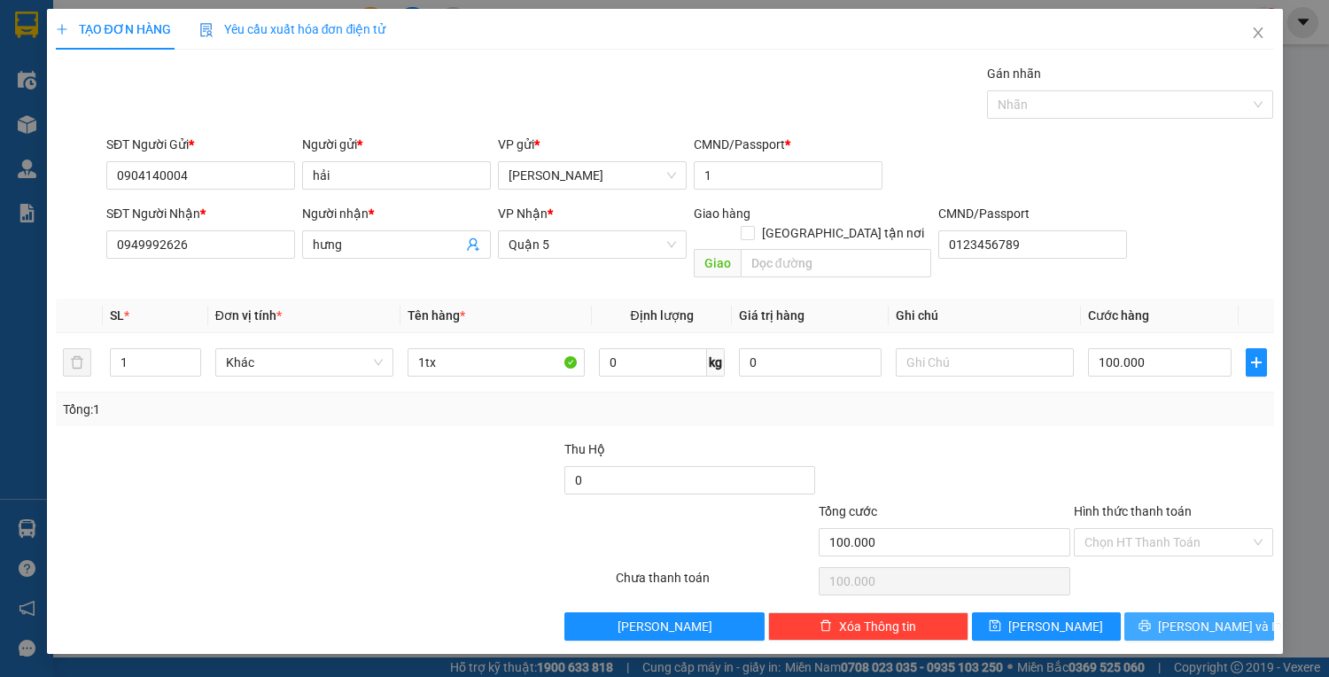
click at [1215, 616] on span "Lưu và In" at bounding box center [1220, 625] width 124 height 19
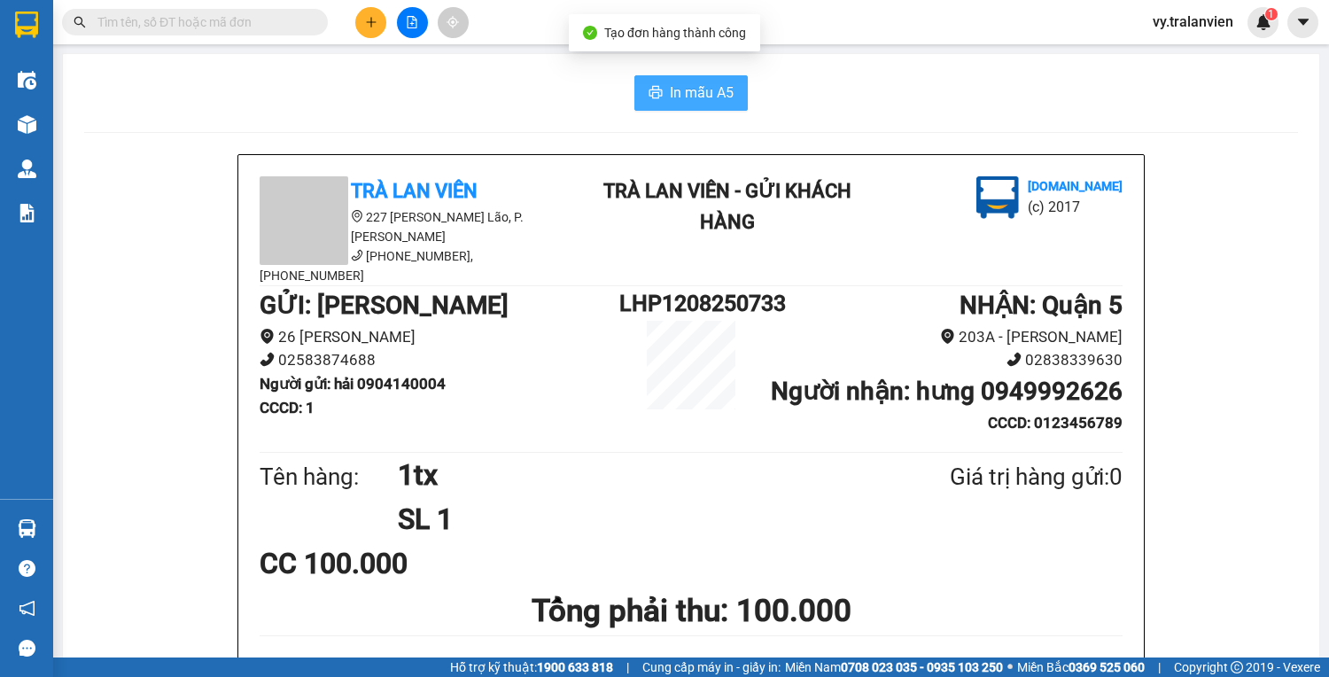
click at [687, 81] on button "In mẫu A5" at bounding box center [690, 92] width 113 height 35
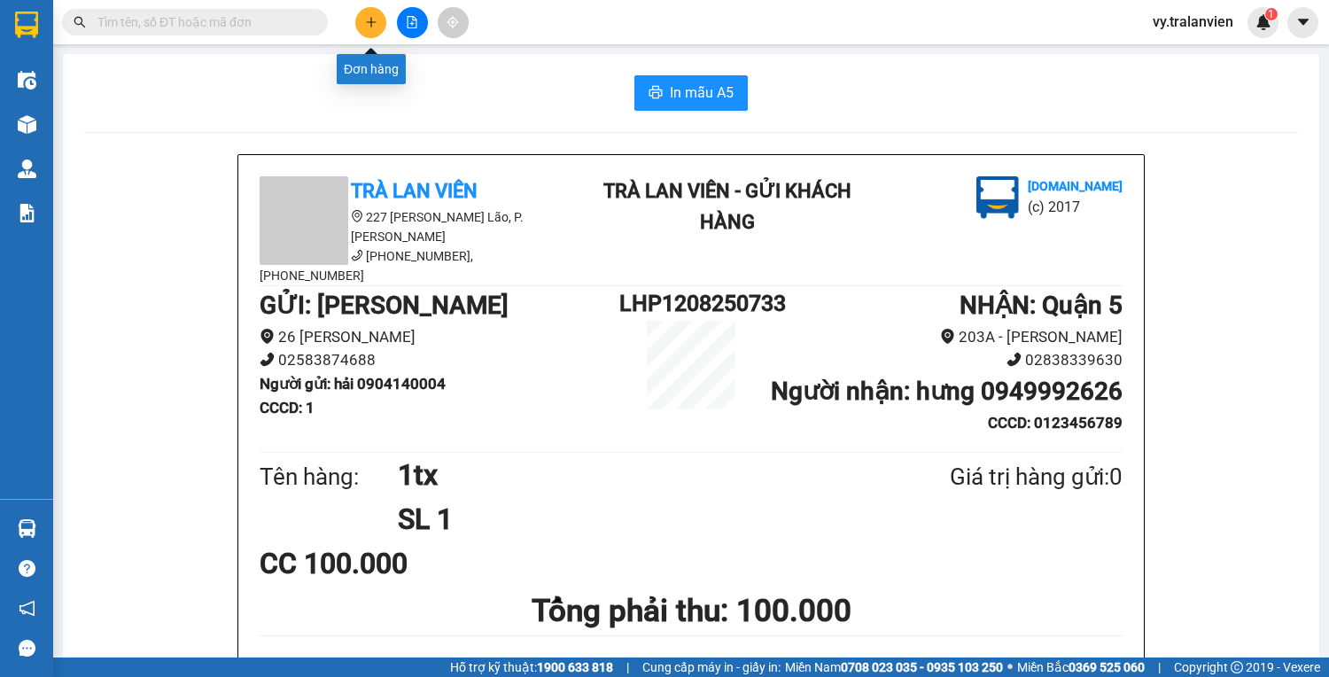
click at [361, 21] on button at bounding box center [370, 22] width 31 height 31
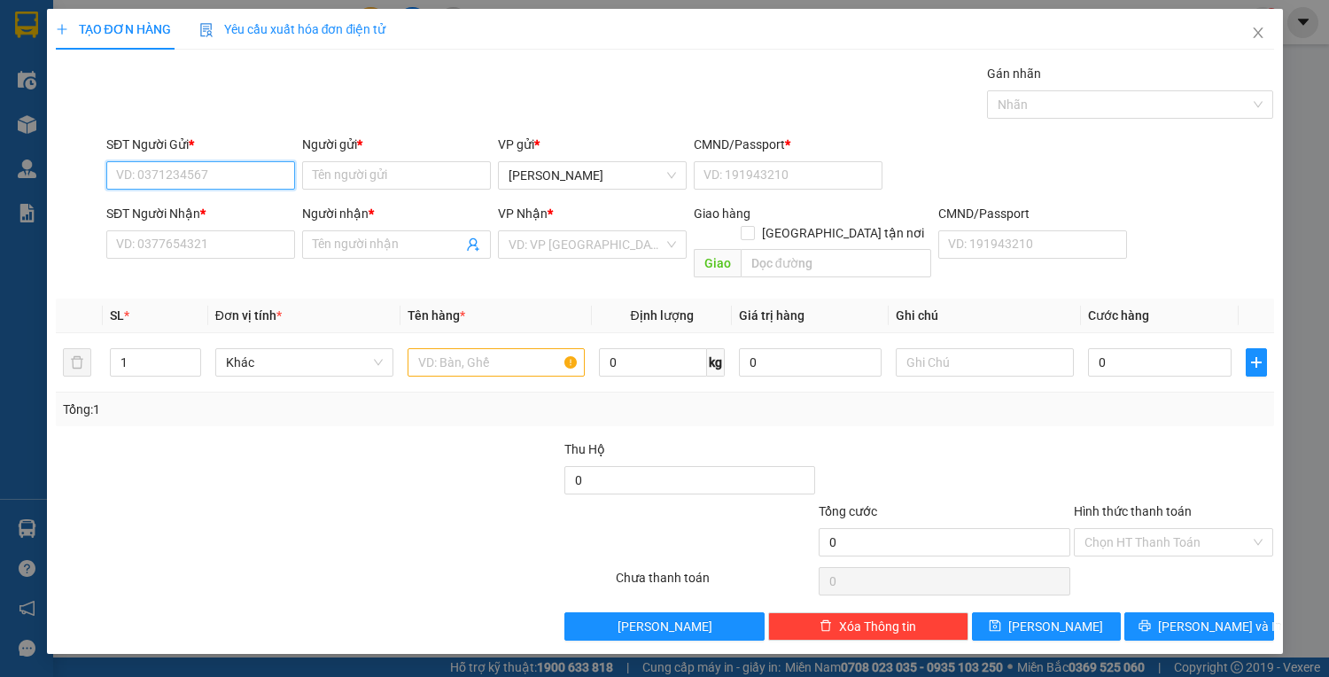
click at [170, 165] on input "SĐT Người Gửi *" at bounding box center [200, 175] width 189 height 28
click at [397, 177] on input "Người gửi *" at bounding box center [396, 175] width 189 height 28
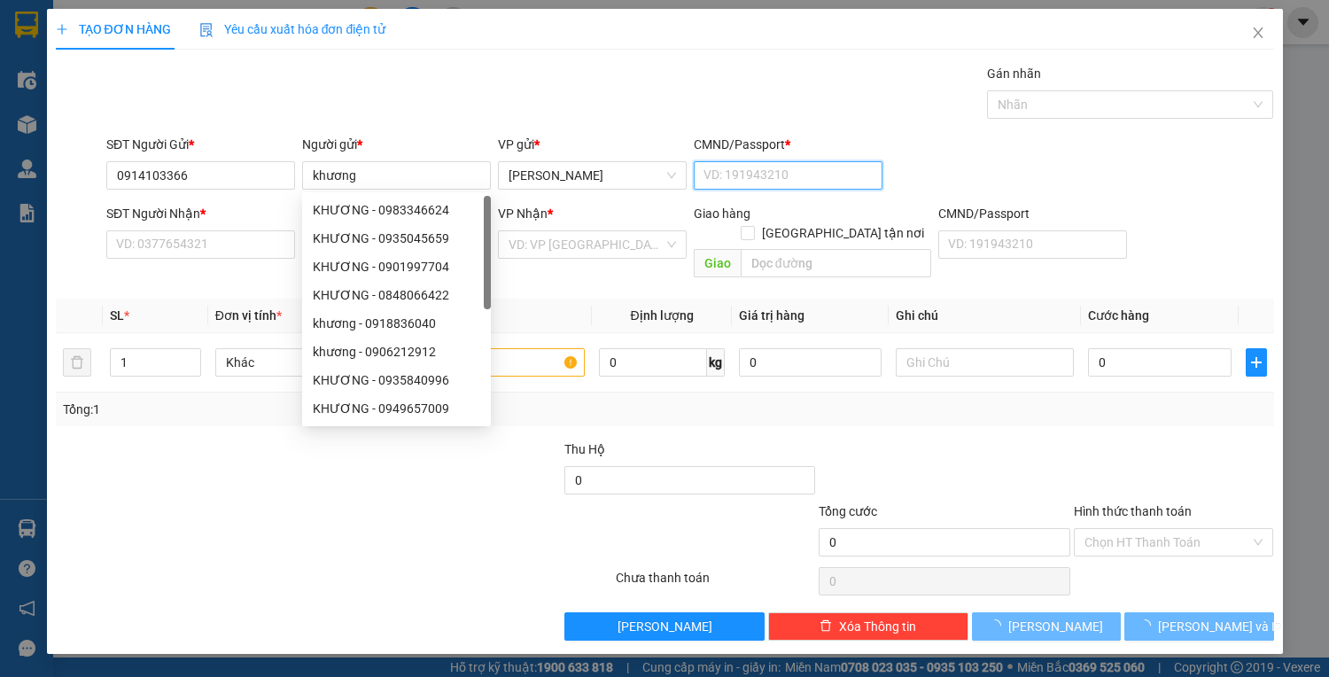
click at [787, 174] on input "CMND/Passport *" at bounding box center [788, 175] width 189 height 28
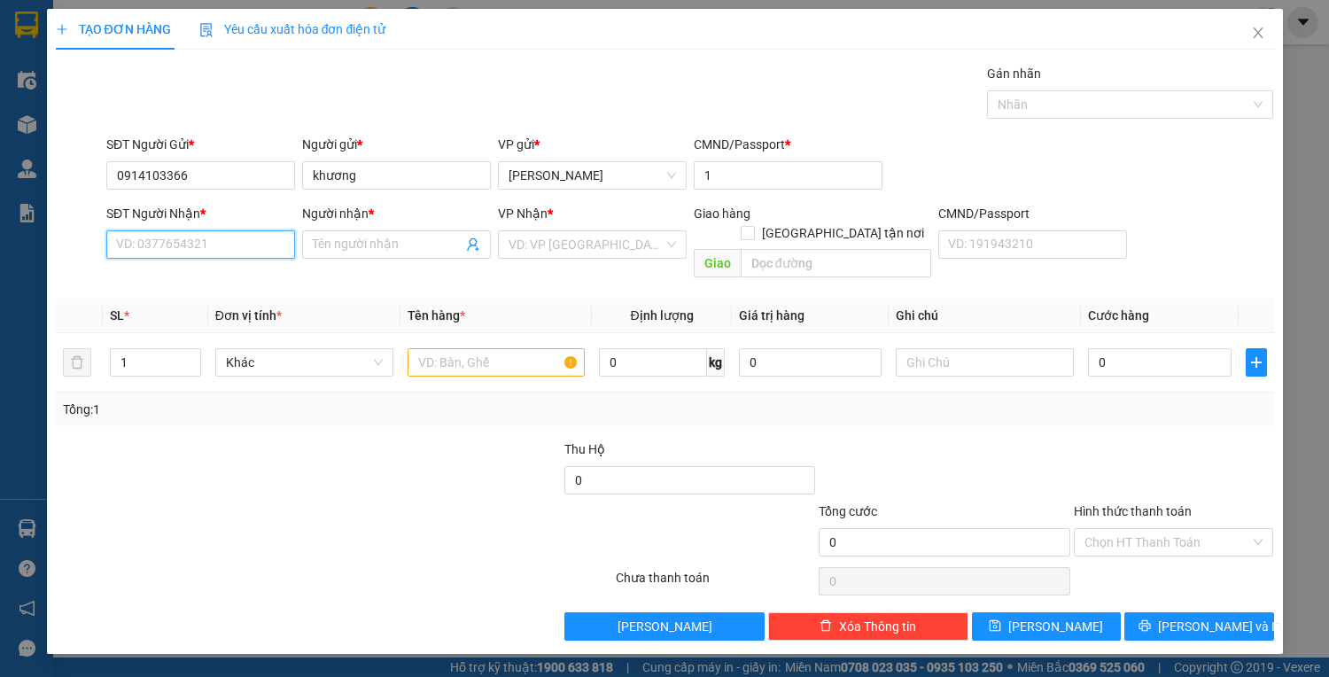
drag, startPoint x: 150, startPoint y: 244, endPoint x: 161, endPoint y: 267, distance: 25.0
click at [151, 244] on input "SĐT Người Nhận *" at bounding box center [200, 244] width 189 height 28
click at [220, 287] on div "0374222737 - TRINH" at bounding box center [204, 278] width 174 height 19
click at [465, 348] on input "text" at bounding box center [496, 362] width 178 height 28
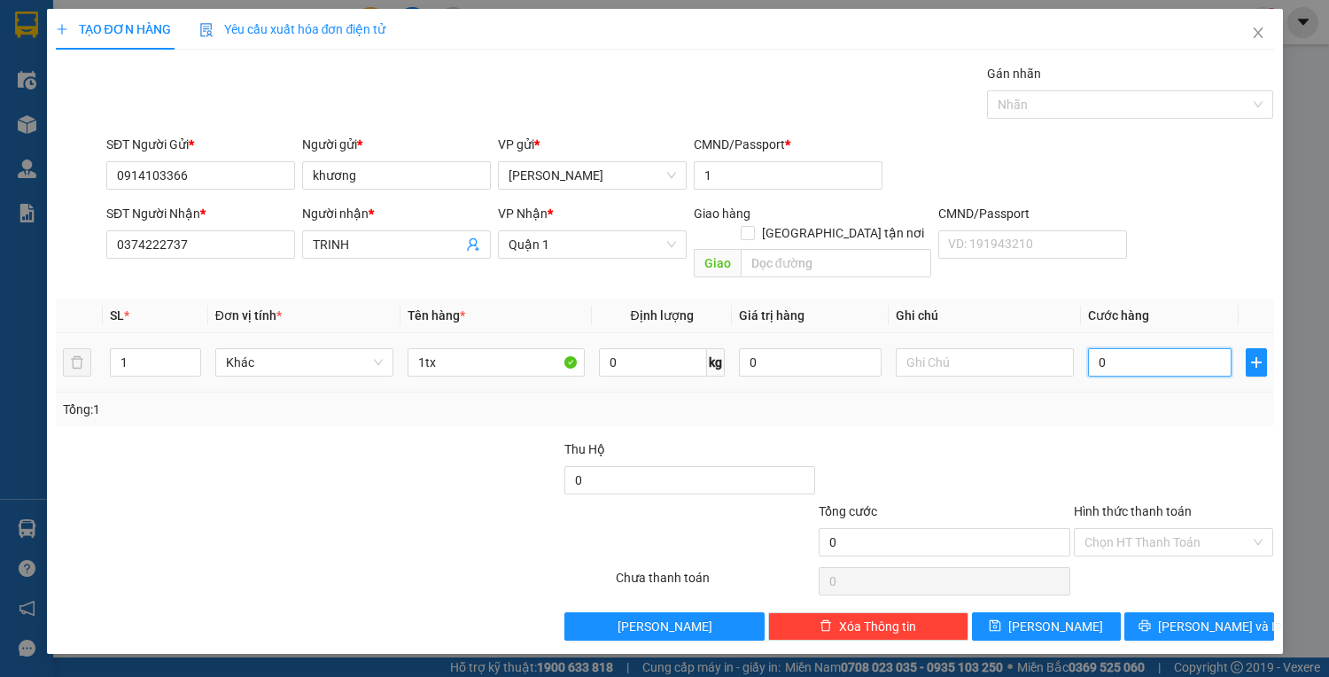
click at [1143, 348] on input "0" at bounding box center [1159, 362] width 143 height 28
click at [1196, 537] on div "Hình thức thanh toán Chọn HT Thanh Toán" at bounding box center [1173, 532] width 200 height 62
drag, startPoint x: 1187, startPoint y: 524, endPoint x: 1187, endPoint y: 535, distance: 10.6
click at [1187, 529] on input "Hình thức thanh toán" at bounding box center [1167, 542] width 167 height 27
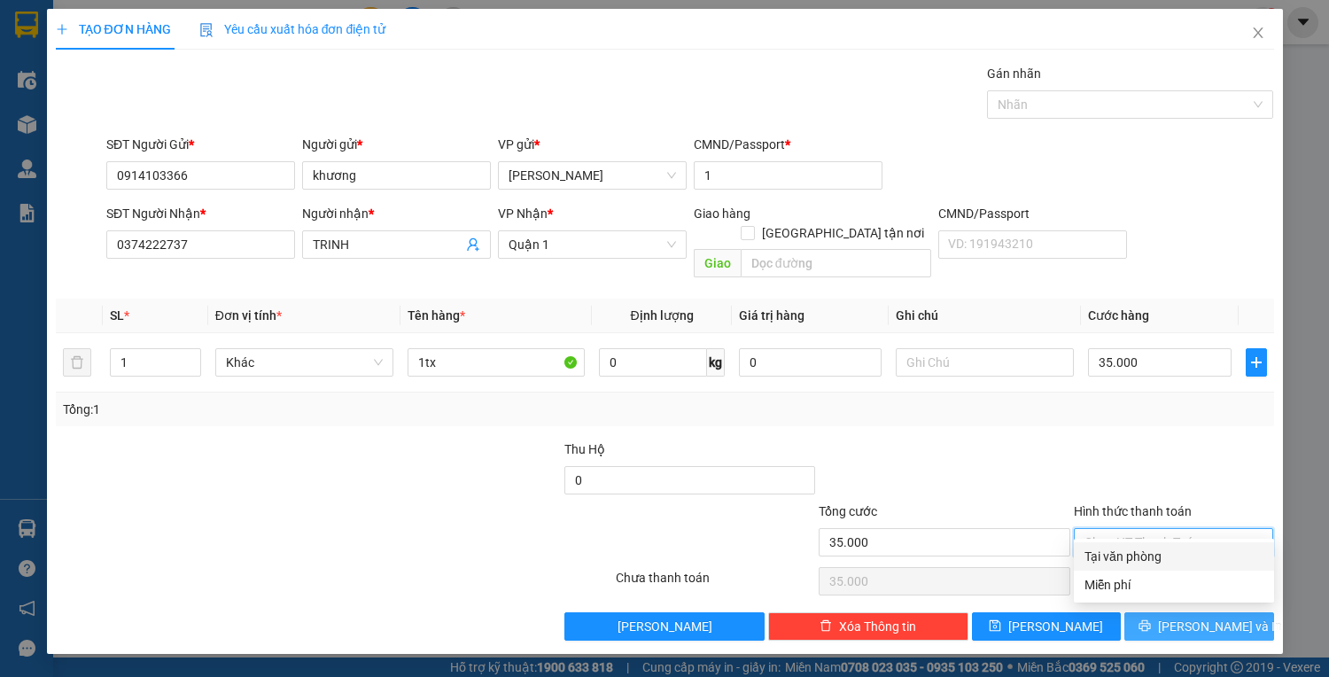
drag, startPoint x: 1187, startPoint y: 550, endPoint x: 1194, endPoint y: 597, distance: 47.5
click at [1190, 562] on div "Tại văn phòng" at bounding box center [1173, 555] width 179 height 19
click at [1197, 616] on span "Lưu và In" at bounding box center [1220, 625] width 124 height 19
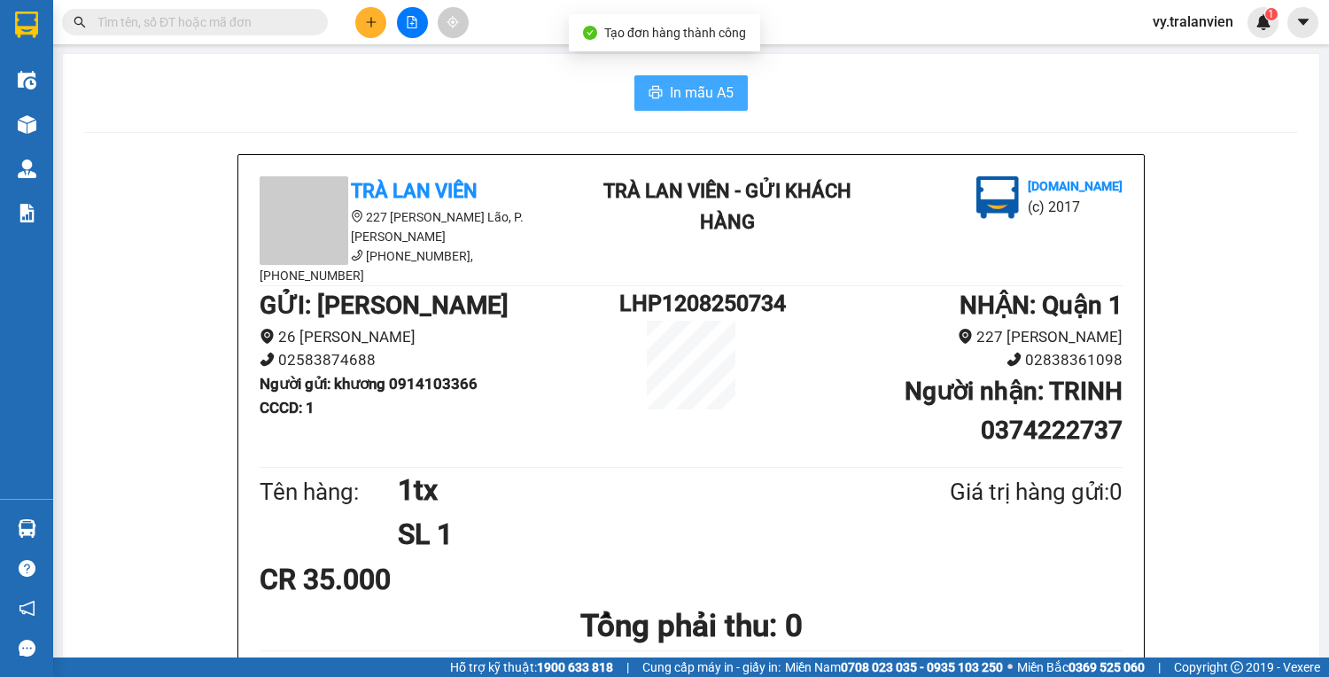
click at [687, 86] on span "In mẫu A5" at bounding box center [702, 92] width 64 height 22
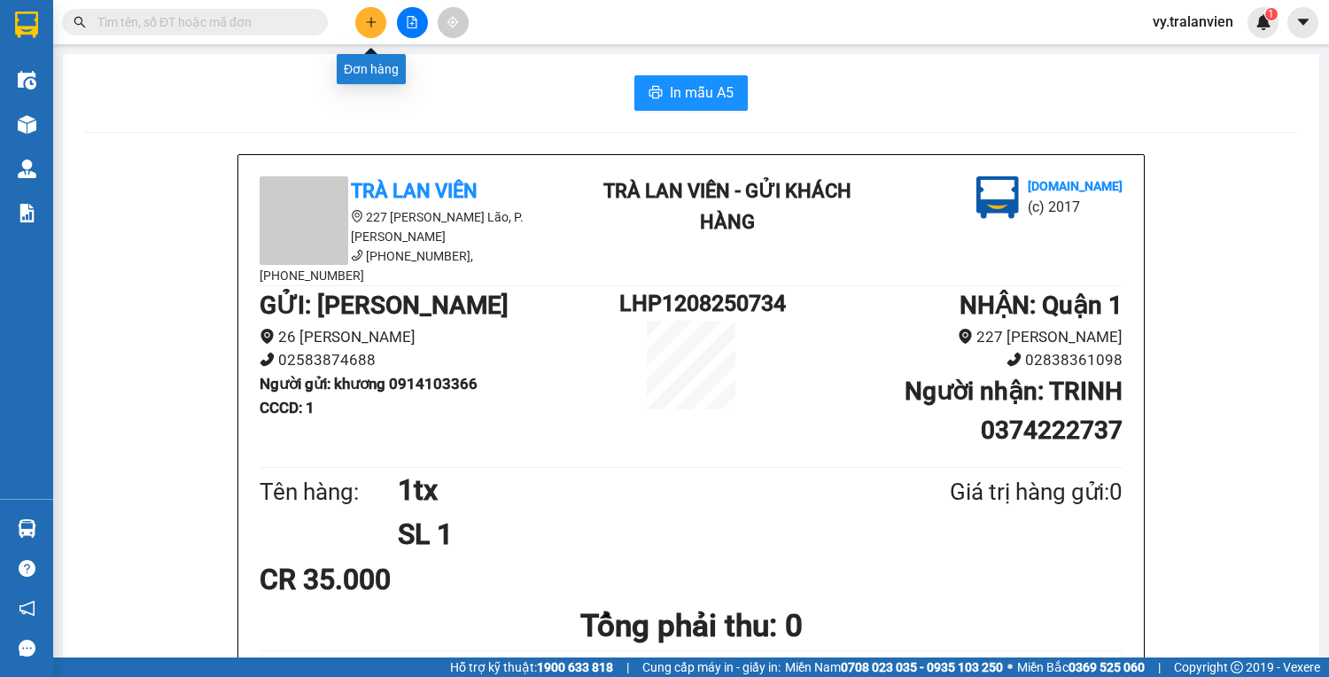
click at [372, 22] on icon "plus" at bounding box center [371, 22] width 12 height 12
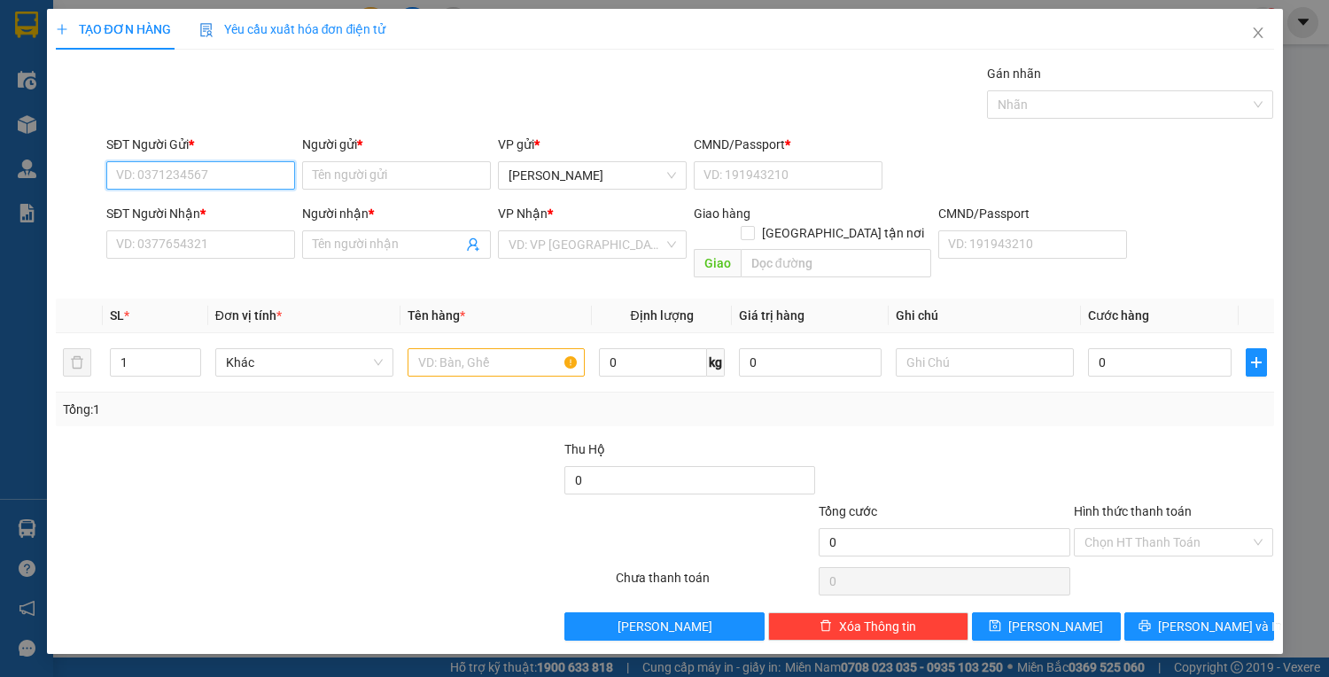
click at [203, 182] on input "SĐT Người Gửi *" at bounding box center [200, 175] width 189 height 28
click at [328, 165] on input "Người gửi *" at bounding box center [396, 175] width 189 height 28
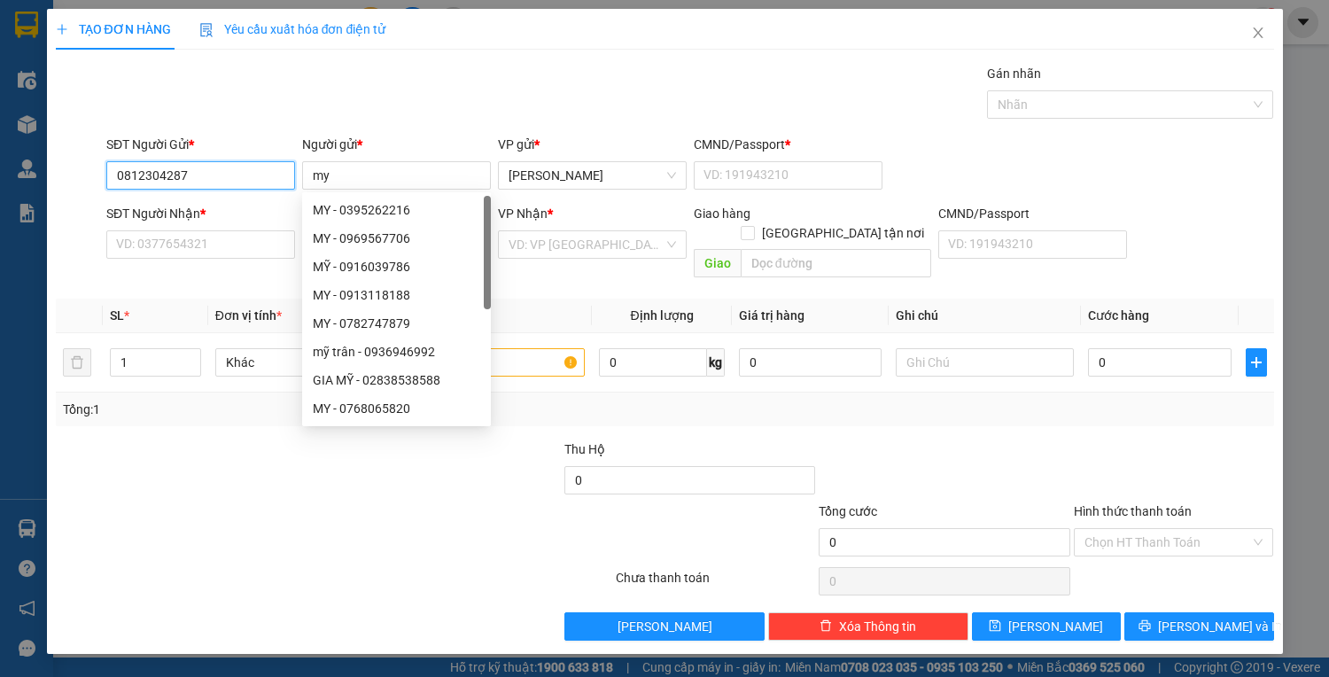
drag, startPoint x: 114, startPoint y: 170, endPoint x: 196, endPoint y: 171, distance: 81.5
click at [196, 171] on input "0812304287" at bounding box center [200, 175] width 189 height 28
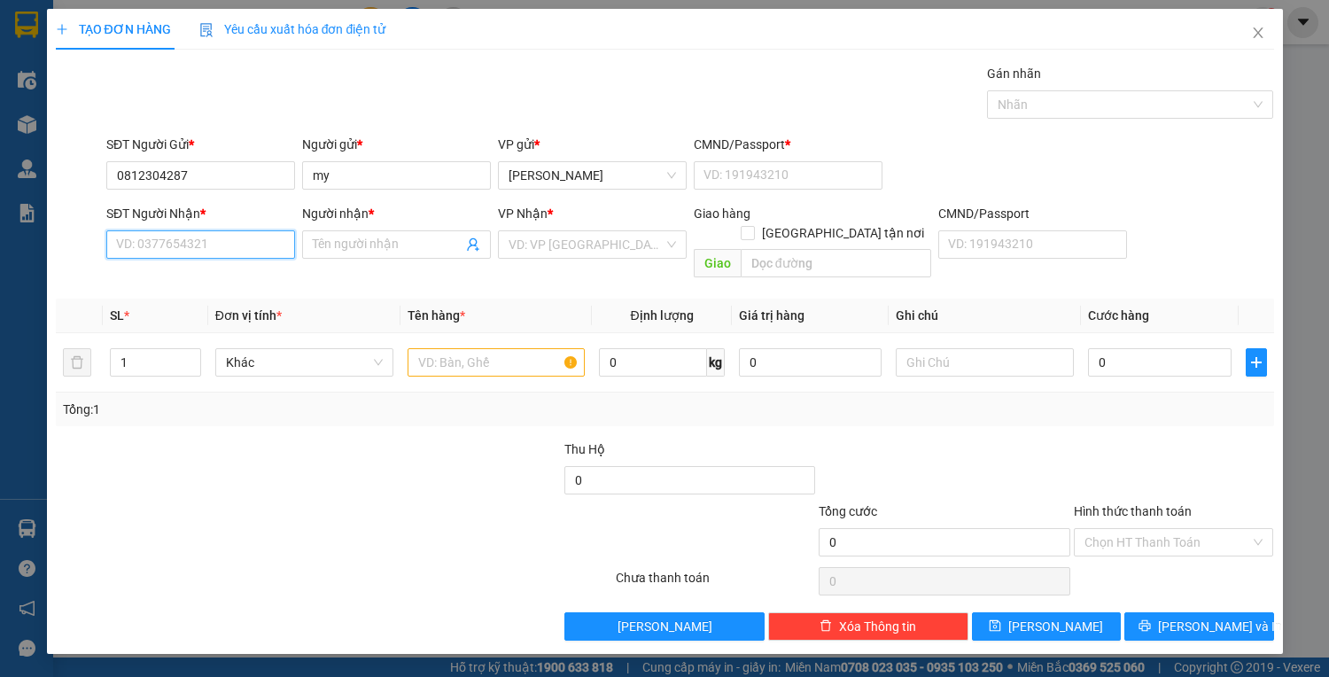
paste input "0812304287"
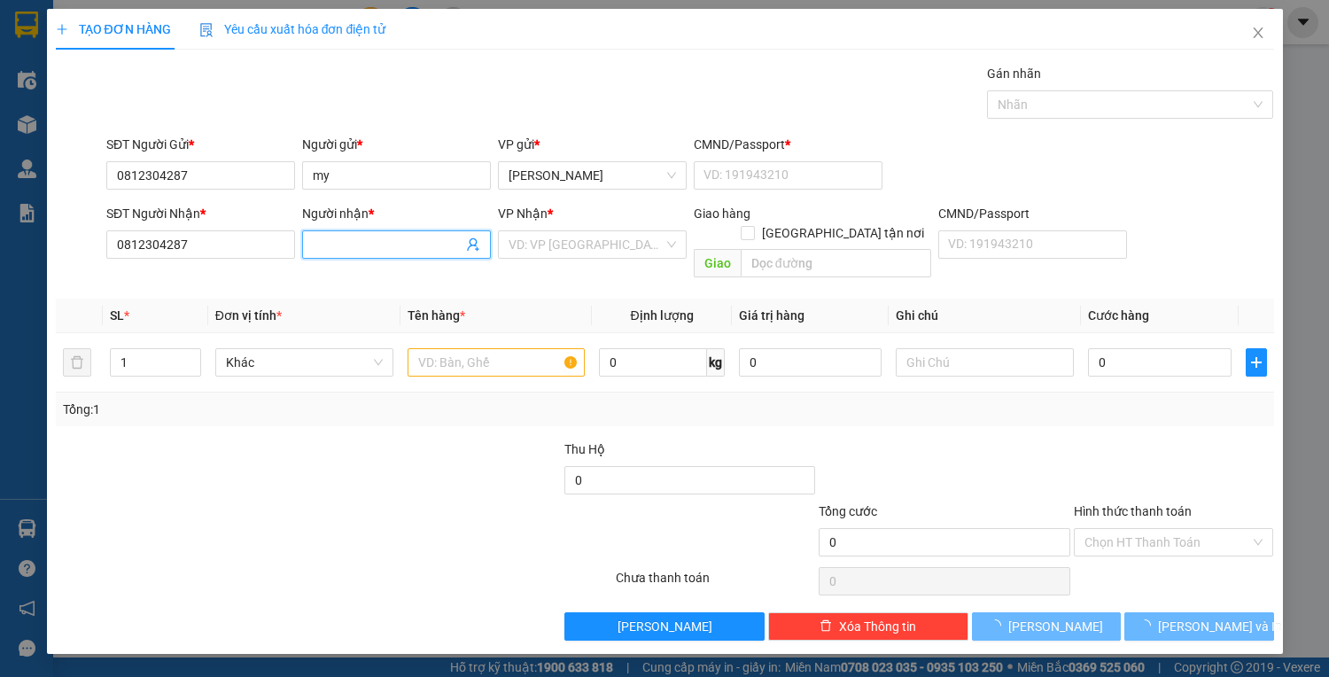
click at [333, 240] on input "Người nhận *" at bounding box center [388, 244] width 150 height 19
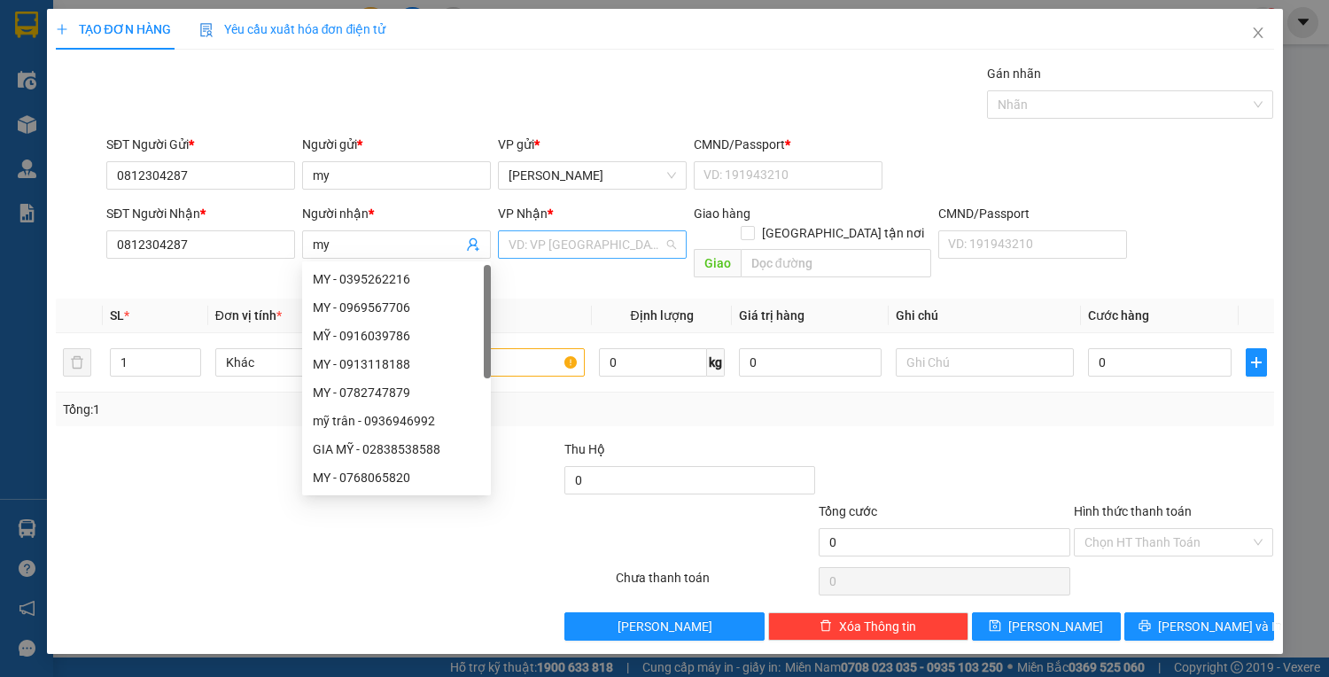
click at [599, 253] on input "search" at bounding box center [585, 244] width 155 height 27
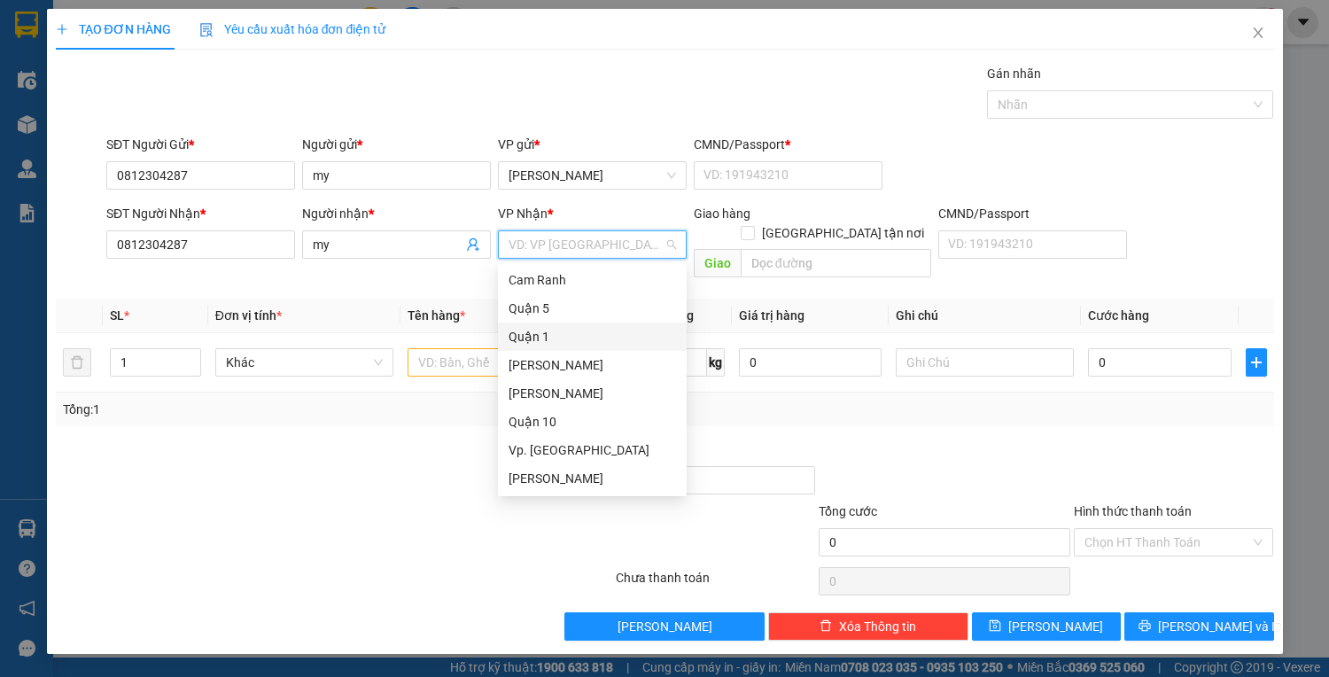
click at [560, 335] on div "Quận 1" at bounding box center [591, 336] width 167 height 19
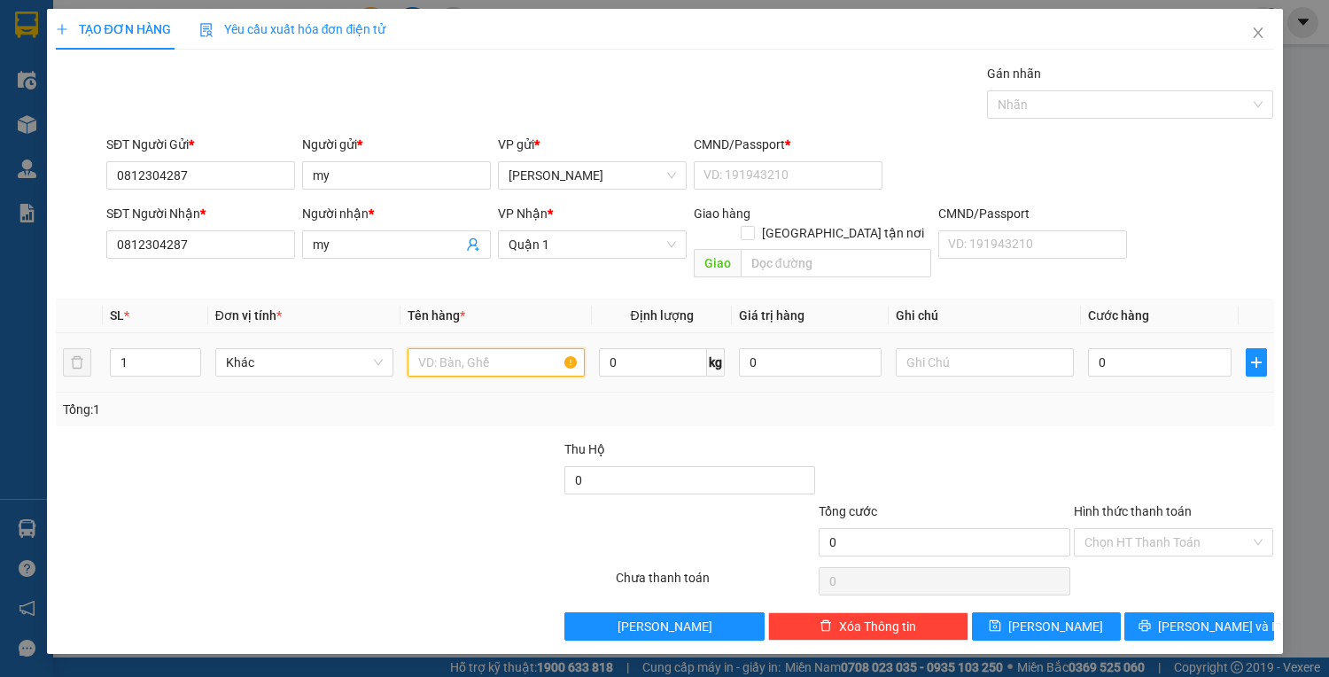
click at [490, 348] on input "text" at bounding box center [496, 362] width 178 height 28
click at [1134, 529] on input "Hình thức thanh toán" at bounding box center [1167, 542] width 167 height 27
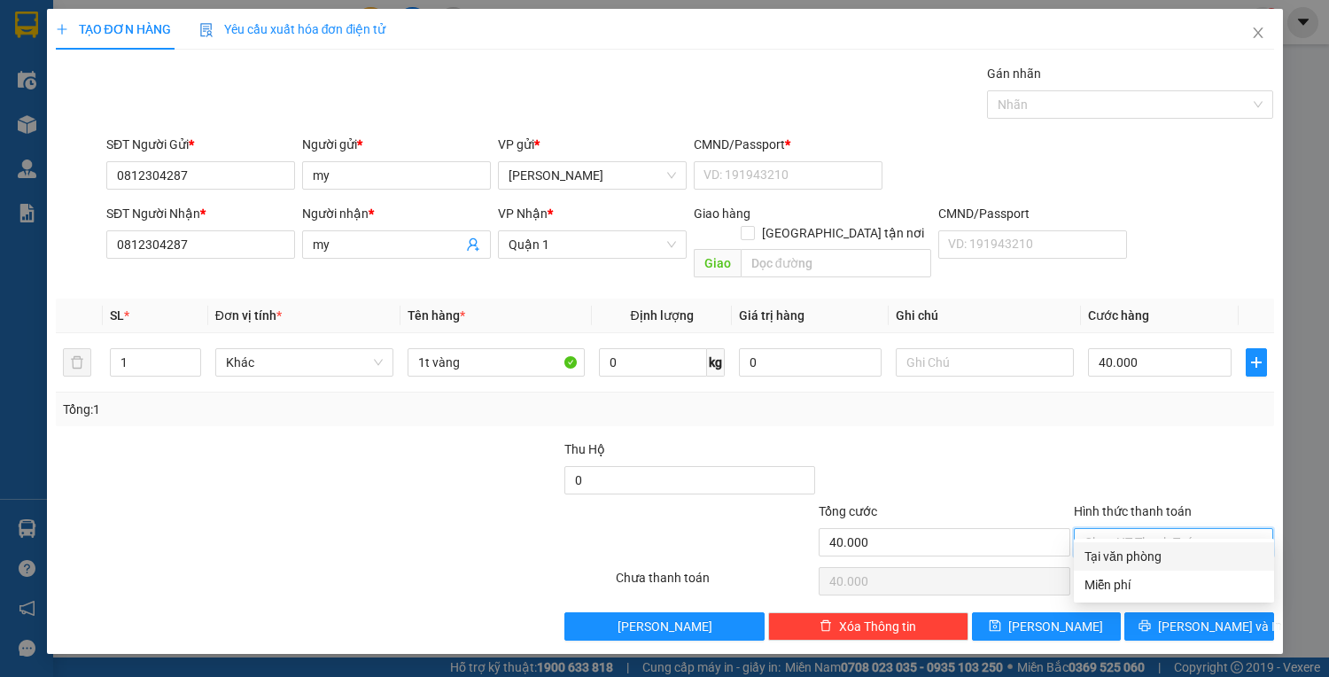
click at [1148, 552] on div "Tại văn phòng" at bounding box center [1173, 555] width 179 height 19
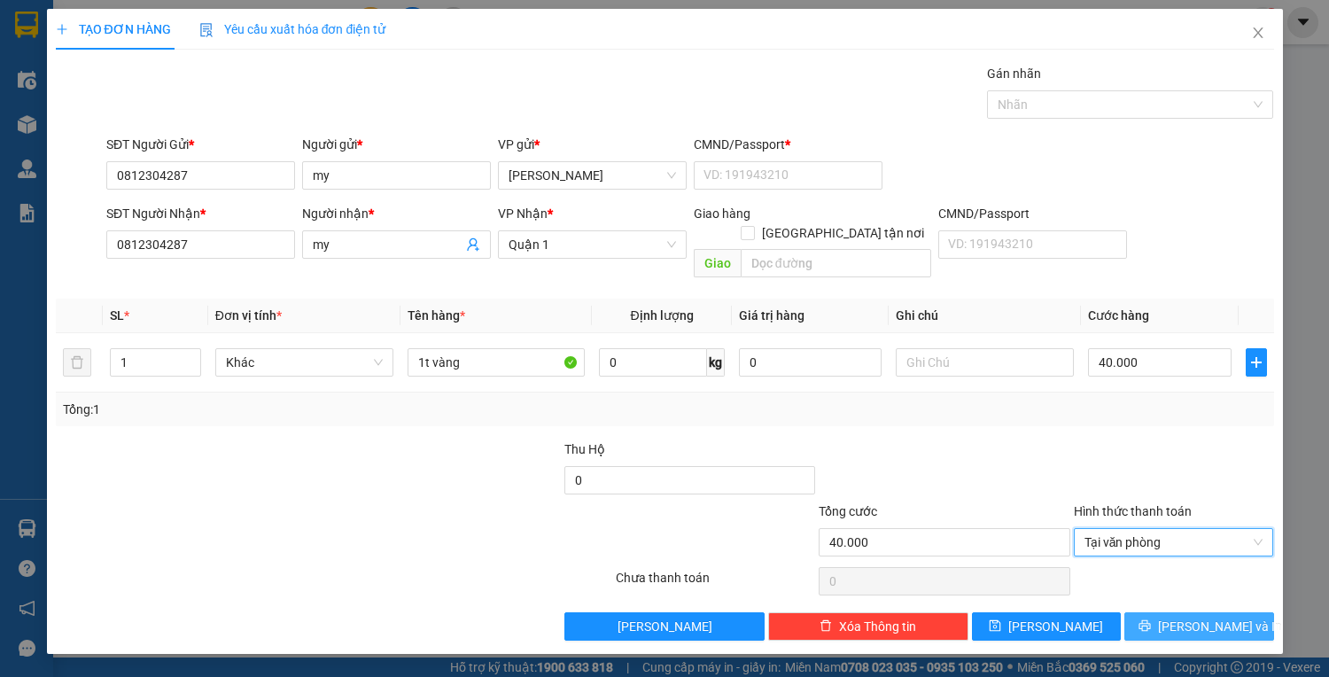
click at [1179, 616] on button "Lưu và In" at bounding box center [1198, 626] width 149 height 28
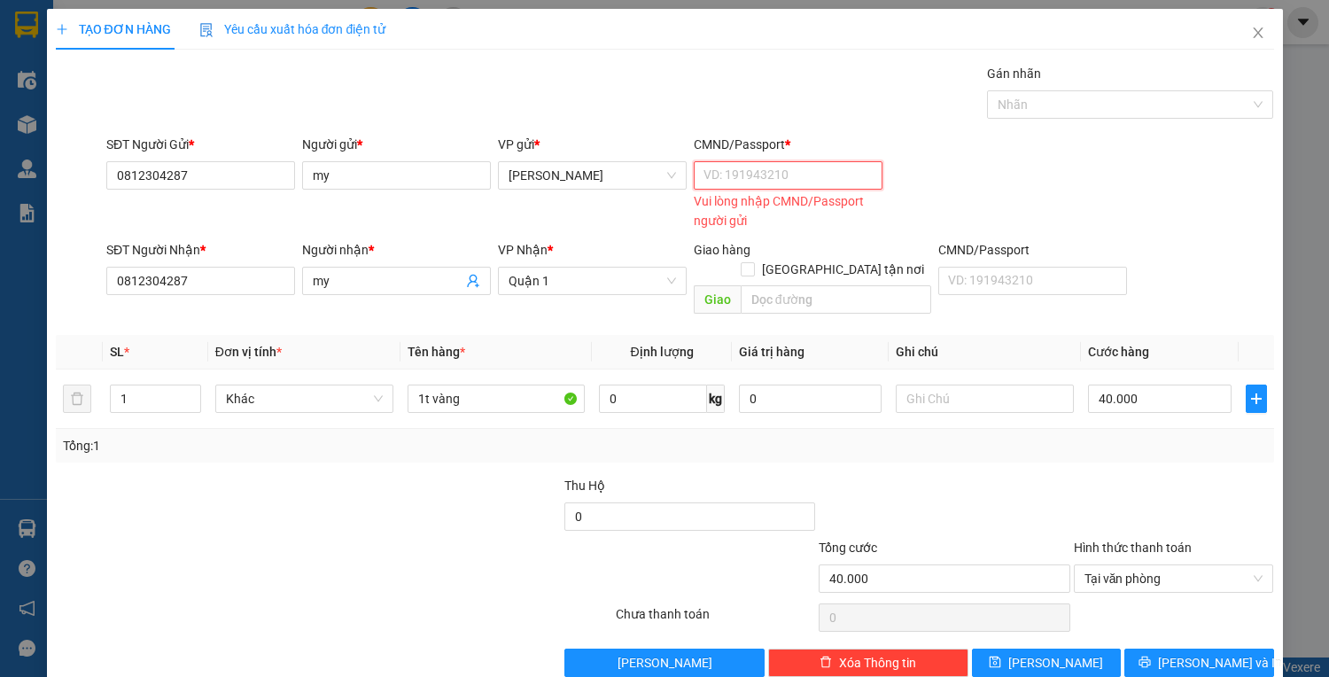
click at [751, 177] on input "CMND/Passport *" at bounding box center [788, 175] width 189 height 28
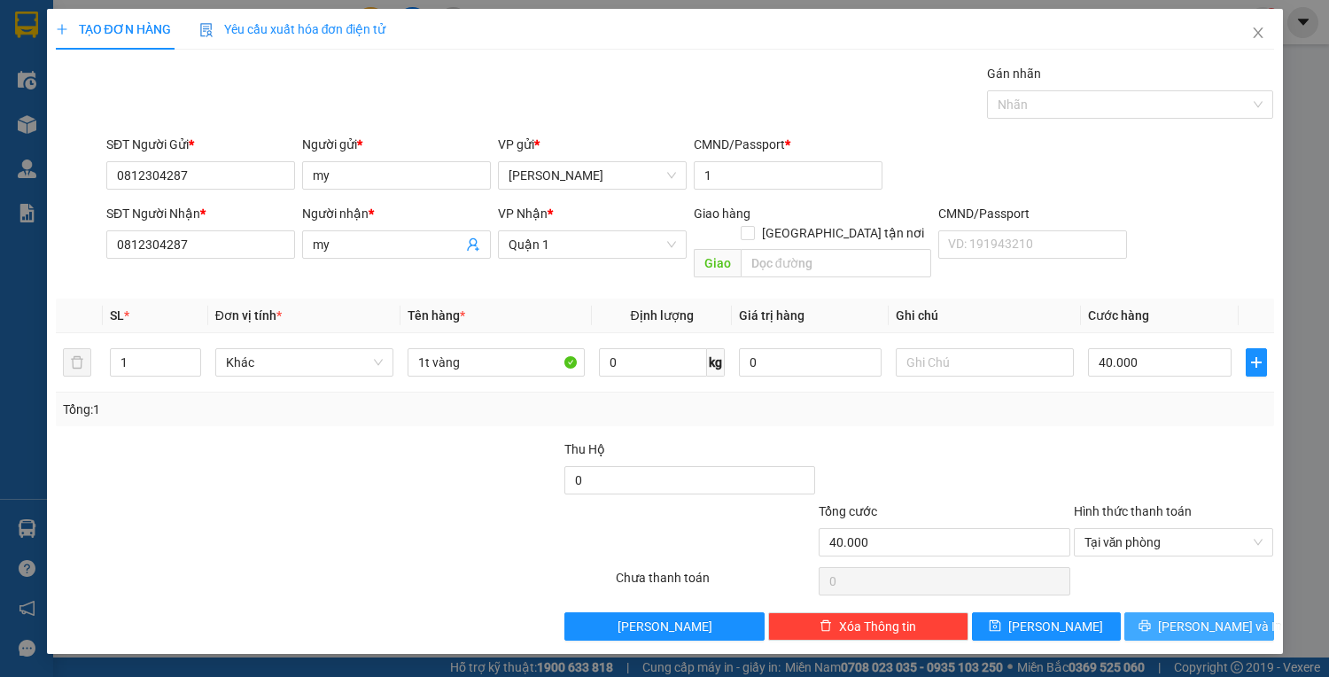
click at [1151, 619] on icon "printer" at bounding box center [1144, 625] width 12 height 12
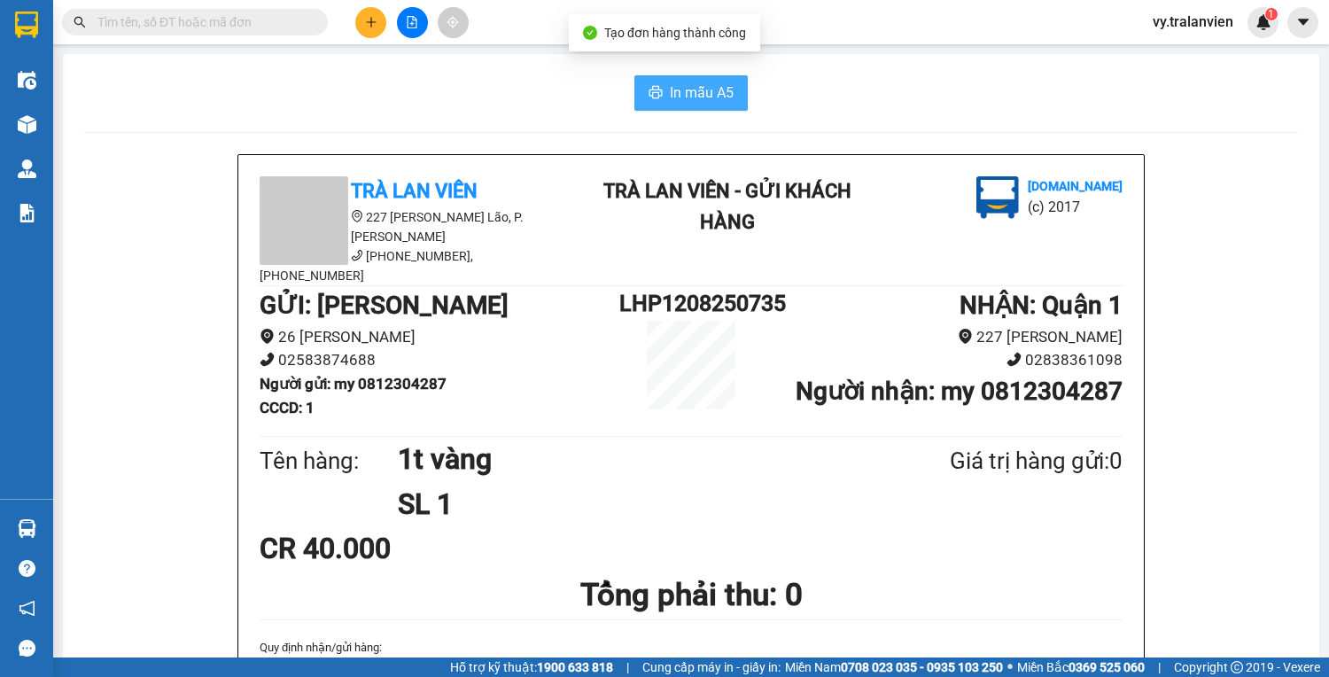
click at [698, 98] on span "In mẫu A5" at bounding box center [702, 92] width 64 height 22
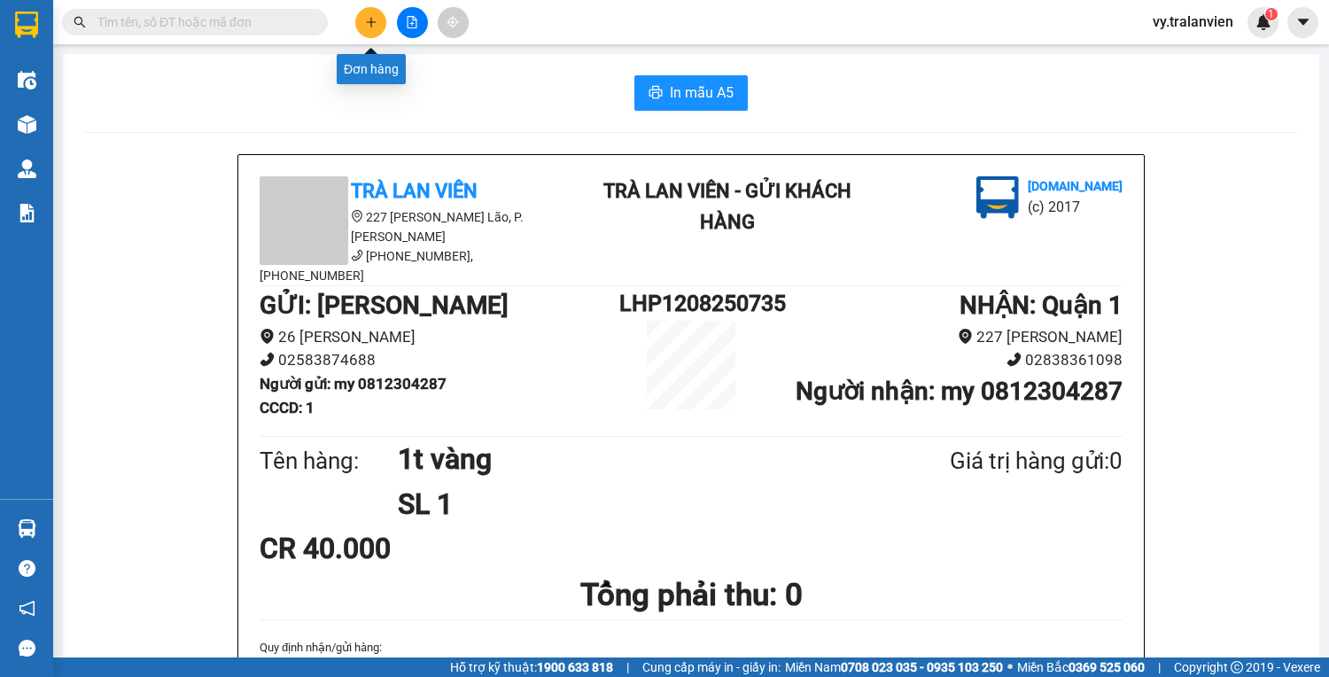
click at [378, 20] on button at bounding box center [370, 22] width 31 height 31
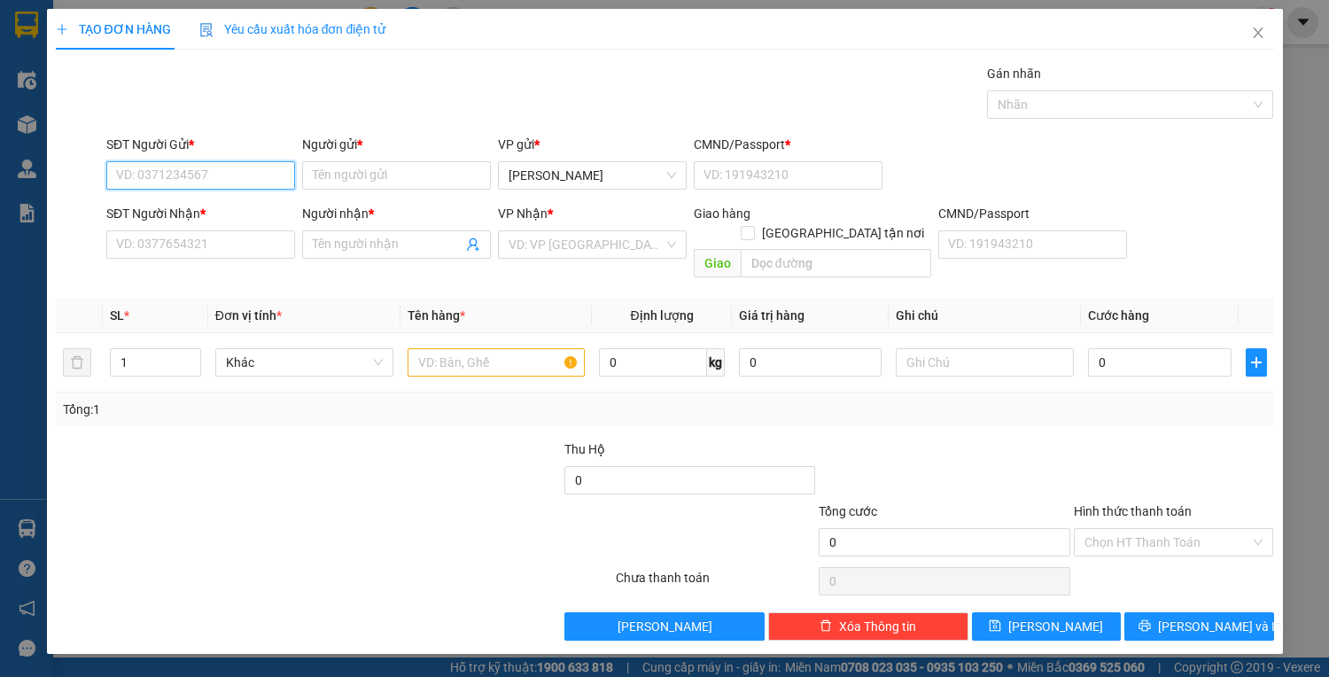
click at [184, 176] on input "SĐT Người Gửi *" at bounding box center [200, 175] width 189 height 28
click at [202, 204] on div "0905496639 - PHI" at bounding box center [200, 209] width 167 height 19
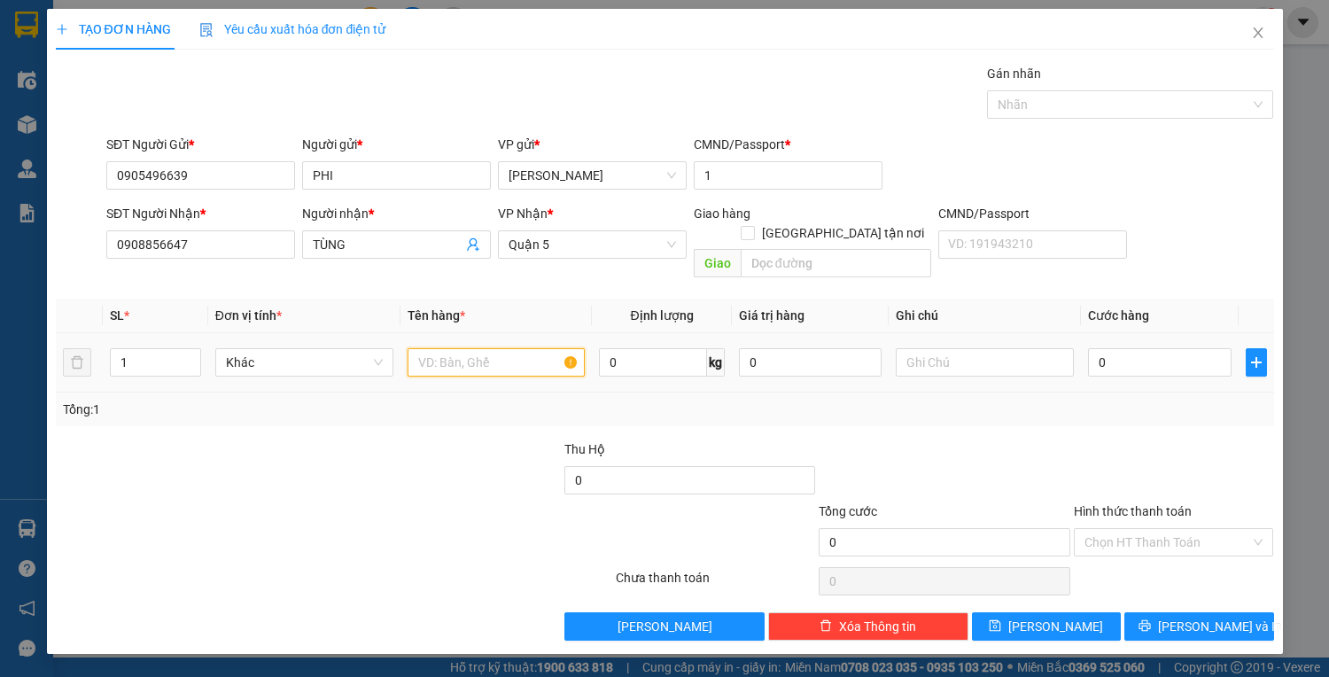
click at [482, 348] on input "text" at bounding box center [496, 362] width 178 height 28
click at [208, 248] on input "0908856647" at bounding box center [200, 244] width 189 height 28
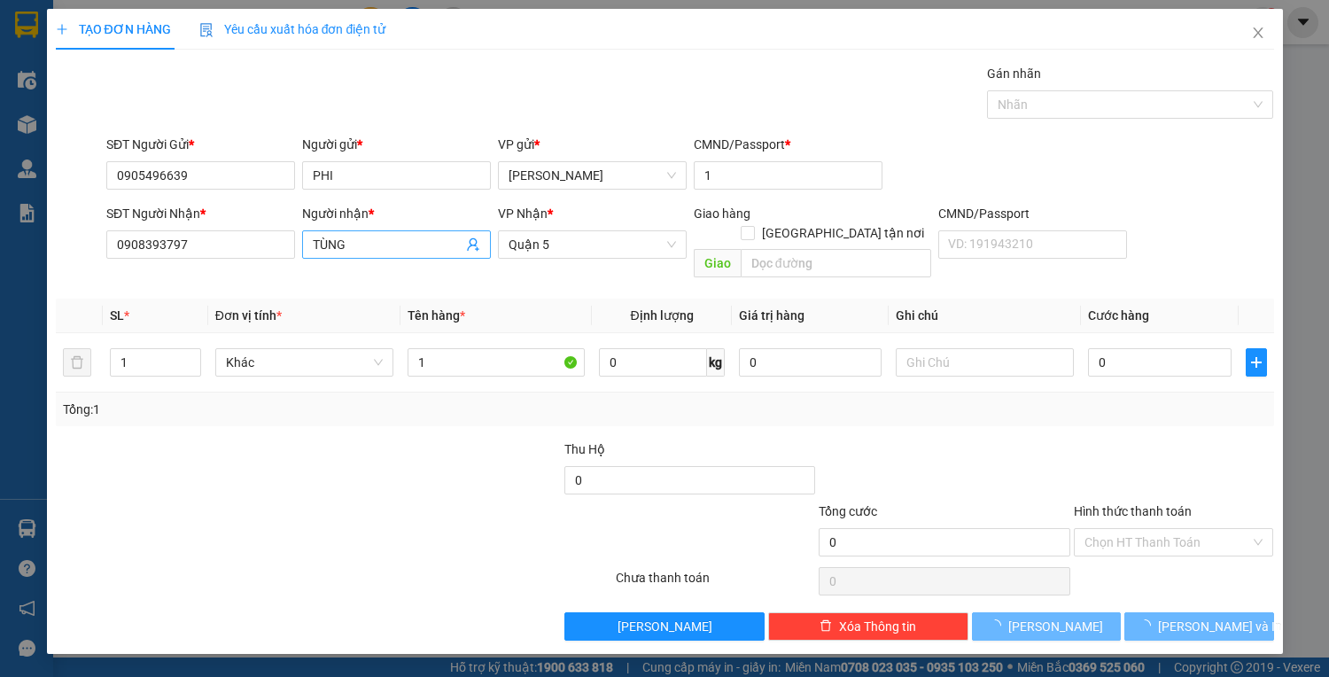
click at [417, 237] on input "TÙNG" at bounding box center [388, 244] width 150 height 19
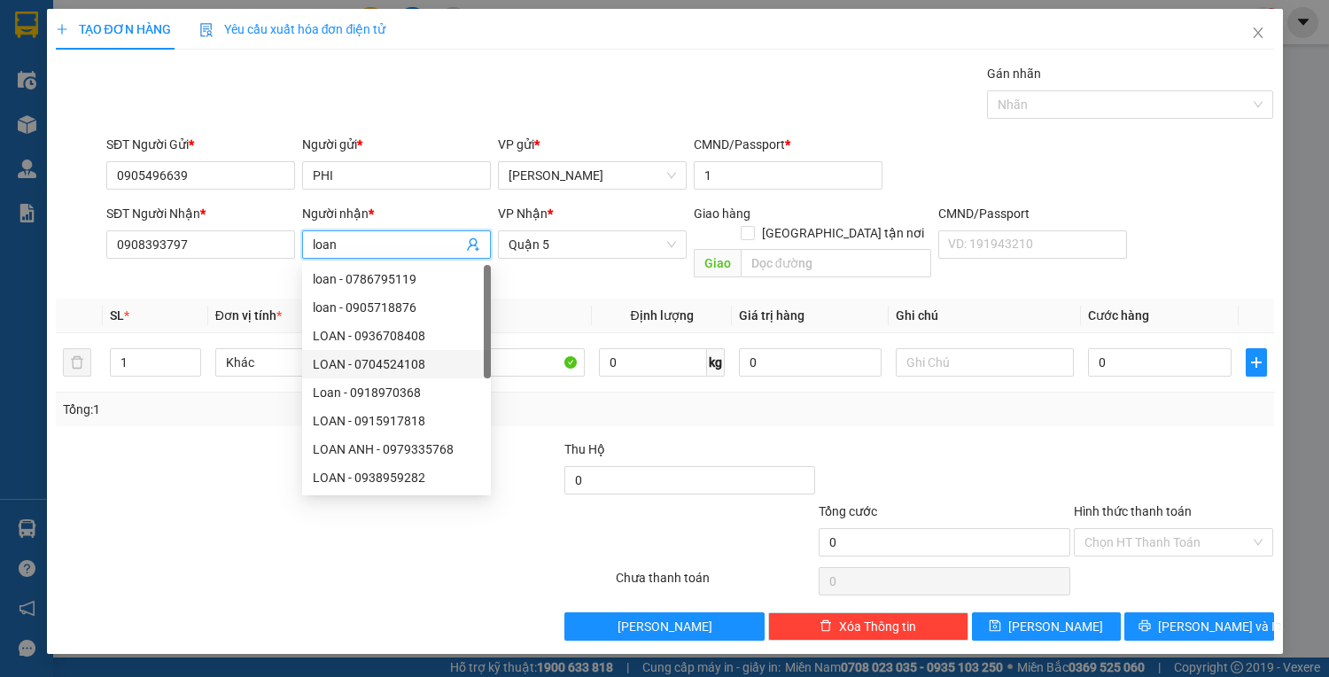
click at [174, 439] on div at bounding box center [181, 470] width 254 height 62
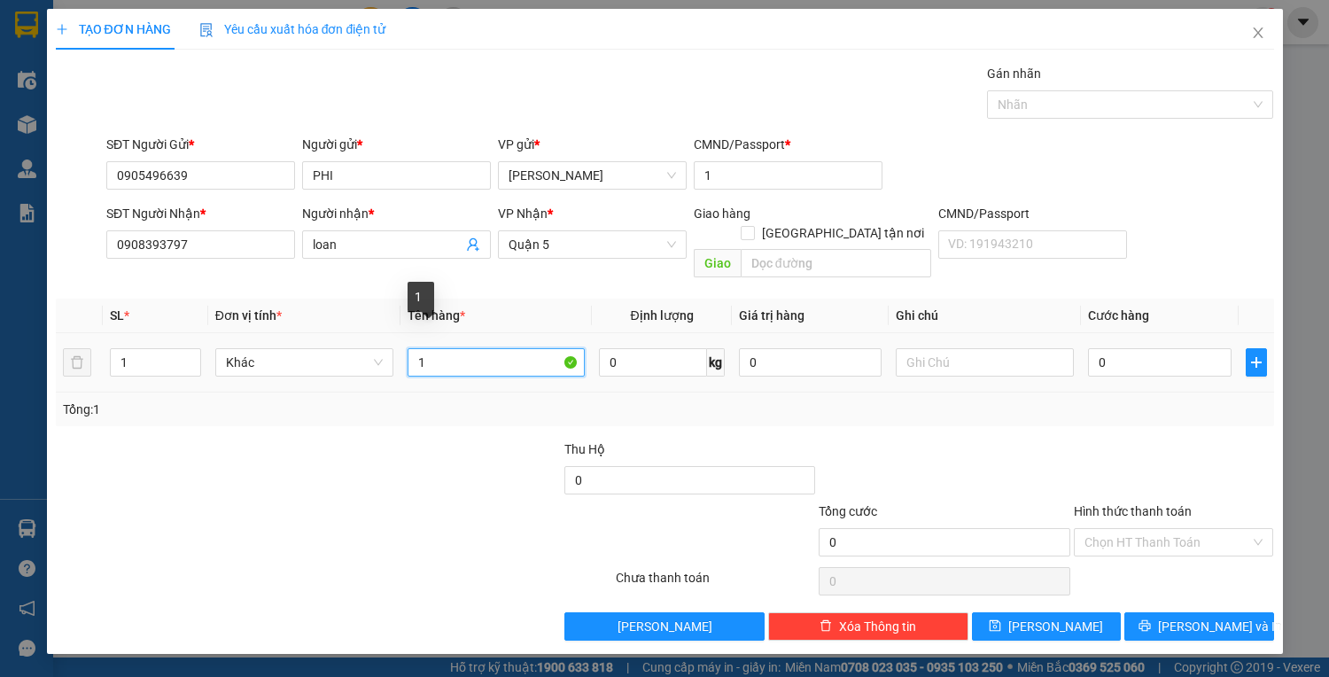
click at [550, 348] on input "1" at bounding box center [496, 362] width 178 height 28
click at [1098, 348] on input "0" at bounding box center [1159, 362] width 143 height 28
click at [1173, 529] on input "Hình thức thanh toán" at bounding box center [1167, 542] width 167 height 27
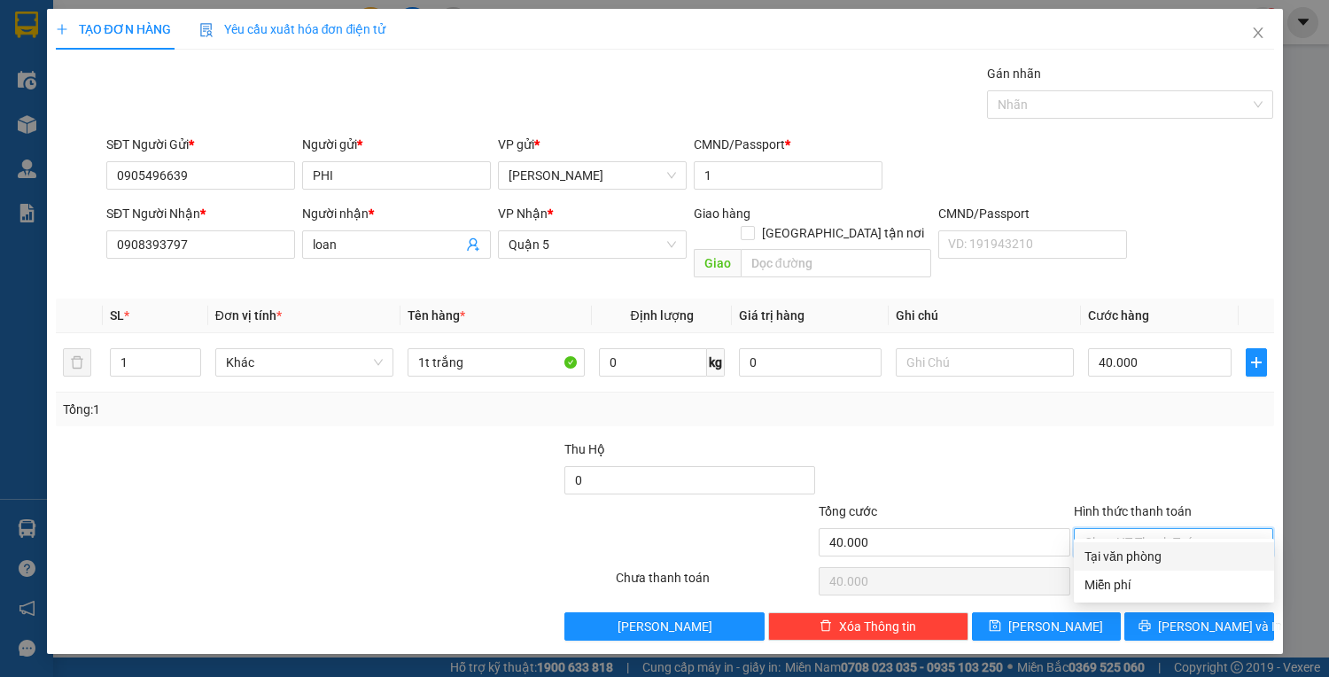
click at [1171, 546] on div "Tại văn phòng" at bounding box center [1173, 556] width 200 height 28
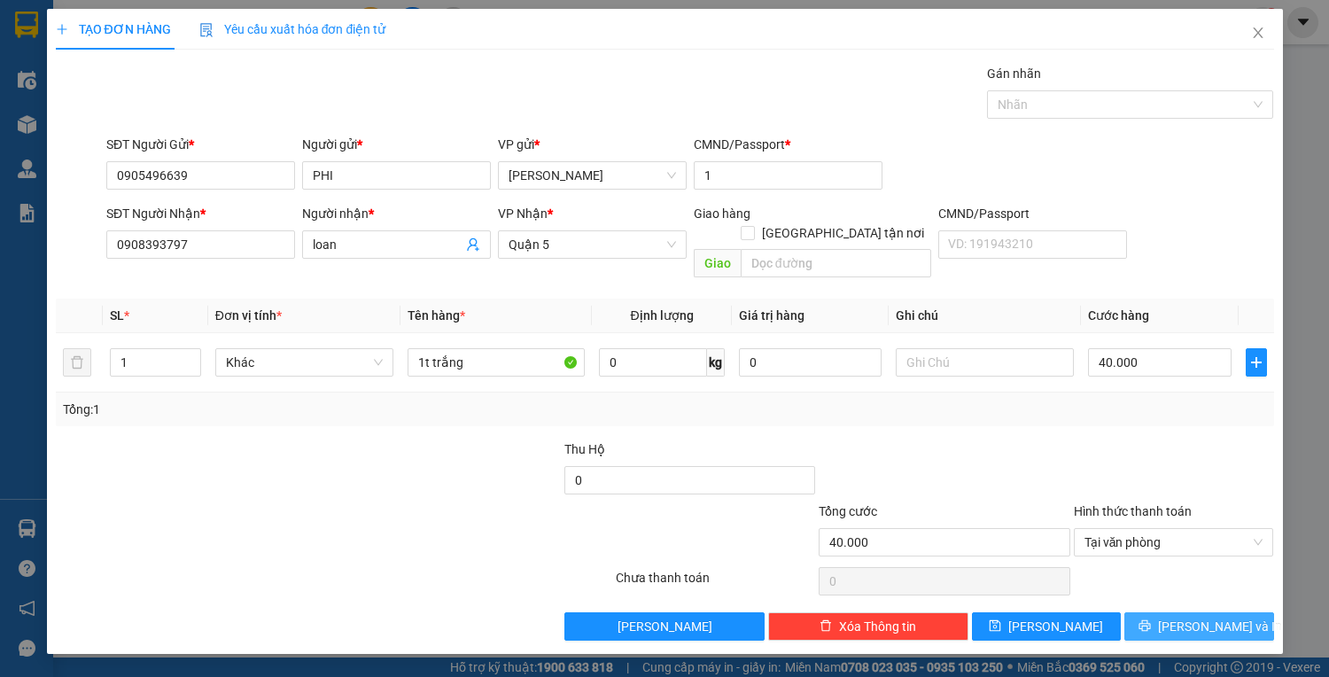
click at [1181, 612] on button "Lưu và In" at bounding box center [1198, 626] width 149 height 28
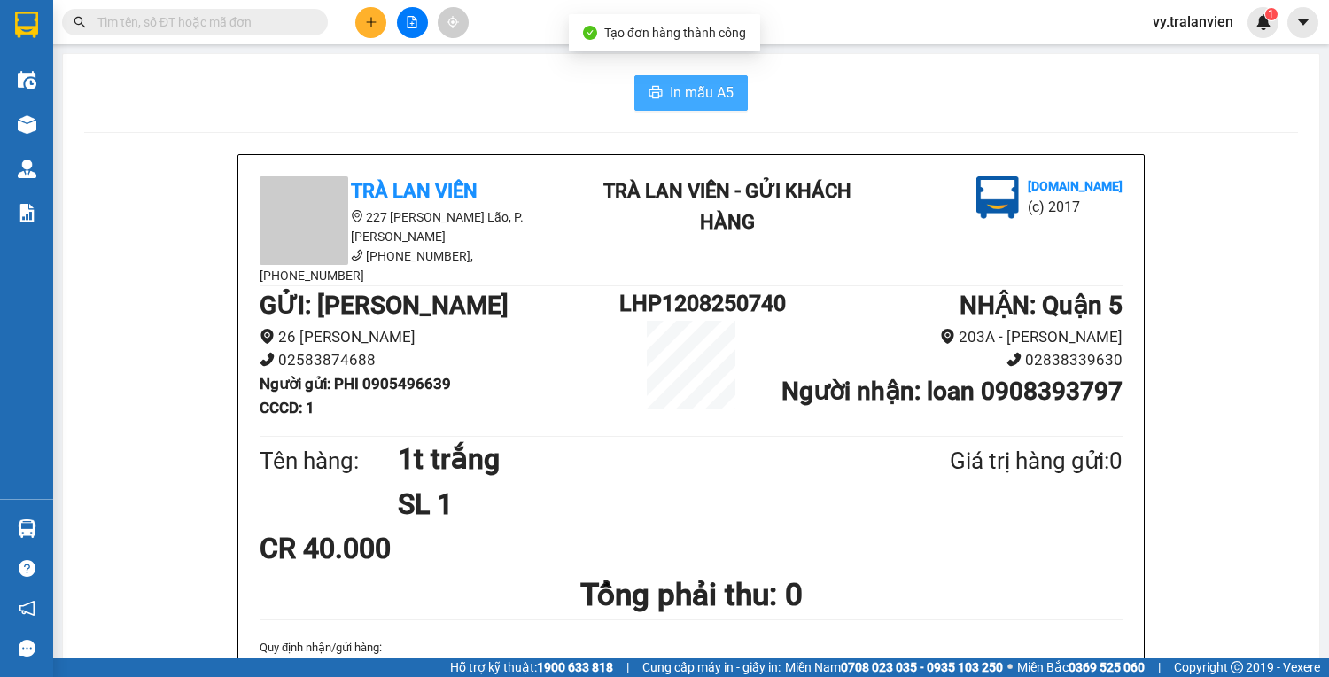
click at [718, 94] on span "In mẫu A5" at bounding box center [702, 92] width 64 height 22
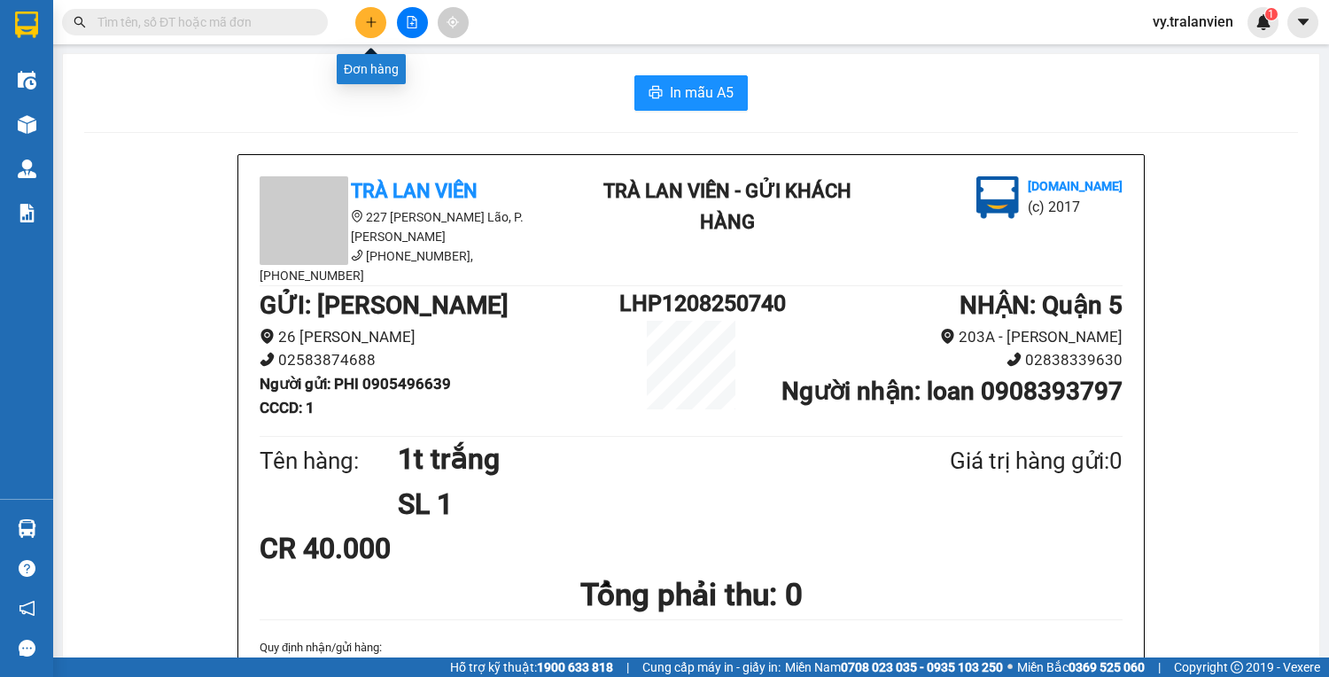
click at [376, 19] on icon "plus" at bounding box center [371, 22] width 12 height 12
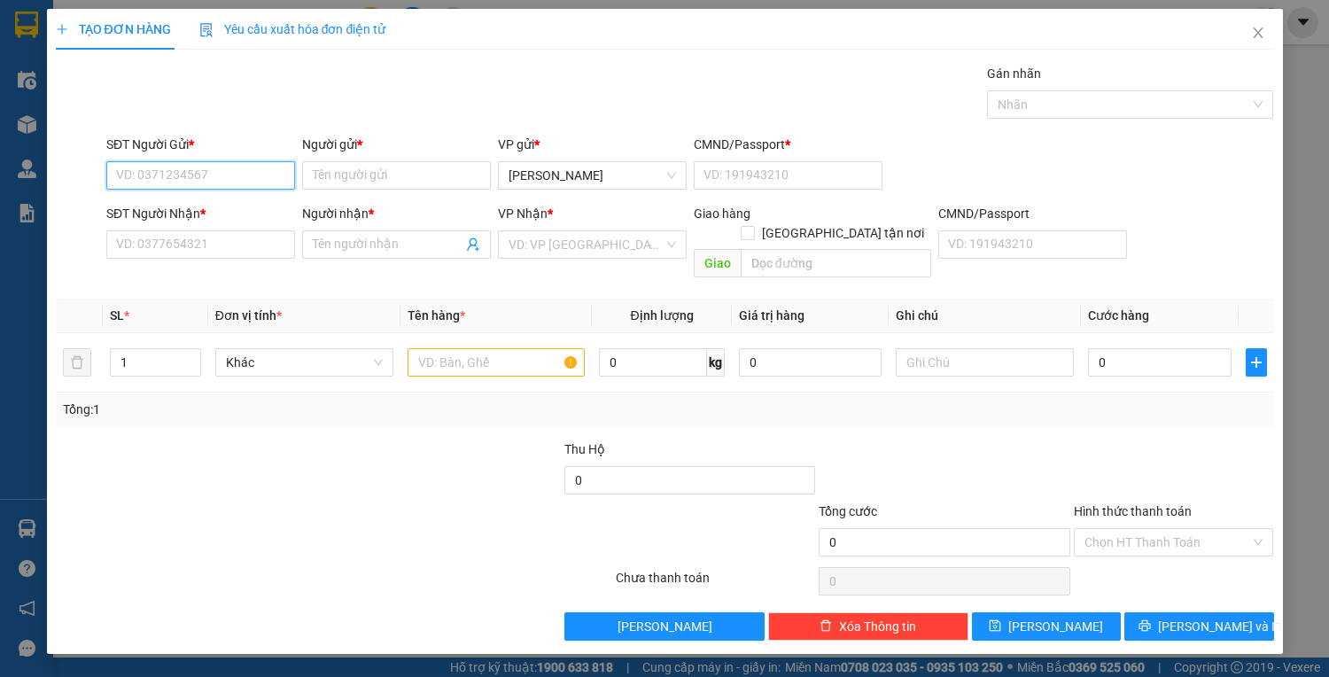
click at [267, 175] on input "SĐT Người Gửi *" at bounding box center [200, 175] width 189 height 28
click at [273, 205] on div "0989246077 - NGUYỄN KIM SOẠN" at bounding box center [204, 209] width 174 height 19
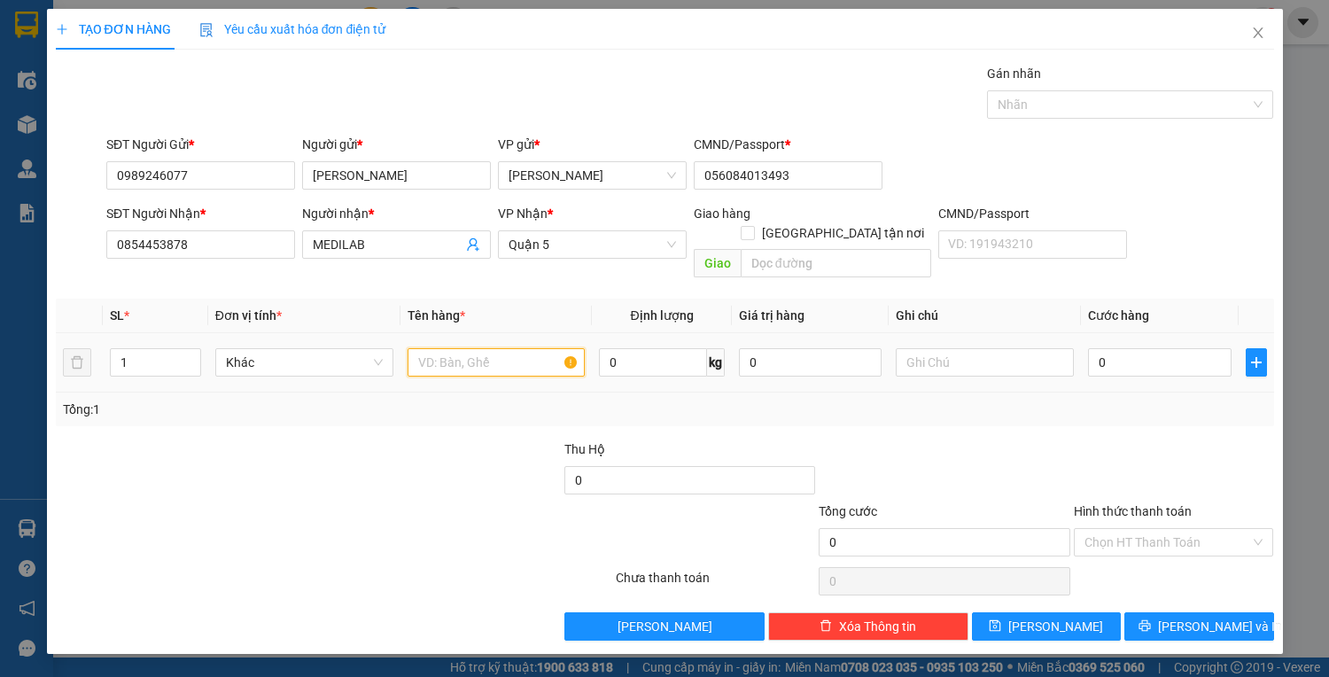
click at [482, 351] on input "text" at bounding box center [496, 362] width 178 height 28
drag, startPoint x: 1127, startPoint y: 349, endPoint x: 1140, endPoint y: 358, distance: 16.0
click at [1128, 348] on input "0" at bounding box center [1159, 362] width 143 height 28
click at [1171, 529] on input "Hình thức thanh toán" at bounding box center [1167, 542] width 167 height 27
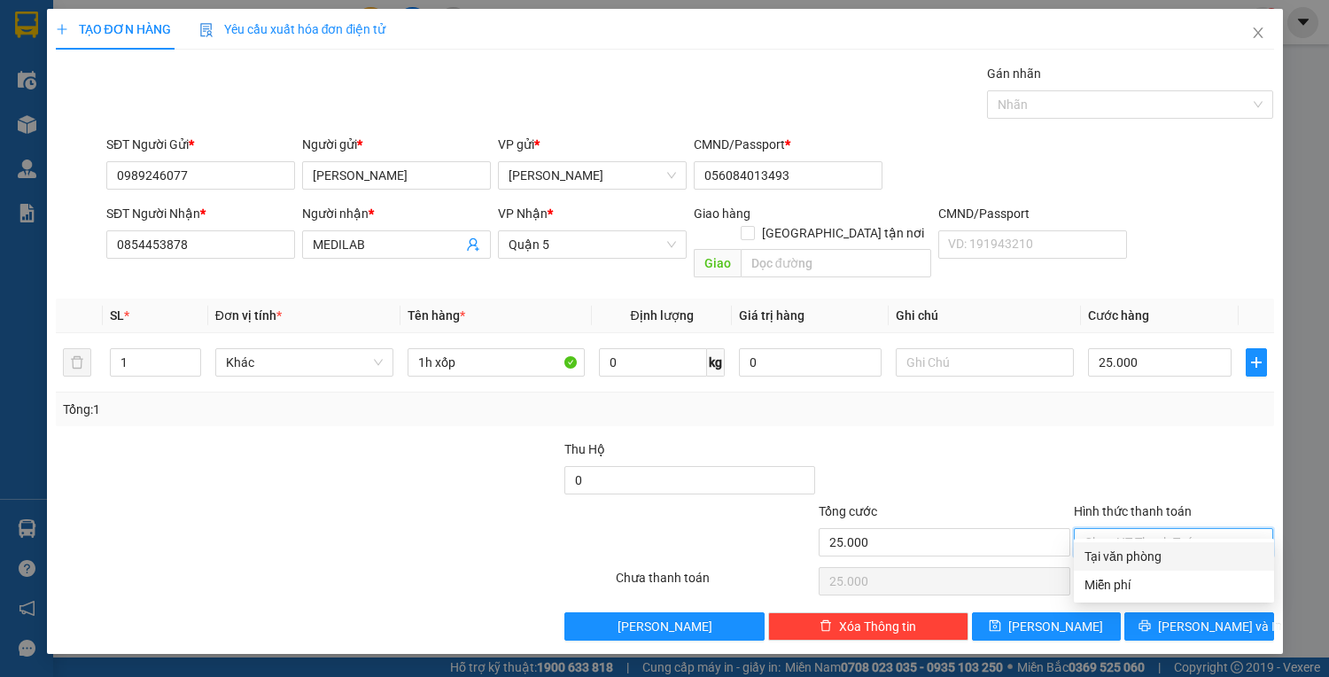
click at [1173, 556] on div "Tại văn phòng" at bounding box center [1173, 555] width 179 height 19
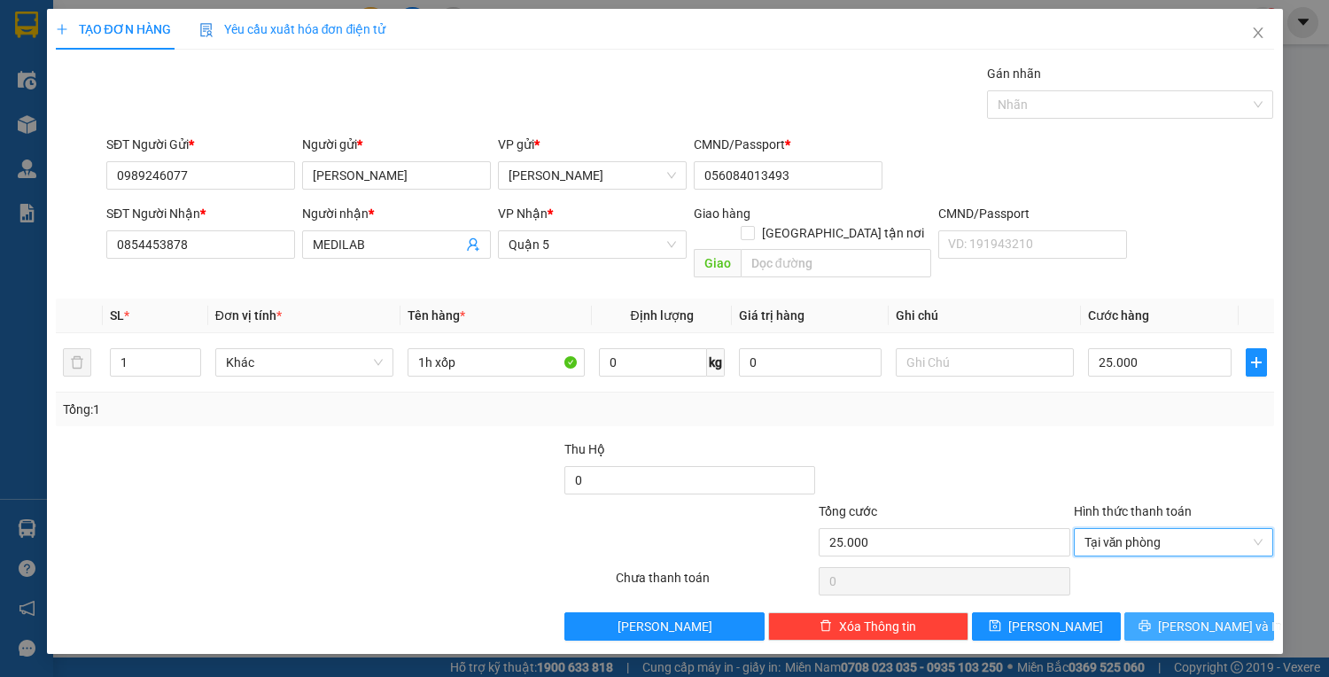
click at [1151, 619] on icon "printer" at bounding box center [1144, 625] width 12 height 12
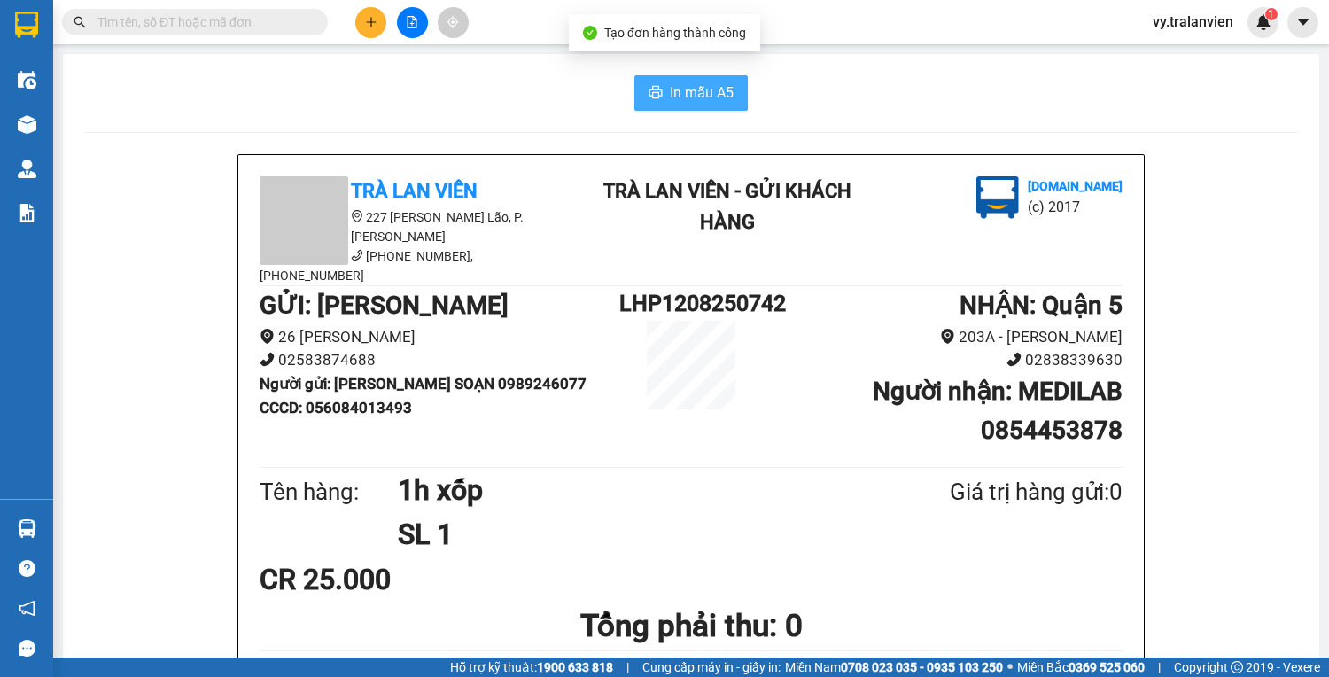
click at [727, 92] on button "In mẫu A5" at bounding box center [690, 92] width 113 height 35
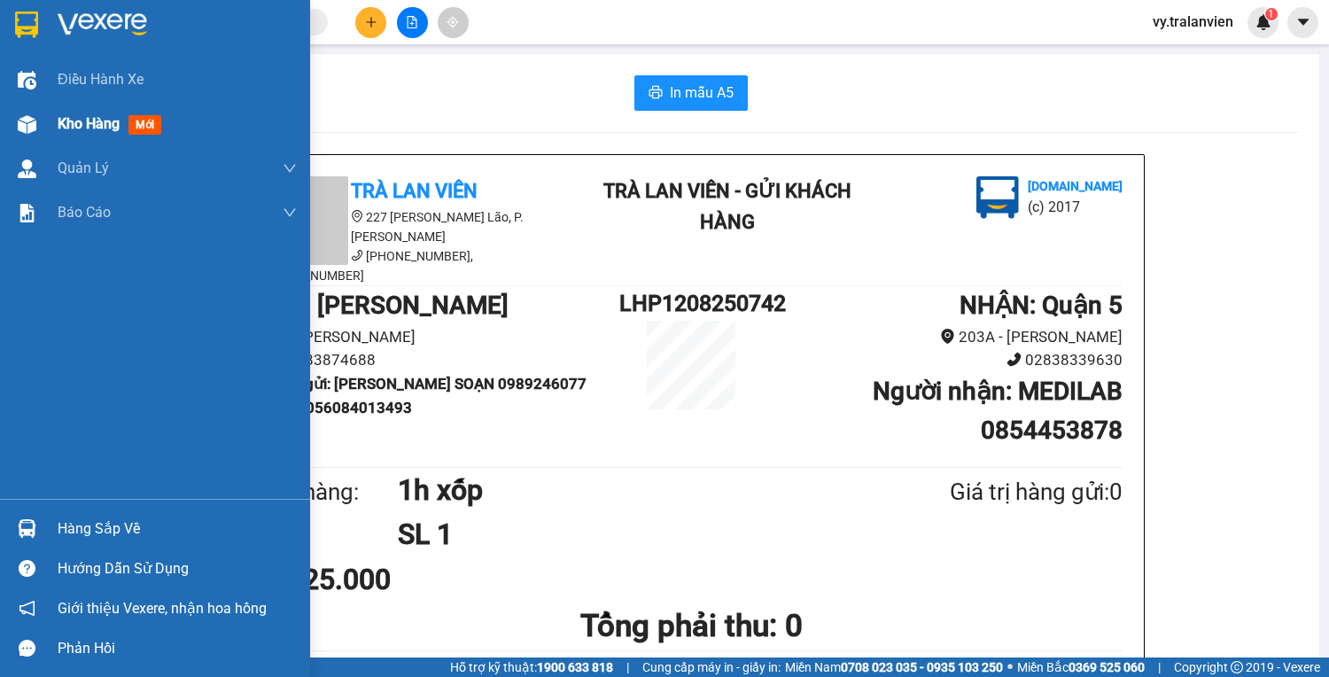
click at [81, 121] on span "Kho hàng" at bounding box center [89, 123] width 62 height 17
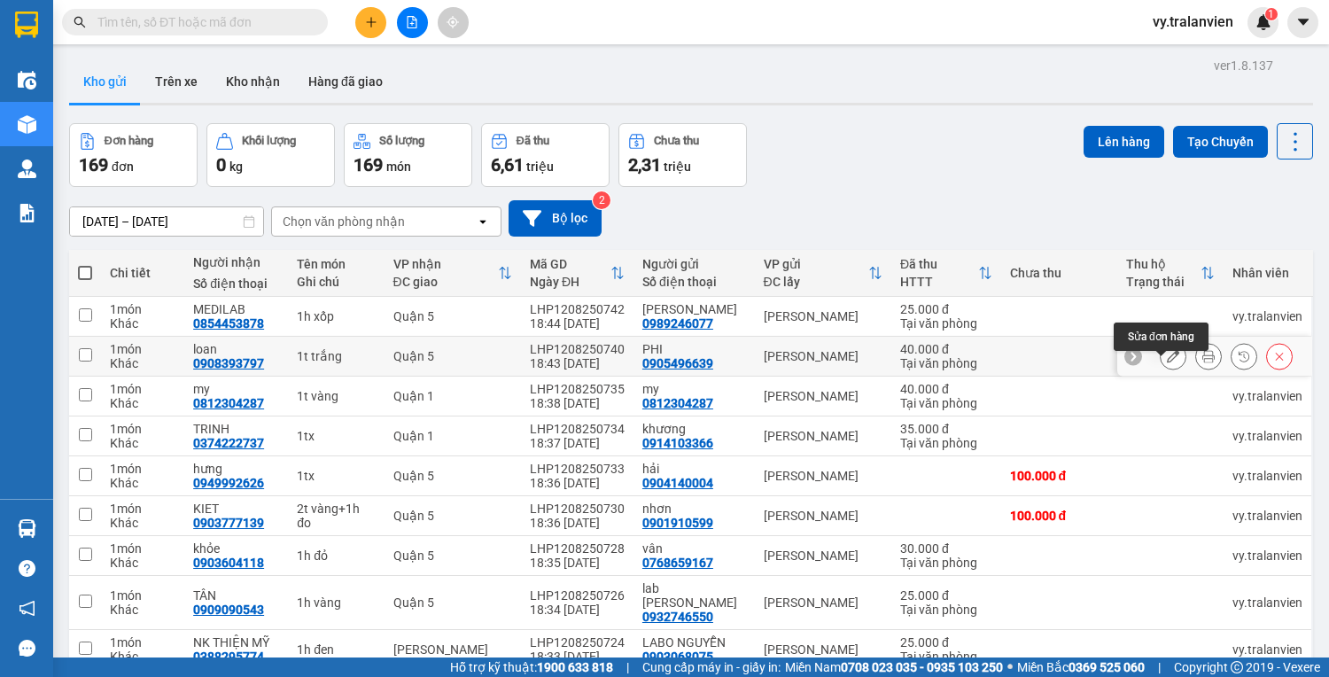
click at [1166, 362] on icon at bounding box center [1172, 356] width 12 height 12
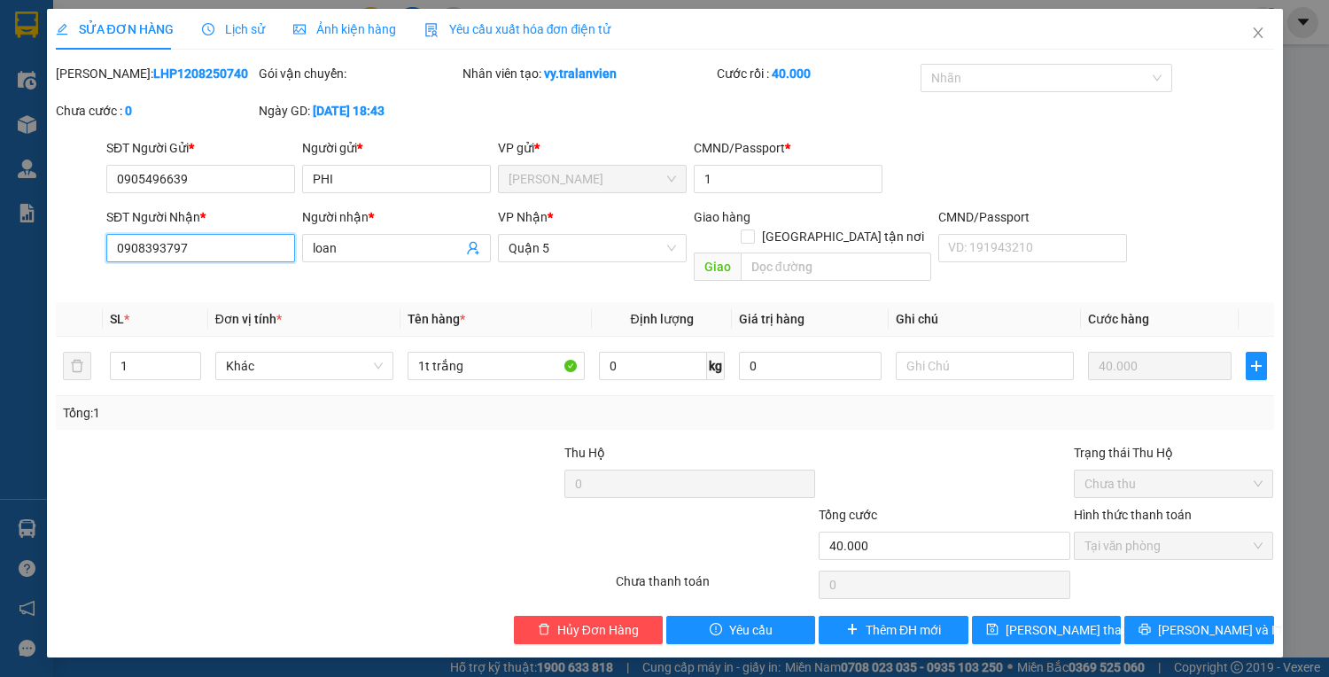
click at [194, 248] on input "0908393797" at bounding box center [200, 248] width 189 height 28
click at [1059, 620] on span "Lưu thay đổi" at bounding box center [1076, 629] width 142 height 19
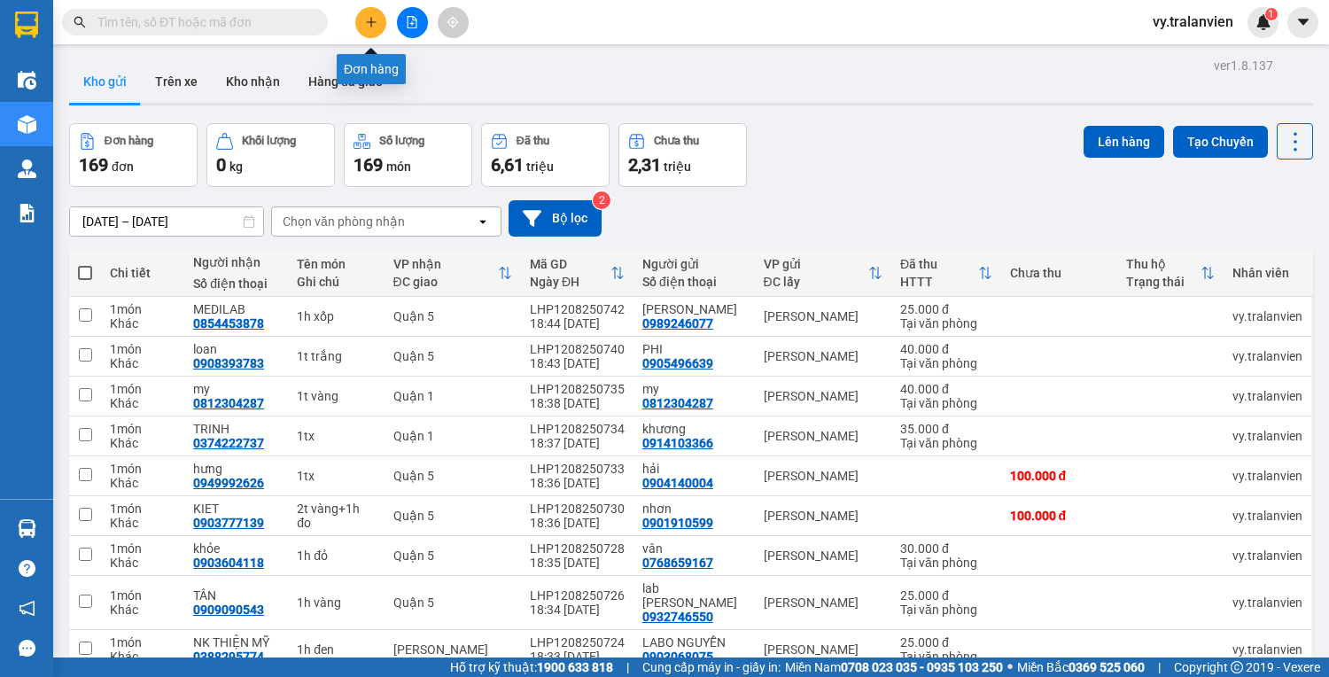
click at [369, 21] on icon "plus" at bounding box center [371, 21] width 10 height 1
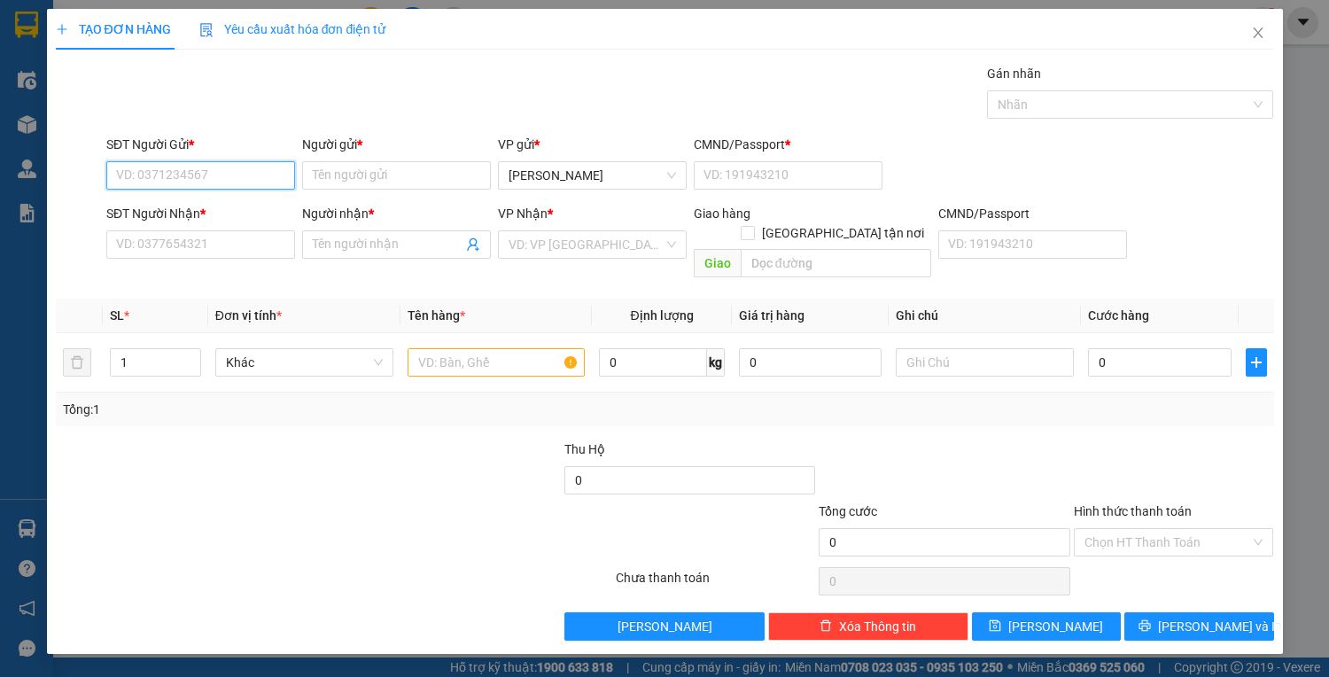
click at [260, 184] on input "SĐT Người Gửi *" at bounding box center [200, 175] width 189 height 28
click at [240, 179] on input "SĐT Người Gửi *" at bounding box center [200, 175] width 189 height 28
click at [216, 176] on input "SĐT Người Gửi *" at bounding box center [200, 175] width 189 height 28
click at [239, 208] on div "0935774515 - chi" at bounding box center [200, 209] width 167 height 19
click at [493, 348] on input "text" at bounding box center [496, 362] width 178 height 28
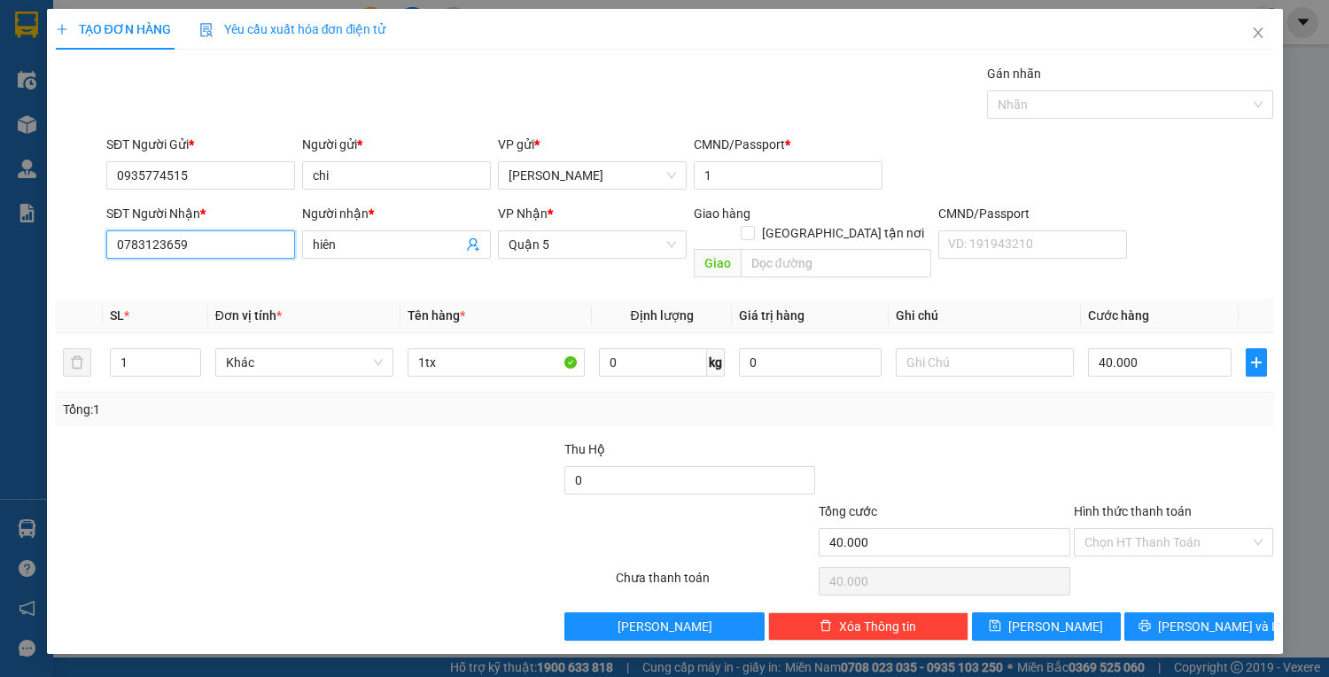
drag, startPoint x: 205, startPoint y: 243, endPoint x: 258, endPoint y: 248, distance: 52.5
click at [226, 245] on input "0783123659" at bounding box center [200, 244] width 189 height 28
click at [223, 273] on div "0783123659 - hiên" at bounding box center [200, 278] width 167 height 19
click at [311, 241] on span "hiên" at bounding box center [396, 244] width 189 height 28
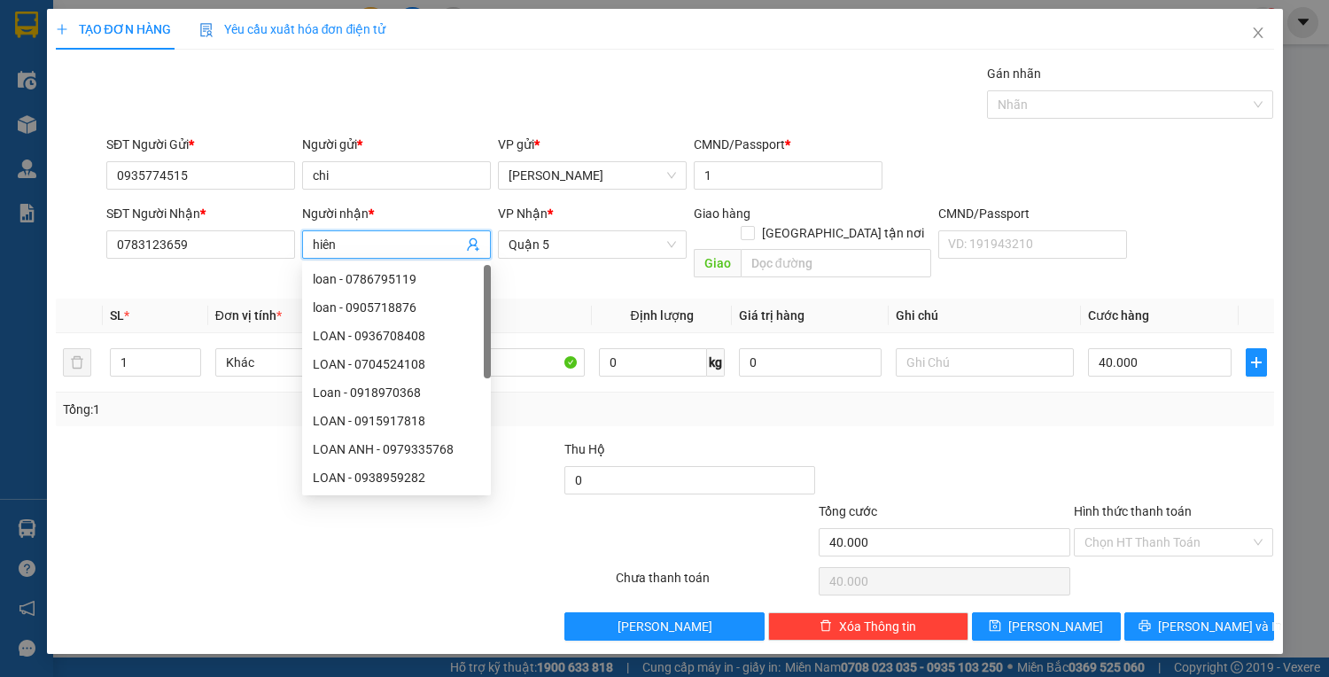
click at [311, 241] on span "hiên" at bounding box center [396, 244] width 189 height 28
click at [313, 242] on input "hiên" at bounding box center [388, 244] width 150 height 19
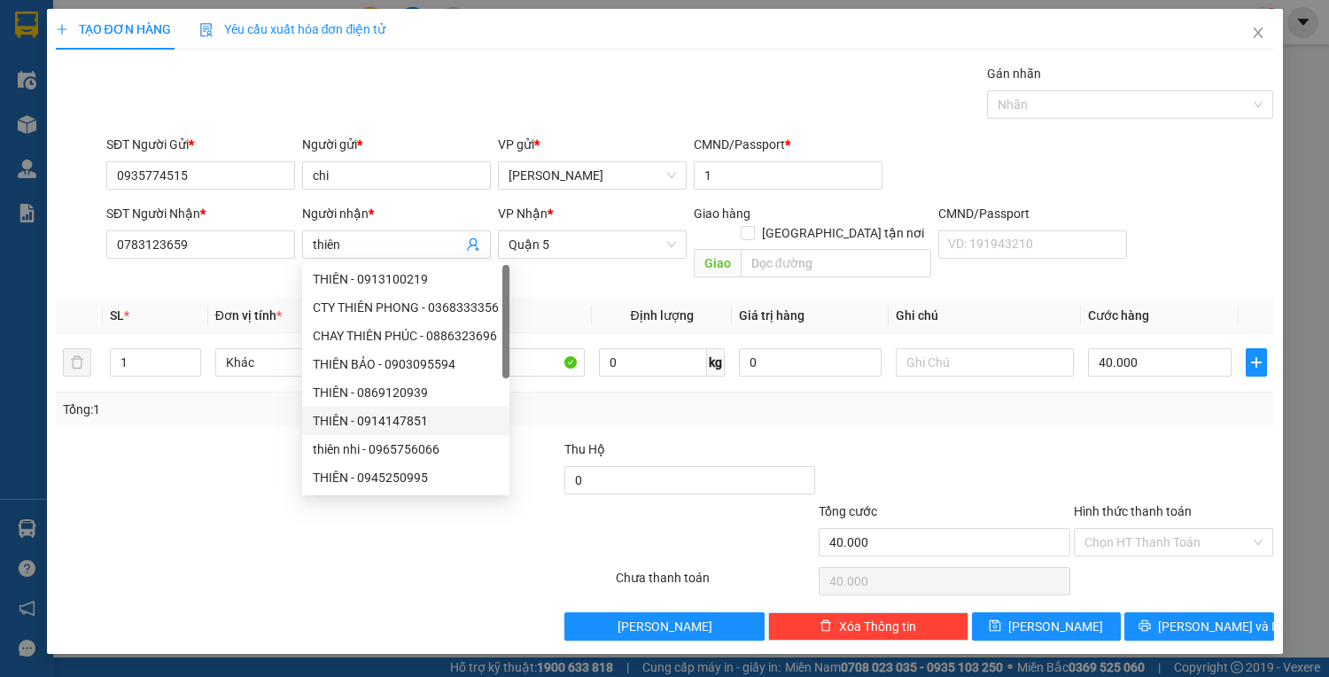
drag, startPoint x: 199, startPoint y: 457, endPoint x: 371, endPoint y: 418, distance: 176.2
click at [258, 439] on div at bounding box center [181, 470] width 254 height 62
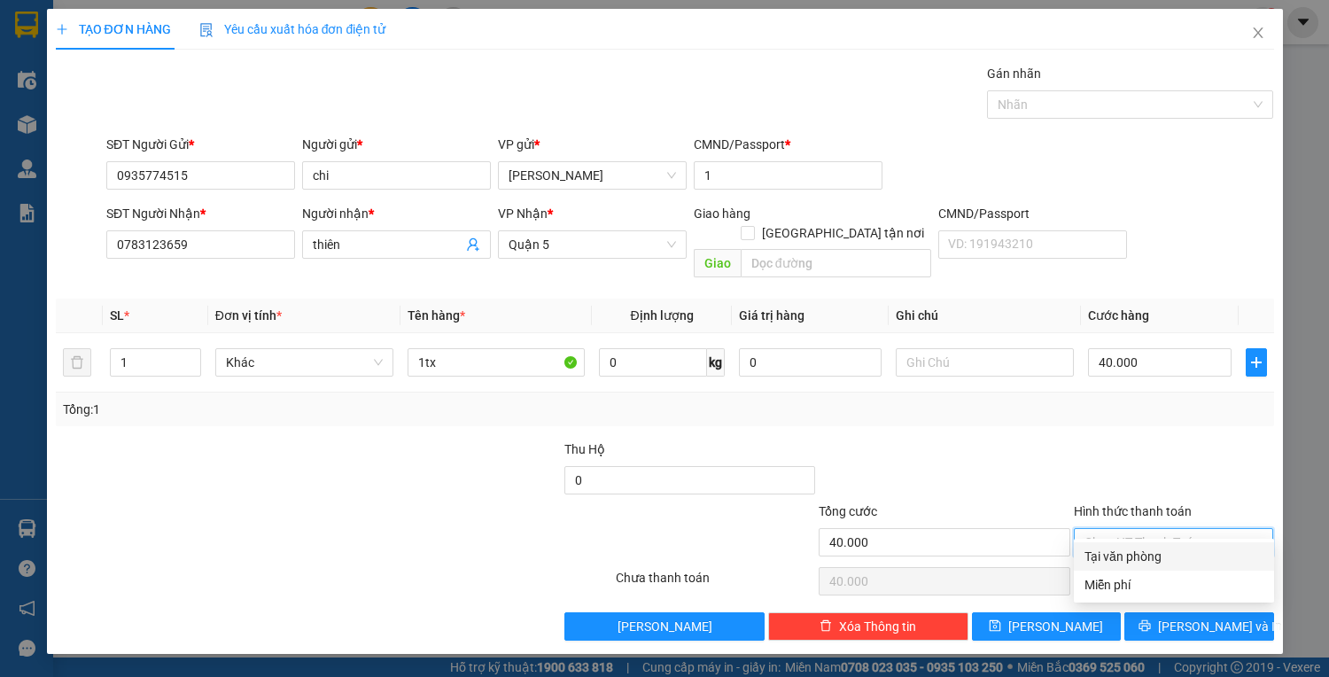
drag, startPoint x: 1162, startPoint y: 523, endPoint x: 1166, endPoint y: 560, distance: 36.5
click at [1166, 560] on div "Tại văn phòng" at bounding box center [1173, 555] width 179 height 19
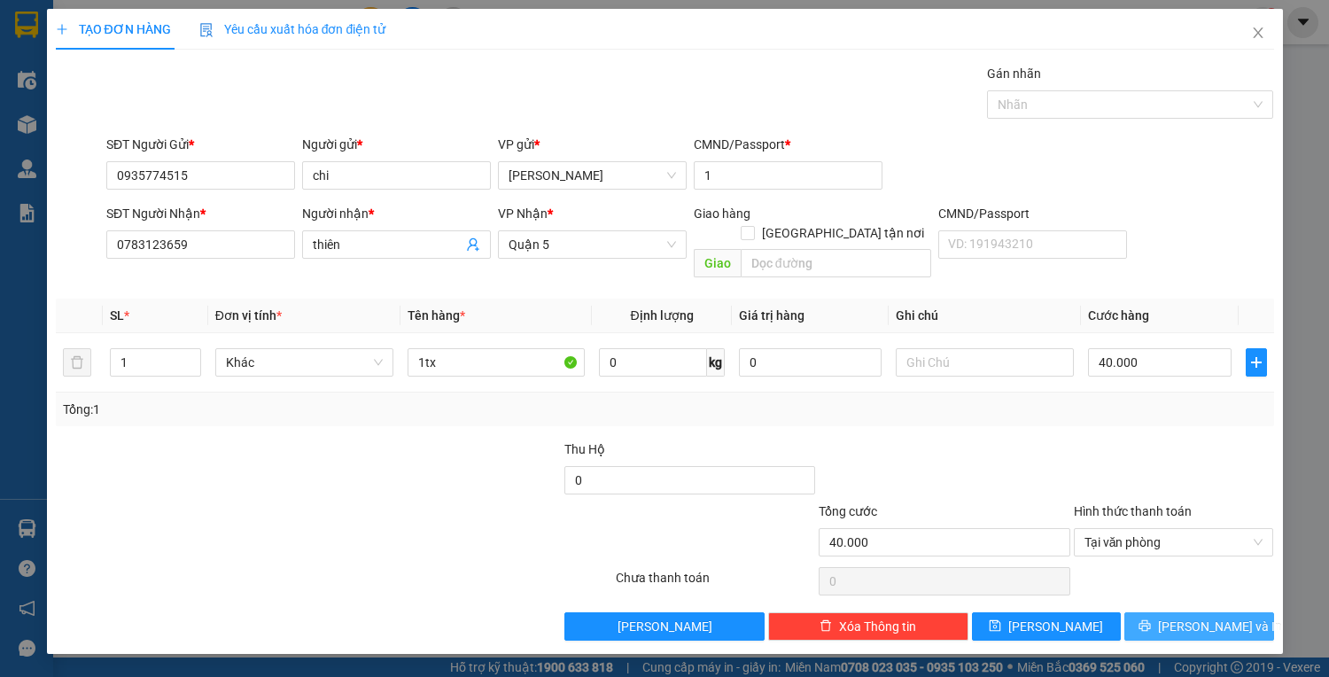
click at [1252, 612] on button "Lưu và In" at bounding box center [1198, 626] width 149 height 28
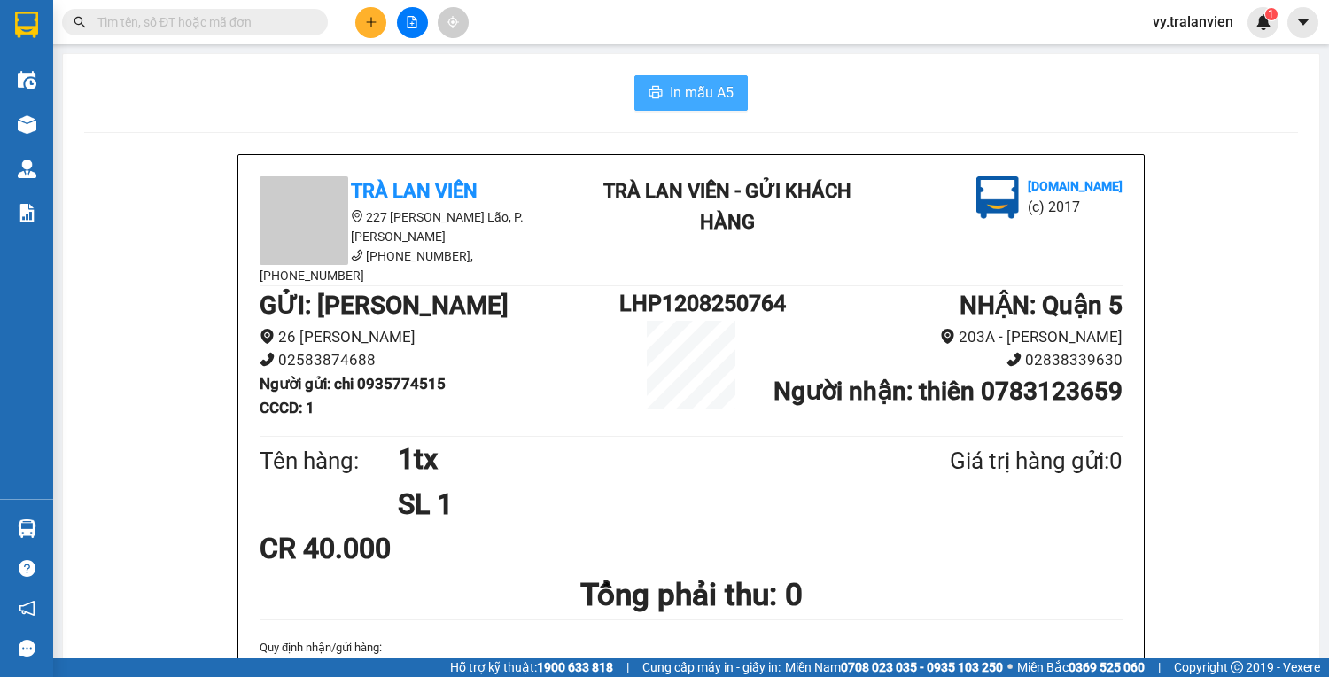
click at [680, 91] on span "In mẫu A5" at bounding box center [702, 92] width 64 height 22
click at [372, 12] on button at bounding box center [370, 22] width 31 height 31
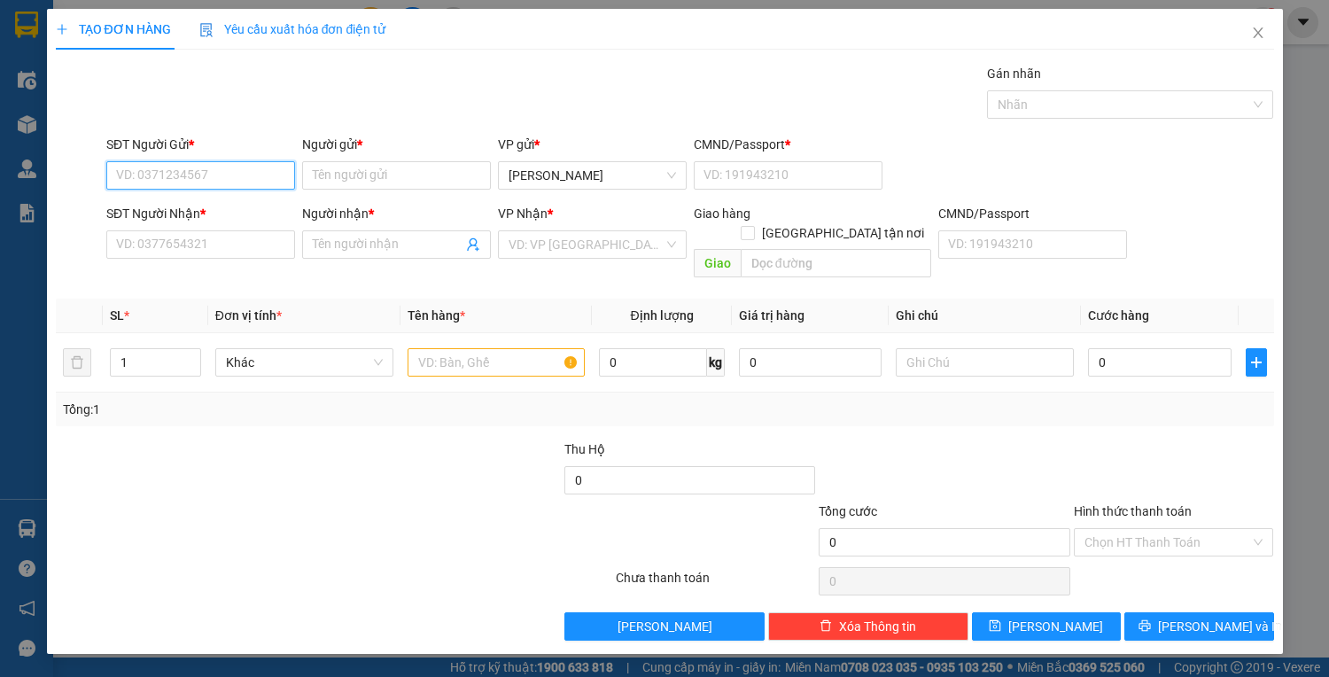
drag, startPoint x: 233, startPoint y: 184, endPoint x: 734, endPoint y: 92, distance: 509.7
click at [544, 136] on div "SĐT Người Gửi * VD: 0371234567 Người gửi * Tên người gửi VP gửi * Lê Hồng Phong…" at bounding box center [690, 166] width 1174 height 62
drag, startPoint x: 229, startPoint y: 209, endPoint x: 431, endPoint y: 364, distance: 254.6
click at [230, 213] on div "0909962766 - thủy" at bounding box center [200, 209] width 167 height 19
click at [482, 348] on input "text" at bounding box center [496, 362] width 178 height 28
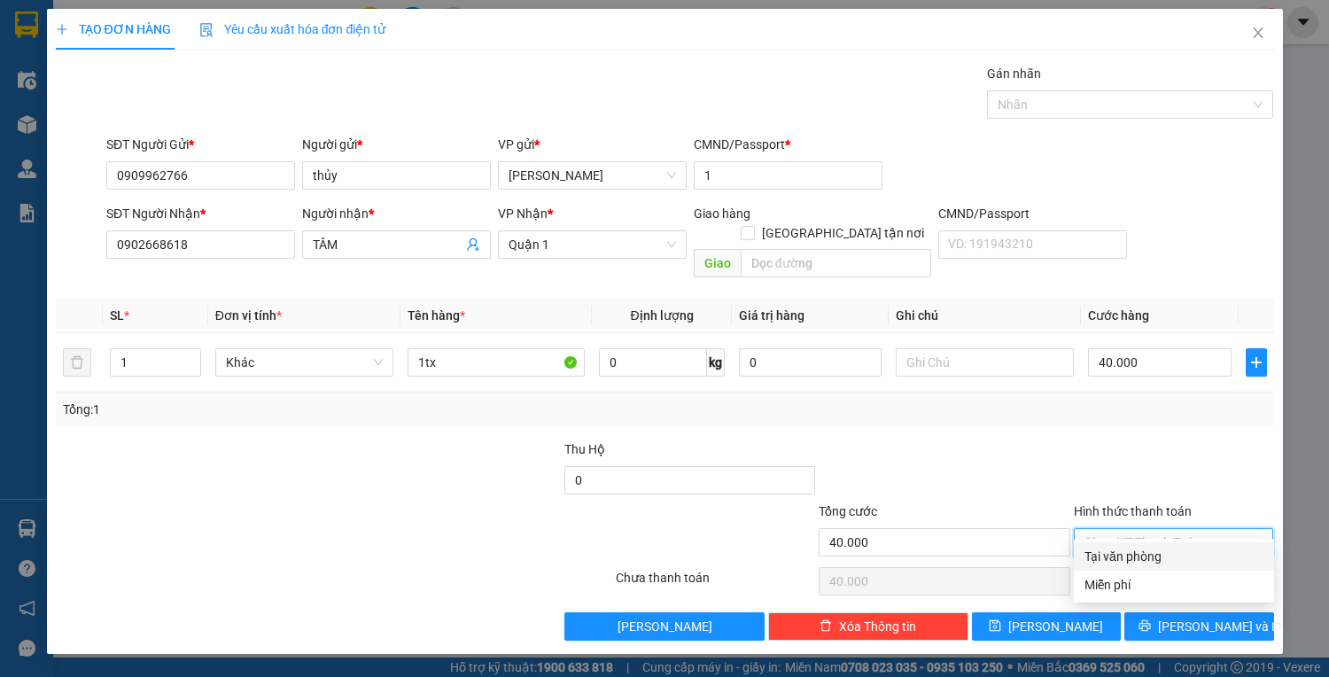
drag, startPoint x: 1137, startPoint y: 529, endPoint x: 1151, endPoint y: 569, distance: 42.0
click at [1143, 560] on div "Tại văn phòng" at bounding box center [1173, 555] width 179 height 19
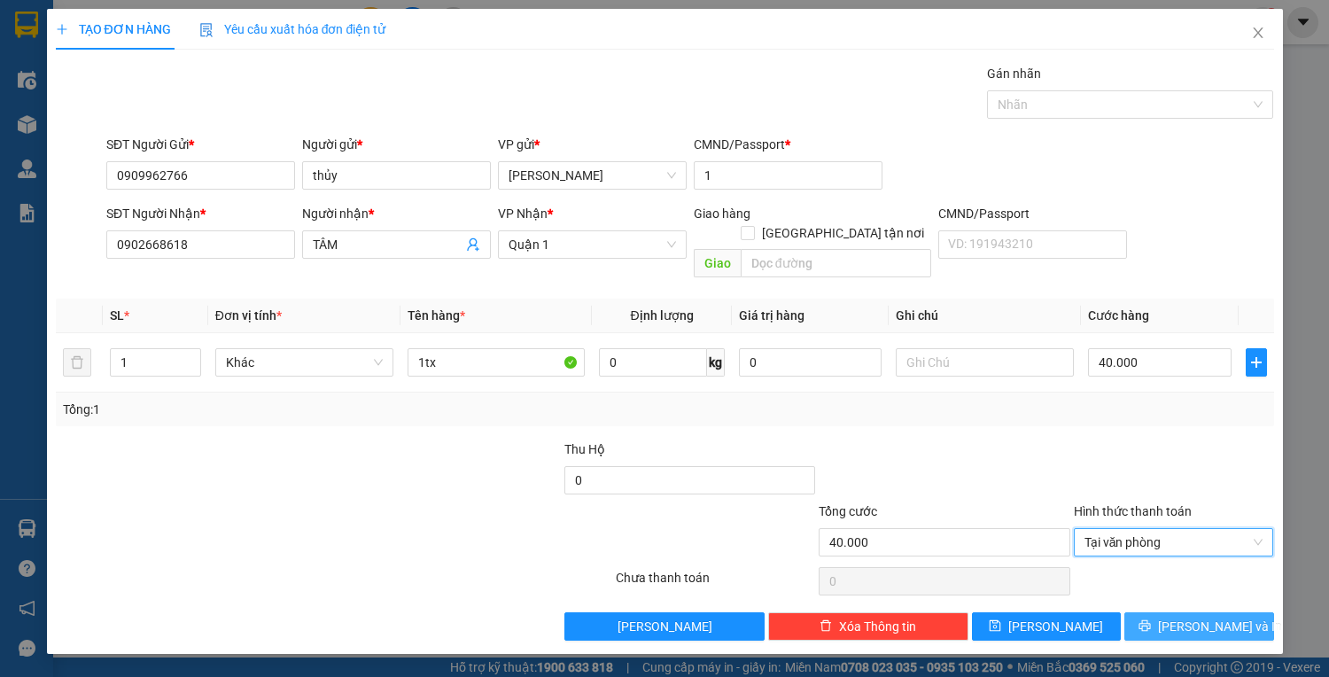
click at [1151, 620] on icon "printer" at bounding box center [1145, 626] width 12 height 12
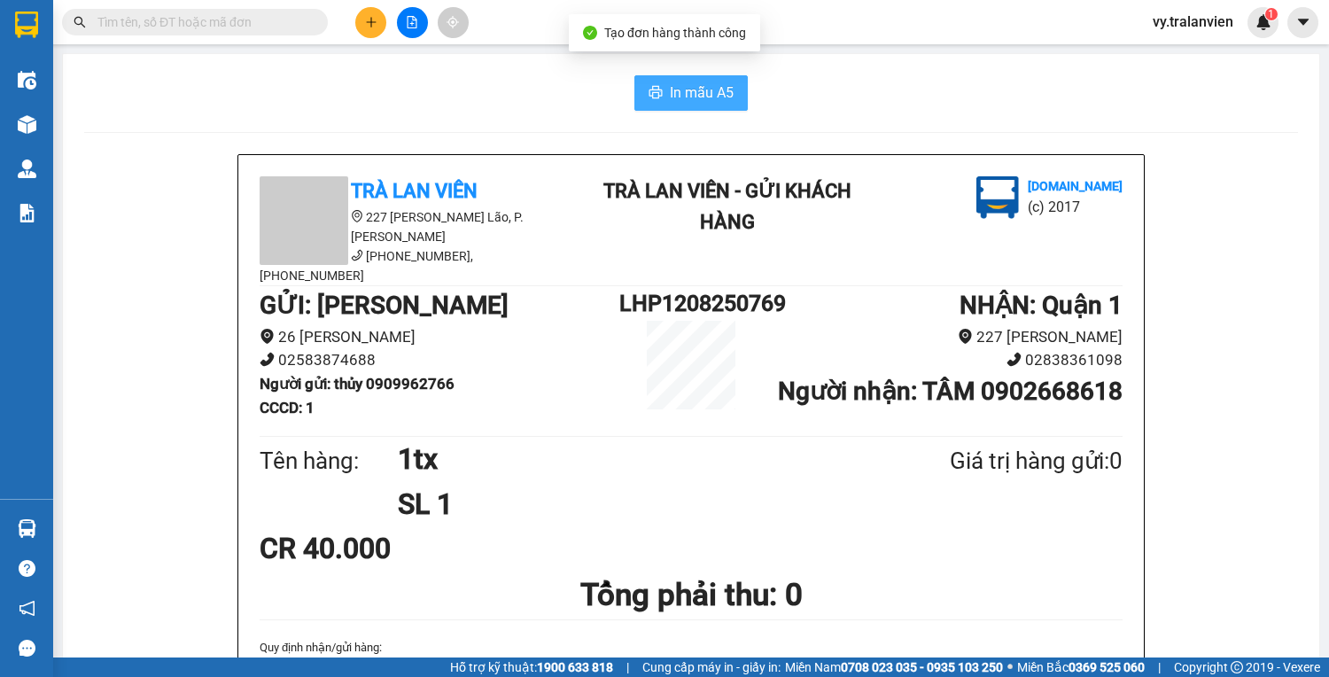
click at [707, 90] on span "In mẫu A5" at bounding box center [702, 92] width 64 height 22
click at [911, 83] on div "In mẫu A5" at bounding box center [690, 92] width 1213 height 35
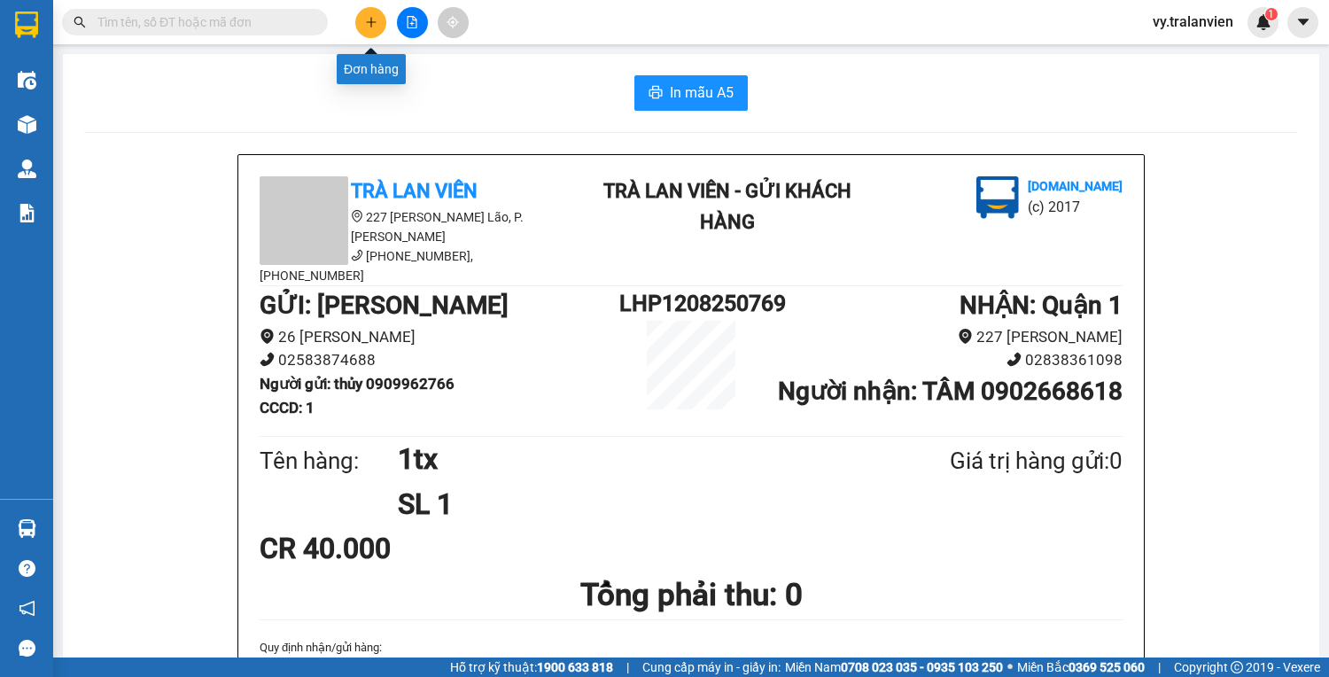
click at [366, 27] on icon "plus" at bounding box center [371, 22] width 12 height 12
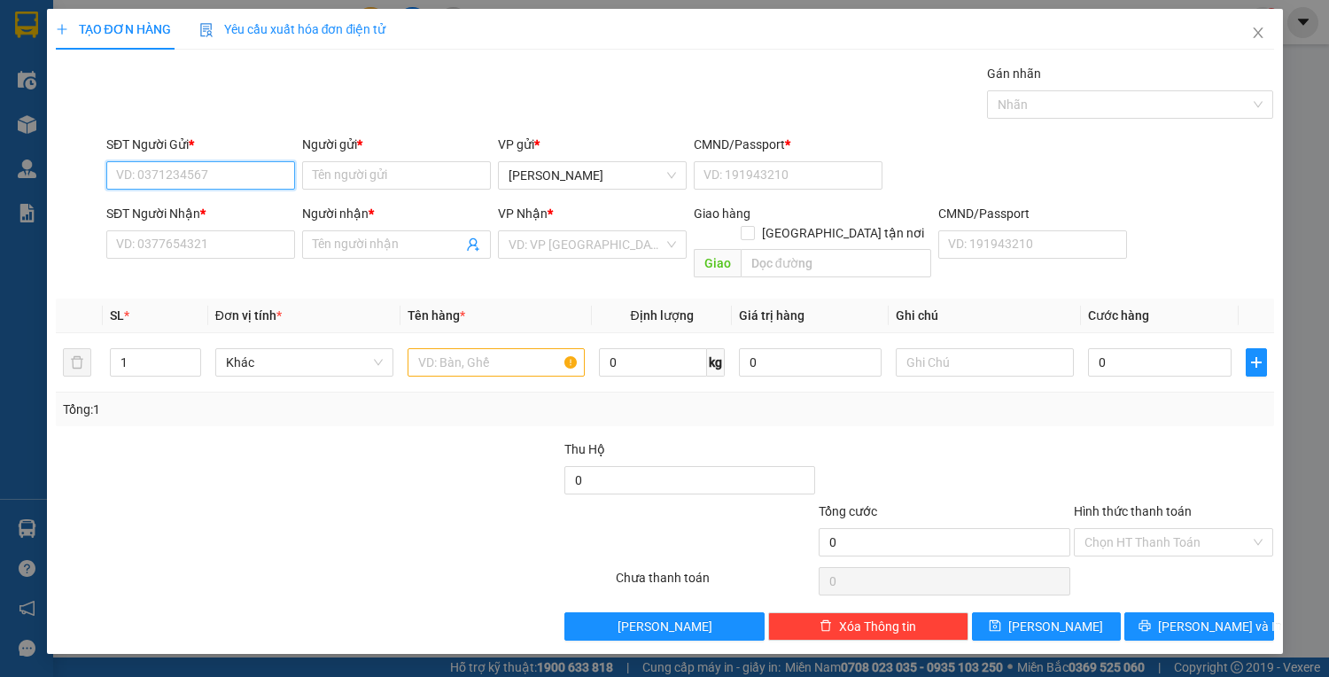
click at [236, 163] on input "SĐT Người Gửi *" at bounding box center [200, 175] width 189 height 28
click at [267, 201] on div "0979891543 - KHA DENTAL" at bounding box center [200, 210] width 189 height 28
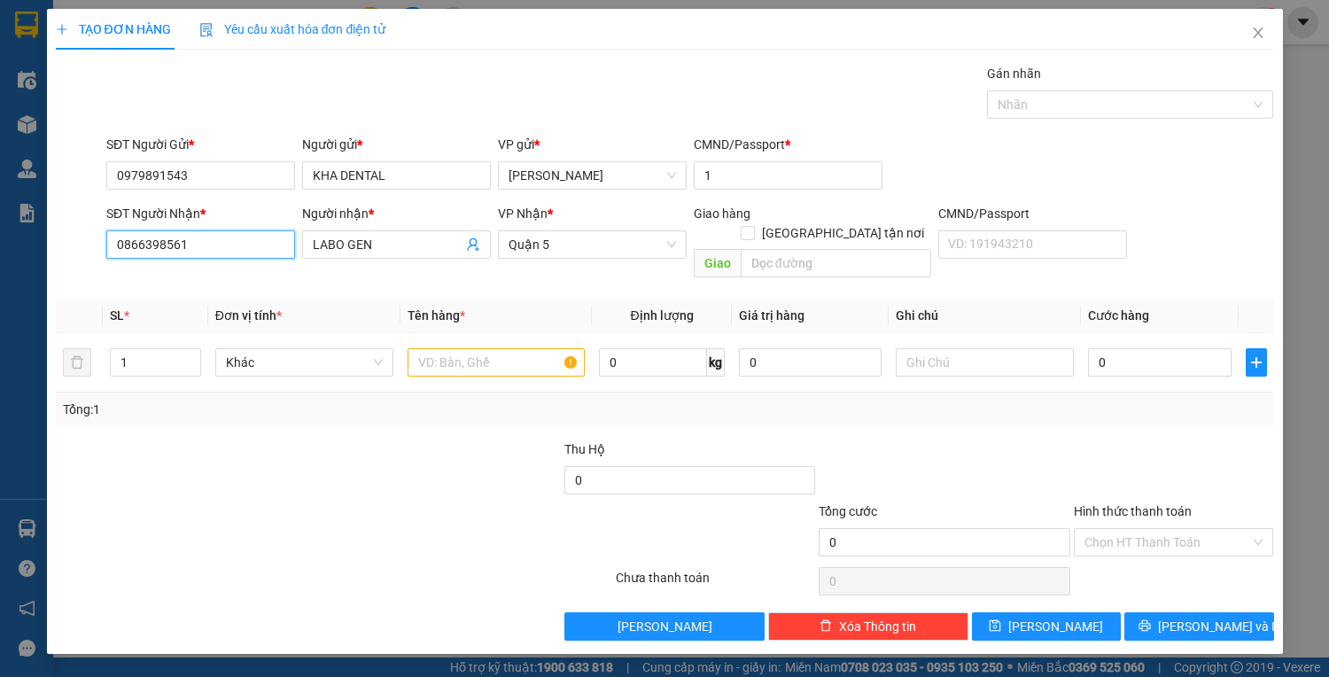
drag, startPoint x: 258, startPoint y: 244, endPoint x: 341, endPoint y: 188, distance: 100.7
click at [258, 244] on input "0866398561" at bounding box center [200, 244] width 189 height 28
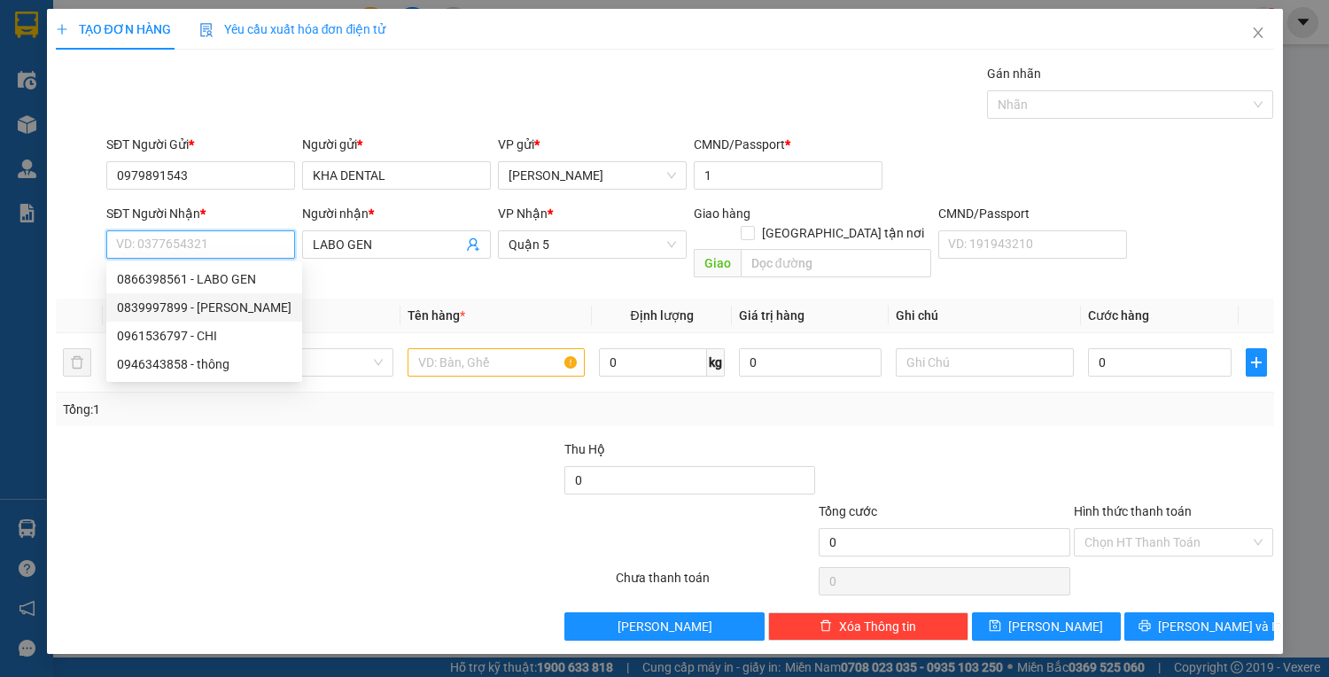
click at [221, 306] on div "0839997899 - LAB HẢI ĐĂNG" at bounding box center [204, 307] width 174 height 19
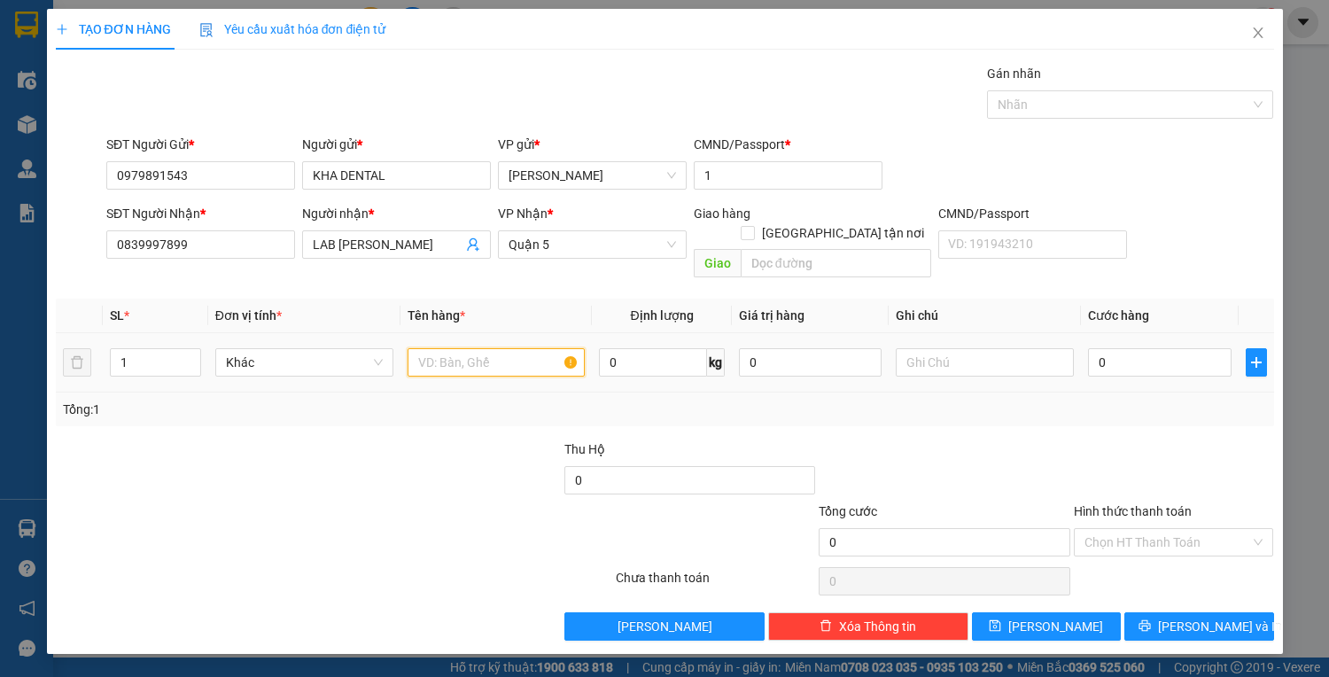
click at [526, 348] on input "text" at bounding box center [496, 362] width 178 height 28
click at [1131, 348] on input "0" at bounding box center [1159, 362] width 143 height 28
click at [1119, 529] on input "Hình thức thanh toán" at bounding box center [1167, 542] width 167 height 27
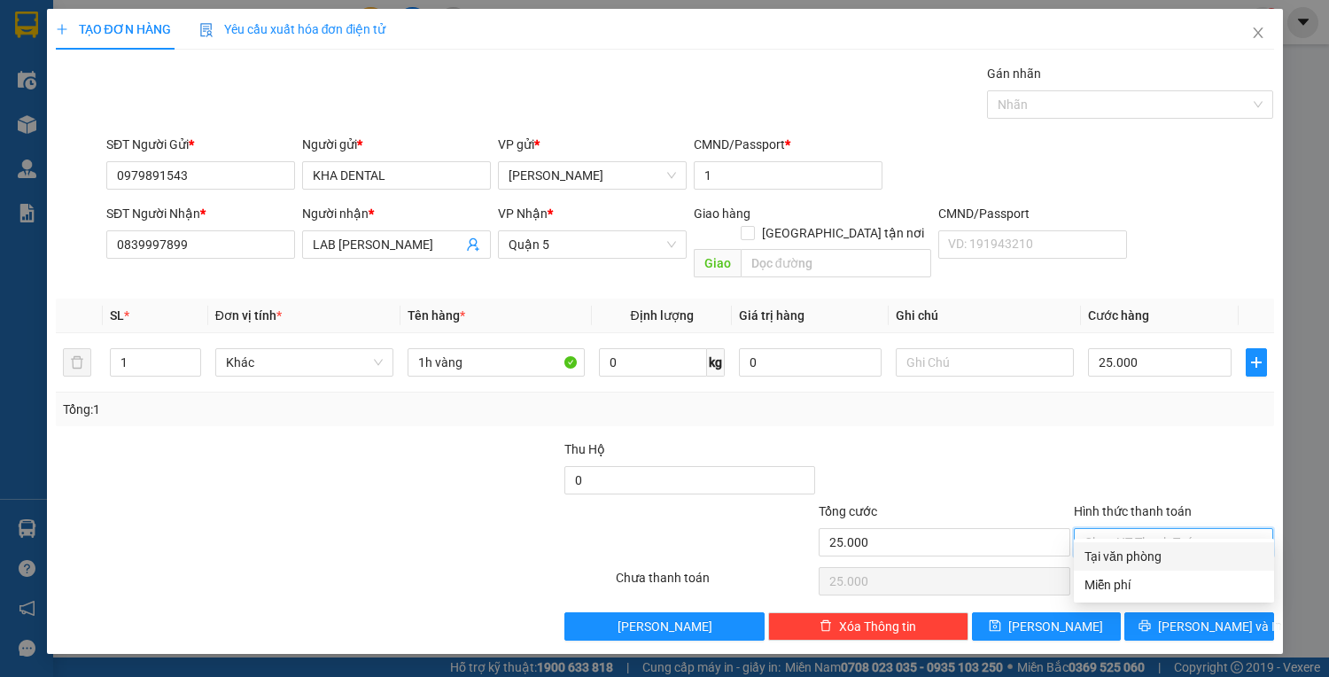
click at [1152, 554] on div "Tại văn phòng" at bounding box center [1173, 555] width 179 height 19
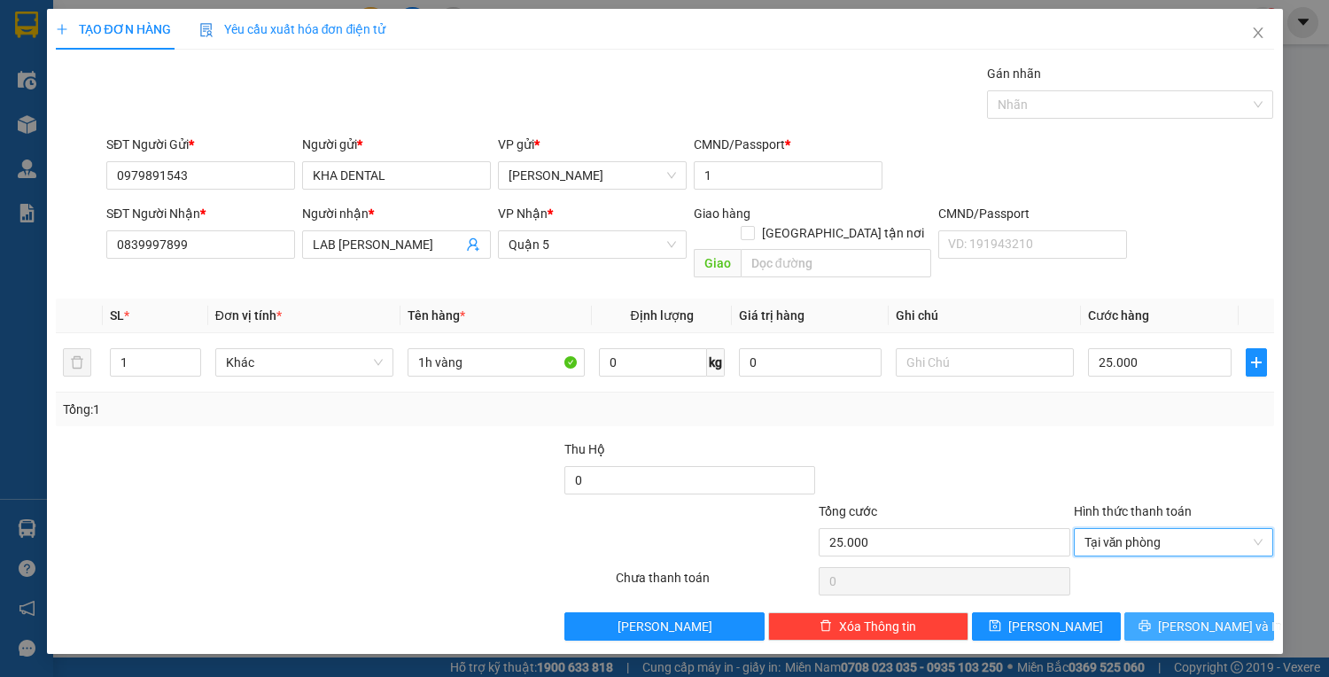
click at [1188, 616] on span "Lưu và In" at bounding box center [1220, 625] width 124 height 19
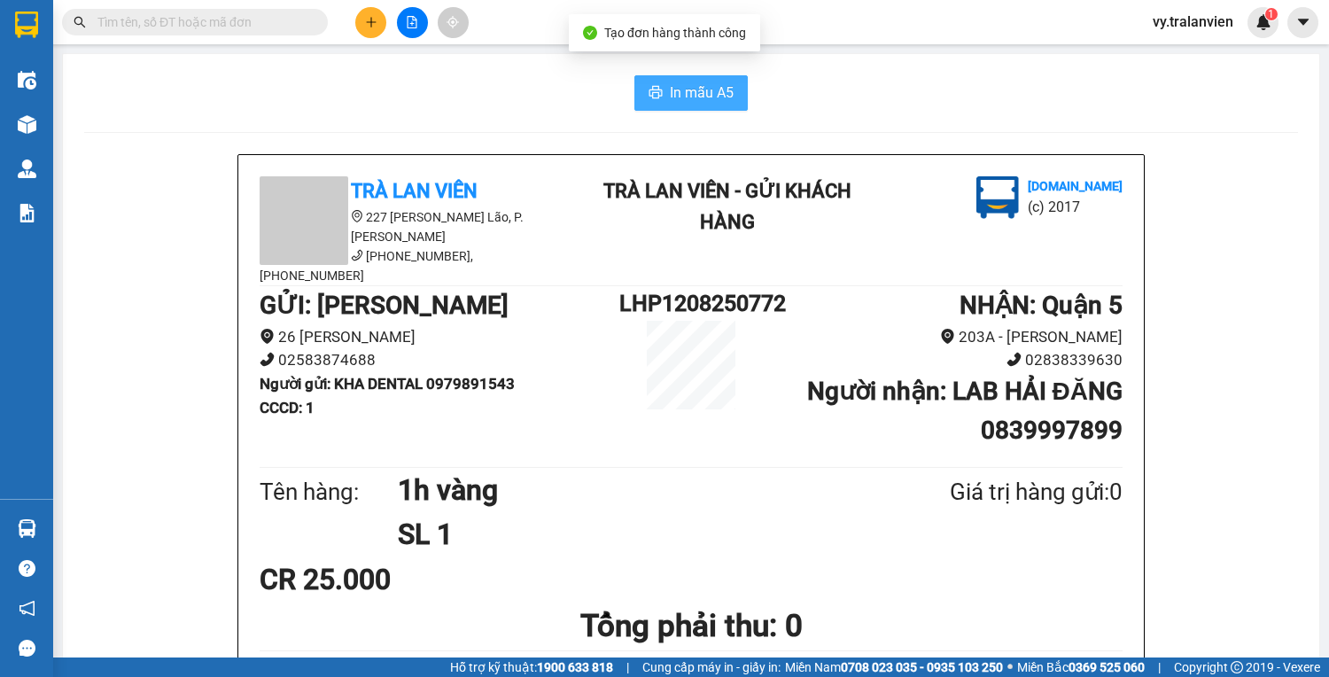
click at [717, 97] on span "In mẫu A5" at bounding box center [702, 92] width 64 height 22
click at [362, 27] on button at bounding box center [370, 22] width 31 height 31
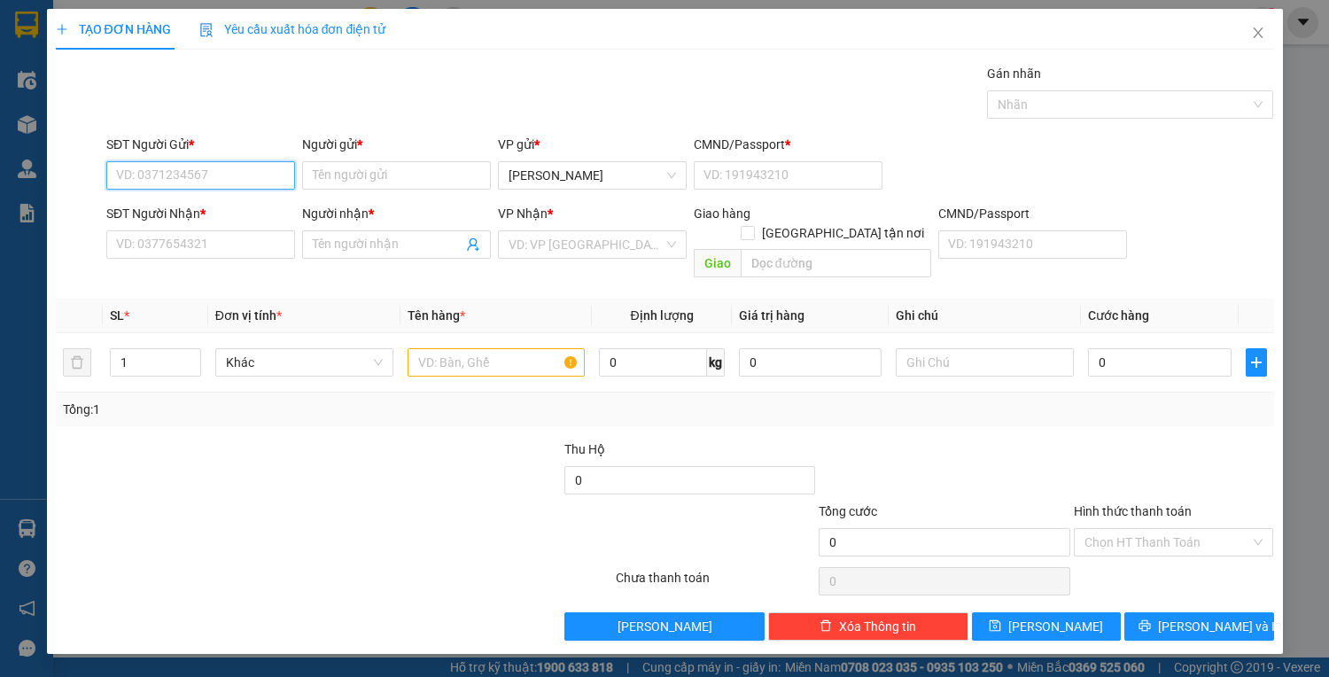
click at [191, 163] on input "SĐT Người Gửi *" at bounding box center [200, 175] width 189 height 28
click at [211, 236] on input "SĐT Người Nhận *" at bounding box center [200, 244] width 189 height 28
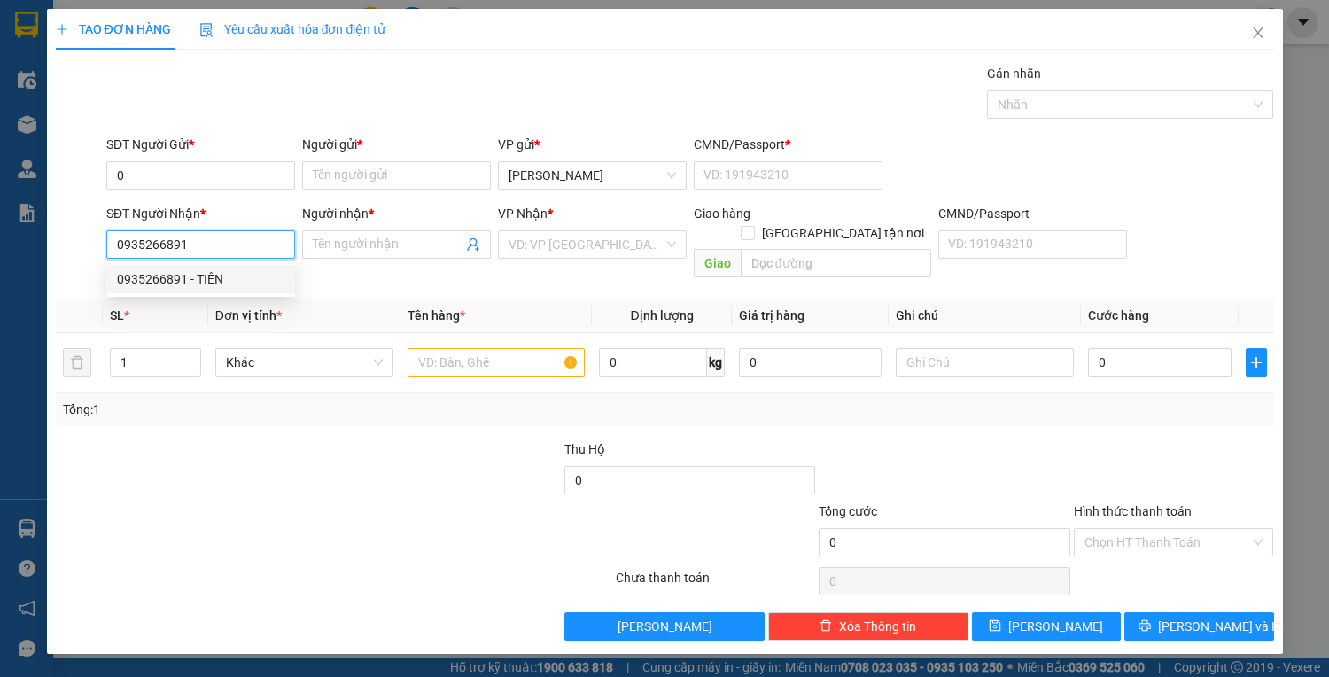
click at [237, 282] on div "0935266891 - TIẾN" at bounding box center [200, 278] width 167 height 19
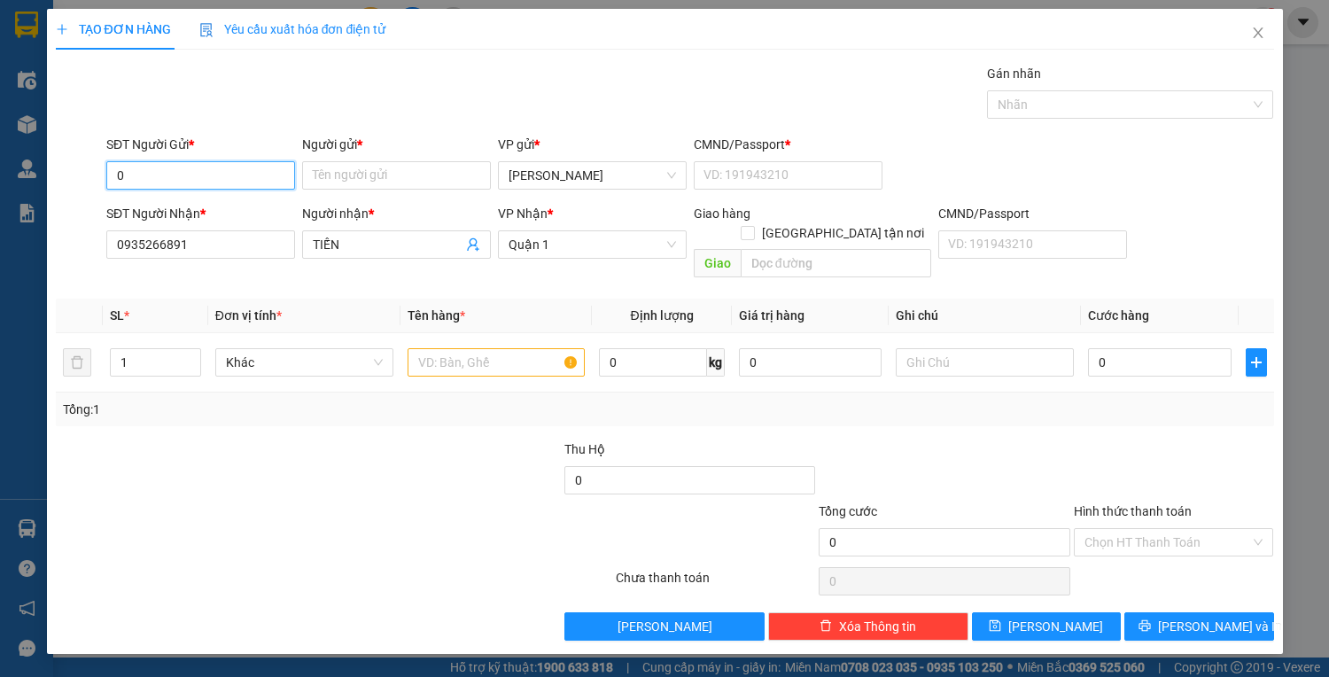
click at [198, 177] on input "0" at bounding box center [200, 175] width 189 height 28
click at [220, 237] on div "0935942251 - nhẫn" at bounding box center [200, 238] width 167 height 19
click at [511, 348] on input "text" at bounding box center [496, 362] width 178 height 28
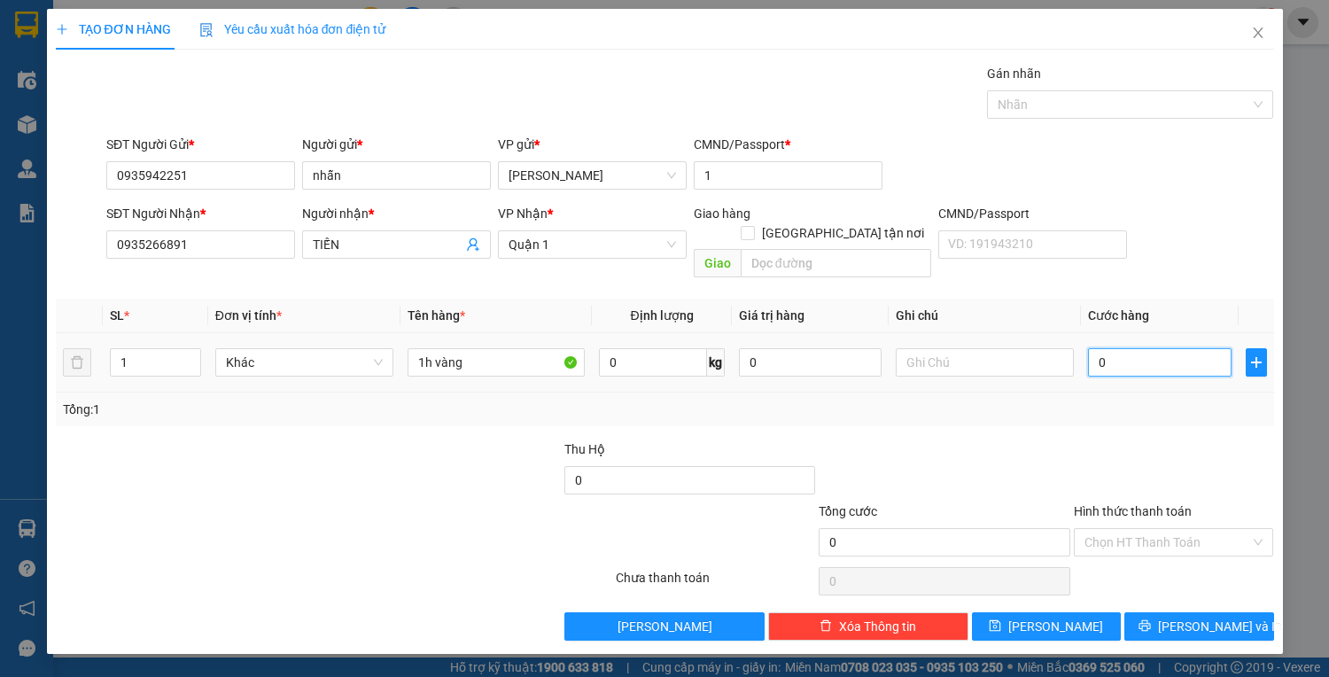
click at [1127, 348] on input "0" at bounding box center [1159, 362] width 143 height 28
drag, startPoint x: 1156, startPoint y: 521, endPoint x: 1157, endPoint y: 558, distance: 37.2
click at [1156, 529] on input "Hình thức thanh toán" at bounding box center [1167, 542] width 167 height 27
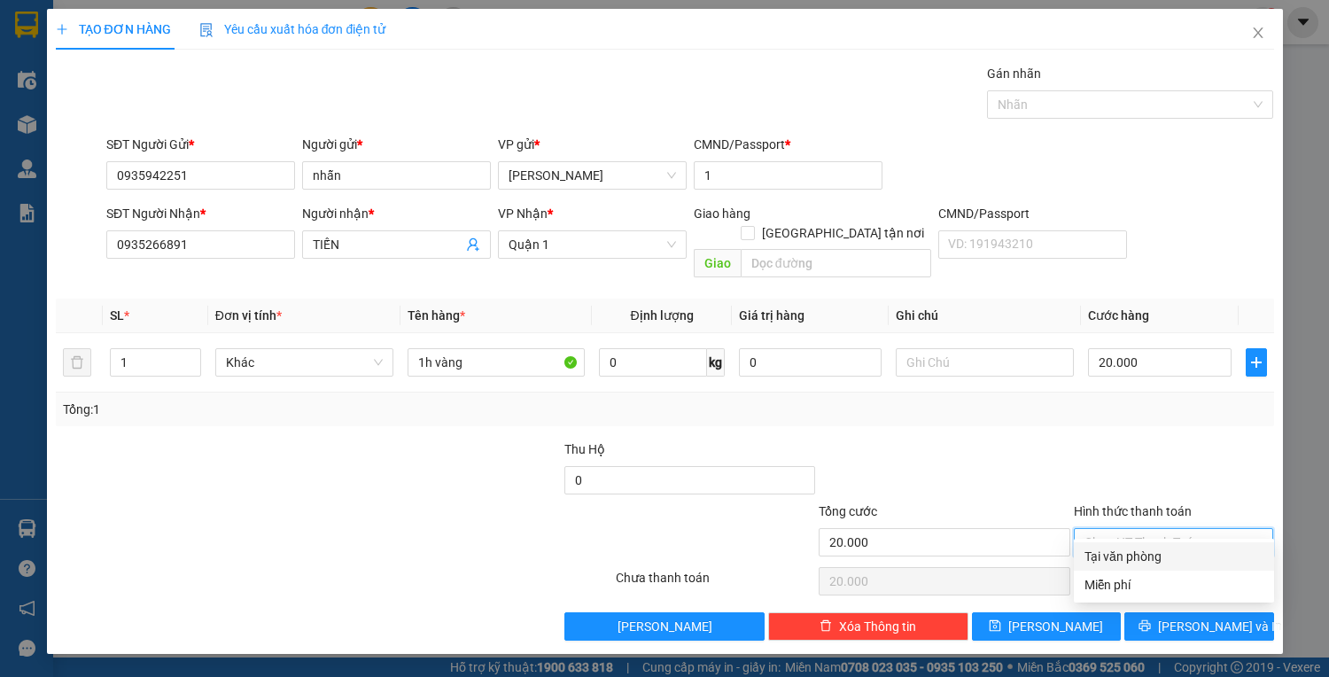
drag, startPoint x: 1158, startPoint y: 557, endPoint x: 1163, endPoint y: 579, distance: 22.8
click at [1158, 562] on div "Tại văn phòng" at bounding box center [1173, 555] width 179 height 19
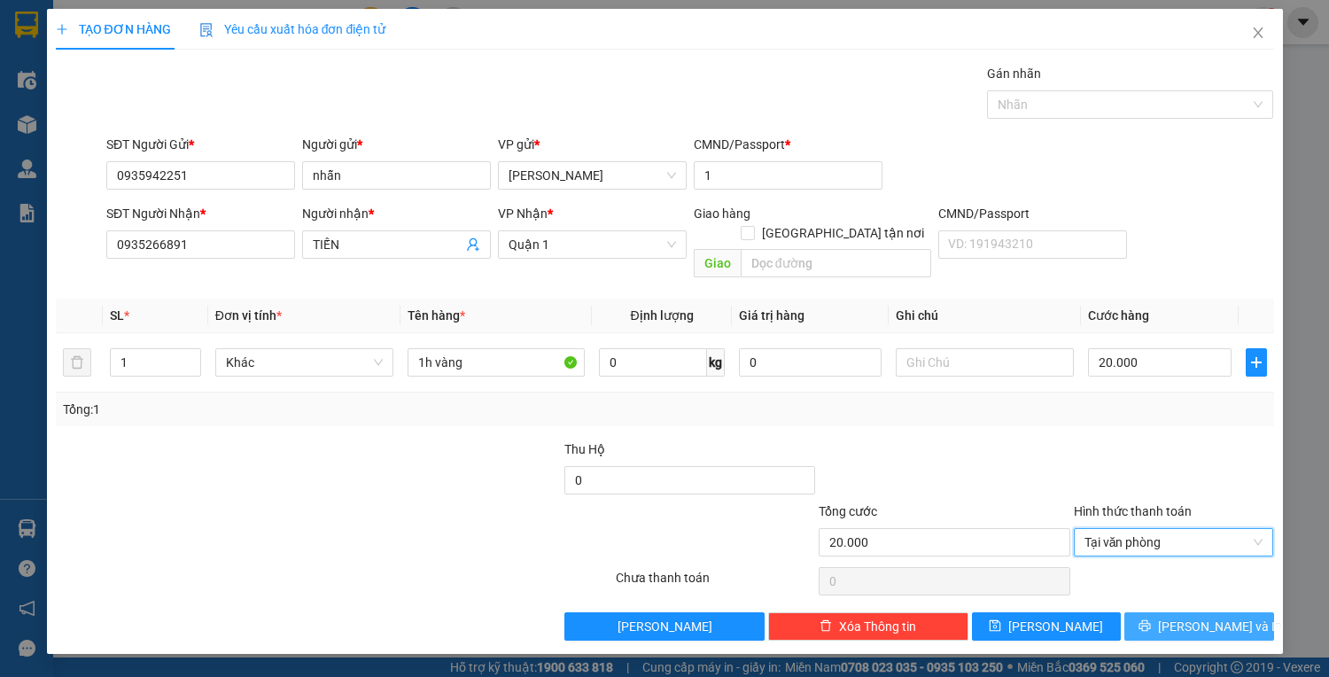
click at [1151, 619] on icon "printer" at bounding box center [1144, 625] width 12 height 12
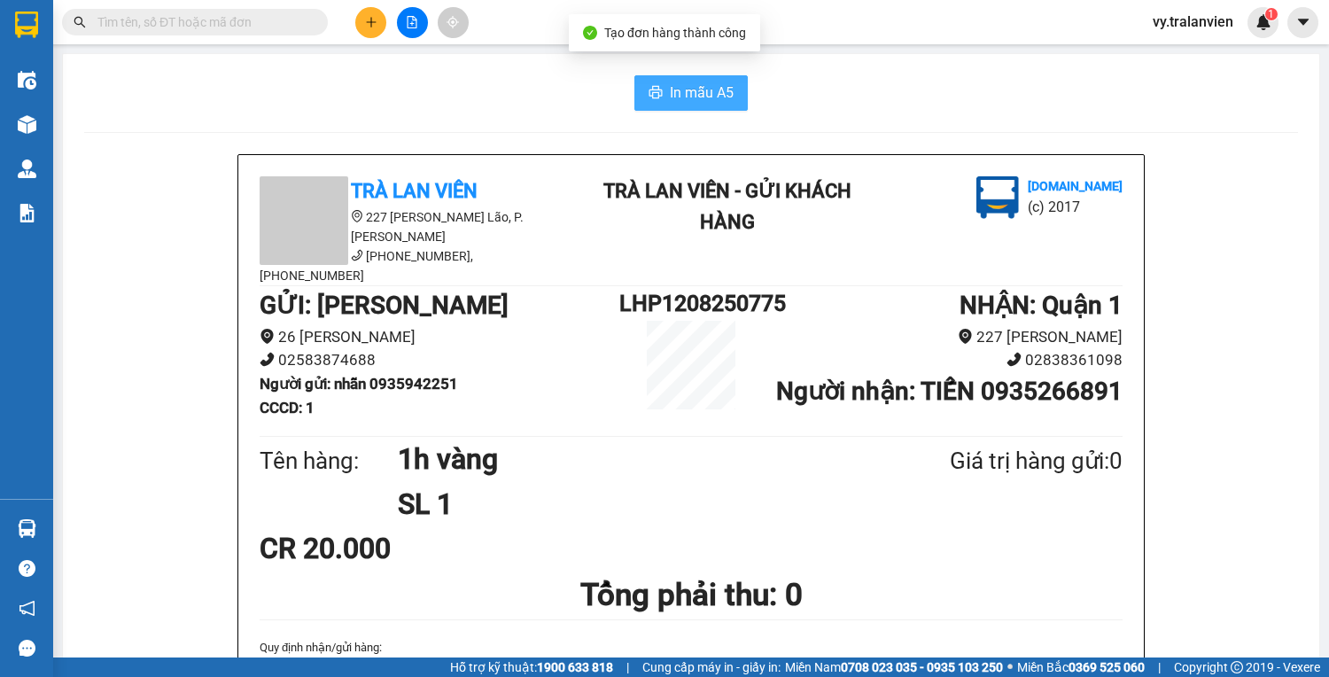
click at [698, 91] on span "In mẫu A5" at bounding box center [702, 92] width 64 height 22
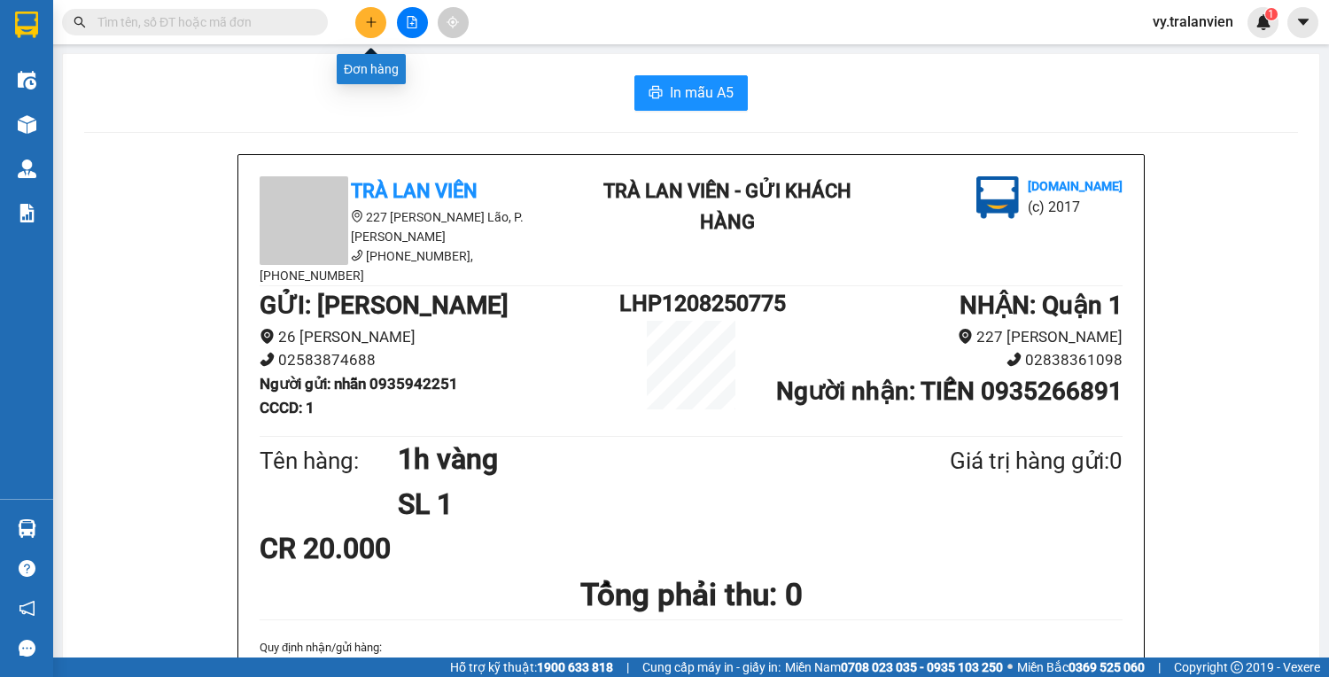
click at [360, 14] on button at bounding box center [370, 22] width 31 height 31
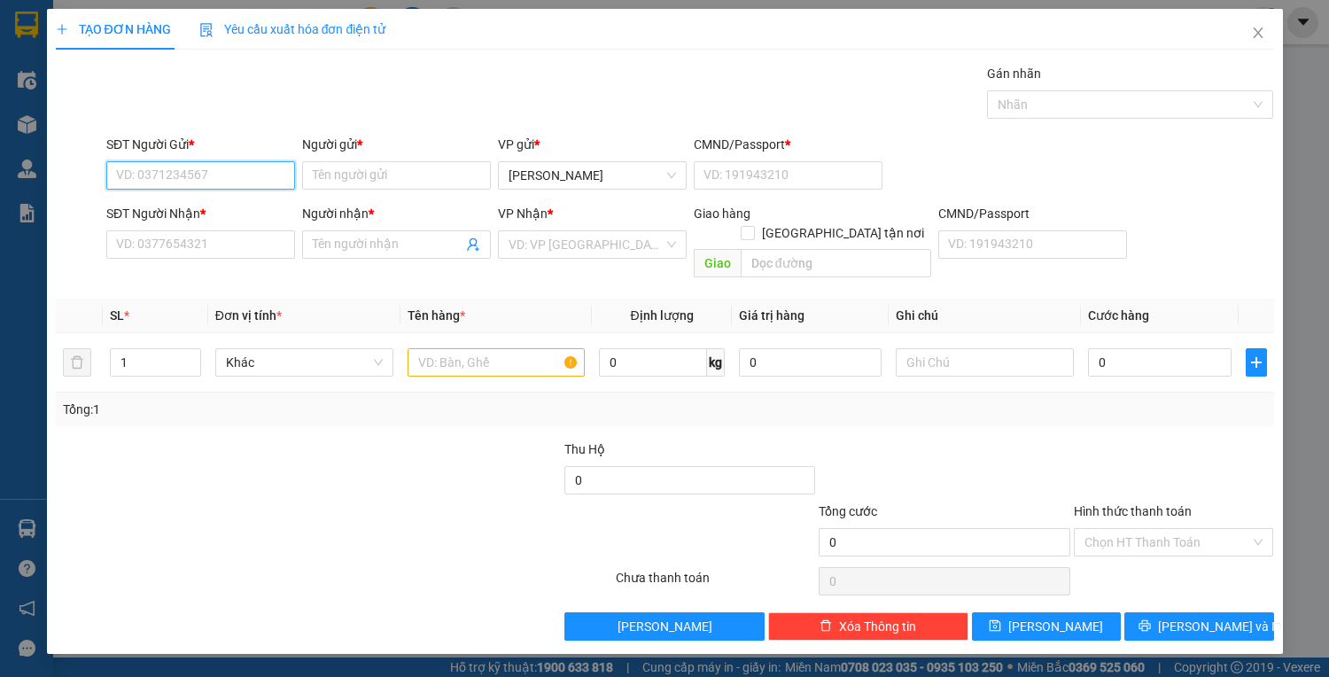
click at [186, 184] on input "SĐT Người Gửi *" at bounding box center [200, 175] width 189 height 28
click at [195, 170] on input "SĐT Người Gửi *" at bounding box center [200, 175] width 189 height 28
click at [229, 174] on input "SĐT Người Gửi *" at bounding box center [200, 175] width 189 height 28
click at [241, 211] on div "0978221782 - VĨNH" at bounding box center [200, 209] width 167 height 19
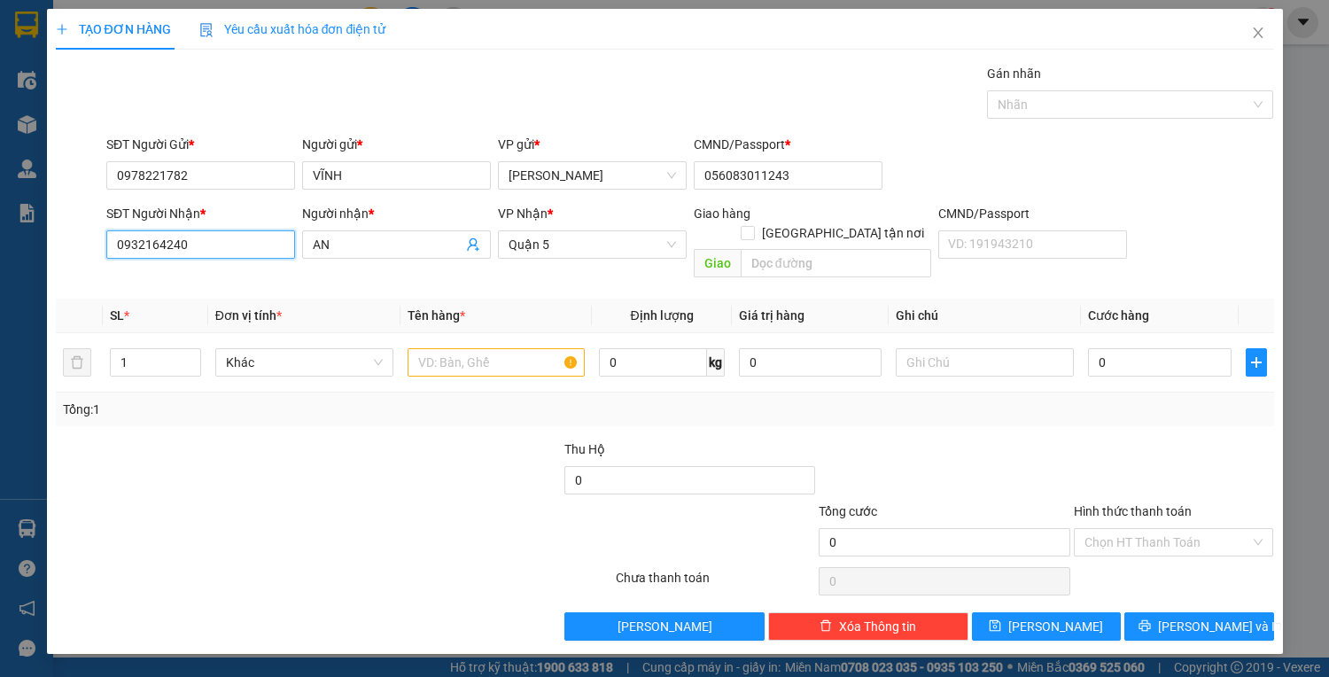
click at [228, 252] on input "0932164240" at bounding box center [200, 244] width 189 height 28
click at [228, 283] on div "0932164240 - AN" at bounding box center [200, 278] width 167 height 19
drag, startPoint x: 466, startPoint y: 340, endPoint x: 432, endPoint y: 333, distance: 34.4
click at [468, 348] on input "text" at bounding box center [496, 362] width 178 height 28
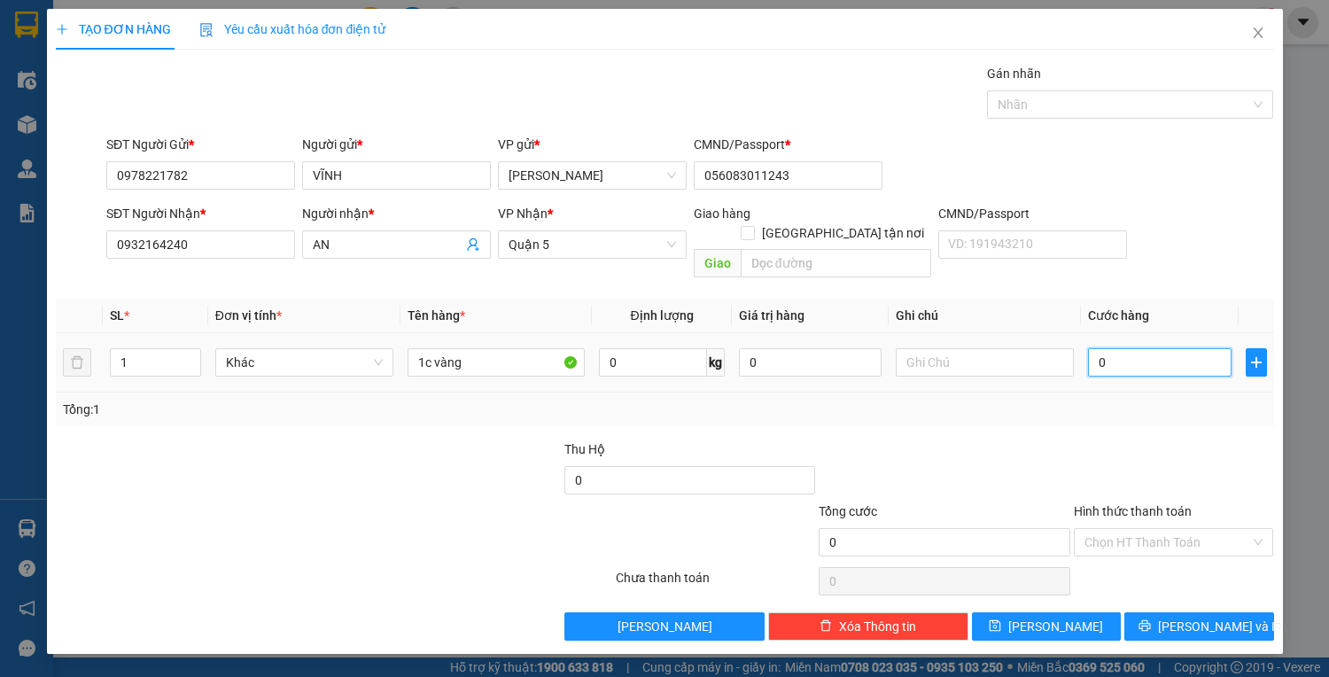
click at [1140, 348] on input "0" at bounding box center [1159, 362] width 143 height 28
click at [1205, 616] on span "Lưu và In" at bounding box center [1220, 625] width 124 height 19
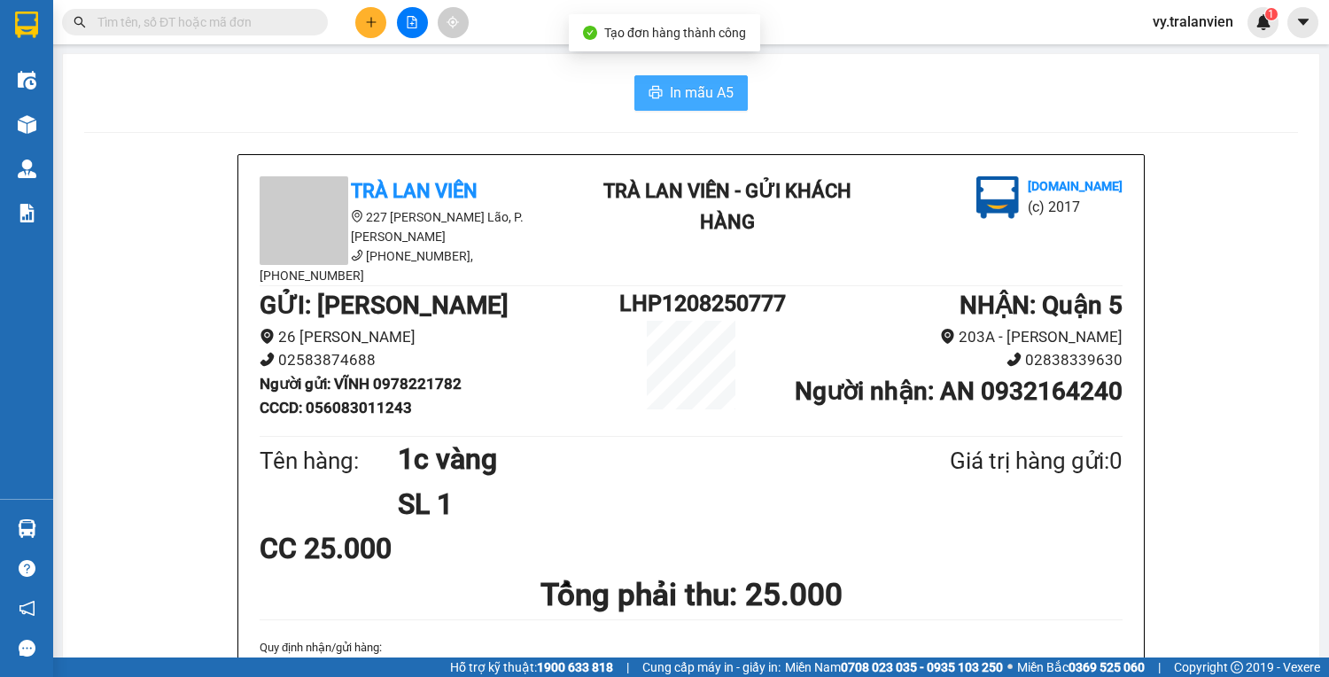
click at [723, 91] on span "In mẫu A5" at bounding box center [702, 92] width 64 height 22
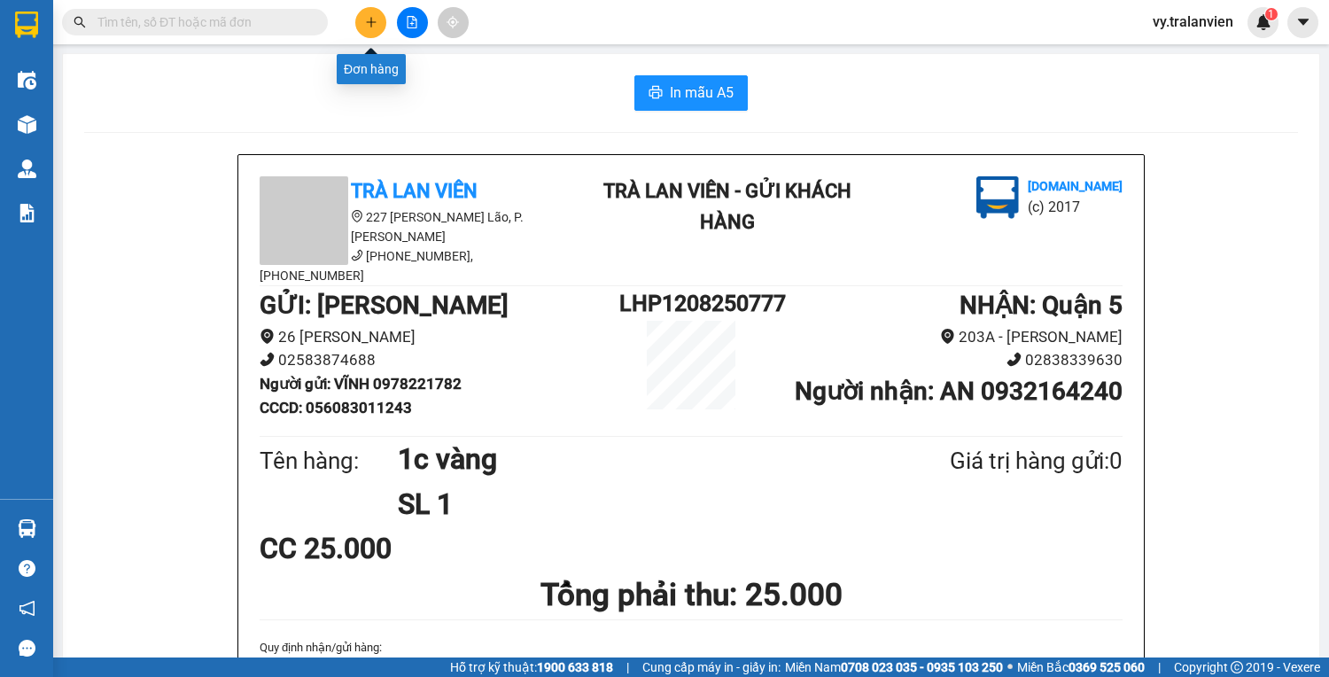
click at [376, 23] on icon "plus" at bounding box center [371, 22] width 12 height 12
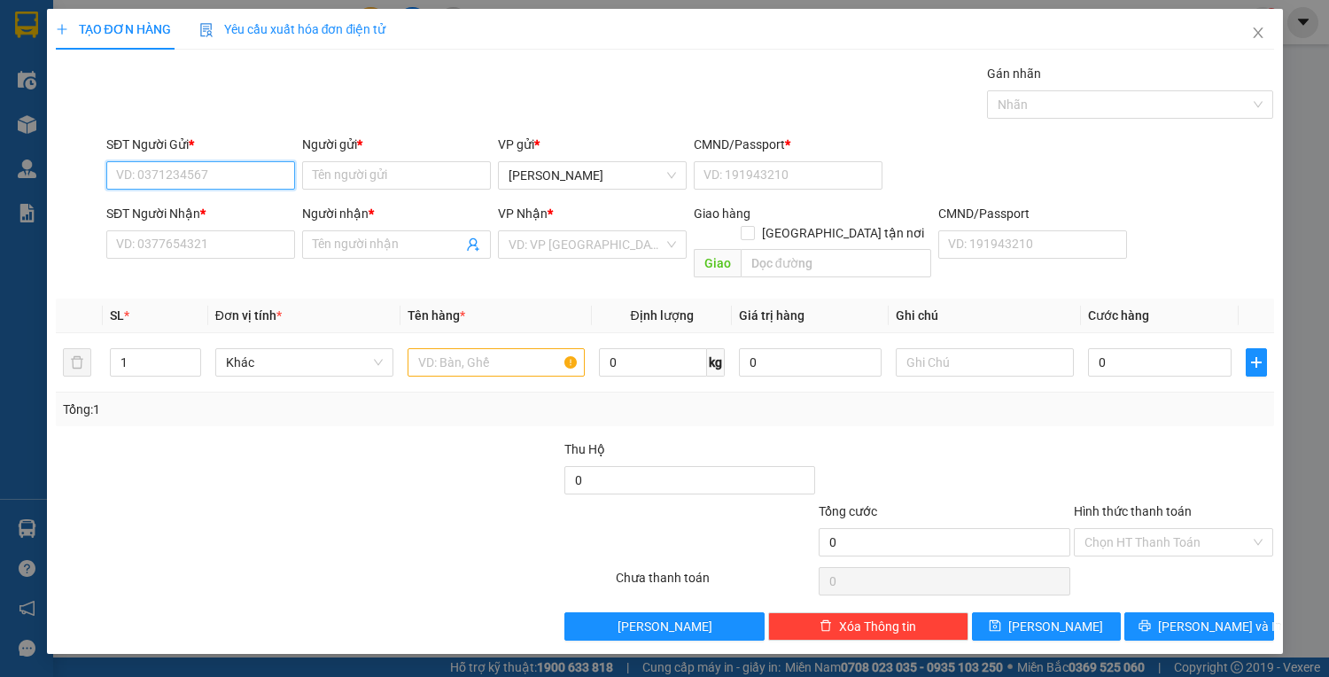
drag, startPoint x: 223, startPoint y: 174, endPoint x: 461, endPoint y: 53, distance: 266.2
click at [227, 168] on input "SĐT Người Gửi *" at bounding box center [200, 175] width 189 height 28
click at [350, 174] on input "Người gửi *" at bounding box center [396, 175] width 189 height 28
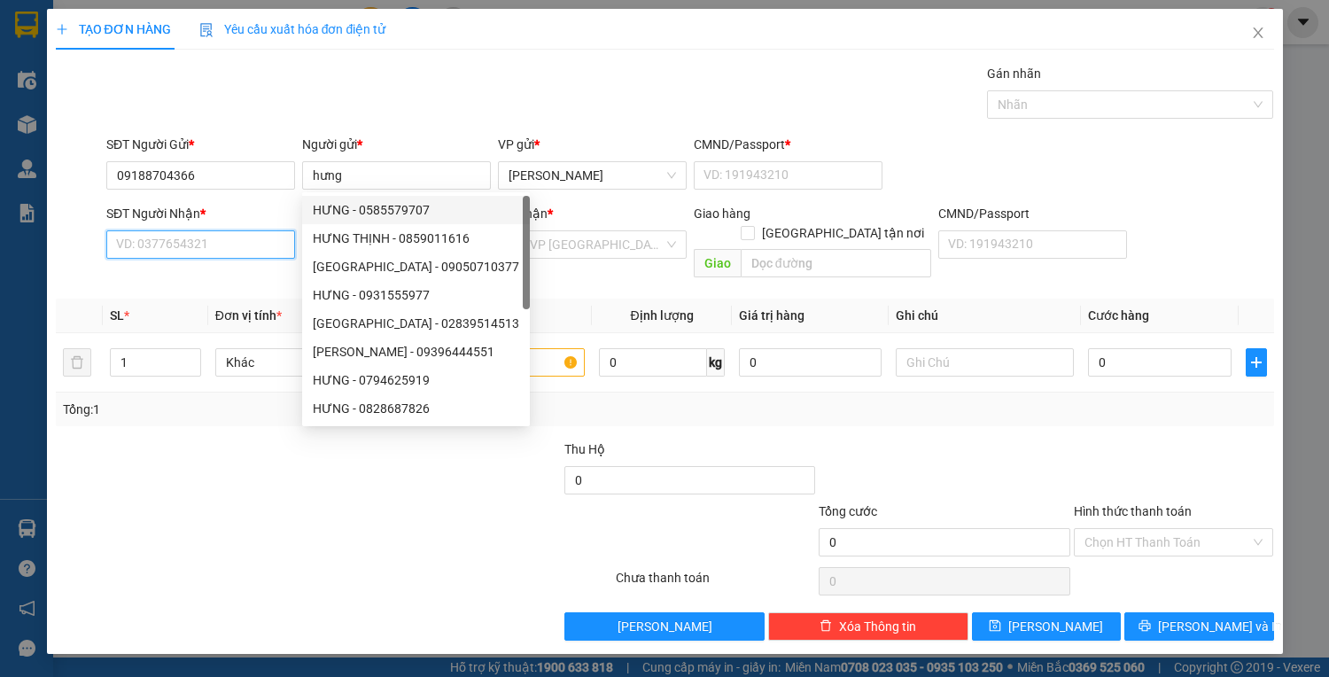
click at [170, 240] on input "SĐT Người Nhận *" at bounding box center [200, 244] width 189 height 28
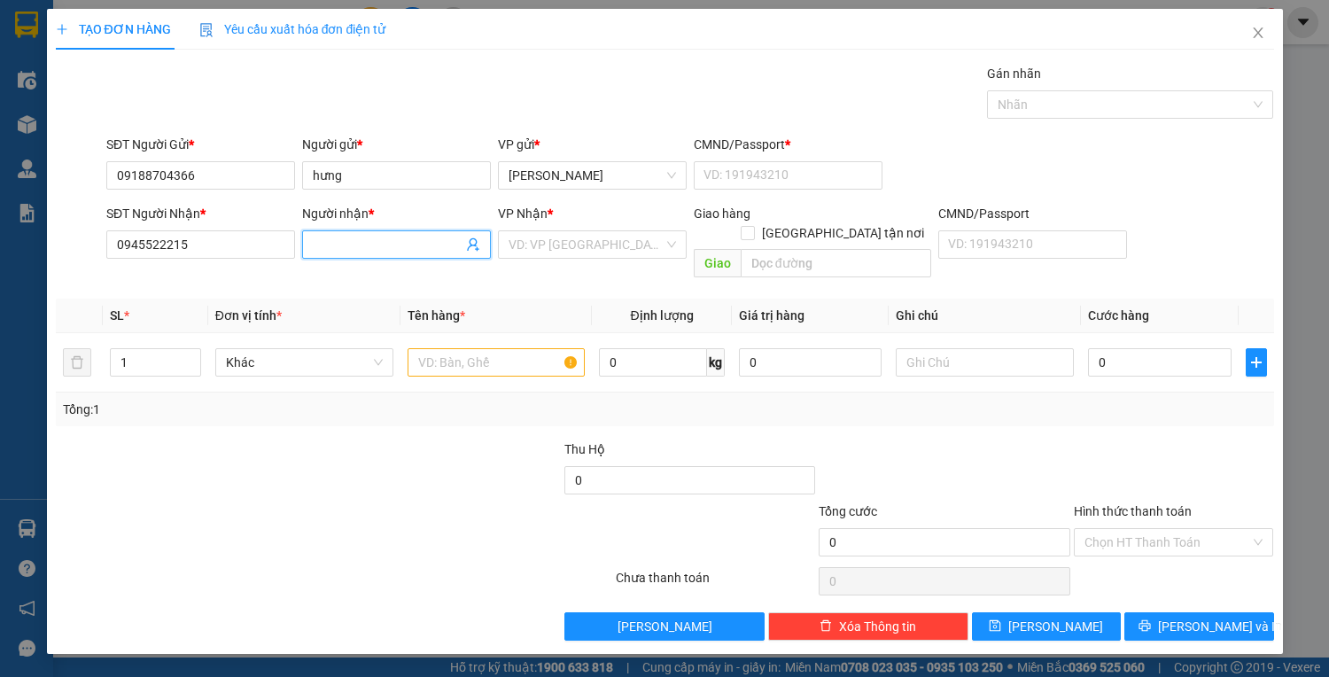
click at [371, 244] on input "Người nhận *" at bounding box center [388, 244] width 150 height 19
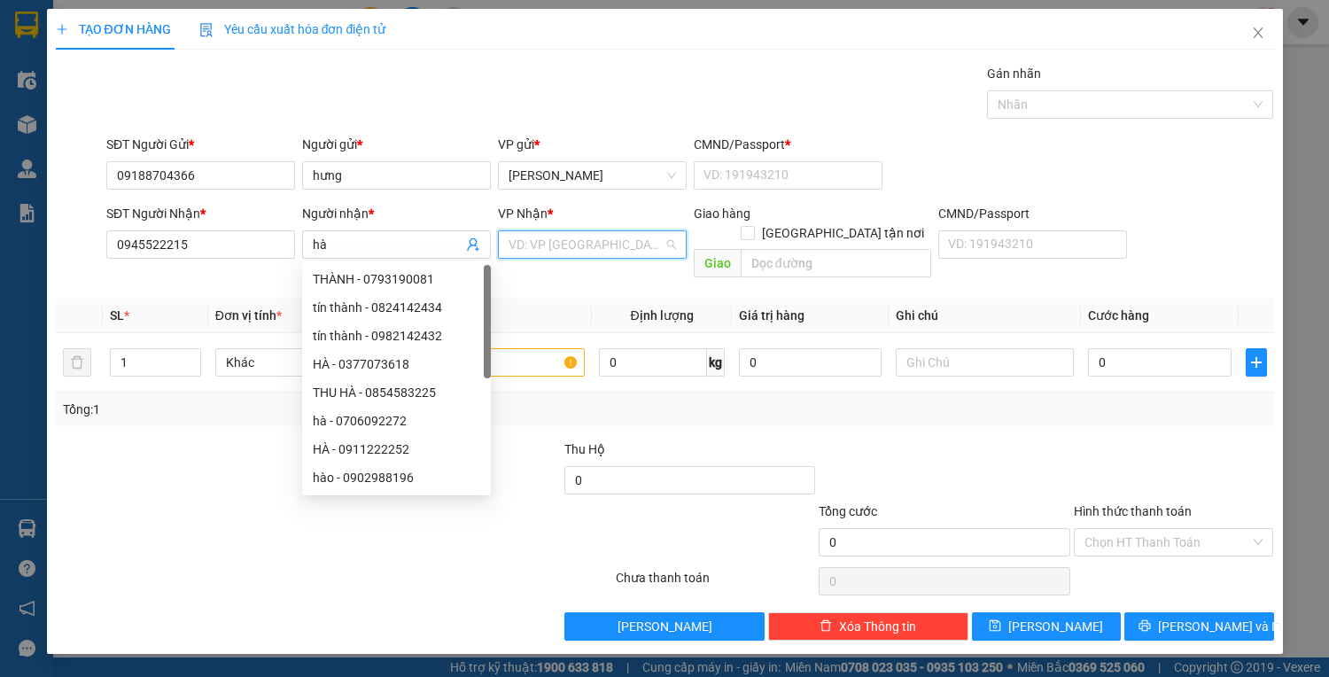
drag, startPoint x: 610, startPoint y: 244, endPoint x: 562, endPoint y: 332, distance: 100.3
click at [609, 245] on input "search" at bounding box center [585, 244] width 155 height 27
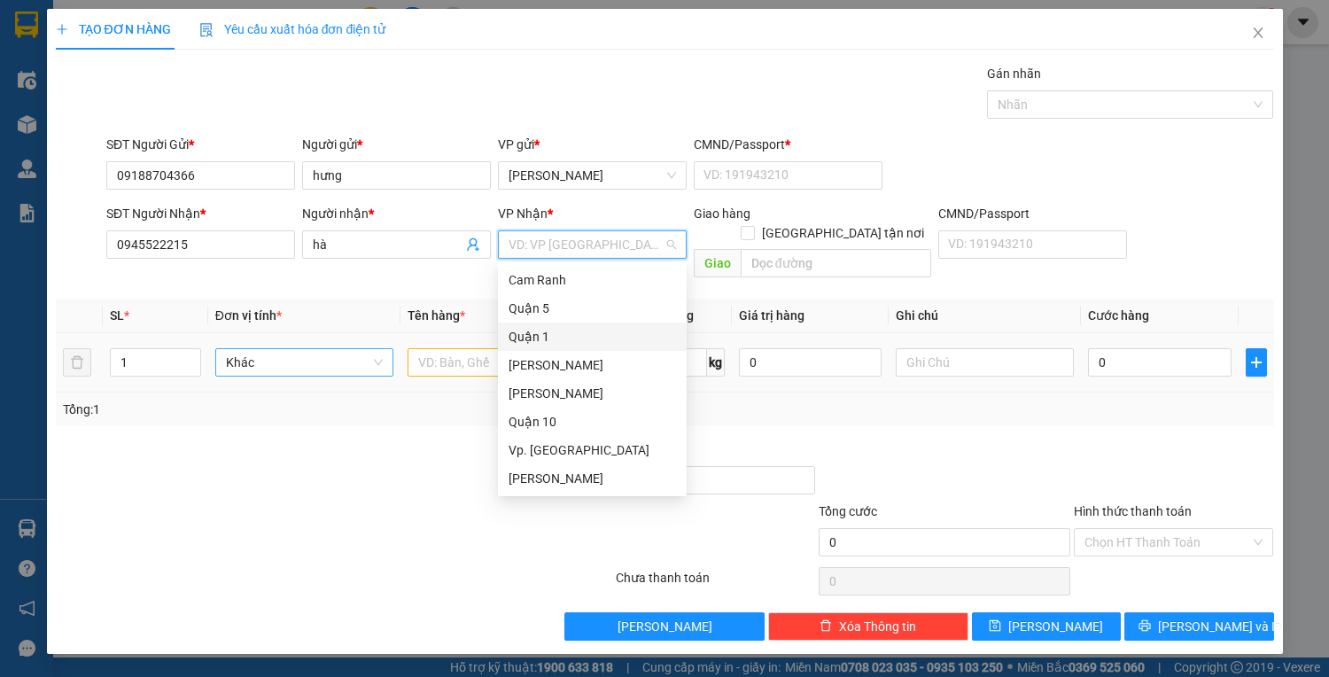
drag, startPoint x: 556, startPoint y: 330, endPoint x: 379, endPoint y: 333, distance: 177.2
click at [554, 331] on div "Quận 1" at bounding box center [591, 336] width 167 height 19
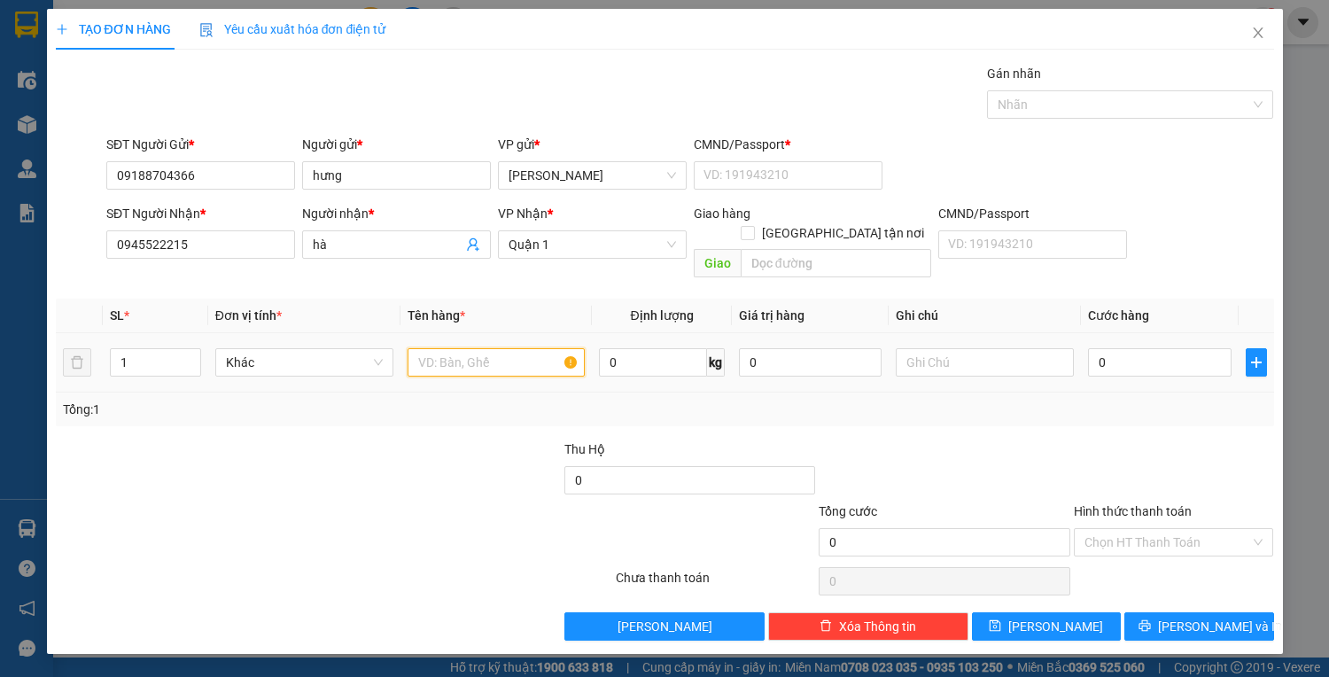
click at [461, 348] on input "text" at bounding box center [496, 362] width 178 height 28
click at [1152, 348] on input "0" at bounding box center [1159, 362] width 143 height 28
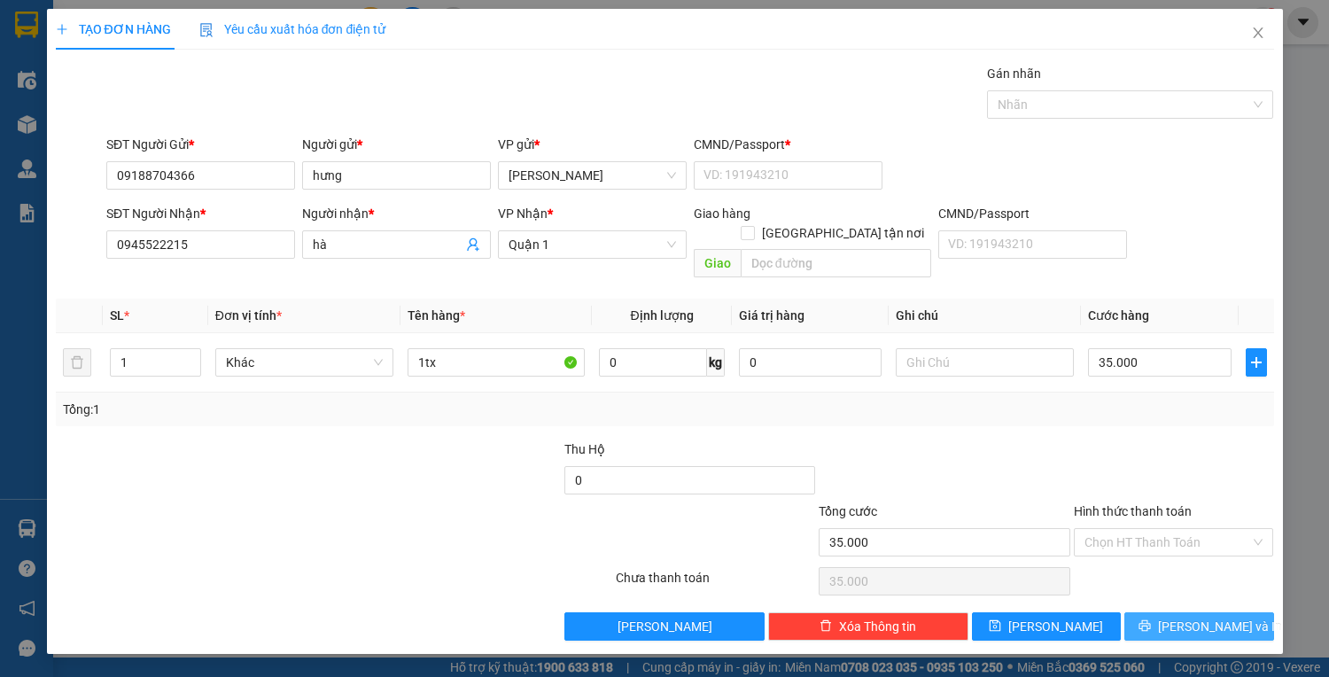
click at [1143, 612] on button "Lưu và In" at bounding box center [1198, 626] width 149 height 28
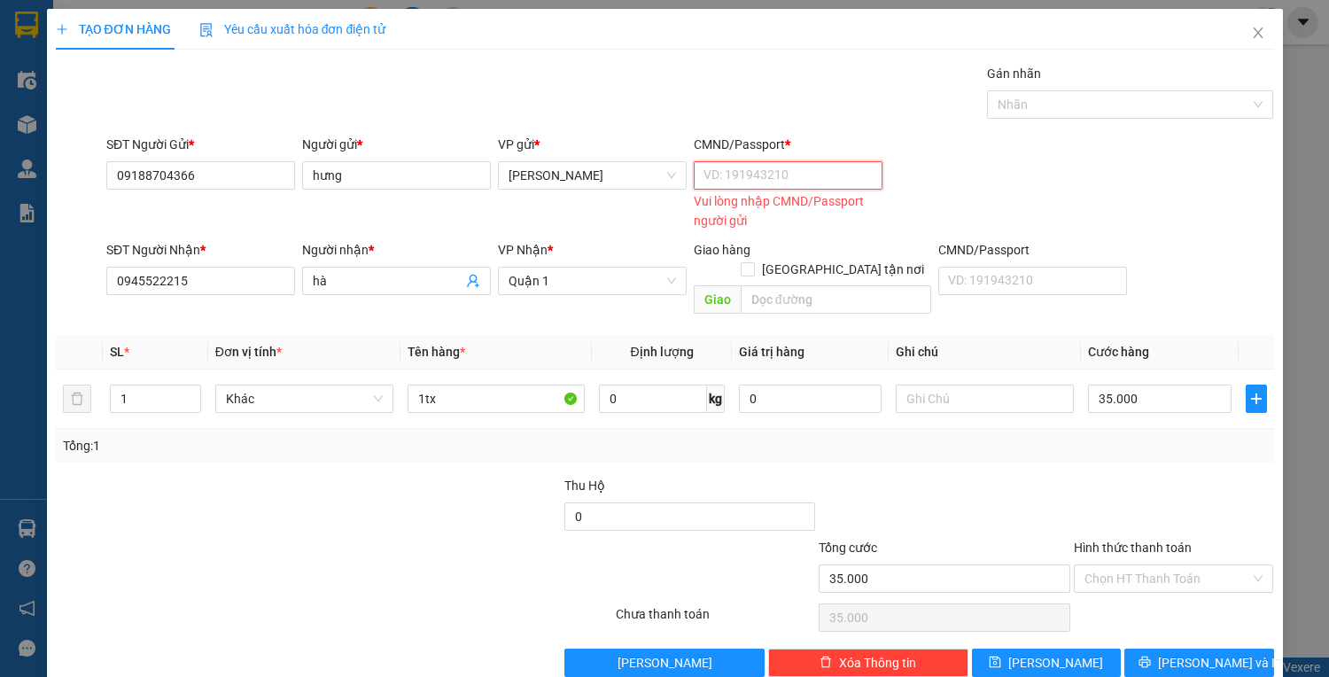
click at [750, 163] on input "CMND/Passport *" at bounding box center [788, 175] width 189 height 28
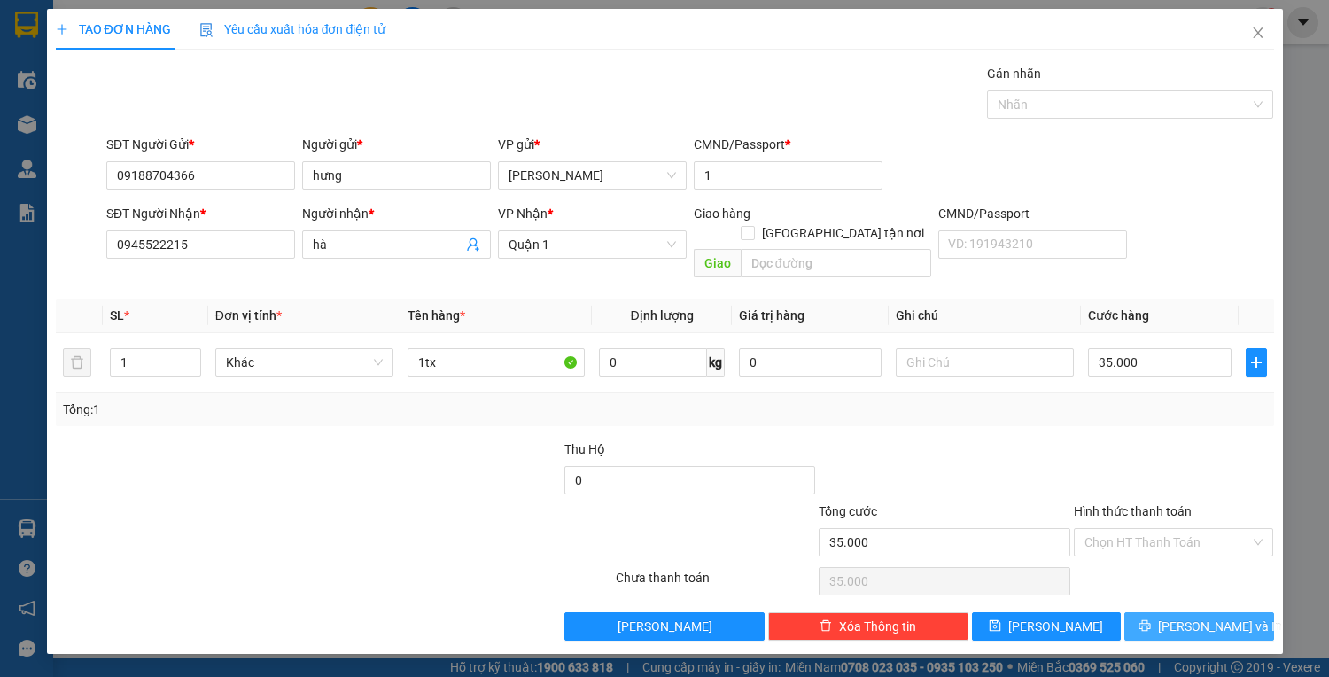
click at [1151, 612] on button "Lưu và In" at bounding box center [1198, 626] width 149 height 28
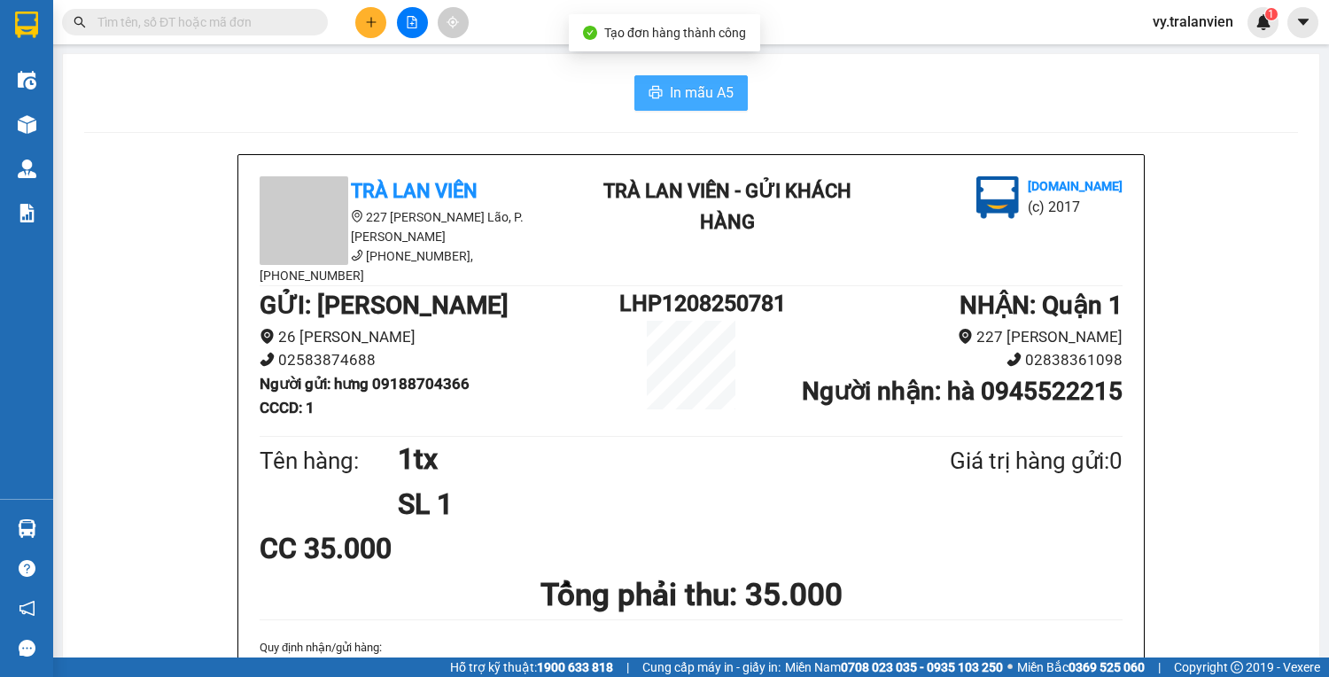
click at [701, 100] on span "In mẫu A5" at bounding box center [702, 92] width 64 height 22
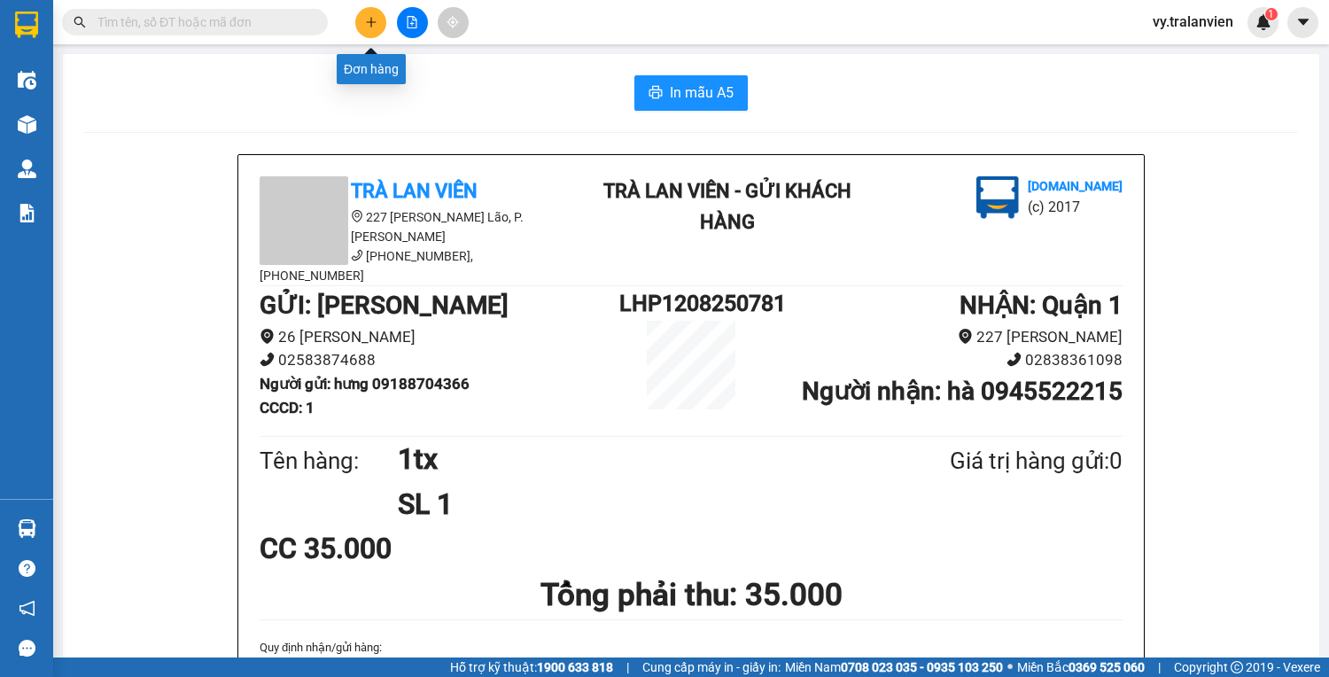
click at [376, 27] on icon "plus" at bounding box center [371, 22] width 12 height 12
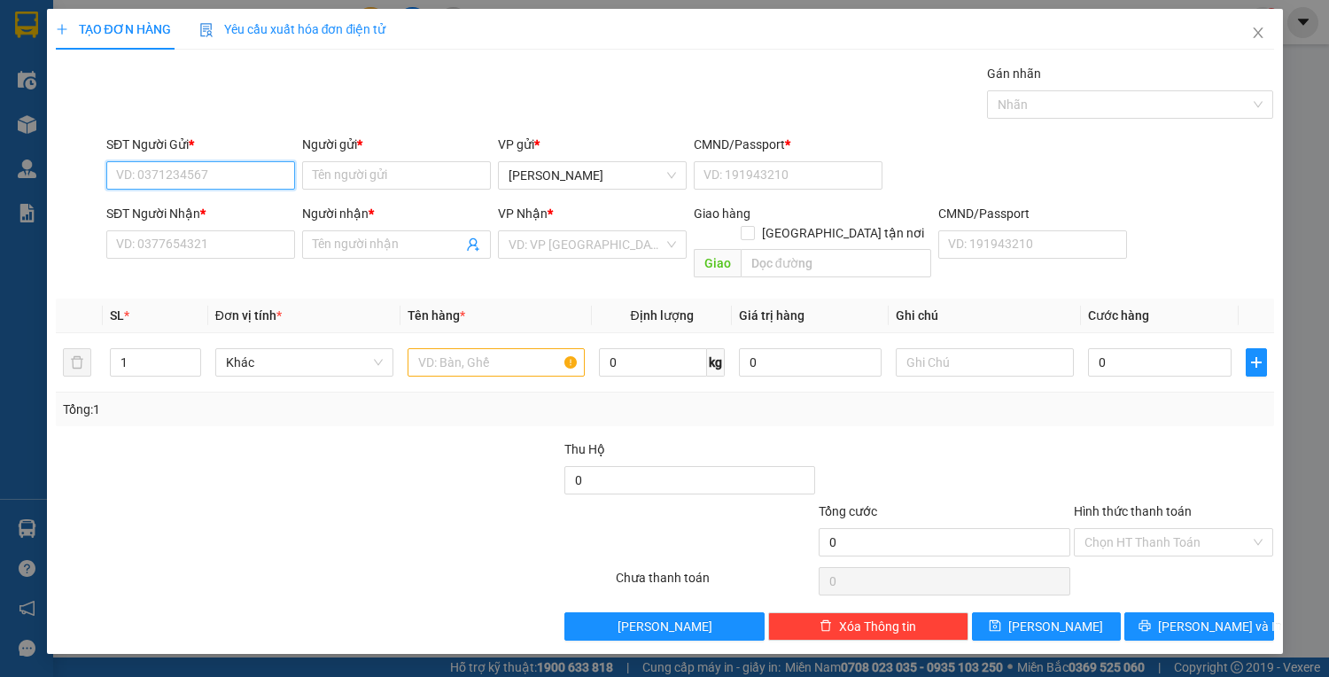
click at [181, 178] on input "SĐT Người Gửi *" at bounding box center [200, 175] width 189 height 28
click at [381, 174] on input "Người gửi *" at bounding box center [396, 175] width 189 height 28
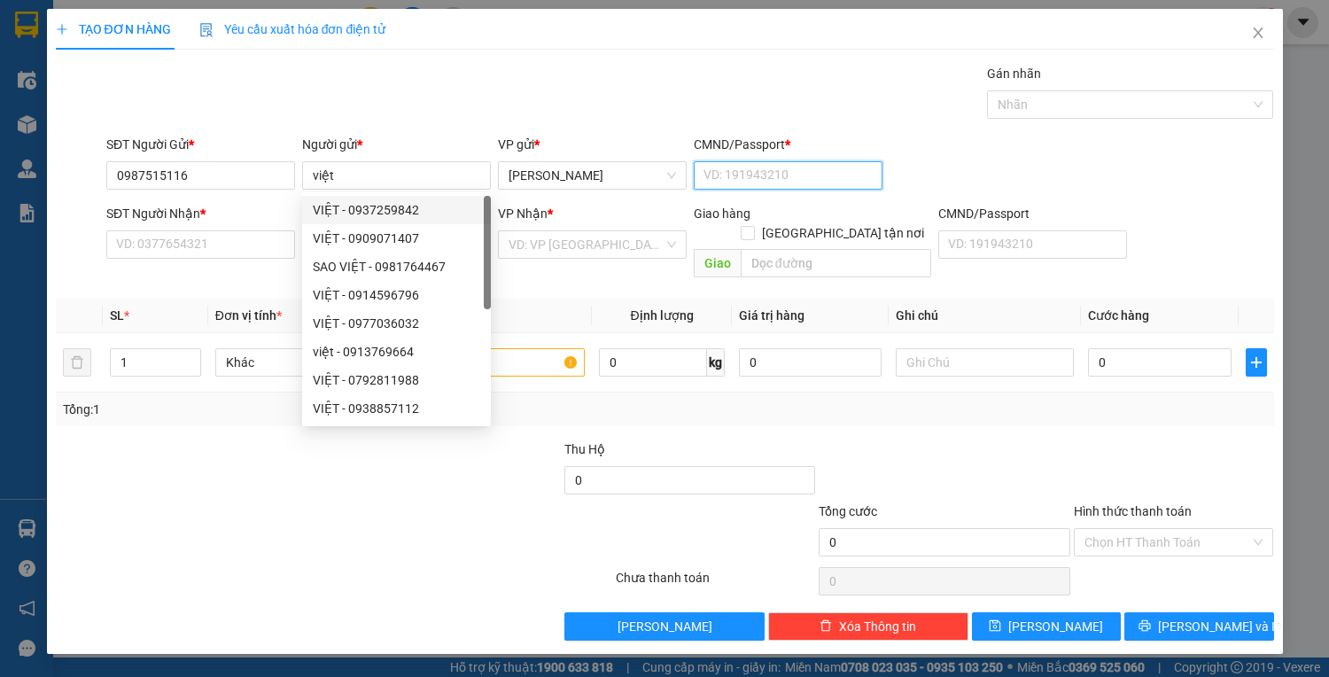
click at [765, 188] on input "CMND/Passport *" at bounding box center [788, 175] width 189 height 28
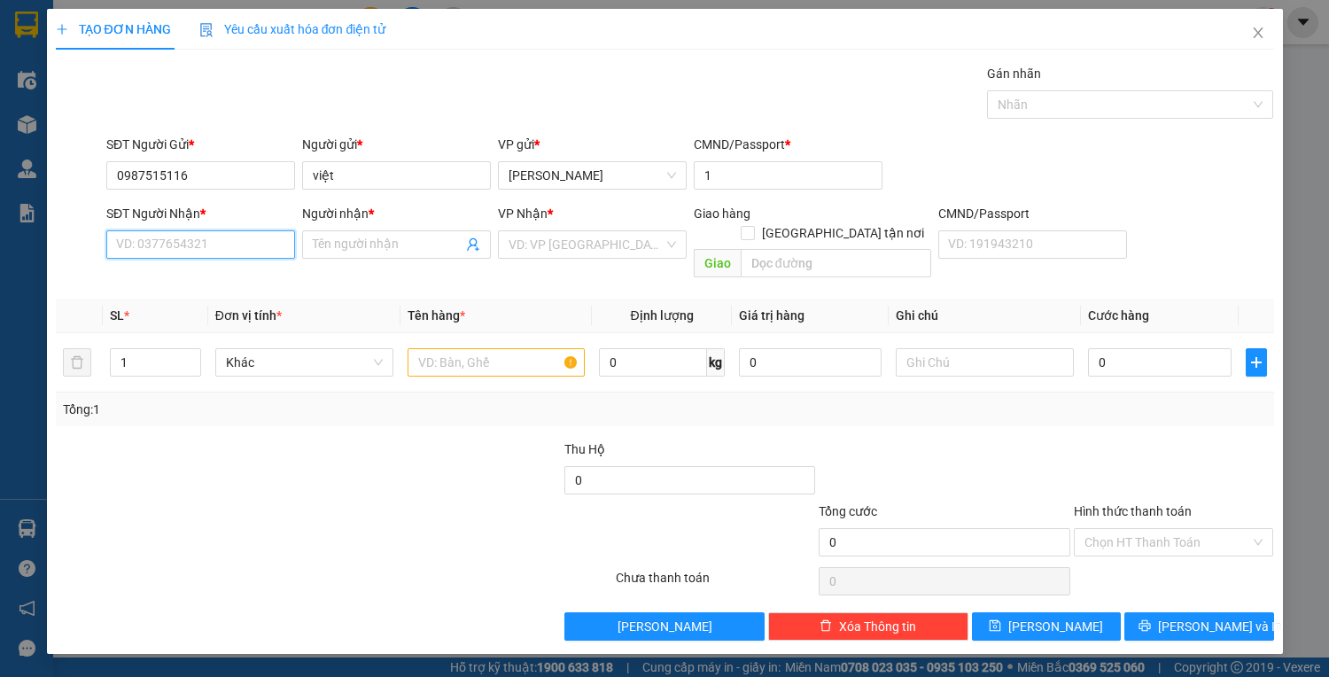
click at [110, 239] on input "SĐT Người Nhận *" at bounding box center [200, 244] width 189 height 28
click at [379, 248] on input "Người nhận *" at bounding box center [388, 244] width 150 height 19
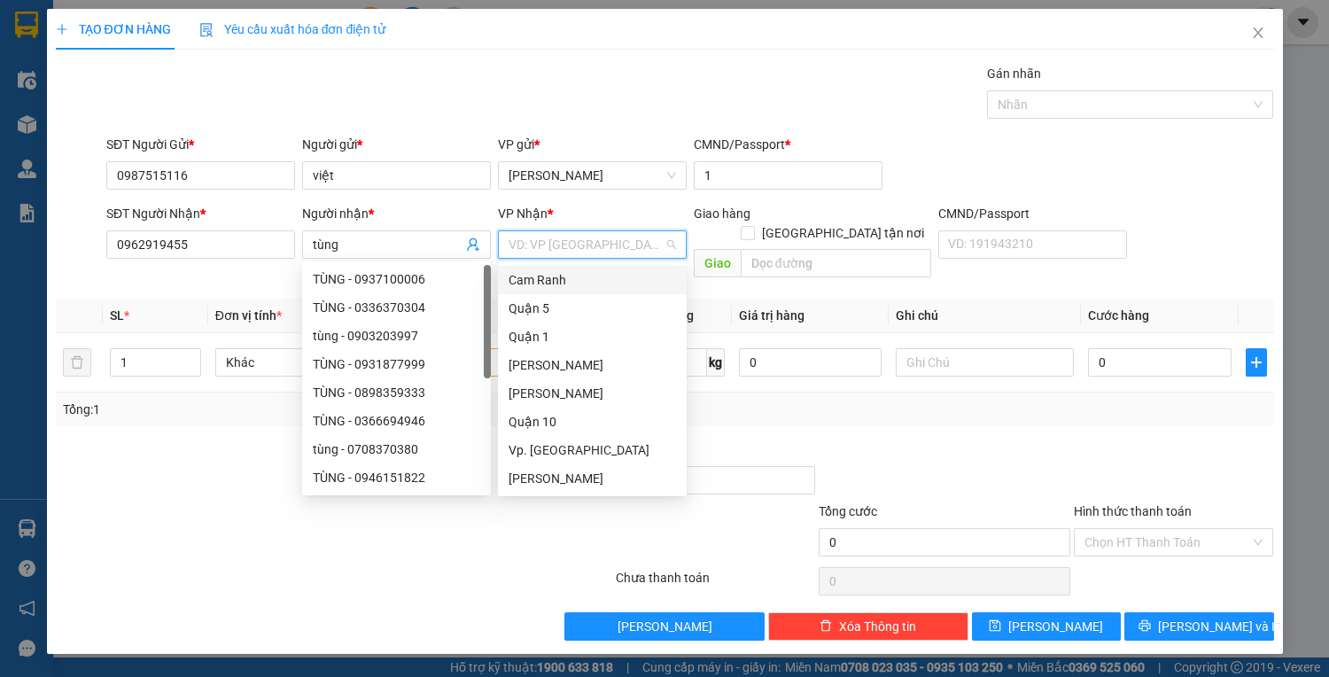
drag, startPoint x: 581, startPoint y: 245, endPoint x: 561, endPoint y: 315, distance: 72.9
click at [581, 248] on input "search" at bounding box center [585, 244] width 155 height 27
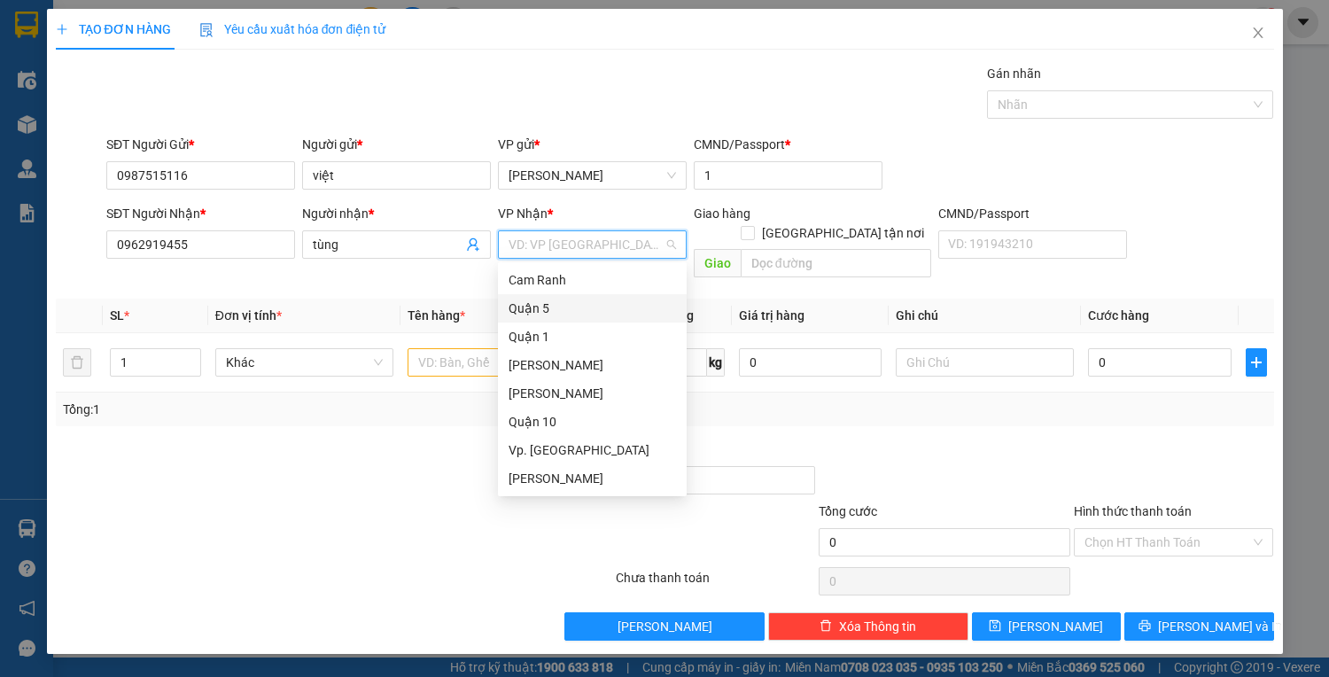
click at [539, 306] on div "Quận 5" at bounding box center [591, 307] width 167 height 19
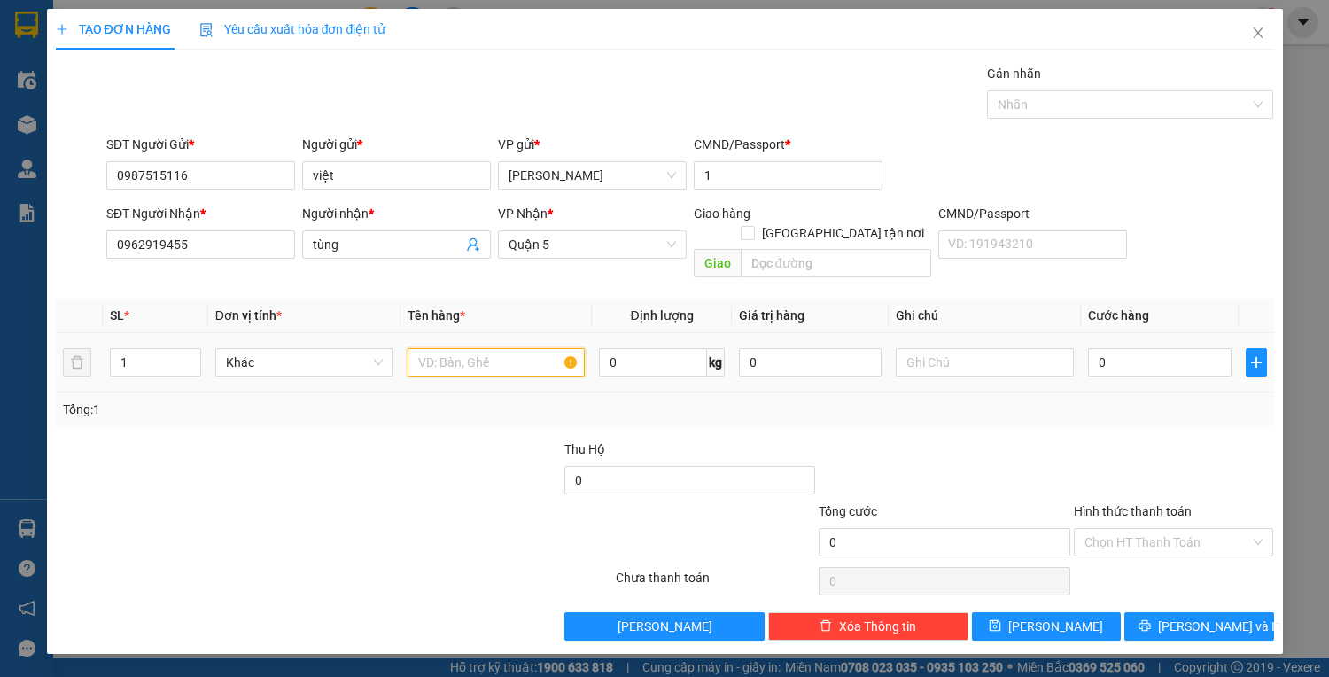
click at [462, 348] on input "text" at bounding box center [496, 362] width 178 height 28
click at [1163, 529] on input "Hình thức thanh toán" at bounding box center [1167, 542] width 167 height 27
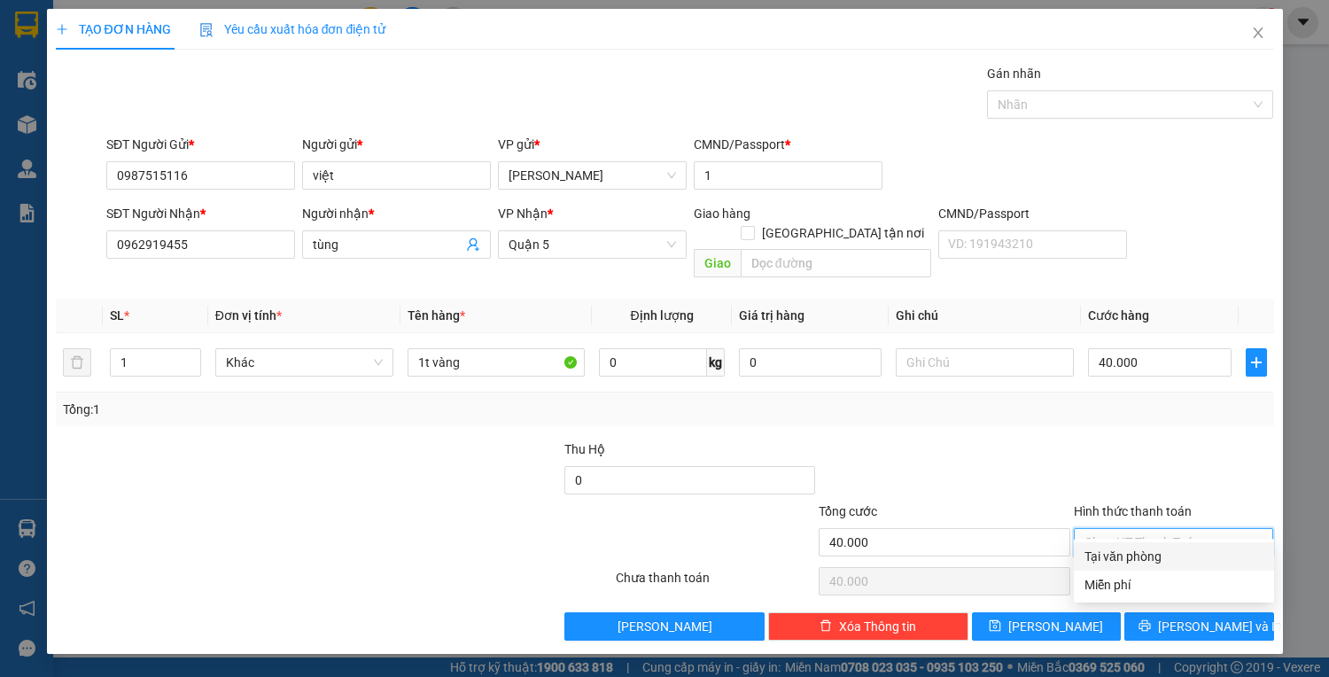
drag, startPoint x: 1163, startPoint y: 552, endPoint x: 1164, endPoint y: 568, distance: 16.0
click at [1164, 554] on div "Tại văn phòng" at bounding box center [1173, 555] width 179 height 19
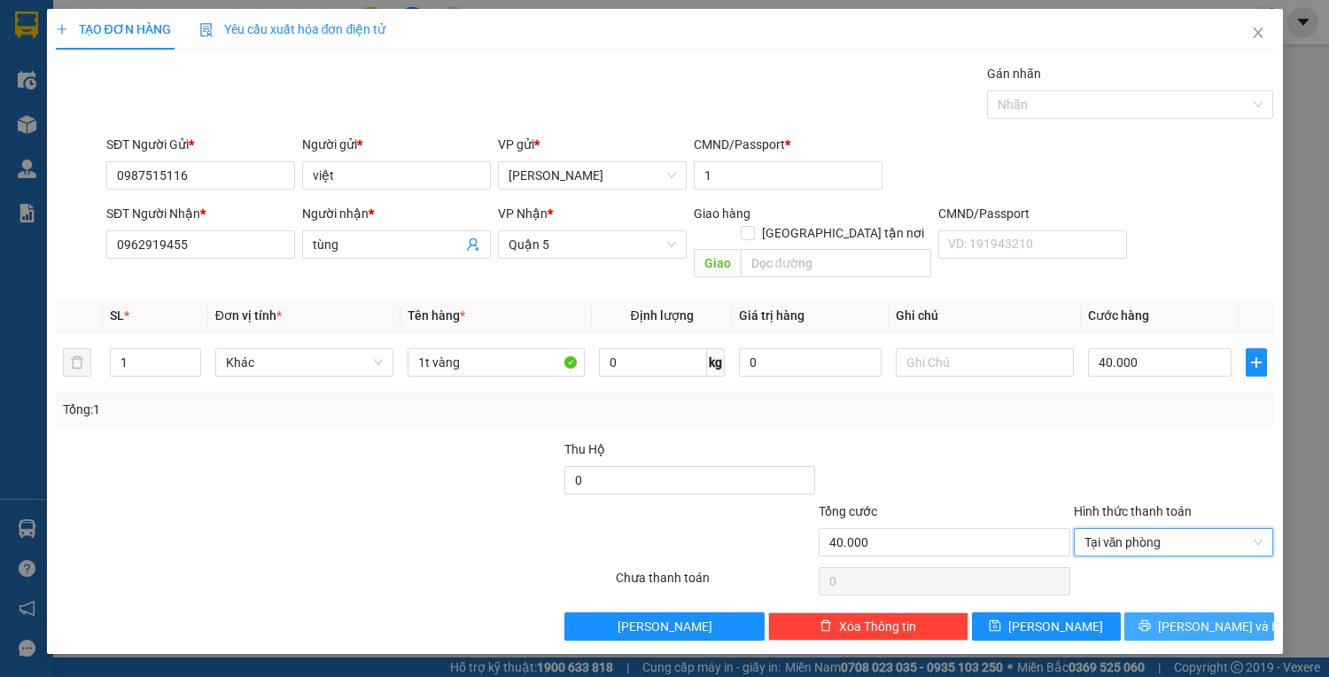
drag, startPoint x: 1169, startPoint y: 603, endPoint x: 1102, endPoint y: 487, distance: 134.1
click at [1151, 619] on icon "printer" at bounding box center [1144, 625] width 12 height 12
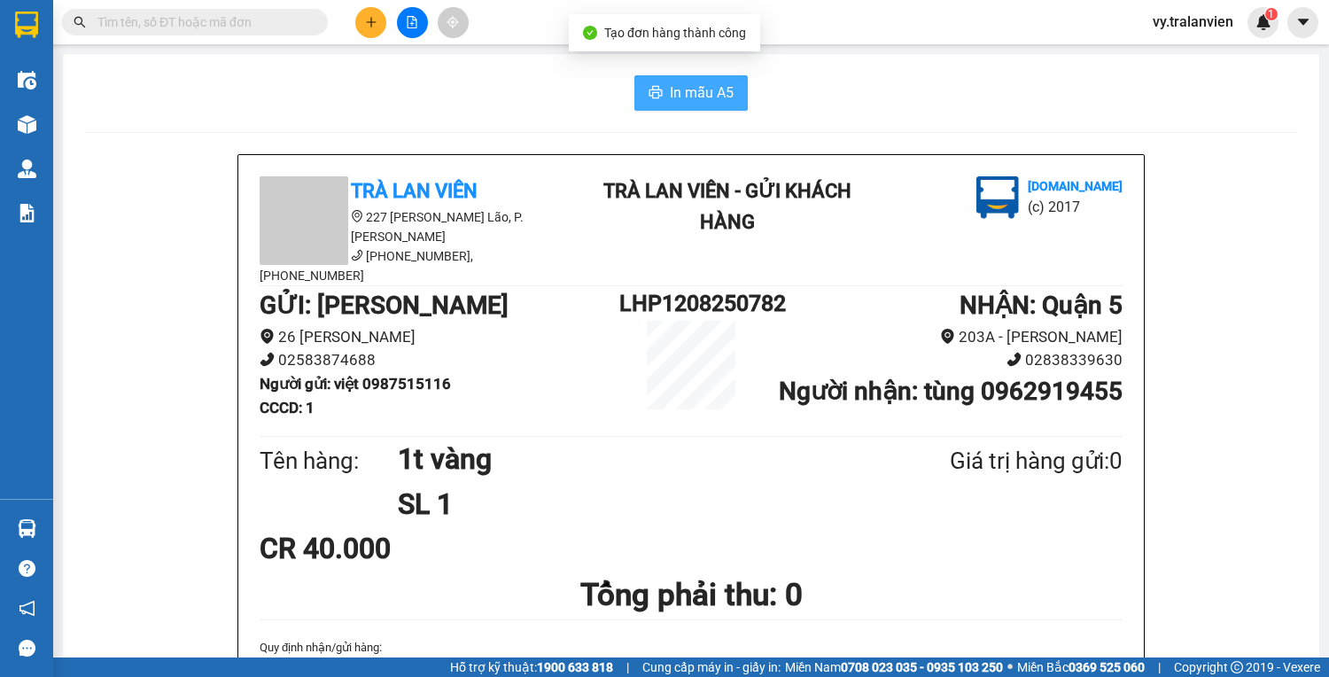
click at [670, 89] on span "In mẫu A5" at bounding box center [702, 92] width 64 height 22
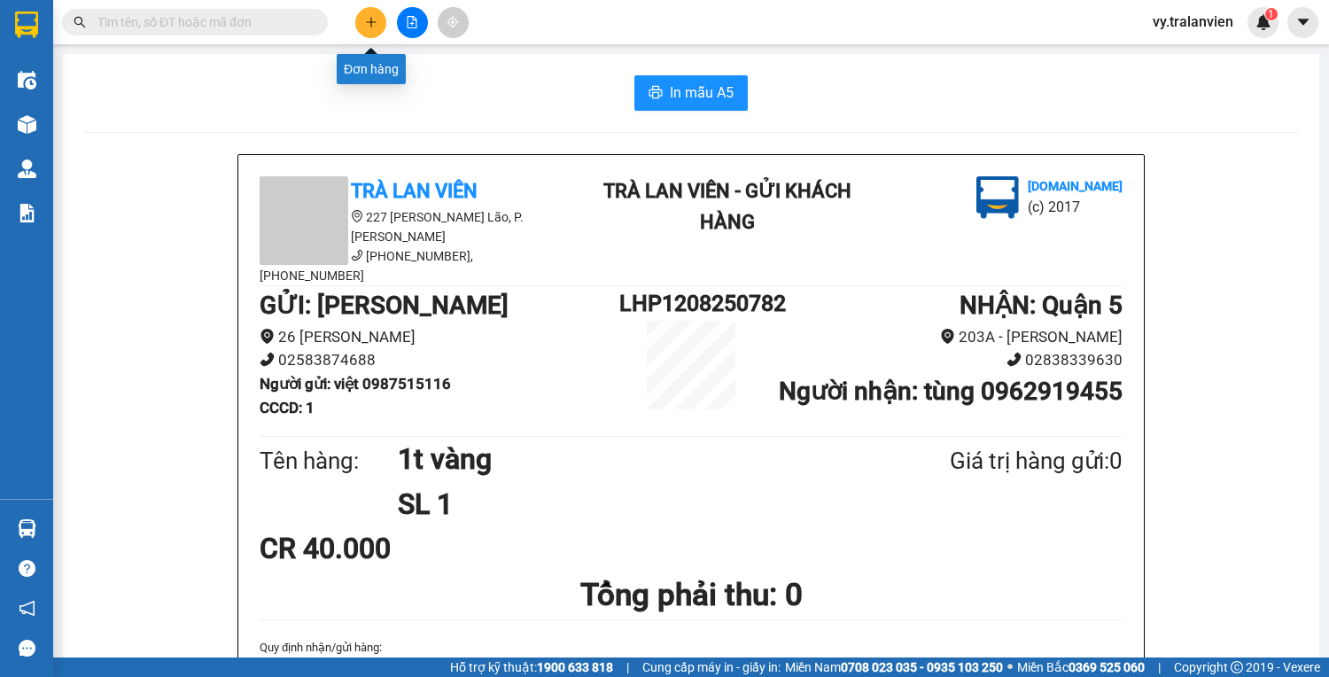
click at [374, 16] on icon "plus" at bounding box center [371, 22] width 12 height 12
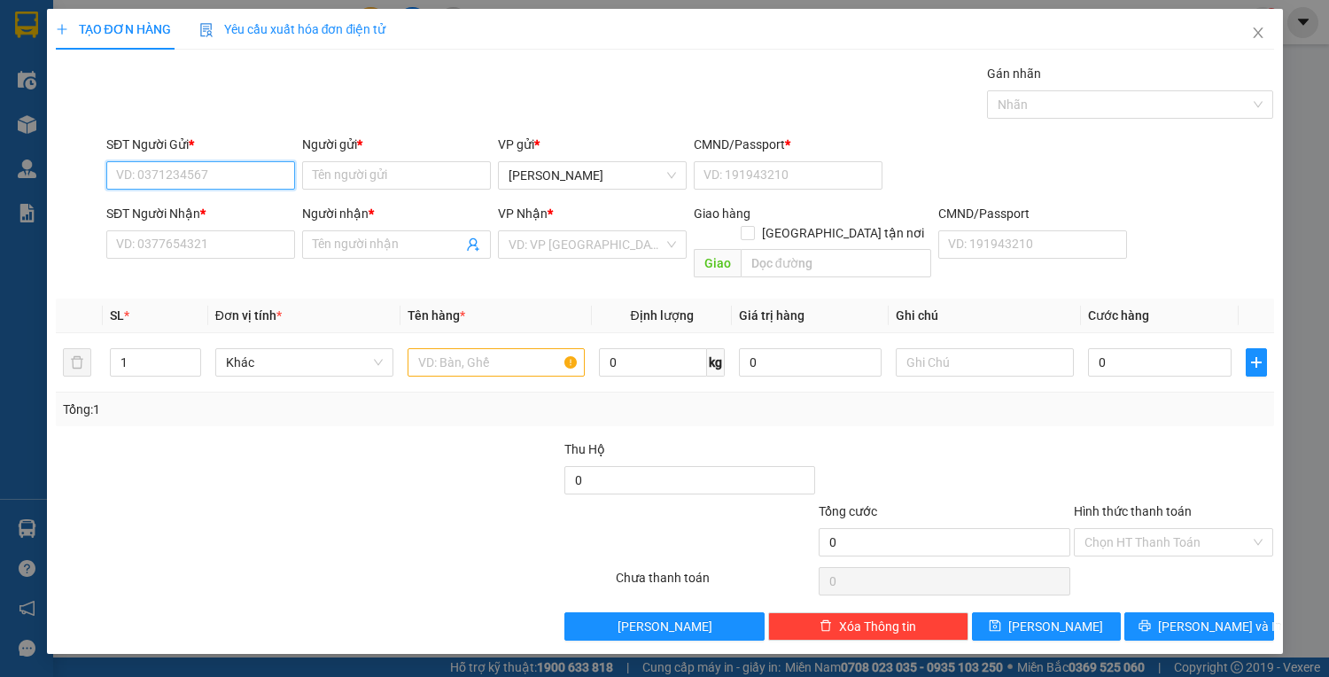
click at [201, 187] on input "SĐT Người Gửi *" at bounding box center [200, 175] width 189 height 28
click at [234, 205] on div "0328737995 - ĐẠT" at bounding box center [200, 209] width 167 height 19
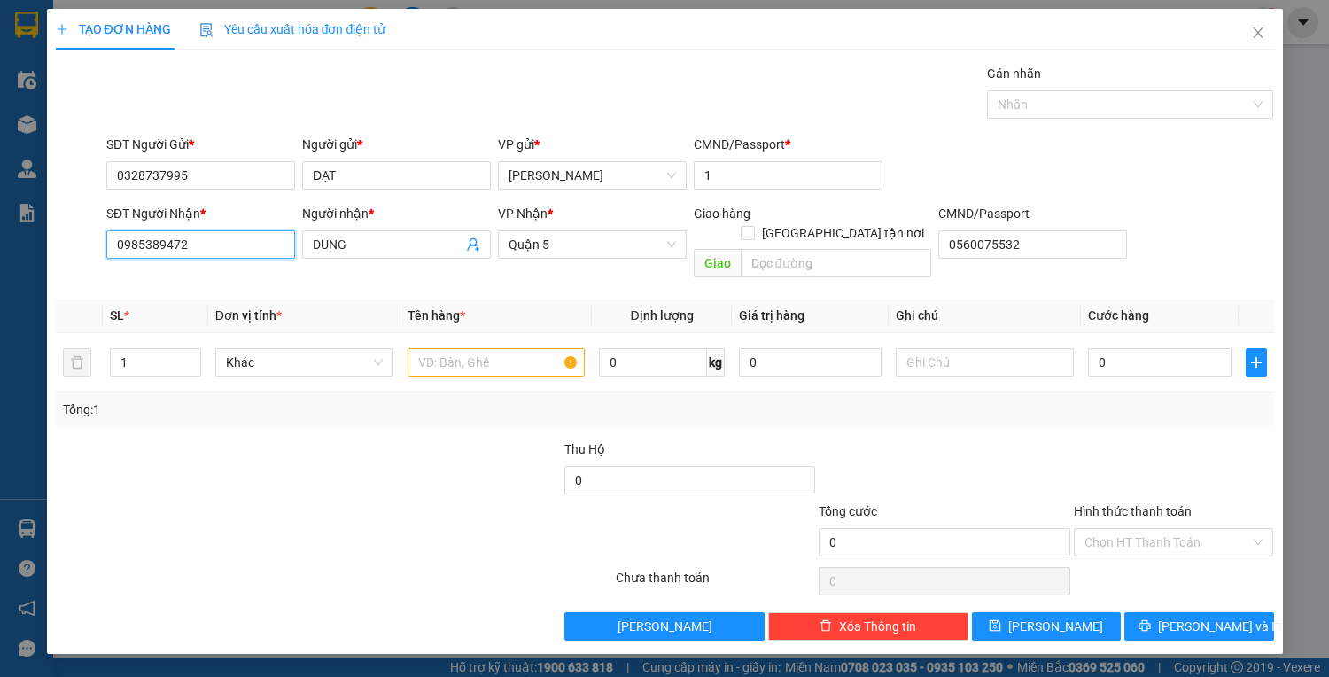
click at [215, 247] on input "0985389472" at bounding box center [200, 244] width 189 height 28
click at [388, 255] on span "DUNG" at bounding box center [396, 244] width 189 height 28
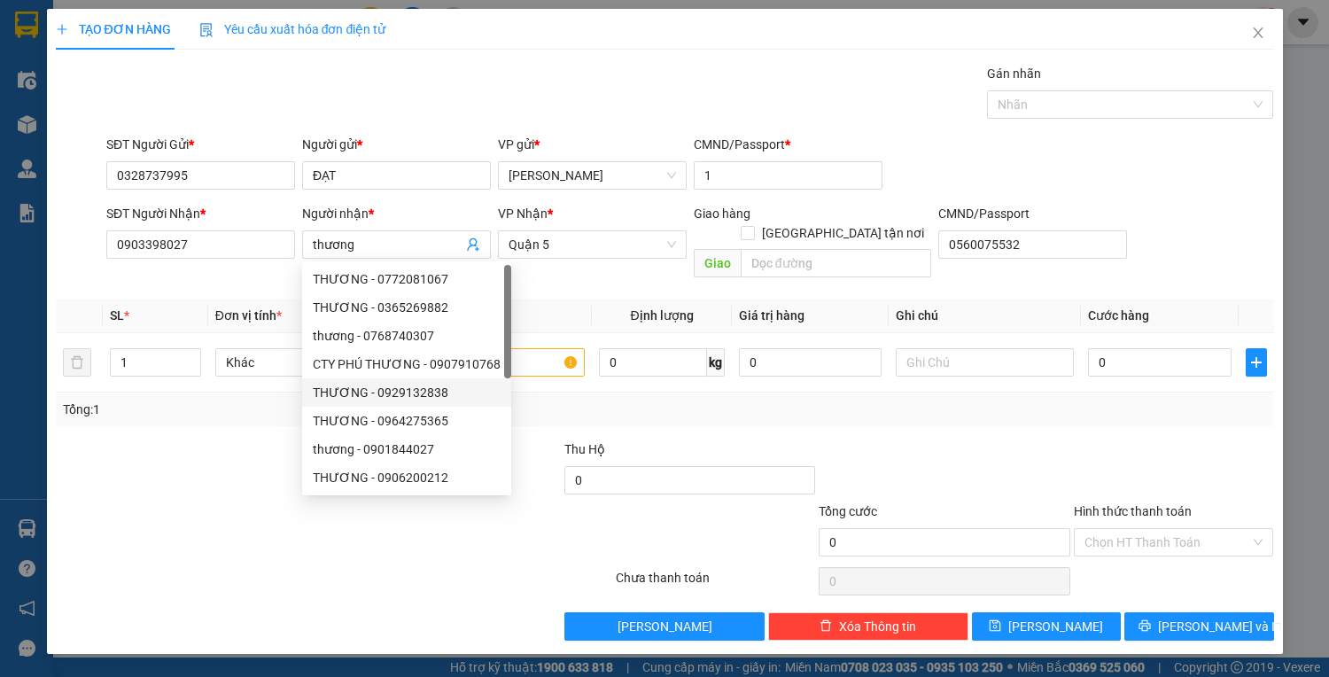
click at [230, 455] on div at bounding box center [181, 470] width 254 height 62
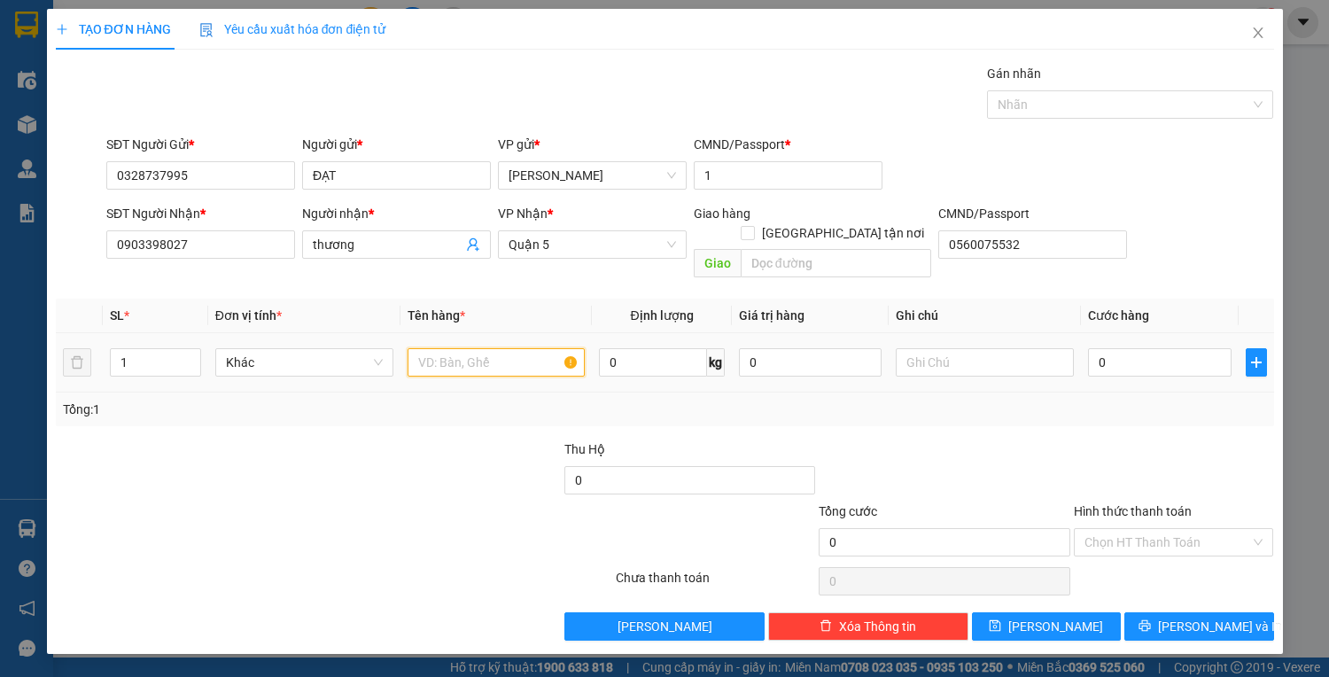
click at [531, 353] on input "text" at bounding box center [496, 362] width 178 height 28
click at [1118, 348] on input "0" at bounding box center [1159, 362] width 143 height 28
click at [604, 244] on span "Quận 5" at bounding box center [591, 244] width 167 height 27
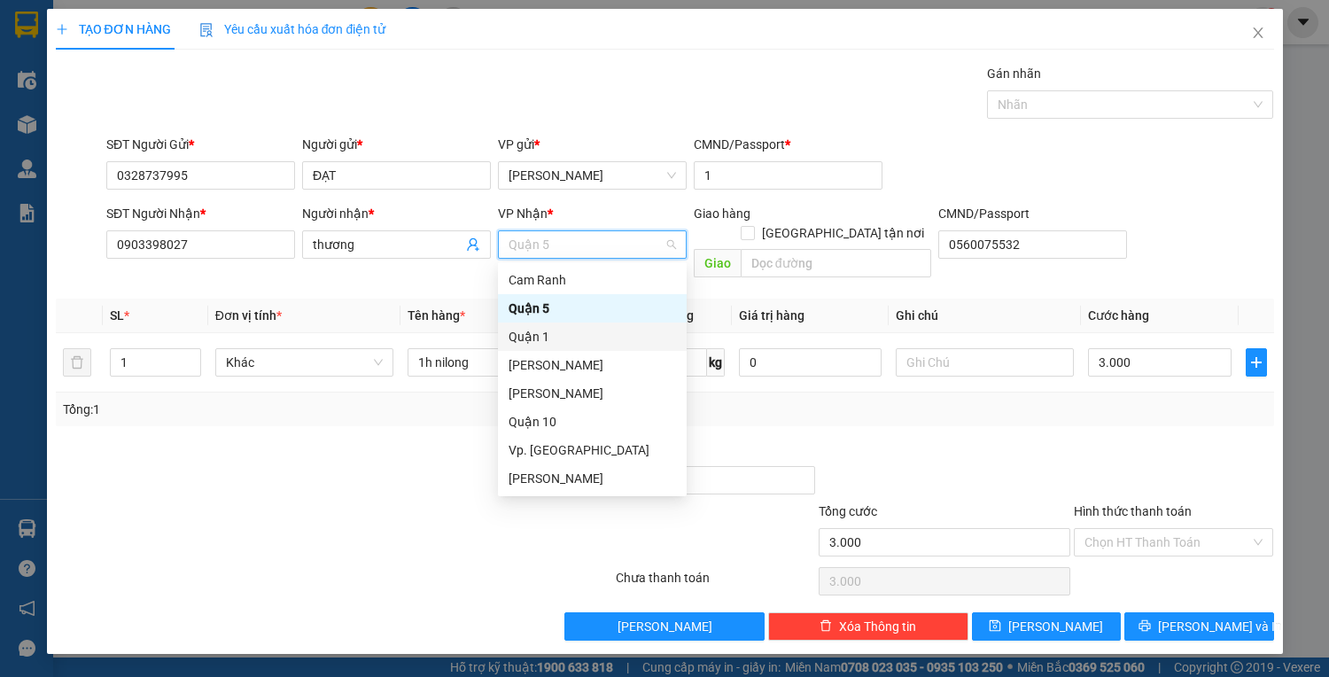
click at [546, 330] on div "Quận 1" at bounding box center [591, 336] width 167 height 19
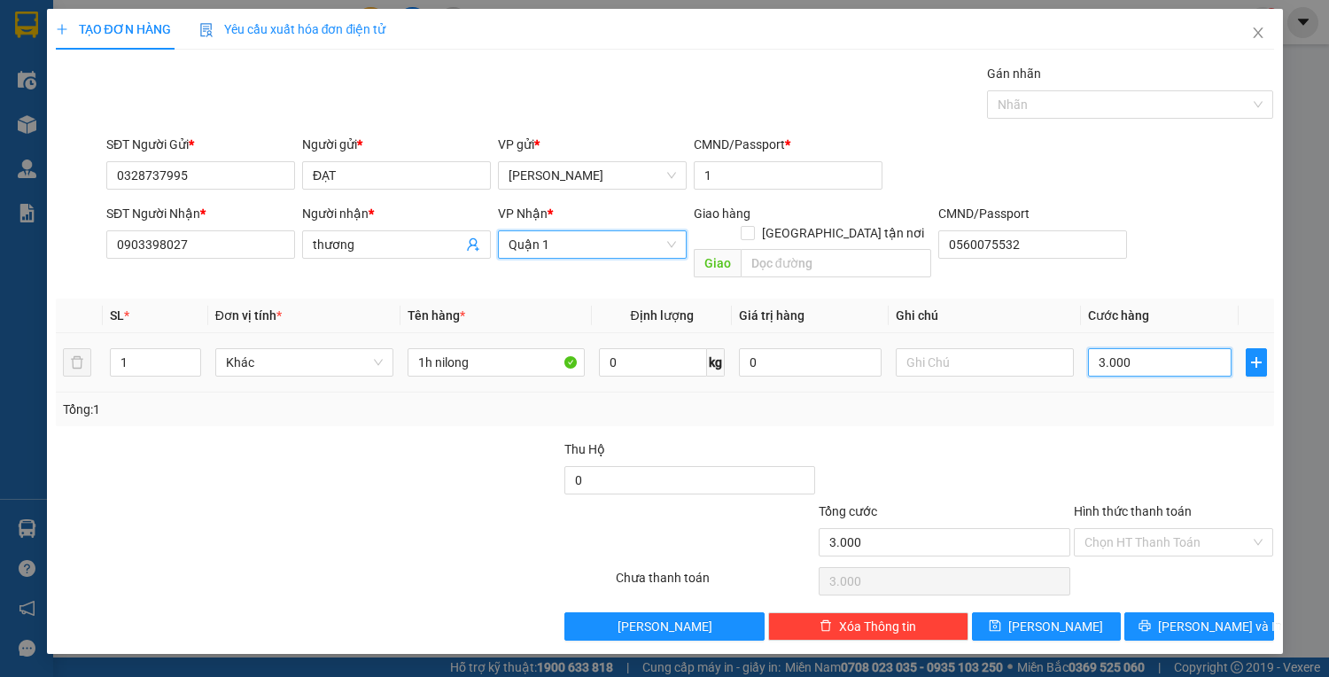
click at [1141, 348] on input "3.000" at bounding box center [1159, 362] width 143 height 28
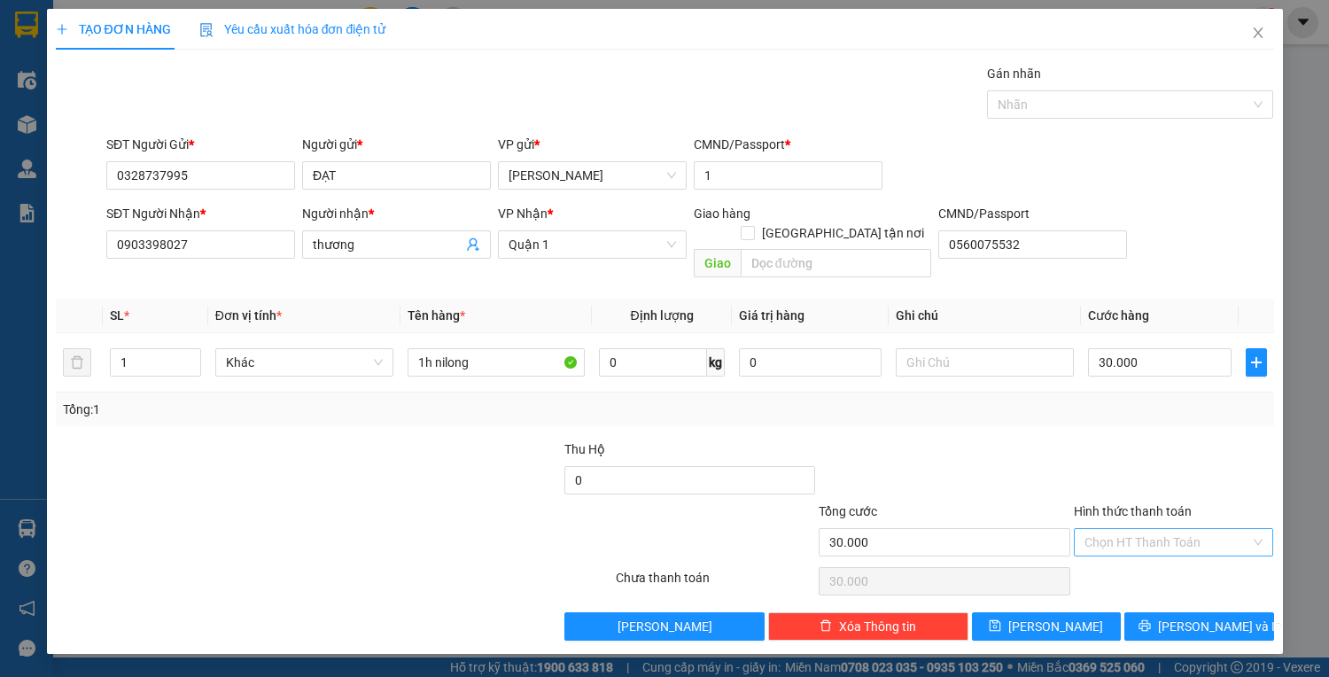
click at [1182, 529] on input "Hình thức thanh toán" at bounding box center [1167, 542] width 167 height 27
click at [1176, 556] on div "Tại văn phòng" at bounding box center [1173, 555] width 179 height 19
click at [1182, 612] on button "Lưu và In" at bounding box center [1198, 626] width 149 height 28
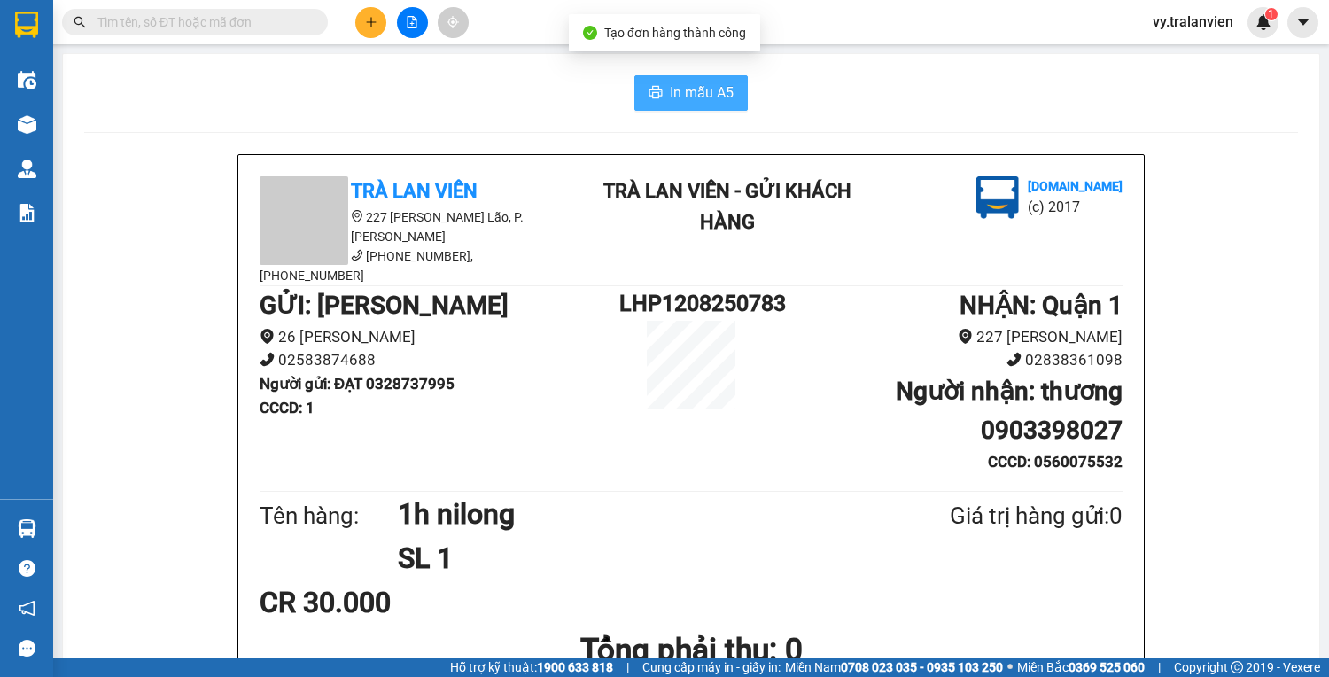
click at [683, 99] on span "In mẫu A5" at bounding box center [702, 92] width 64 height 22
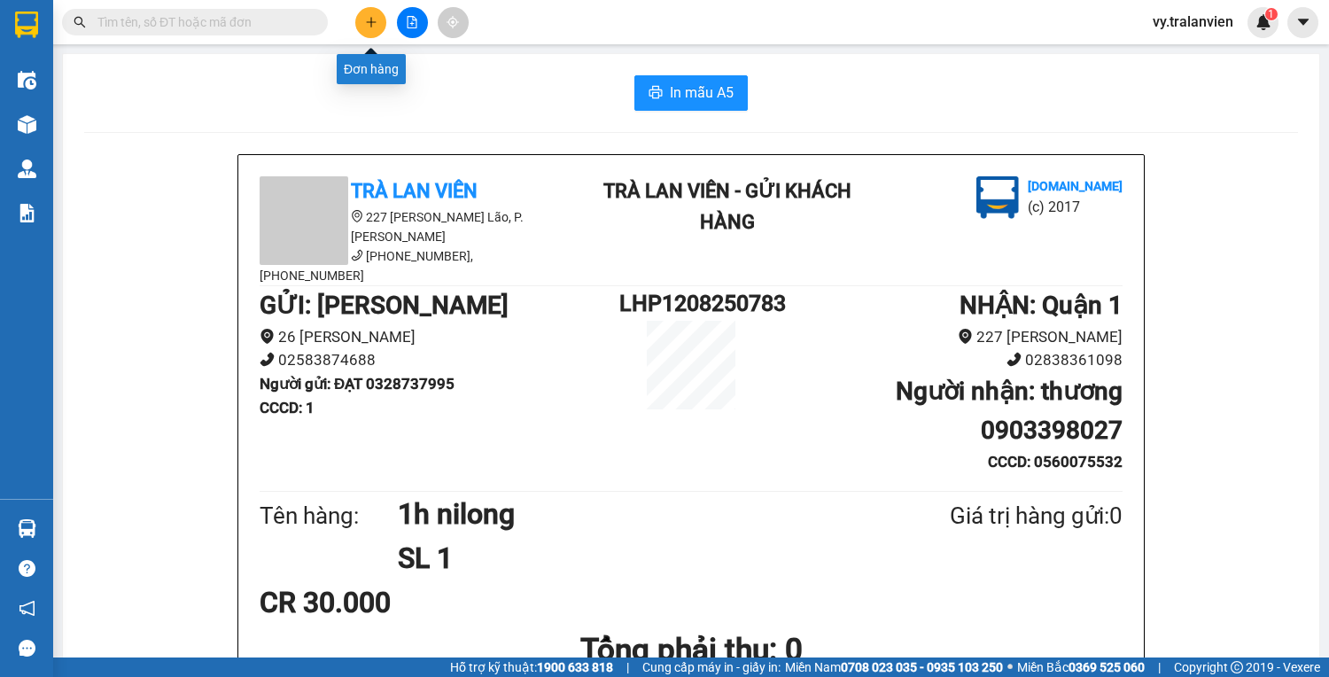
click at [368, 7] on button at bounding box center [370, 22] width 31 height 31
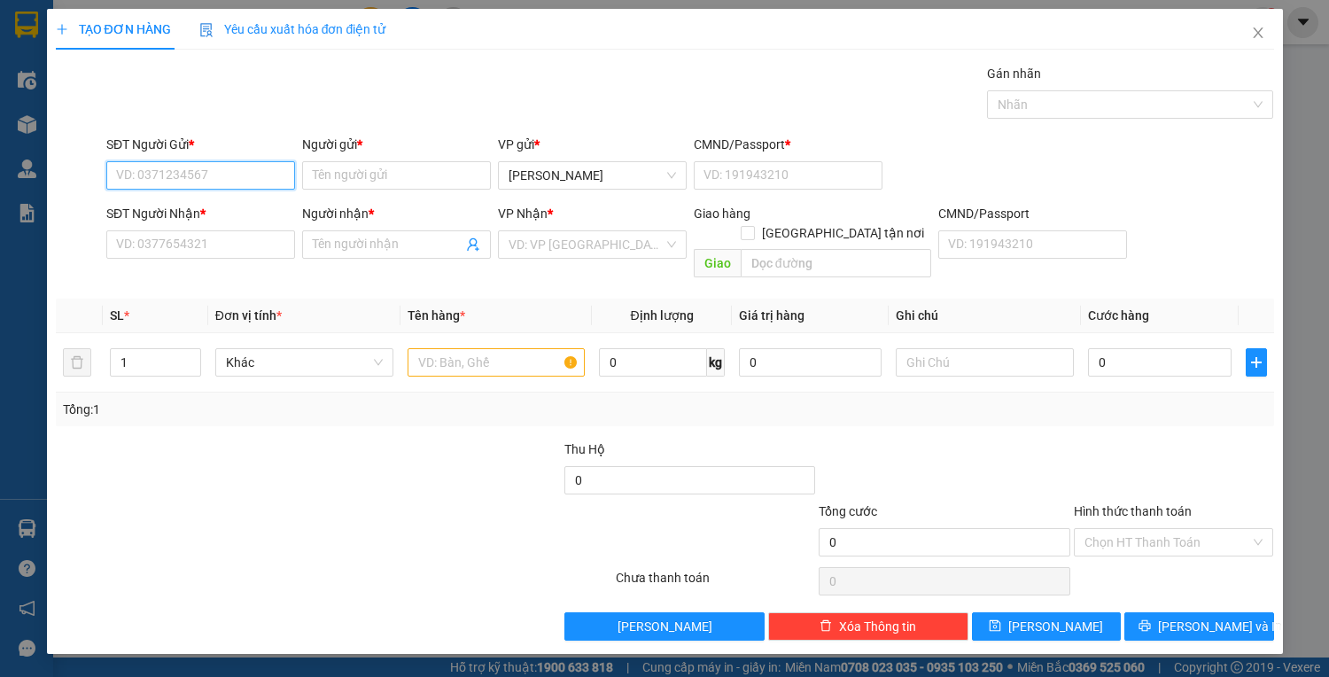
click at [231, 170] on input "SĐT Người Gửi *" at bounding box center [200, 175] width 189 height 28
click at [216, 162] on input "SĐT Người Gửi *" at bounding box center [200, 175] width 189 height 28
click at [190, 213] on div "0905146128 - HIỀN" at bounding box center [200, 209] width 167 height 19
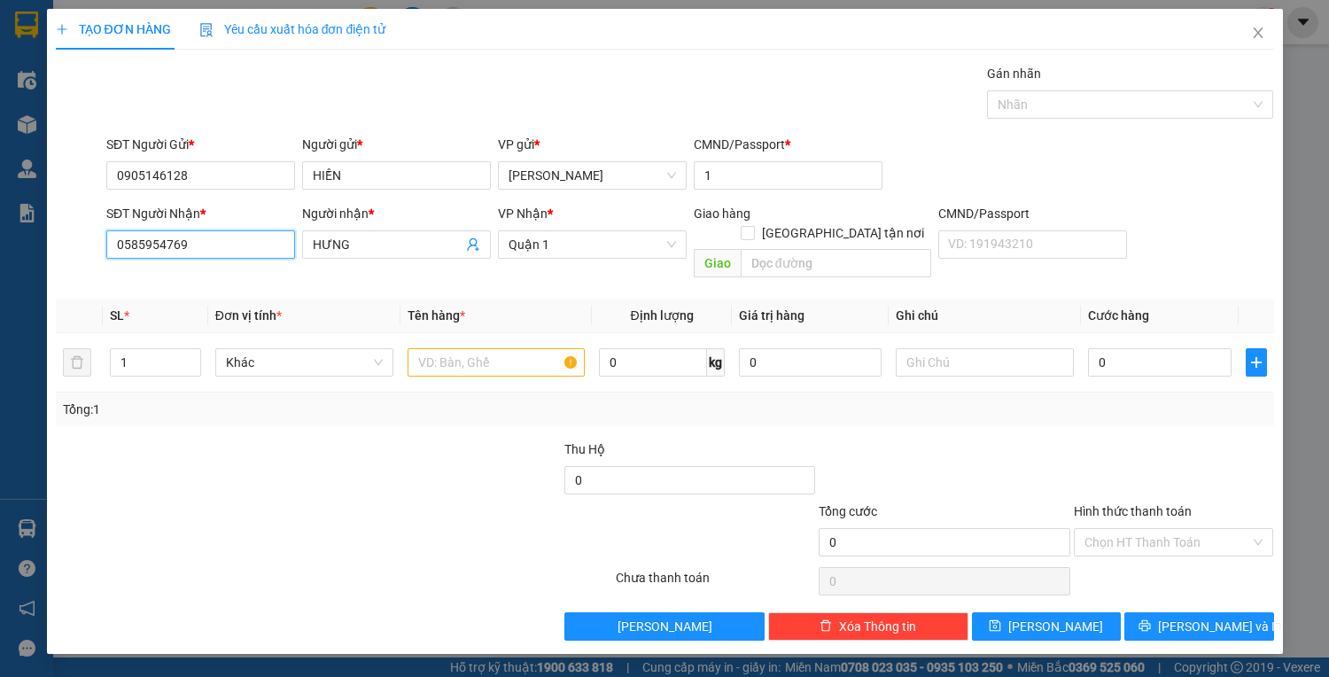
click at [223, 245] on input "0585954769" at bounding box center [200, 244] width 189 height 28
click at [375, 248] on input "HƯNG" at bounding box center [388, 244] width 150 height 19
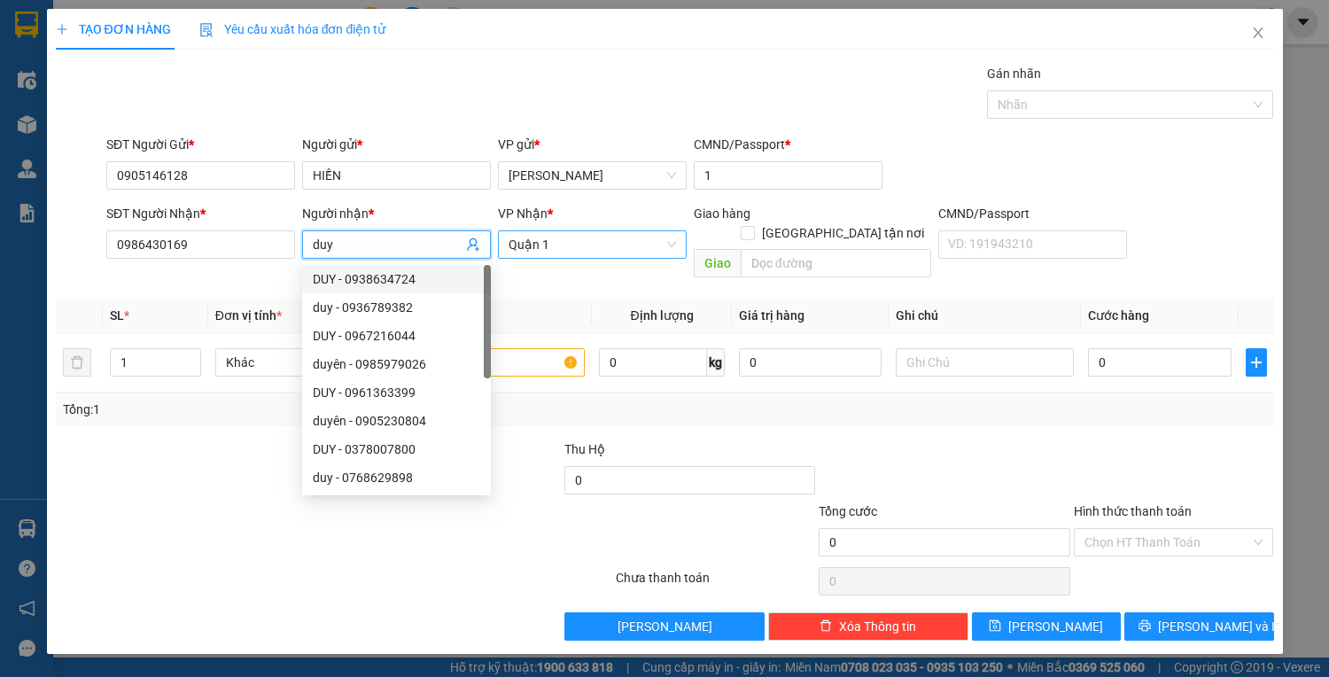
drag, startPoint x: 590, startPoint y: 251, endPoint x: 580, endPoint y: 252, distance: 9.8
click at [589, 250] on span "Quận 1" at bounding box center [591, 244] width 167 height 27
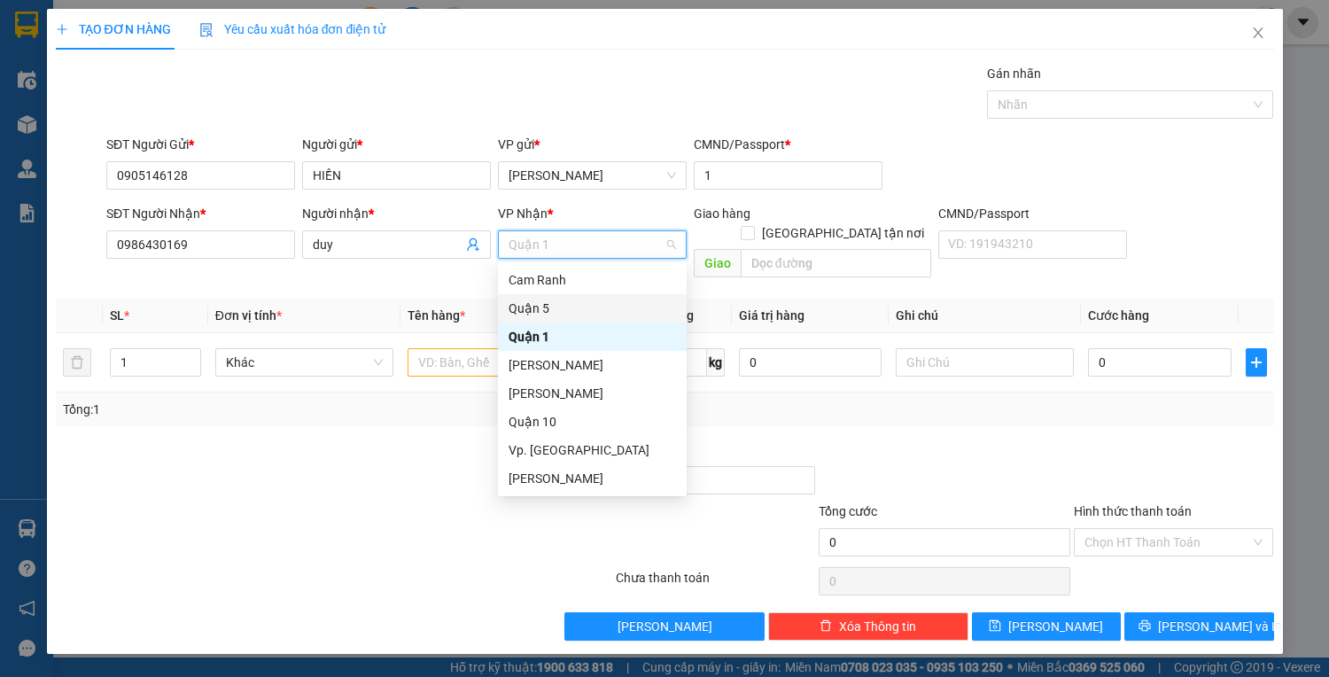
drag, startPoint x: 562, startPoint y: 301, endPoint x: 496, endPoint y: 316, distance: 68.1
click at [561, 302] on div "Quận 5" at bounding box center [591, 307] width 167 height 19
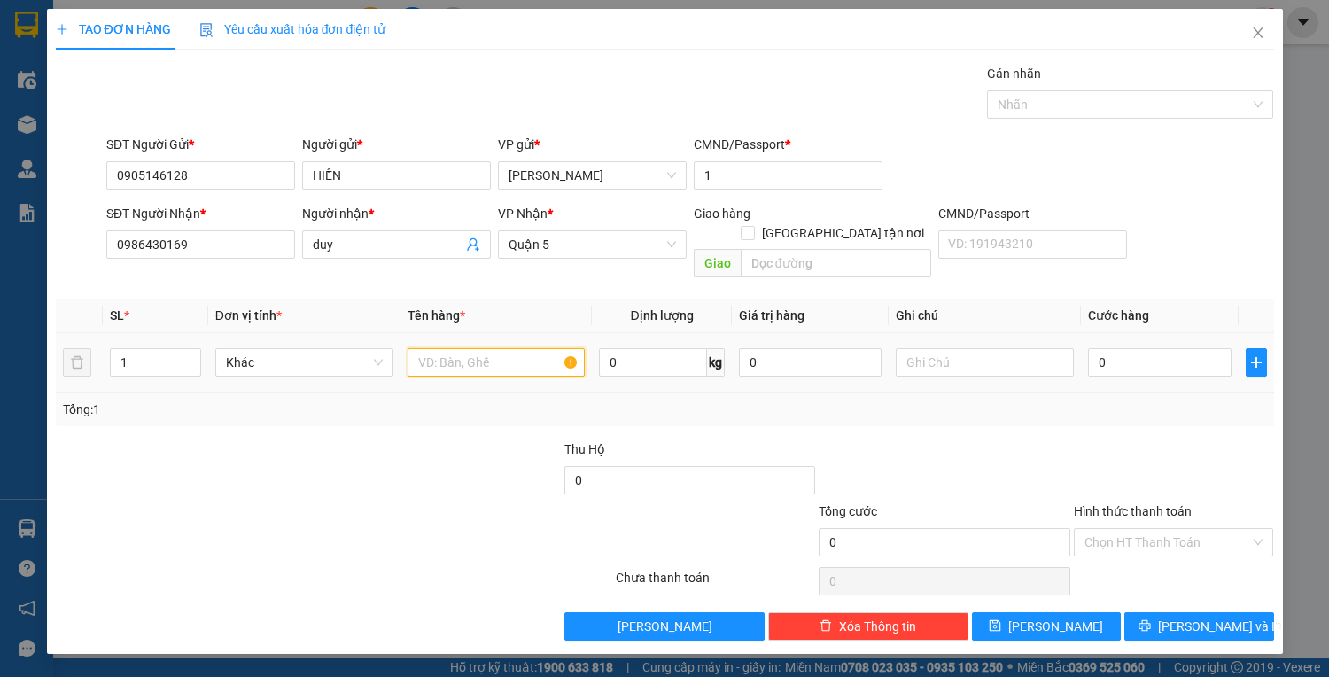
click at [463, 348] on input "text" at bounding box center [496, 362] width 178 height 28
click at [1116, 348] on input "0" at bounding box center [1159, 362] width 143 height 28
click at [1137, 531] on input "Hình thức thanh toán" at bounding box center [1167, 542] width 167 height 27
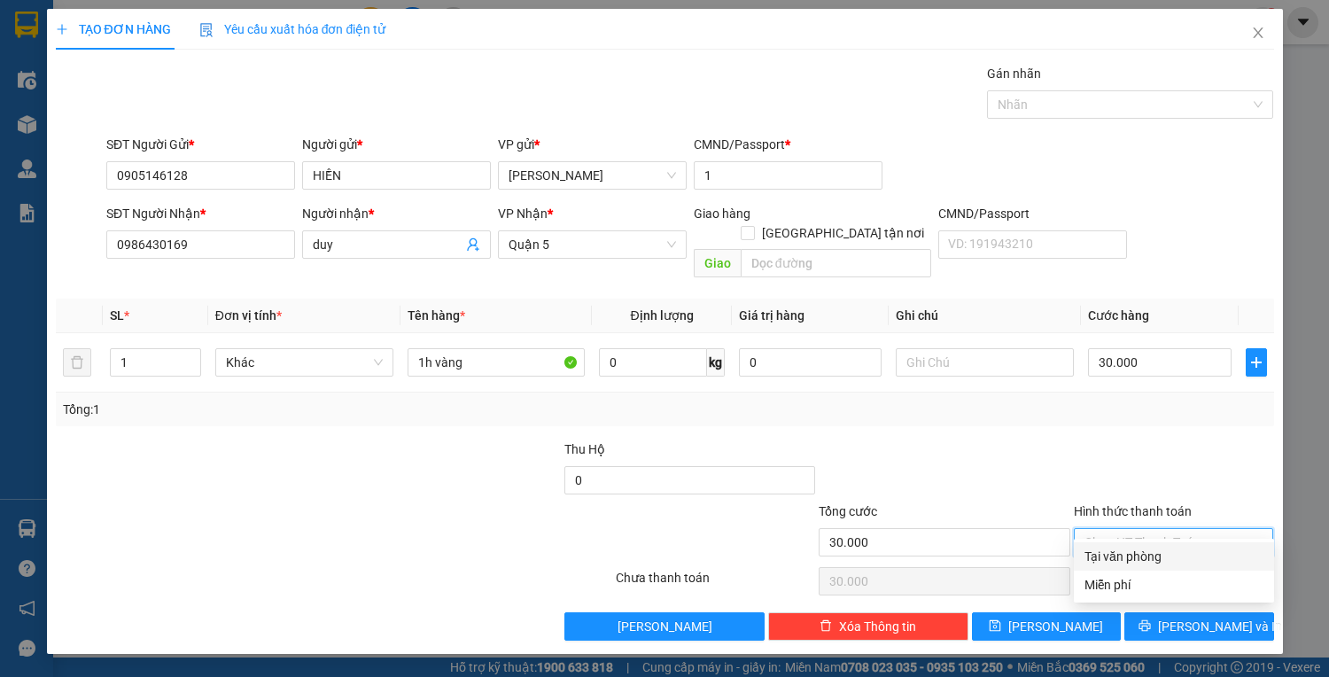
drag, startPoint x: 1139, startPoint y: 537, endPoint x: 1144, endPoint y: 562, distance: 25.4
click at [1142, 551] on div "Tại văn phòng" at bounding box center [1173, 555] width 179 height 19
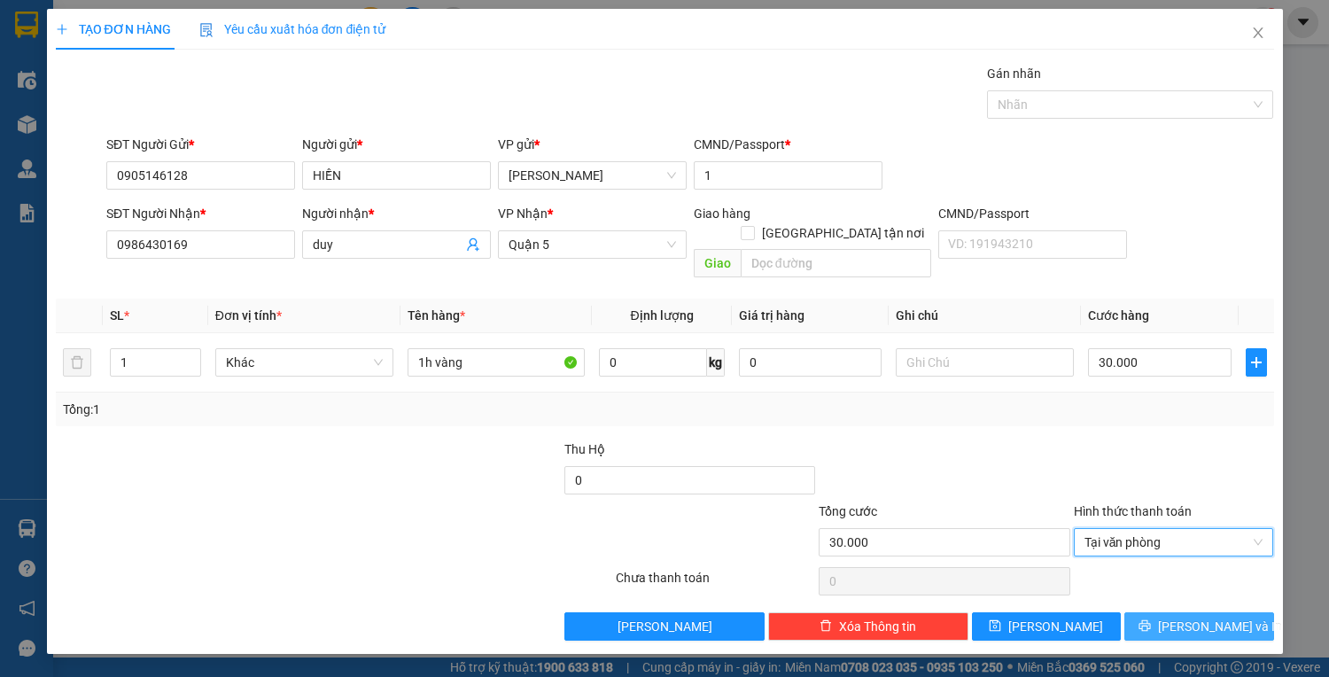
click at [1172, 612] on button "Lưu và In" at bounding box center [1198, 626] width 149 height 28
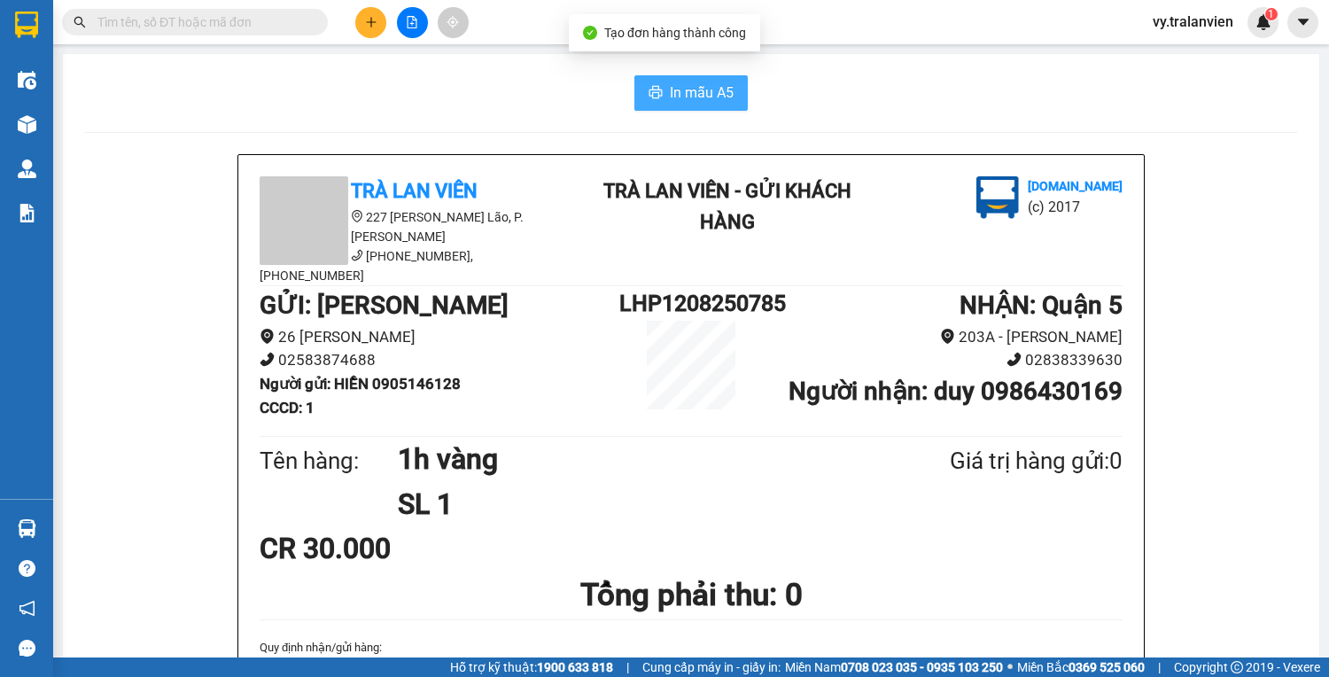
click at [692, 97] on span "In mẫu A5" at bounding box center [702, 92] width 64 height 22
click at [903, 102] on div "In mẫu A5" at bounding box center [690, 92] width 1213 height 35
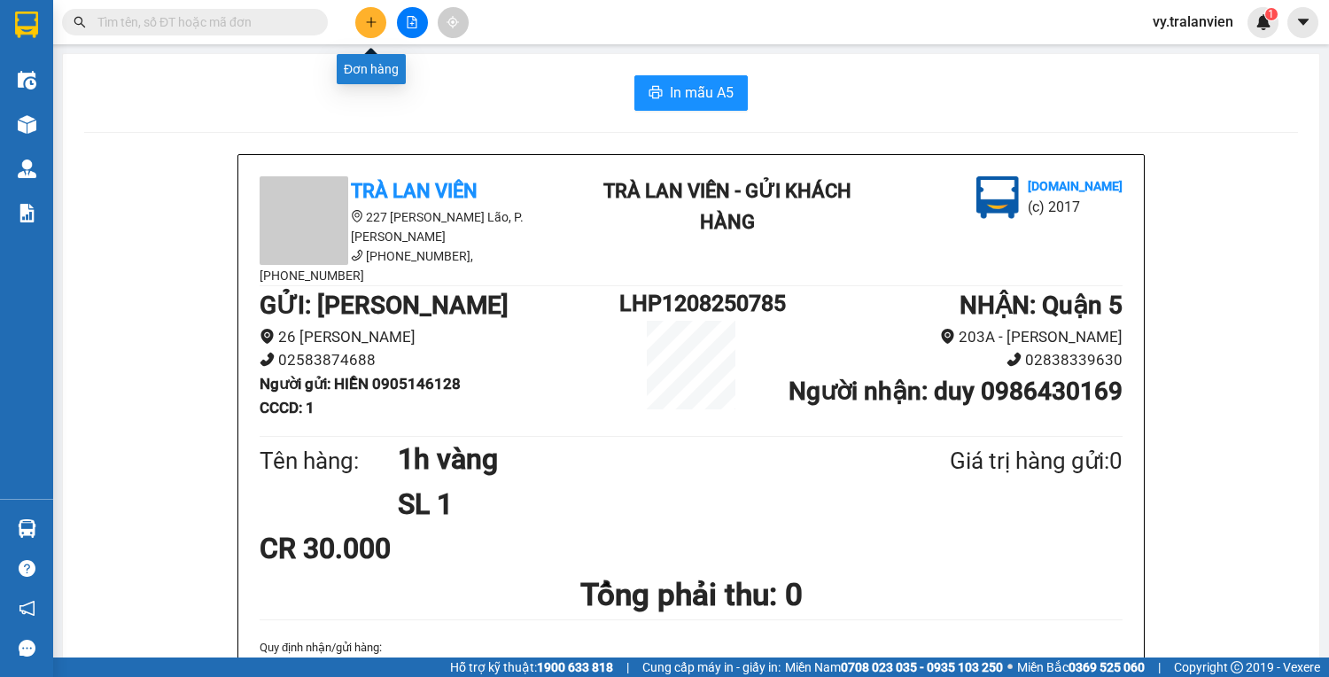
click at [365, 17] on icon "plus" at bounding box center [371, 22] width 12 height 12
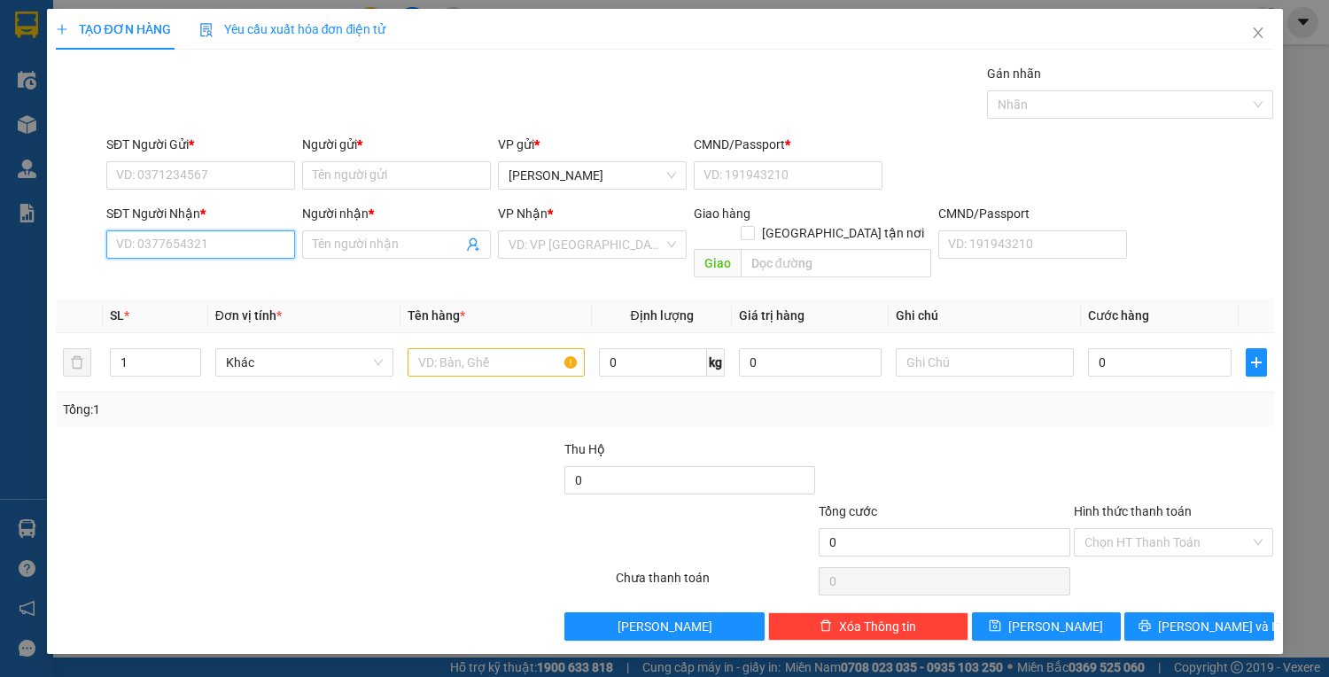
drag, startPoint x: 182, startPoint y: 244, endPoint x: 1328, endPoint y: 246, distance: 1145.2
click at [293, 216] on div "SĐT Người Nhận * VD: 0377654321" at bounding box center [200, 235] width 189 height 62
click at [230, 291] on div "0987944293 - NGỌC" at bounding box center [200, 279] width 189 height 28
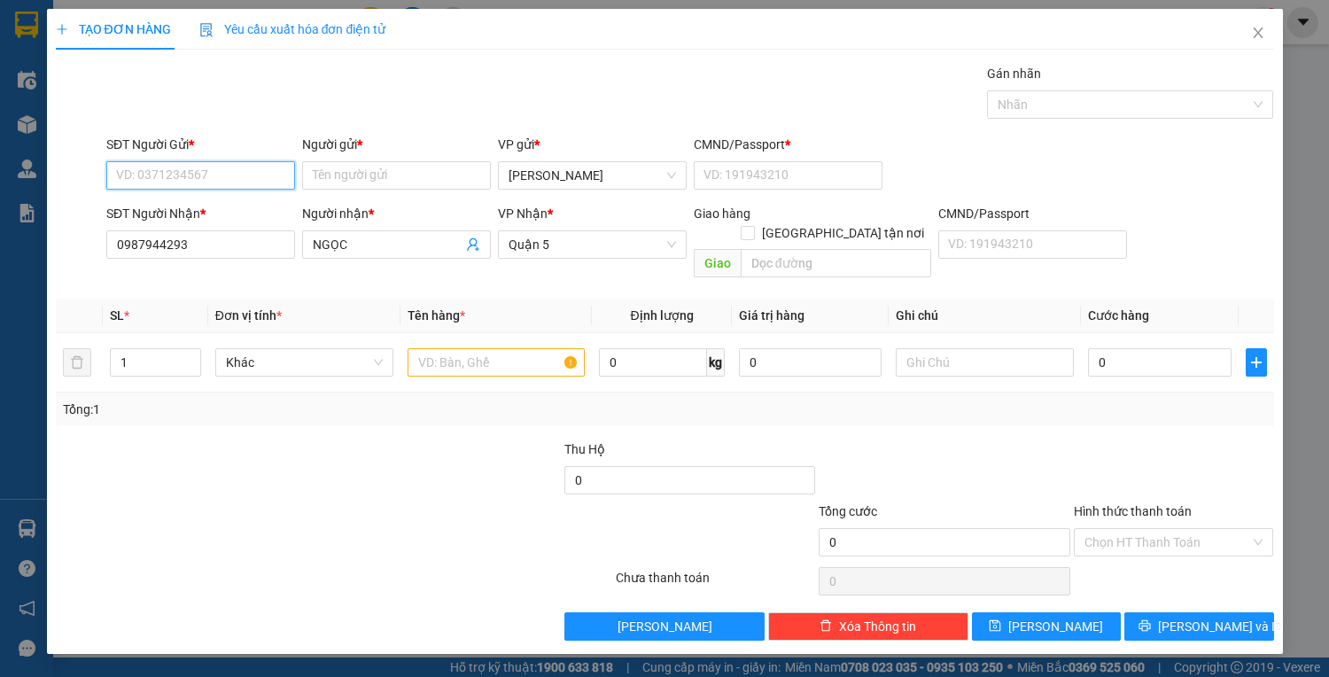
click at [213, 173] on input "SĐT Người Gửi *" at bounding box center [200, 175] width 189 height 28
click at [230, 208] on div "0869027777 - CHÂU" at bounding box center [200, 209] width 167 height 19
drag, startPoint x: 468, startPoint y: 345, endPoint x: 468, endPoint y: 329, distance: 15.9
click at [468, 348] on input "text" at bounding box center [496, 362] width 178 height 28
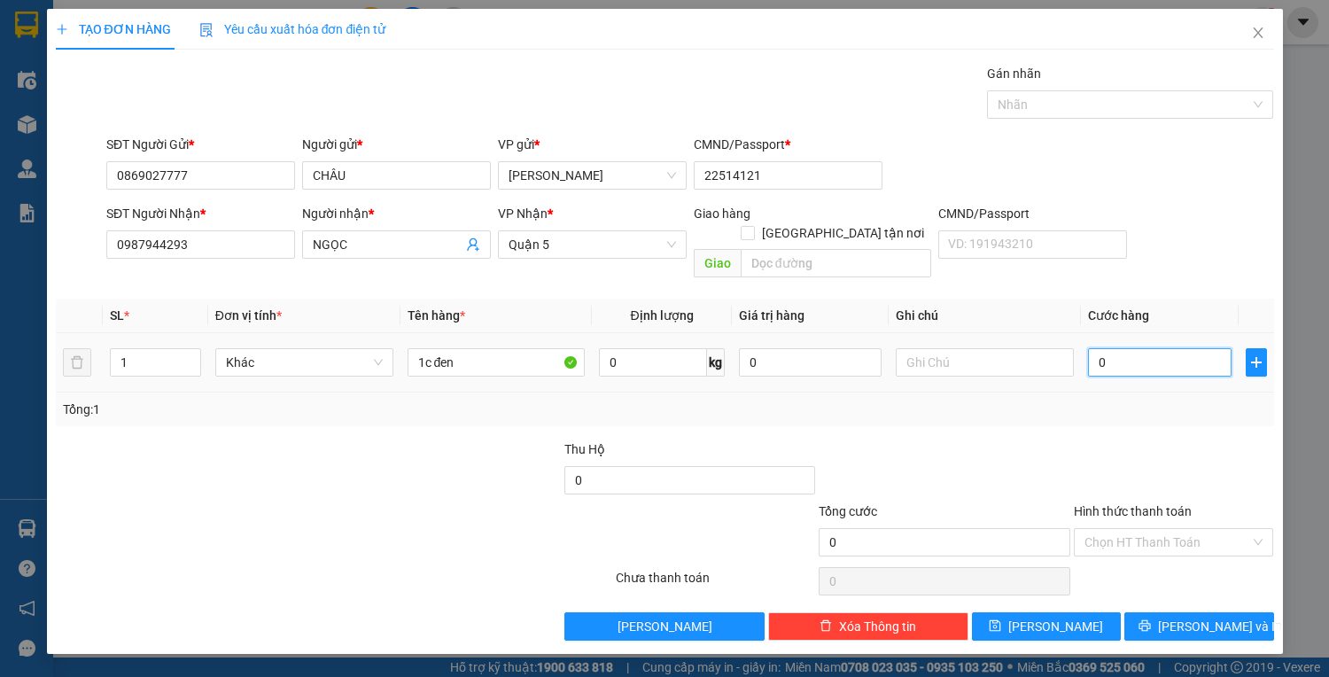
click at [1165, 348] on input "0" at bounding box center [1159, 362] width 143 height 28
click at [1198, 616] on span "Lưu và In" at bounding box center [1220, 625] width 124 height 19
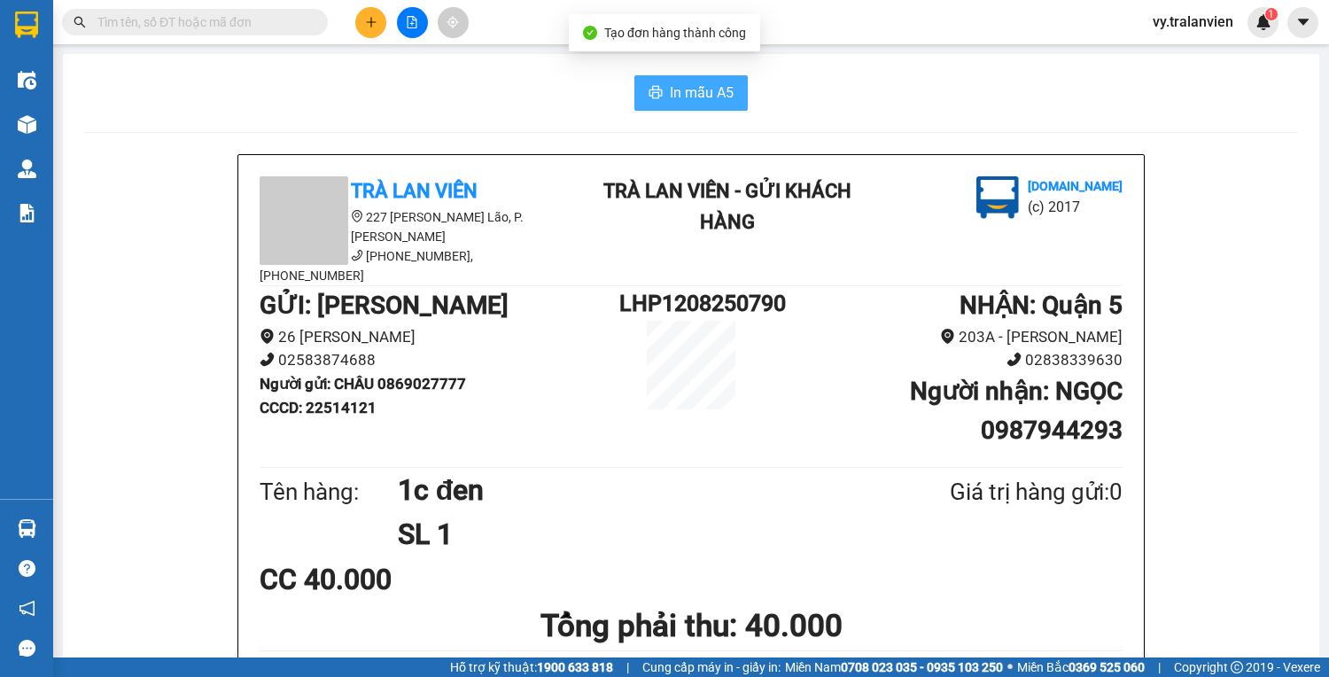
click at [705, 81] on button "In mẫu A5" at bounding box center [690, 92] width 113 height 35
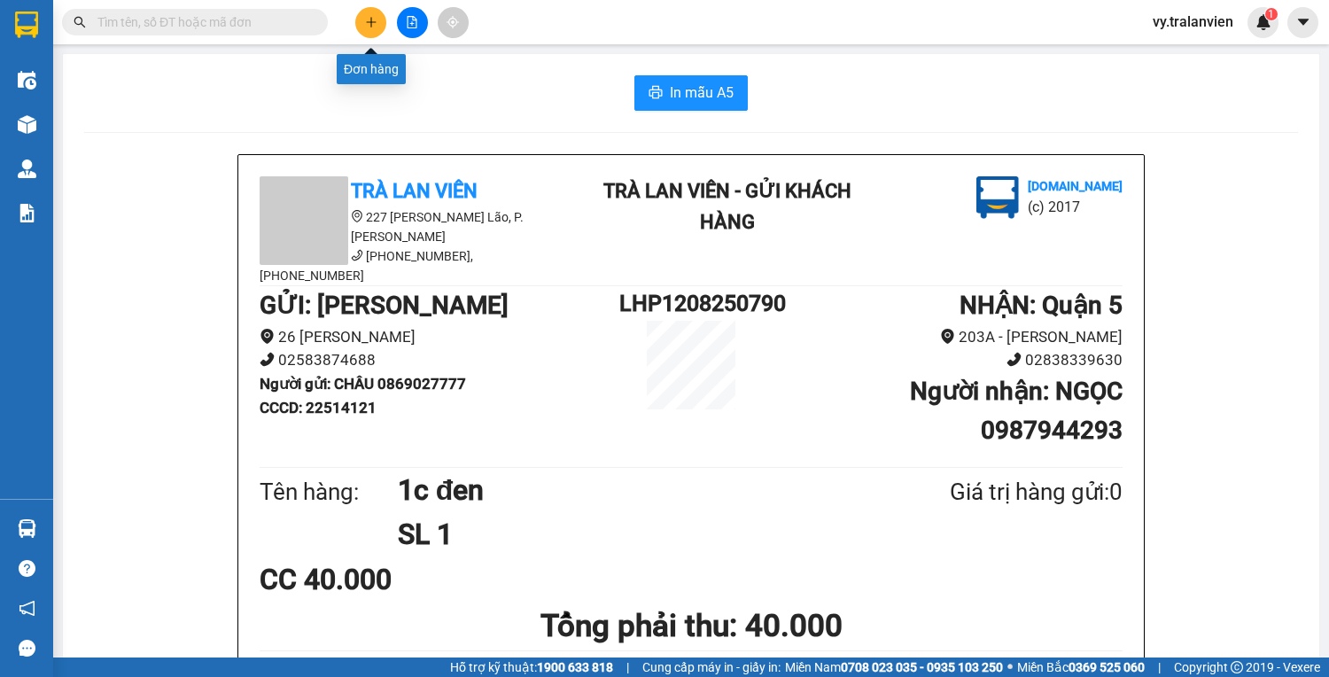
click at [368, 20] on icon "plus" at bounding box center [371, 22] width 12 height 12
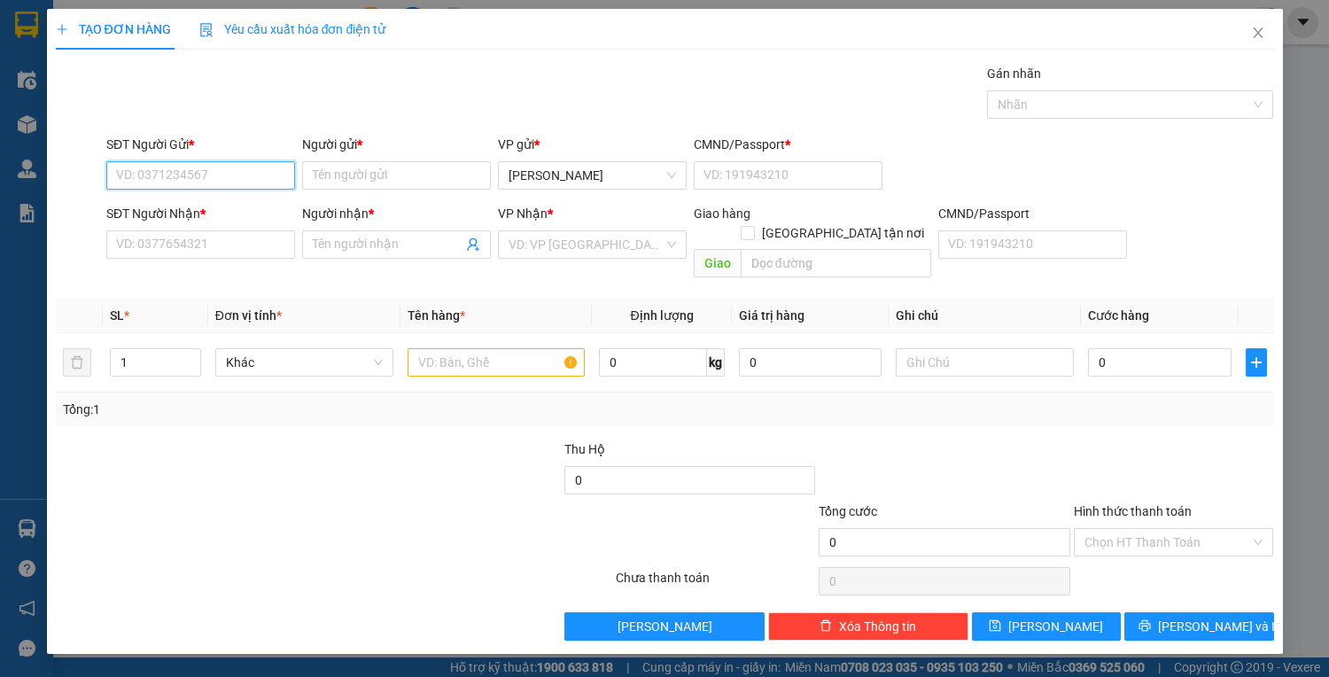
click at [202, 170] on input "SĐT Người Gửi *" at bounding box center [200, 175] width 189 height 28
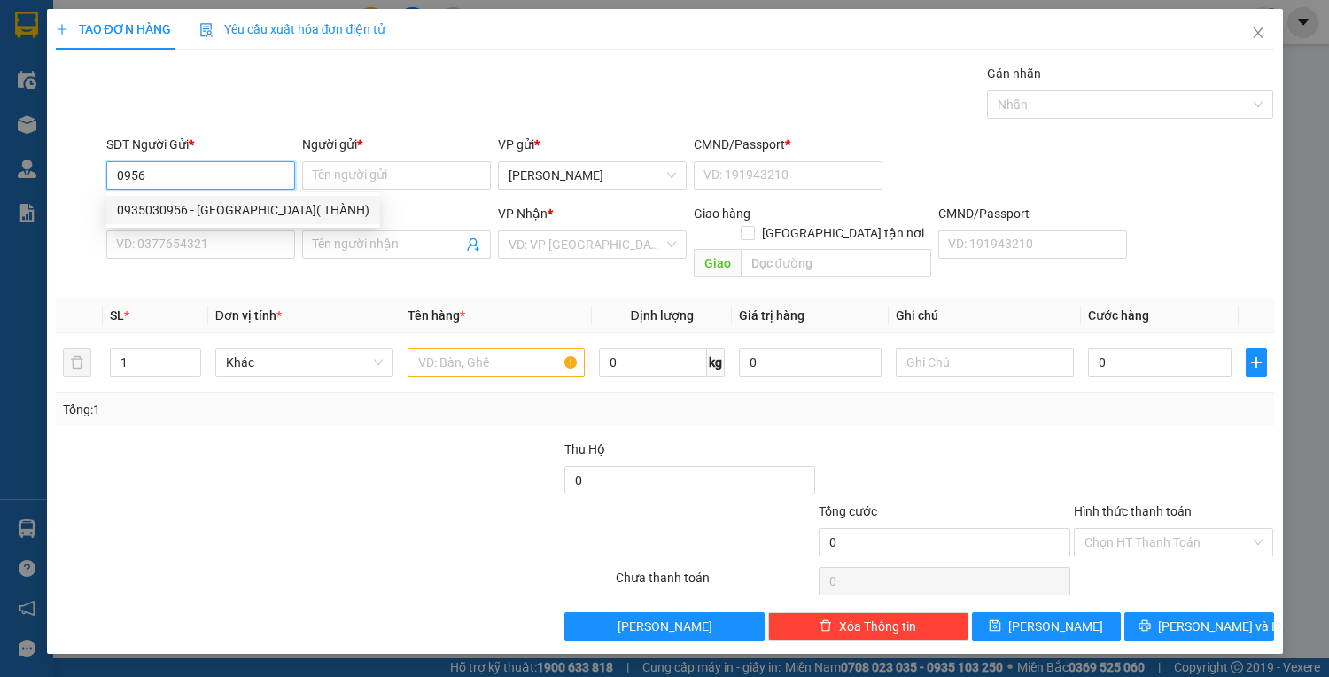
click at [234, 205] on div "0935030956 - NGUYỄN THỊ BÌNH YÊN( THÀNH)" at bounding box center [243, 209] width 252 height 19
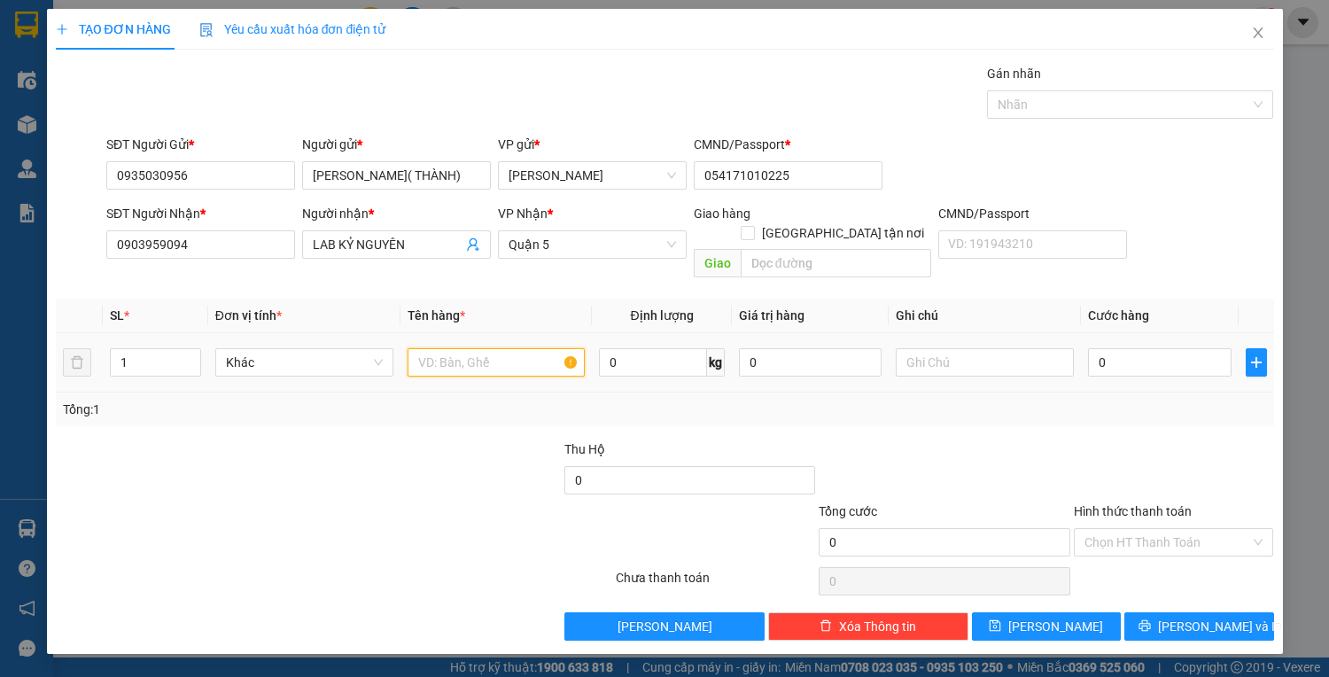
click at [497, 348] on input "text" at bounding box center [496, 362] width 178 height 28
click at [1126, 348] on input "0" at bounding box center [1159, 362] width 143 height 28
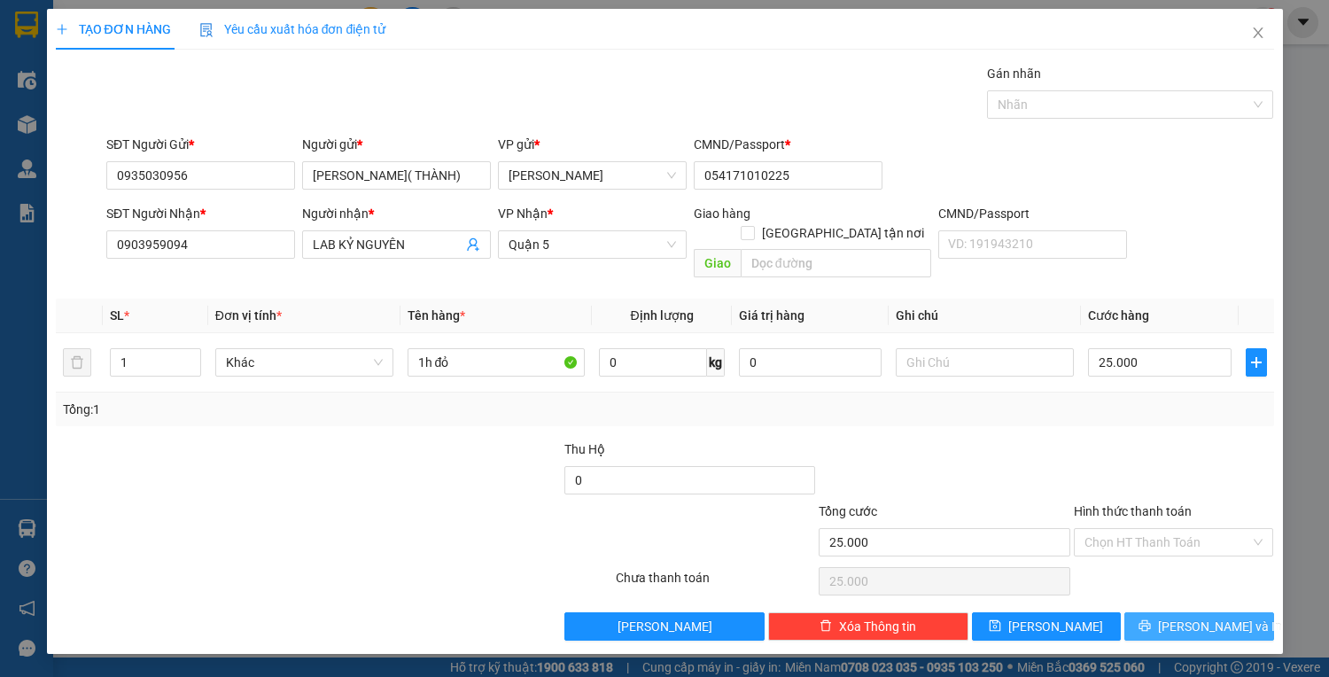
click at [1177, 612] on button "Lưu và In" at bounding box center [1198, 626] width 149 height 28
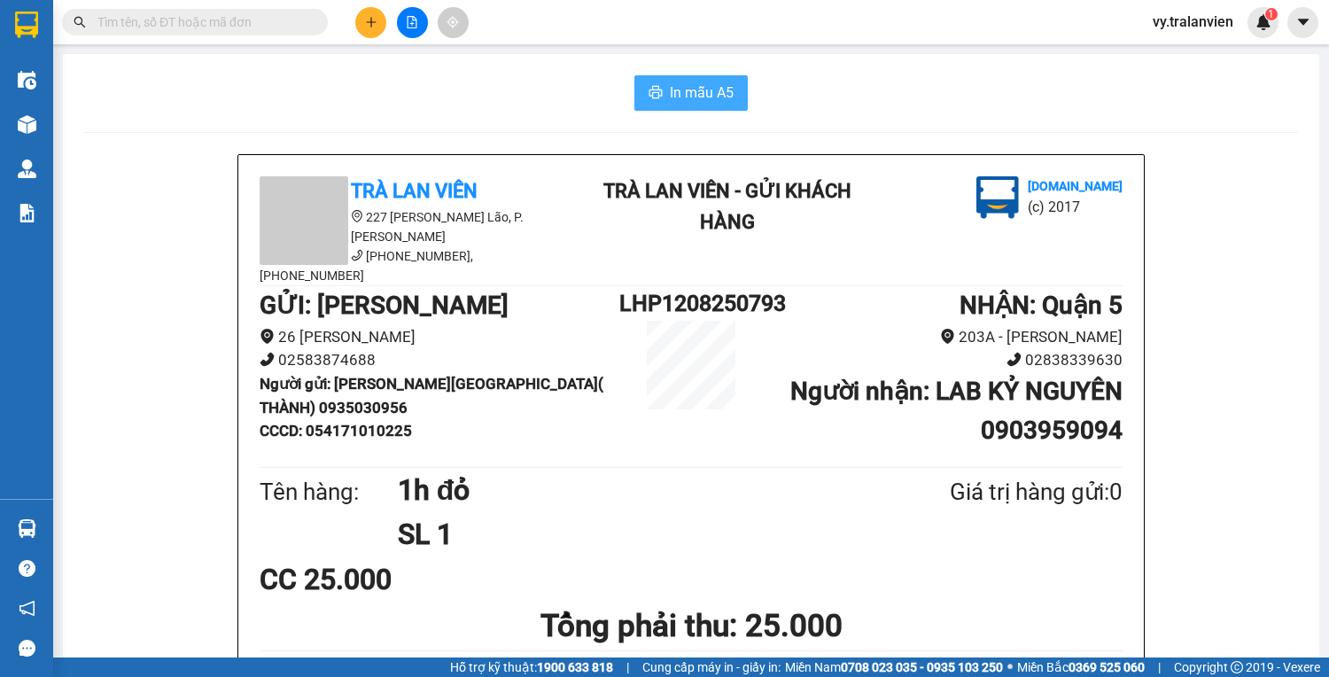
click at [723, 99] on span "In mẫu A5" at bounding box center [702, 92] width 64 height 22
click at [370, 23] on icon "plus" at bounding box center [370, 22] width 1 height 10
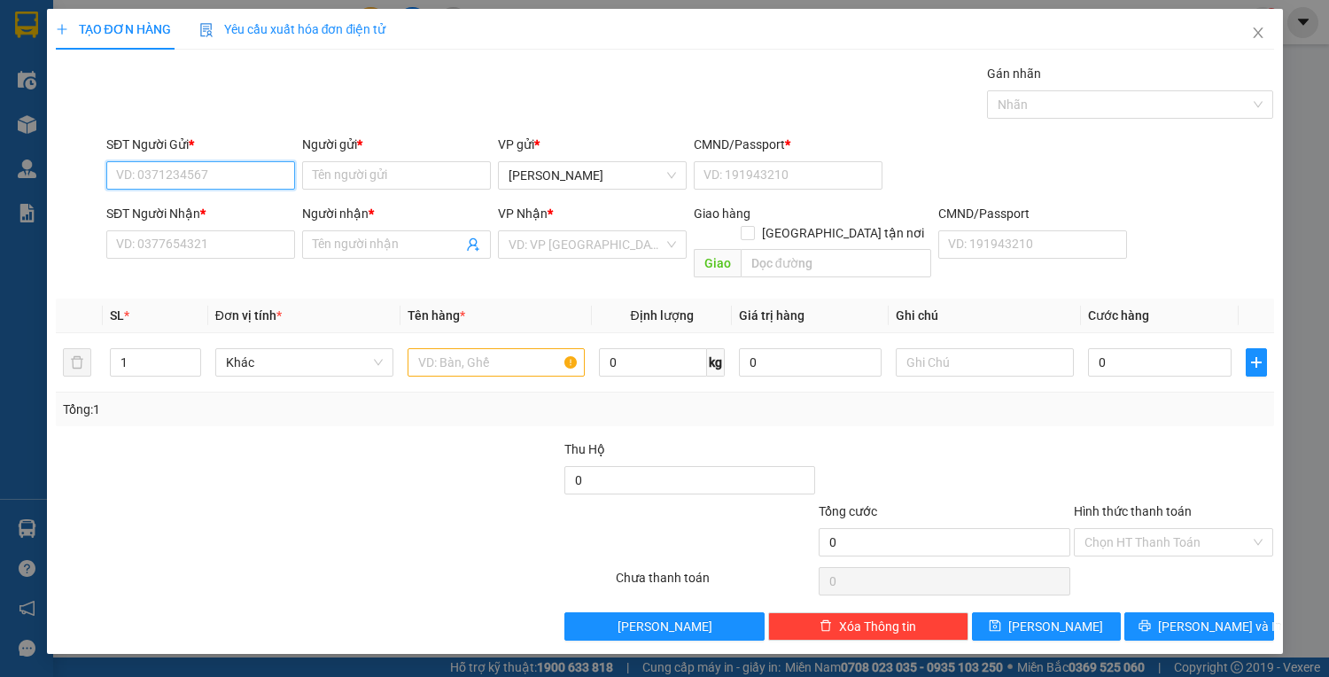
click at [241, 182] on input "SĐT Người Gửi *" at bounding box center [200, 175] width 189 height 28
drag, startPoint x: 231, startPoint y: 174, endPoint x: 1328, endPoint y: 164, distance: 1096.6
click at [291, 163] on input "SĐT Người Gửi *" at bounding box center [200, 175] width 189 height 28
click at [230, 215] on div "0865385365 - trung" at bounding box center [200, 209] width 167 height 19
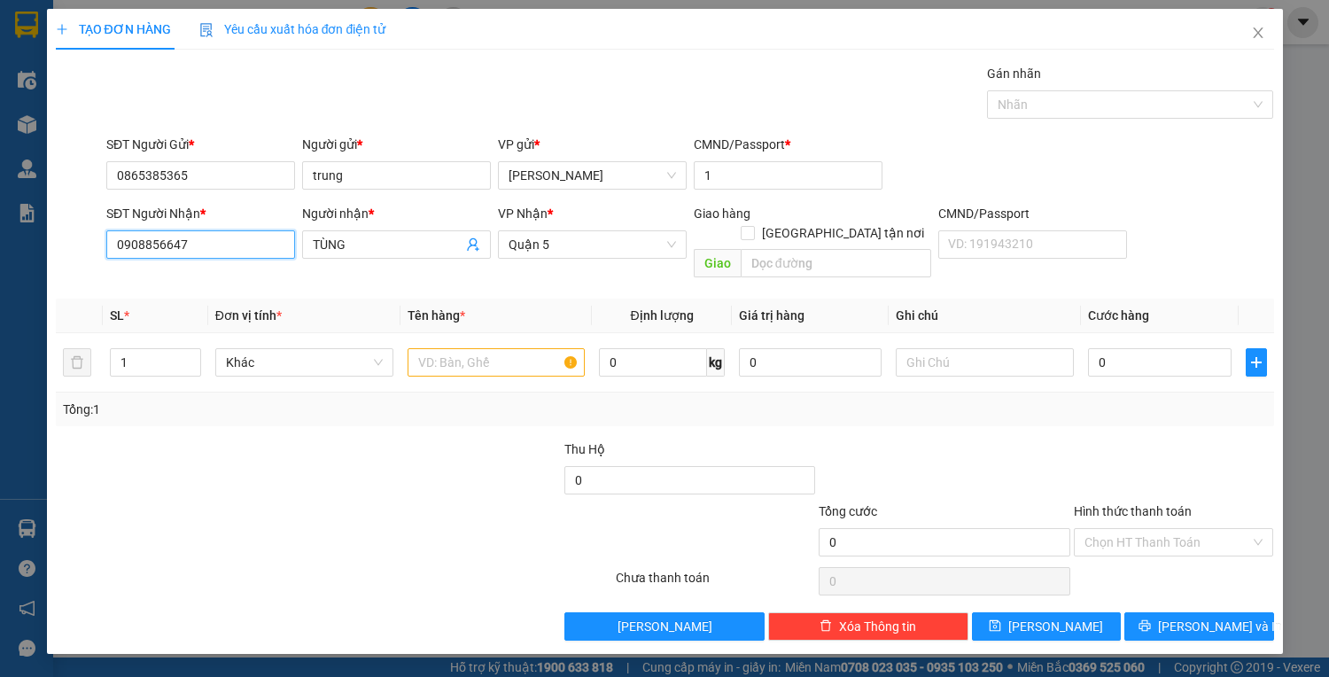
click at [231, 248] on input "0908856647" at bounding box center [200, 244] width 189 height 28
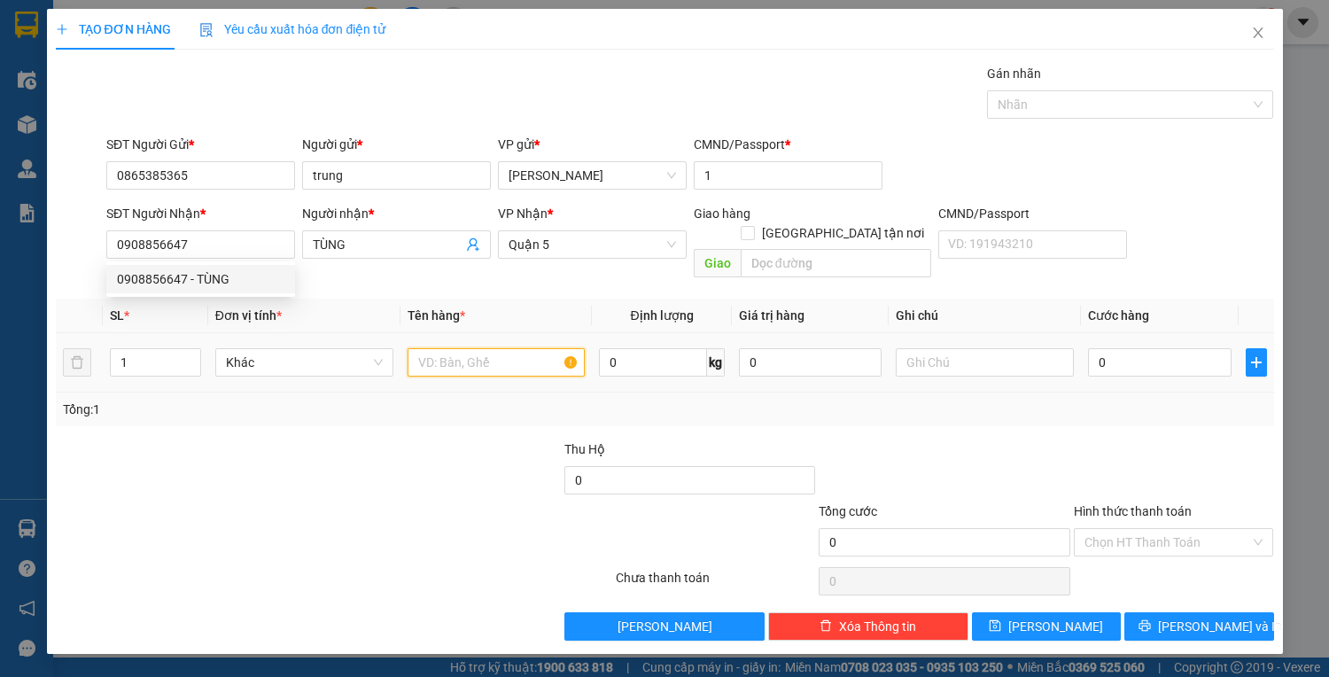
click at [535, 348] on input "text" at bounding box center [496, 362] width 178 height 28
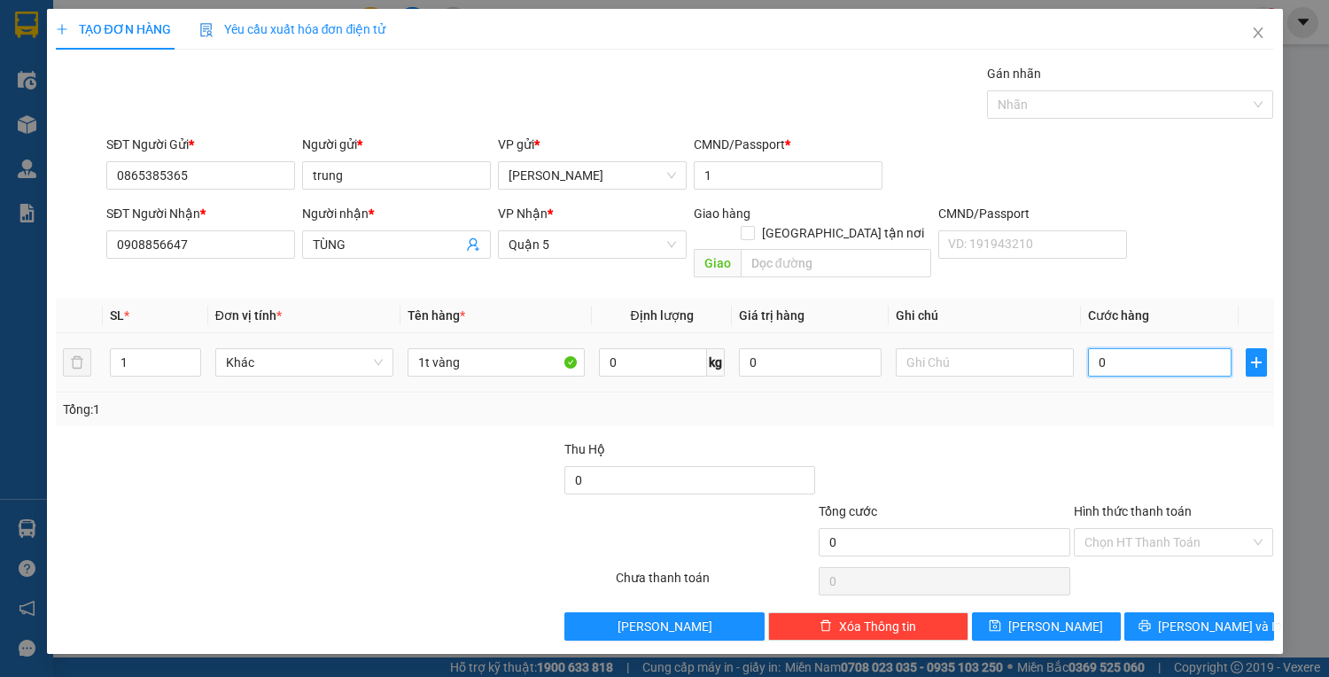
click at [1115, 348] on input "0" at bounding box center [1159, 362] width 143 height 28
click at [1097, 529] on input "Hình thức thanh toán" at bounding box center [1167, 542] width 167 height 27
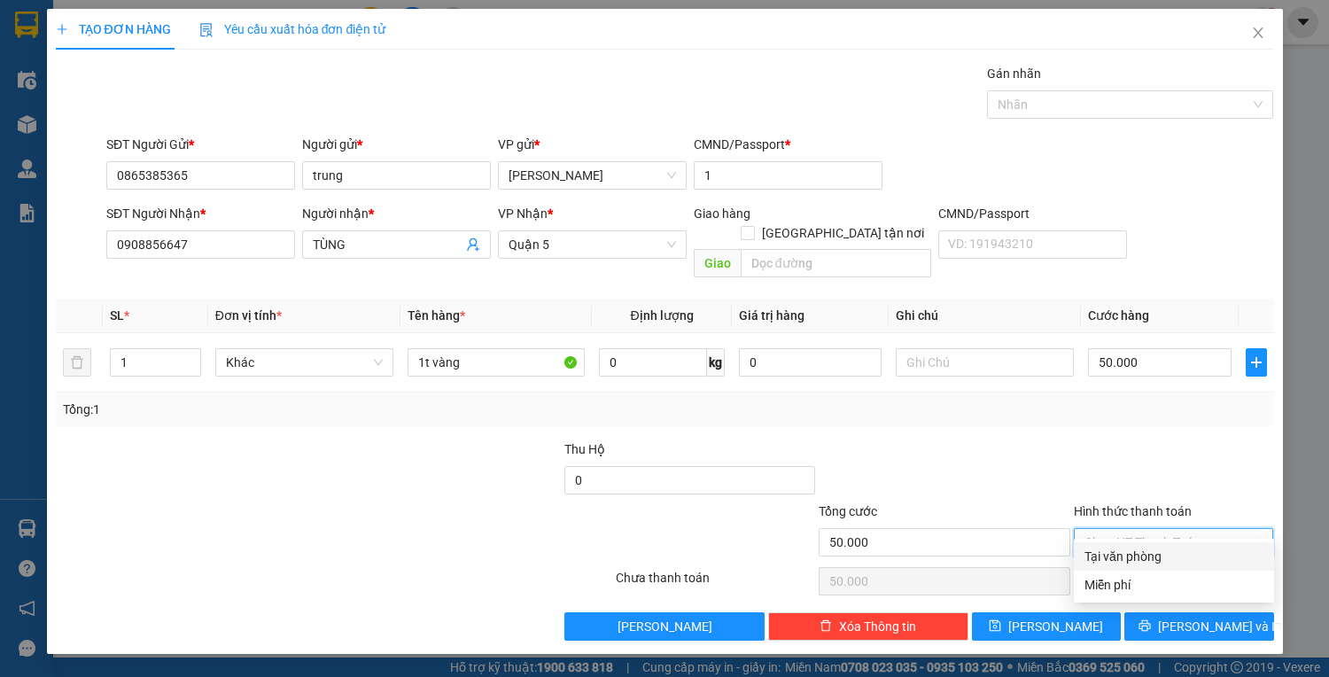
drag, startPoint x: 1113, startPoint y: 546, endPoint x: 1147, endPoint y: 583, distance: 49.5
click at [1113, 547] on div "Tại văn phòng" at bounding box center [1173, 555] width 179 height 19
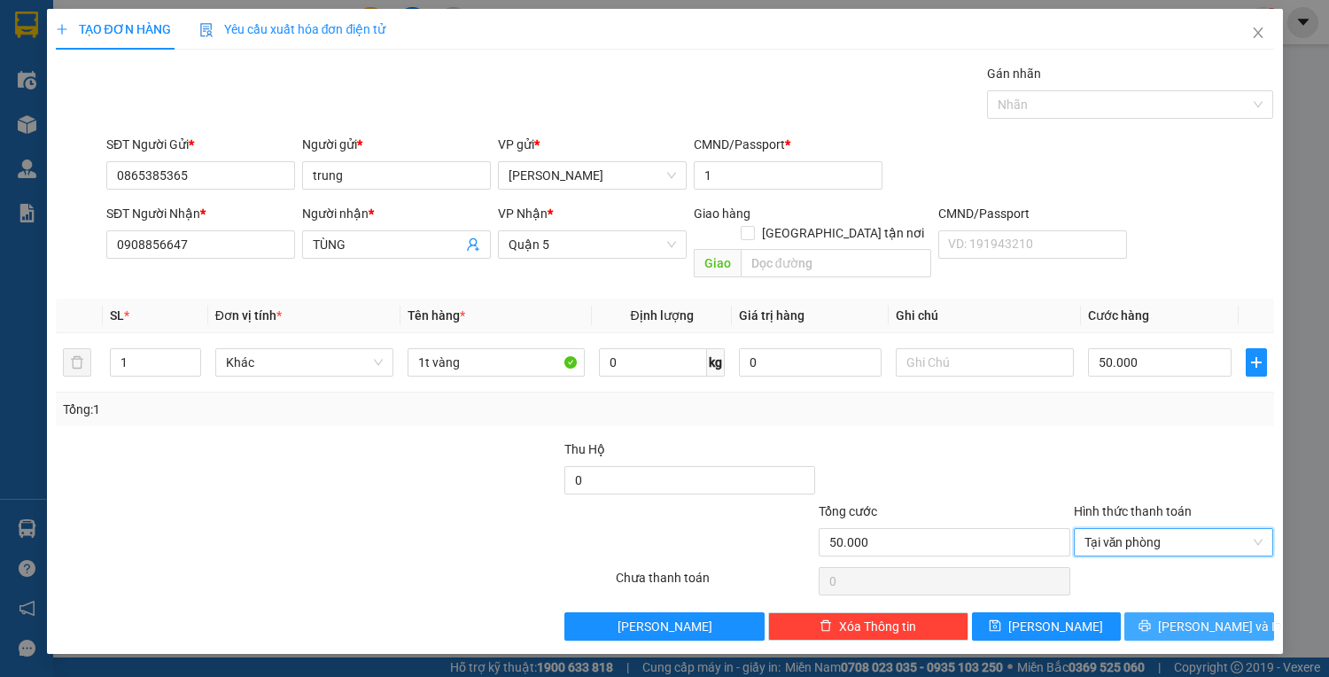
click at [1160, 612] on button "Lưu và In" at bounding box center [1198, 626] width 149 height 28
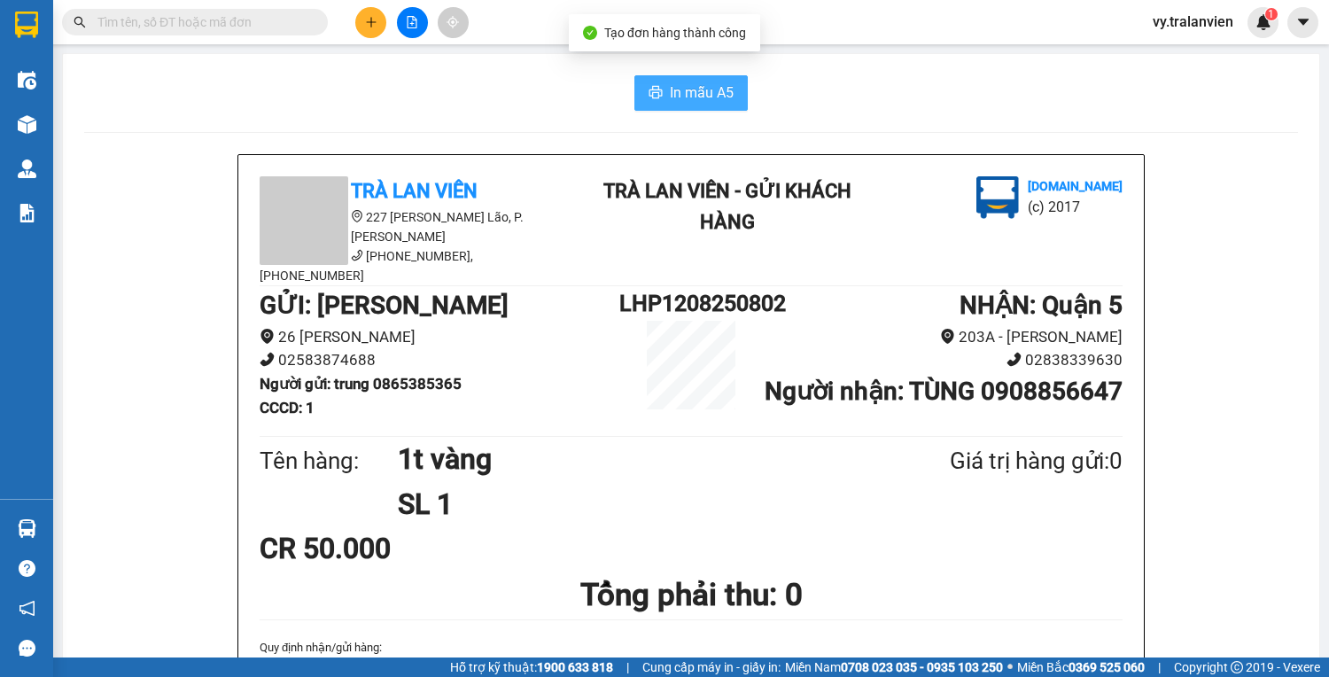
click at [697, 101] on span "In mẫu A5" at bounding box center [702, 92] width 64 height 22
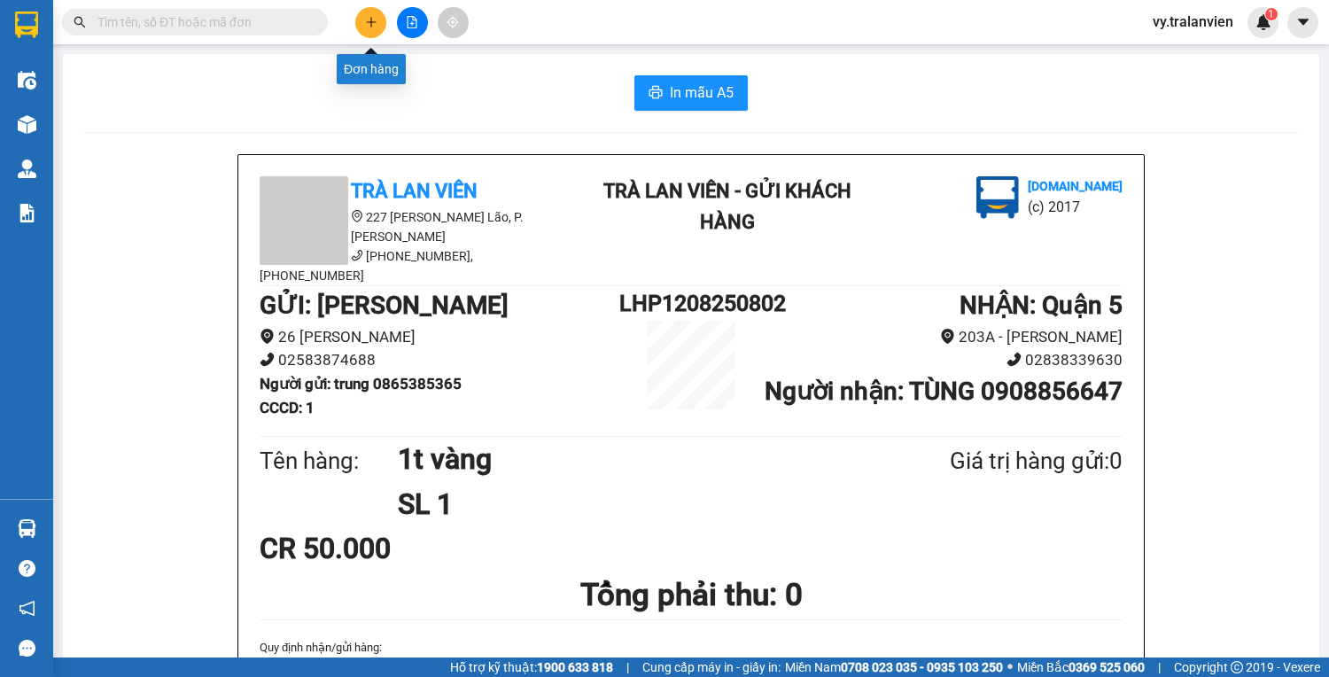
click at [376, 21] on icon "plus" at bounding box center [371, 22] width 12 height 12
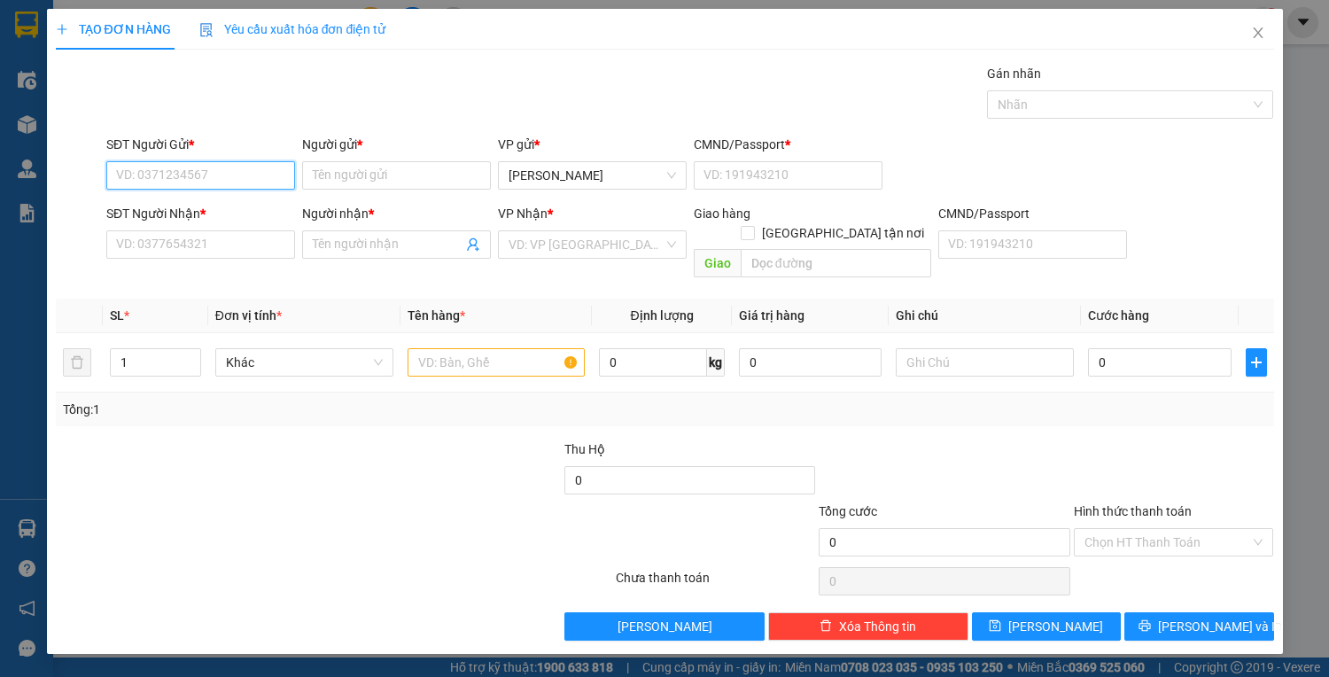
drag, startPoint x: 213, startPoint y: 179, endPoint x: 266, endPoint y: 164, distance: 55.2
click at [266, 164] on input "SĐT Người Gửi *" at bounding box center [200, 175] width 189 height 28
click at [221, 210] on div "0902596050 - LAN ĐÍNH" at bounding box center [200, 209] width 167 height 19
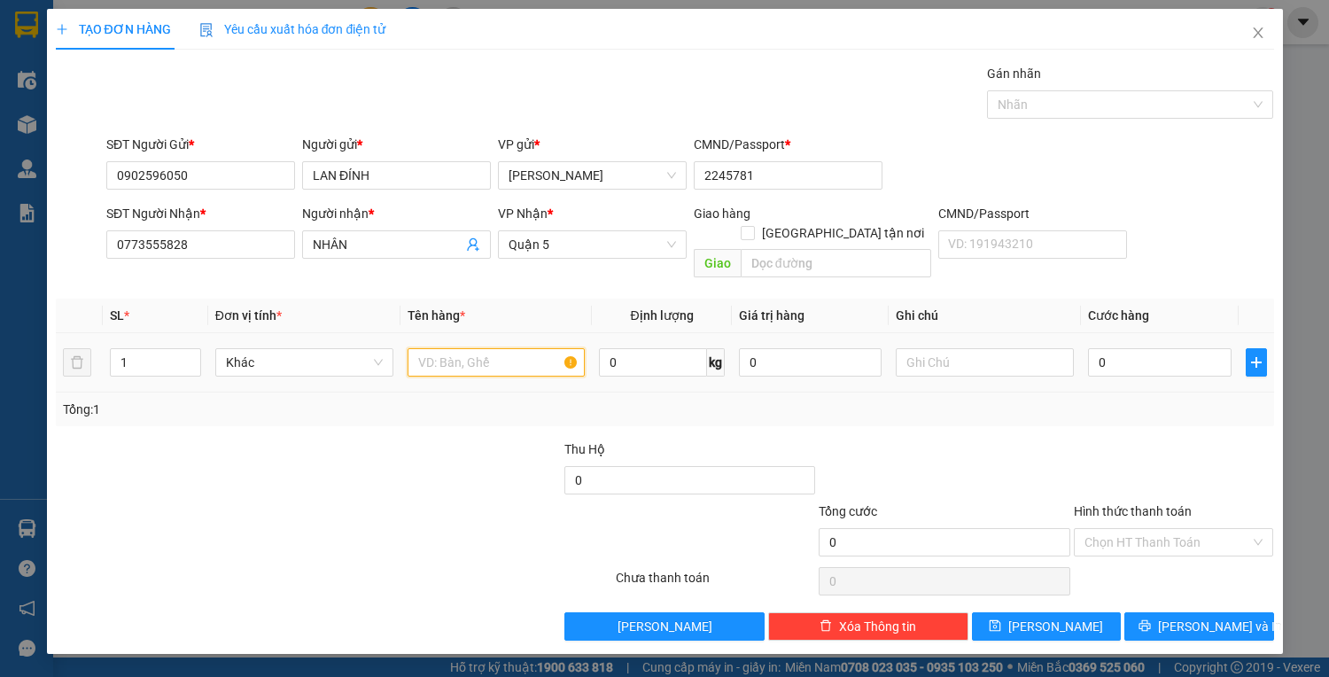
click at [478, 348] on input "text" at bounding box center [496, 362] width 178 height 28
click at [1128, 348] on input "0" at bounding box center [1159, 362] width 143 height 28
click at [1160, 529] on input "Hình thức thanh toán" at bounding box center [1167, 542] width 167 height 27
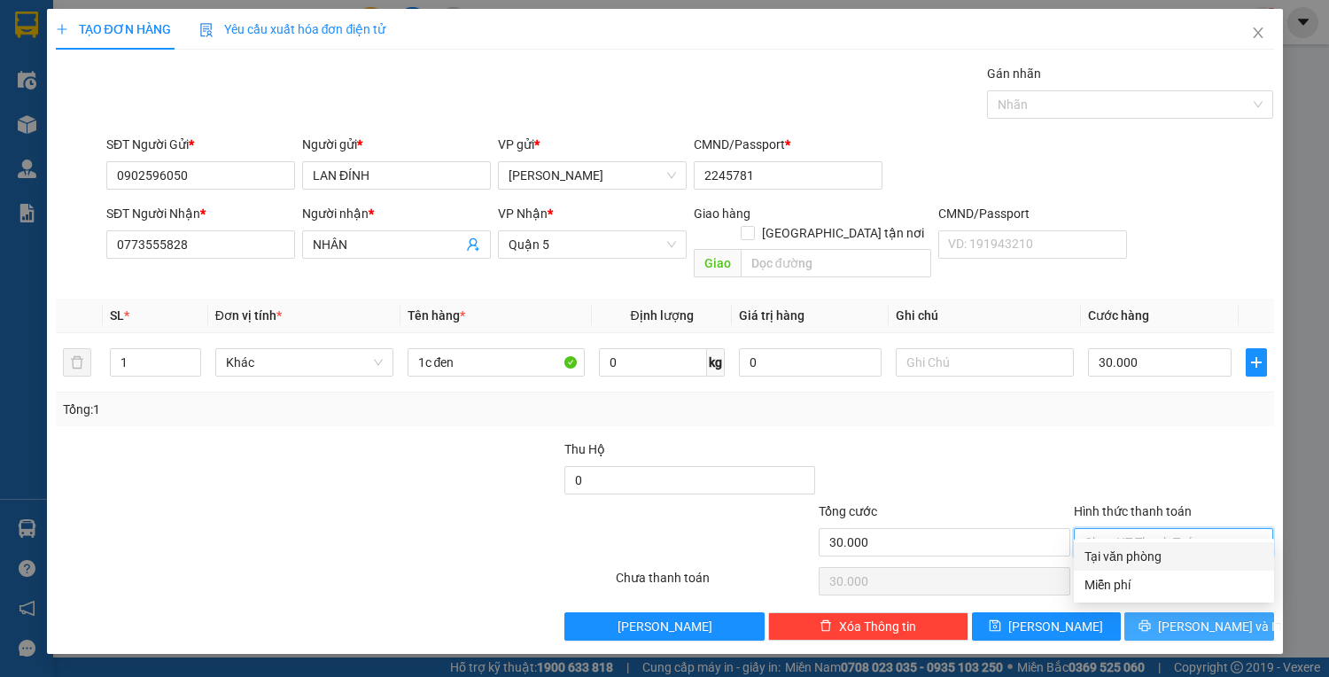
drag, startPoint x: 1168, startPoint y: 546, endPoint x: 1222, endPoint y: 602, distance: 77.7
click at [1171, 551] on div "Tại văn phòng" at bounding box center [1173, 555] width 179 height 19
click at [1228, 616] on span "Lưu và In" at bounding box center [1220, 625] width 124 height 19
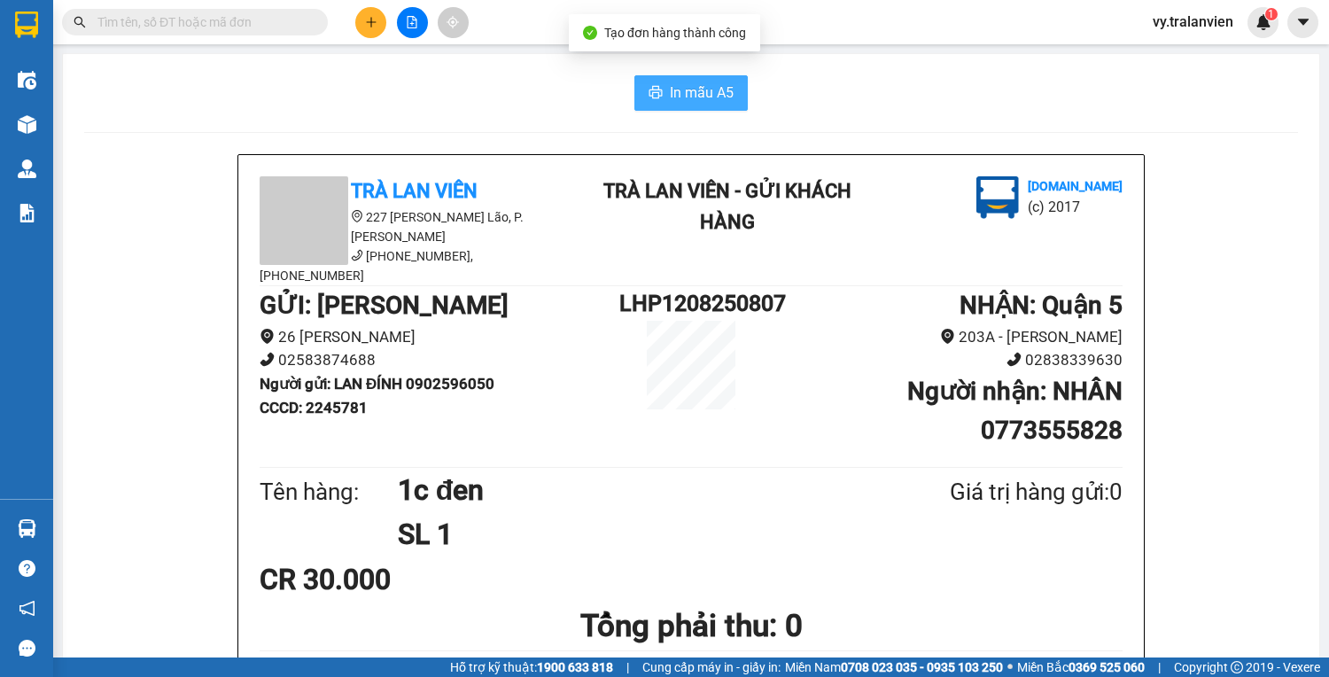
click at [694, 81] on span "In mẫu A5" at bounding box center [702, 92] width 64 height 22
drag, startPoint x: 994, startPoint y: 79, endPoint x: 1006, endPoint y: 50, distance: 31.8
click at [994, 79] on div "In mẫu A5" at bounding box center [690, 92] width 1213 height 35
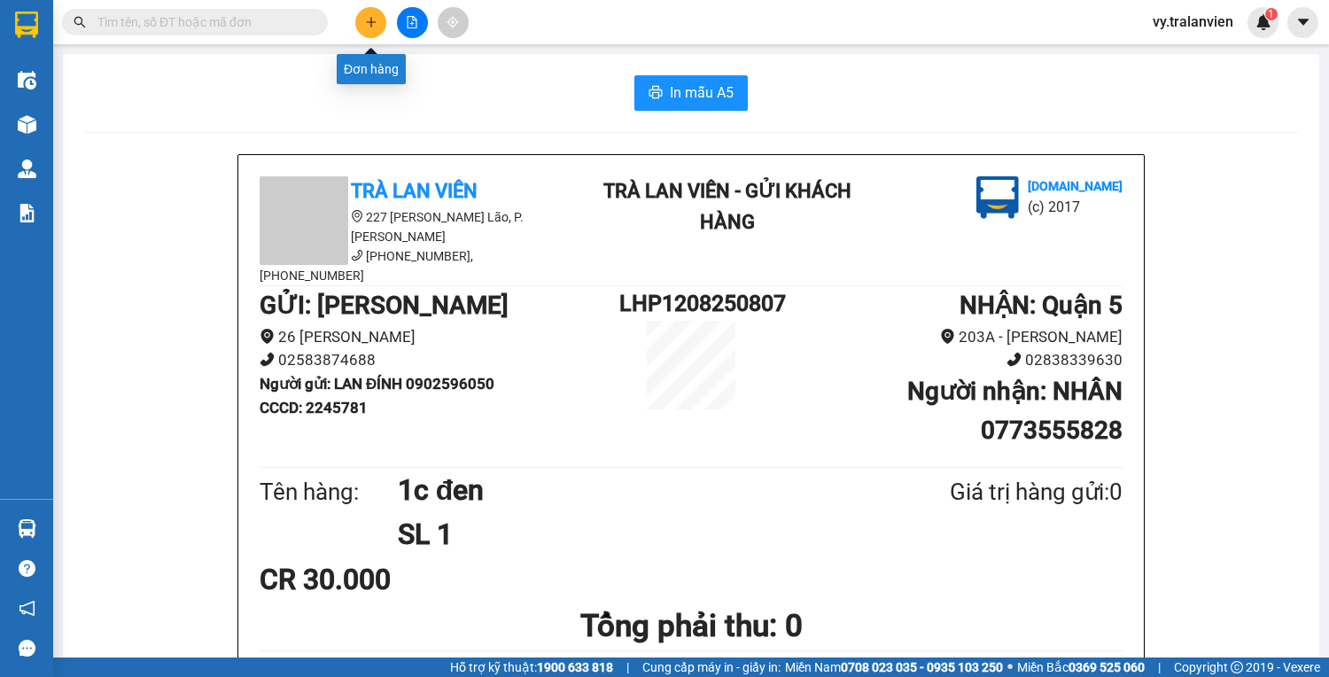
click at [370, 17] on icon "plus" at bounding box center [371, 22] width 12 height 12
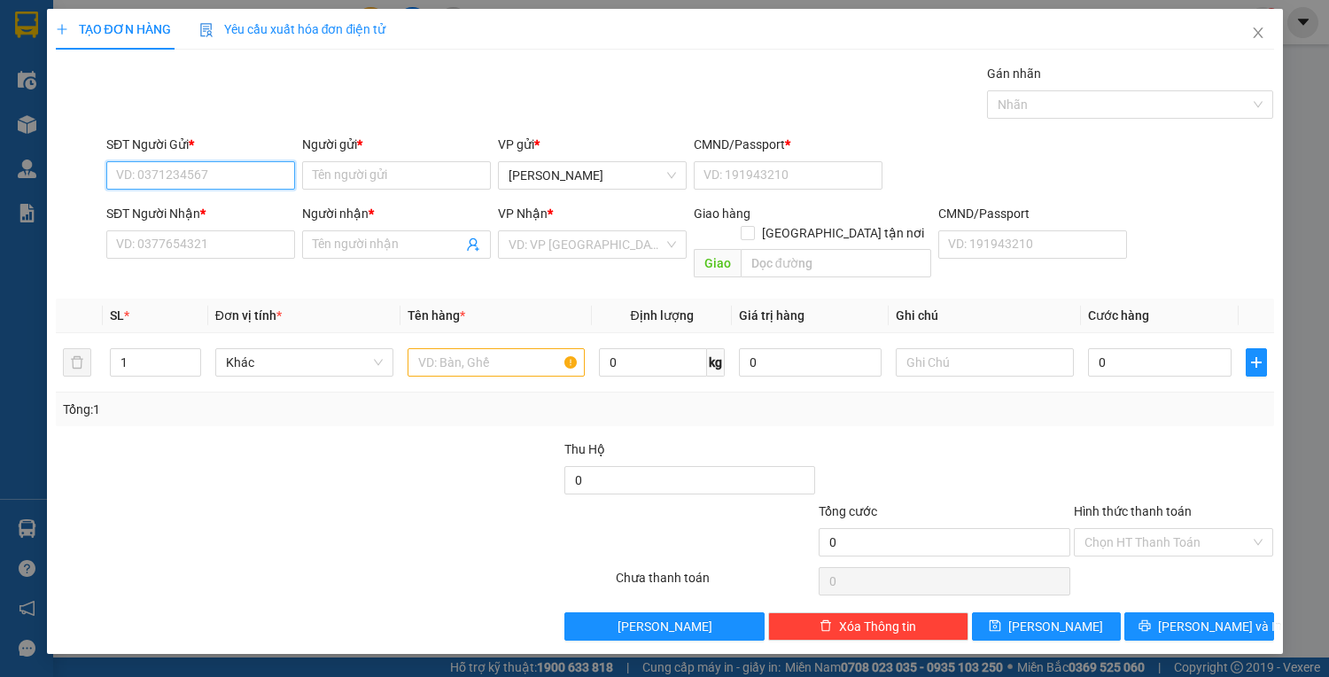
drag, startPoint x: 176, startPoint y: 161, endPoint x: 379, endPoint y: 113, distance: 208.4
click at [177, 161] on input "SĐT Người Gửi *" at bounding box center [200, 175] width 189 height 28
click at [230, 211] on div "0972962480 - thịnh" at bounding box center [200, 209] width 167 height 19
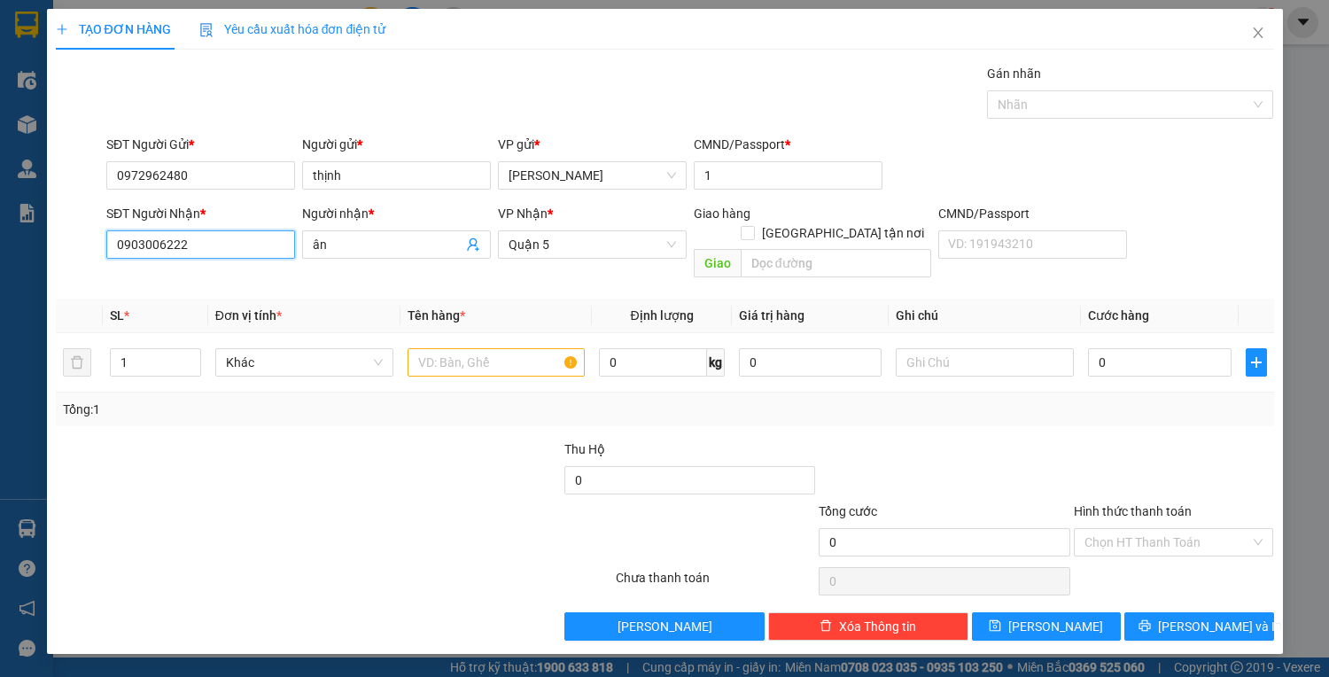
click at [221, 246] on input "0903006222" at bounding box center [200, 244] width 189 height 28
click at [249, 273] on div "0916784239 - Hàng ngân" at bounding box center [200, 278] width 167 height 19
drag, startPoint x: 431, startPoint y: 349, endPoint x: 418, endPoint y: 347, distance: 13.4
click at [427, 348] on input "text" at bounding box center [496, 362] width 178 height 28
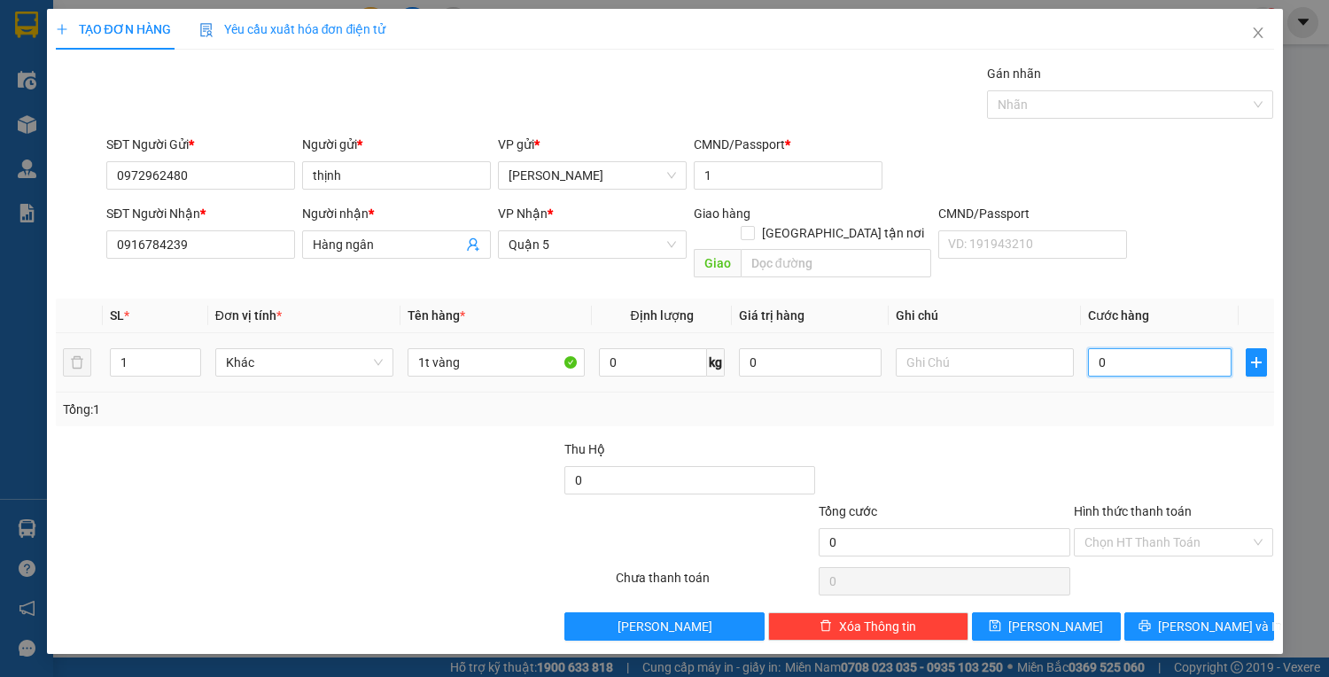
click at [1113, 348] on input "0" at bounding box center [1159, 362] width 143 height 28
drag, startPoint x: 1162, startPoint y: 524, endPoint x: 1162, endPoint y: 549, distance: 24.8
click at [1162, 531] on input "Hình thức thanh toán" at bounding box center [1167, 542] width 167 height 27
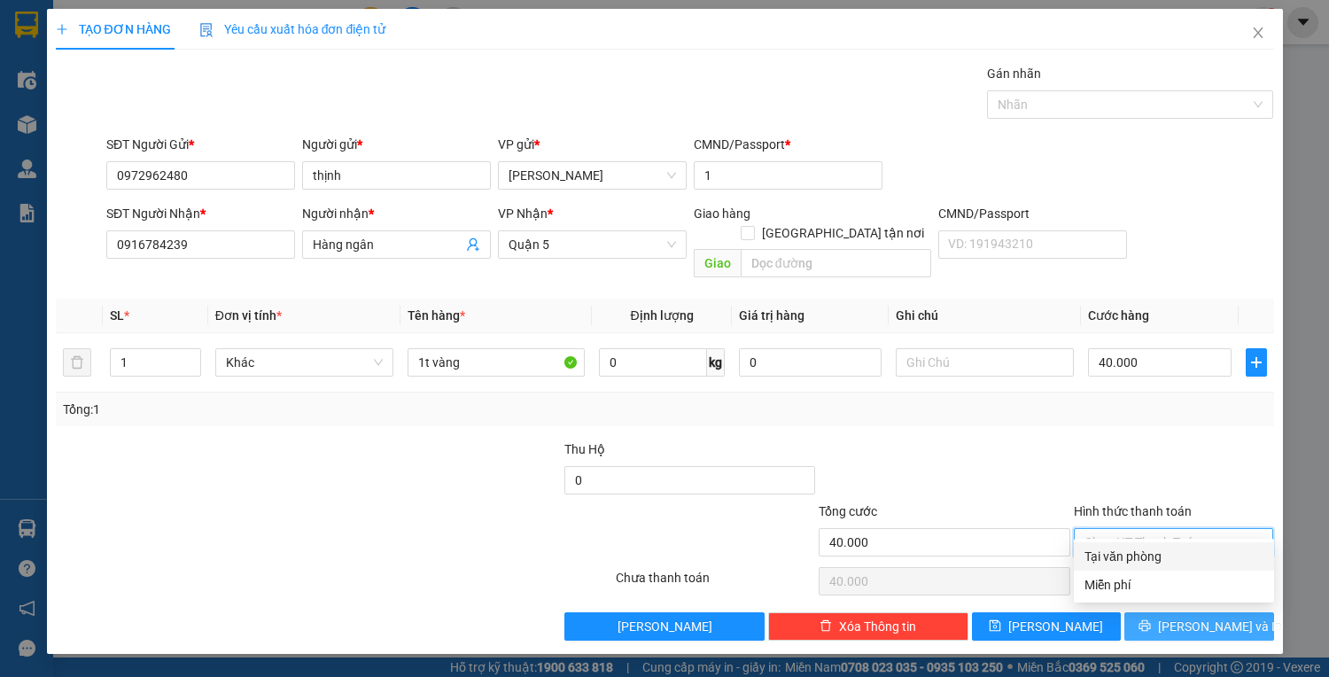
drag, startPoint x: 1162, startPoint y: 549, endPoint x: 1191, endPoint y: 605, distance: 63.0
click at [1166, 554] on div "Tại văn phòng" at bounding box center [1173, 555] width 179 height 19
click at [1197, 616] on span "Lưu và In" at bounding box center [1220, 625] width 124 height 19
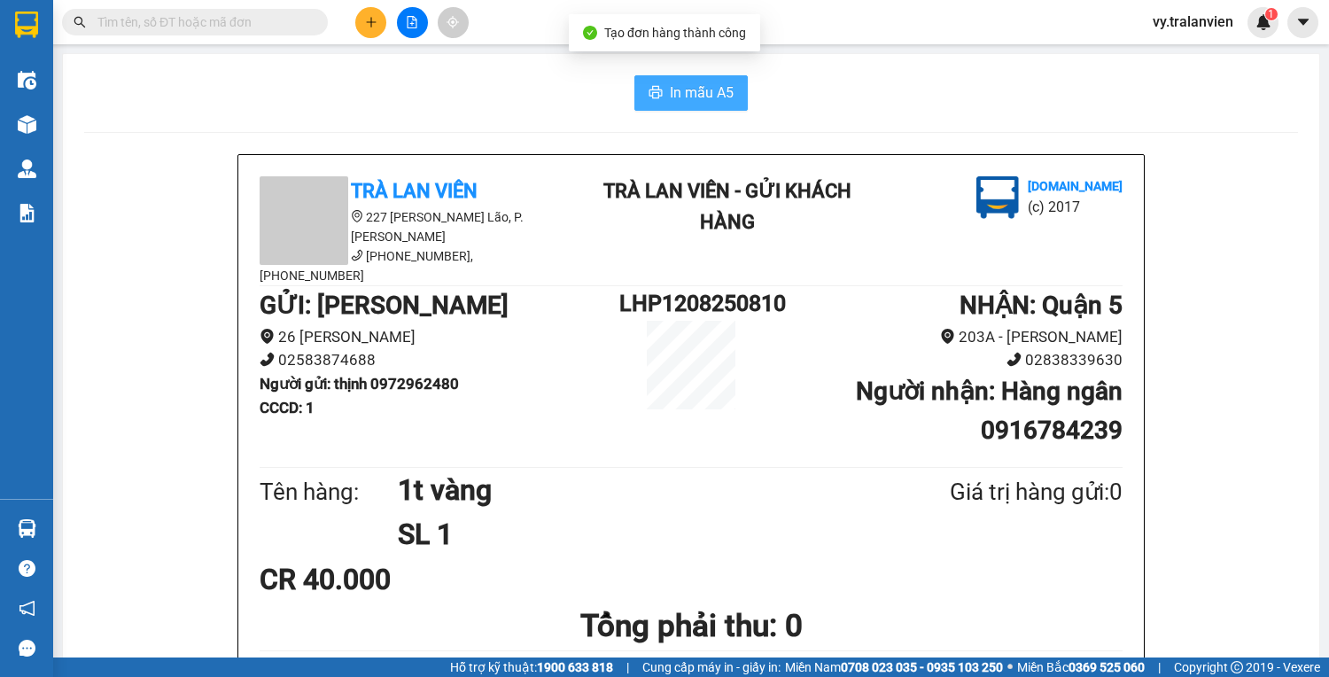
click at [699, 94] on span "In mẫu A5" at bounding box center [702, 92] width 64 height 22
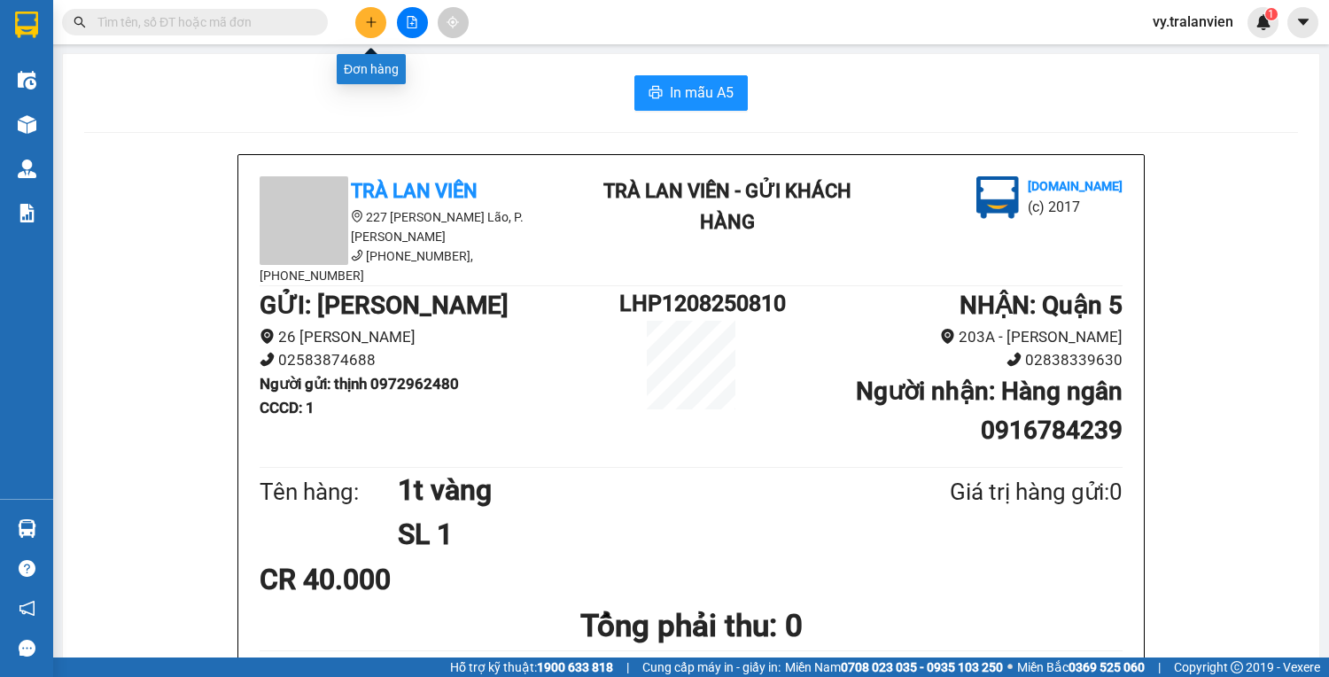
click at [371, 32] on button at bounding box center [370, 22] width 31 height 31
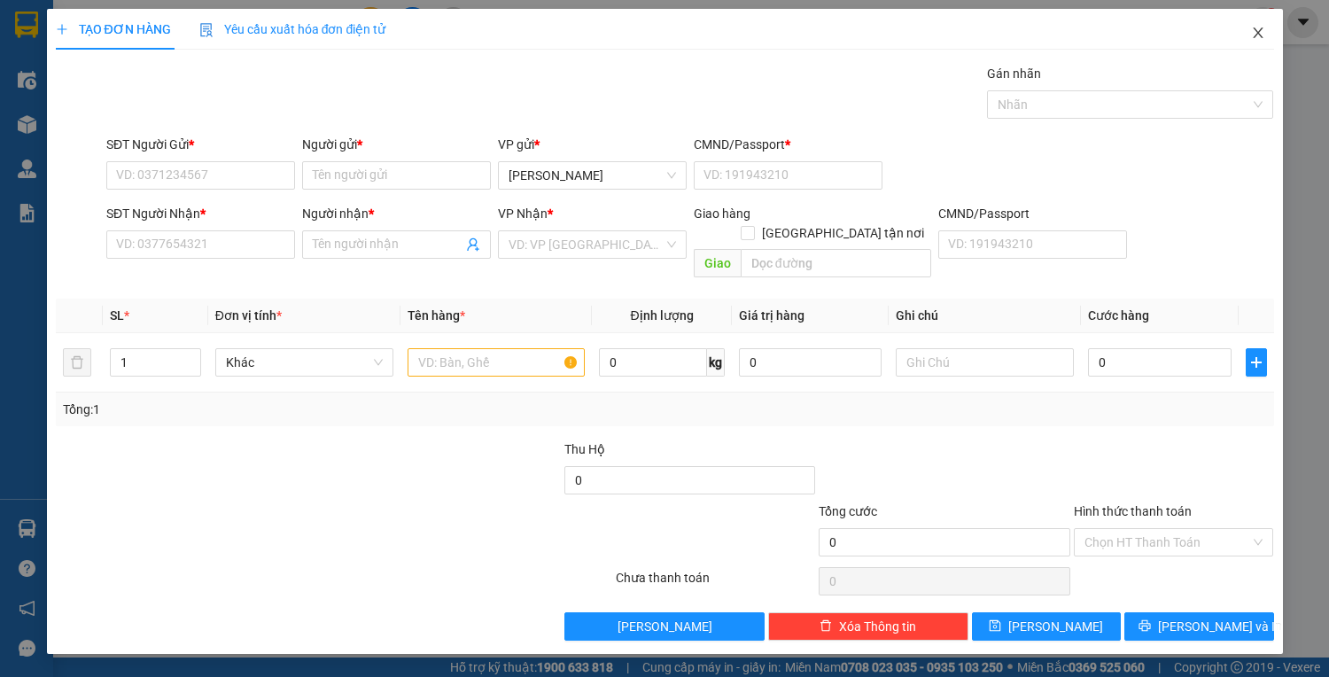
click at [1259, 32] on icon "close" at bounding box center [1257, 32] width 10 height 11
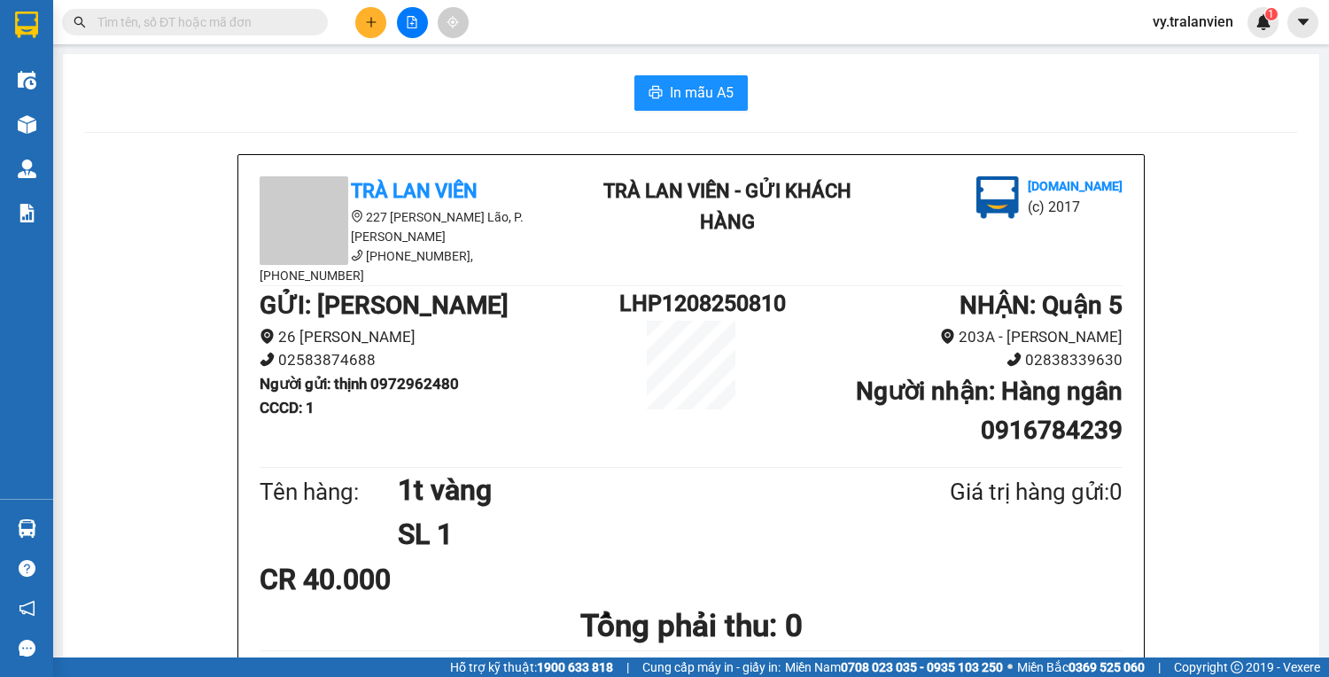
drag, startPoint x: 223, startPoint y: 18, endPoint x: 291, endPoint y: 0, distance: 69.6
click at [223, 18] on input "text" at bounding box center [201, 21] width 209 height 19
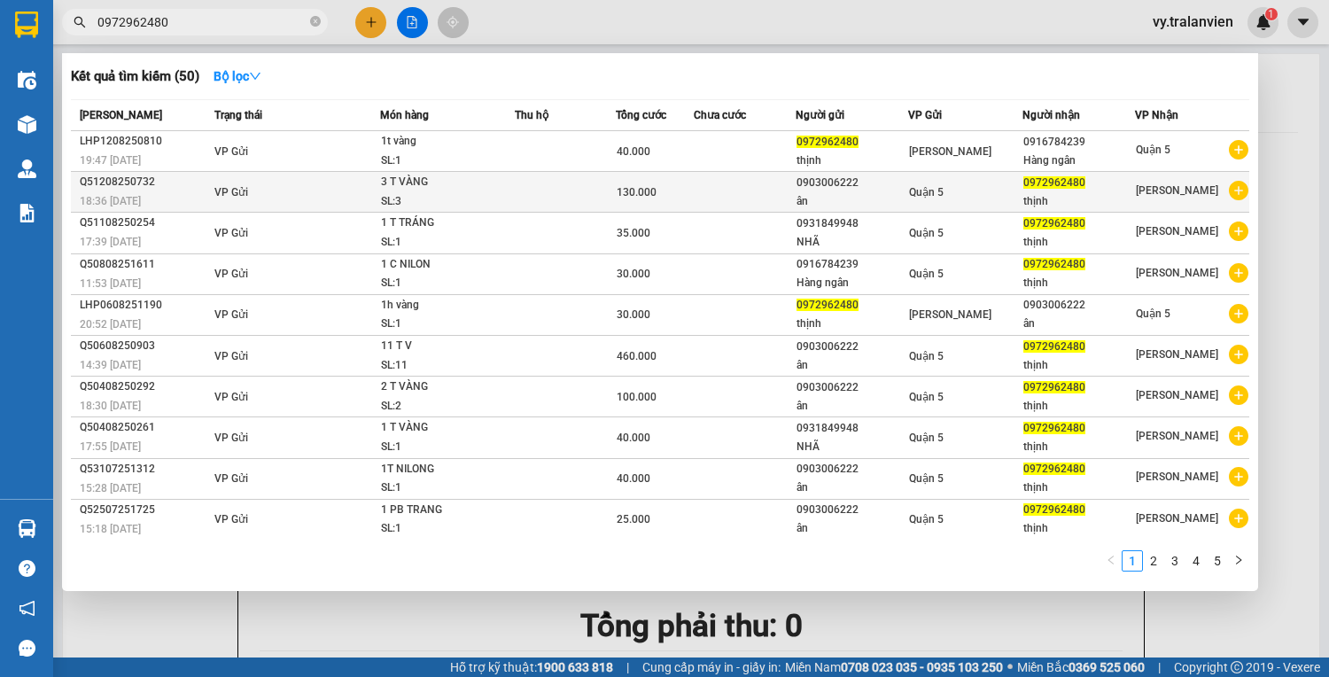
click at [731, 195] on td at bounding box center [745, 192] width 102 height 41
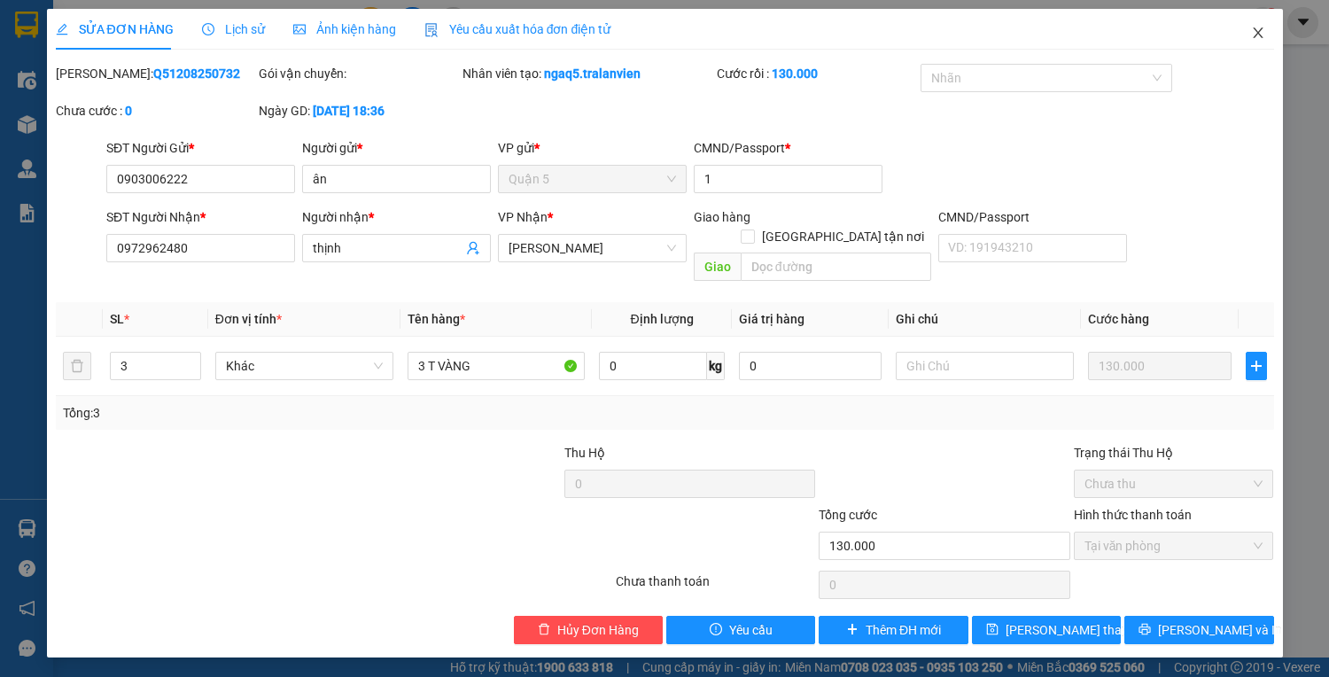
click at [1258, 35] on icon "close" at bounding box center [1257, 32] width 10 height 11
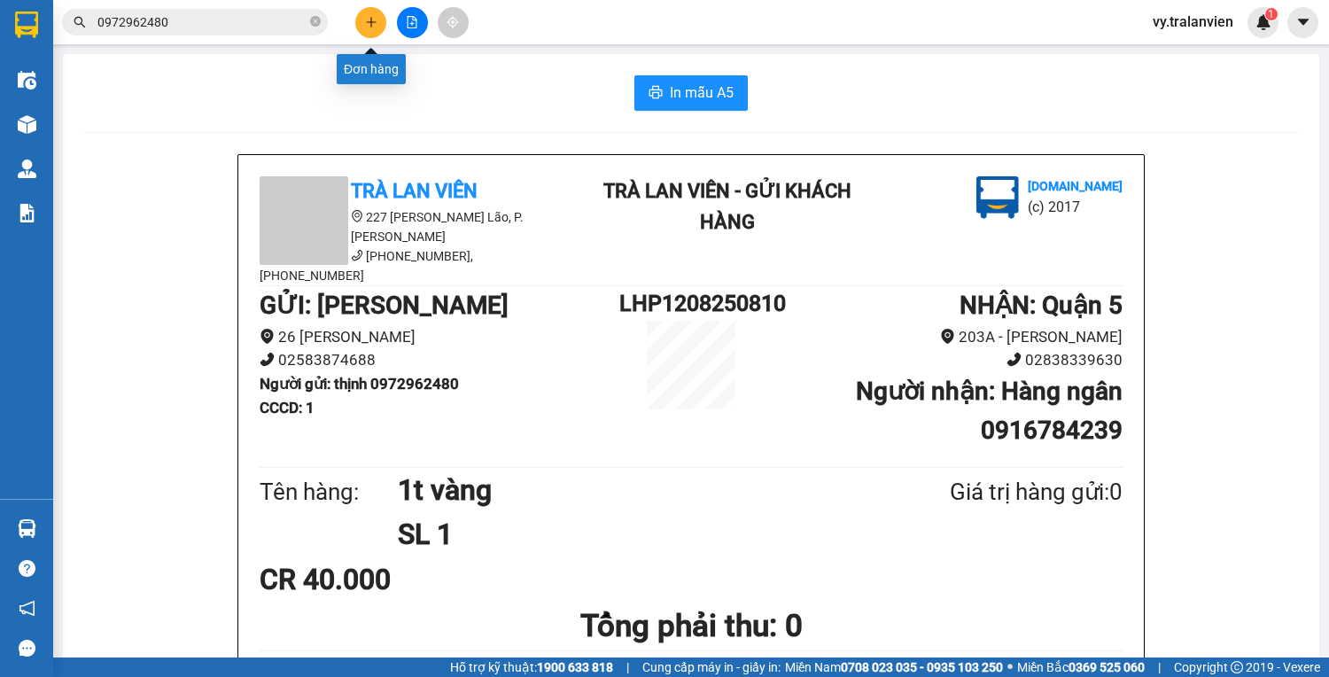
click at [379, 23] on button at bounding box center [370, 22] width 31 height 31
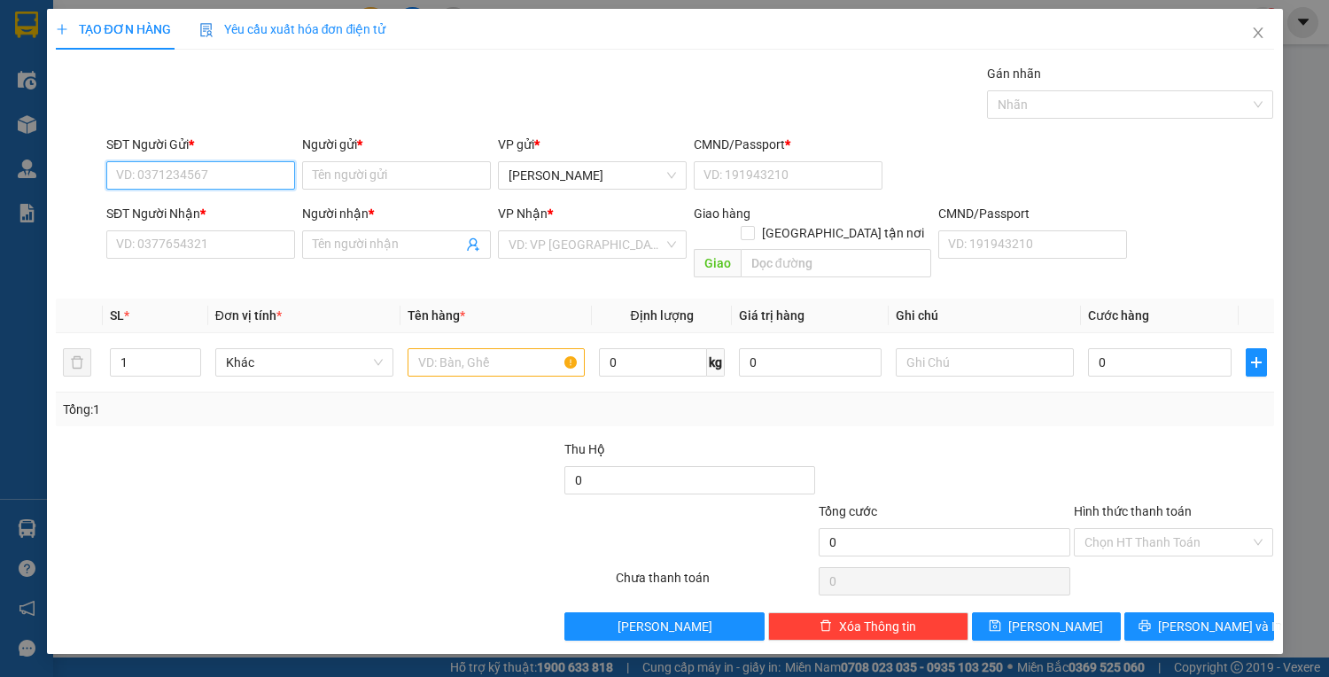
drag, startPoint x: 183, startPoint y: 175, endPoint x: 882, endPoint y: 31, distance: 713.6
click at [550, 85] on div "Transit Pickup Surcharge Ids Transit Deliver Surcharge Ids Transit Deliver Surc…" at bounding box center [665, 352] width 1218 height 577
click at [270, 201] on div "0827264313 - CHUNG" at bounding box center [200, 209] width 167 height 19
click at [462, 348] on input "text" at bounding box center [496, 362] width 178 height 28
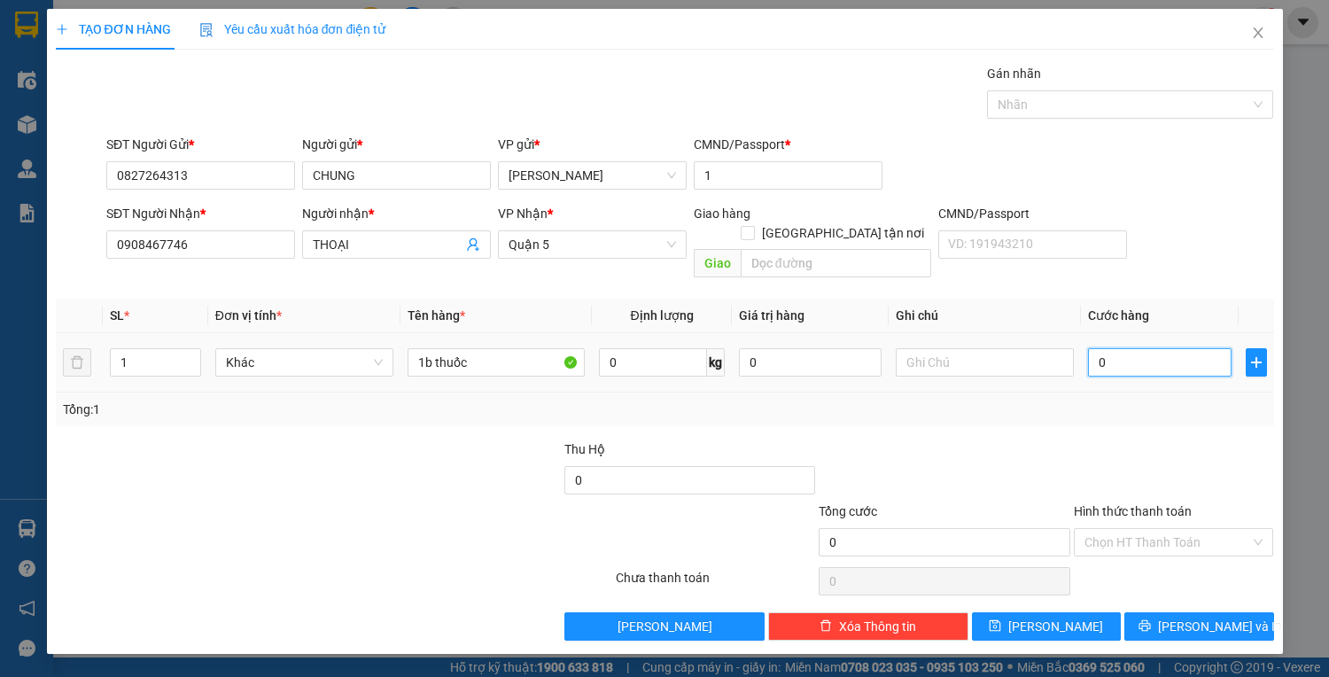
click at [1152, 348] on input "0" at bounding box center [1159, 362] width 143 height 28
click at [1221, 616] on span "Lưu và In" at bounding box center [1220, 625] width 124 height 19
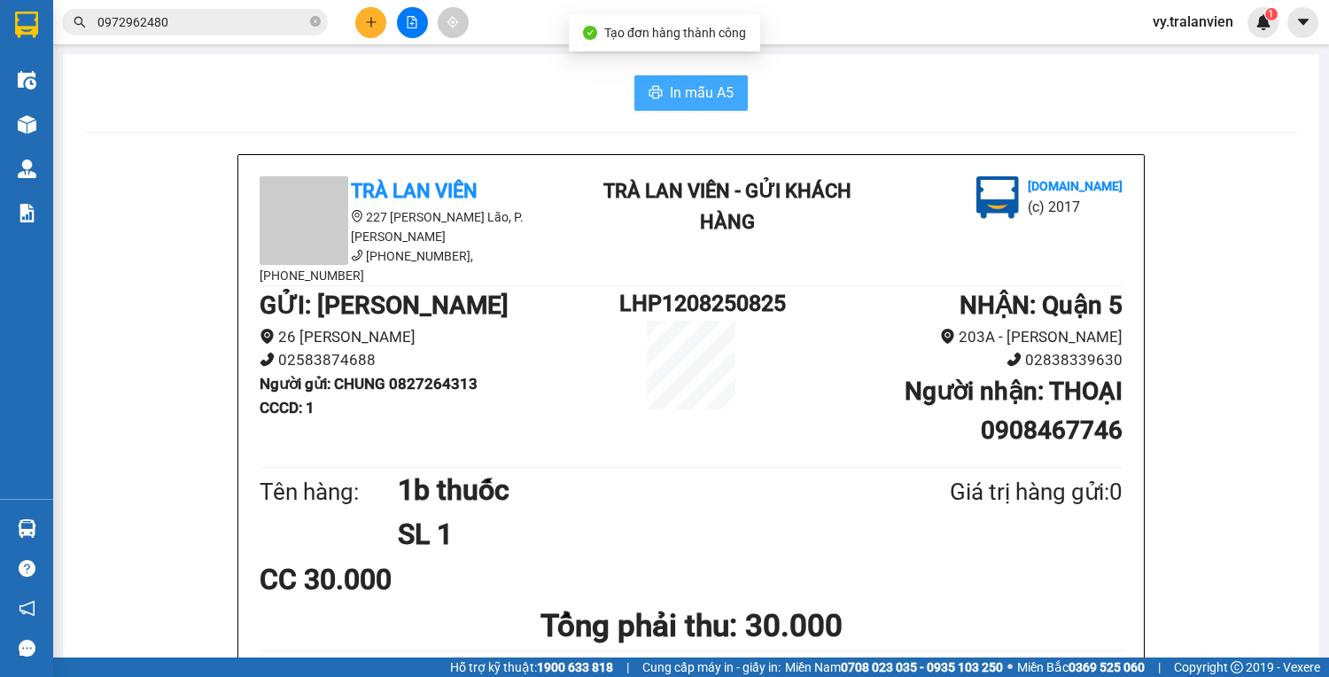
click at [682, 94] on span "In mẫu A5" at bounding box center [702, 92] width 64 height 22
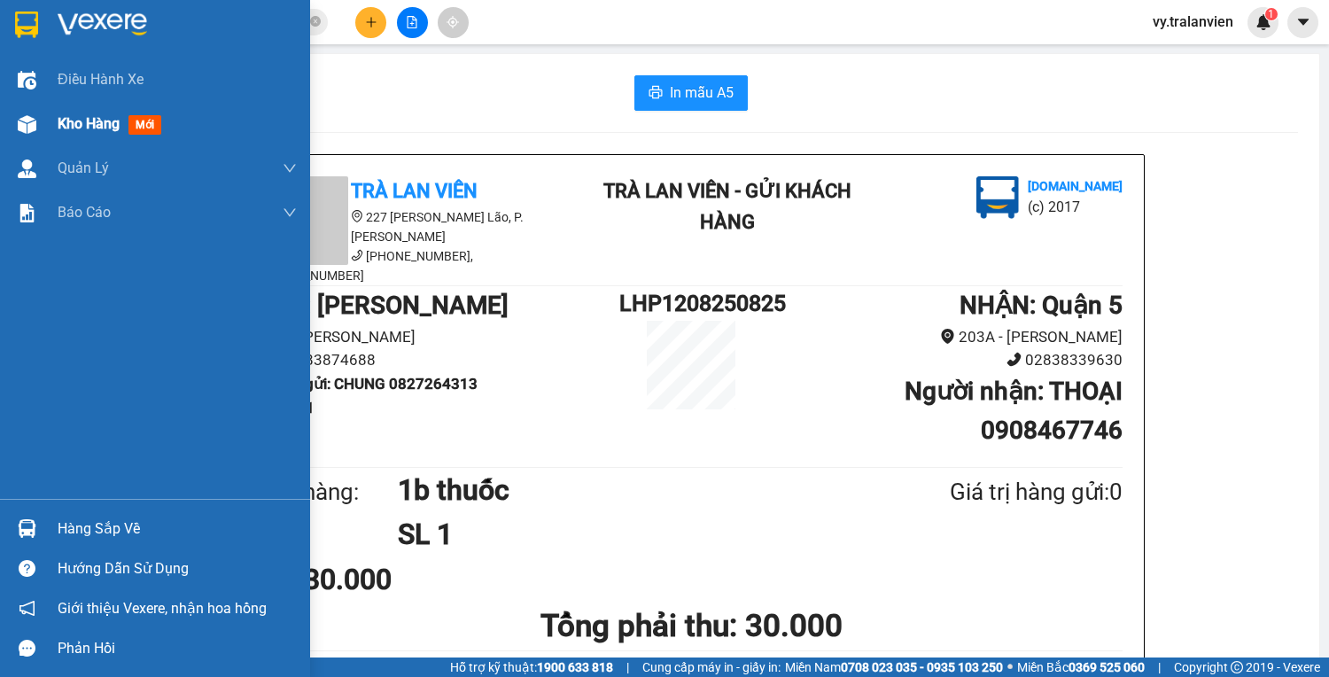
click at [102, 120] on span "Kho hàng" at bounding box center [89, 123] width 62 height 17
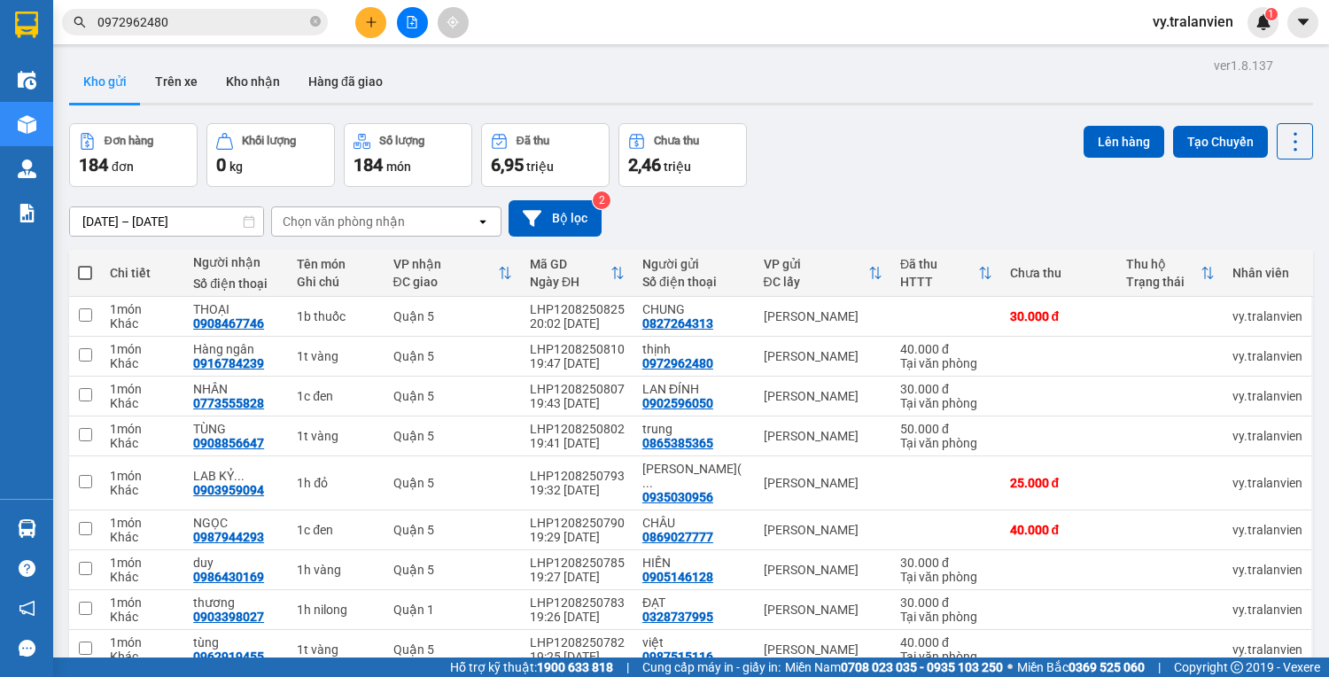
click at [821, 174] on div "Đơn hàng 184 đơn Khối lượng 0 kg Số lượng 184 món Đã thu 6,95 triệu Chưa thu 2,…" at bounding box center [691, 155] width 1244 height 64
click at [911, 188] on div "10/08/2025 – 12/08/2025 Press the down arrow key to interact with the calendar …" at bounding box center [691, 218] width 1244 height 63
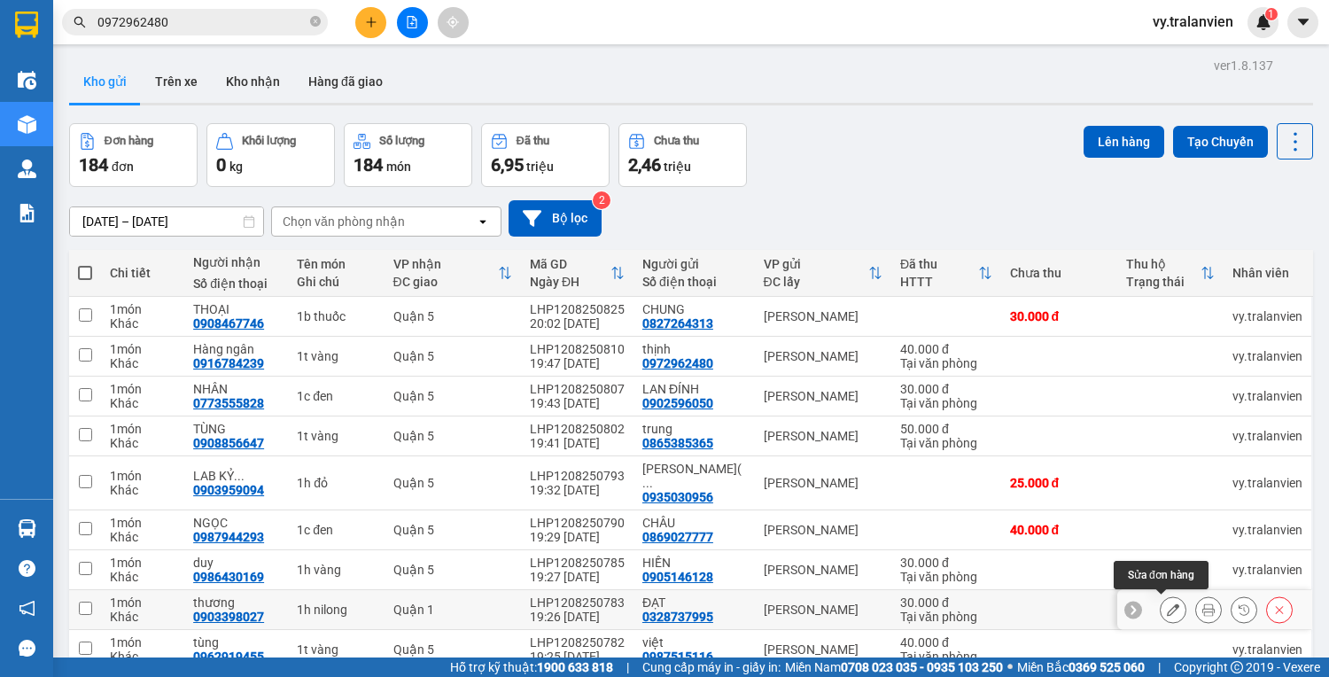
click at [1166, 603] on icon at bounding box center [1172, 609] width 12 height 12
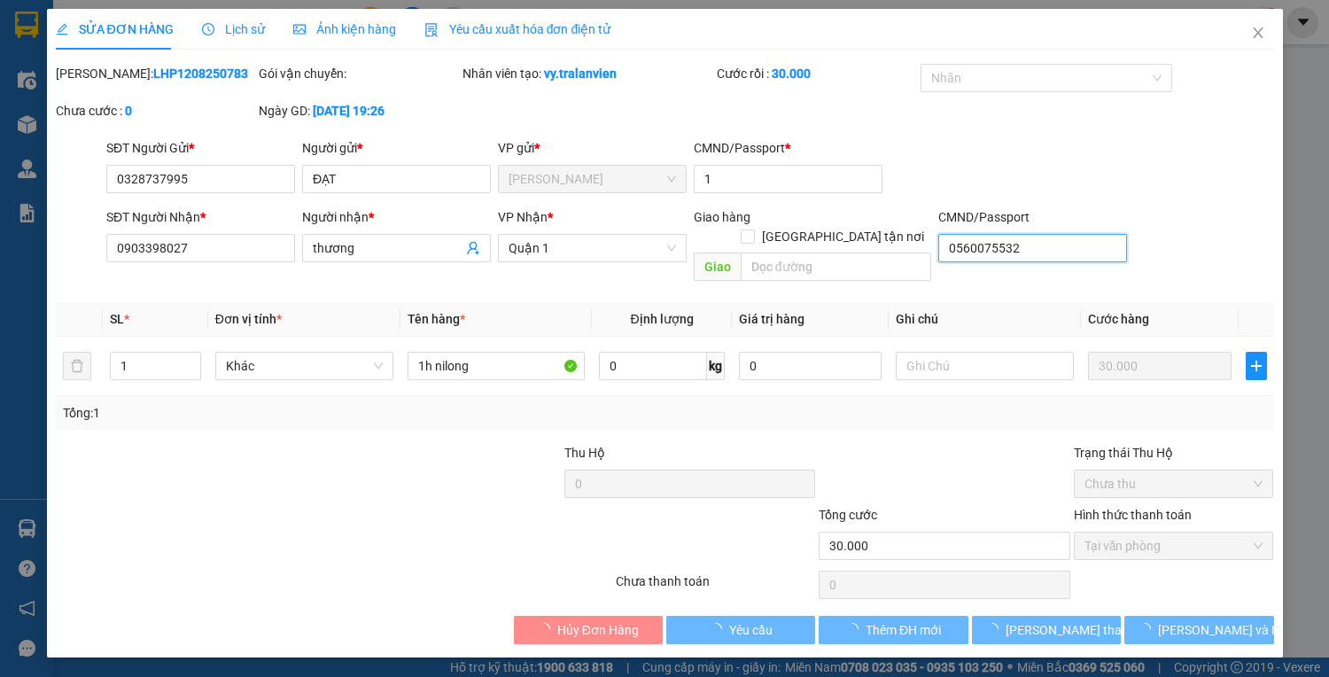
click at [1045, 252] on input "0560075532" at bounding box center [1032, 248] width 189 height 28
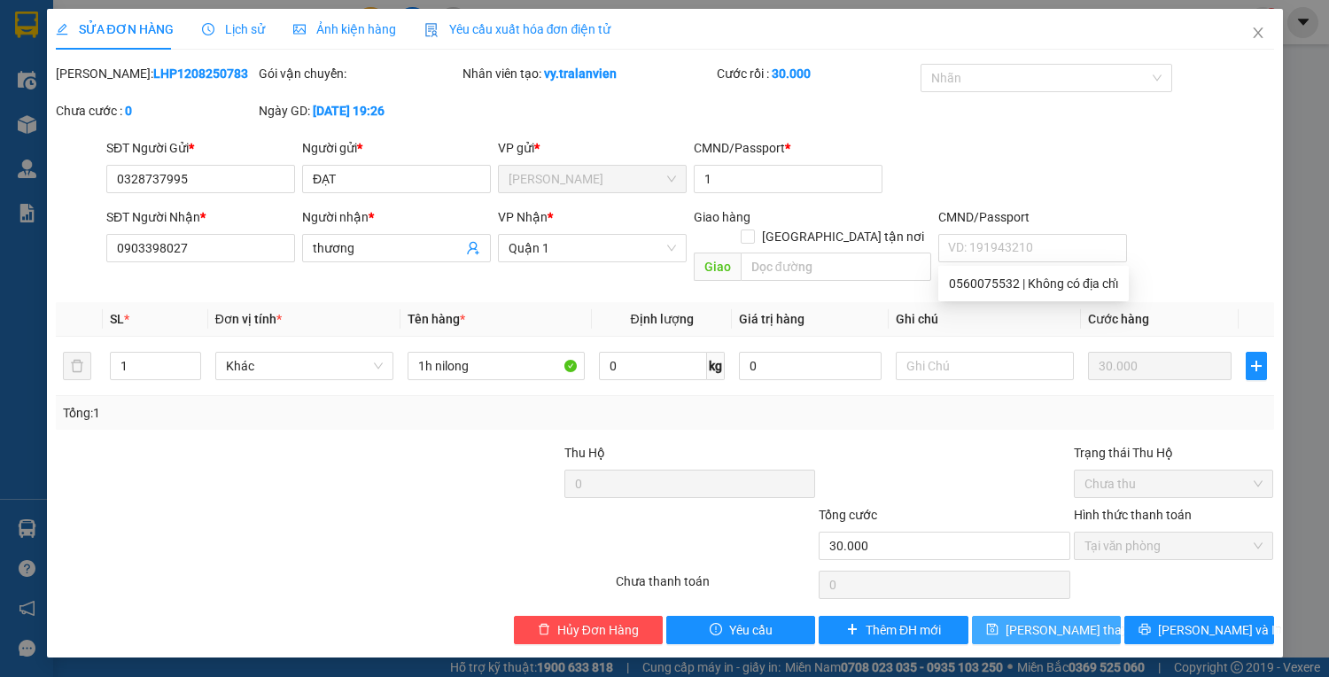
click at [1027, 620] on span "Lưu thay đổi" at bounding box center [1076, 629] width 142 height 19
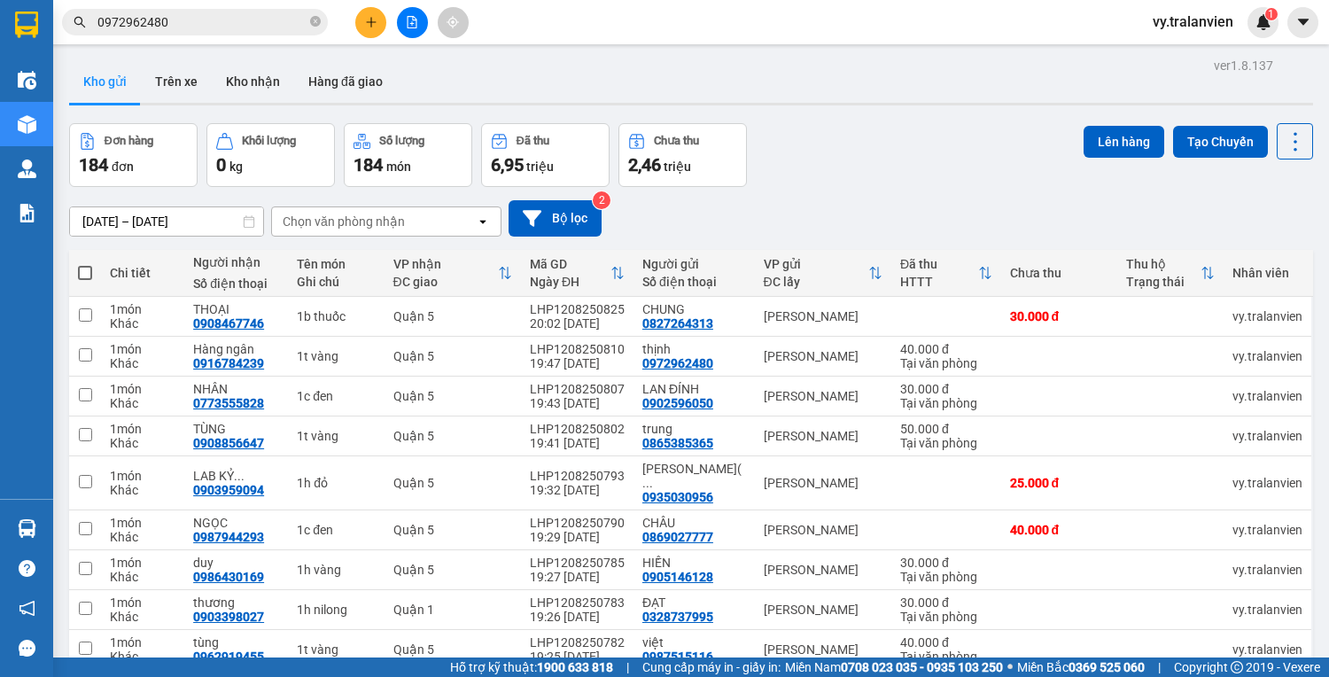
click at [880, 187] on div "10/08/2025 – 12/08/2025 Press the down arrow key to interact with the calendar …" at bounding box center [691, 218] width 1244 height 63
click at [1052, 187] on div "10/08/2025 – 12/08/2025 Press the down arrow key to interact with the calendar …" at bounding box center [691, 218] width 1244 height 63
click at [370, 27] on icon "plus" at bounding box center [371, 22] width 12 height 12
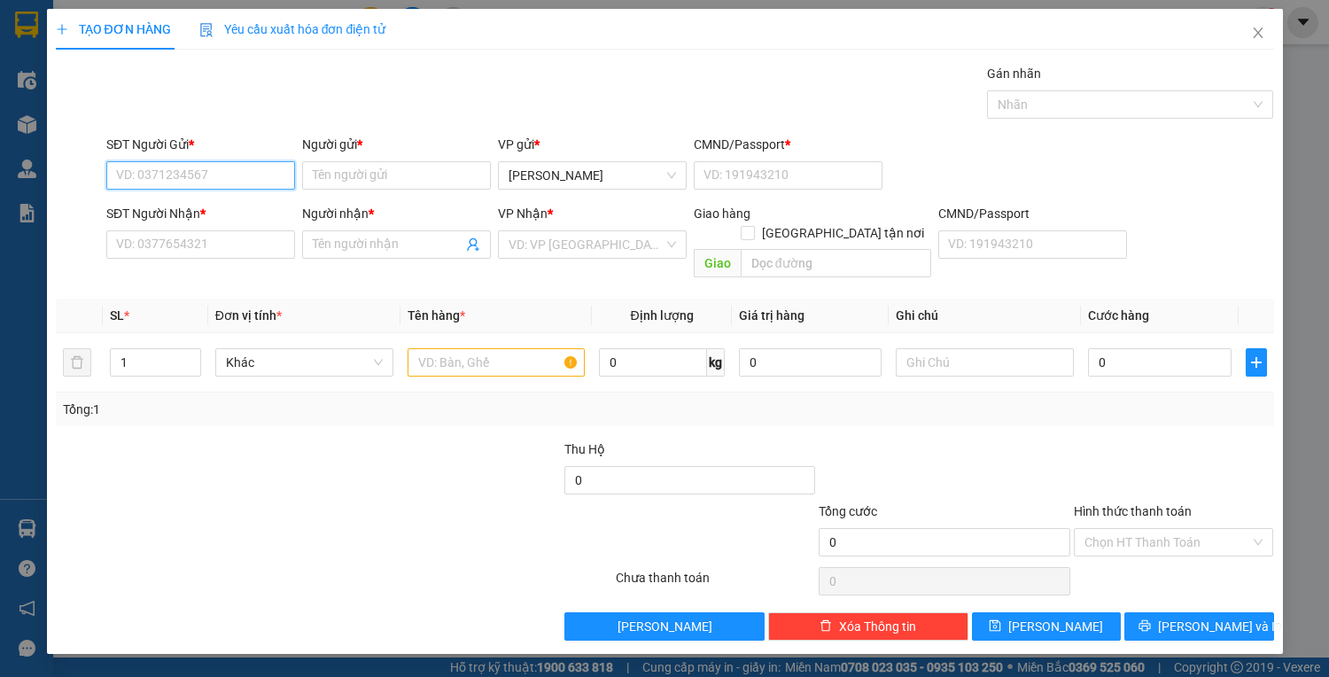
drag, startPoint x: 244, startPoint y: 171, endPoint x: 438, endPoint y: 98, distance: 207.1
click at [293, 154] on div "SĐT Người Gửi * VD: 0371234567" at bounding box center [200, 166] width 189 height 62
drag, startPoint x: 187, startPoint y: 238, endPoint x: 1318, endPoint y: 276, distance: 1131.7
click at [192, 242] on input "SĐT Người Nhận *" at bounding box center [200, 244] width 189 height 28
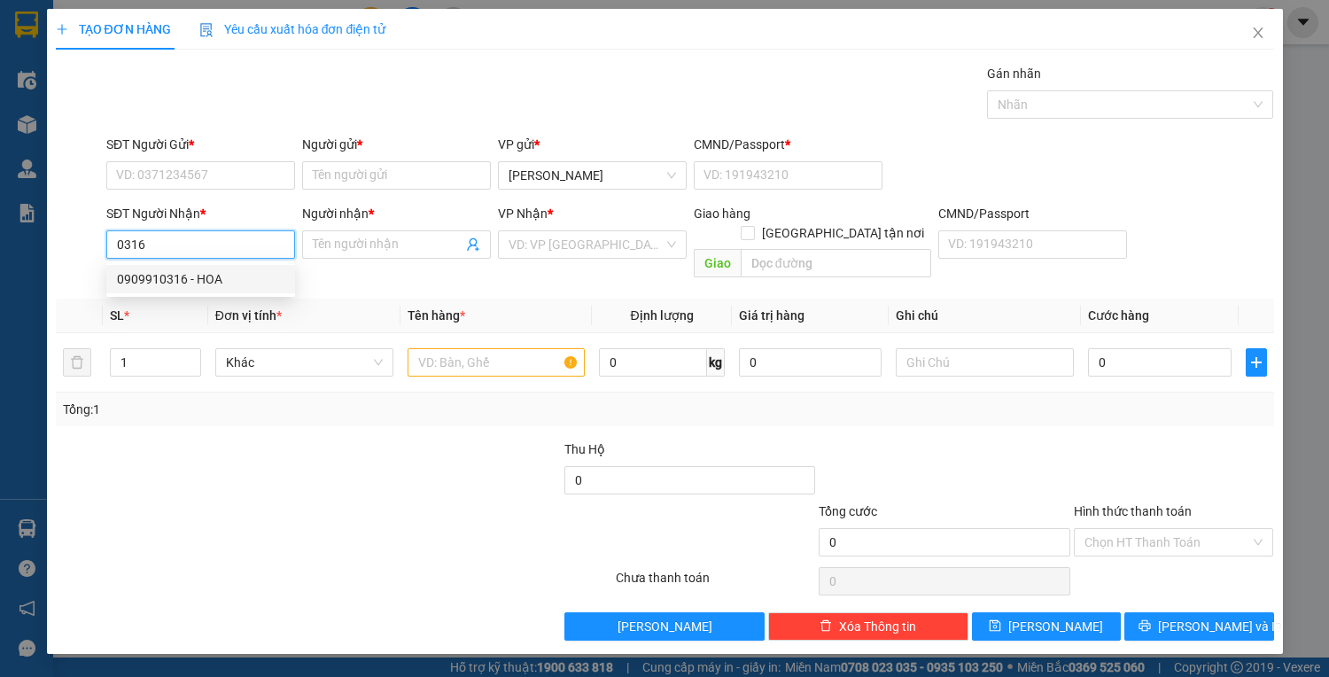
click at [250, 283] on div "0909910316 - HOA" at bounding box center [200, 278] width 167 height 19
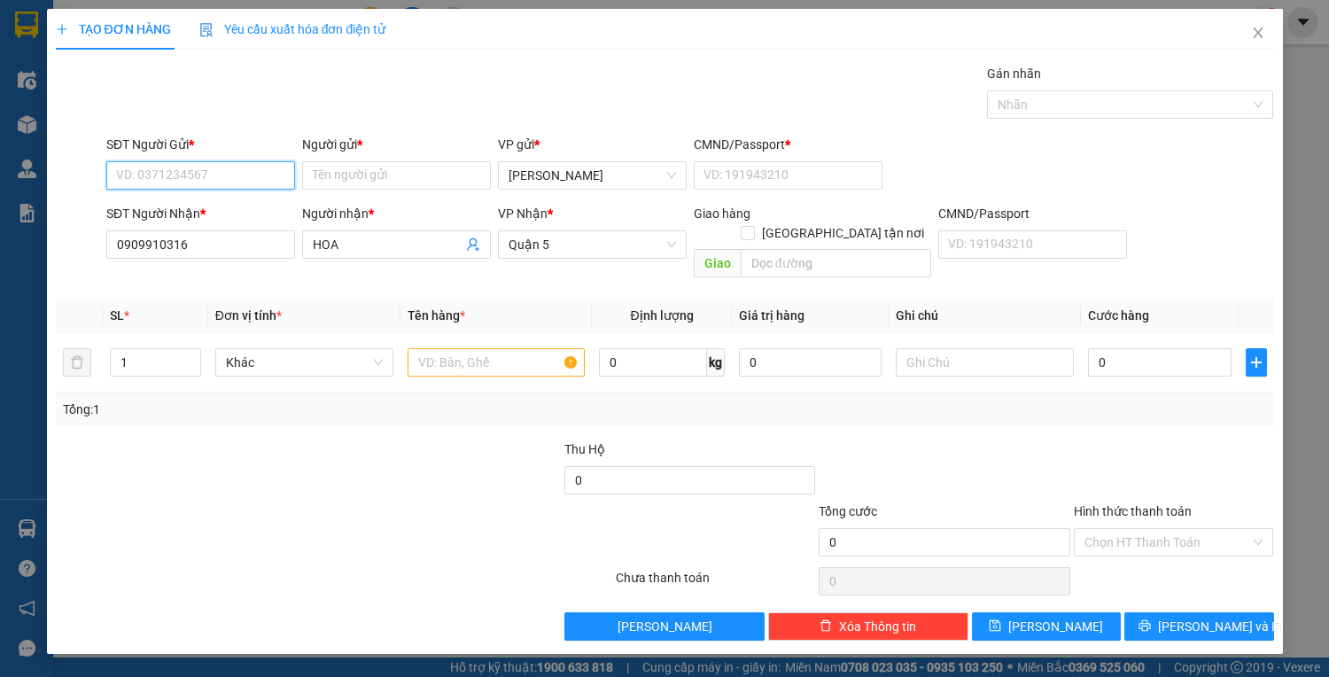
click at [186, 181] on input "SĐT Người Gửi *" at bounding box center [200, 175] width 189 height 28
click at [223, 266] on div "0935272982 - nga" at bounding box center [200, 266] width 167 height 19
click at [524, 348] on input "text" at bounding box center [496, 362] width 178 height 28
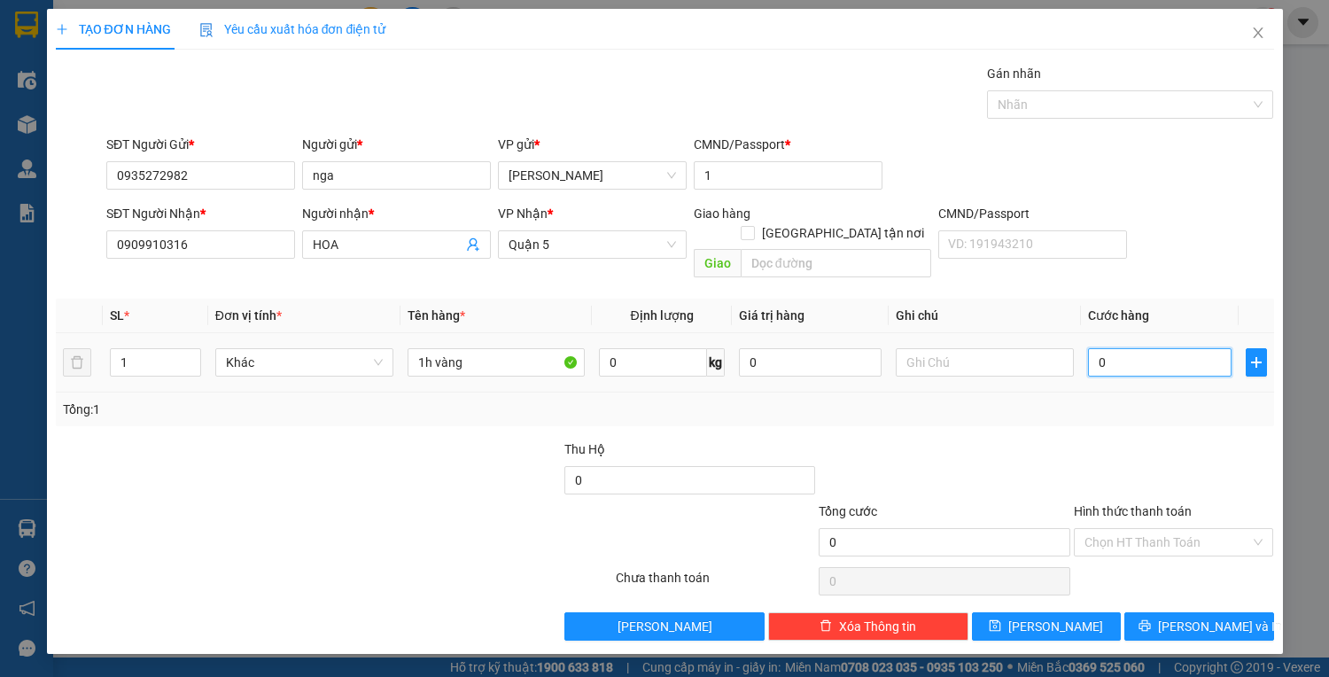
click at [1125, 348] on input "0" at bounding box center [1159, 362] width 143 height 28
click at [1161, 531] on input "Hình thức thanh toán" at bounding box center [1167, 542] width 167 height 27
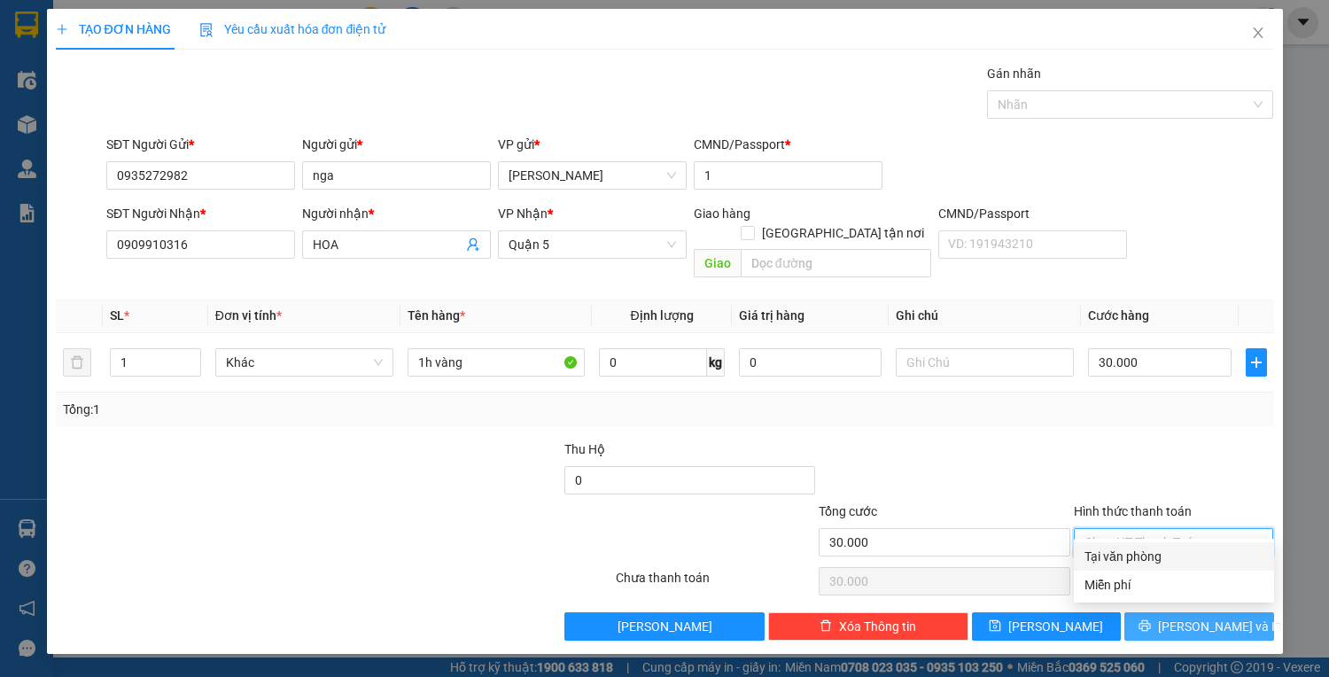
drag, startPoint x: 1160, startPoint y: 556, endPoint x: 1180, endPoint y: 608, distance: 54.9
click at [1160, 564] on div "Tại văn phòng" at bounding box center [1173, 555] width 179 height 19
click at [1186, 616] on span "Lưu và In" at bounding box center [1220, 625] width 124 height 19
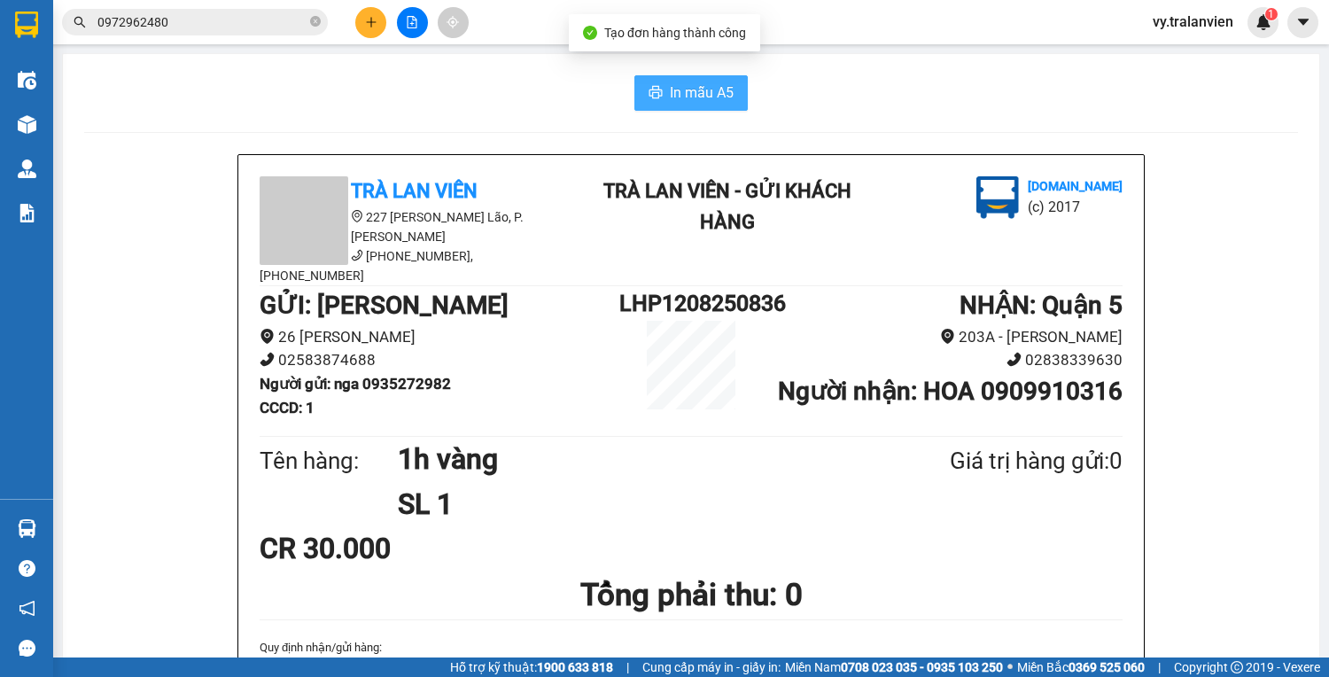
click at [728, 94] on button "In mẫu A5" at bounding box center [690, 92] width 113 height 35
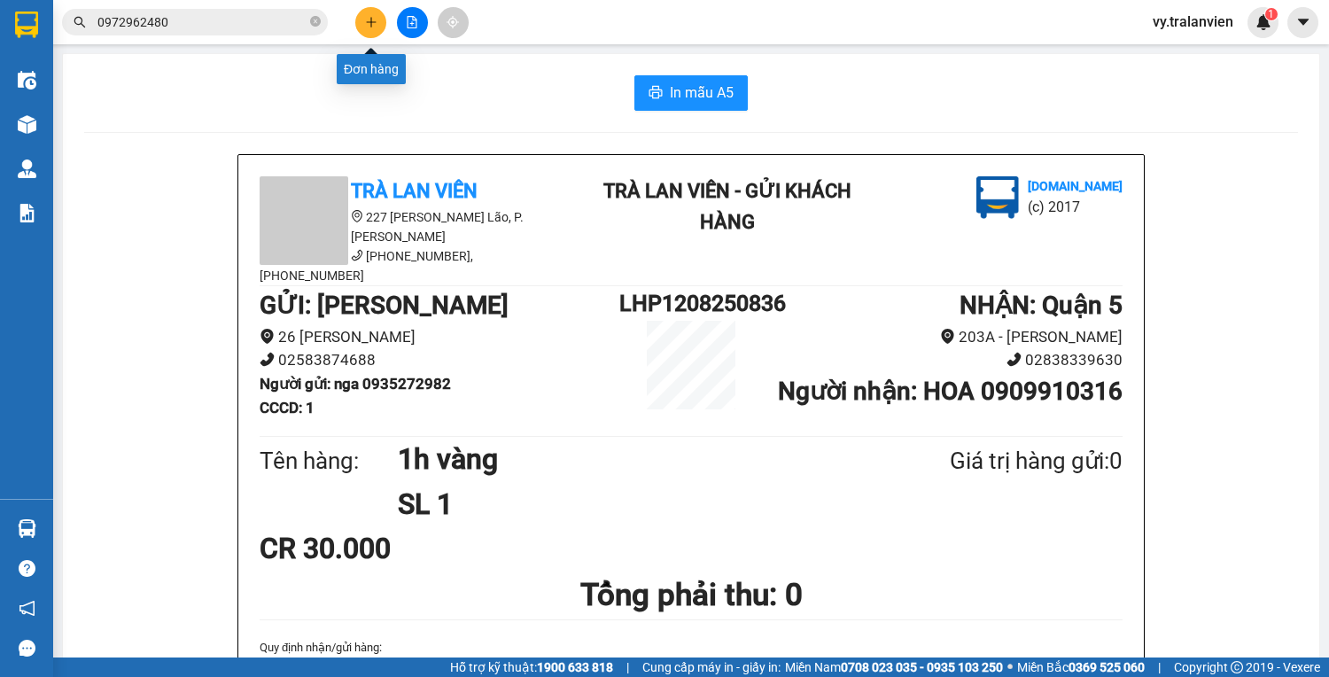
click at [369, 18] on icon "plus" at bounding box center [371, 22] width 12 height 12
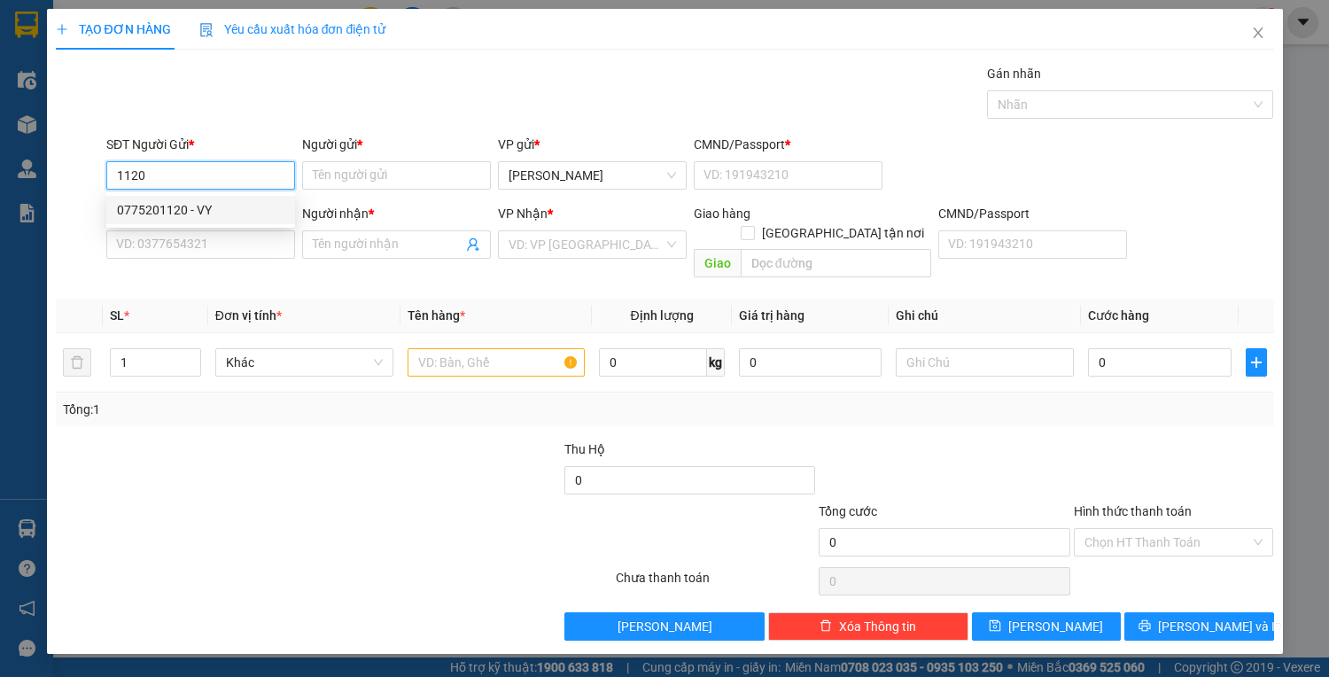
click at [251, 209] on div "0775201120 - VY" at bounding box center [200, 209] width 167 height 19
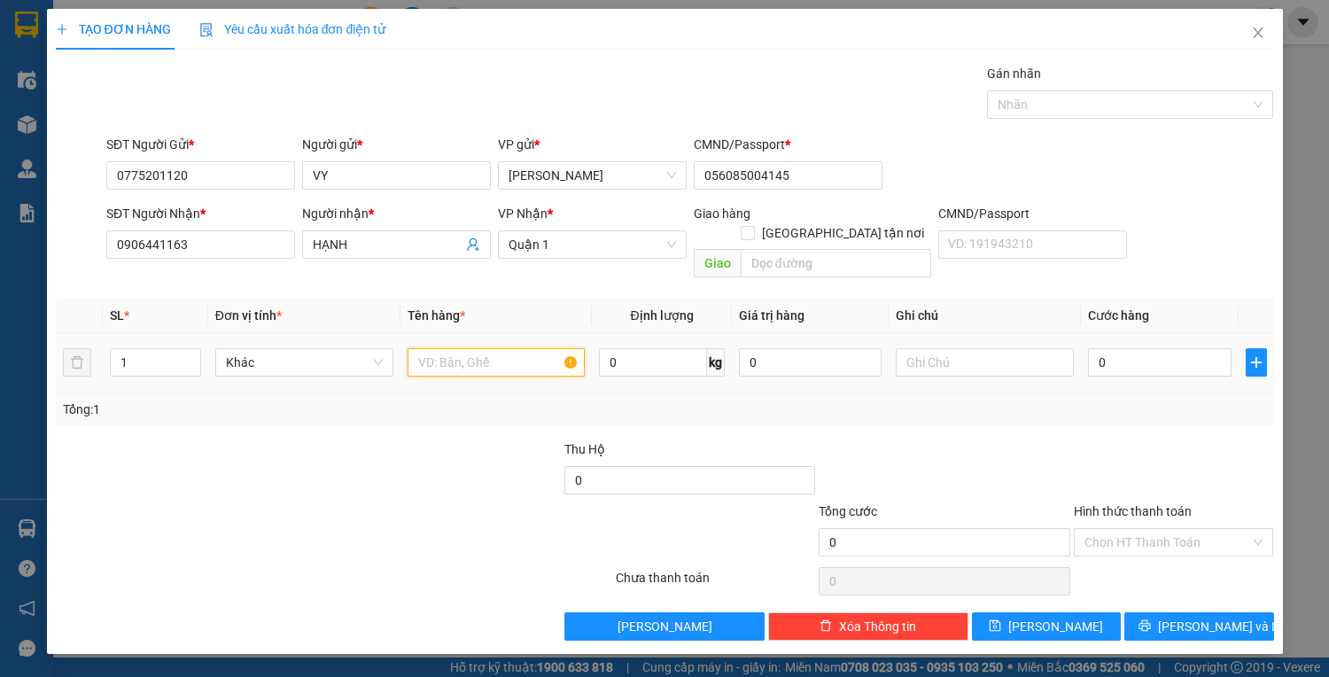
click at [499, 348] on input "text" at bounding box center [496, 362] width 178 height 28
drag, startPoint x: 508, startPoint y: 344, endPoint x: 533, endPoint y: 337, distance: 25.8
click at [508, 348] on input "text" at bounding box center [496, 362] width 178 height 28
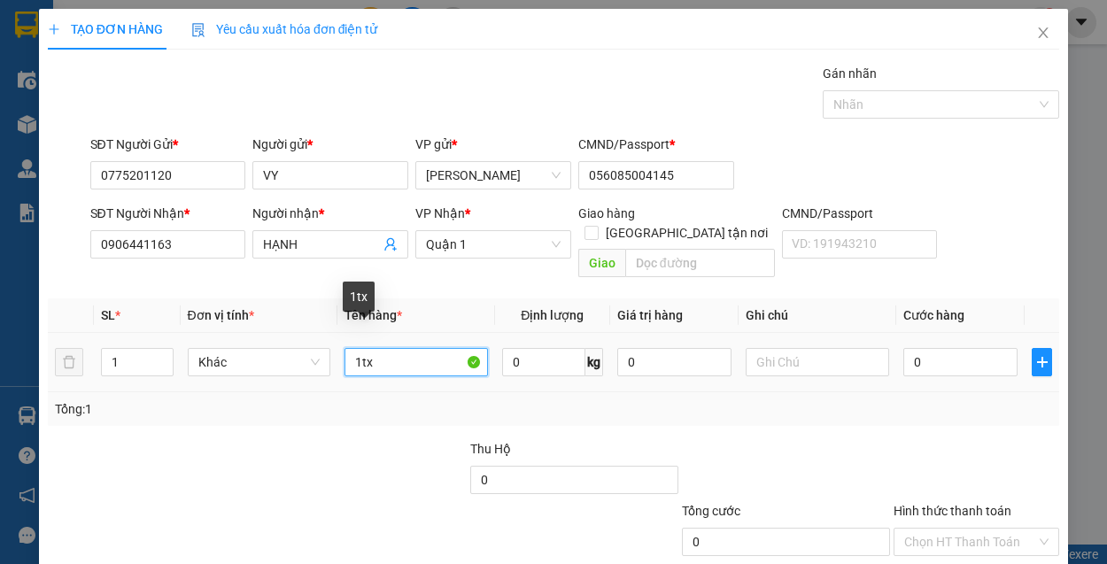
click at [396, 348] on input "1tx" at bounding box center [416, 362] width 143 height 28
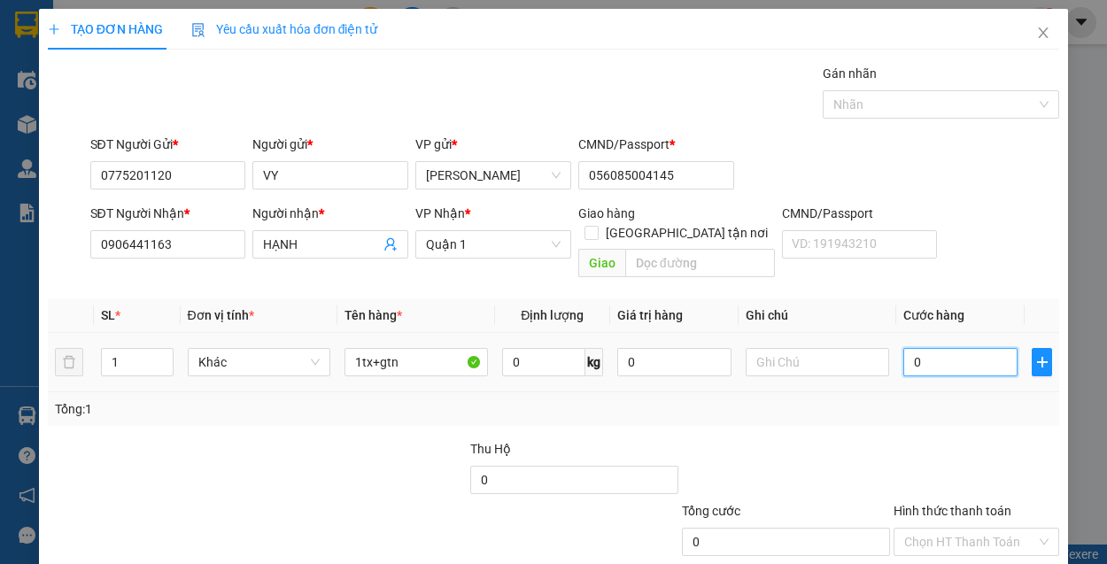
click at [953, 348] on input "0" at bounding box center [960, 362] width 115 height 28
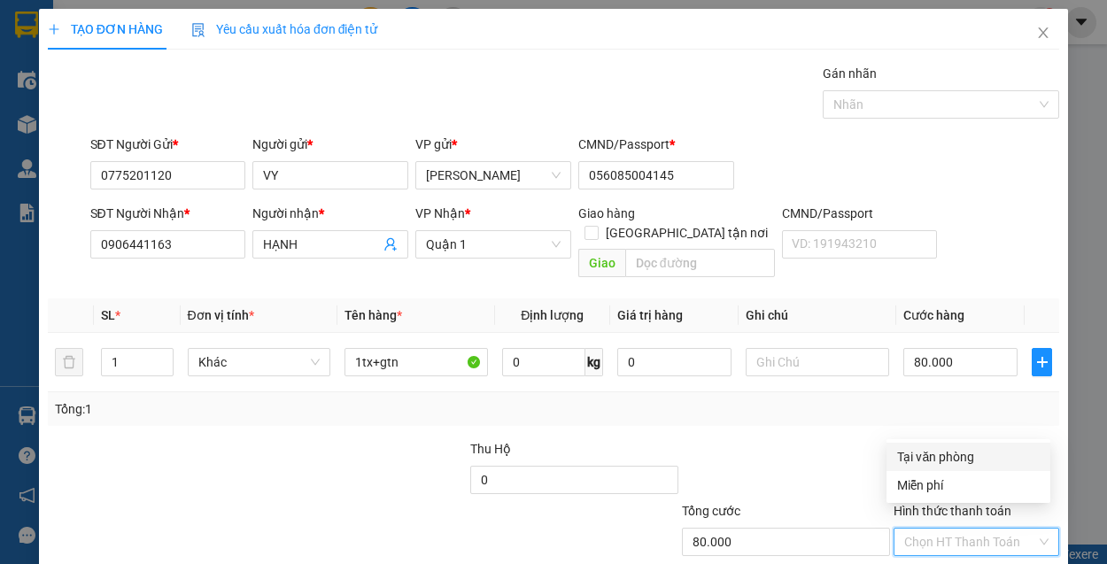
drag, startPoint x: 973, startPoint y: 518, endPoint x: 1011, endPoint y: 526, distance: 39.8
click at [1011, 529] on input "Hình thức thanh toán" at bounding box center [970, 542] width 132 height 27
click at [1007, 529] on input "Hình thức thanh toán" at bounding box center [970, 542] width 132 height 27
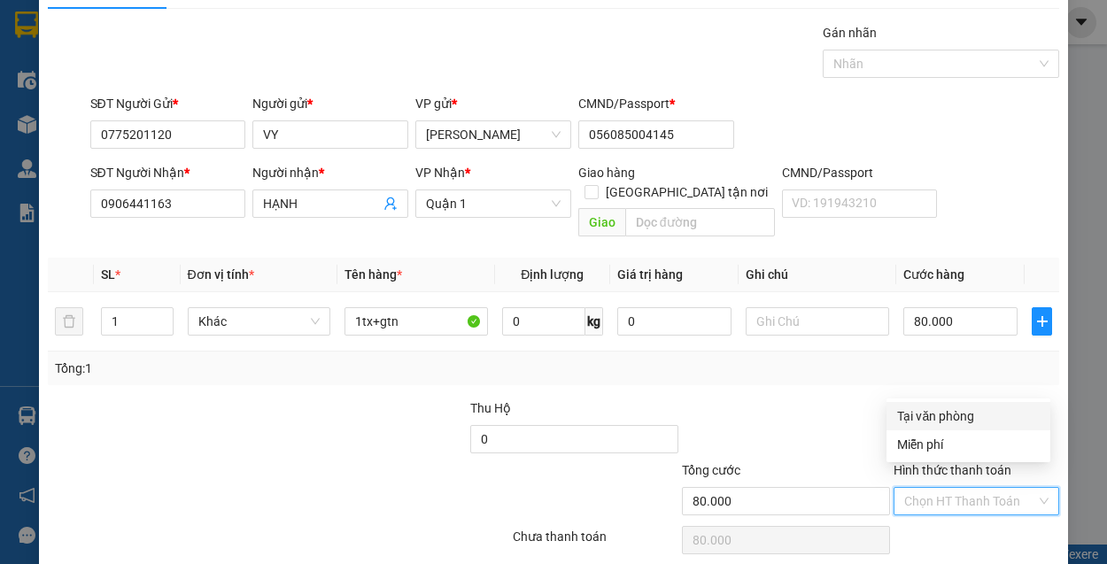
scroll to position [89, 0]
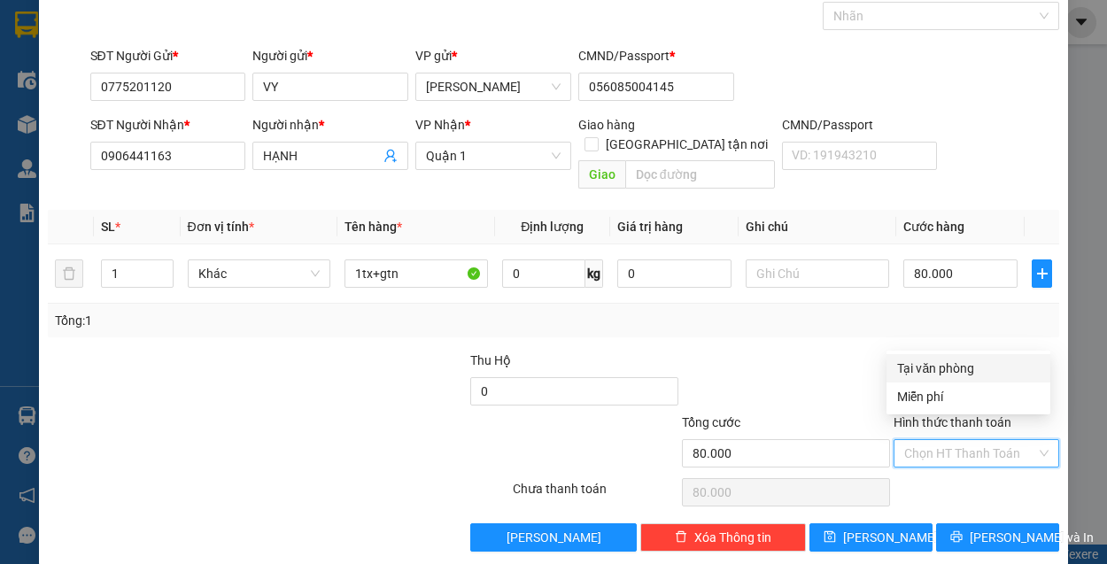
click at [990, 440] on input "Hình thức thanh toán" at bounding box center [970, 453] width 132 height 27
click at [973, 368] on div "Tại văn phòng" at bounding box center [968, 368] width 143 height 19
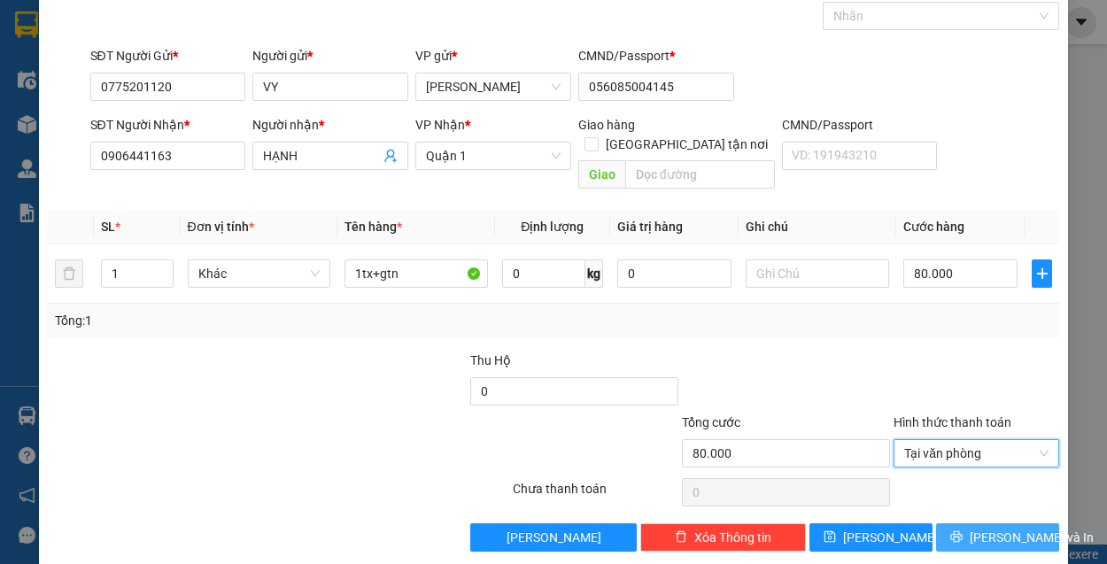
click at [980, 528] on span "Lưu và In" at bounding box center [1032, 537] width 124 height 19
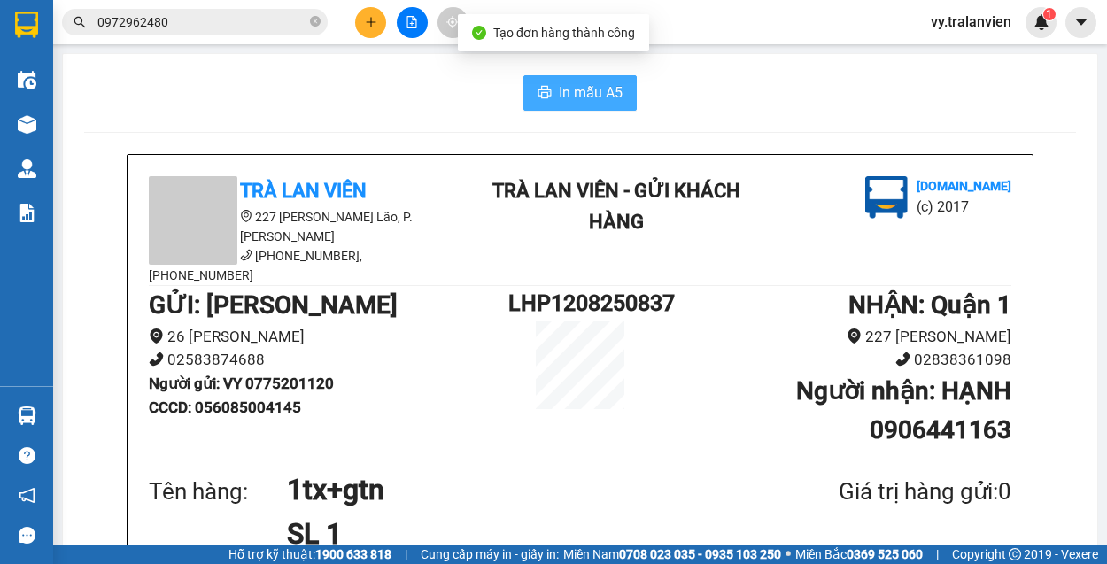
click at [581, 85] on span "In mẫu A5" at bounding box center [591, 92] width 64 height 22
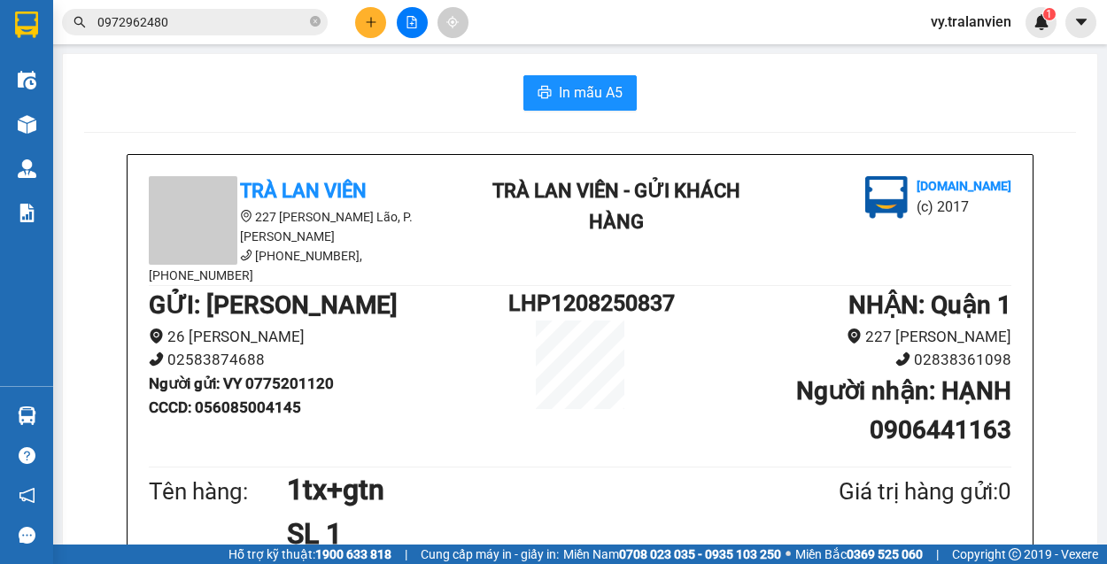
click at [750, 92] on div "In mẫu A5" at bounding box center [580, 92] width 992 height 35
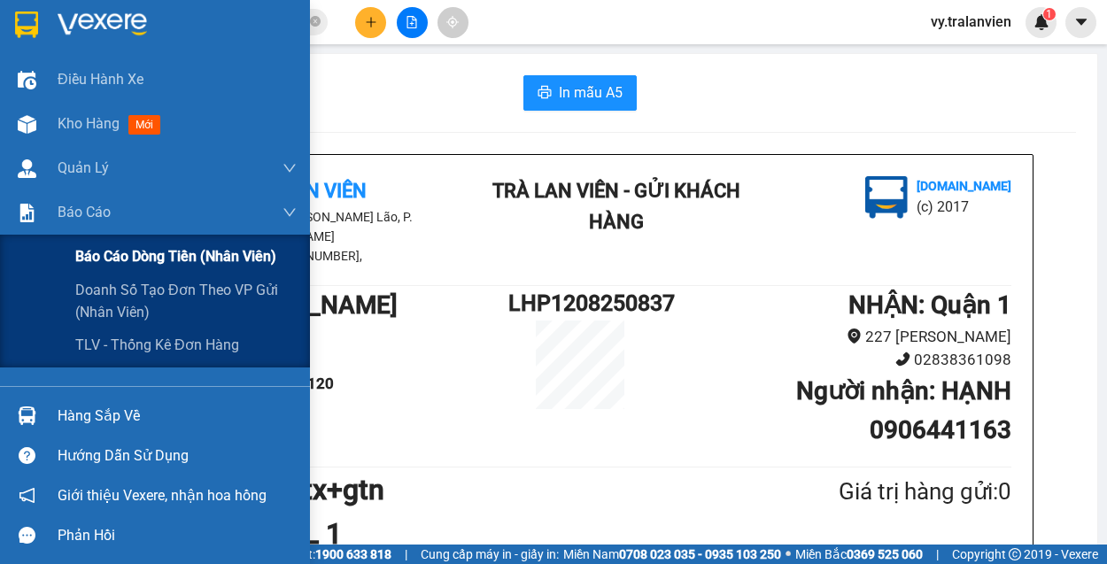
click at [112, 257] on span "Báo cáo dòng tiền (nhân viên)" at bounding box center [175, 256] width 201 height 22
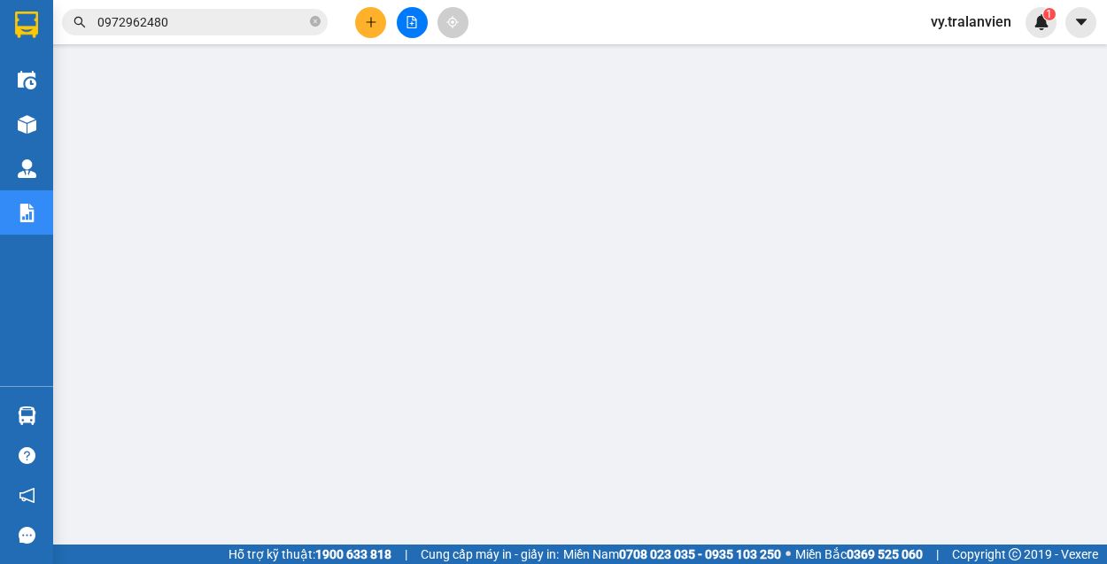
click at [360, 22] on button at bounding box center [370, 22] width 31 height 31
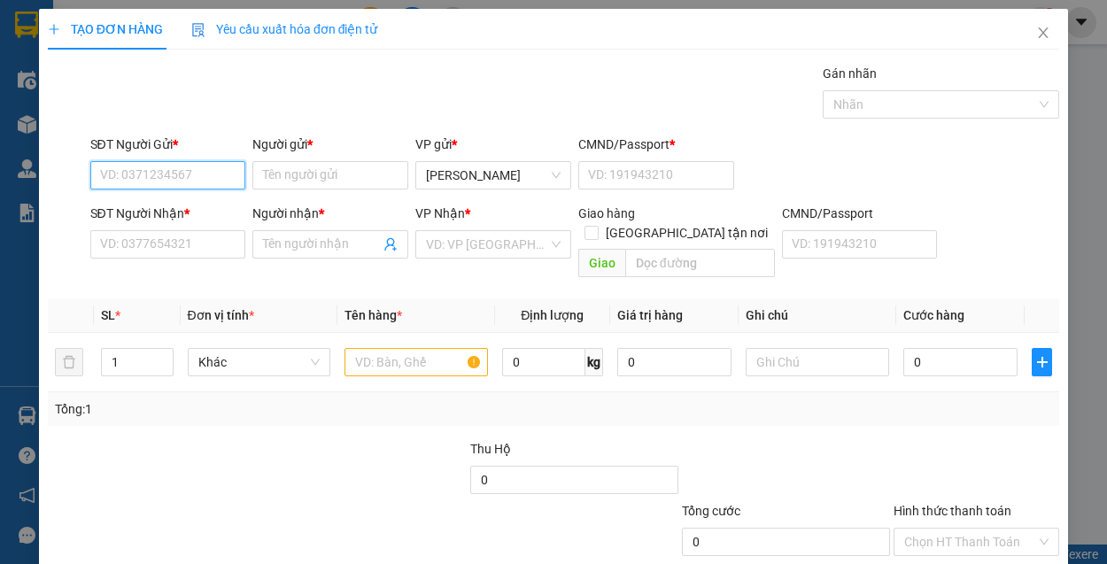
click at [172, 174] on input "SĐT Người Gửi *" at bounding box center [168, 175] width 156 height 28
click at [298, 174] on input "Người gửi *" at bounding box center [330, 175] width 156 height 28
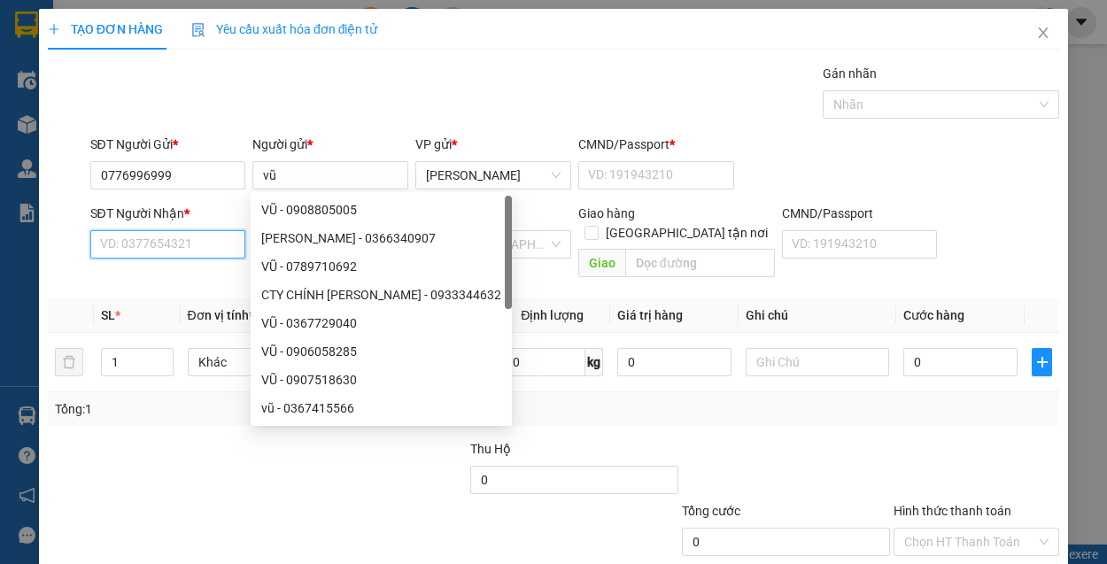
click at [148, 237] on input "SĐT Người Nhận *" at bounding box center [168, 244] width 156 height 28
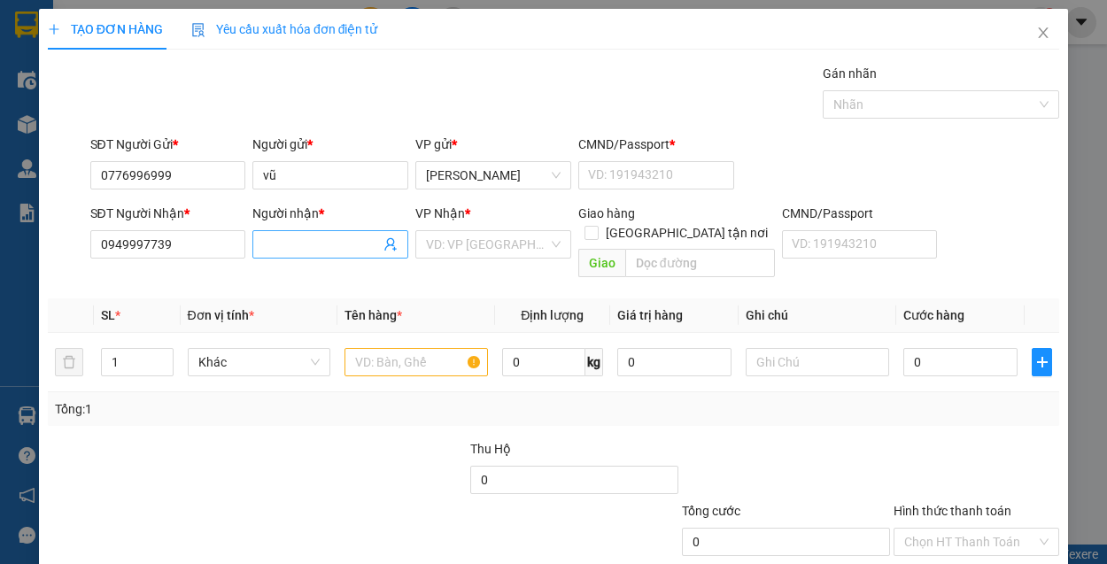
click at [289, 230] on span at bounding box center [330, 244] width 156 height 28
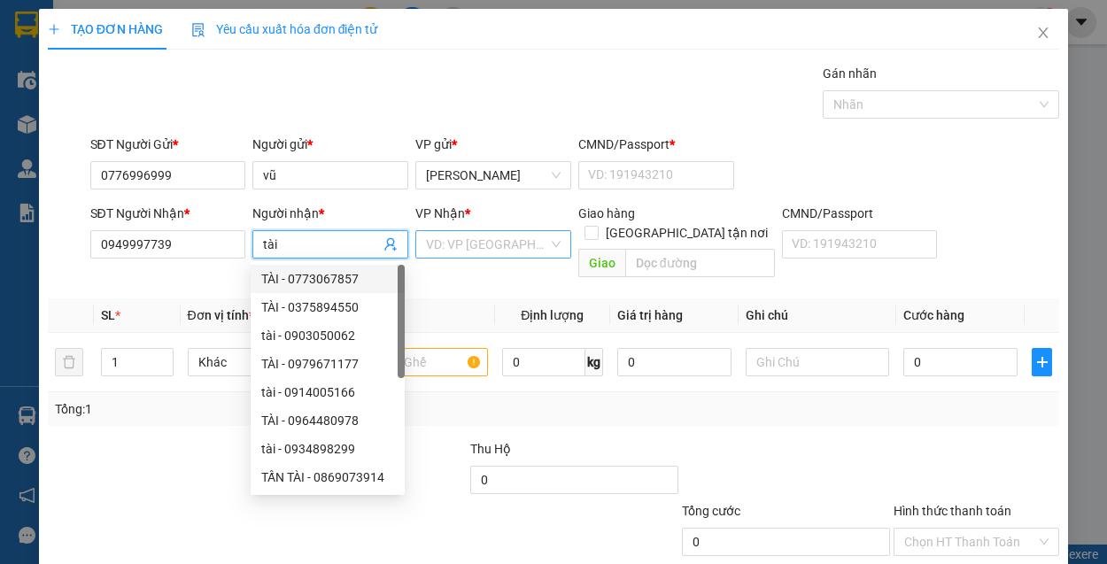
click at [446, 248] on input "search" at bounding box center [487, 244] width 122 height 27
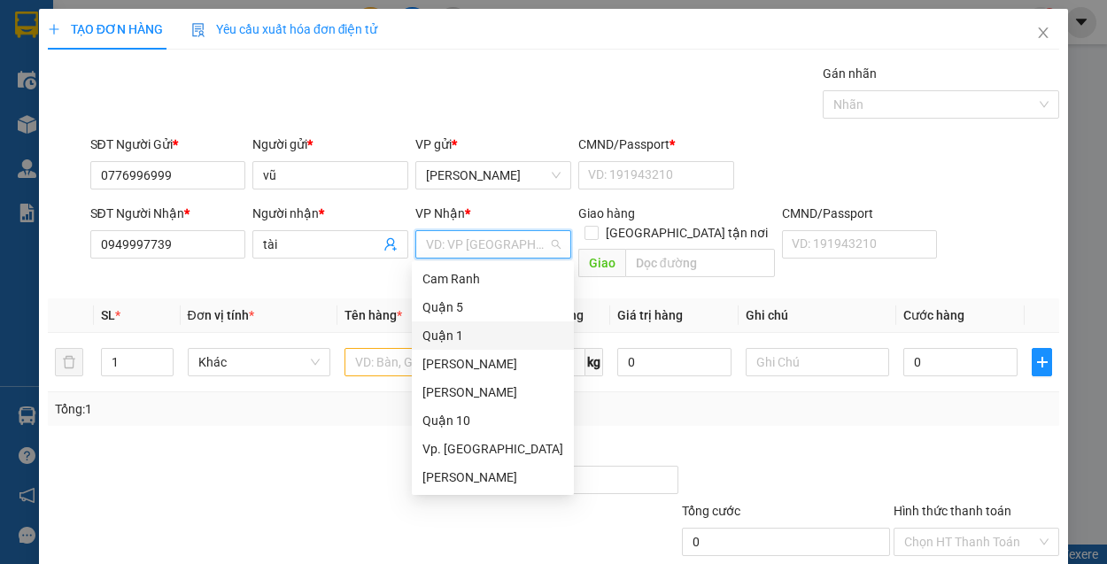
click at [438, 339] on div "Quận 1" at bounding box center [492, 335] width 141 height 19
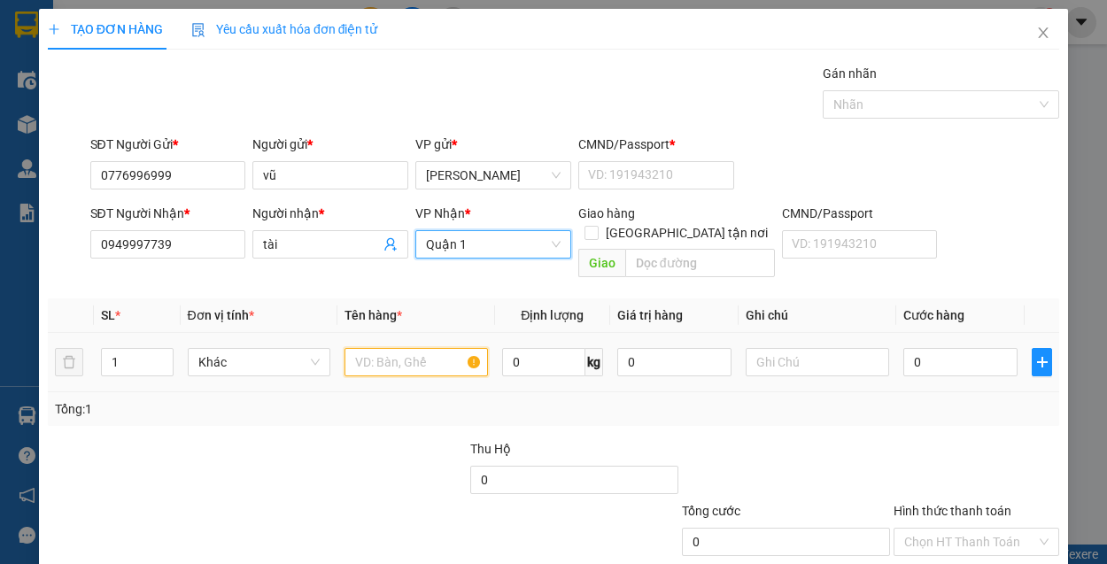
click at [381, 348] on input "text" at bounding box center [416, 362] width 143 height 28
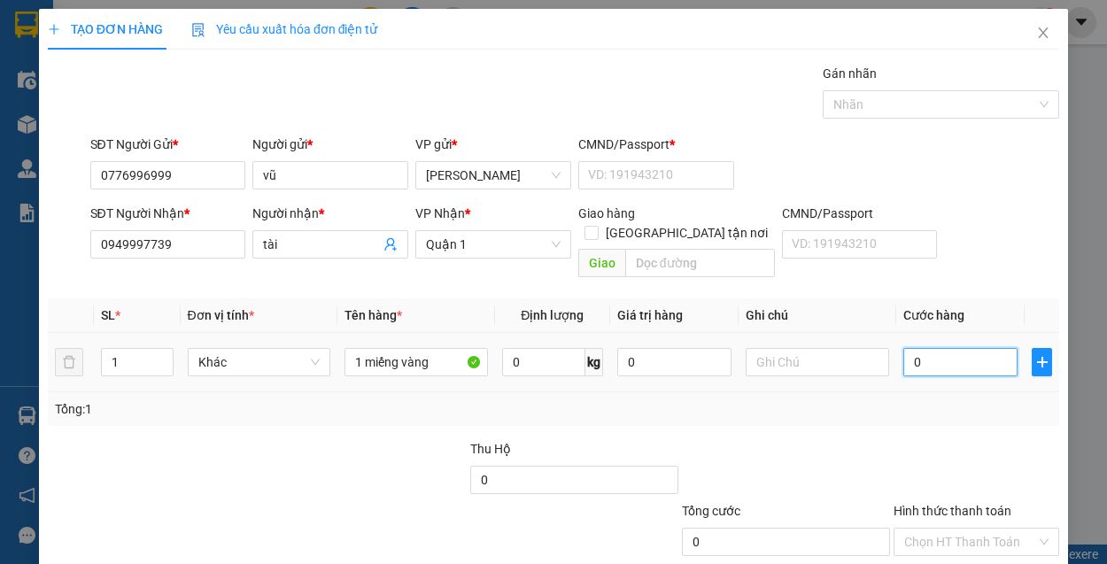
click at [926, 348] on input "0" at bounding box center [960, 362] width 115 height 28
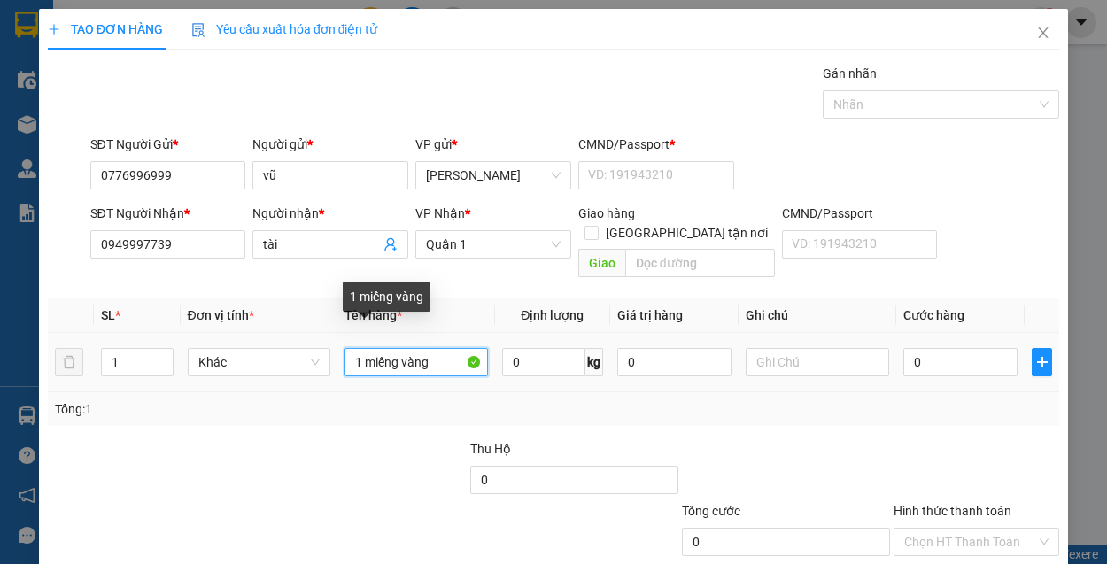
click at [435, 348] on input "1 miếng vàng" at bounding box center [416, 362] width 143 height 28
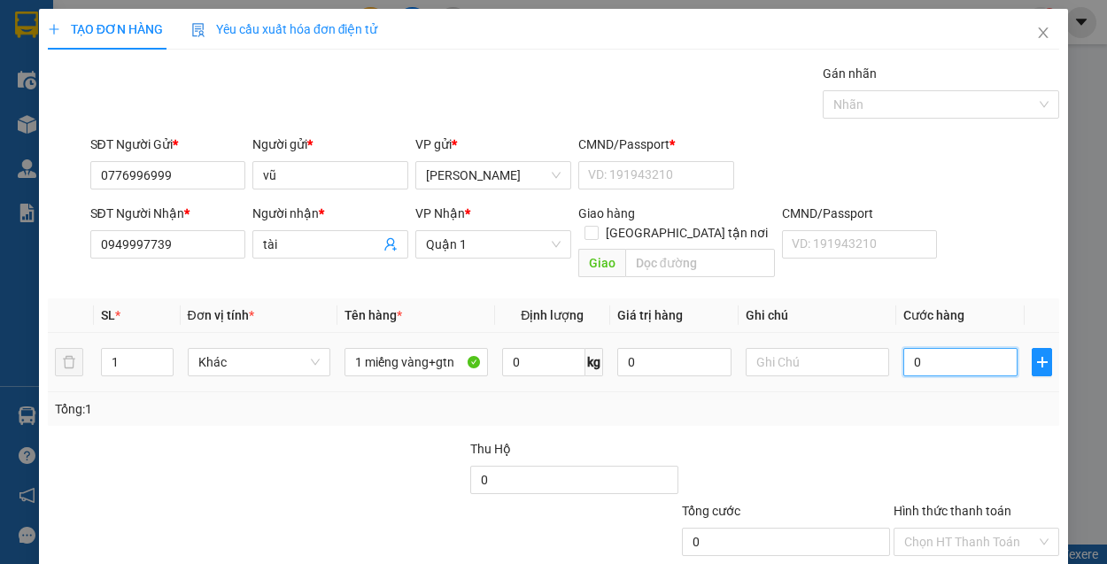
click at [919, 348] on input "0" at bounding box center [960, 362] width 115 height 28
drag, startPoint x: 971, startPoint y: 514, endPoint x: 971, endPoint y: 530, distance: 15.9
click at [971, 529] on input "Hình thức thanh toán" at bounding box center [970, 542] width 132 height 27
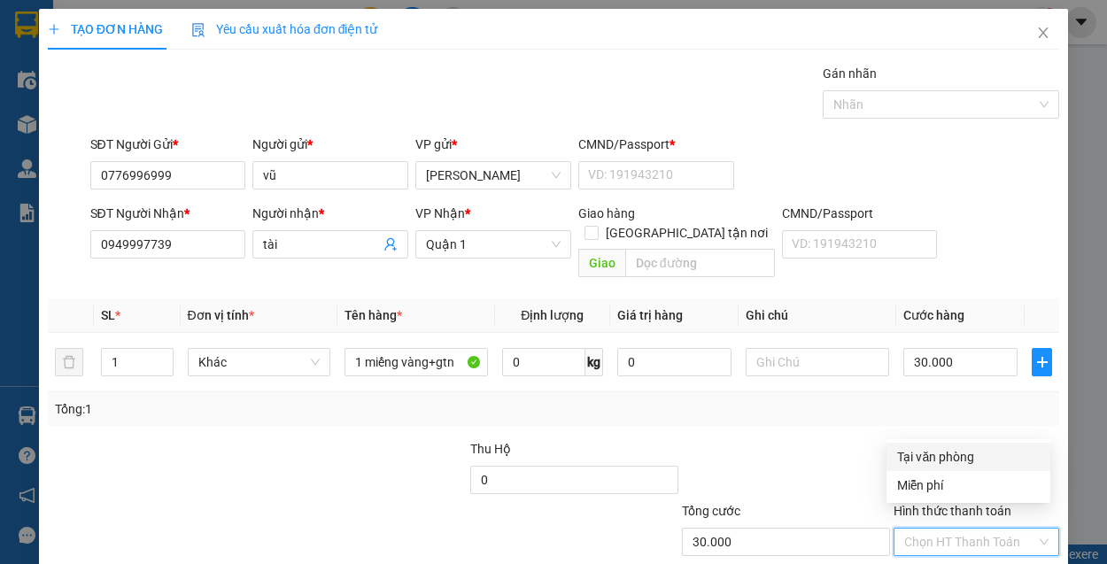
click at [955, 453] on div "Tại văn phòng" at bounding box center [968, 456] width 143 height 19
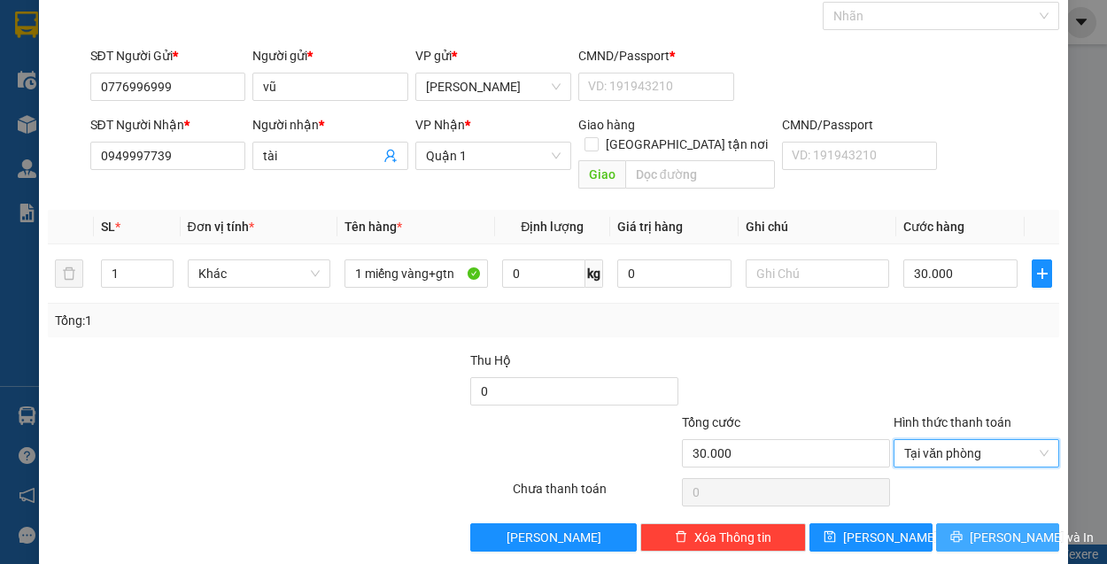
click at [976, 528] on span "Lưu và In" at bounding box center [1032, 537] width 124 height 19
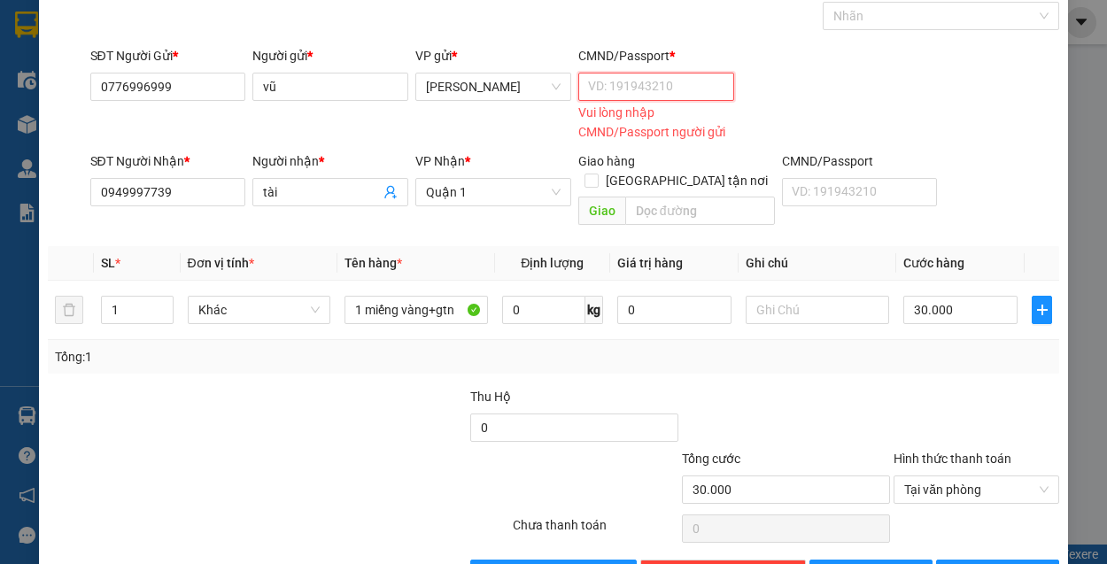
click at [610, 84] on input "CMND/Passport *" at bounding box center [656, 87] width 156 height 28
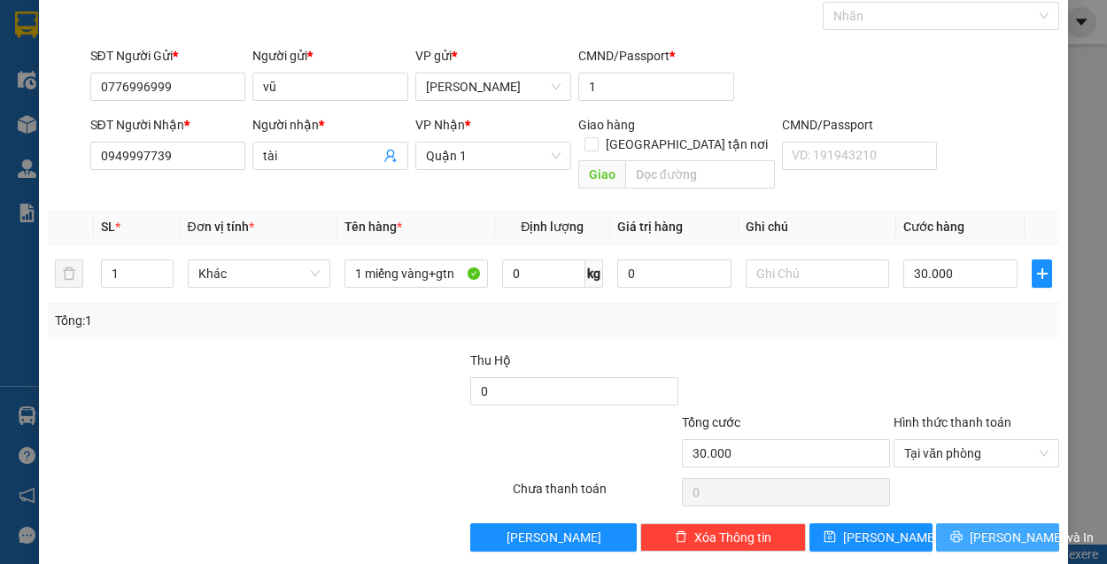
click at [951, 523] on button "Lưu và In" at bounding box center [997, 537] width 123 height 28
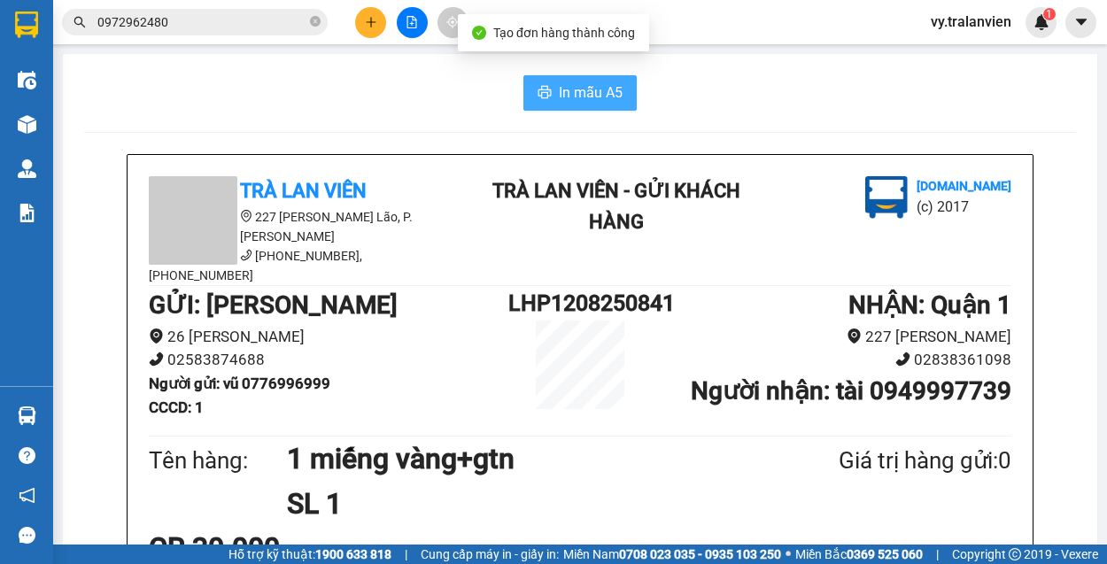
click at [572, 85] on span "In mẫu A5" at bounding box center [591, 92] width 64 height 22
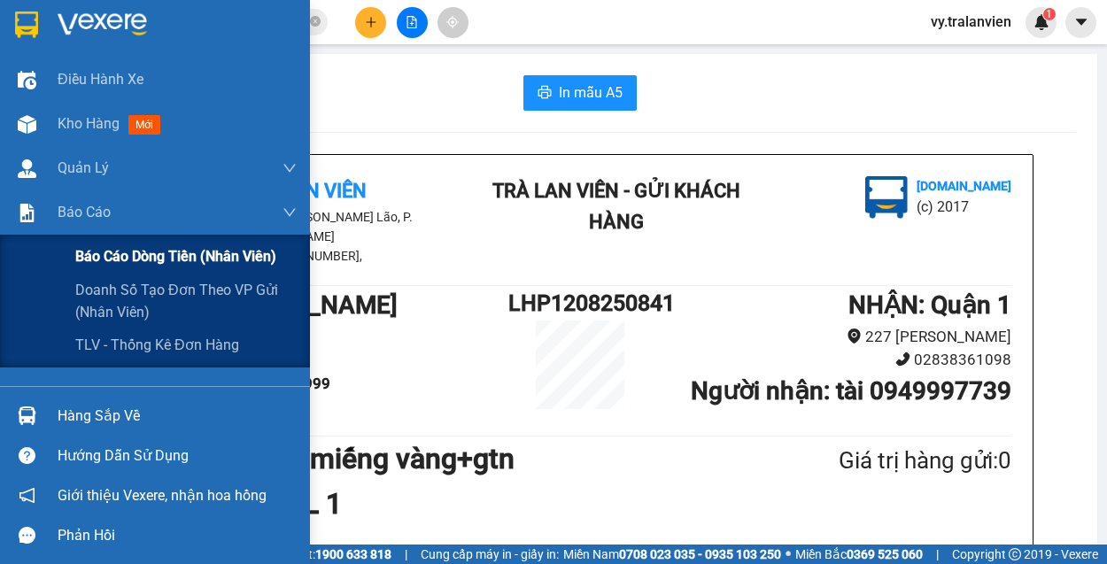
click at [92, 259] on span "Báo cáo dòng tiền (nhân viên)" at bounding box center [175, 256] width 201 height 22
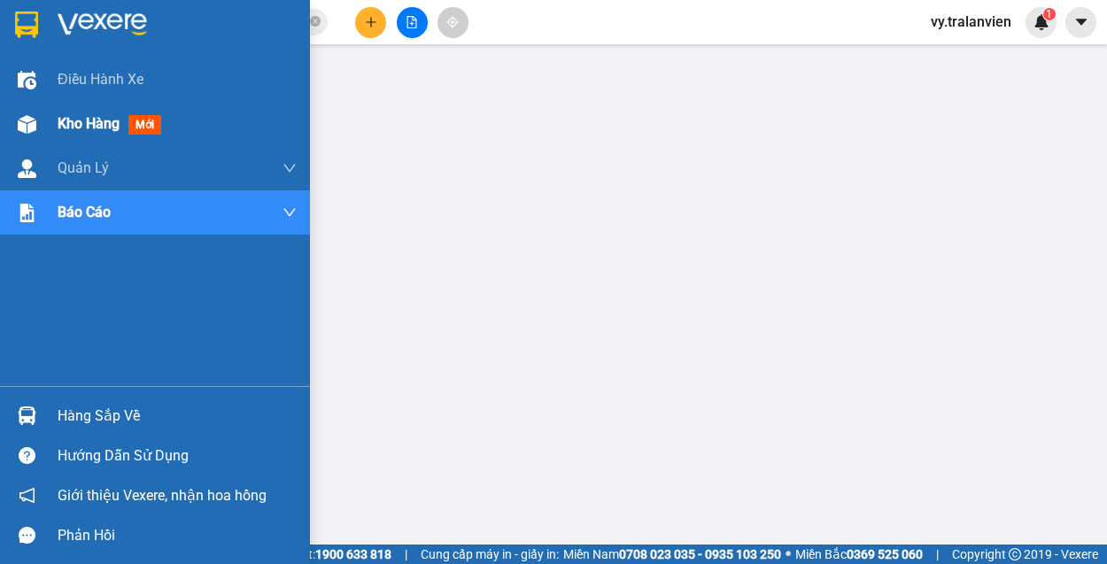
click at [106, 126] on span "Kho hàng" at bounding box center [89, 123] width 62 height 17
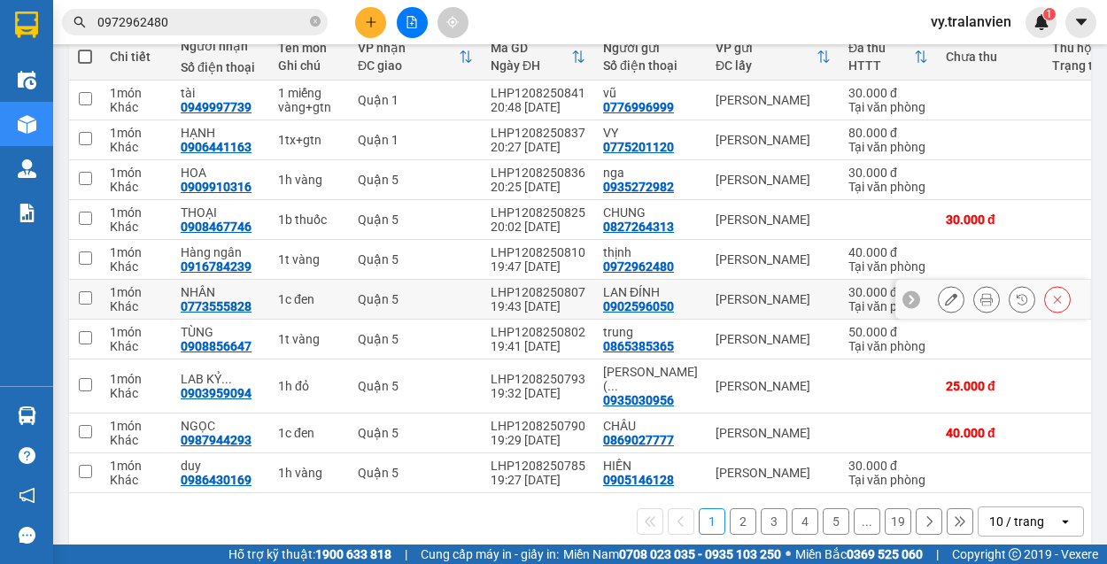
scroll to position [246, 0]
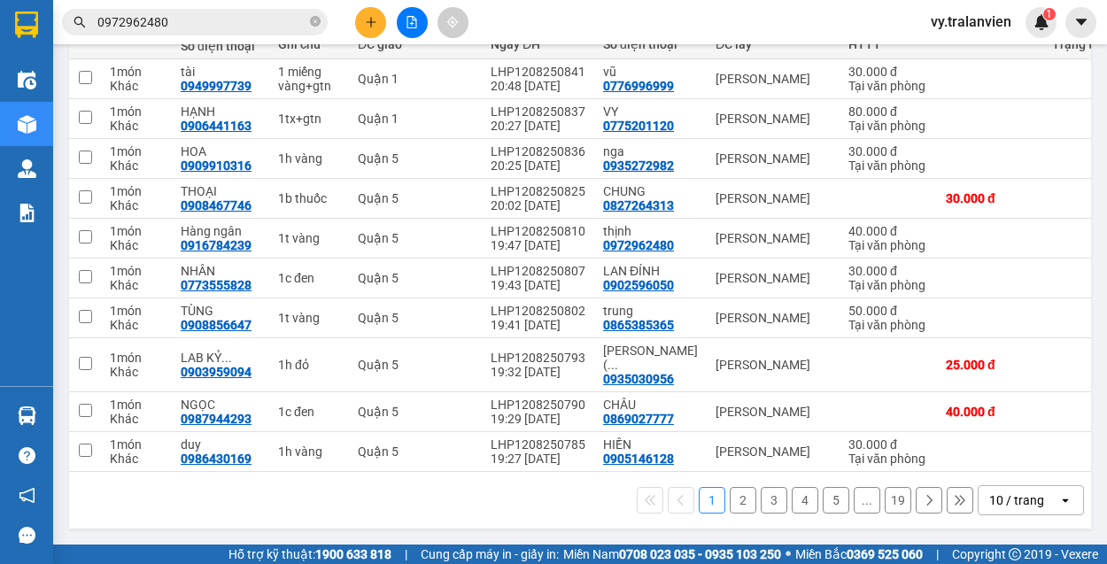
click at [730, 503] on button "2" at bounding box center [743, 500] width 27 height 27
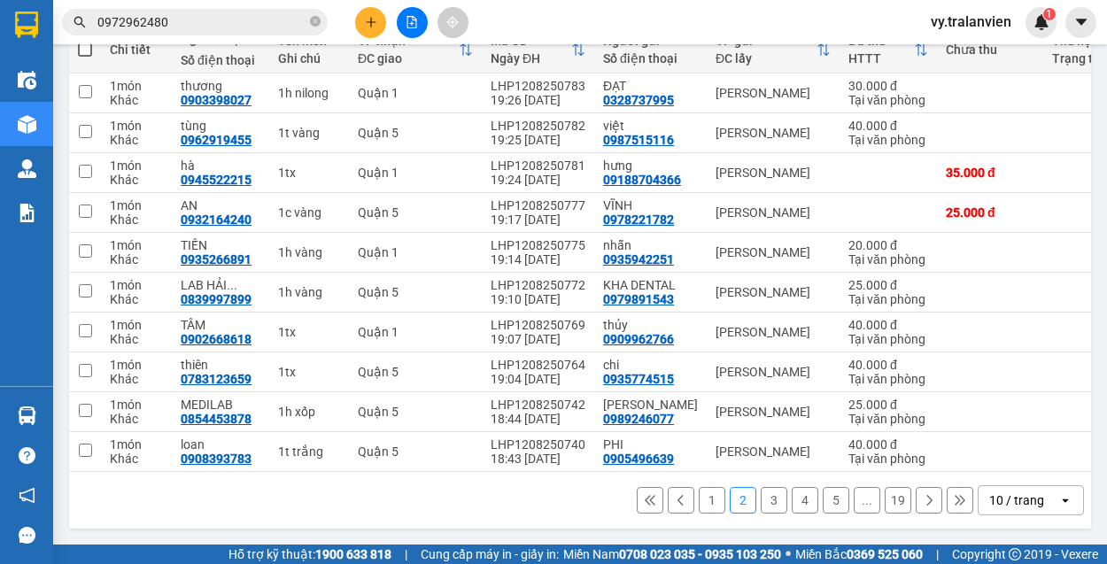
click at [768, 507] on button "3" at bounding box center [774, 500] width 27 height 27
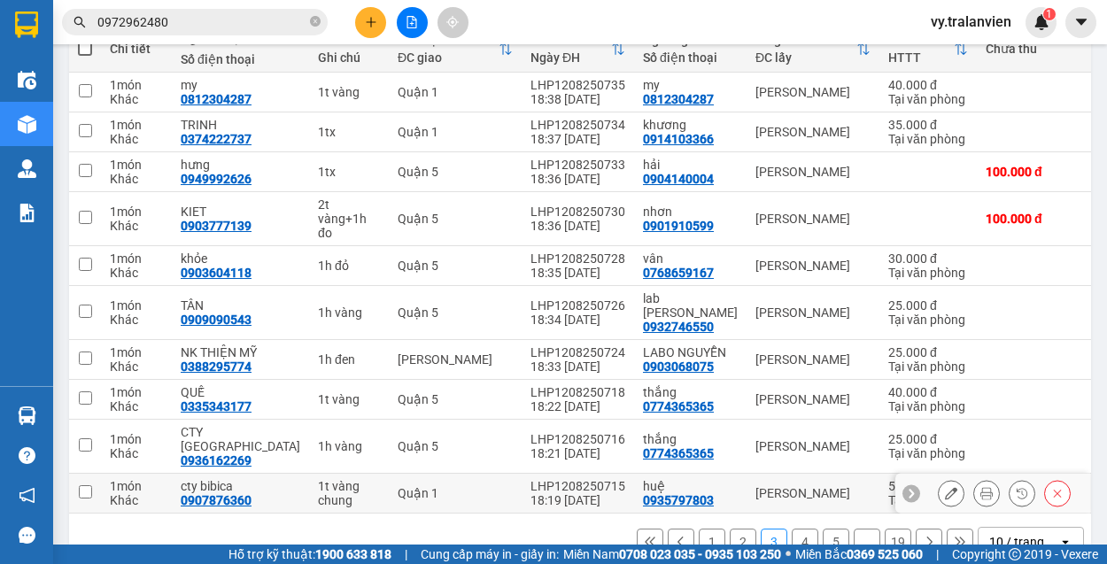
scroll to position [260, 0]
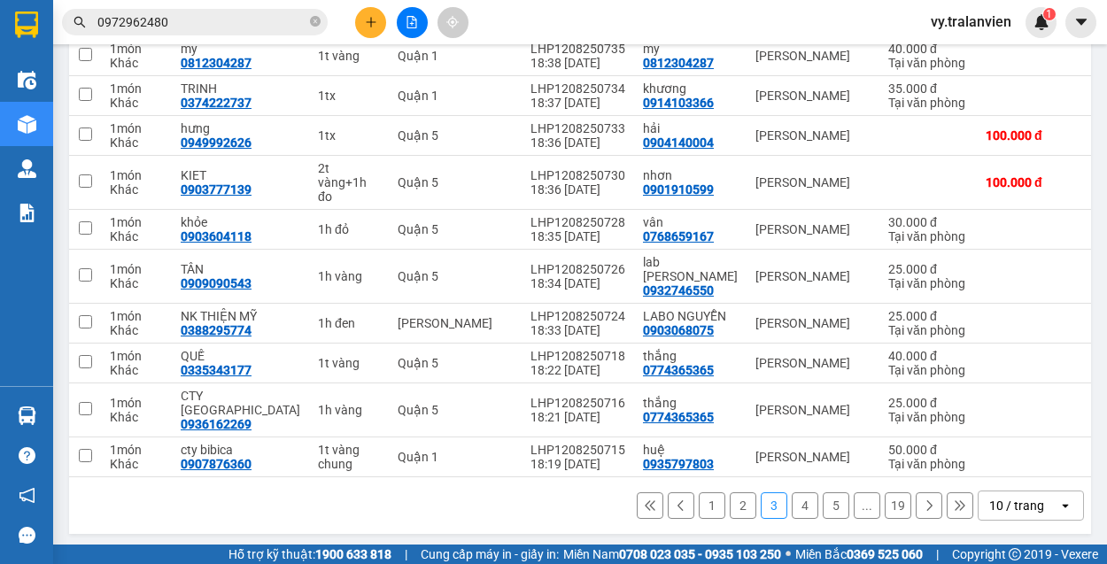
click at [792, 501] on button "4" at bounding box center [805, 505] width 27 height 27
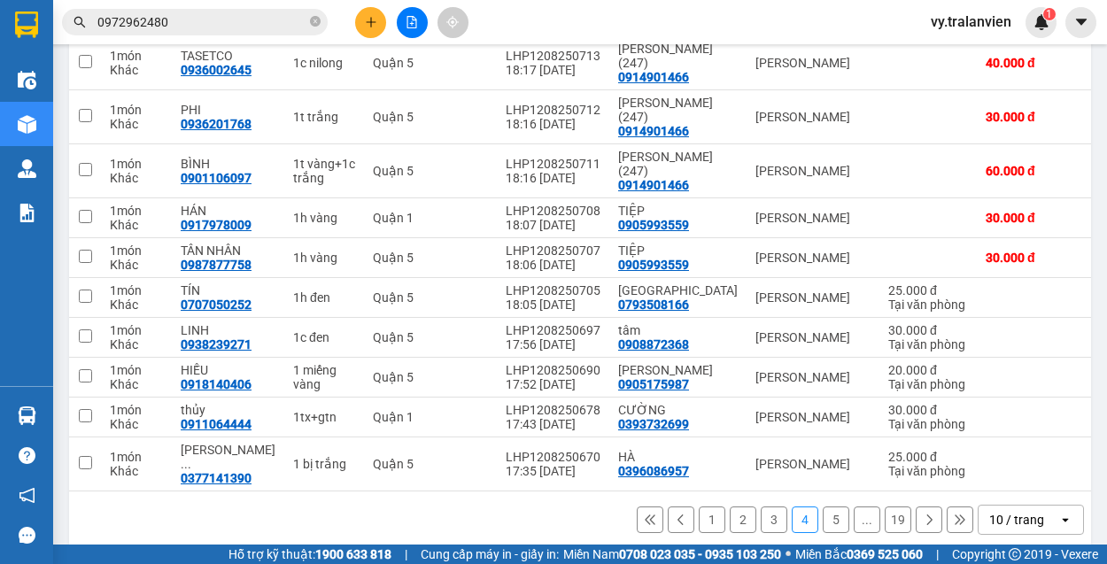
click at [831, 521] on button "5" at bounding box center [836, 520] width 27 height 27
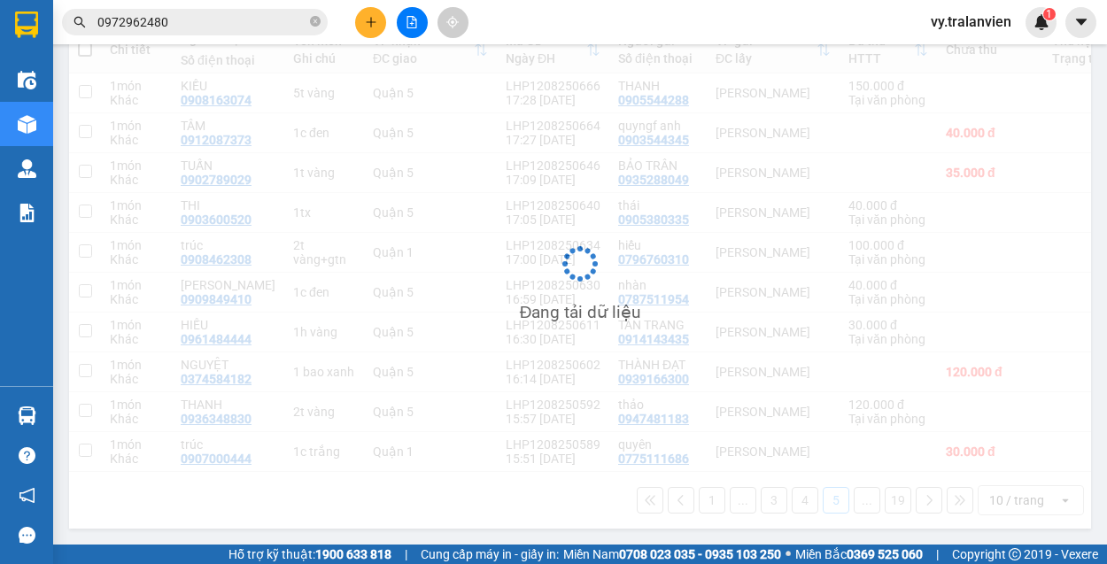
scroll to position [232, 0]
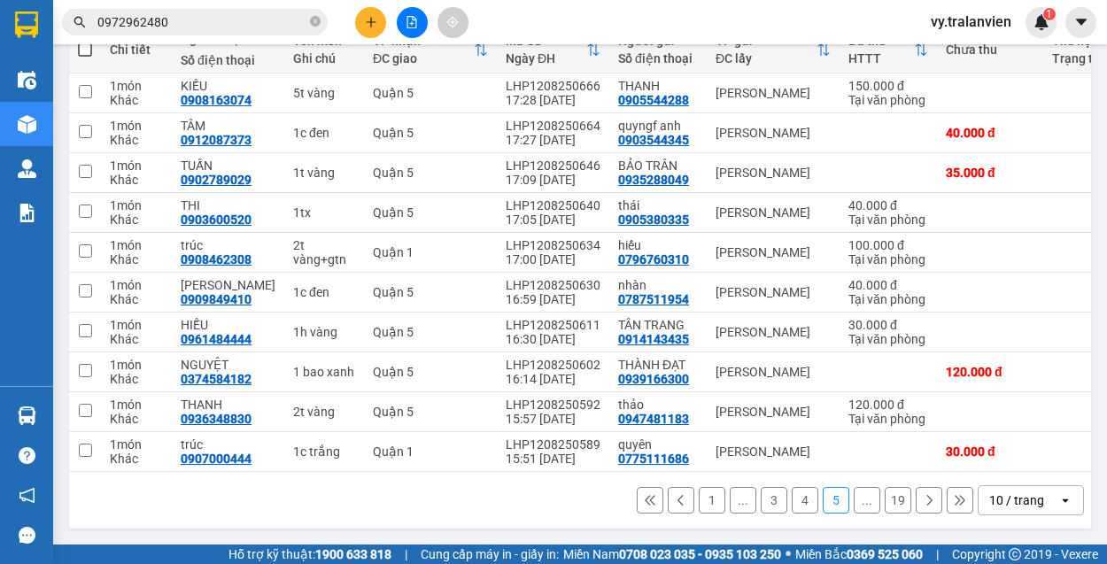
click at [721, 18] on div "Kết quả tìm kiếm ( 50 ) Bộ lọc Mã ĐH Trạng thái Món hàng Thu hộ Tổng cước Chưa …" at bounding box center [553, 22] width 1107 height 44
click at [376, 19] on icon "plus" at bounding box center [371, 22] width 12 height 12
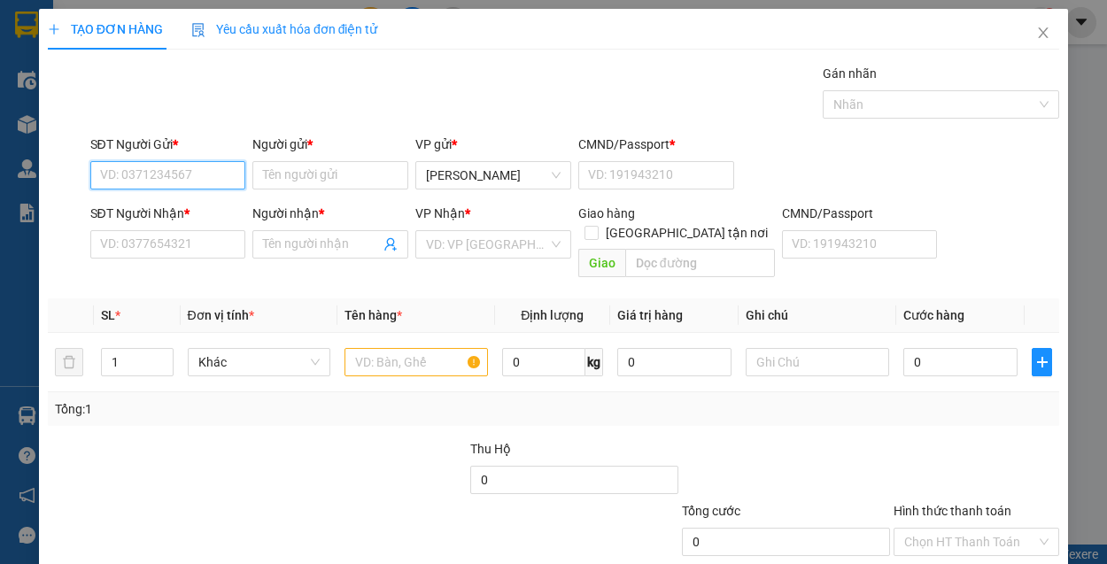
drag, startPoint x: 199, startPoint y: 174, endPoint x: 375, endPoint y: 127, distance: 181.8
click at [305, 143] on div "SĐT Người Gửi * VD: 0371234567 Người gửi * Tên người gửi VP gửi * Lê Hồng Phong…" at bounding box center [575, 166] width 977 height 62
click at [189, 210] on div "0935797803 - huệ" at bounding box center [166, 209] width 133 height 19
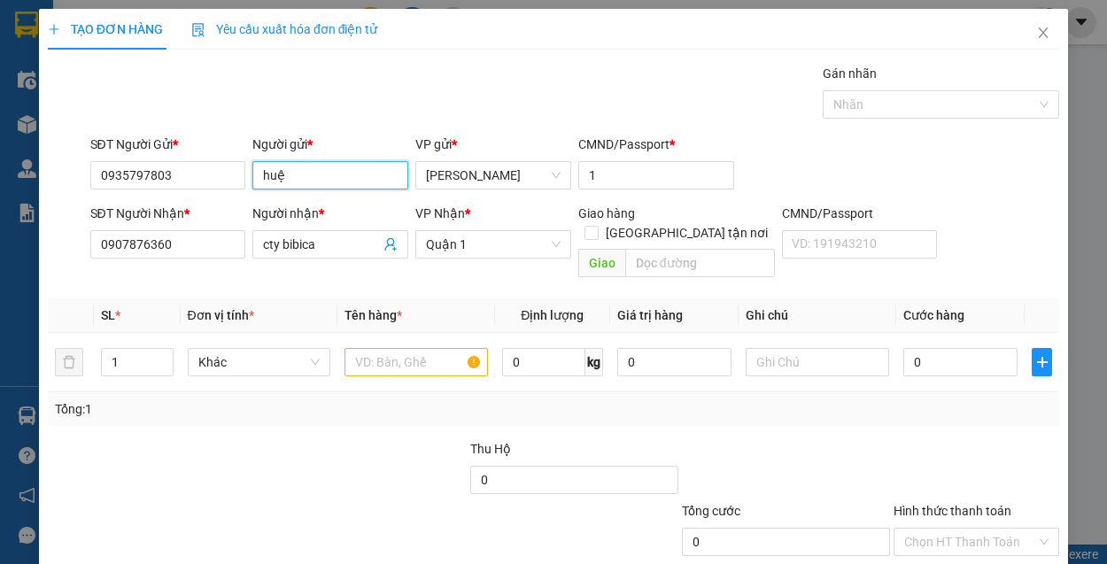
click at [306, 165] on input "huệ" at bounding box center [330, 175] width 156 height 28
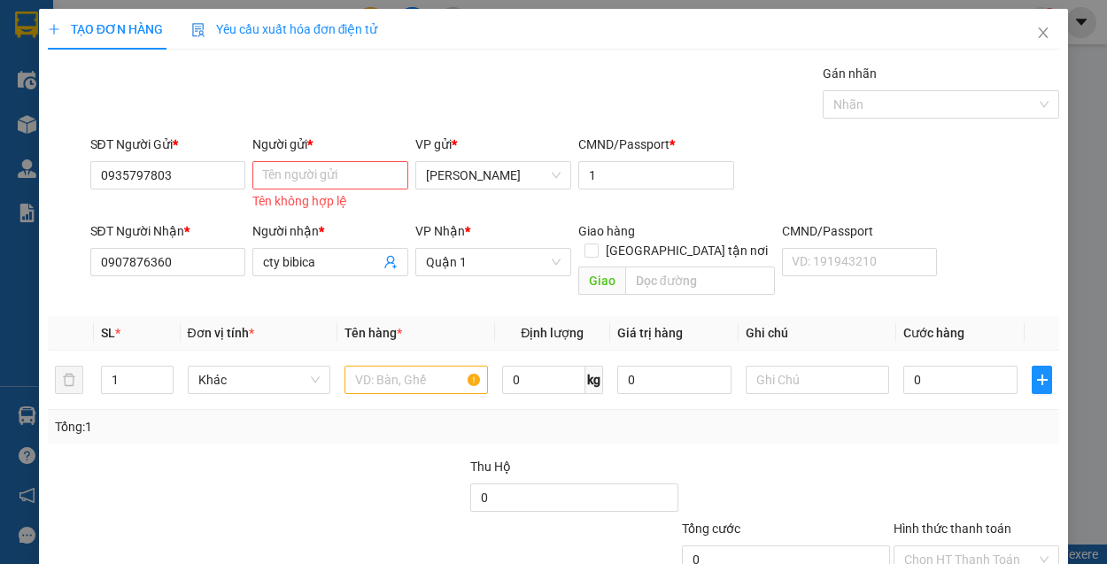
drag, startPoint x: 182, startPoint y: 436, endPoint x: 159, endPoint y: 439, distance: 24.2
click at [159, 457] on div at bounding box center [152, 488] width 212 height 62
click at [345, 253] on input "cty bibica" at bounding box center [321, 261] width 117 height 19
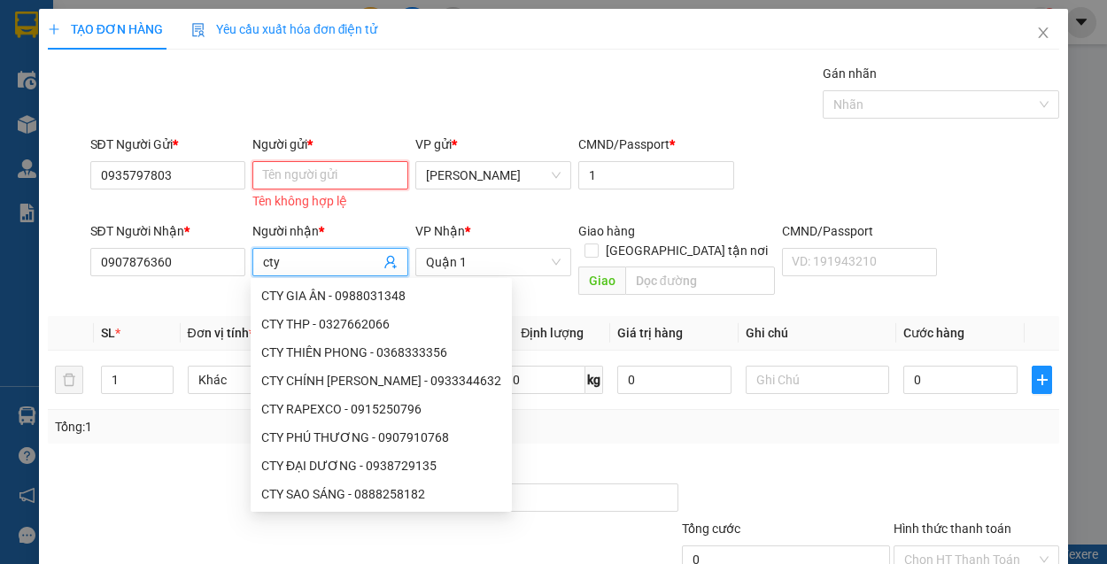
click at [315, 183] on input "Người gửi *" at bounding box center [330, 175] width 156 height 28
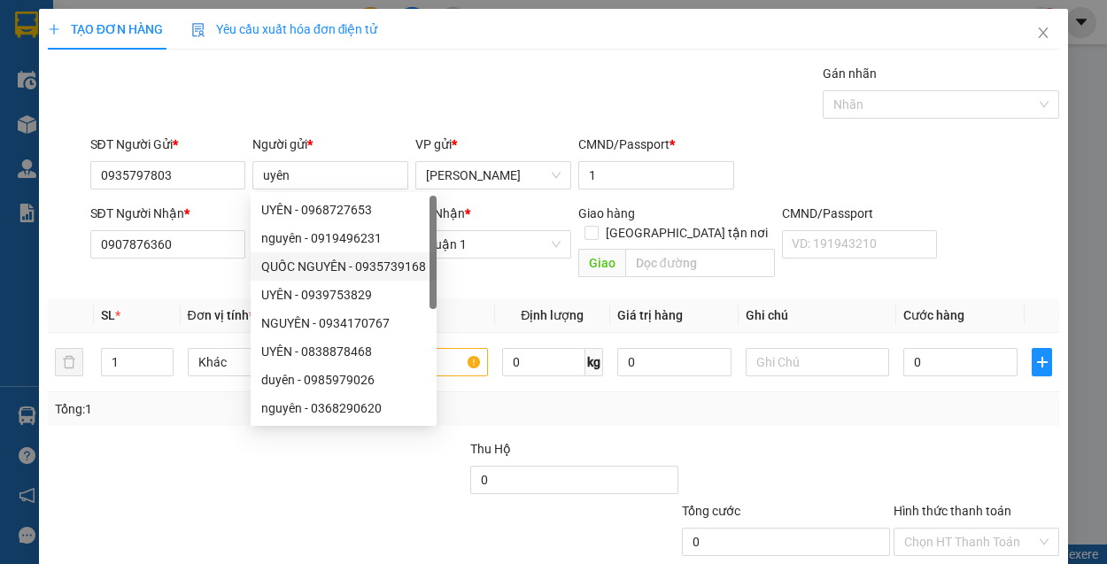
click at [154, 439] on div at bounding box center [152, 470] width 212 height 62
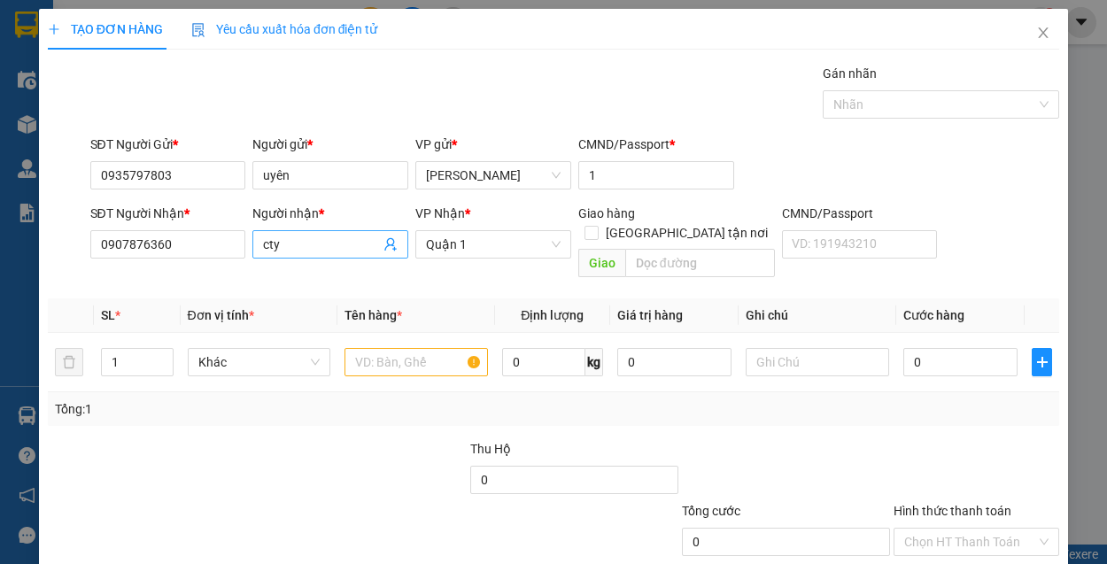
click at [335, 236] on input "cty" at bounding box center [321, 244] width 117 height 19
click at [402, 348] on input "text" at bounding box center [416, 362] width 143 height 28
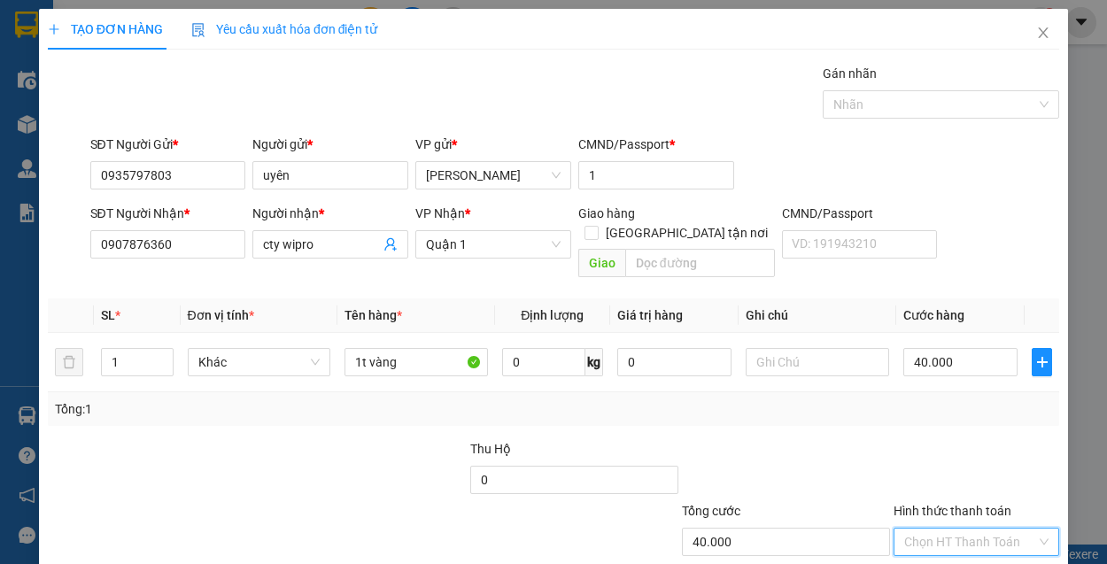
click at [928, 529] on input "Hình thức thanh toán" at bounding box center [970, 542] width 132 height 27
click at [934, 458] on div "Tại văn phòng" at bounding box center [968, 456] width 143 height 19
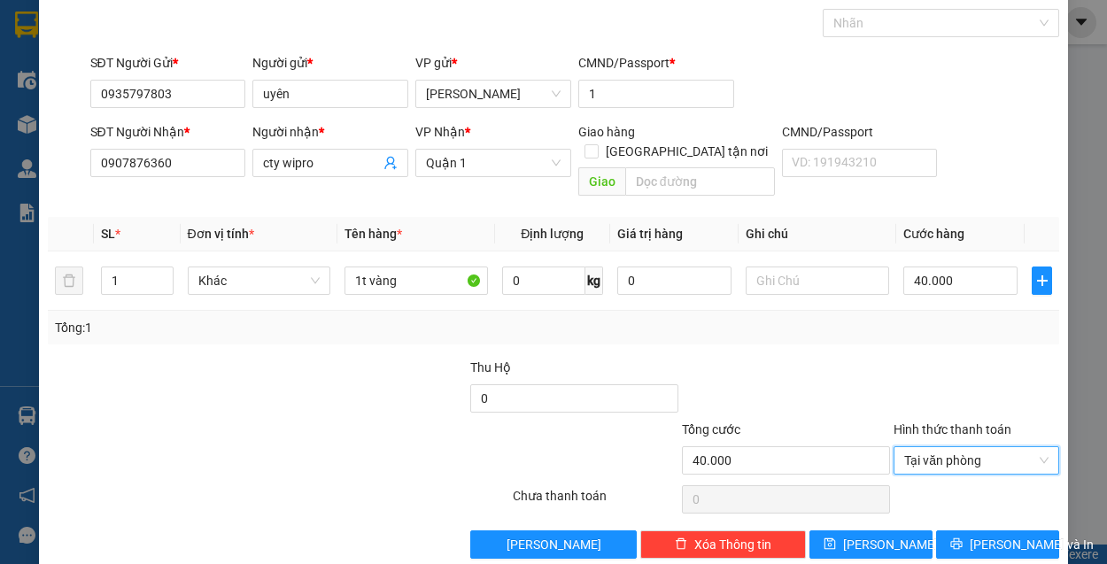
scroll to position [89, 0]
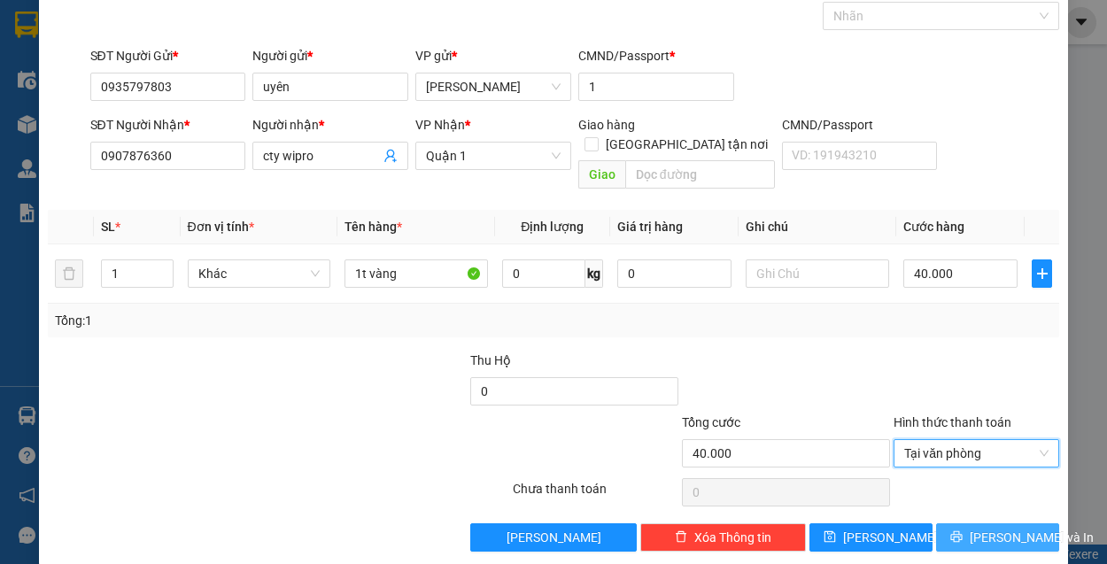
click at [979, 528] on span "Lưu và In" at bounding box center [1032, 537] width 124 height 19
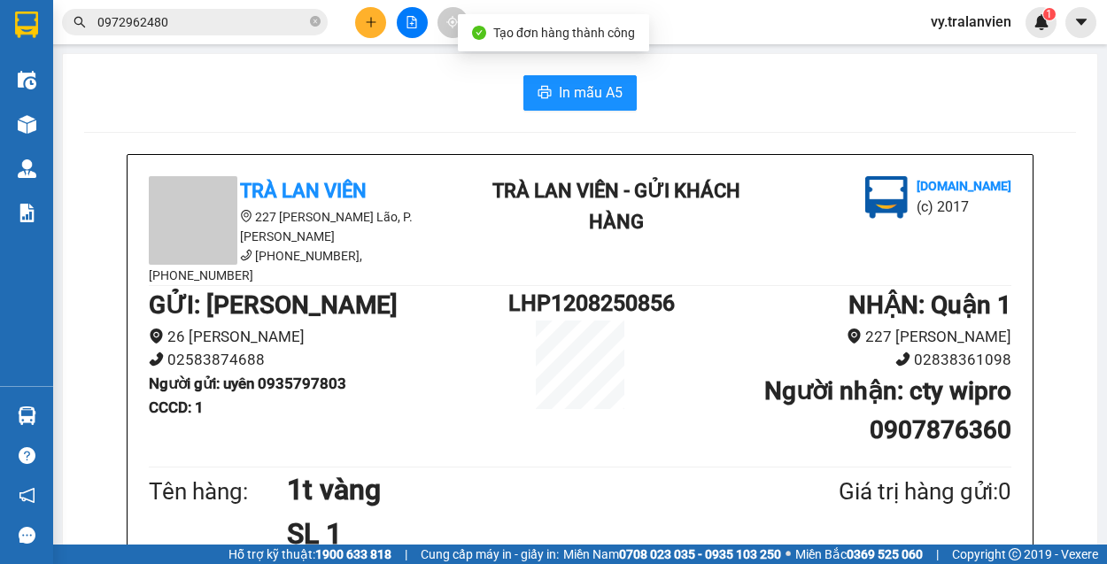
drag, startPoint x: 572, startPoint y: 88, endPoint x: 825, endPoint y: 105, distance: 253.0
click at [839, 105] on div "In mẫu A5" at bounding box center [580, 92] width 992 height 35
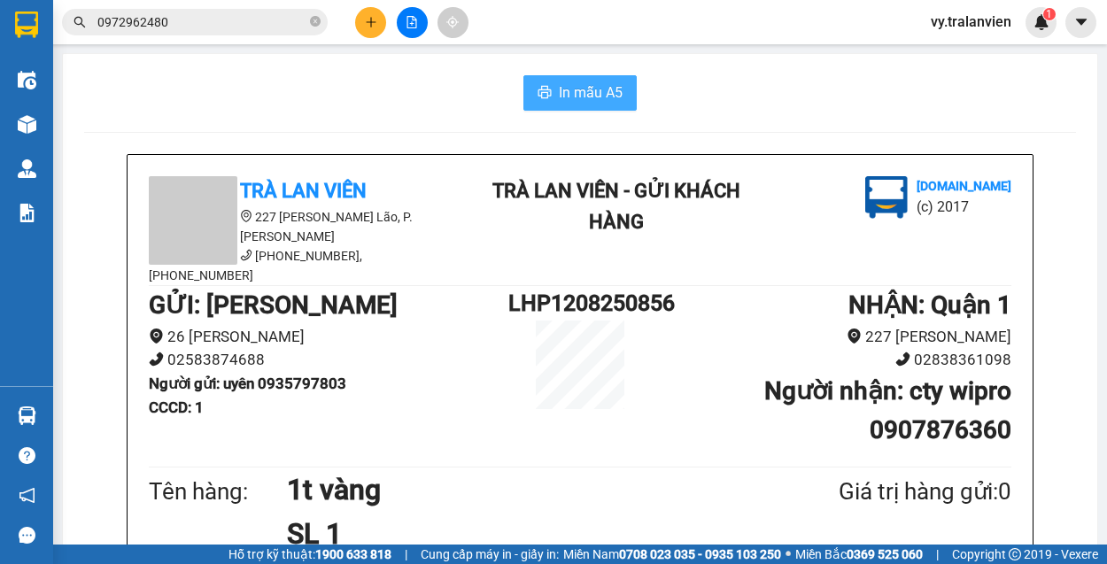
click at [570, 97] on span "In mẫu A5" at bounding box center [591, 92] width 64 height 22
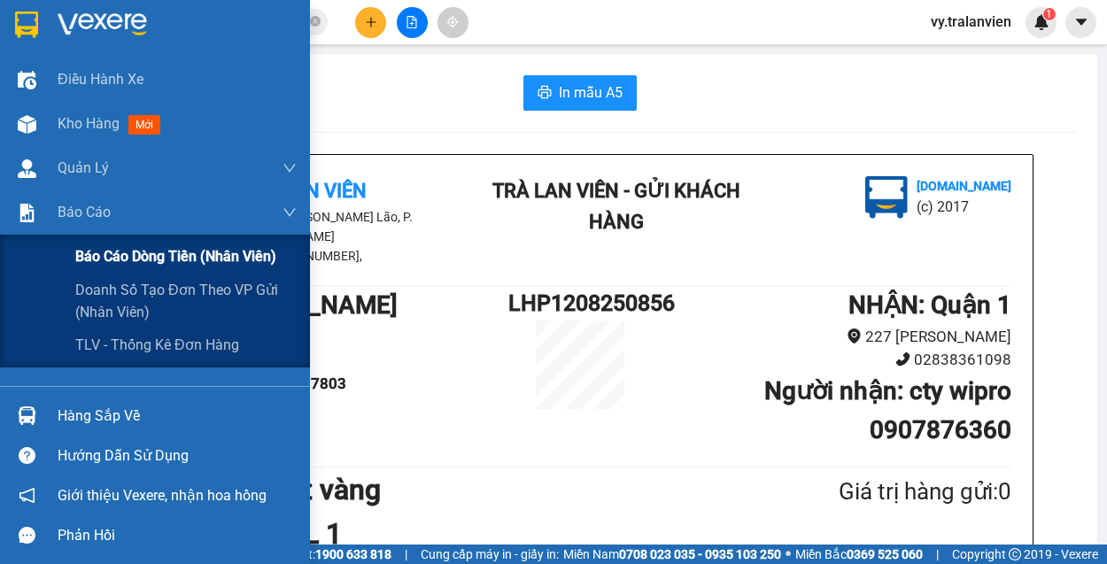
click at [110, 255] on span "Báo cáo dòng tiền (nhân viên)" at bounding box center [175, 256] width 201 height 22
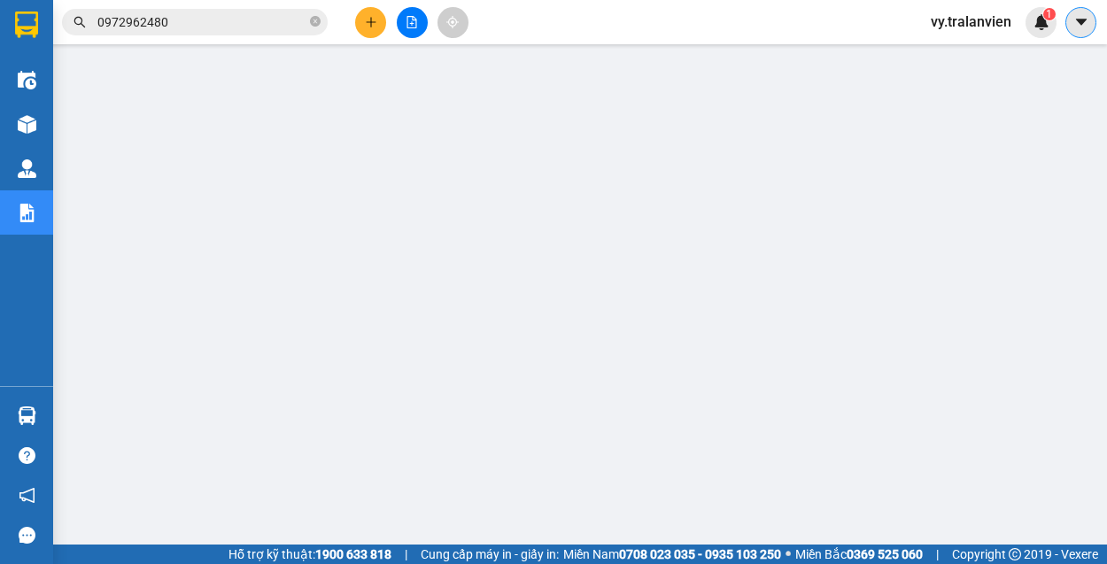
click at [1079, 21] on icon "caret-down" at bounding box center [1080, 22] width 11 height 6
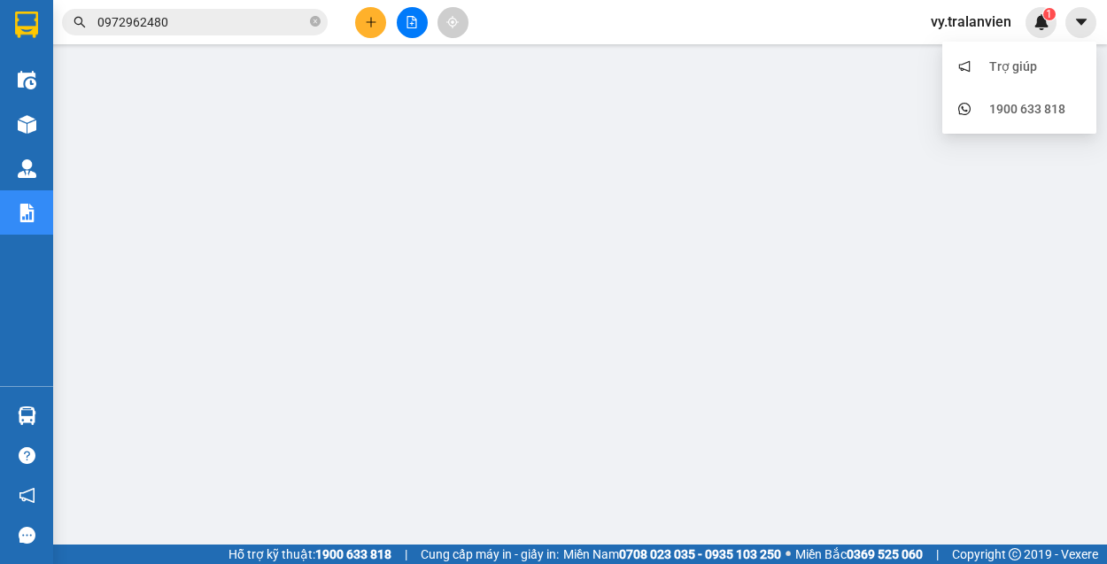
click at [958, 19] on span "vy.tralanvien" at bounding box center [971, 22] width 109 height 22
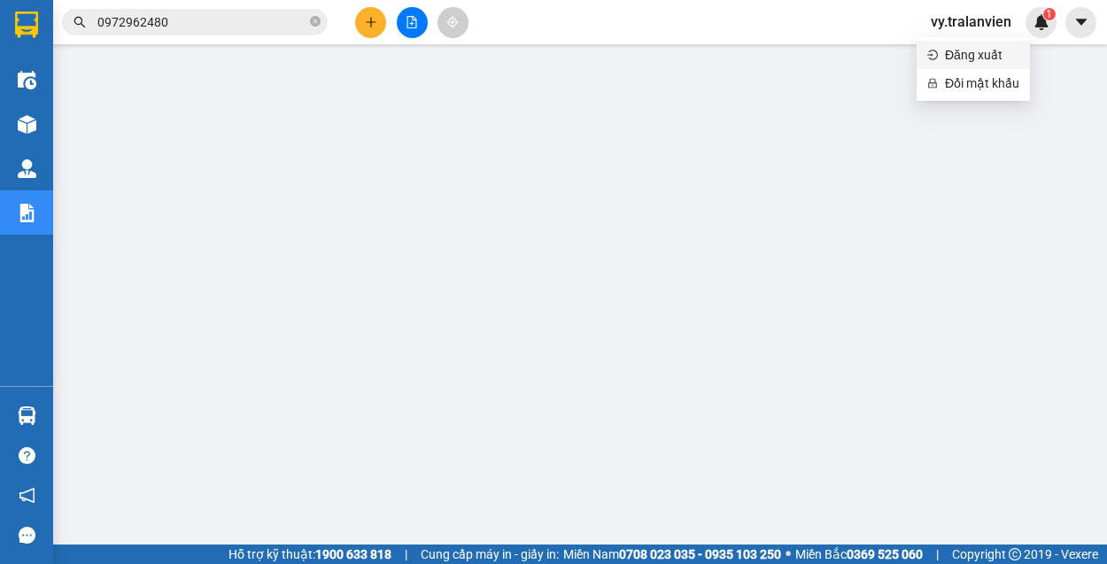
click at [964, 51] on span "Đăng xuất" at bounding box center [982, 54] width 74 height 19
